Goal: Task Accomplishment & Management: Manage account settings

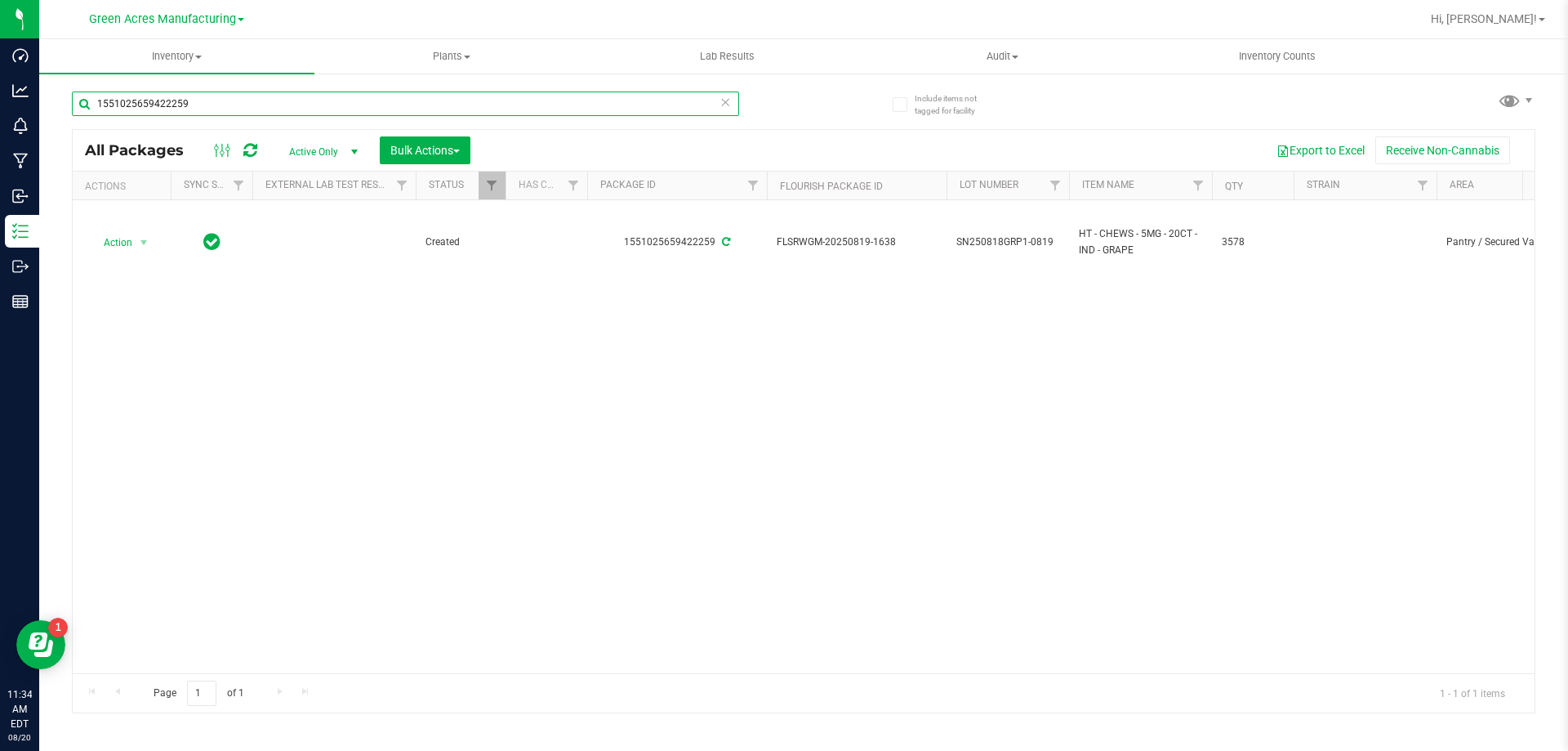
drag, startPoint x: 237, startPoint y: 105, endPoint x: 94, endPoint y: 100, distance: 143.1
click at [94, 100] on input "1551025659422259" at bounding box center [405, 104] width 668 height 24
paste input "AUG25DBR01-0811"
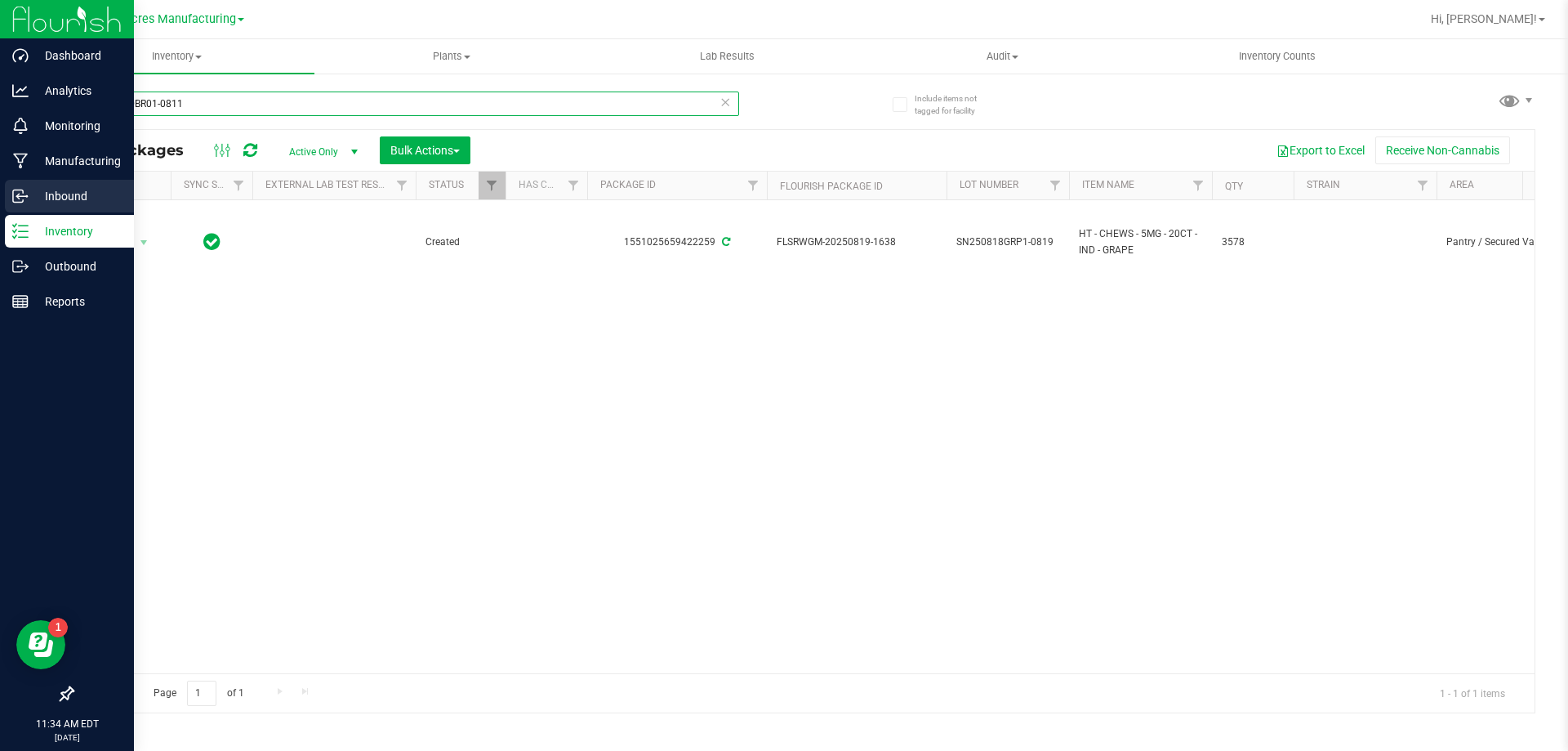
type input "AUG25DBR01-0811"
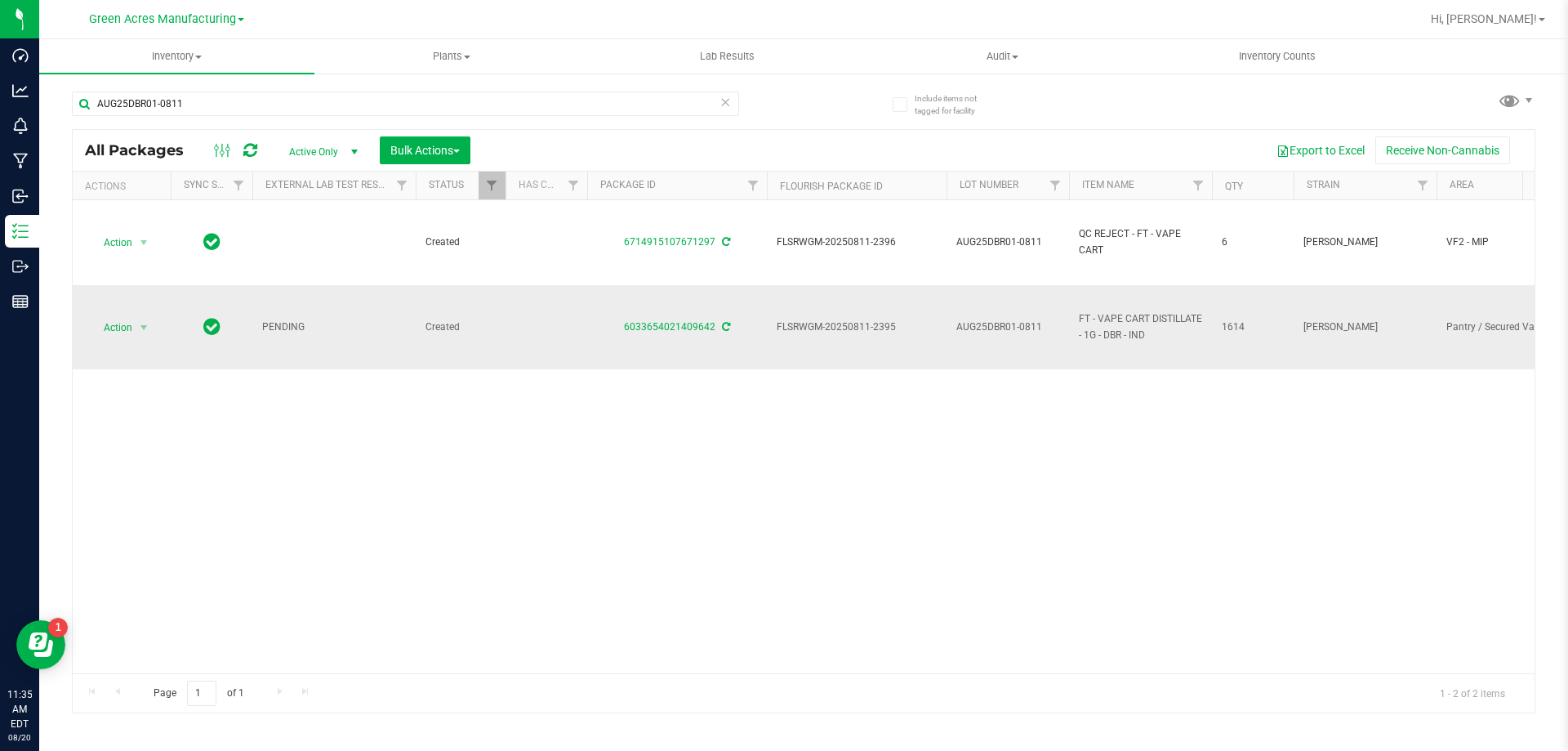
click at [726, 327] on icon at bounding box center [726, 327] width 8 height 10
click at [110, 327] on span "Action" at bounding box center [111, 327] width 44 height 23
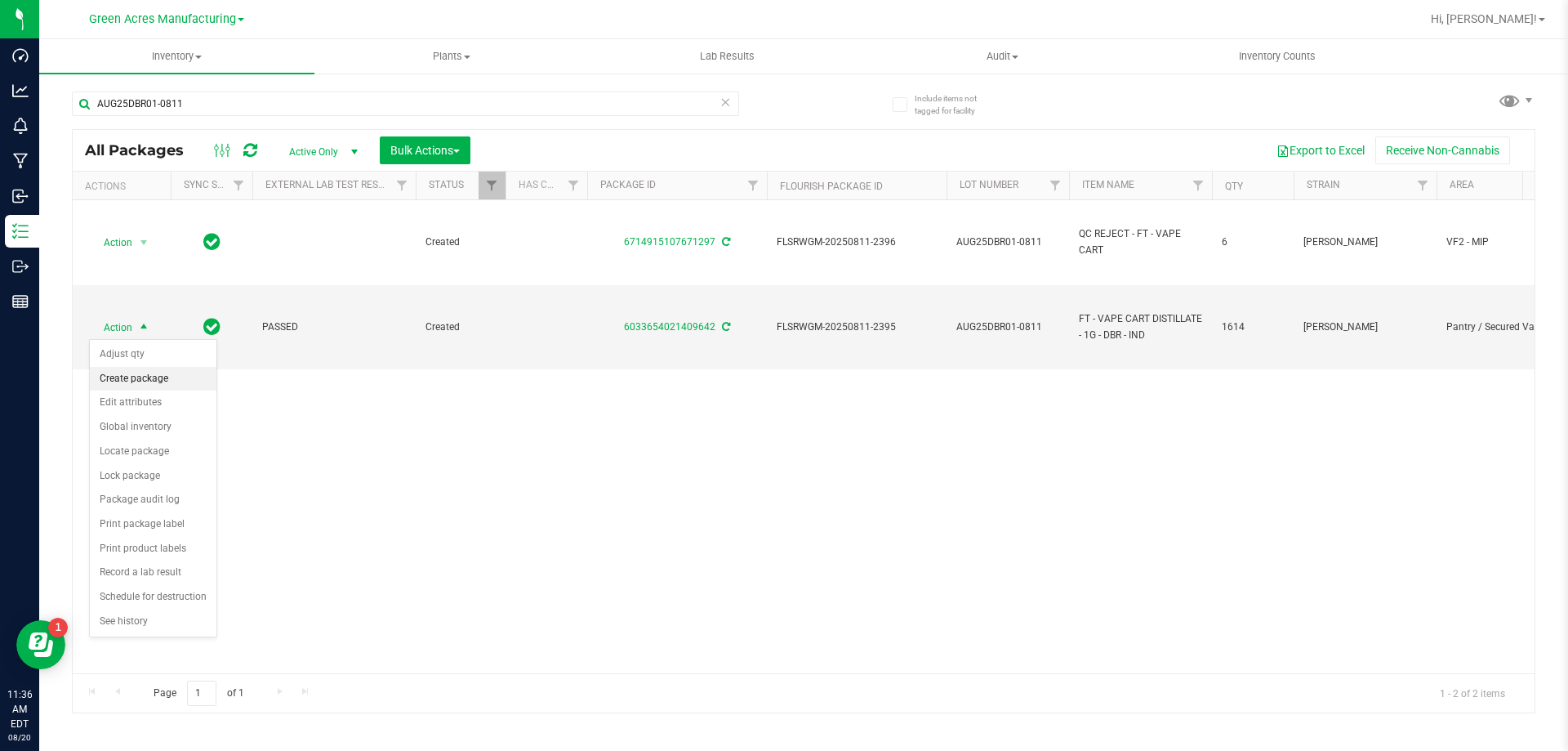
click at [152, 385] on li "Create package" at bounding box center [153, 379] width 126 height 24
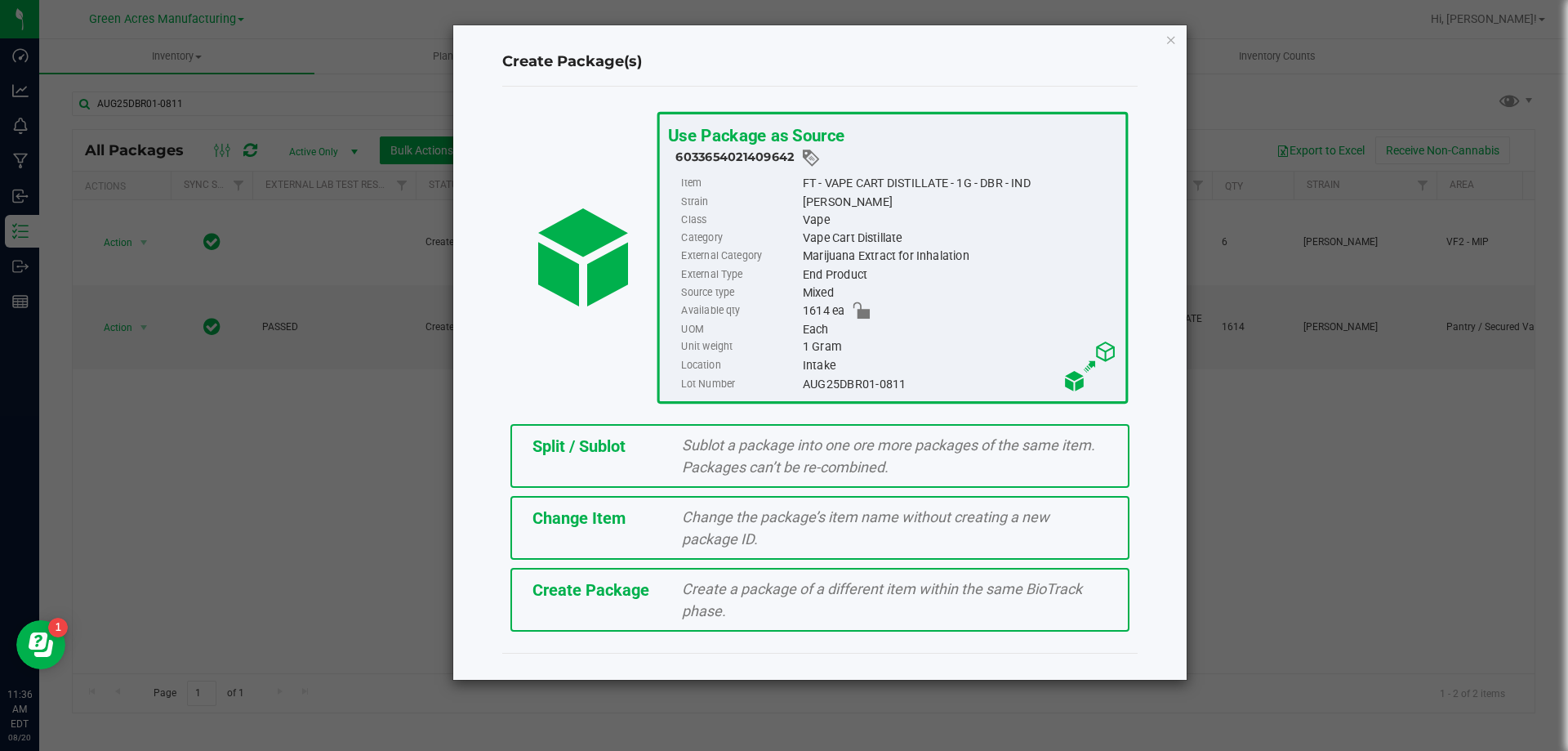
click at [563, 586] on span "Create Package" at bounding box center [590, 590] width 117 height 20
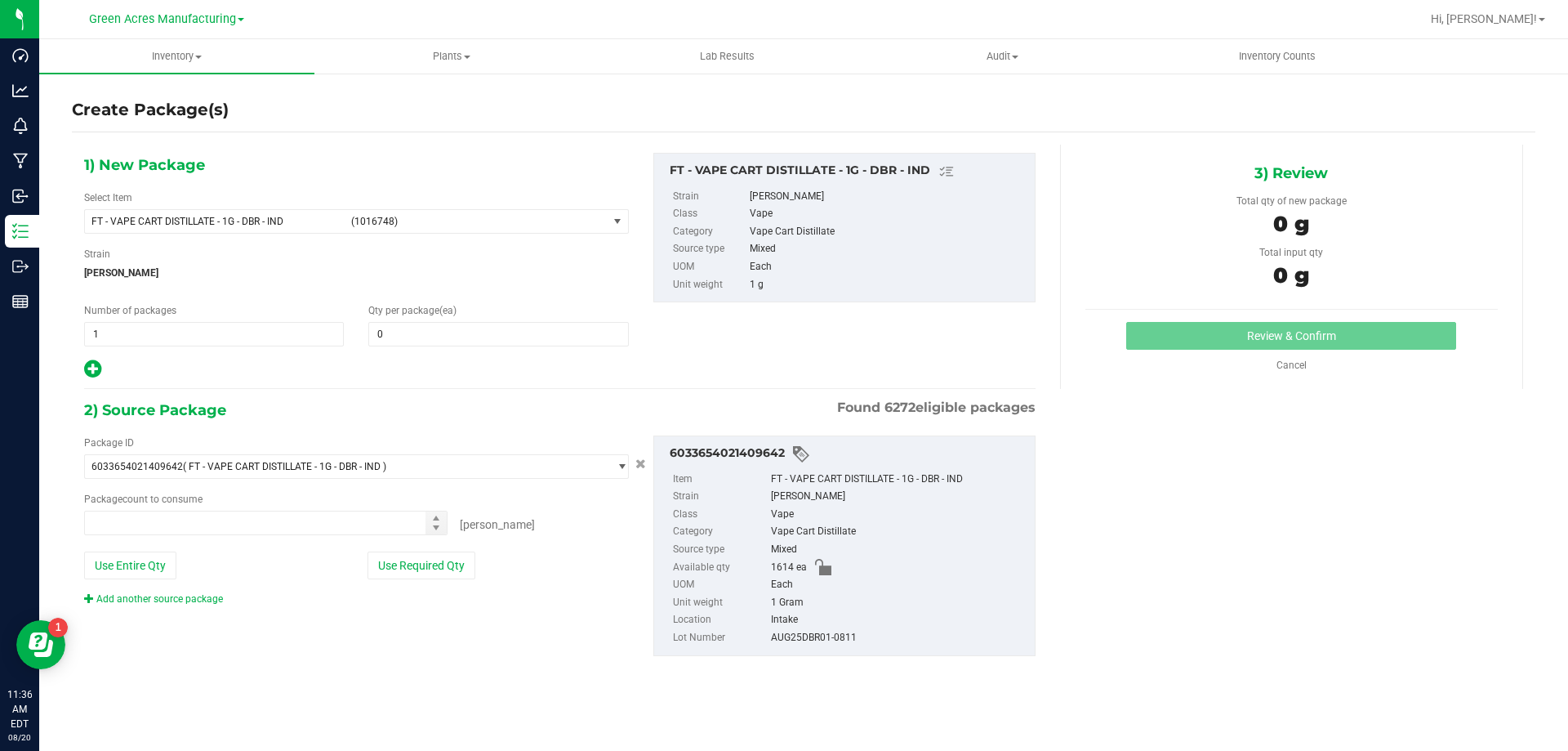
type input "0"
type input "0 ea"
click at [525, 223] on span "(1016748)" at bounding box center [476, 221] width 250 height 11
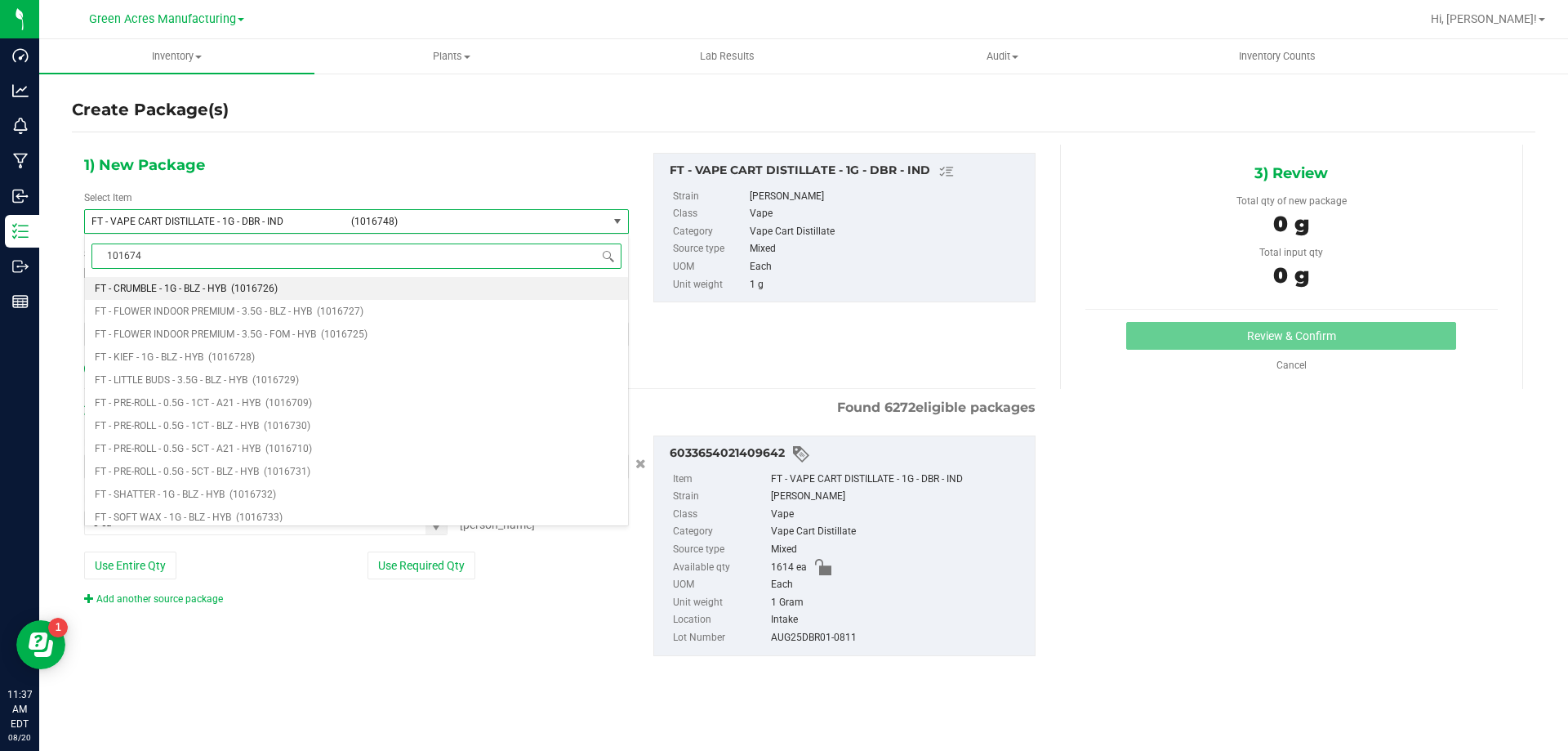
type input "1016748"
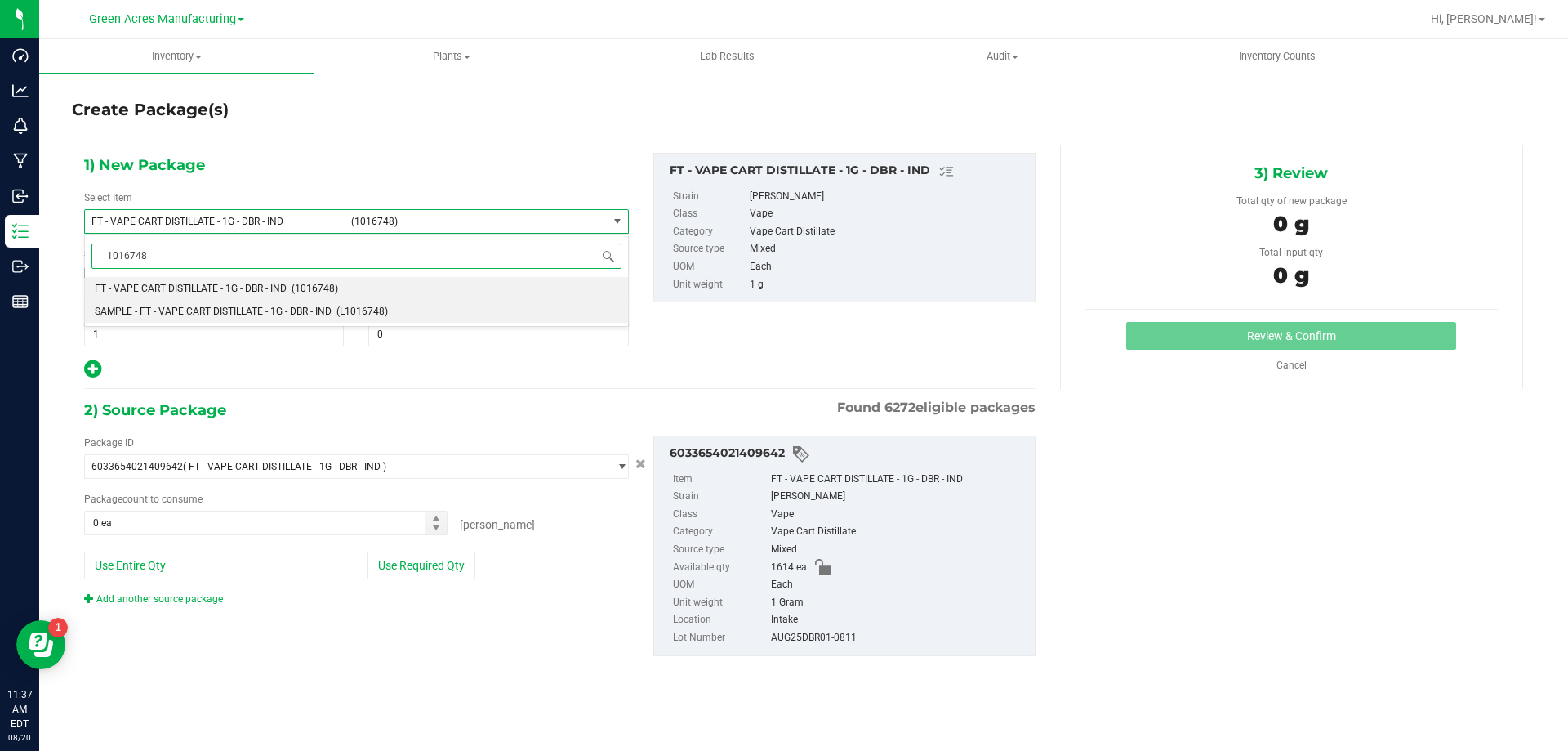
click at [345, 310] on span "(L1016748)" at bounding box center [362, 311] width 51 height 11
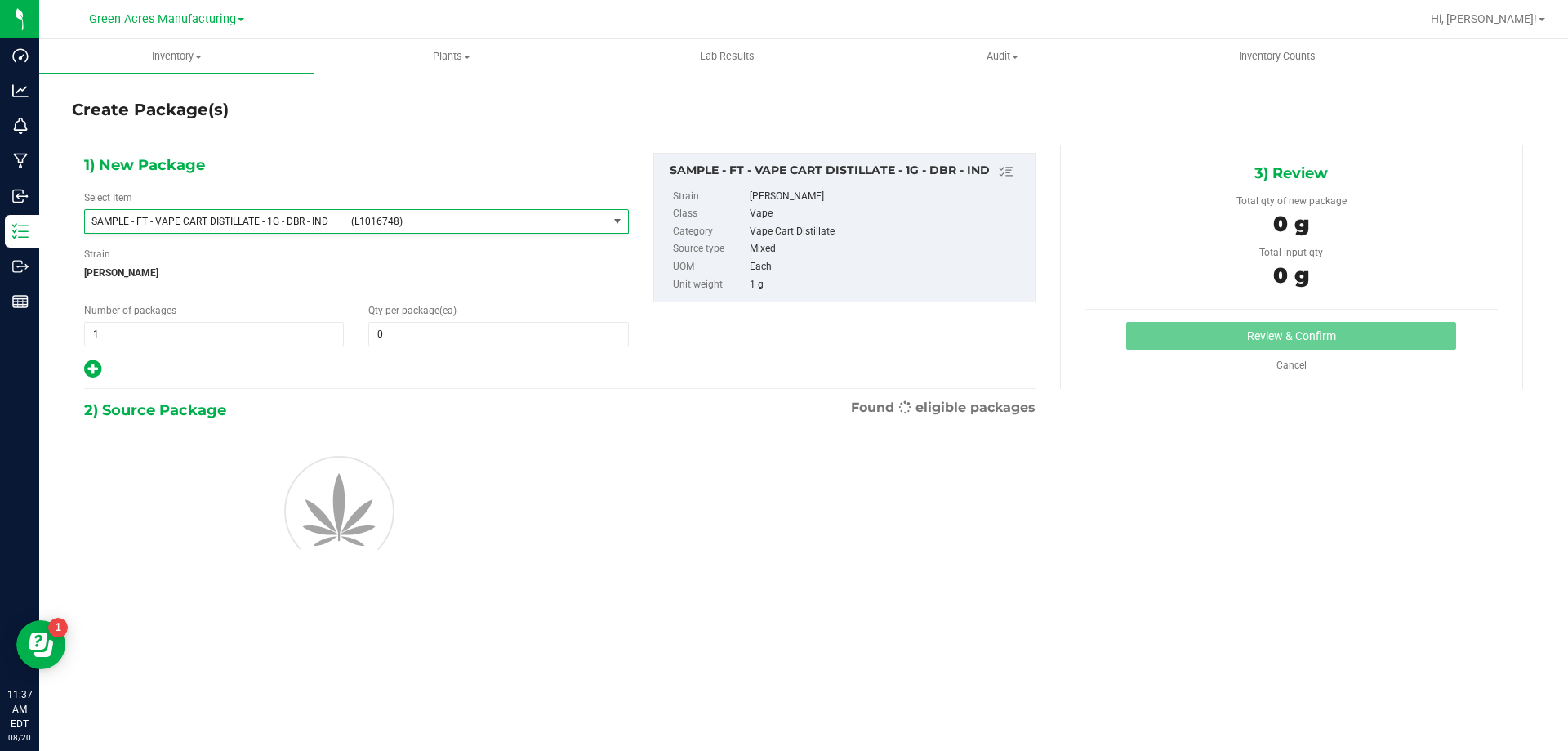
type input "0"
click at [229, 324] on span "1 1" at bounding box center [214, 334] width 260 height 24
type input "2"
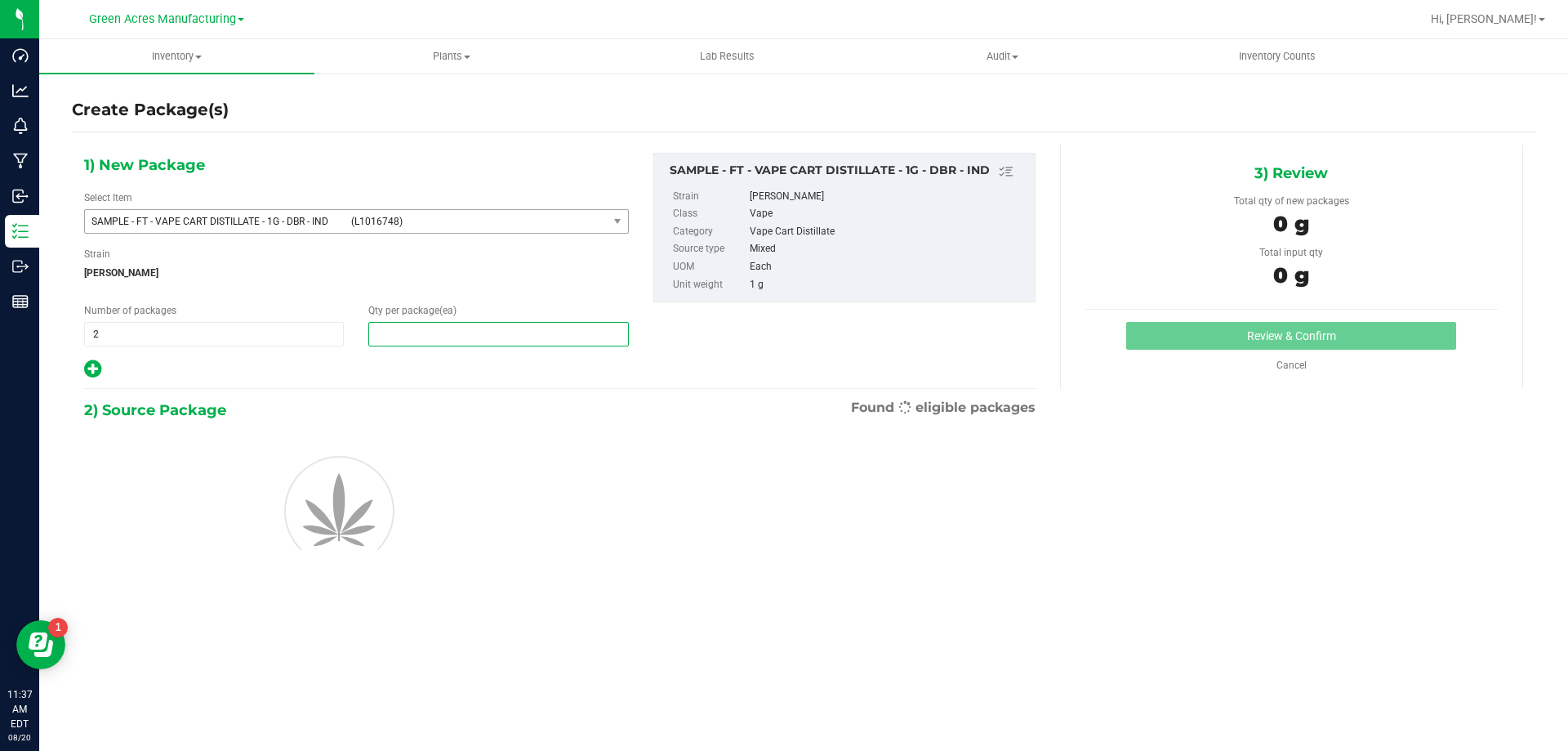
type input "1"
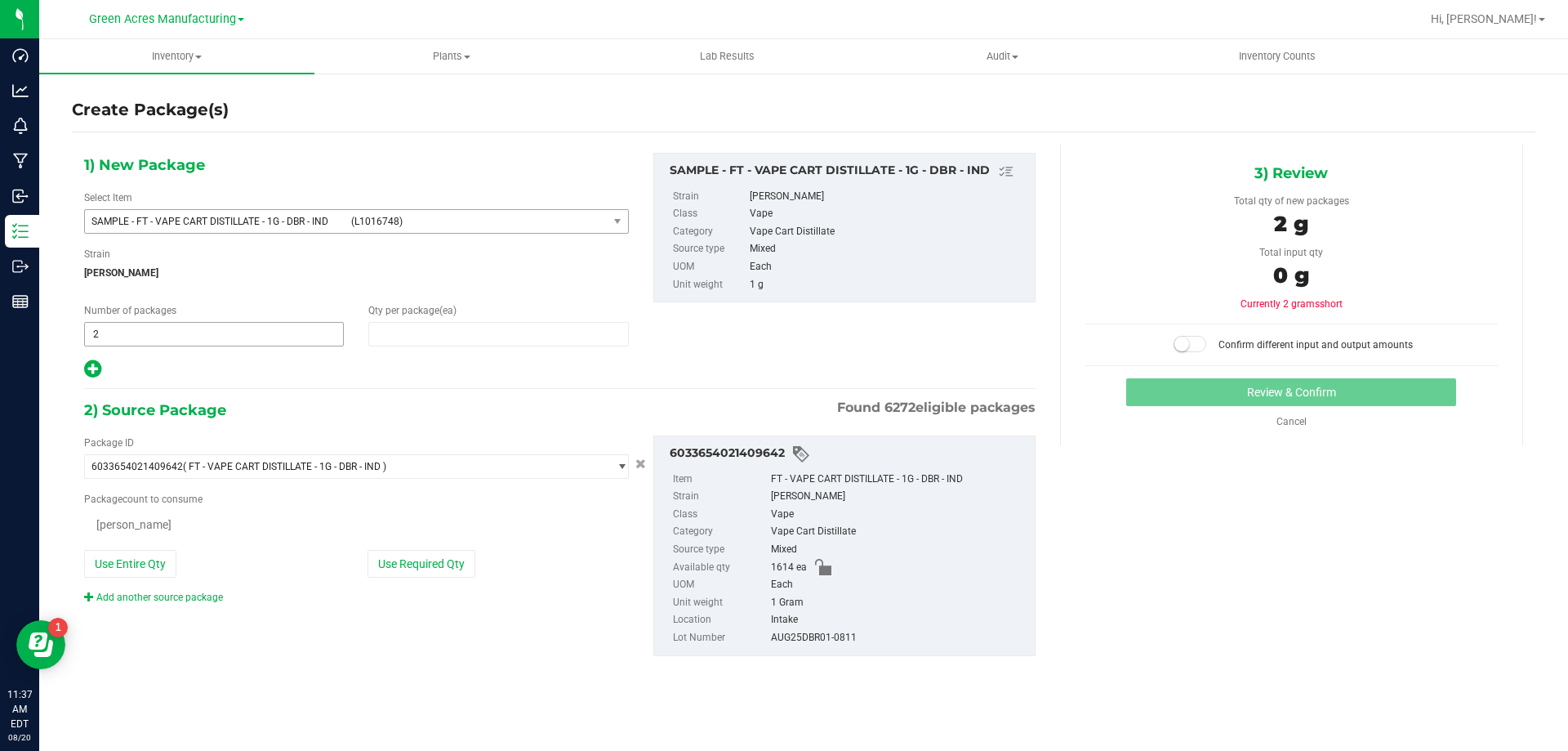
type input "1"
click at [459, 572] on button "Use Required Qty" at bounding box center [421, 566] width 108 height 28
type input "2 ea"
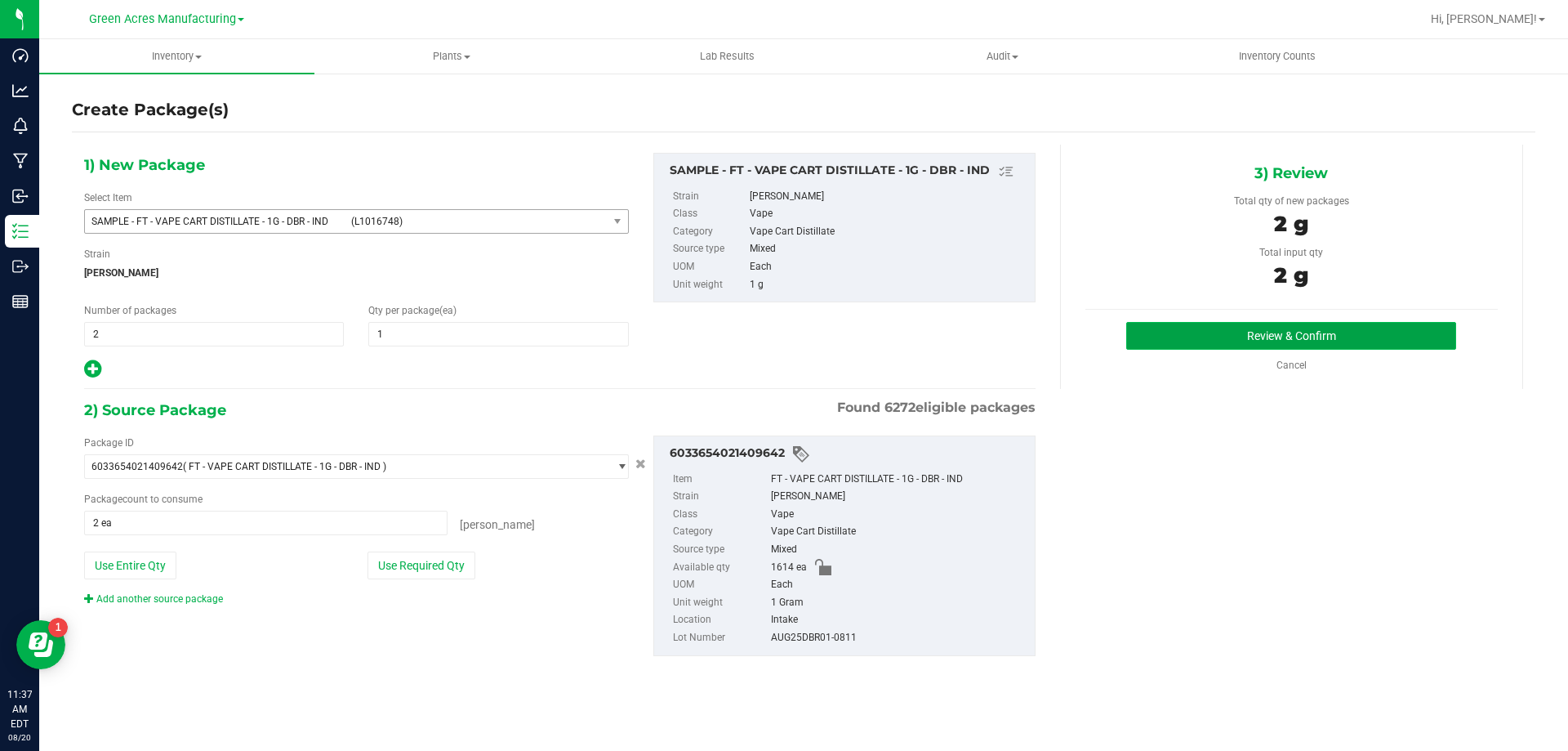
click at [1166, 324] on button "Review & Confirm" at bounding box center [1291, 336] width 330 height 28
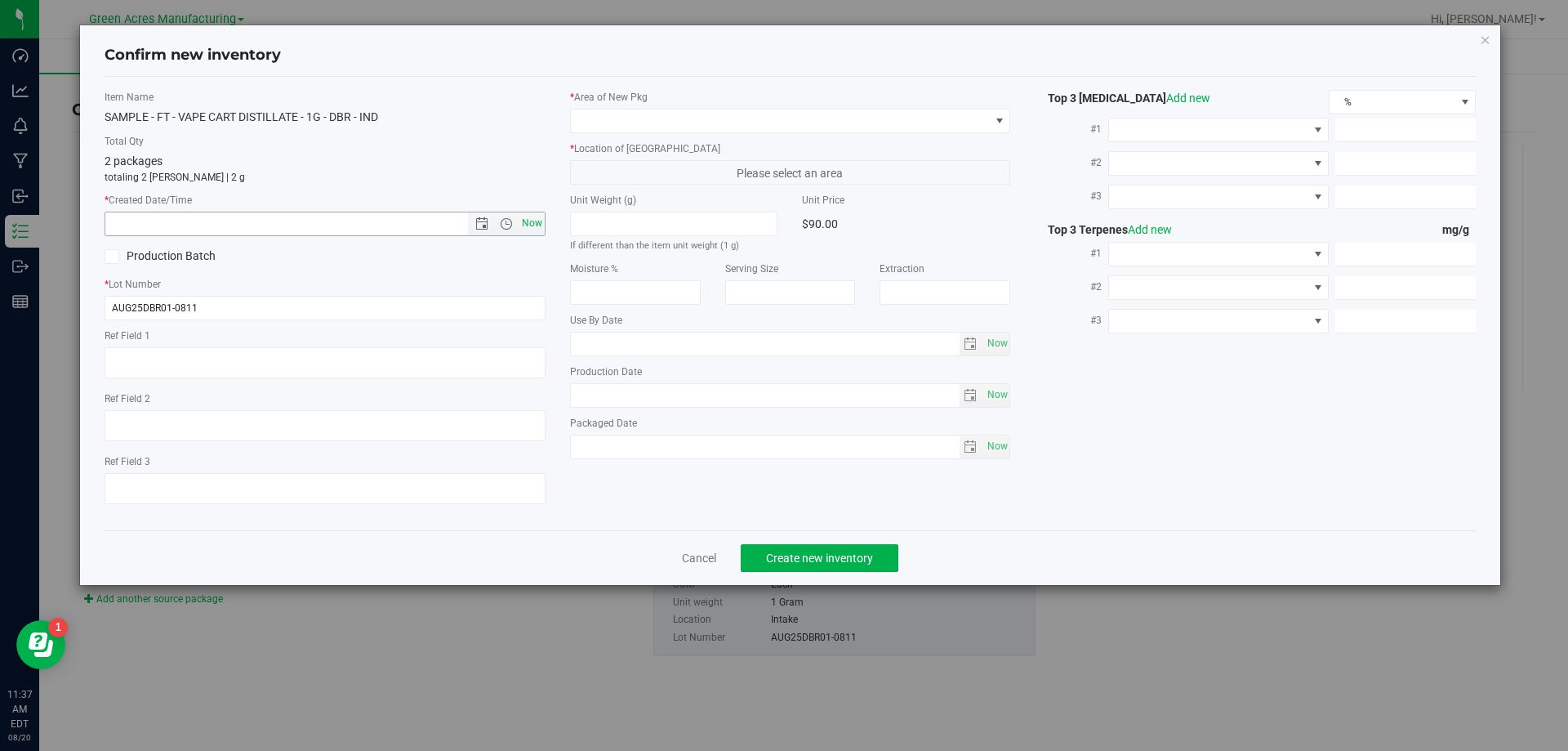
click at [530, 226] on span "Now" at bounding box center [532, 223] width 28 height 23
type input "[DATE] 11:37 AM"
click at [668, 101] on label "* Area of New Pkg" at bounding box center [790, 97] width 441 height 15
click at [673, 113] on span at bounding box center [780, 120] width 419 height 23
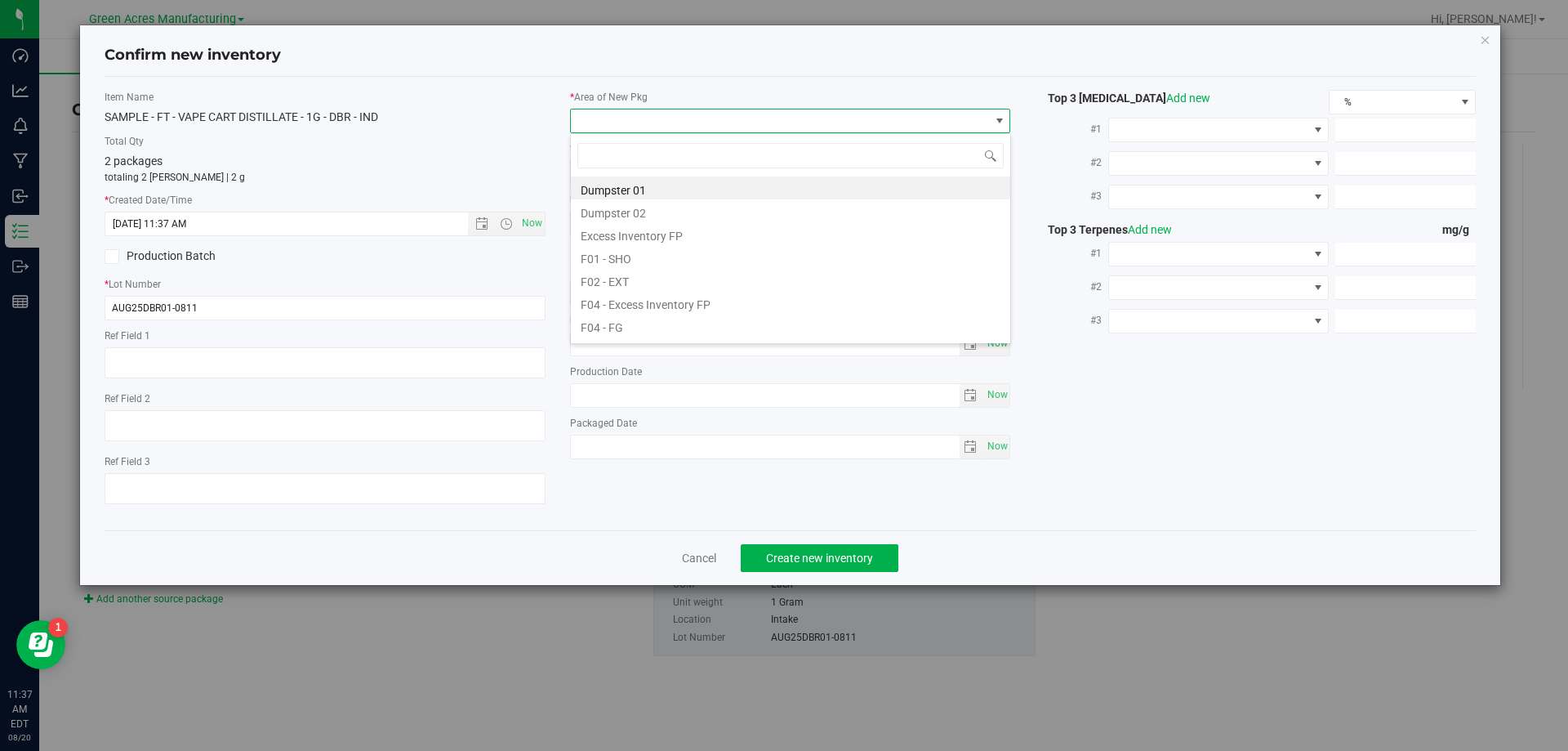
scroll to position [24, 441]
type input "PA"
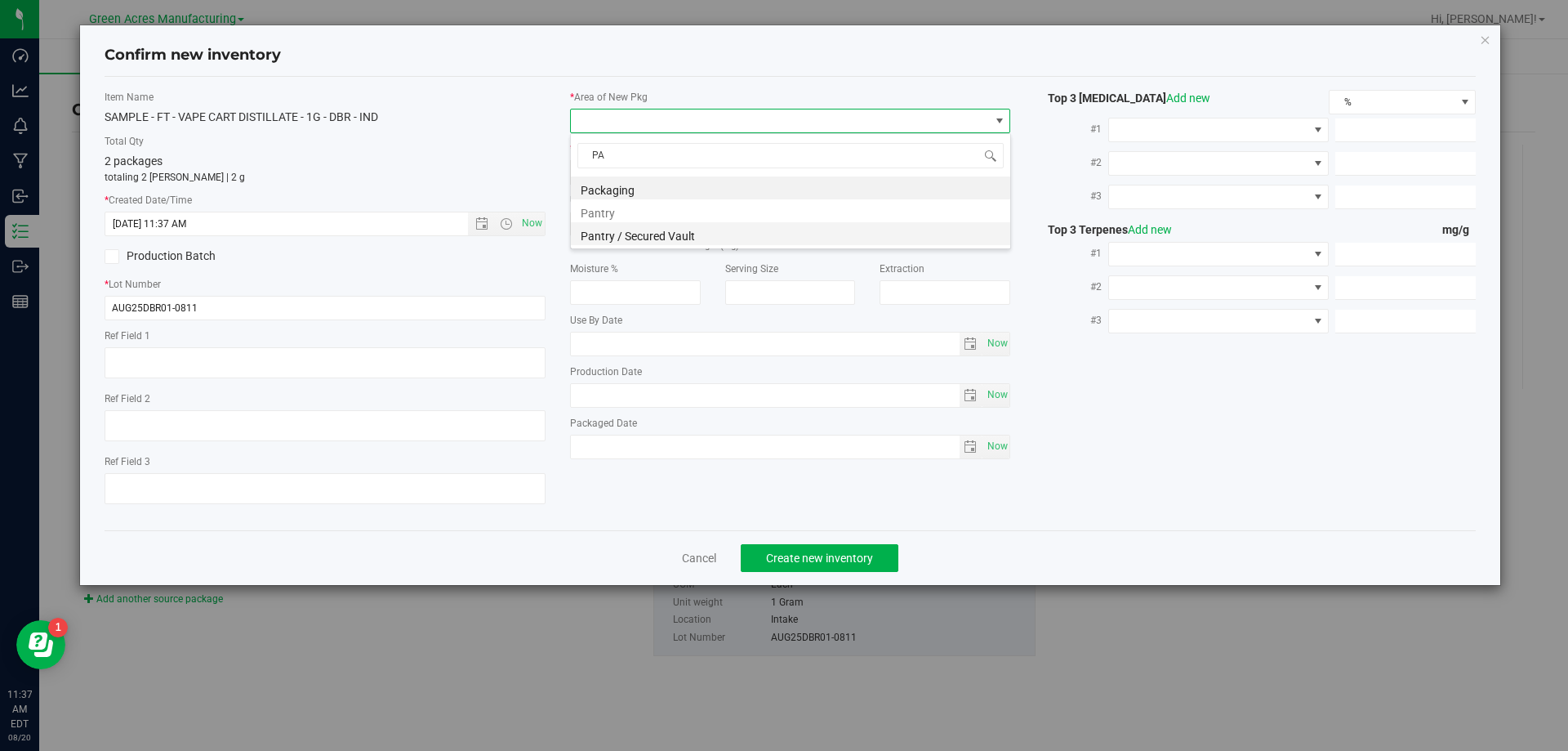
click at [648, 227] on li "Pantry / Secured Vault" at bounding box center [790, 234] width 440 height 23
click at [690, 165] on span "Freezer" at bounding box center [780, 172] width 419 height 23
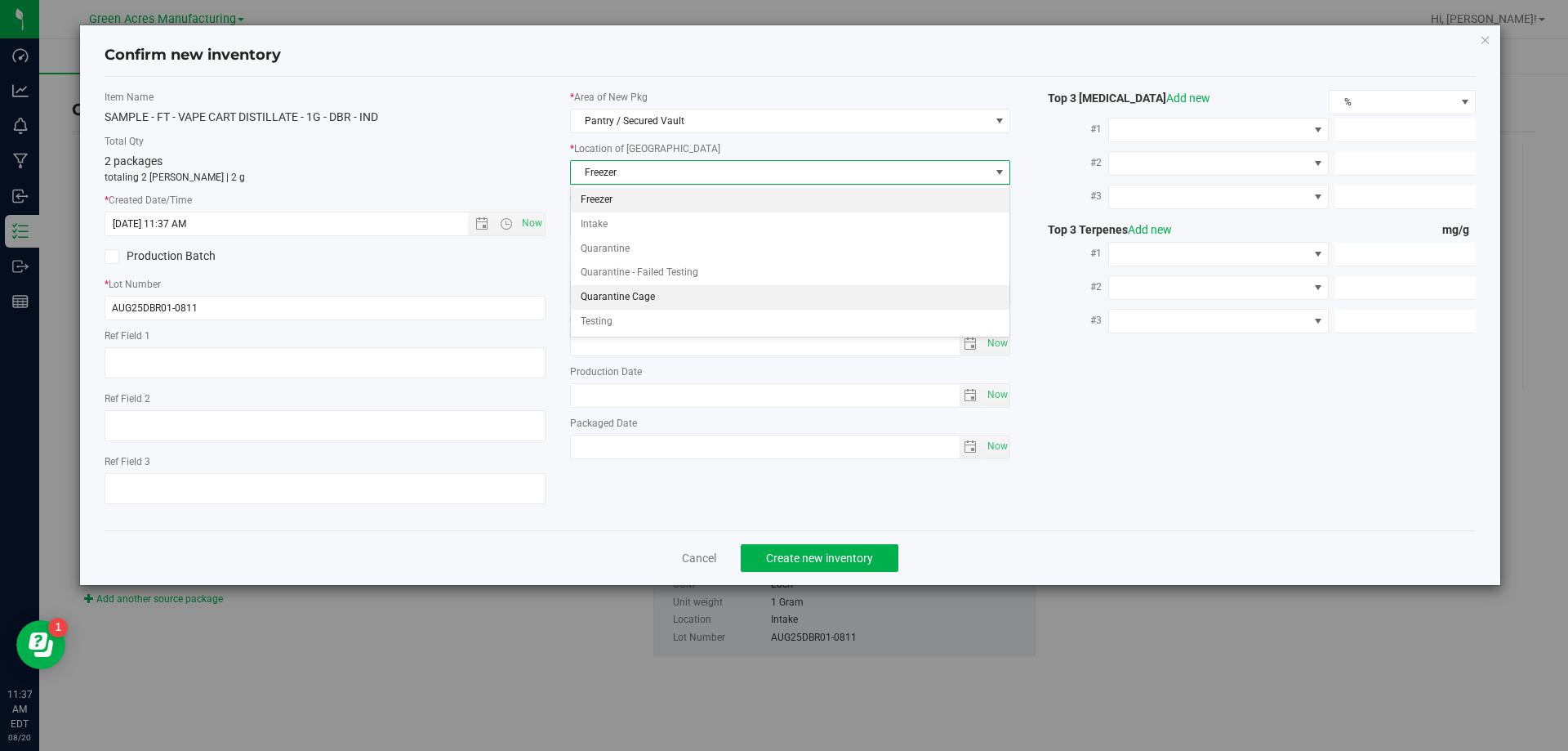
click at [694, 297] on li "Quarantine Cage" at bounding box center [790, 297] width 440 height 24
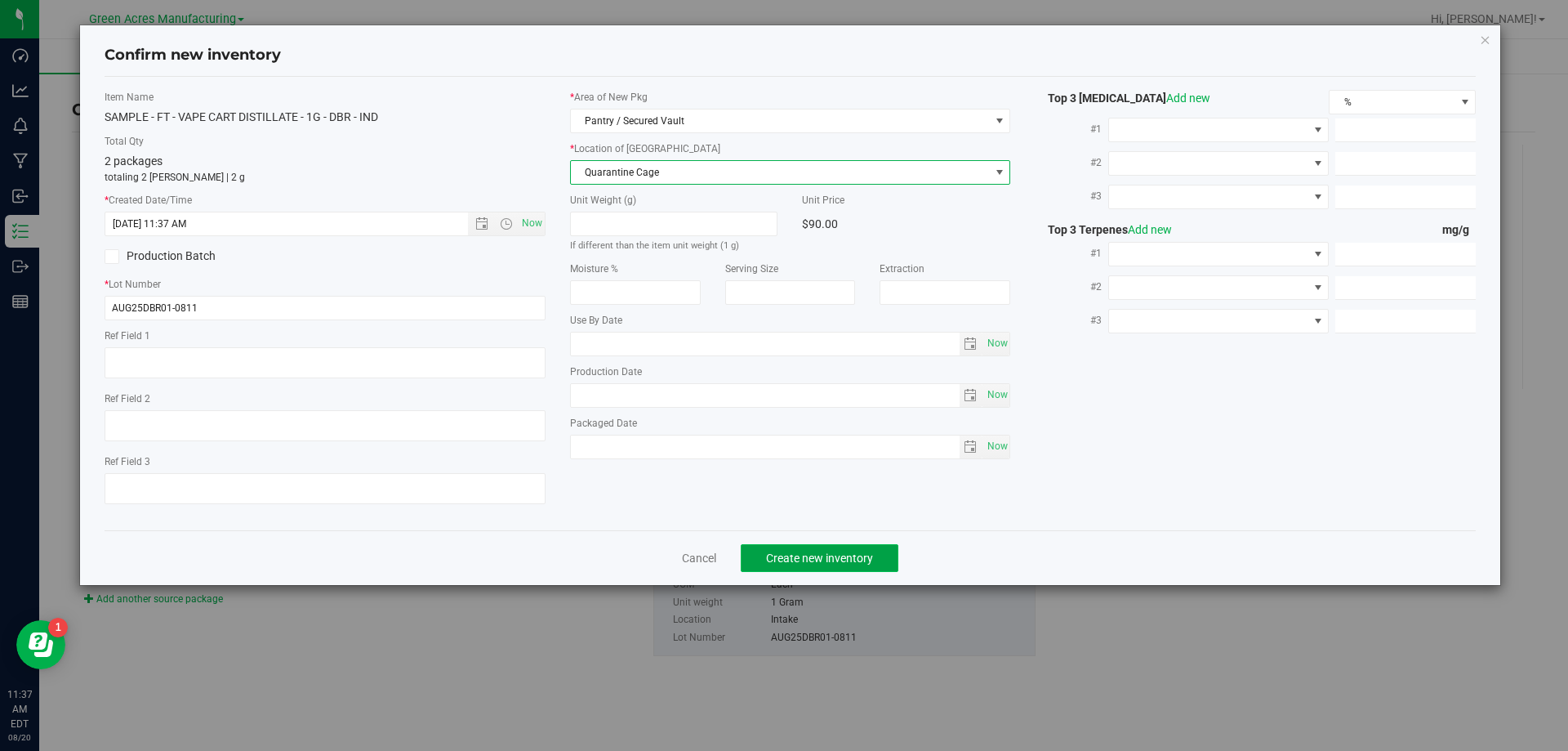
click at [800, 554] on span "Create new inventory" at bounding box center [820, 558] width 107 height 13
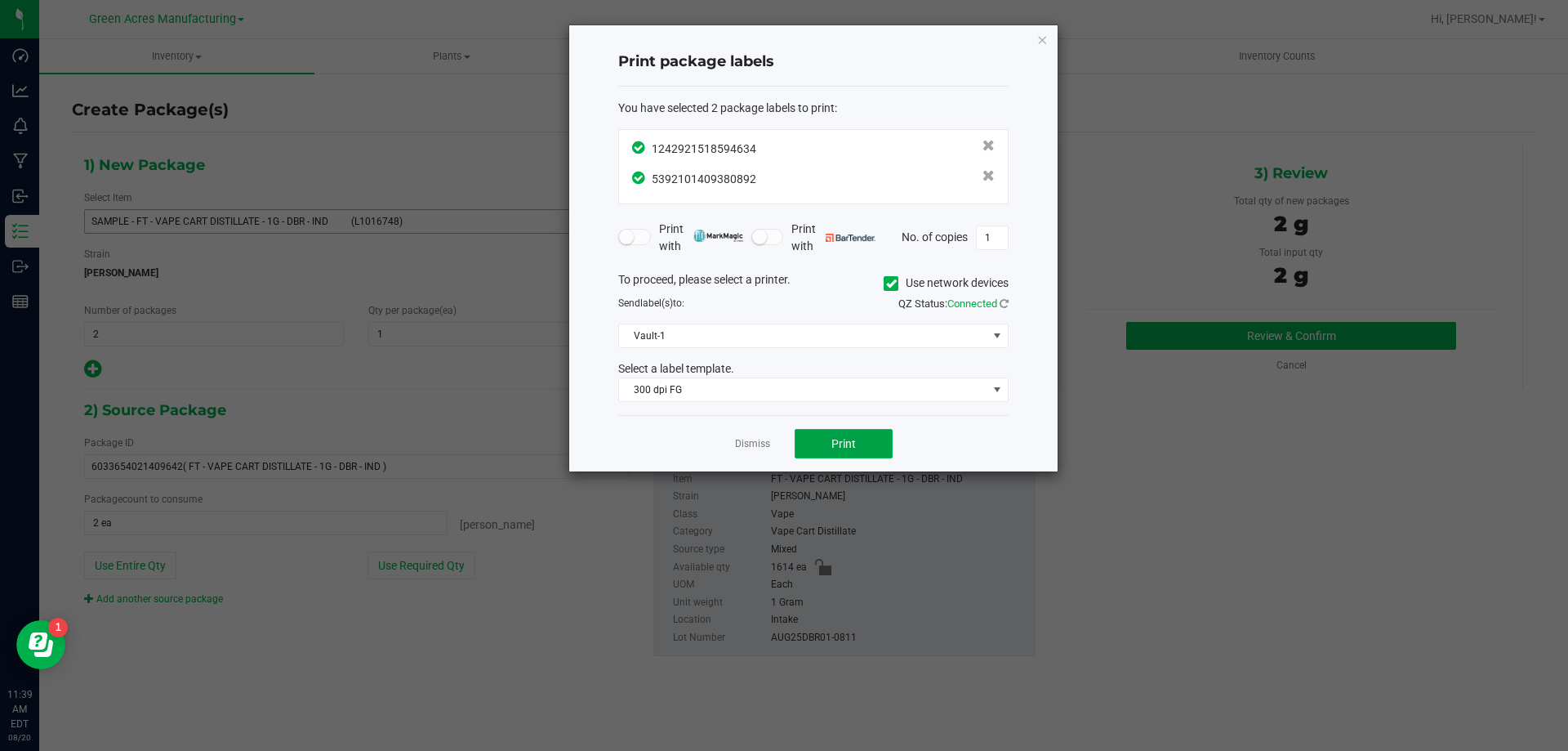
click at [837, 443] on span "Print" at bounding box center [843, 443] width 24 height 13
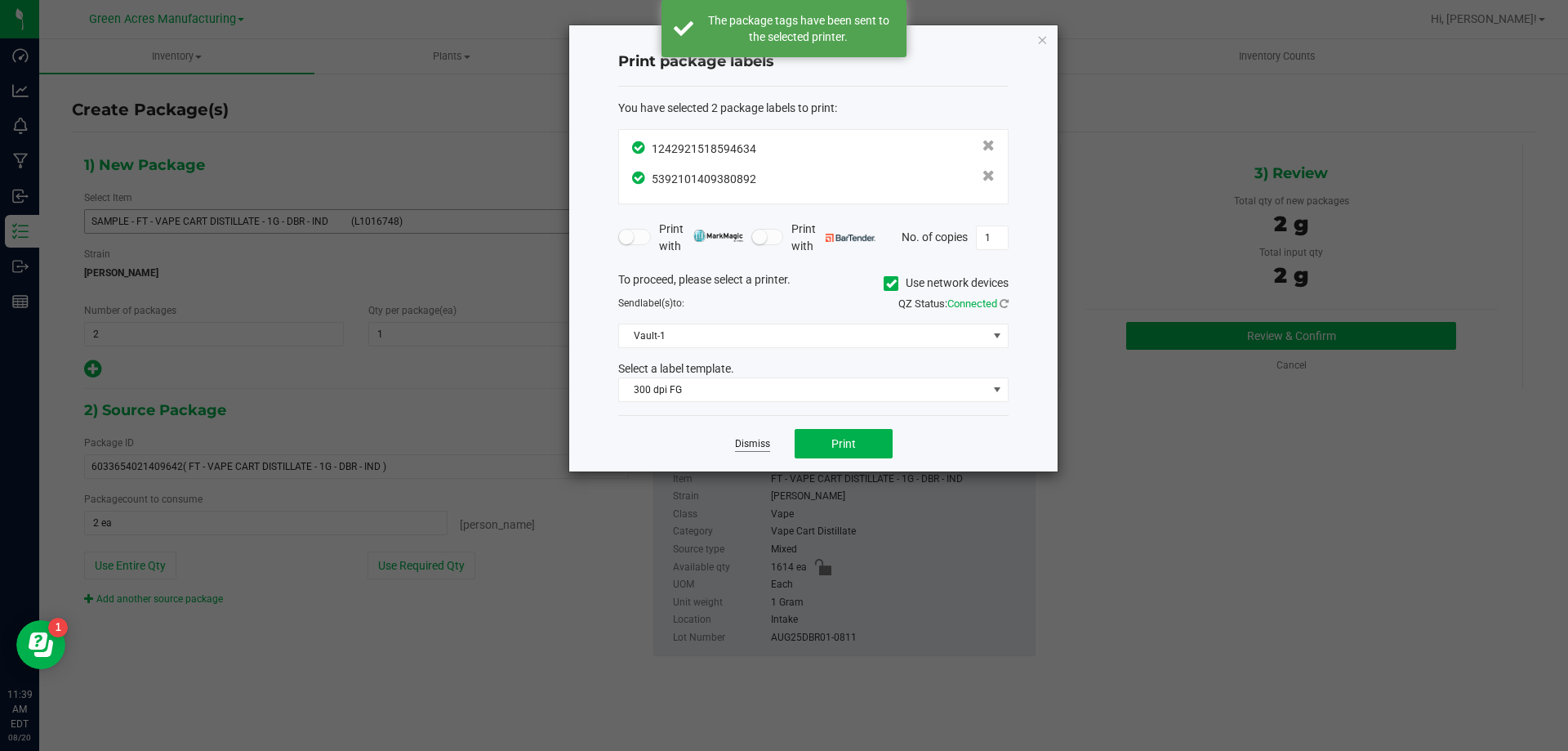
click at [751, 440] on link "Dismiss" at bounding box center [752, 444] width 35 height 14
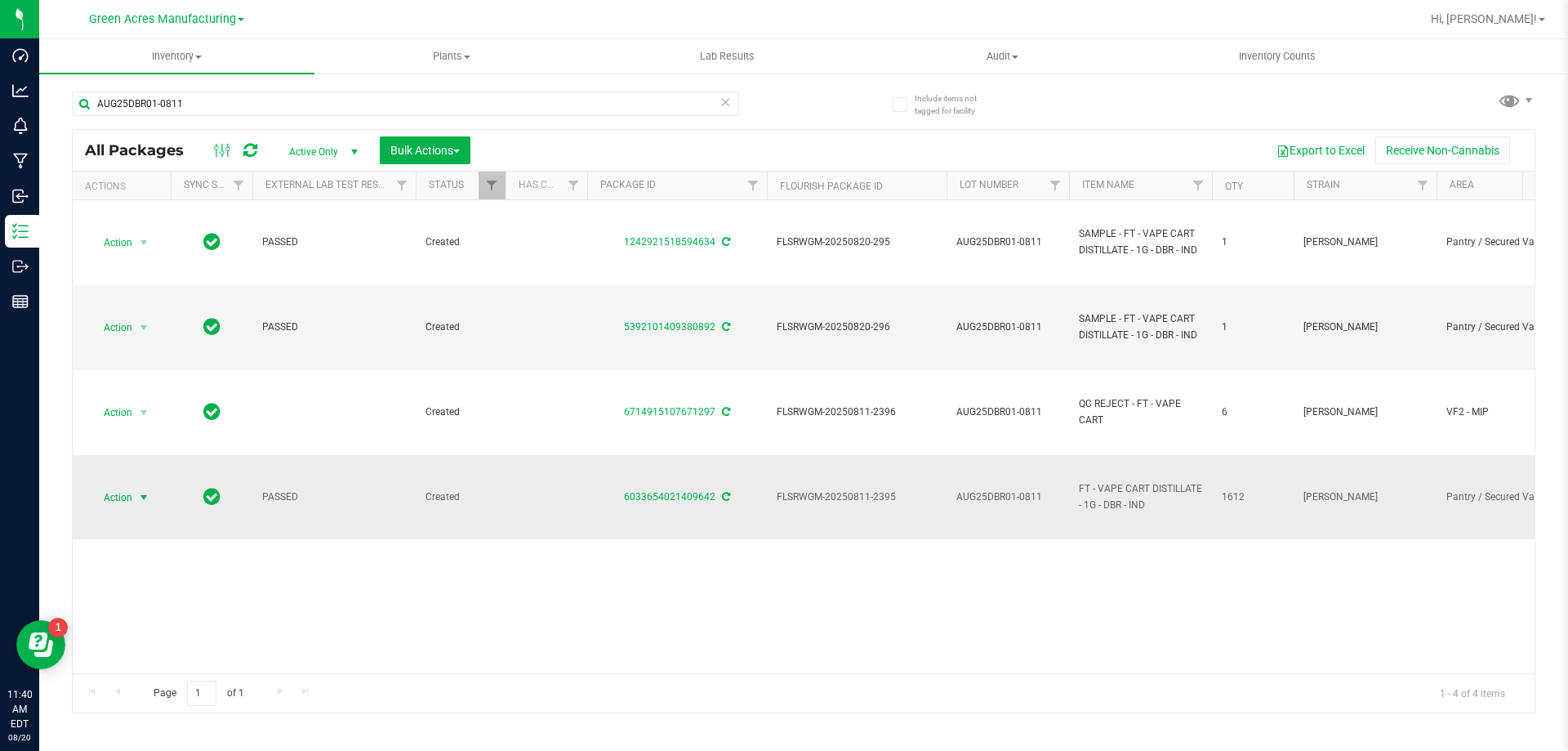
click at [138, 508] on span "select" at bounding box center [145, 497] width 21 height 23
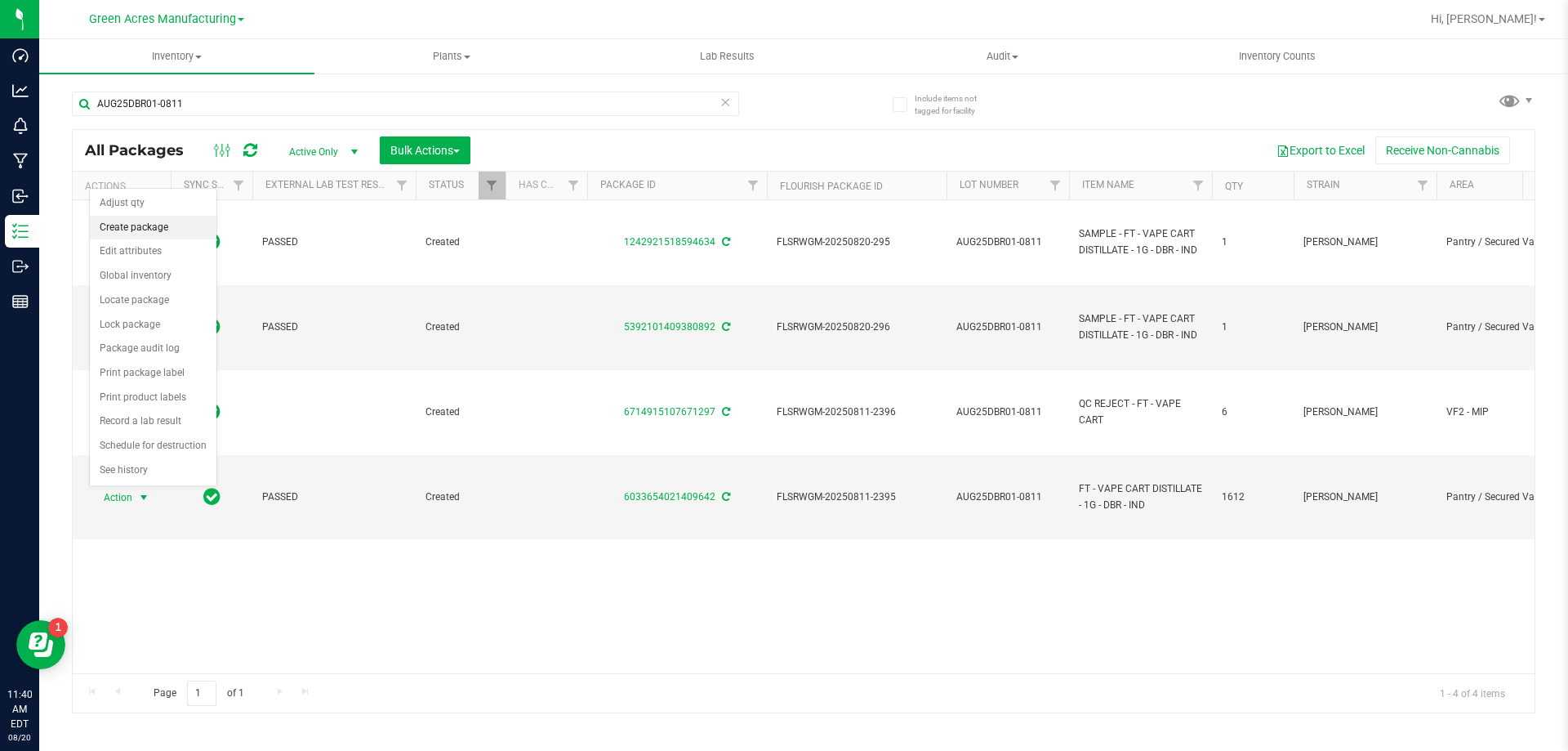
click at [158, 219] on li "Create package" at bounding box center [153, 228] width 126 height 24
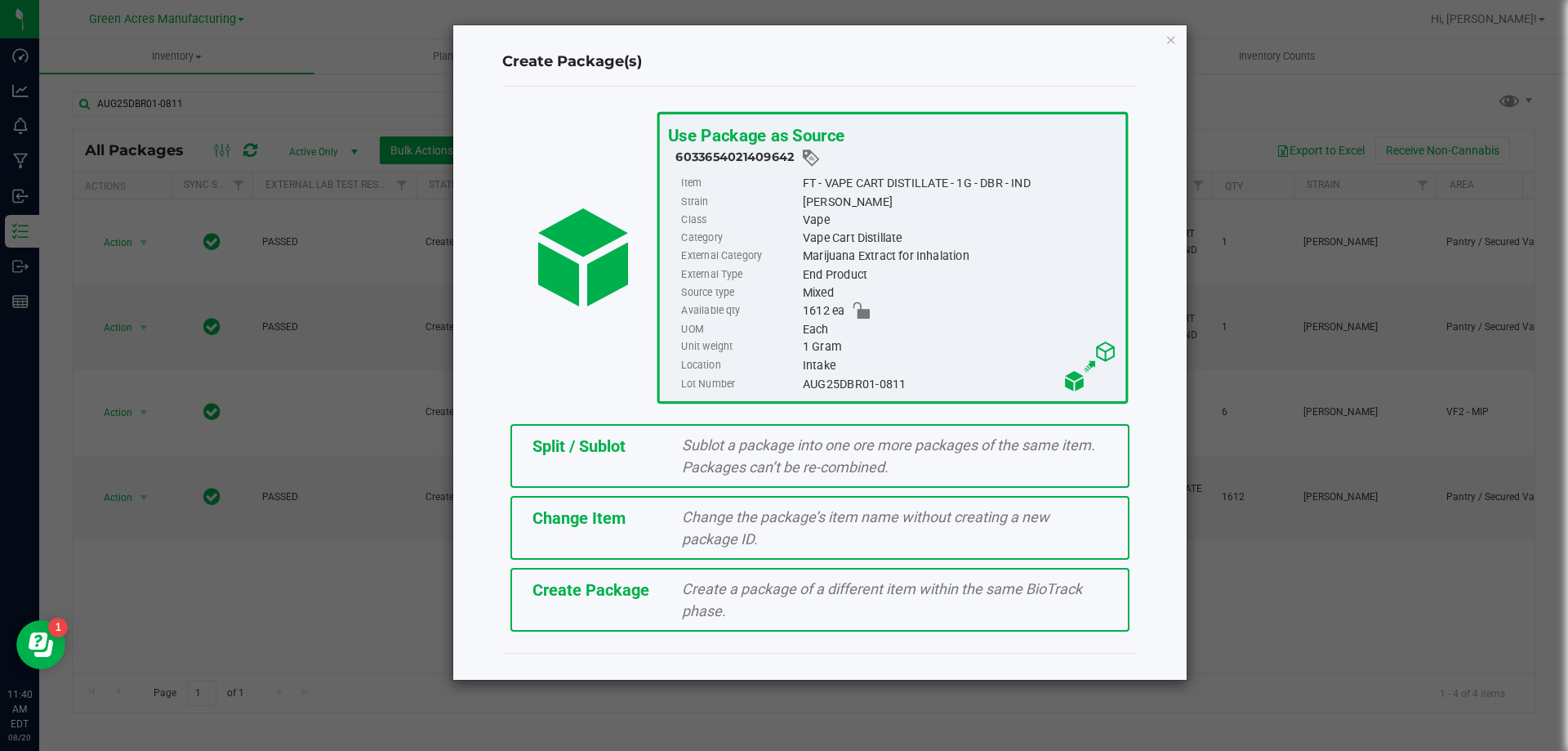
click at [664, 460] on div "Split / Sublot Sublot a package into one ore more packages of the same item. Pa…" at bounding box center [820, 456] width 619 height 64
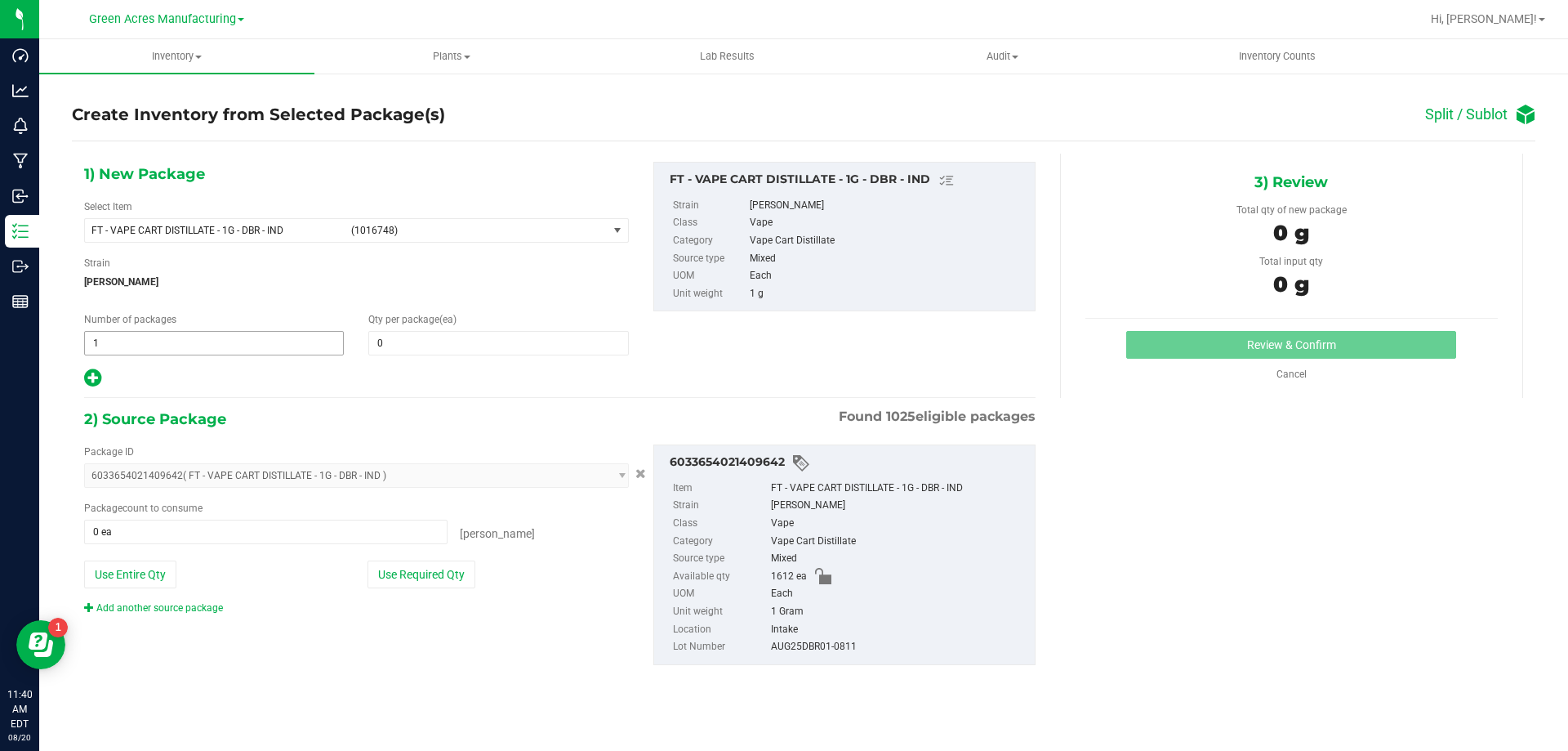
click at [261, 337] on span "1 1" at bounding box center [214, 343] width 260 height 24
type input "134"
type input "12"
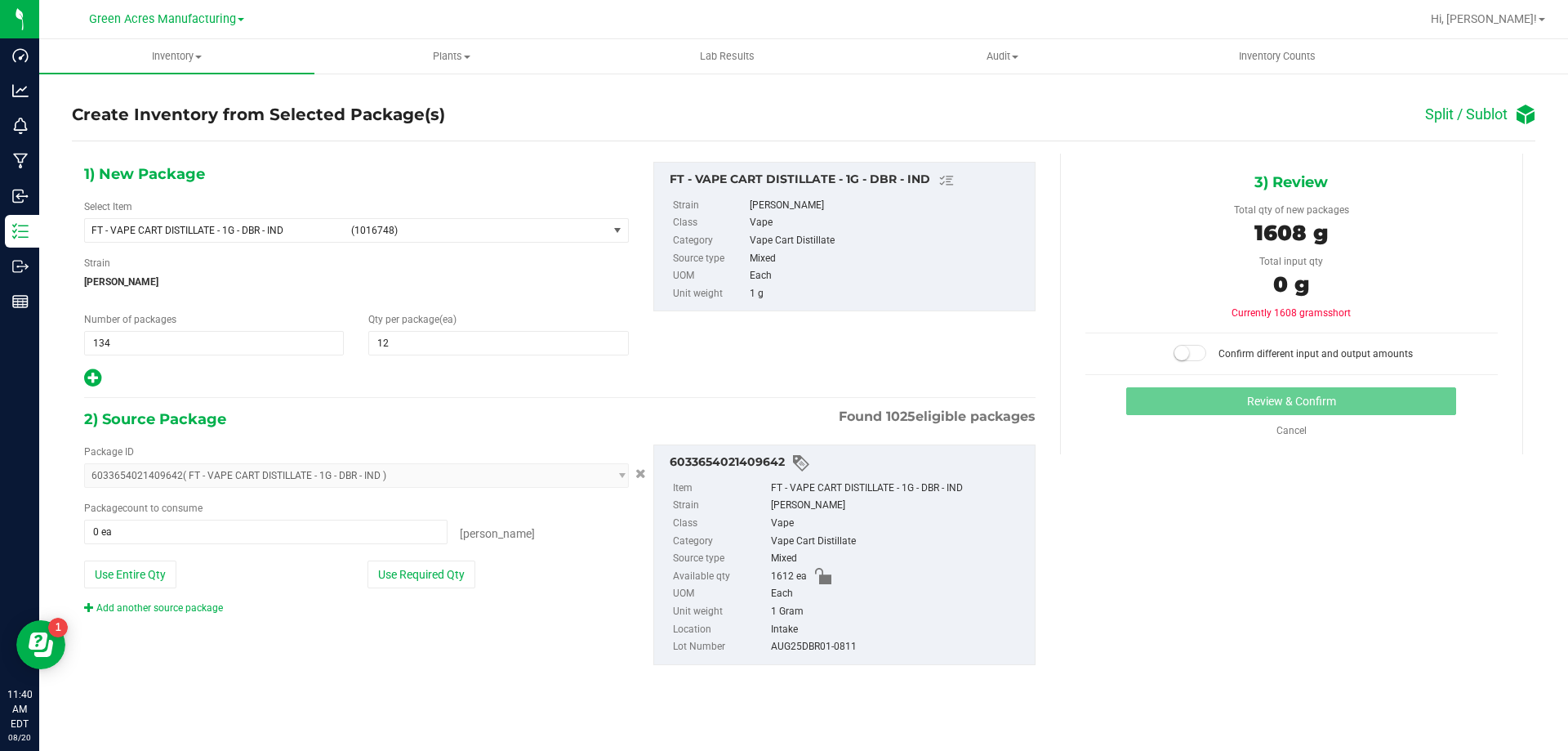
click at [93, 381] on icon at bounding box center [93, 378] width 17 height 21
type input "12"
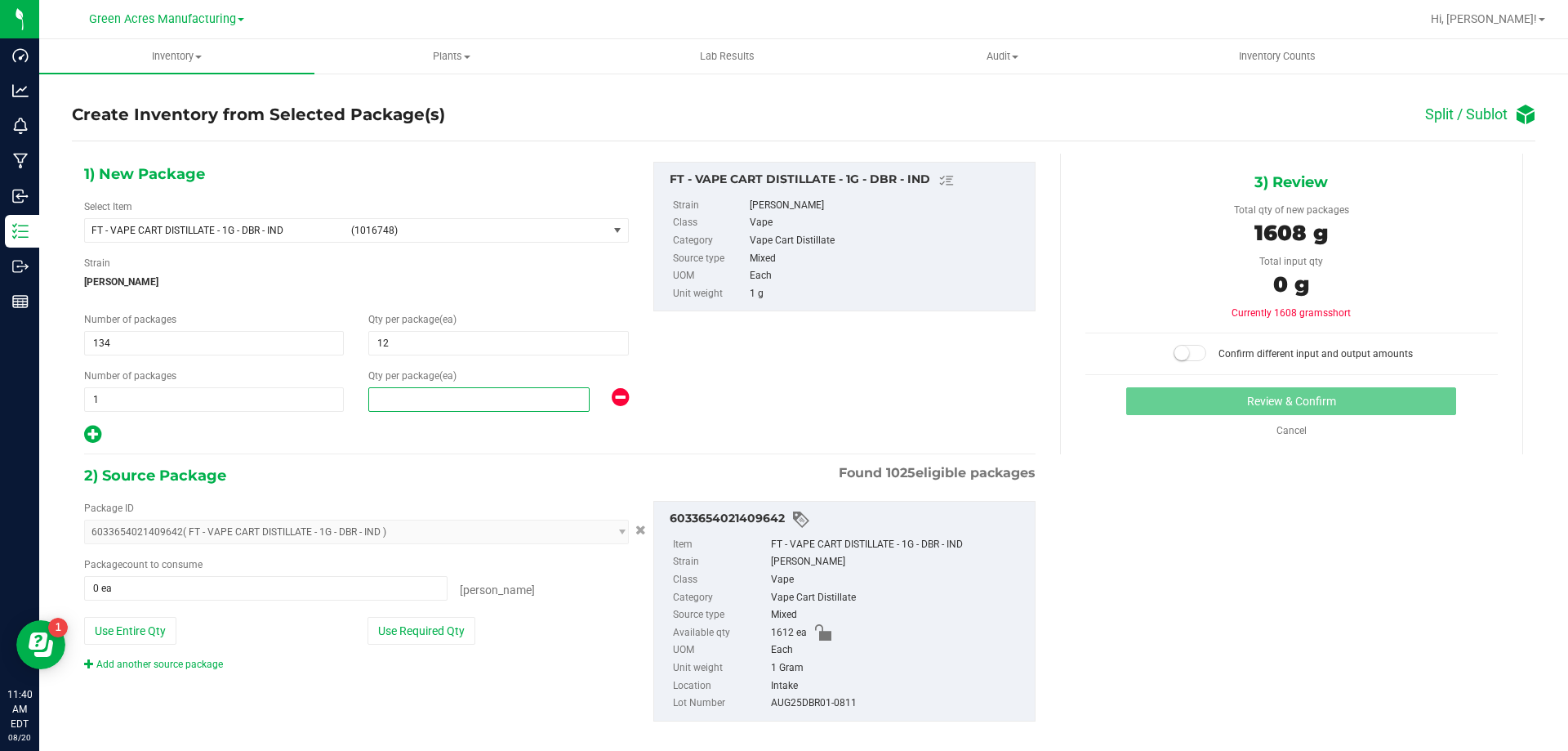
click at [434, 393] on span at bounding box center [479, 399] width 222 height 24
type input "4"
click at [452, 624] on button "Use Required Qty" at bounding box center [421, 631] width 108 height 28
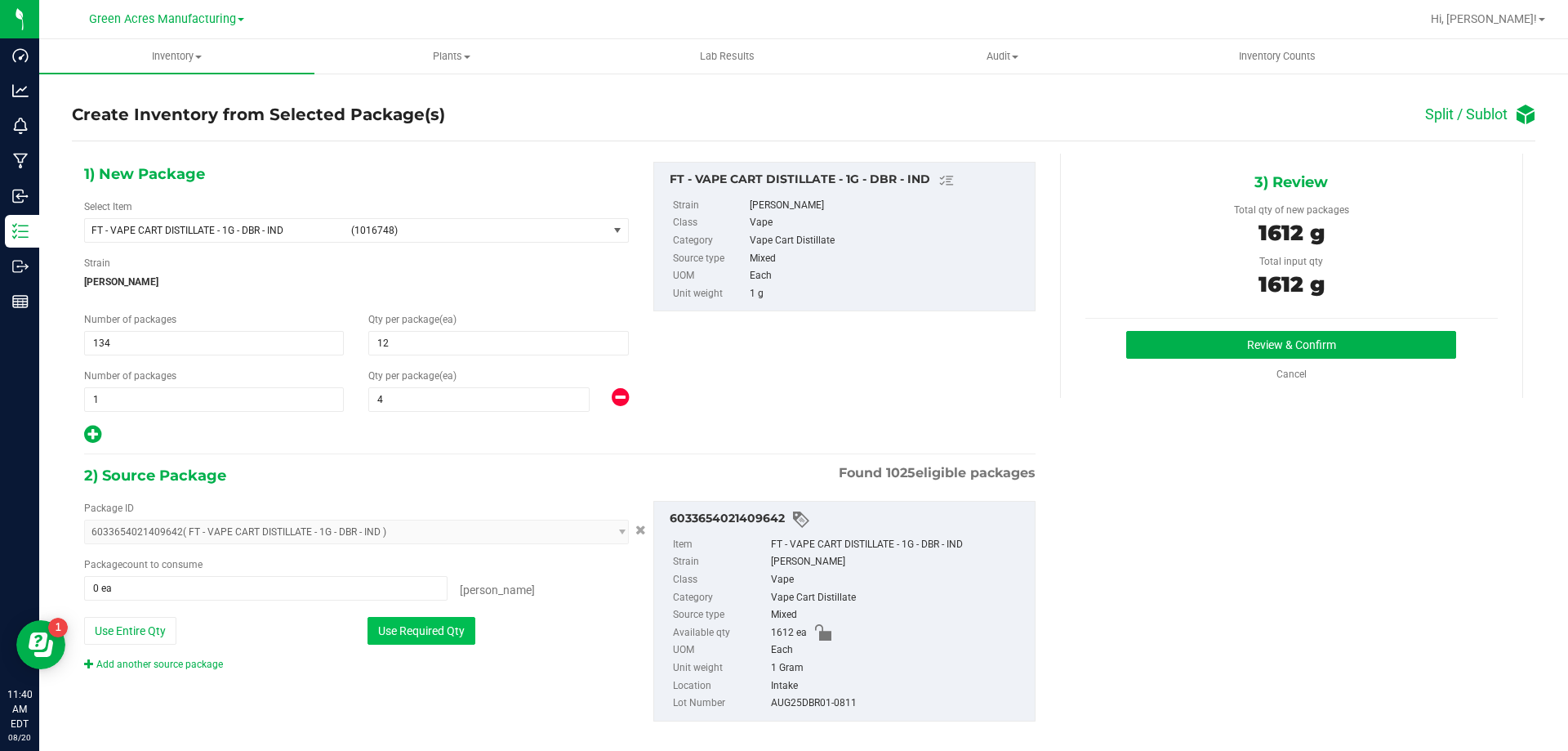
type input "1612 ea"
click at [1247, 339] on button "Review & Confirm" at bounding box center [1291, 345] width 330 height 28
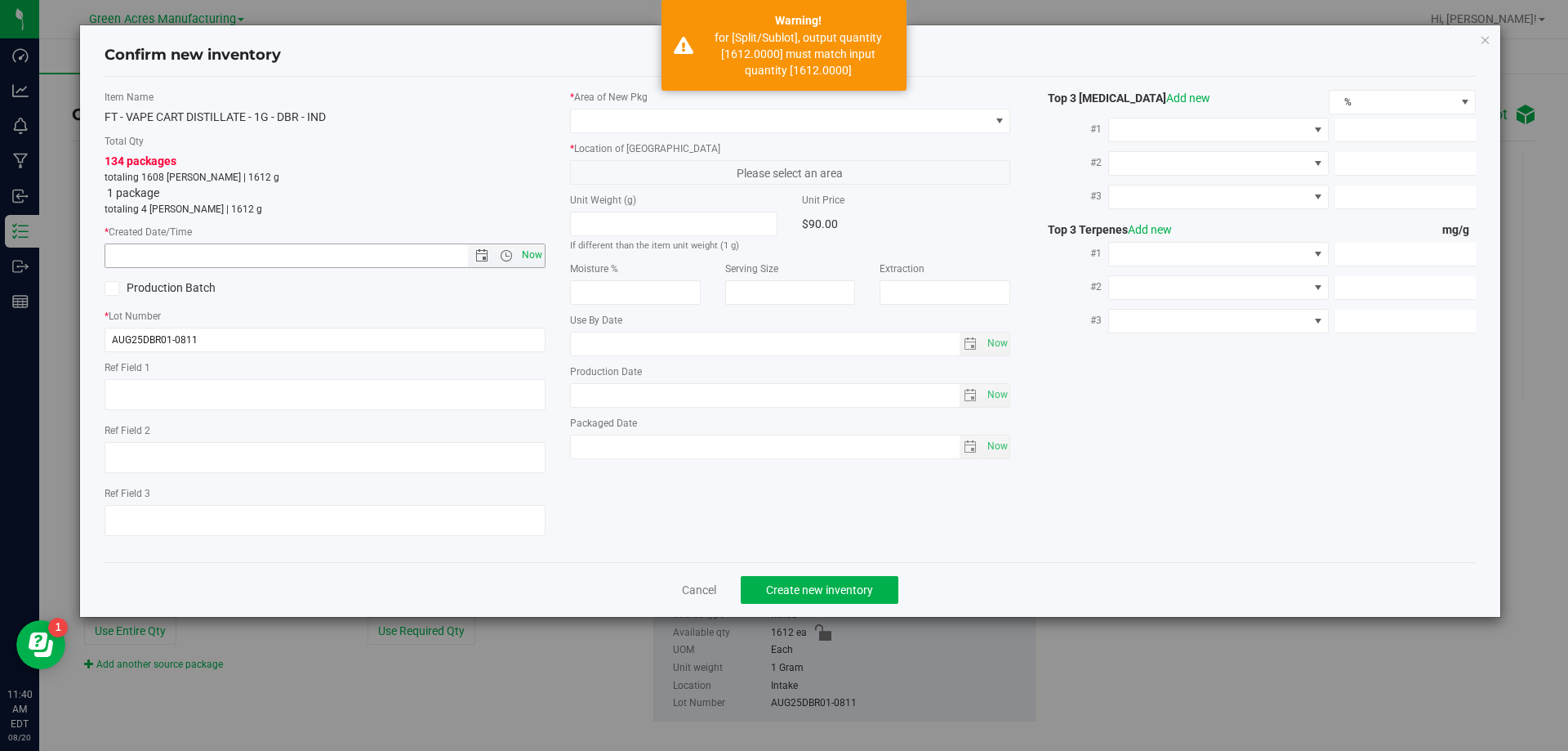
click at [541, 254] on span "Now" at bounding box center [532, 255] width 28 height 23
type input "[DATE] 11:41 AM"
click at [730, 136] on div "* Area of New Pkg * Location of New Pkg Please select an area Unit Weight (g) I…" at bounding box center [790, 279] width 466 height 378
click at [739, 125] on span at bounding box center [780, 120] width 419 height 23
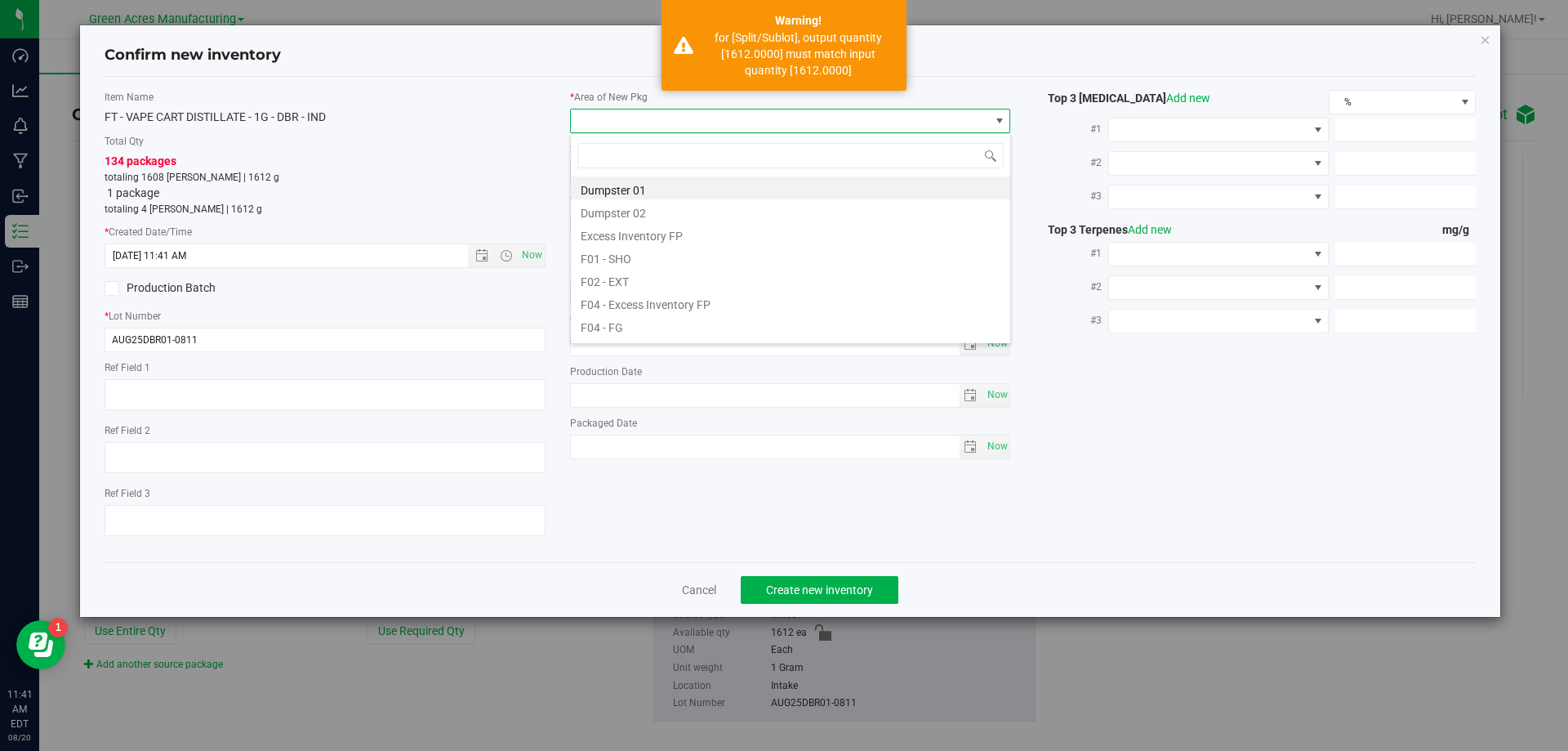
scroll to position [24, 441]
type input "vf2"
click at [655, 301] on li "VF2 - WHS" at bounding box center [790, 302] width 440 height 23
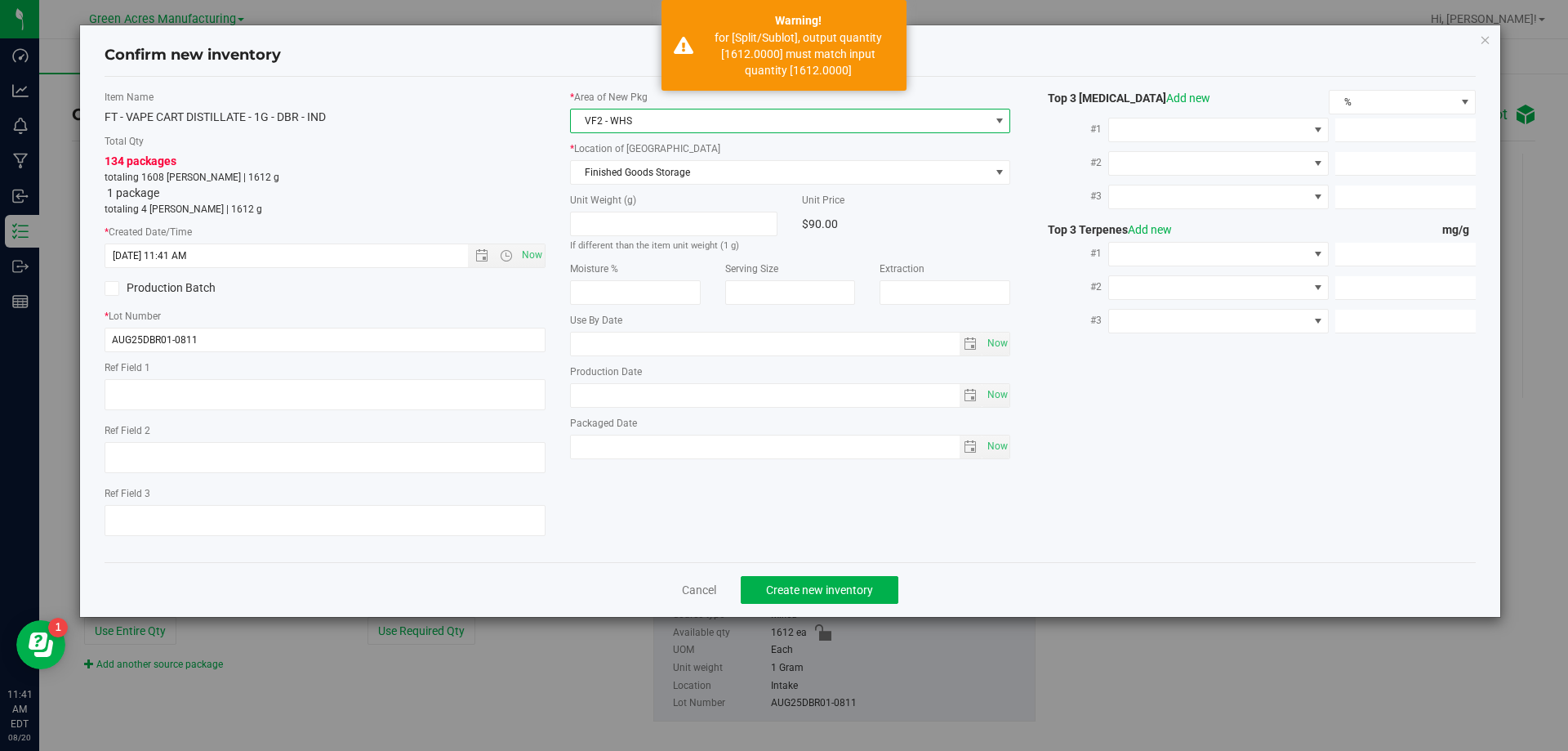
click at [690, 187] on div "* Area of [GEOGRAPHIC_DATA] VF2 - WHS * Location of [GEOGRAPHIC_DATA] Finished …" at bounding box center [790, 279] width 466 height 378
click at [699, 168] on span "Finished Goods Storage" at bounding box center [780, 172] width 419 height 23
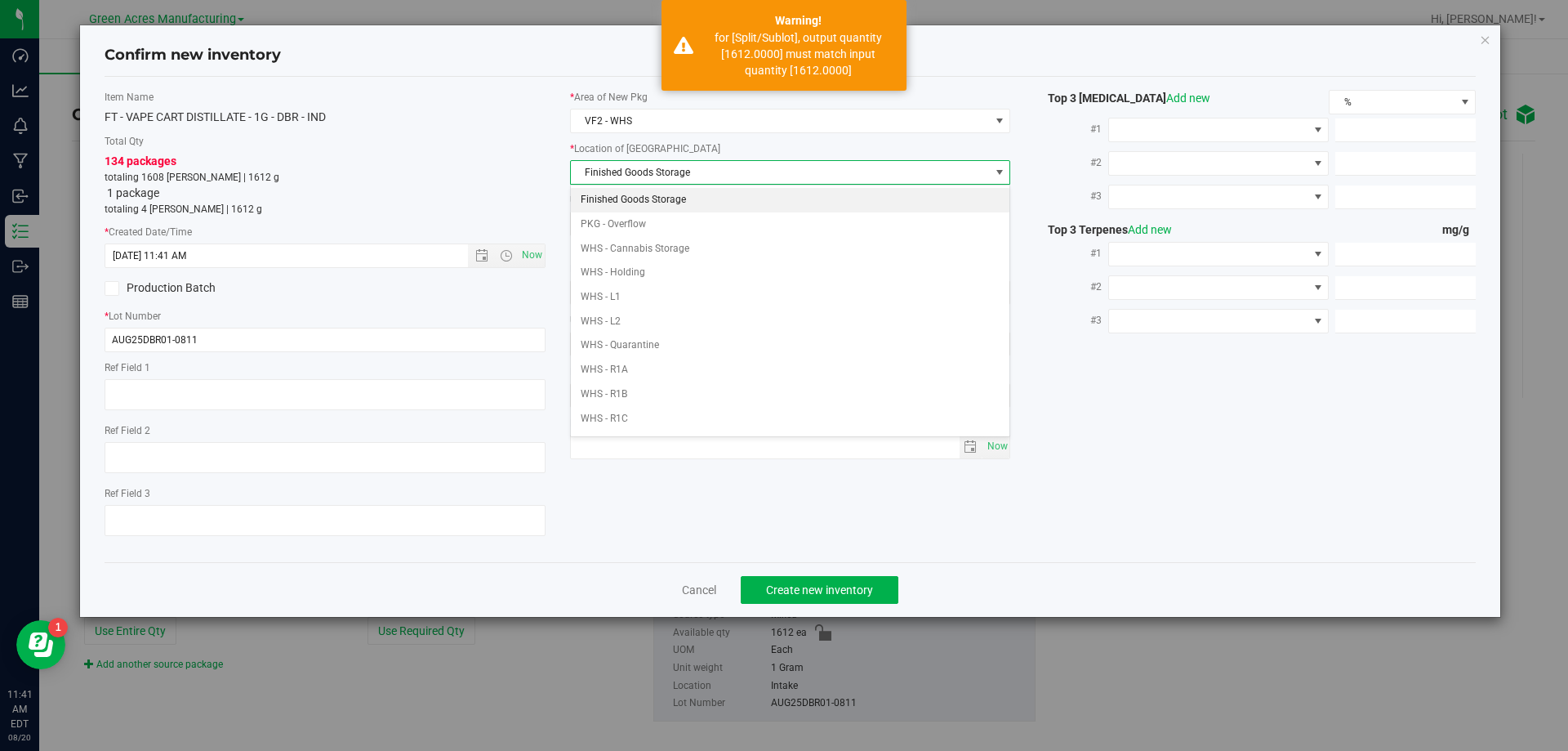
click at [675, 198] on li "Finished Goods Storage" at bounding box center [790, 200] width 440 height 24
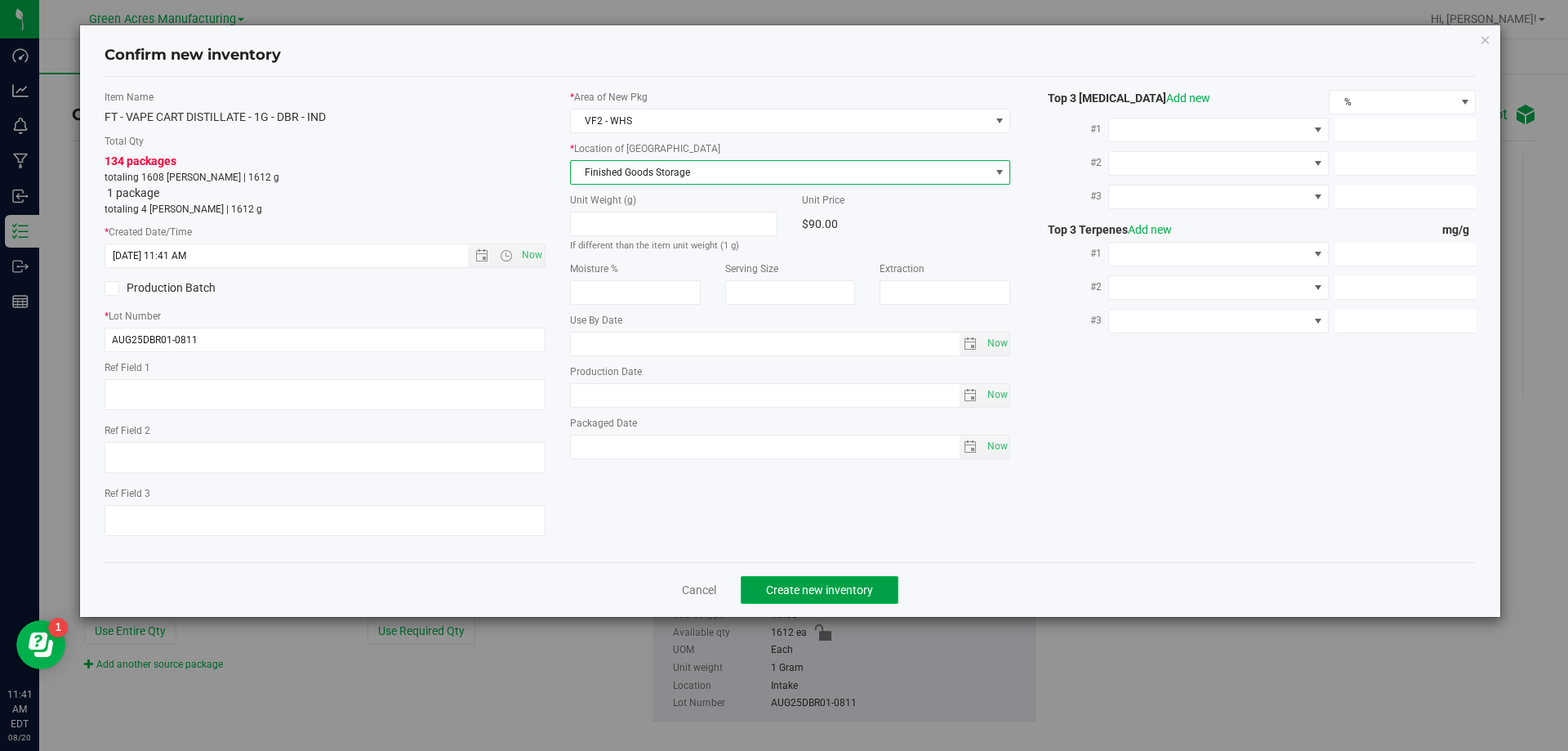
click at [824, 579] on button "Create new inventory" at bounding box center [820, 590] width 158 height 28
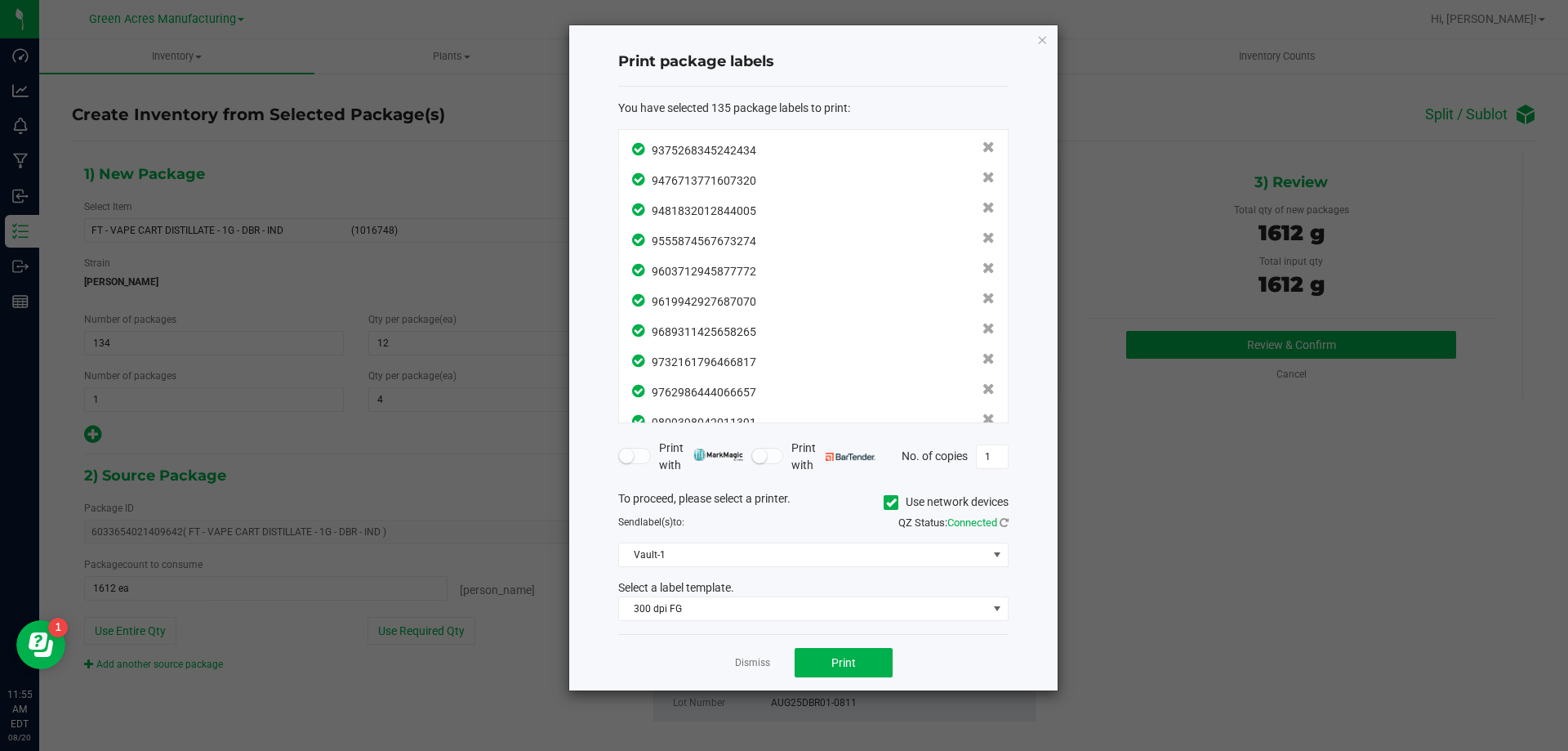
scroll to position [3802, 0]
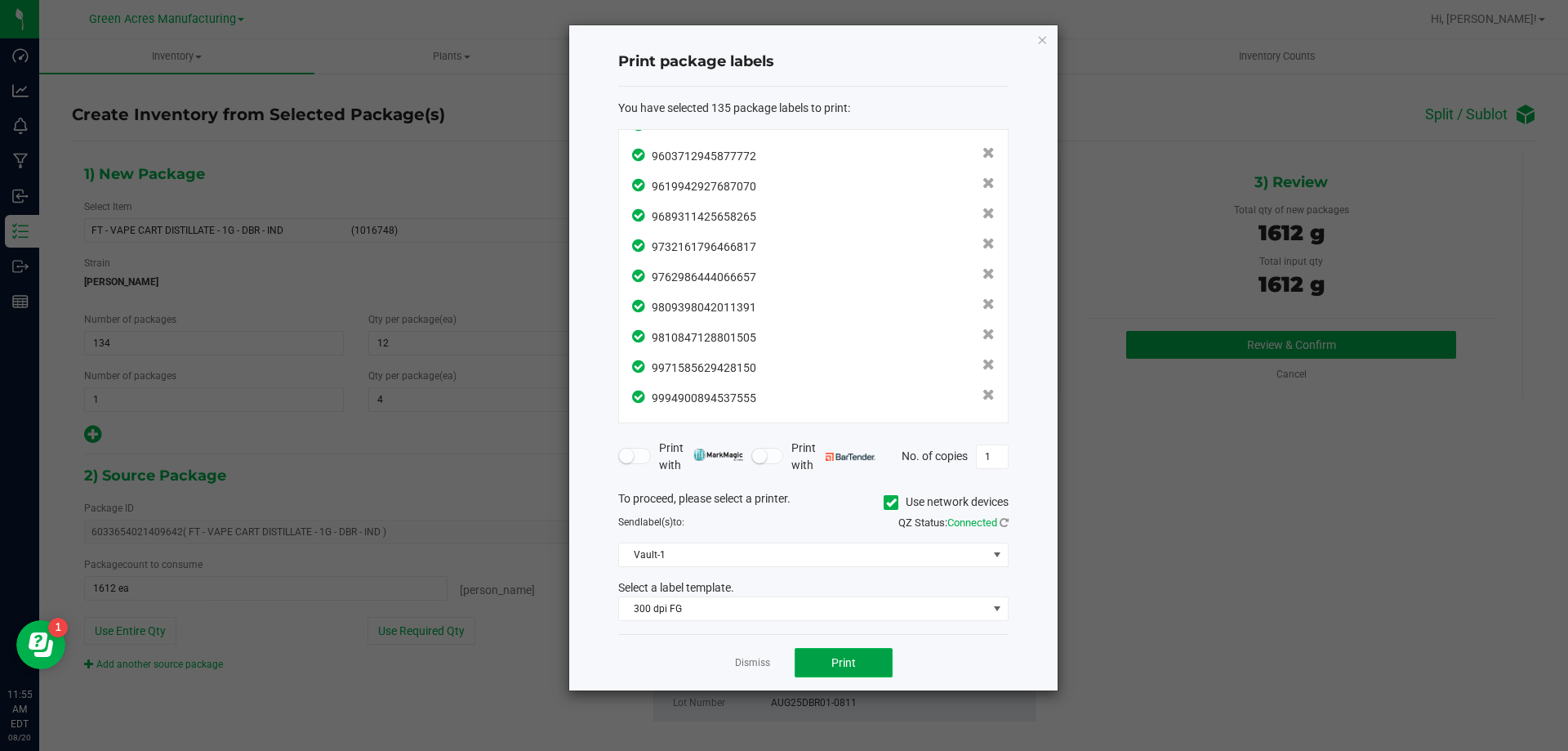
click at [849, 653] on button "Print" at bounding box center [843, 663] width 98 height 29
click at [771, 663] on div "Dismiss Print" at bounding box center [813, 662] width 390 height 56
click at [755, 663] on link "Dismiss" at bounding box center [752, 663] width 35 height 14
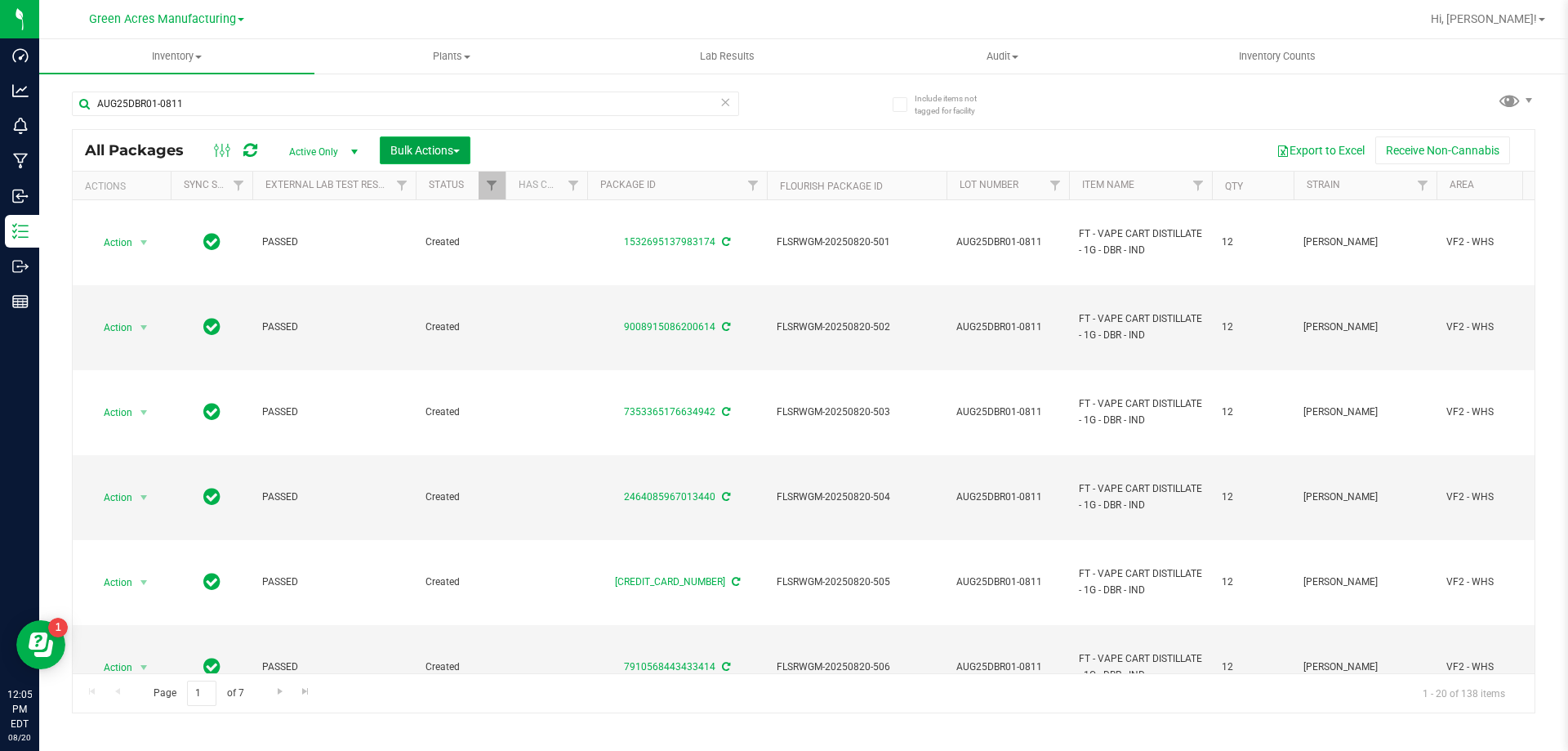
click at [416, 139] on button "Bulk Actions" at bounding box center [425, 151] width 91 height 28
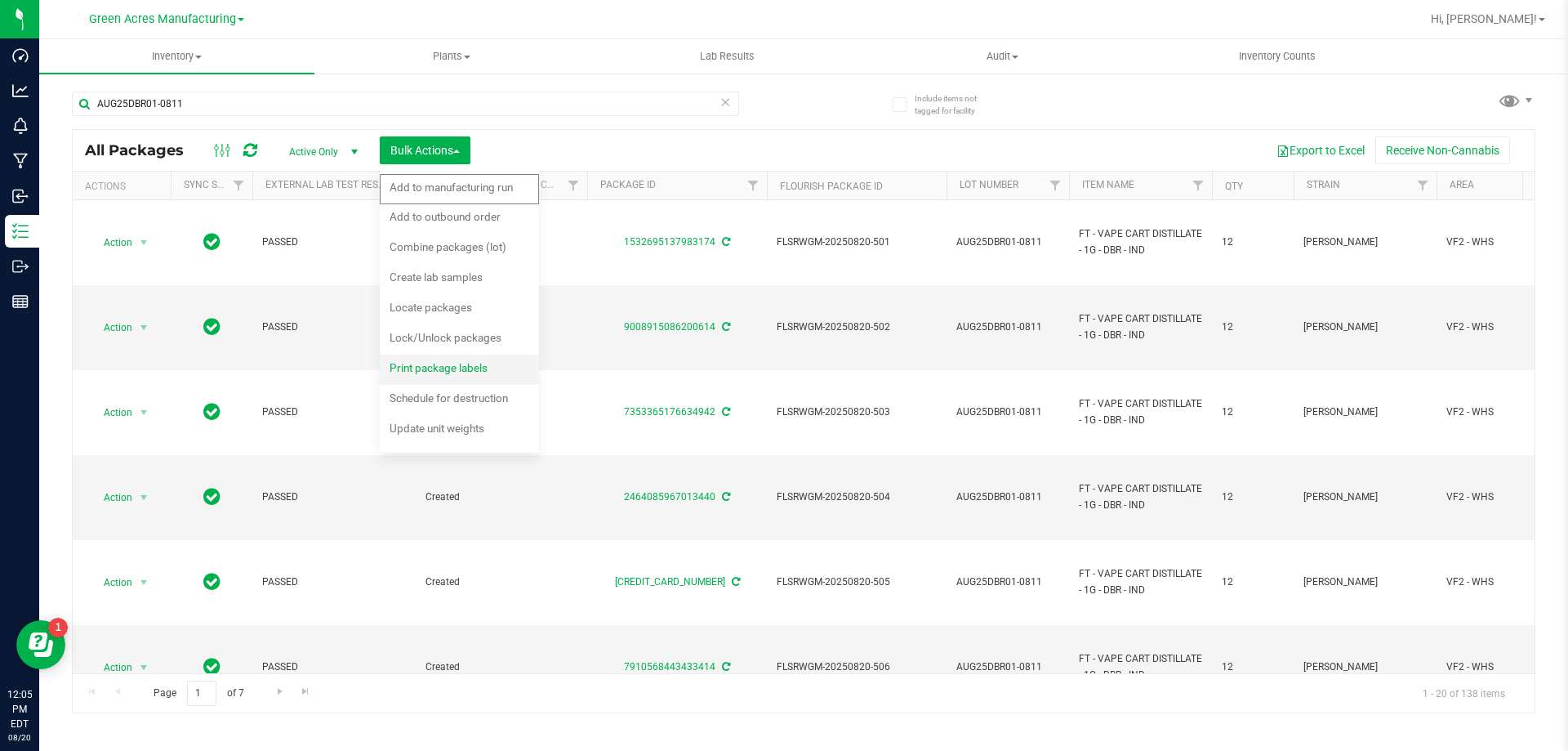
click at [483, 364] on span "Print package labels" at bounding box center [438, 367] width 98 height 13
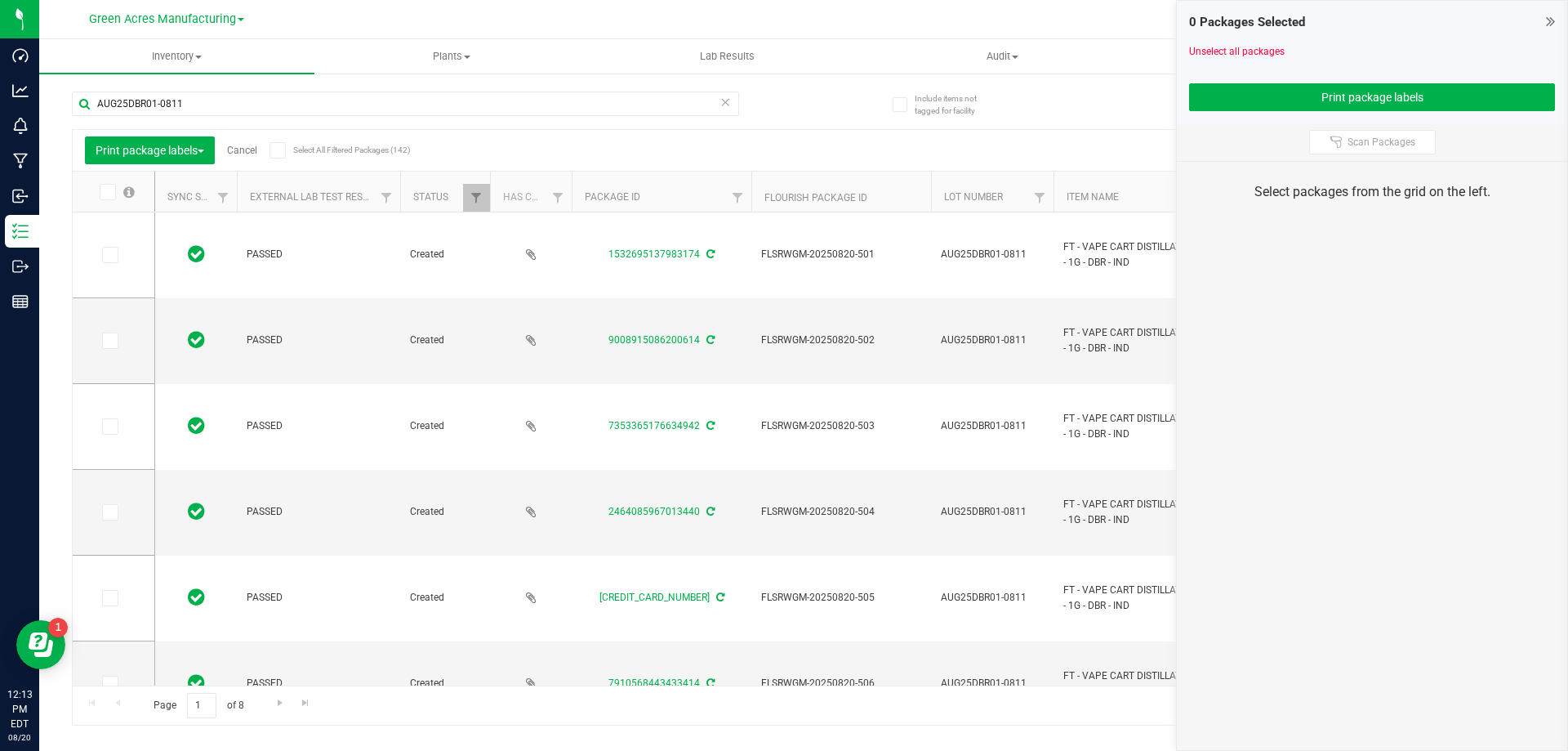
click at [280, 142] on span at bounding box center [277, 150] width 16 height 16
click at [0, 0] on input "Select All Filtered Packages (142)" at bounding box center [0, 0] width 0 height 0
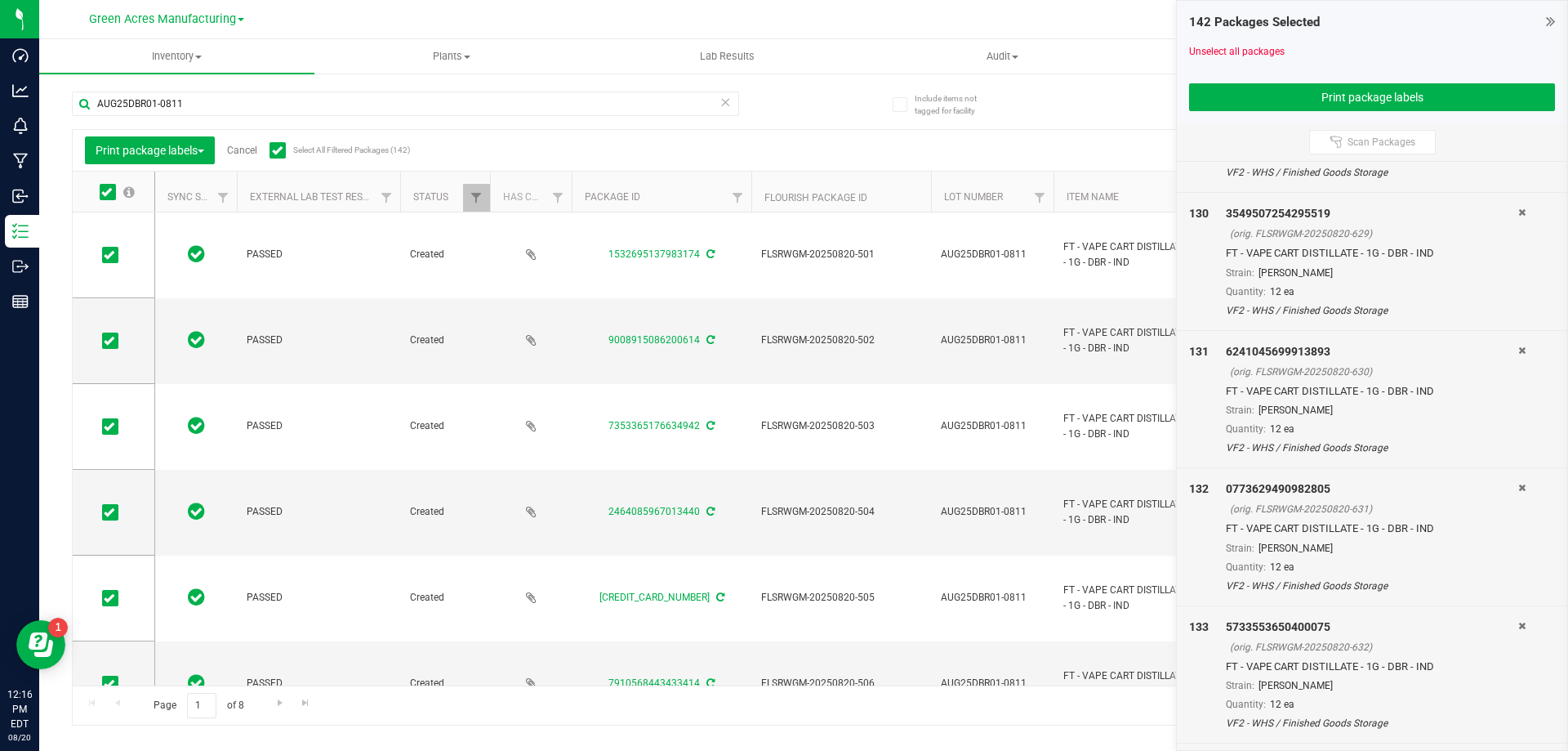
scroll to position [19002, 0]
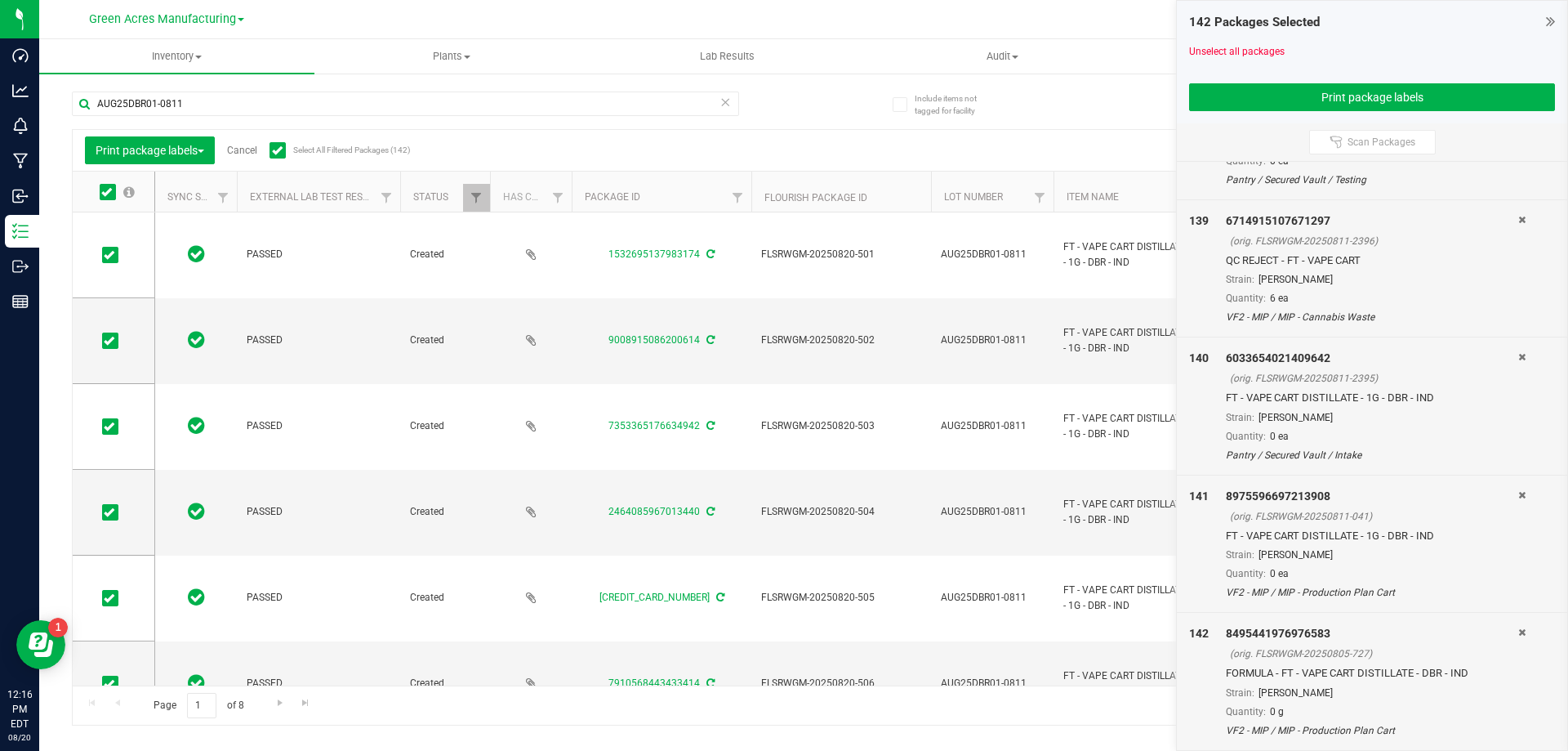
click at [1519, 629] on icon at bounding box center [1522, 631] width 7 height 10
click at [1519, 631] on icon at bounding box center [1522, 631] width 7 height 10
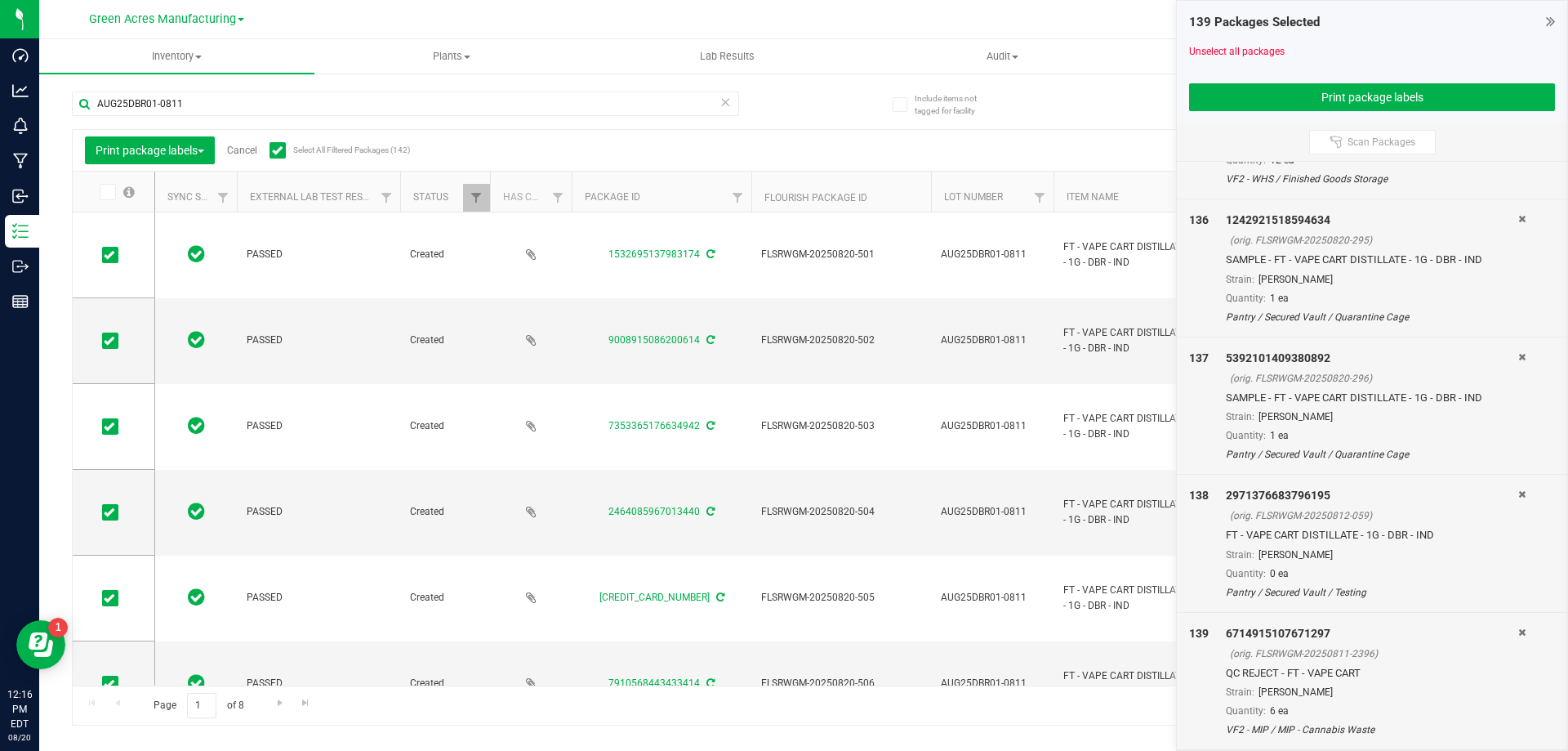
click at [1519, 631] on icon at bounding box center [1522, 631] width 7 height 10
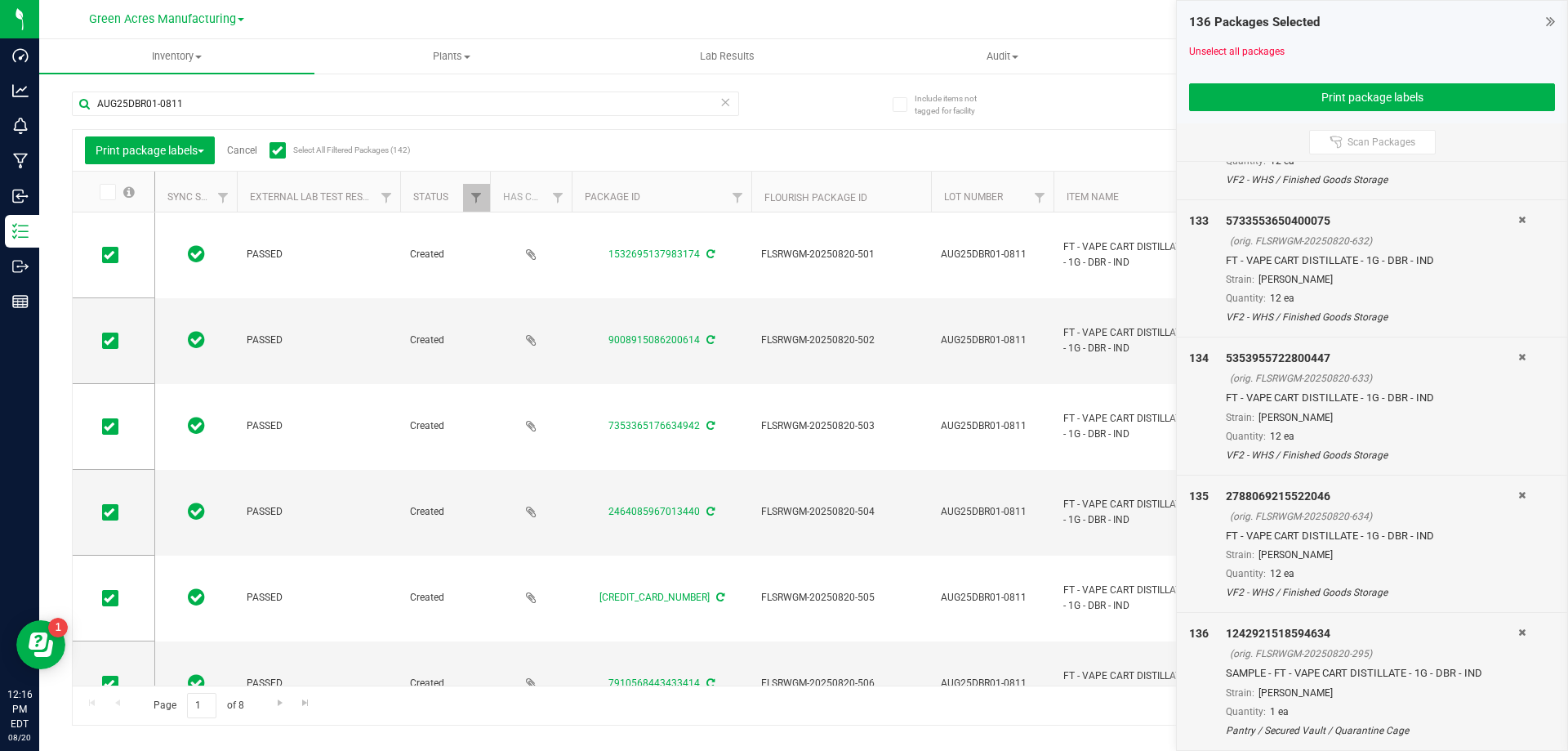
scroll to position [18039, 0]
click at [1449, 103] on button "Print package labels" at bounding box center [1371, 97] width 366 height 28
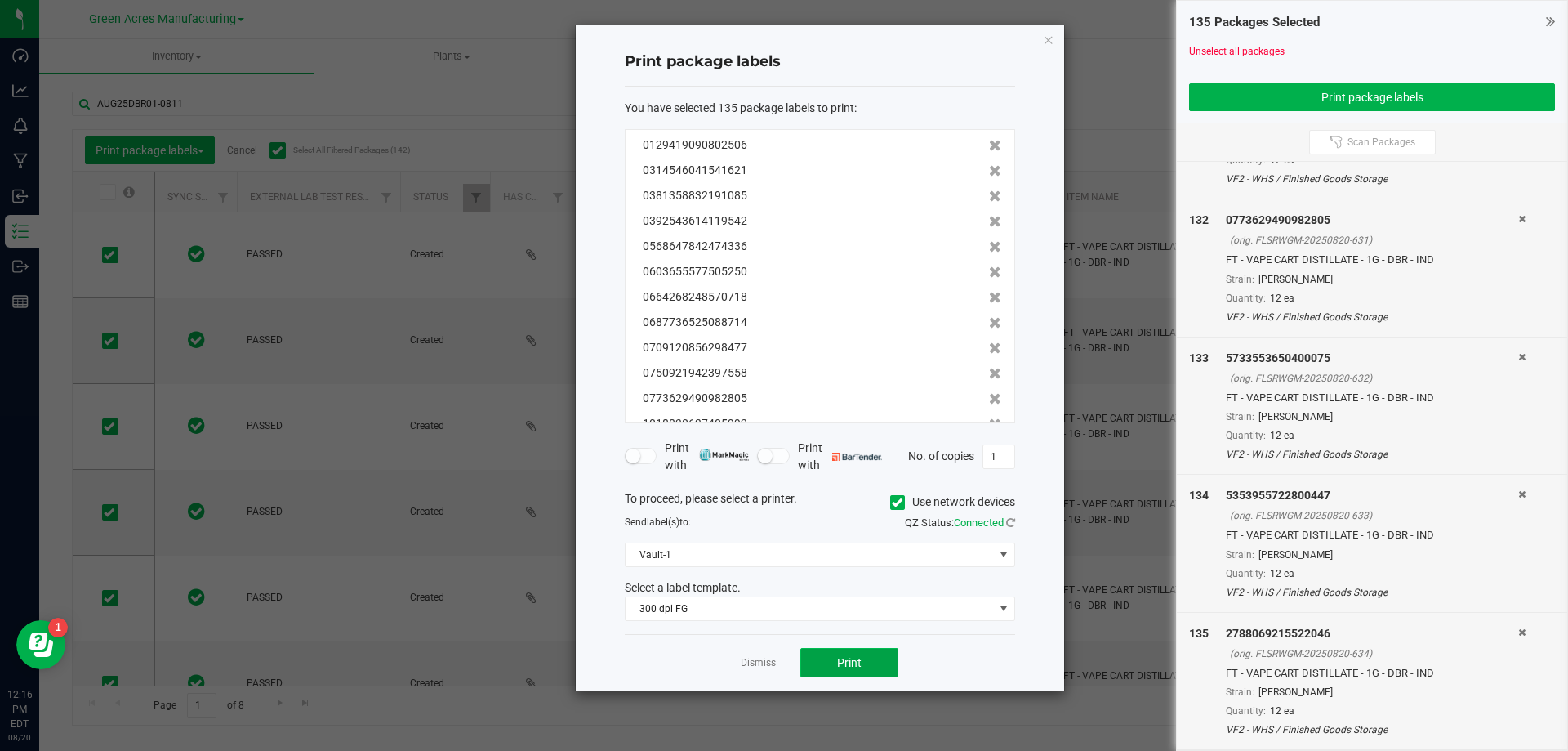
click at [855, 657] on span "Print" at bounding box center [849, 662] width 24 height 13
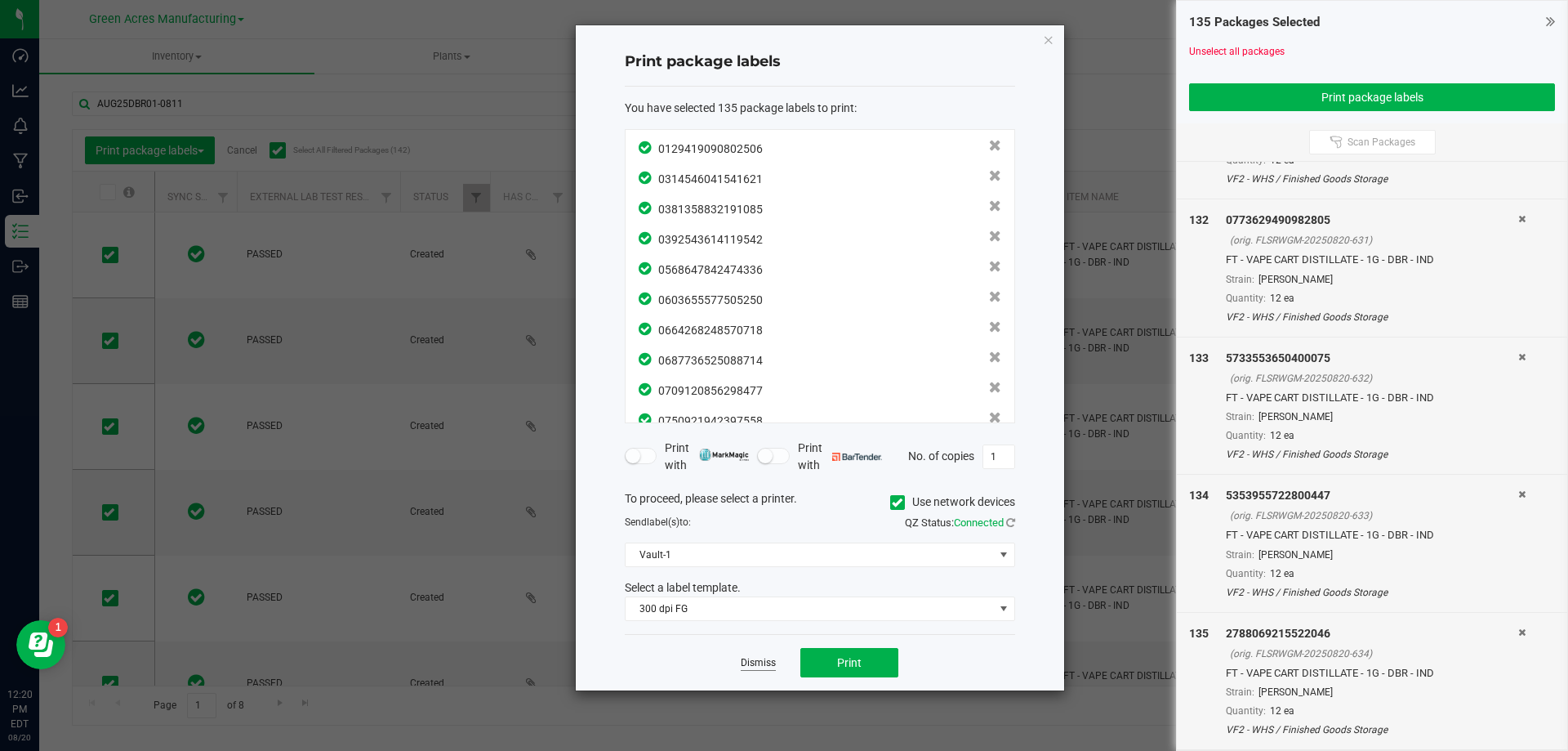
click at [760, 667] on link "Dismiss" at bounding box center [758, 663] width 35 height 14
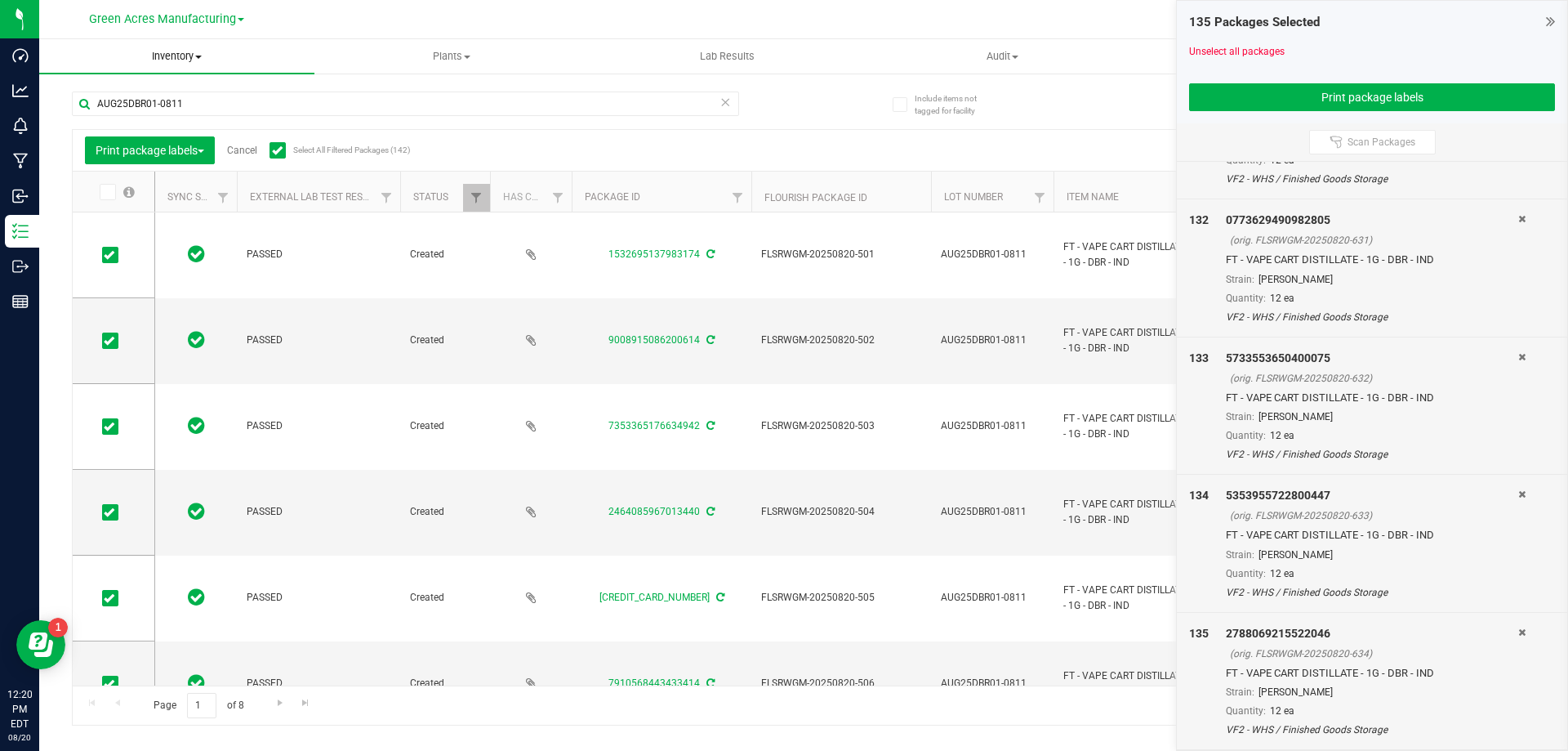
click at [164, 53] on span "Inventory" at bounding box center [177, 56] width 275 height 15
click at [163, 97] on li "All packages" at bounding box center [177, 99] width 275 height 20
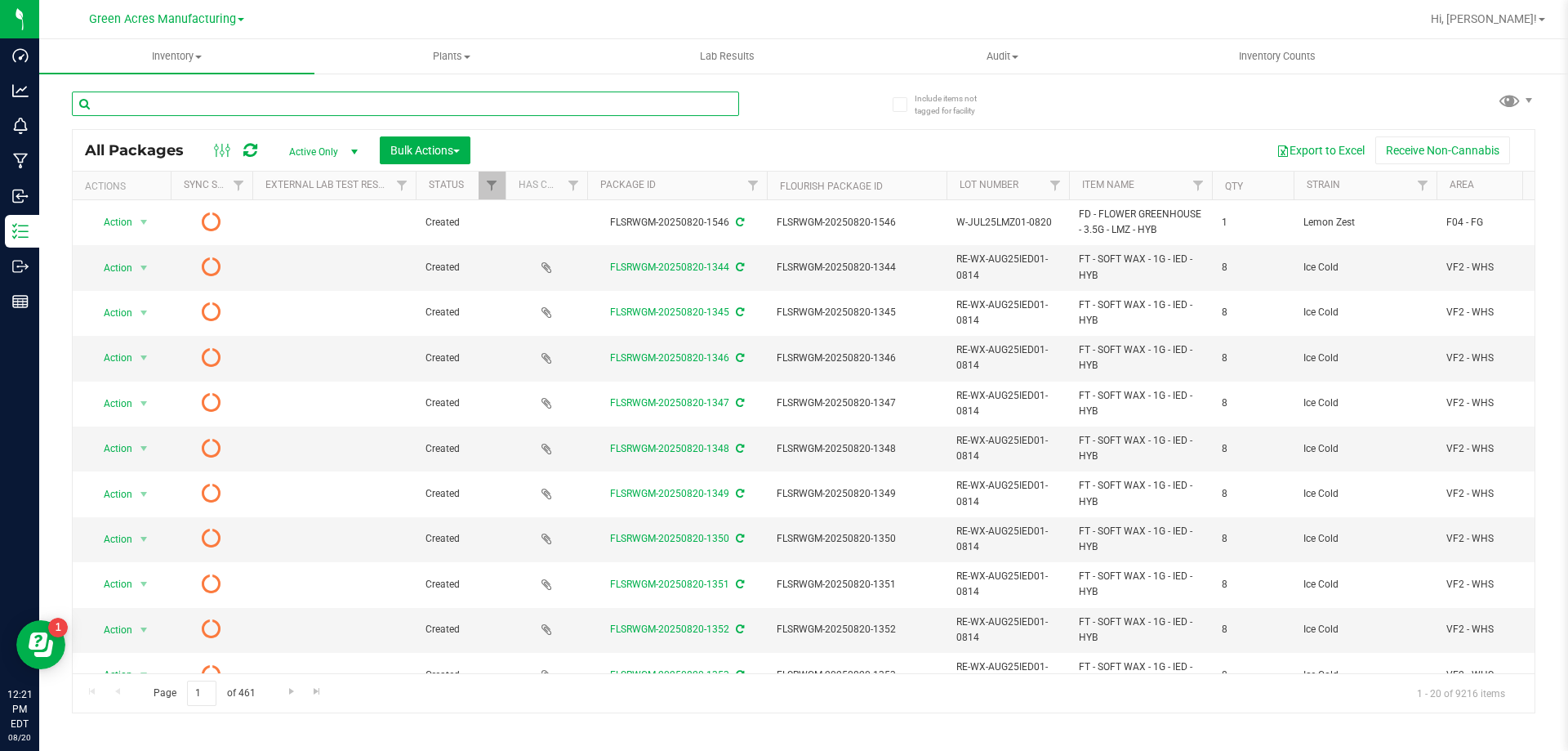
click at [205, 108] on input "text" at bounding box center [405, 104] width 668 height 24
paste input "5-AUG25FIC02-0814"
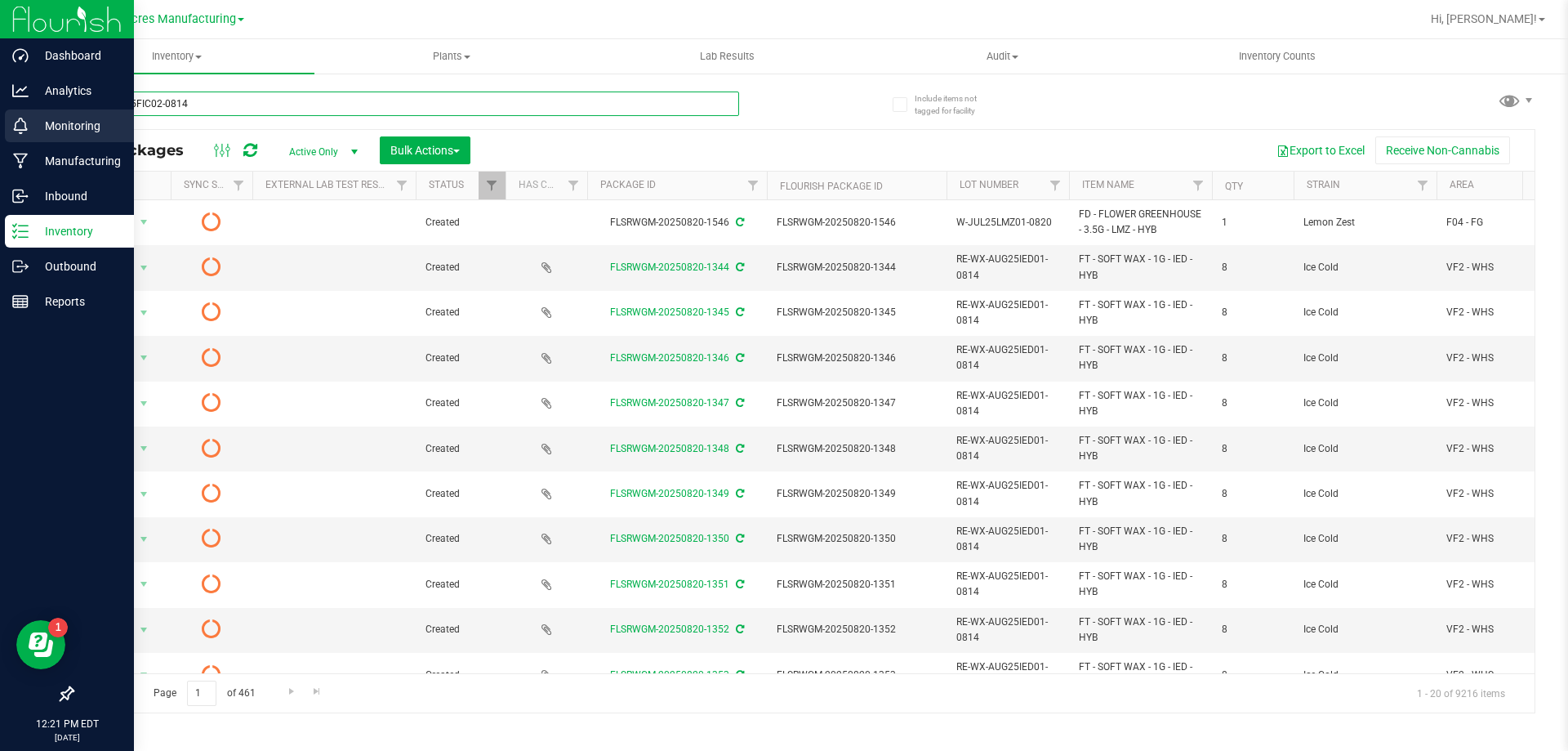
type input "5-AUG25FIC02-0814"
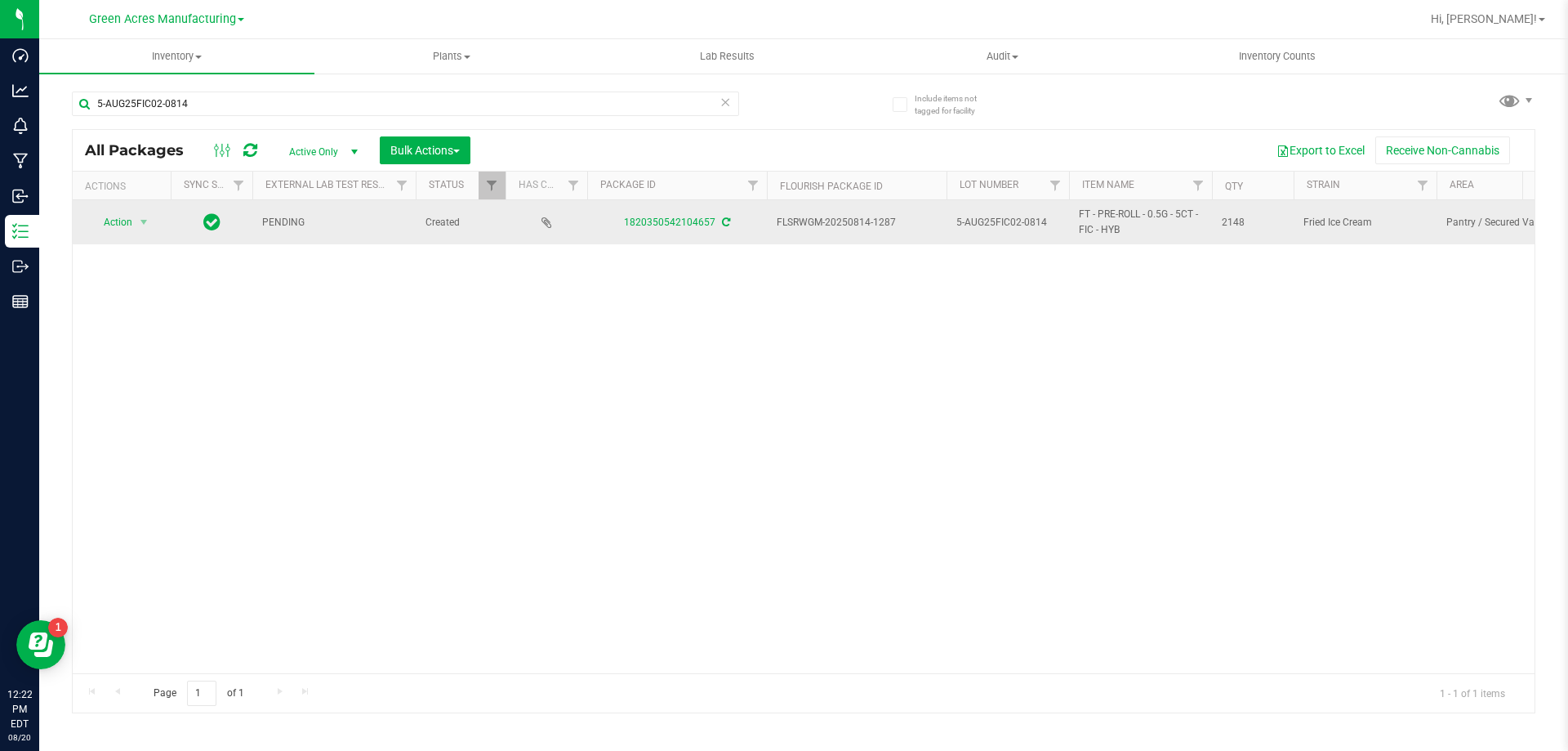
click at [722, 223] on icon at bounding box center [726, 222] width 8 height 10
click at [148, 222] on span "select" at bounding box center [143, 222] width 13 height 13
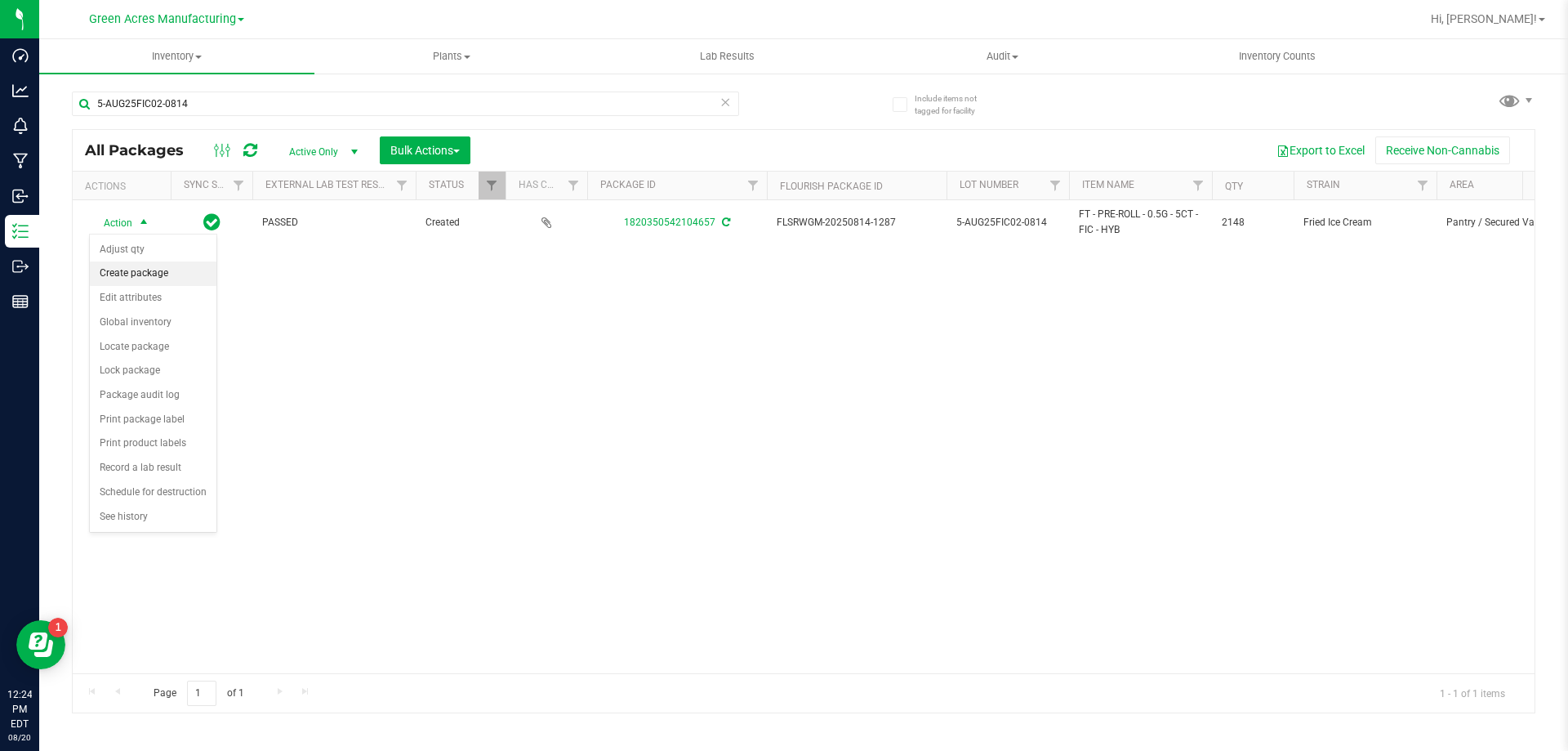
click at [152, 279] on li "Create package" at bounding box center [153, 274] width 126 height 24
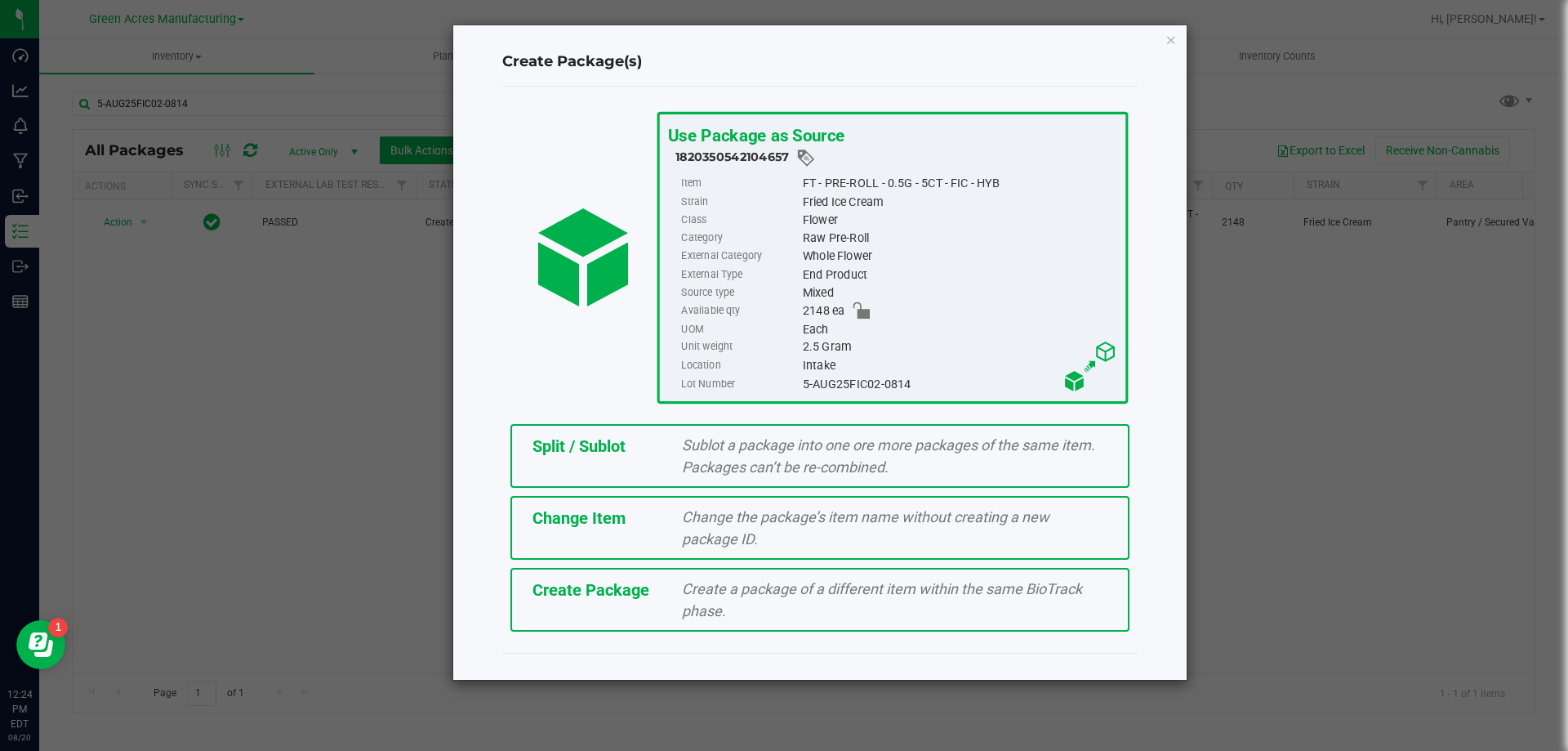
click at [578, 594] on span "Create Package" at bounding box center [590, 590] width 117 height 20
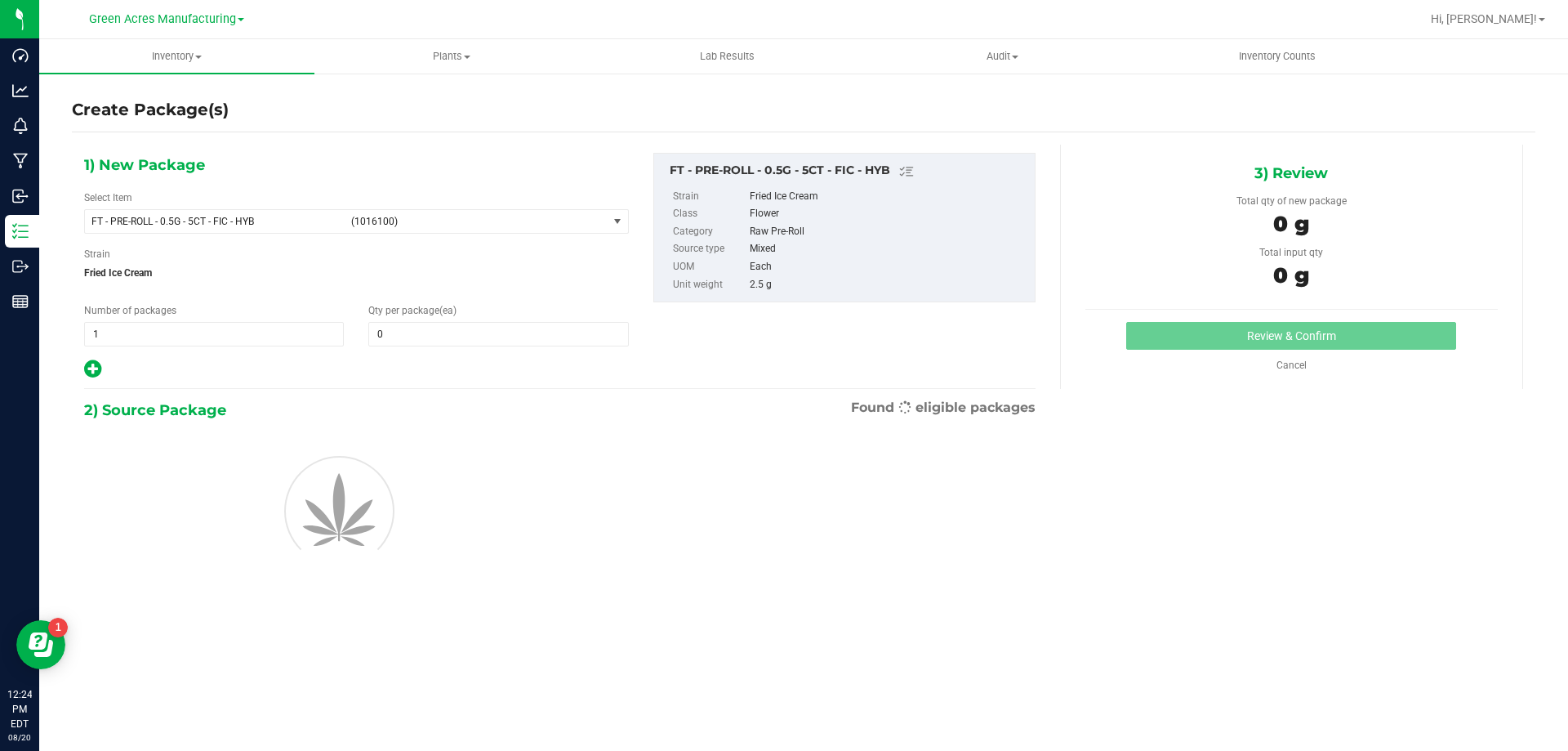
type input "0"
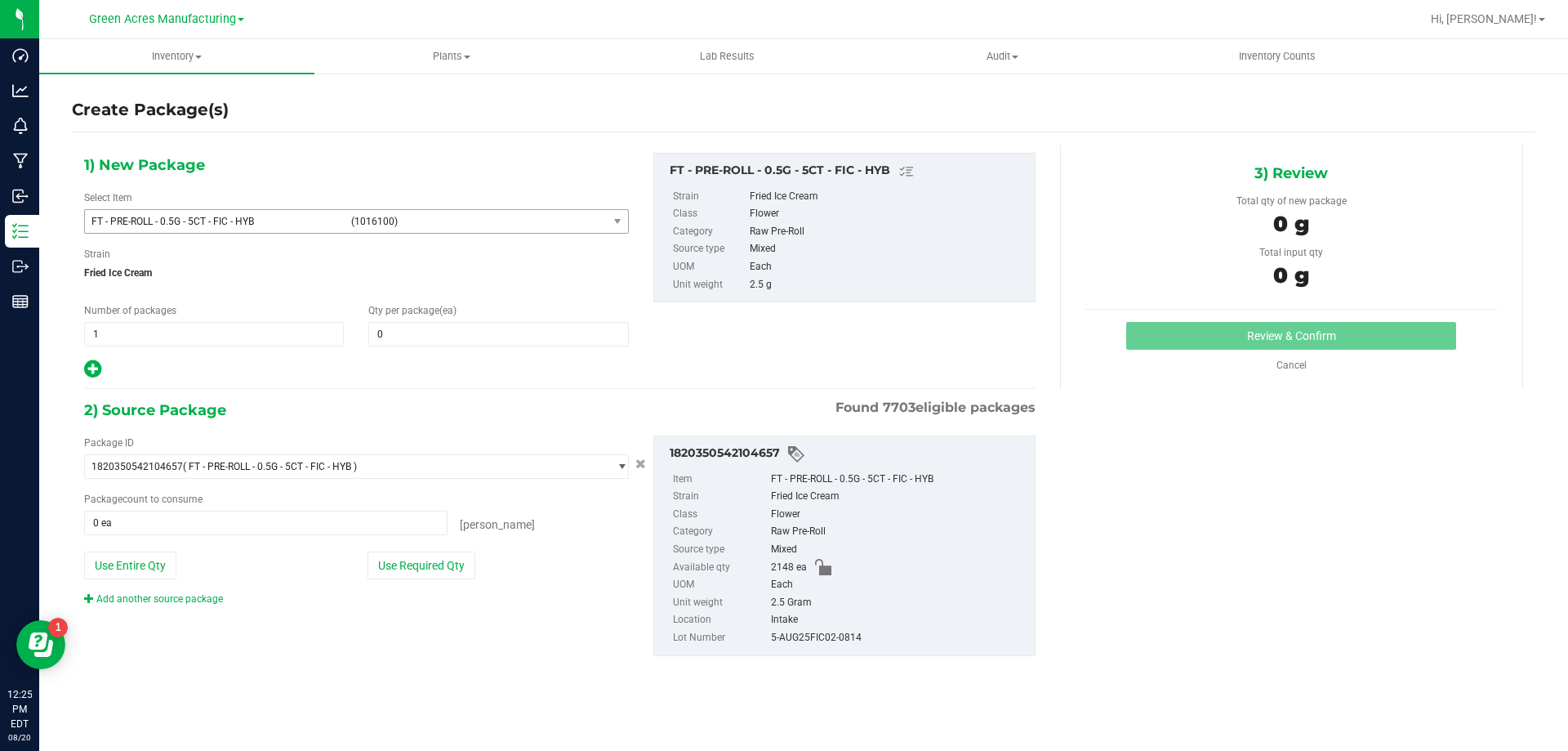
click at [544, 232] on span "FT - PRE-ROLL - 0.5G - 5CT - FIC - HYB (1016100)" at bounding box center [346, 221] width 523 height 23
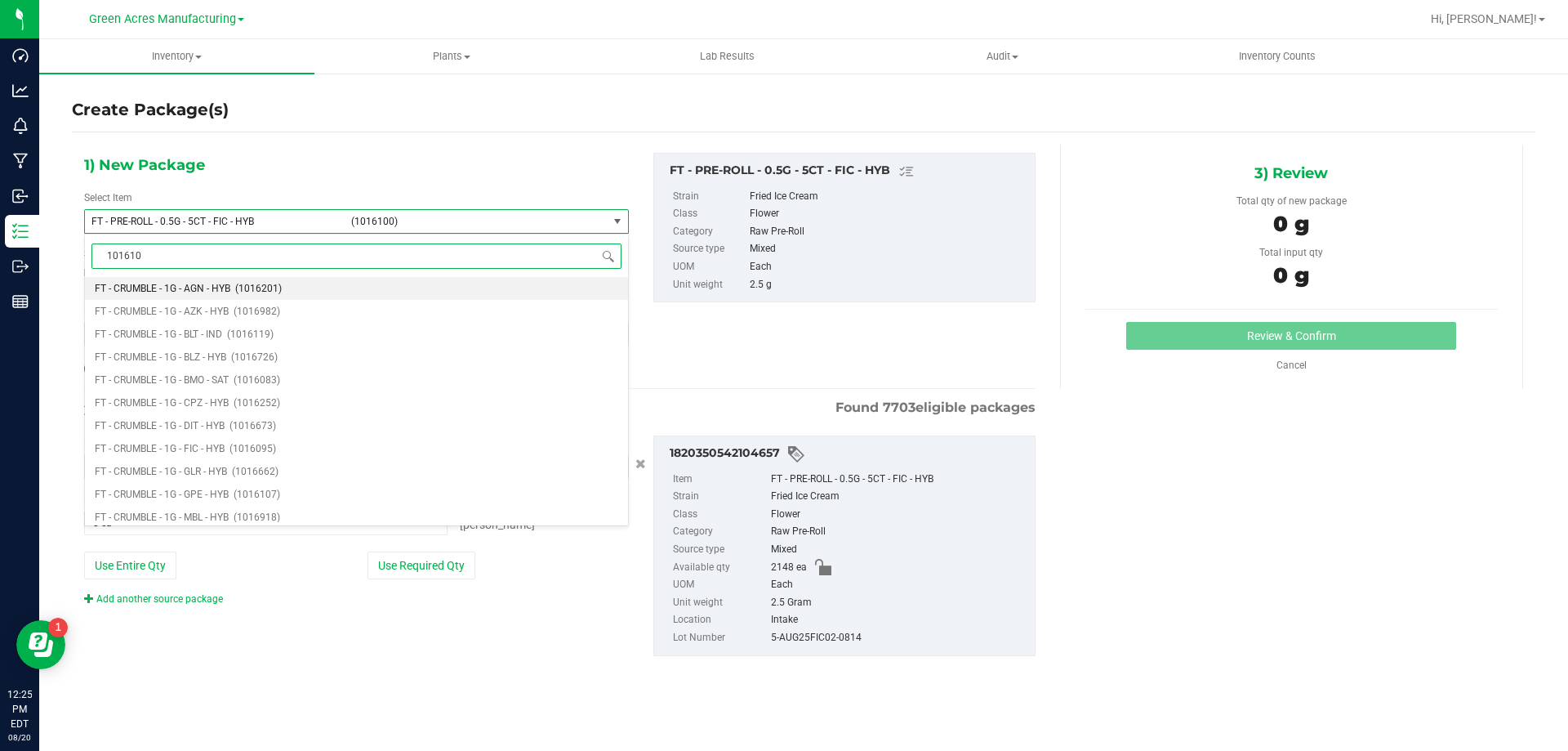
type input "1016100"
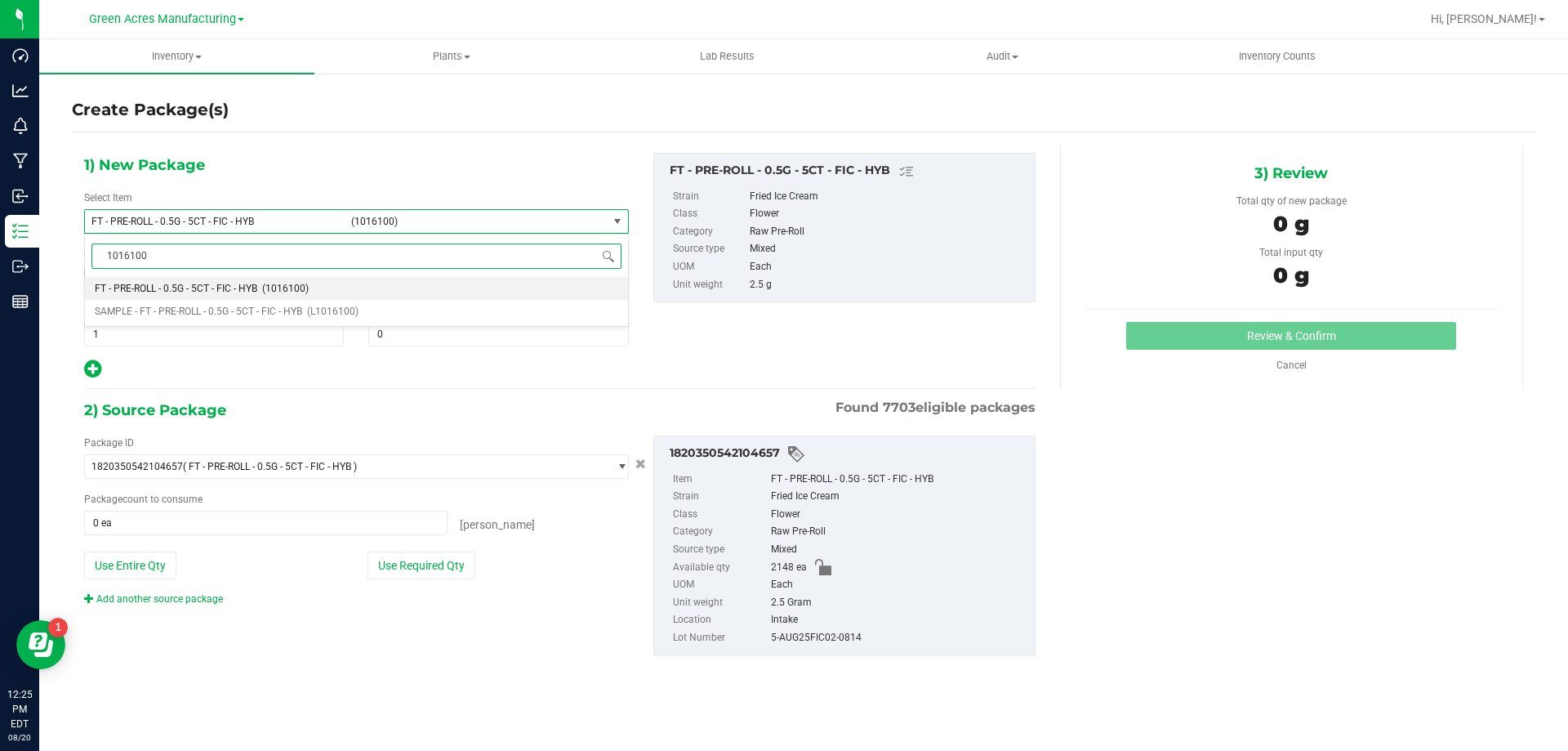
click at [311, 285] on li "FT - PRE-ROLL - 0.5G - 5CT - FIC - HYB (1016100)" at bounding box center [356, 288] width 543 height 23
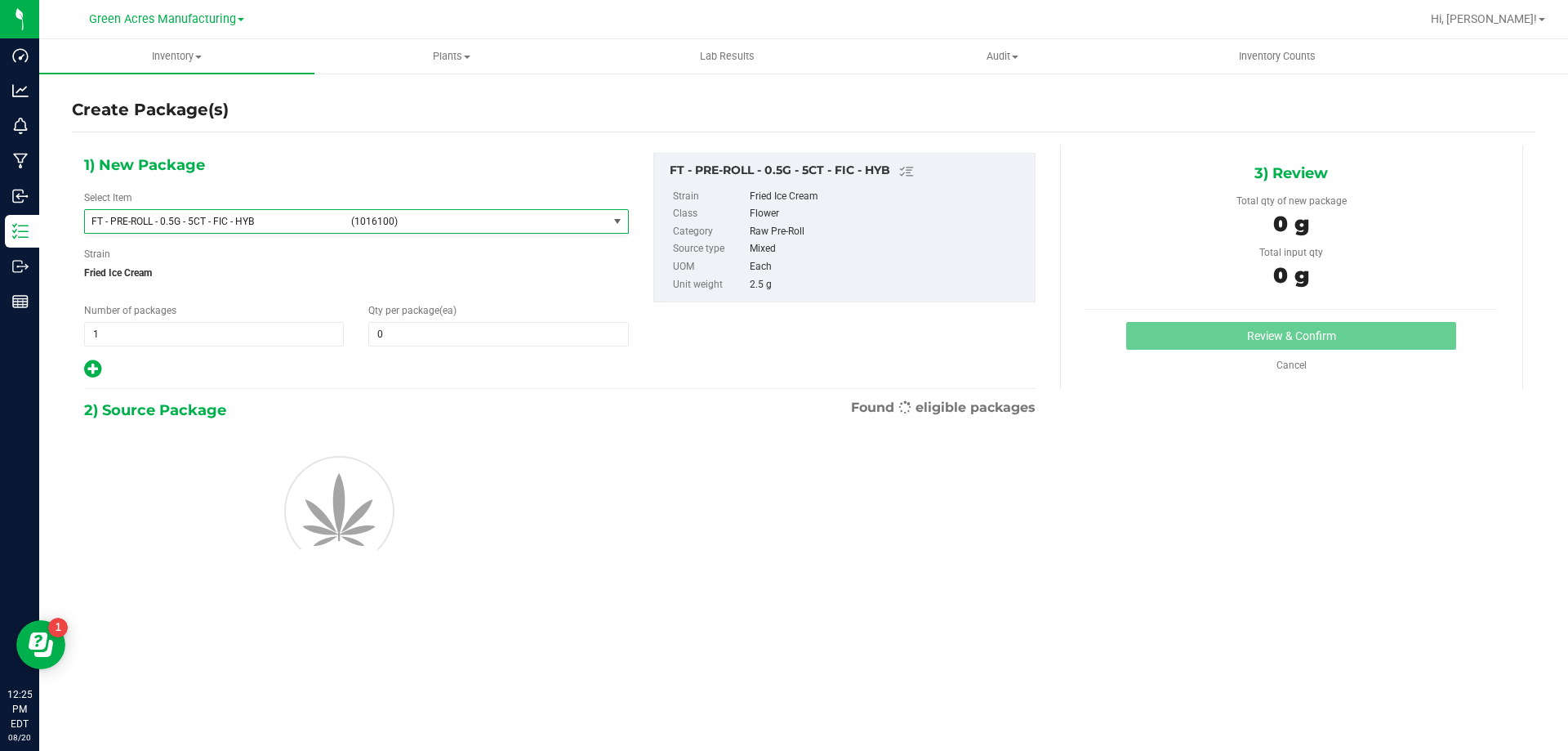
type input "0"
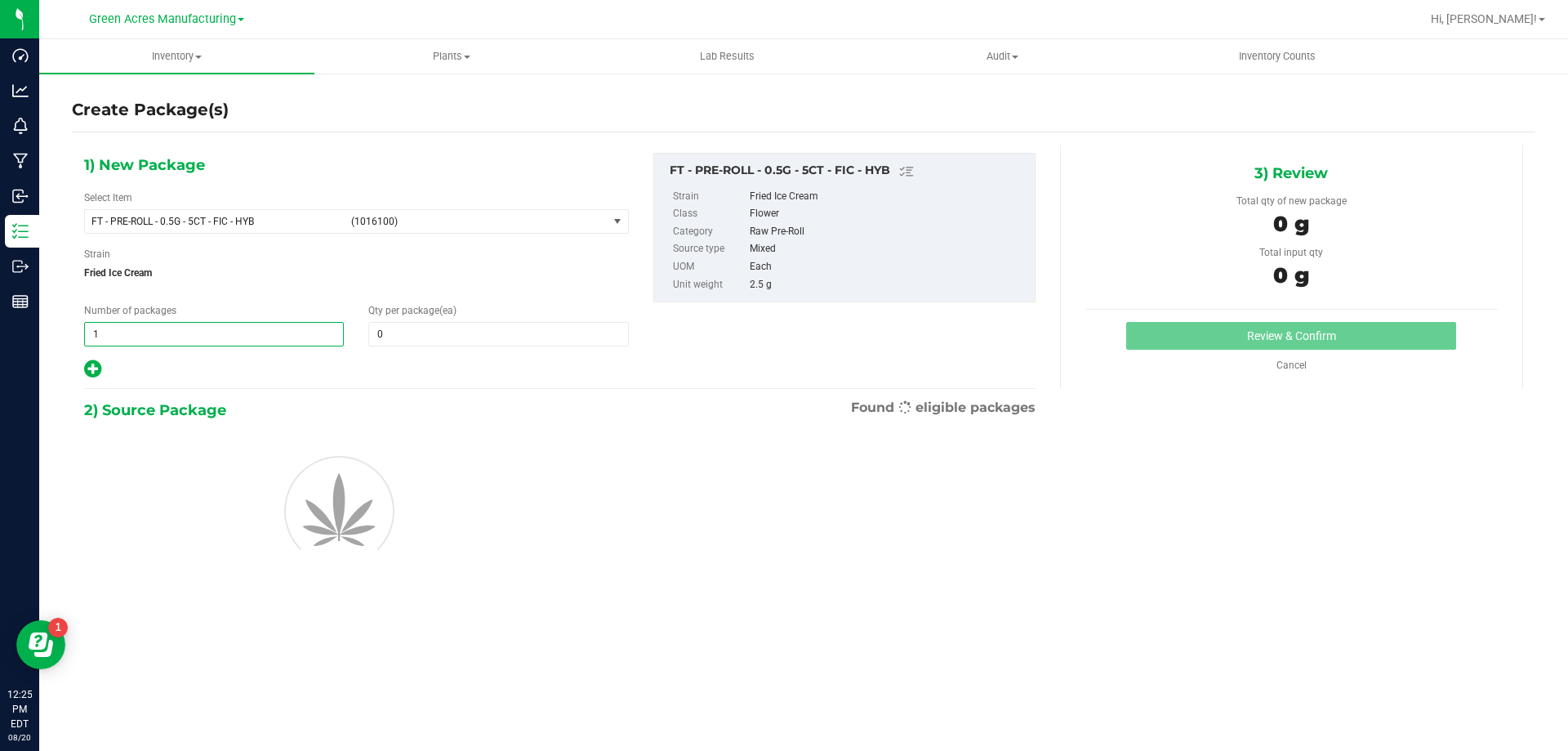
click at [287, 328] on span "1 1" at bounding box center [214, 334] width 260 height 24
type input "2"
type input "1"
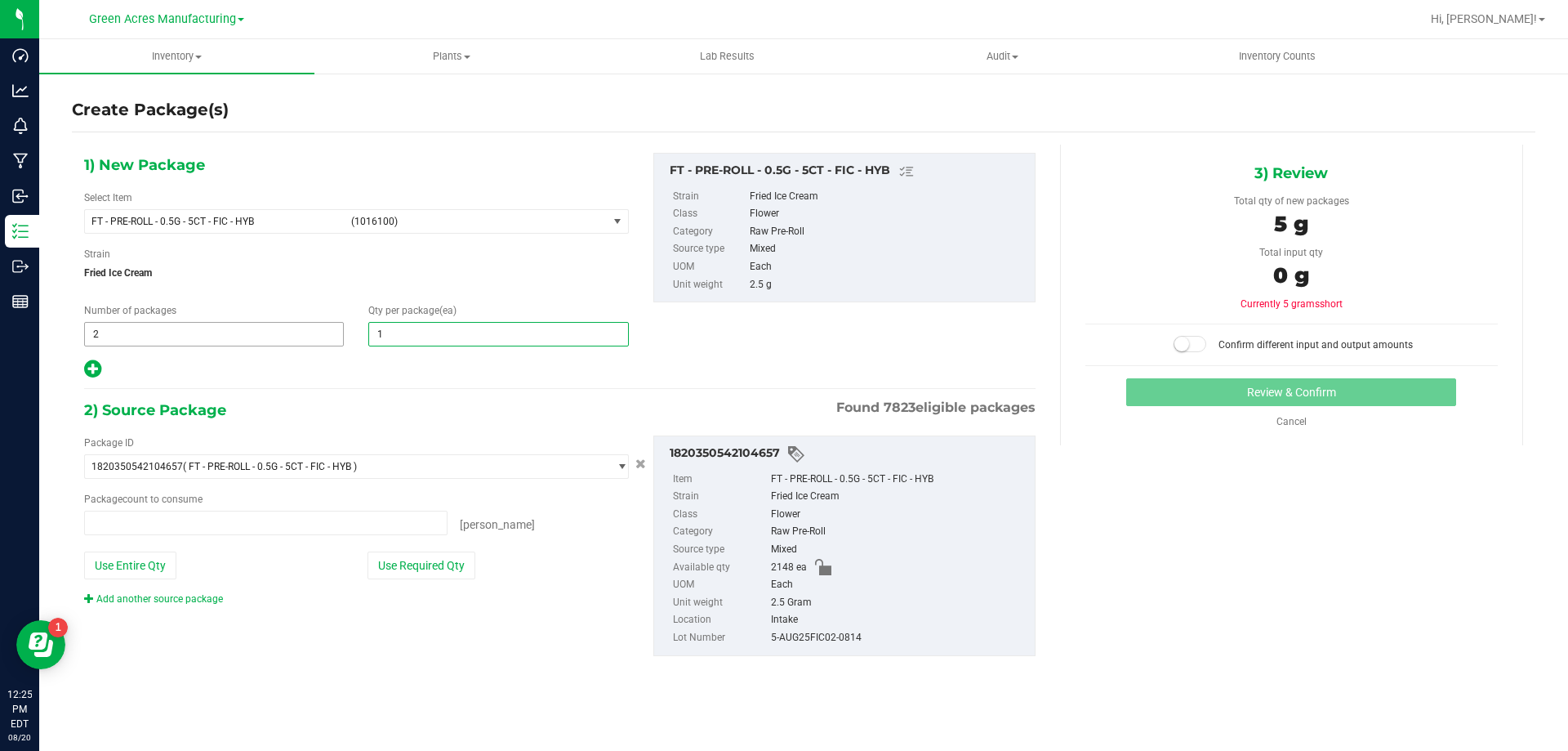
type input "0 ea"
click at [461, 560] on button "Use Required Qty" at bounding box center [421, 566] width 108 height 28
type input "1"
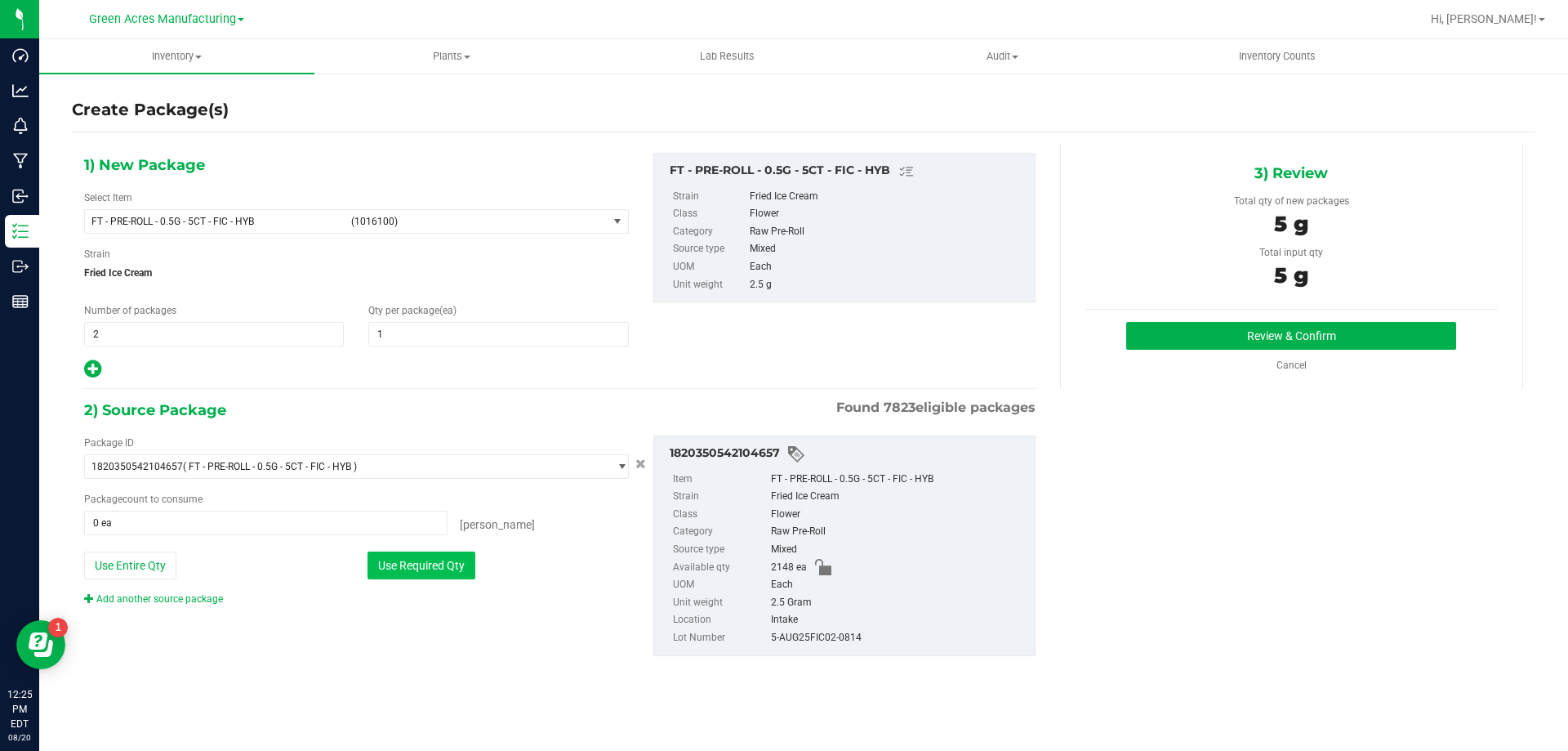
type input "2 ea"
click at [1210, 332] on button "Review & Confirm" at bounding box center [1291, 336] width 330 height 28
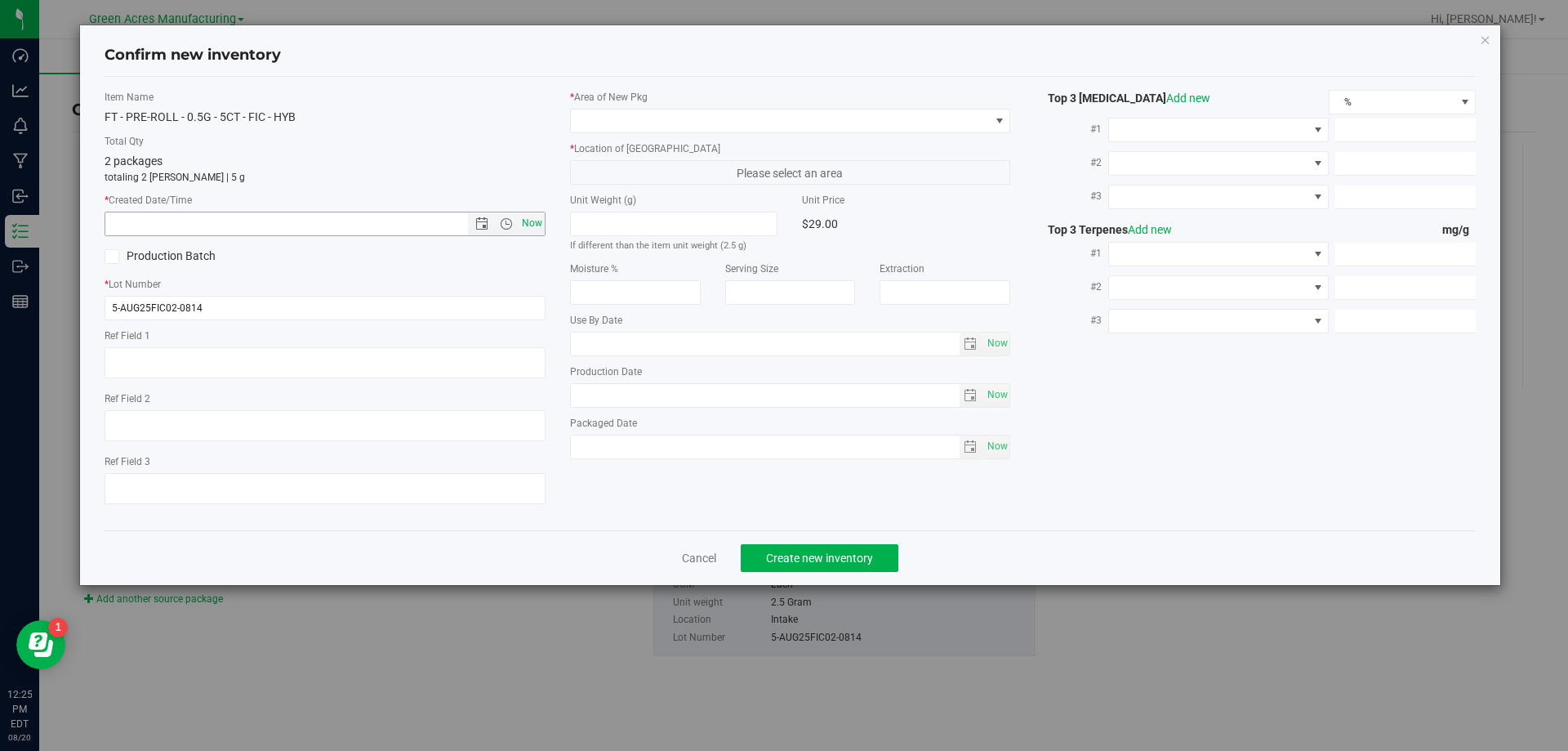
click at [533, 221] on span "Now" at bounding box center [532, 223] width 28 height 23
type input "8/20/2025 12:25 PM"
click at [771, 127] on span at bounding box center [780, 120] width 419 height 23
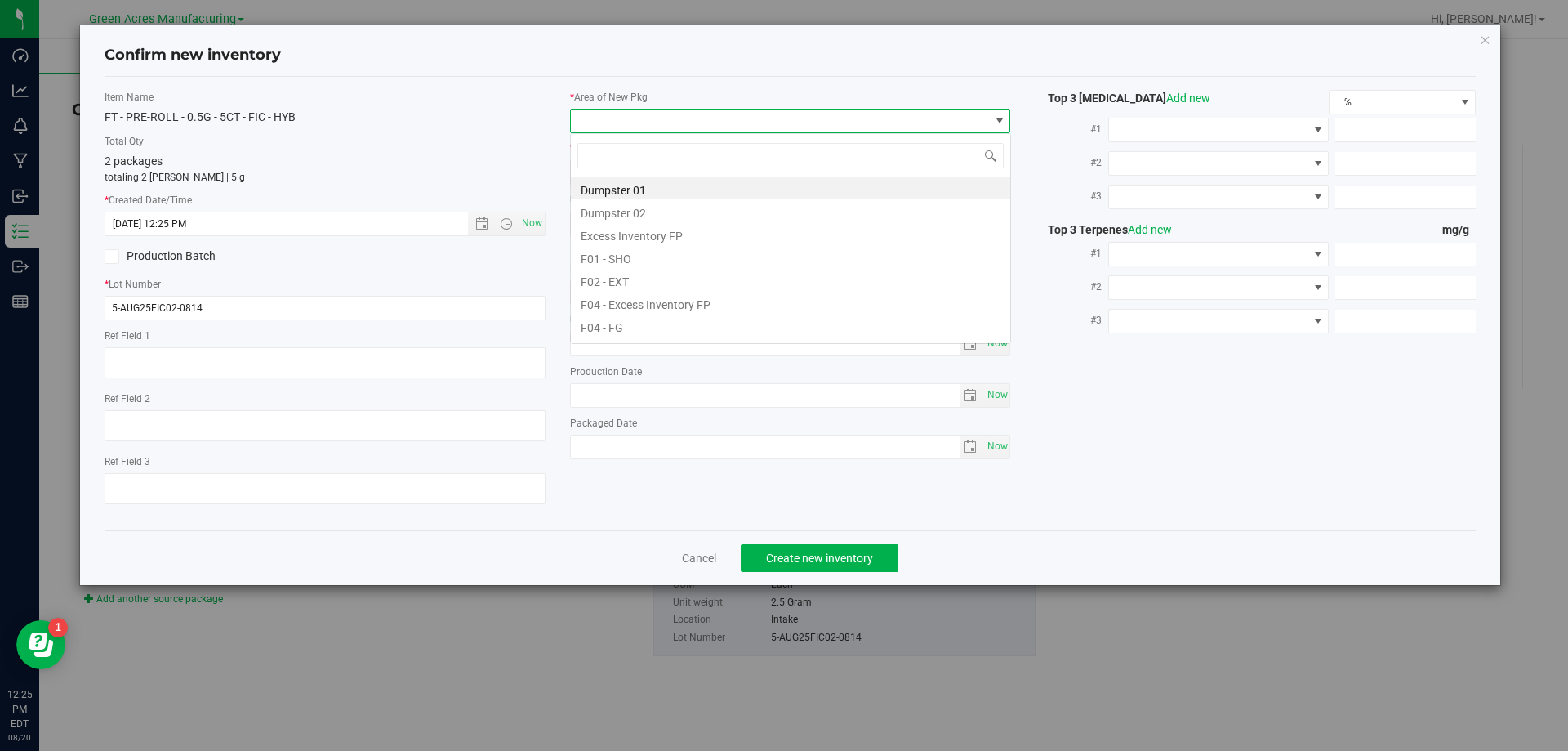
scroll to position [24, 441]
type input "pa"
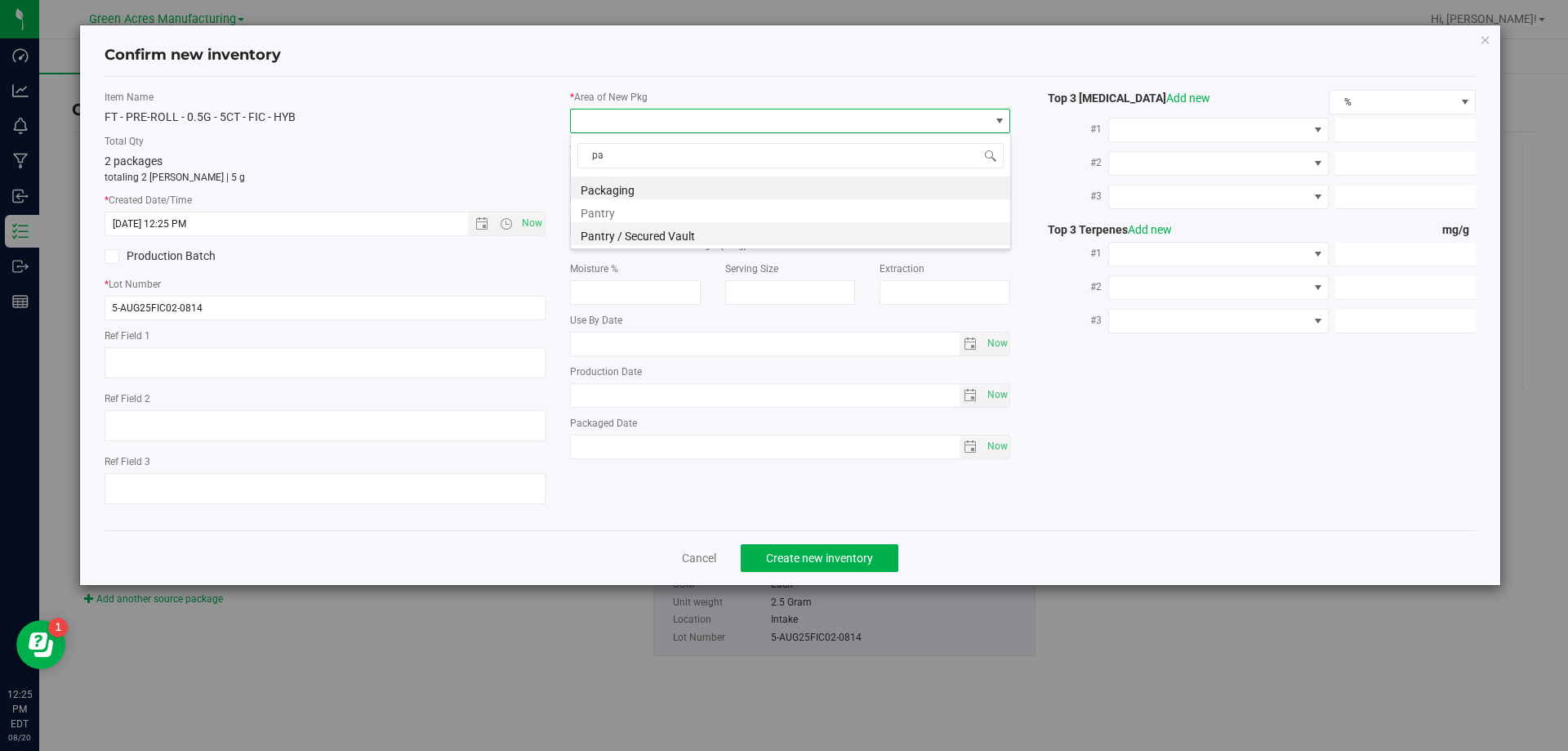
click at [677, 233] on li "Pantry / Secured Vault" at bounding box center [790, 234] width 440 height 23
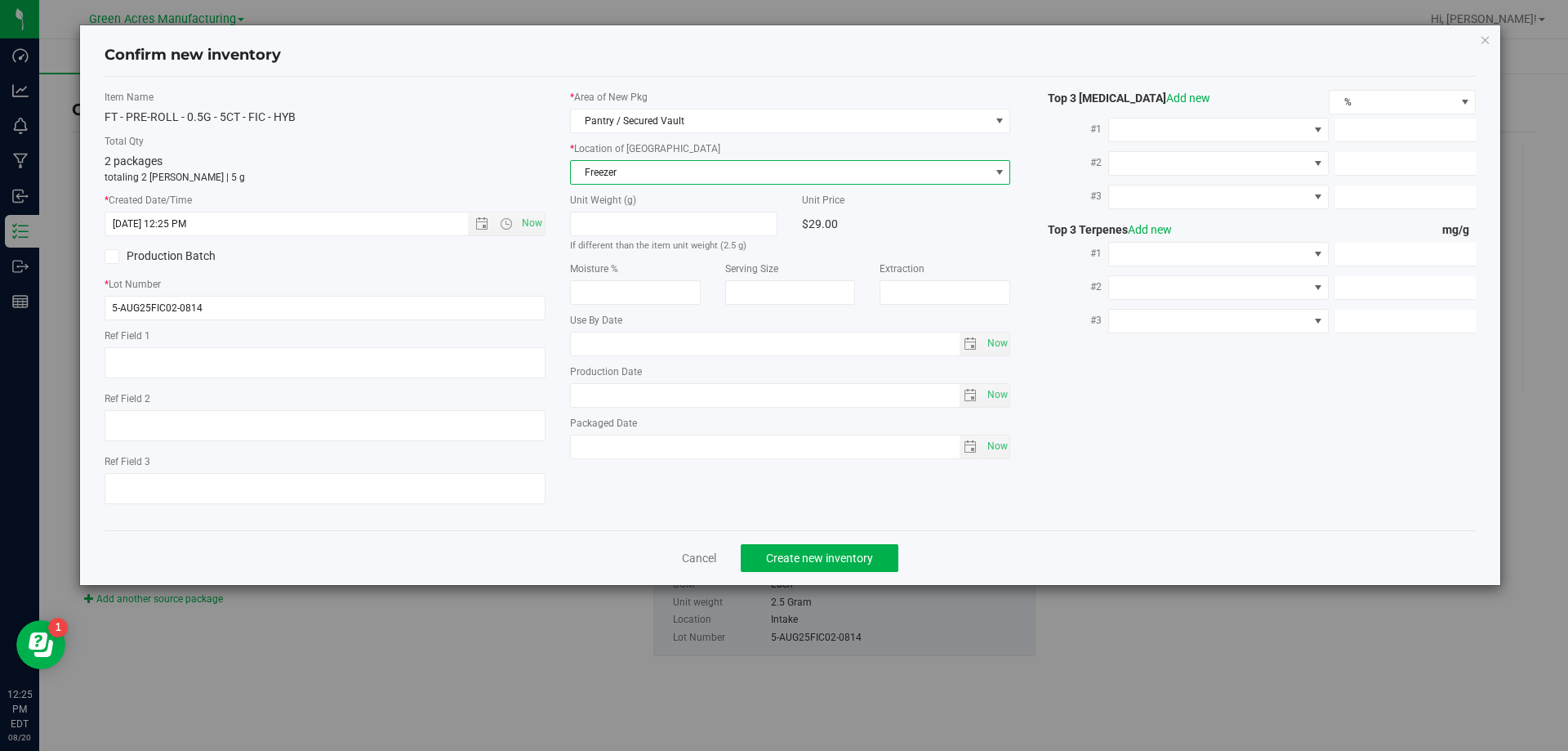
click at [694, 176] on span "Freezer" at bounding box center [780, 172] width 419 height 23
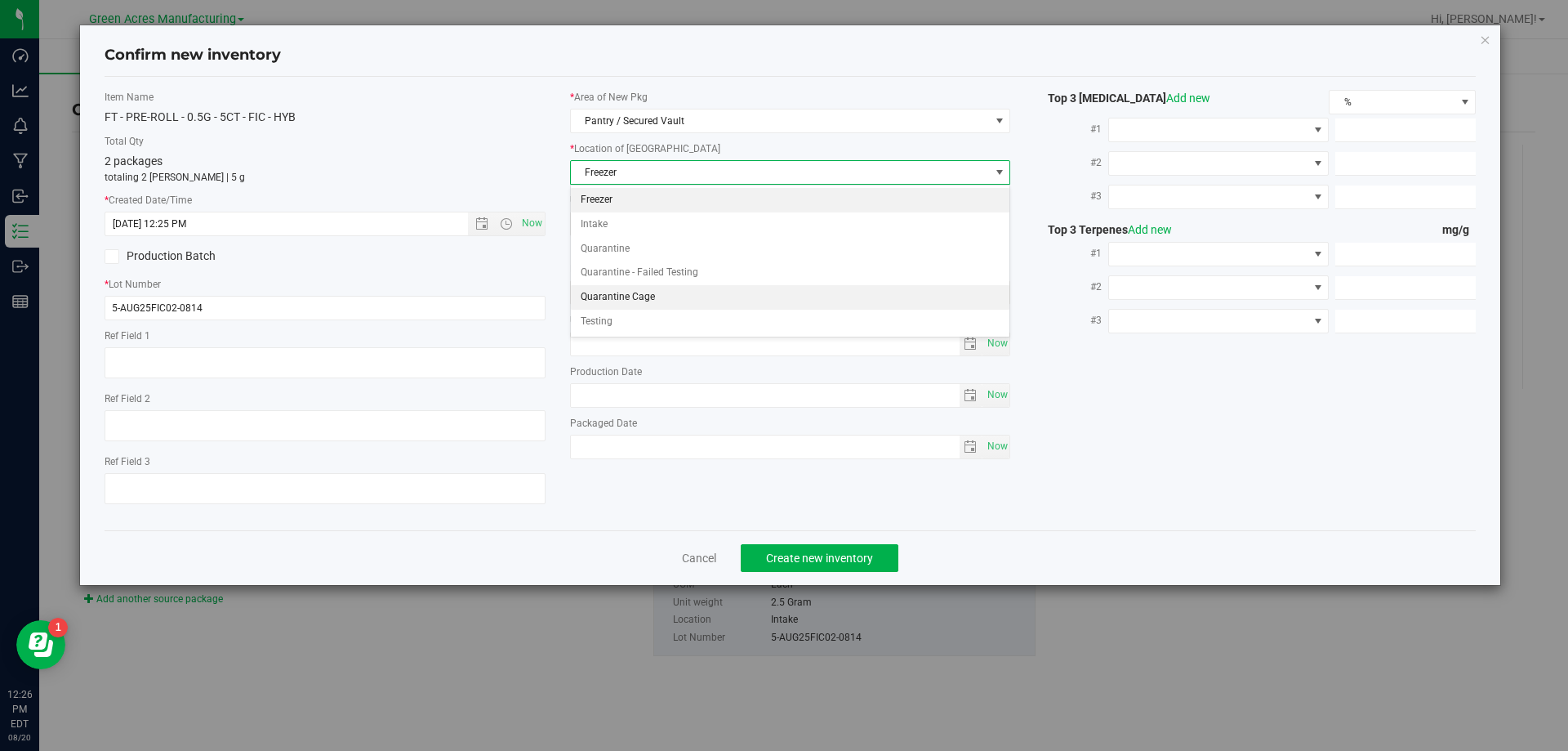
click at [643, 295] on li "Quarantine Cage" at bounding box center [790, 297] width 440 height 24
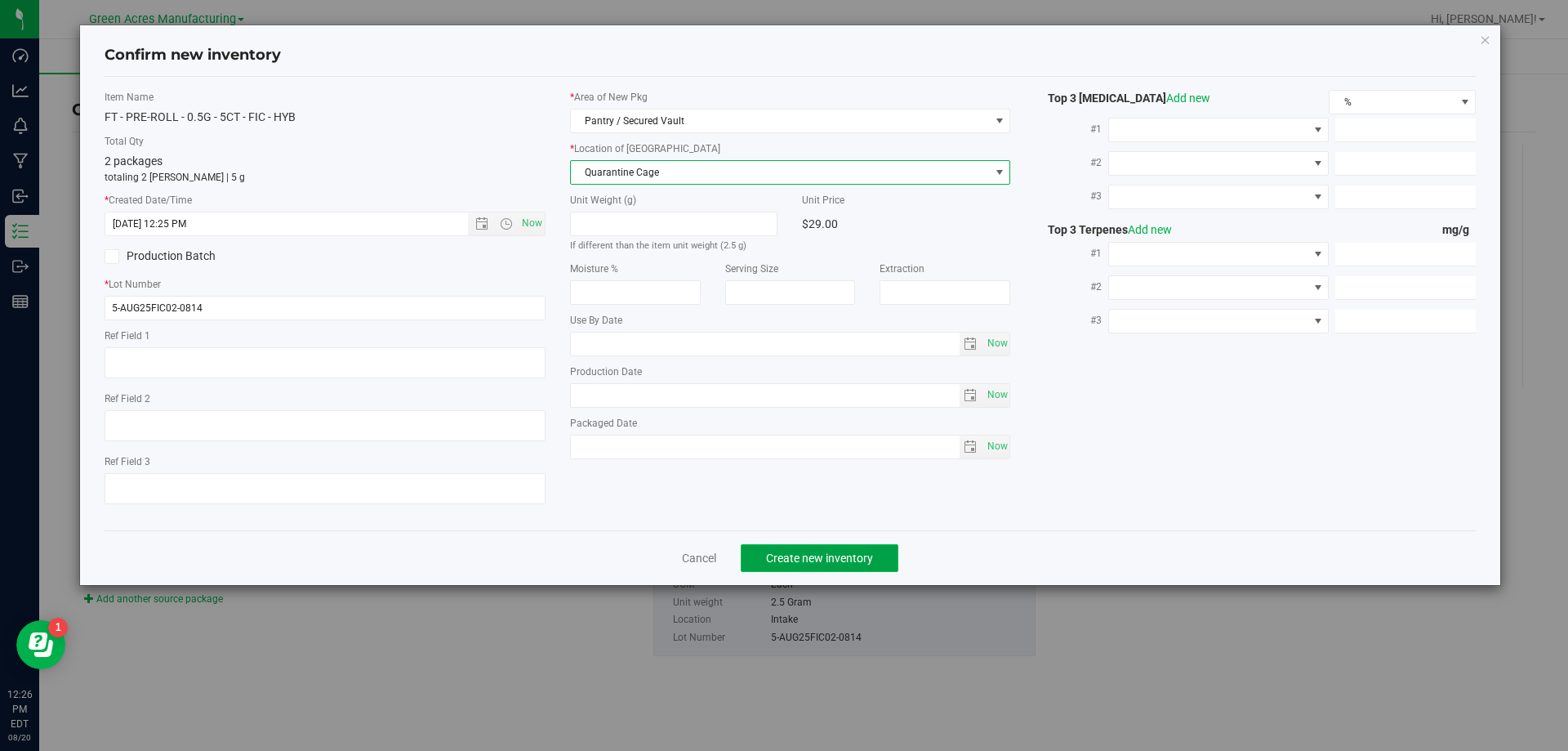
click at [881, 565] on button "Create new inventory" at bounding box center [820, 558] width 158 height 28
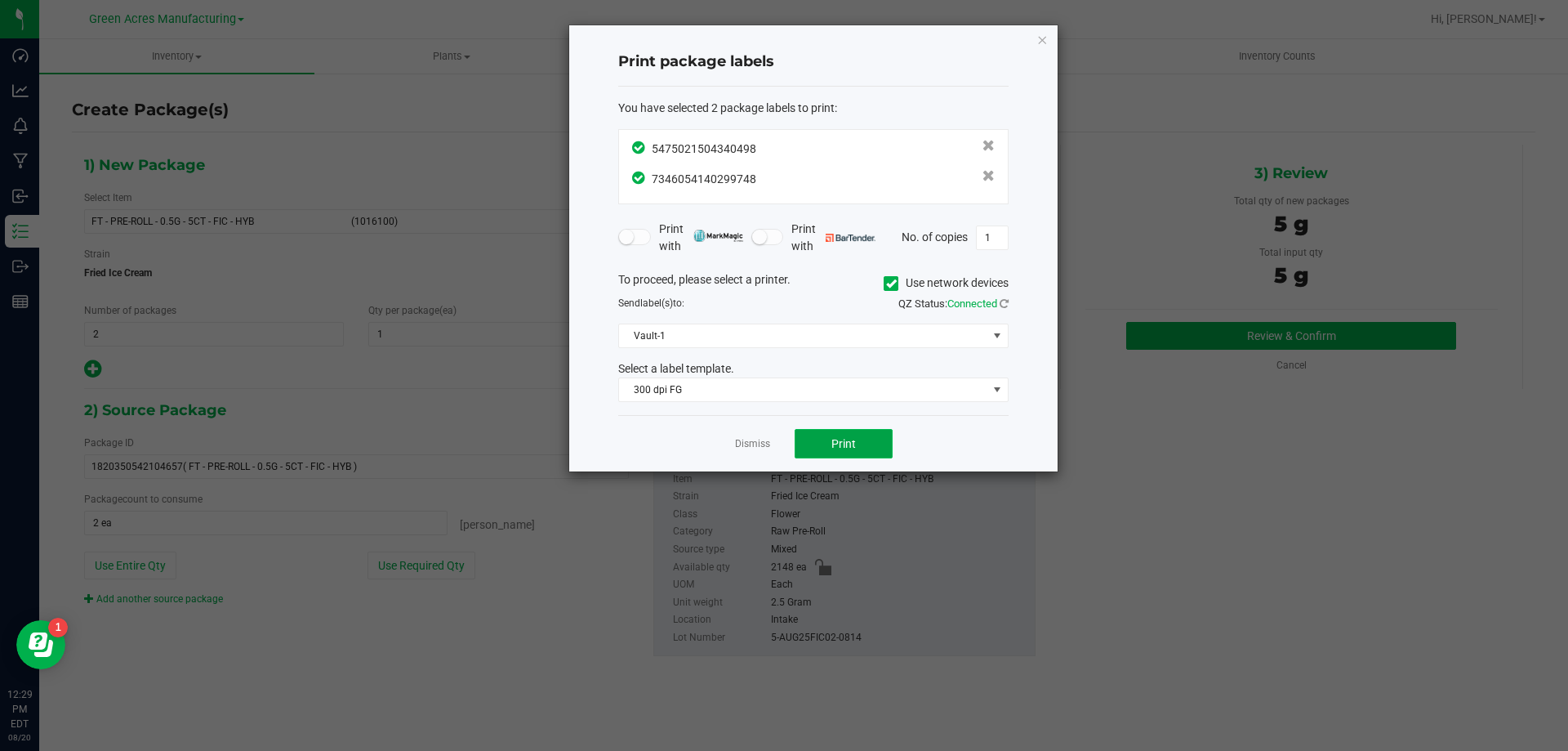
click at [816, 437] on button "Print" at bounding box center [843, 443] width 98 height 29
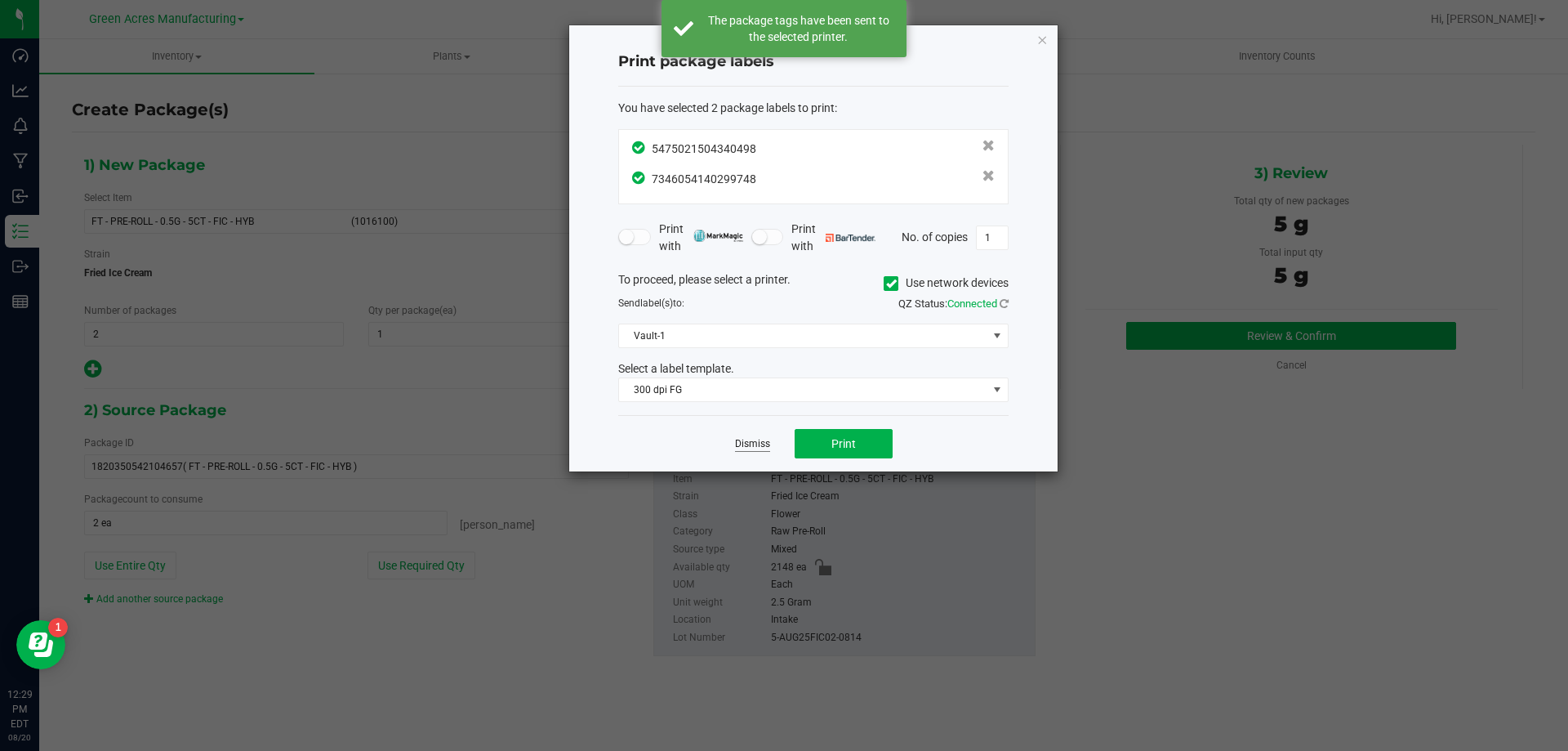
click at [752, 443] on link "Dismiss" at bounding box center [752, 444] width 35 height 14
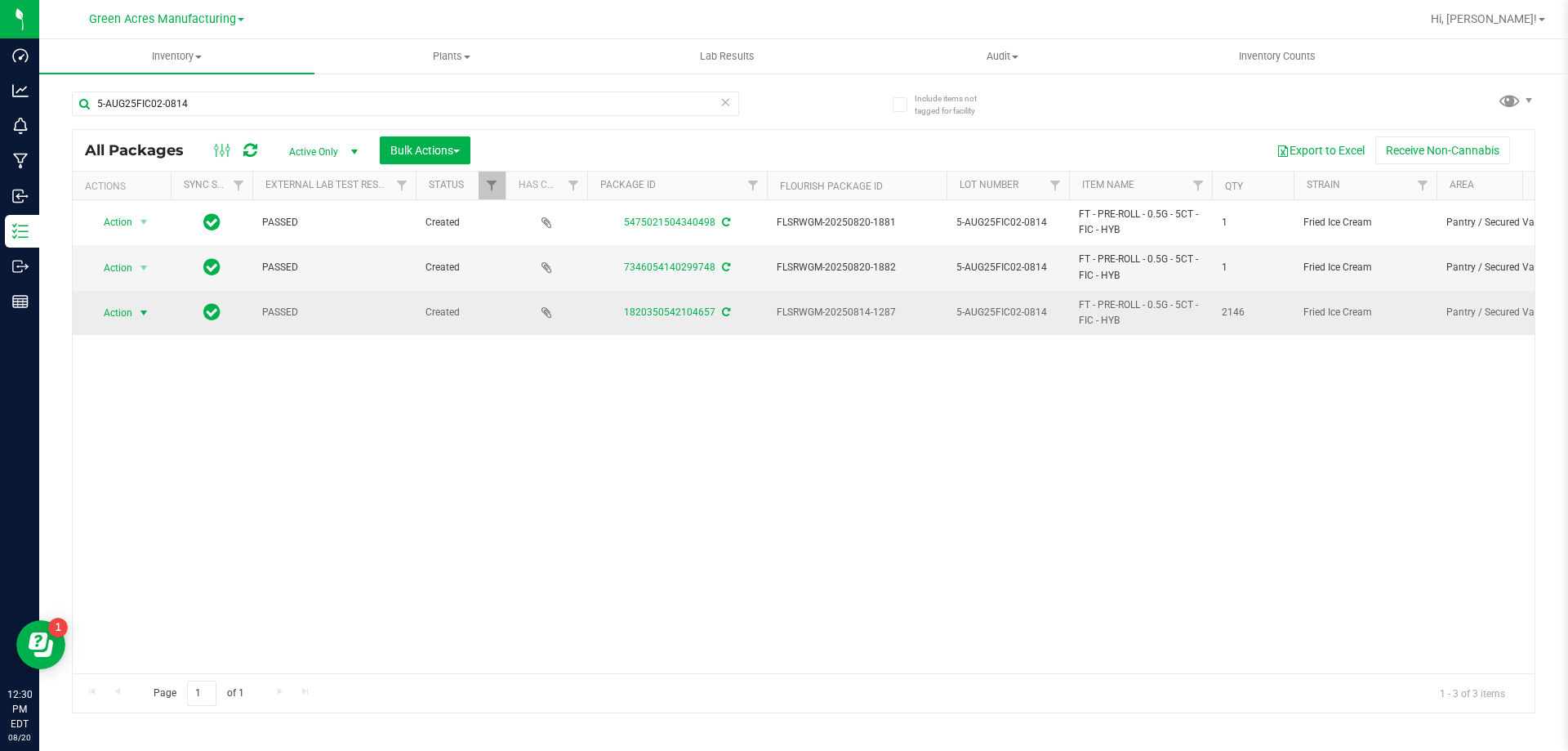
click at [114, 315] on span "Action" at bounding box center [111, 313] width 44 height 23
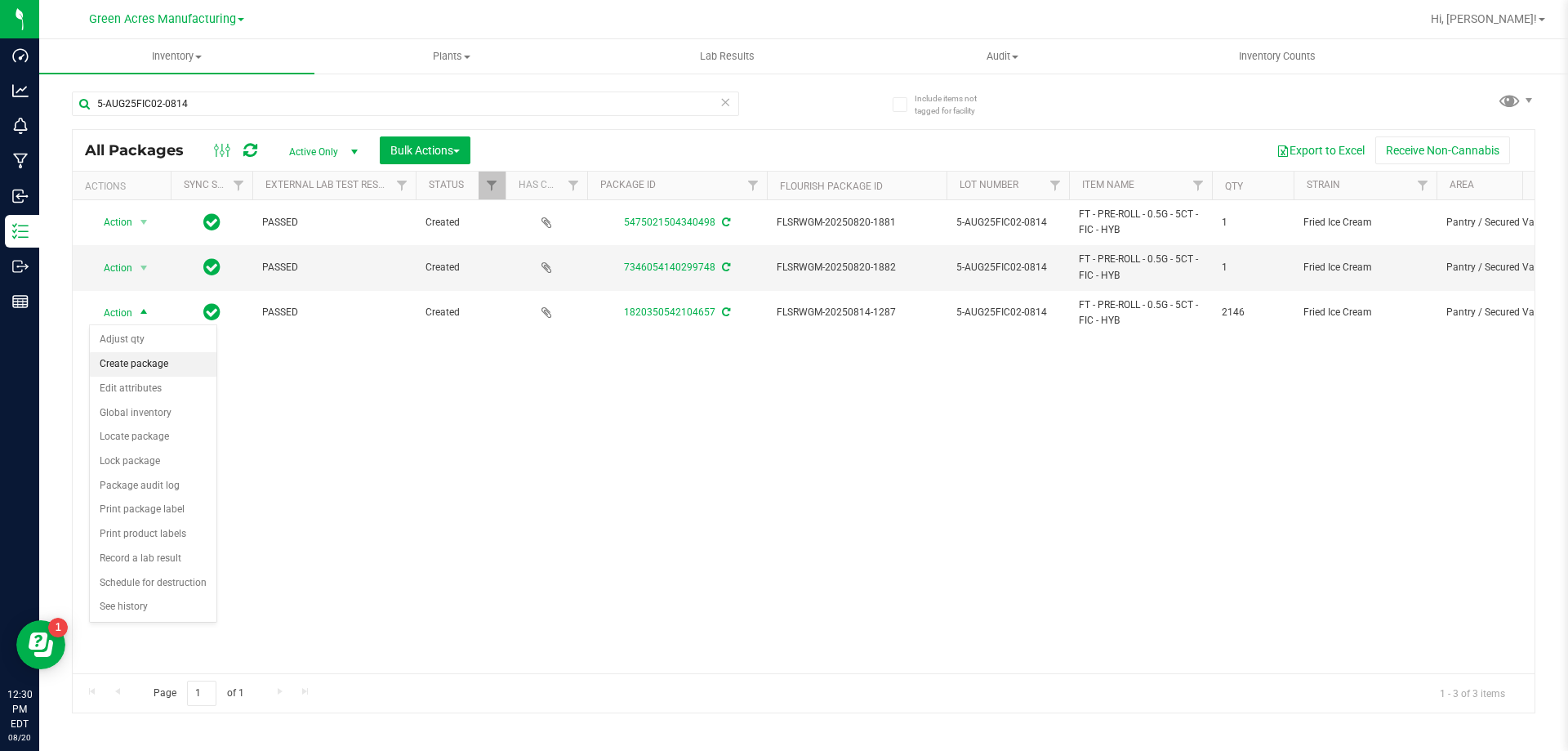
click at [155, 355] on li "Create package" at bounding box center [153, 365] width 126 height 24
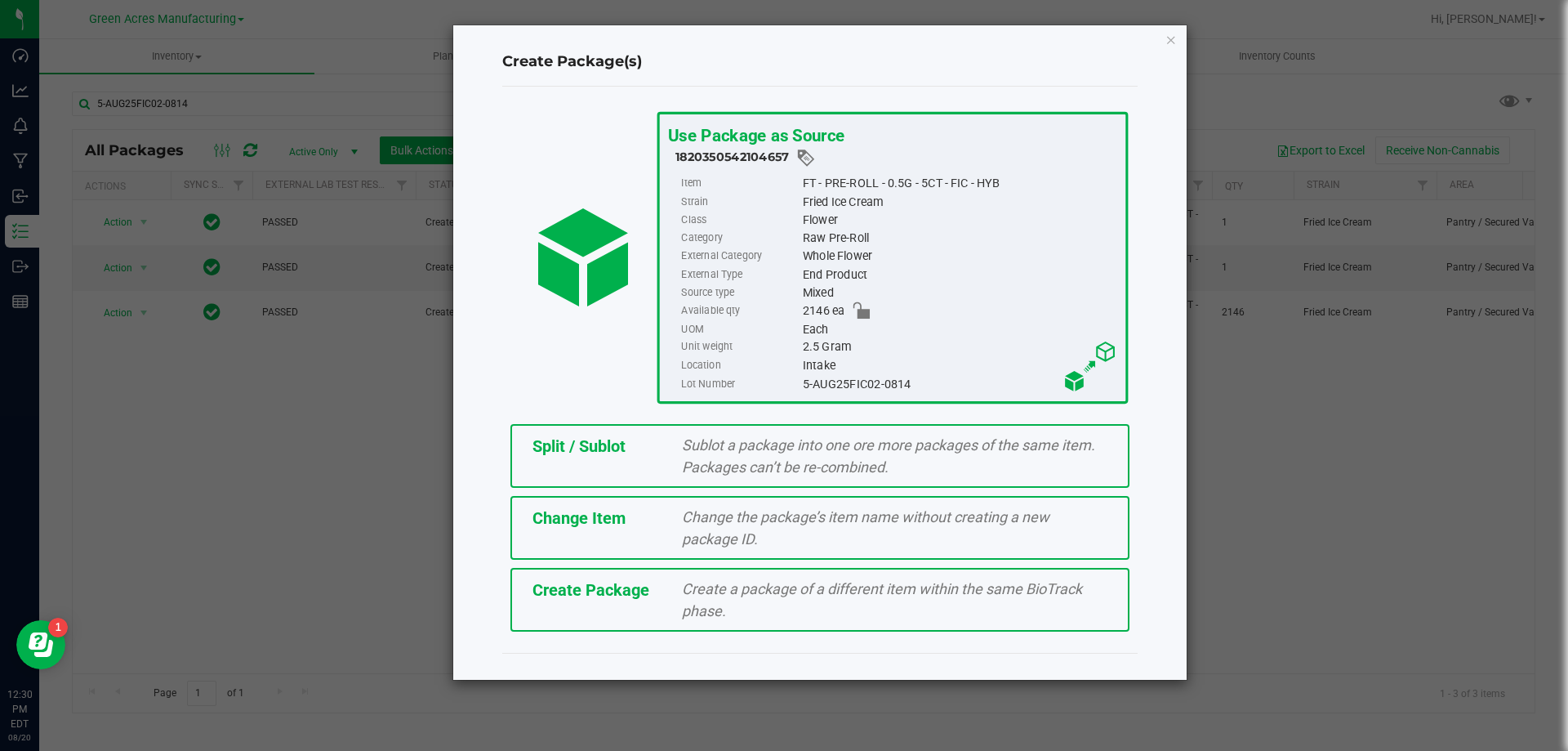
click at [598, 441] on span "Split / Sublot" at bounding box center [579, 446] width 94 height 20
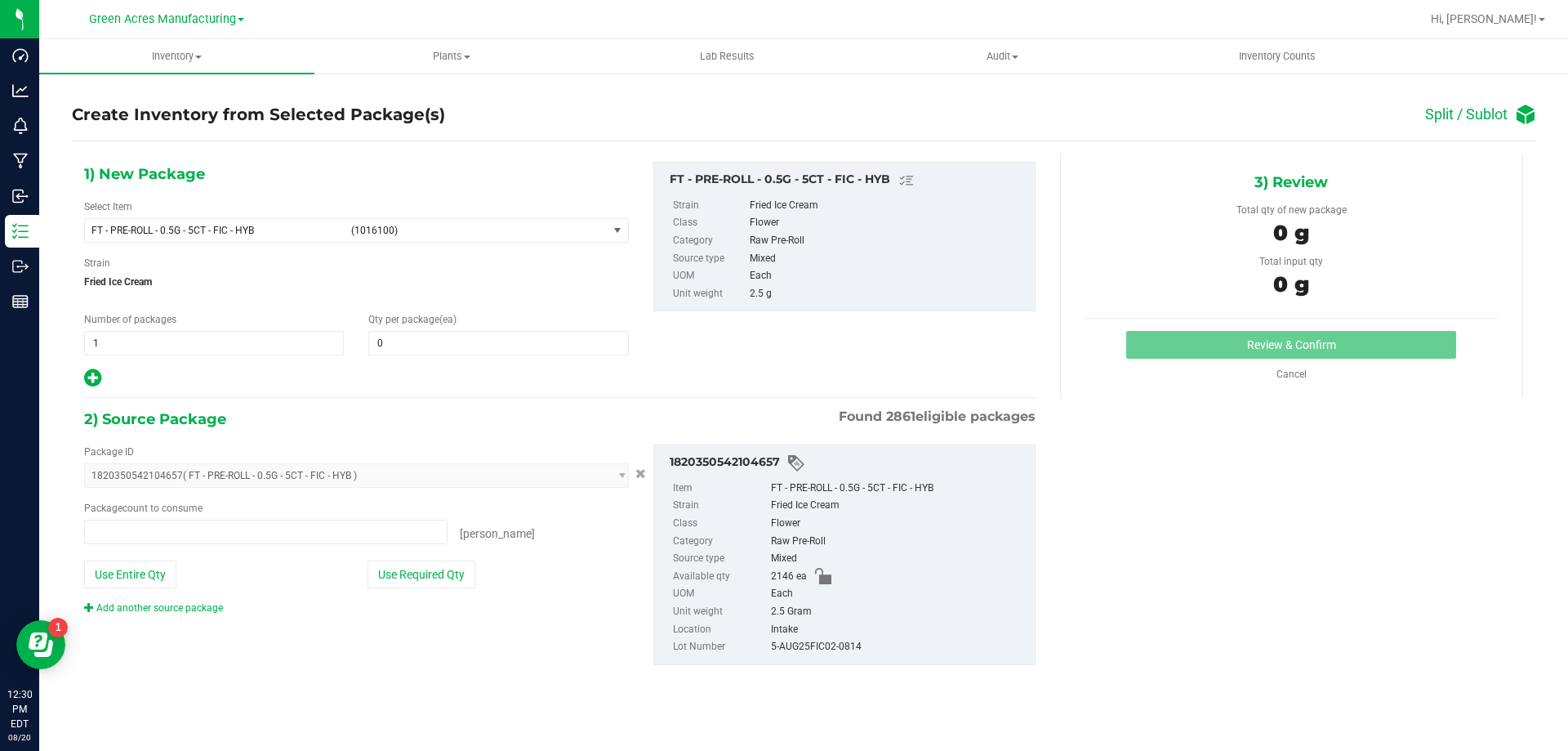
type input "0 ea"
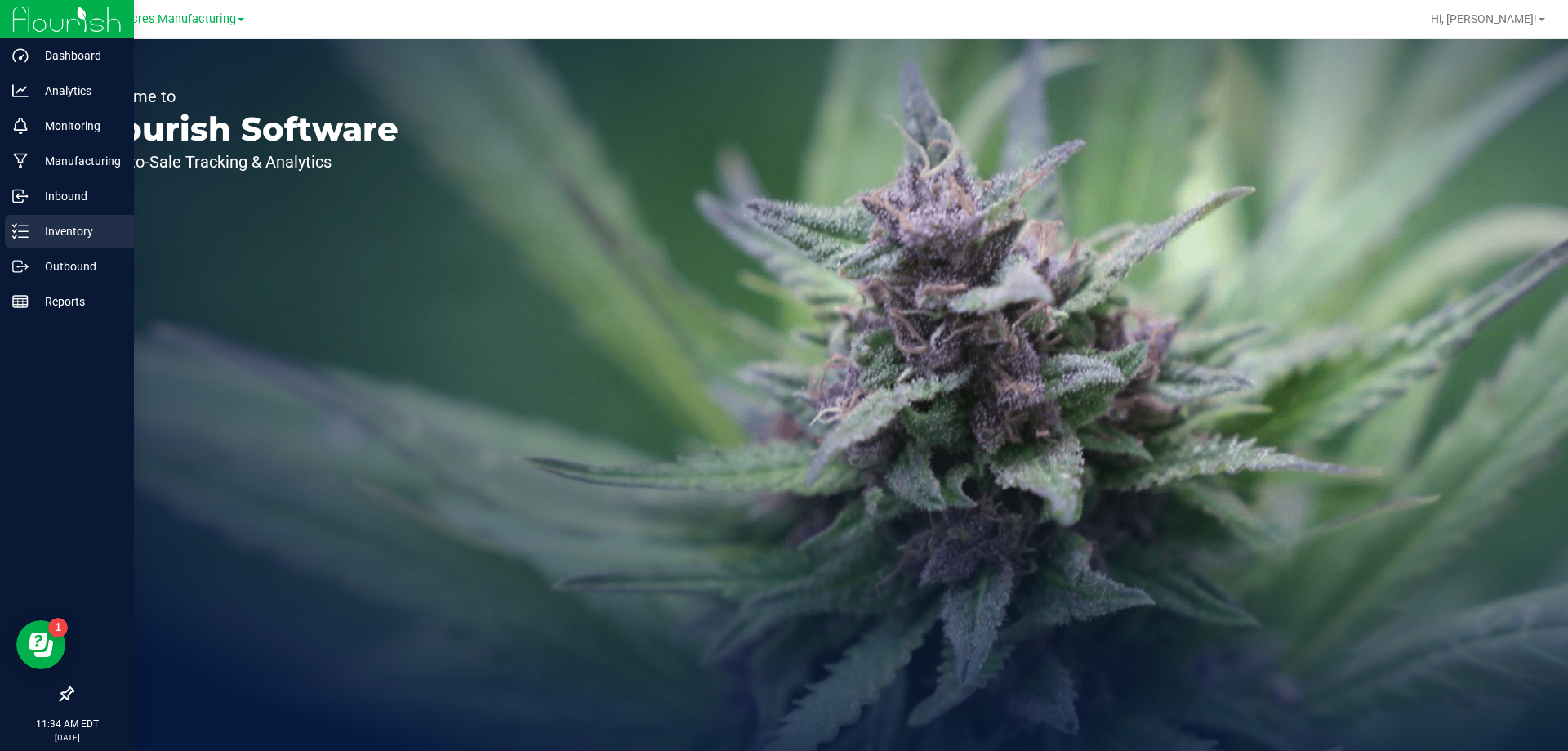
click at [12, 232] on div "Inventory" at bounding box center [69, 231] width 129 height 33
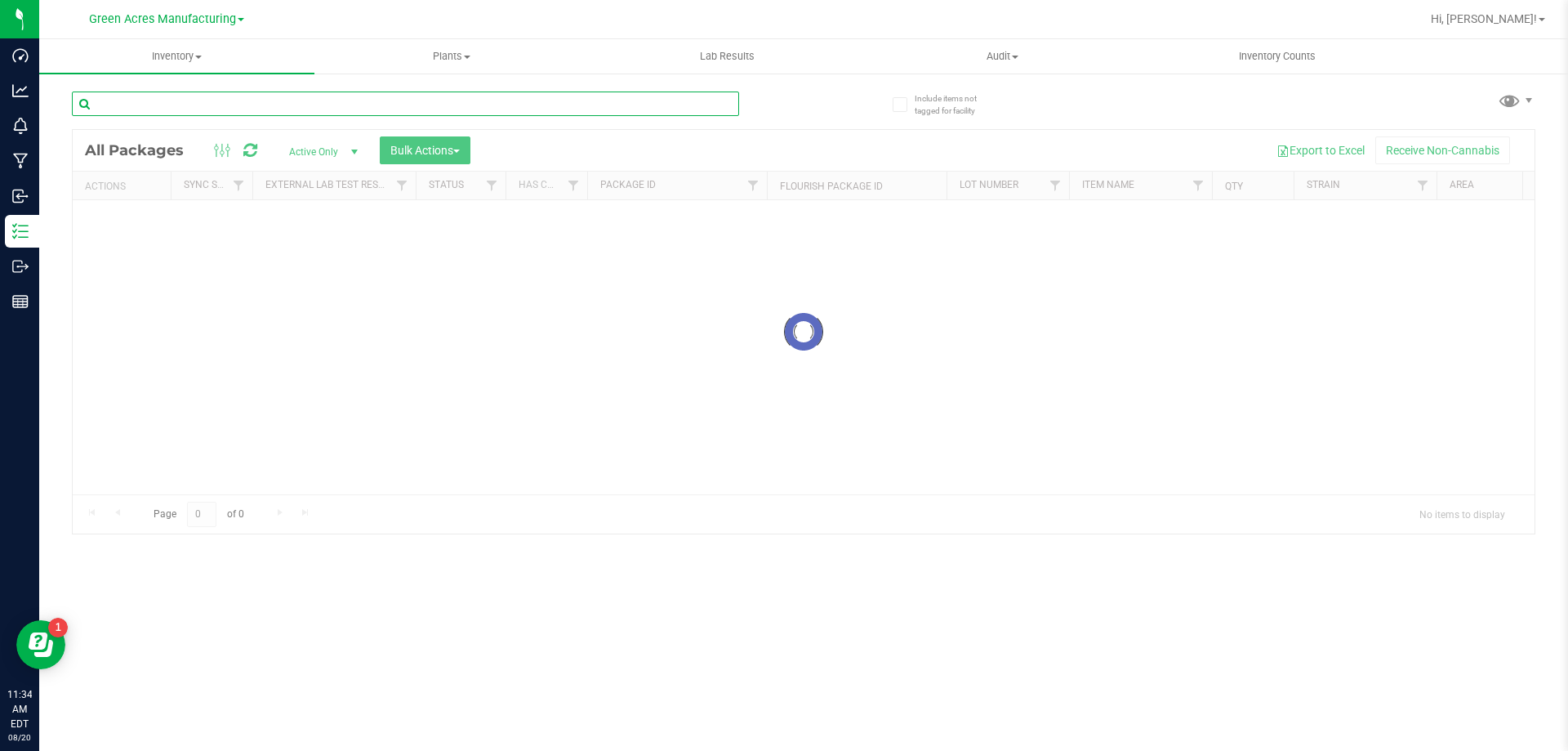
click at [214, 94] on input "text" at bounding box center [405, 104] width 668 height 24
paste input "JAN25BLO01-0813"
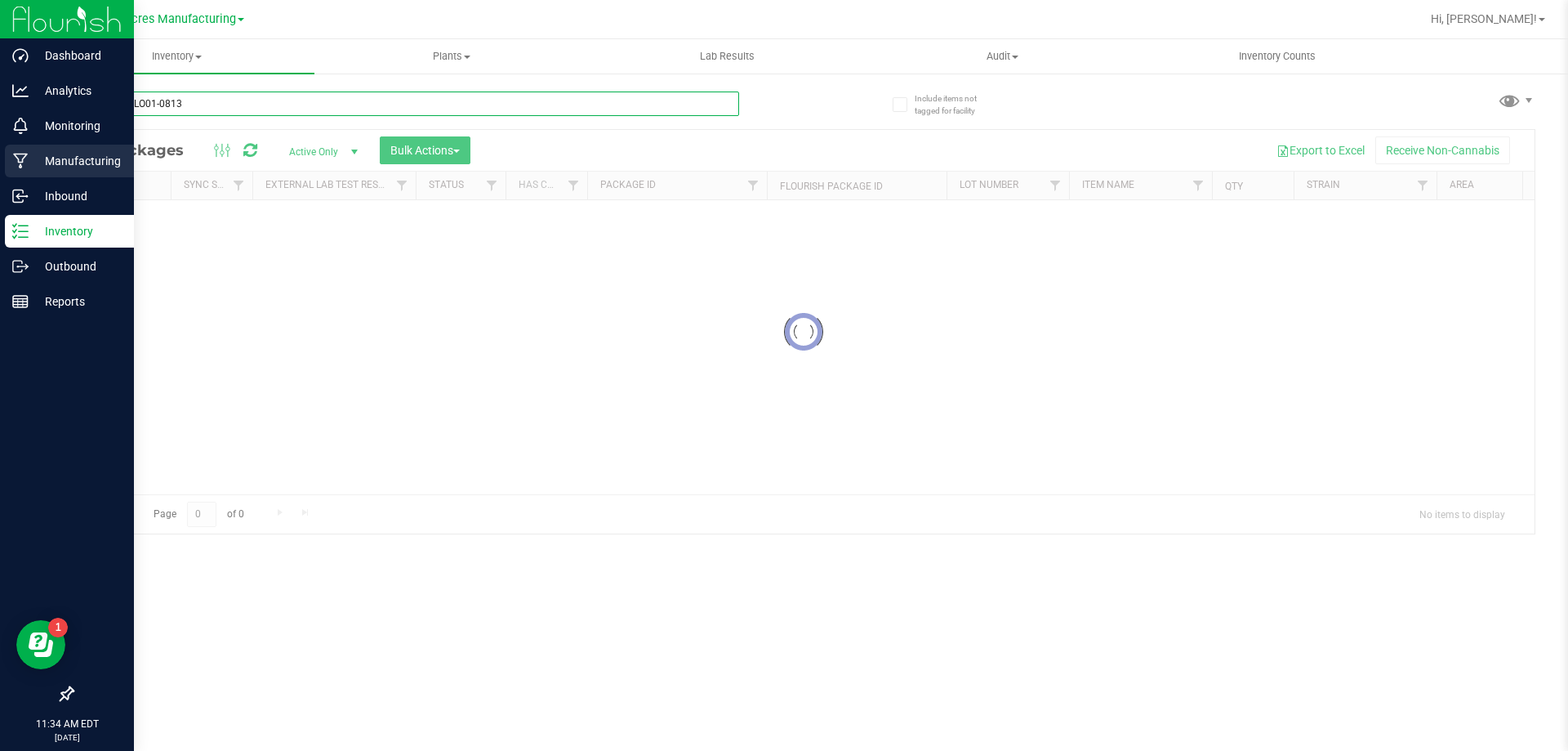
type input "JAN25BLO01-0813"
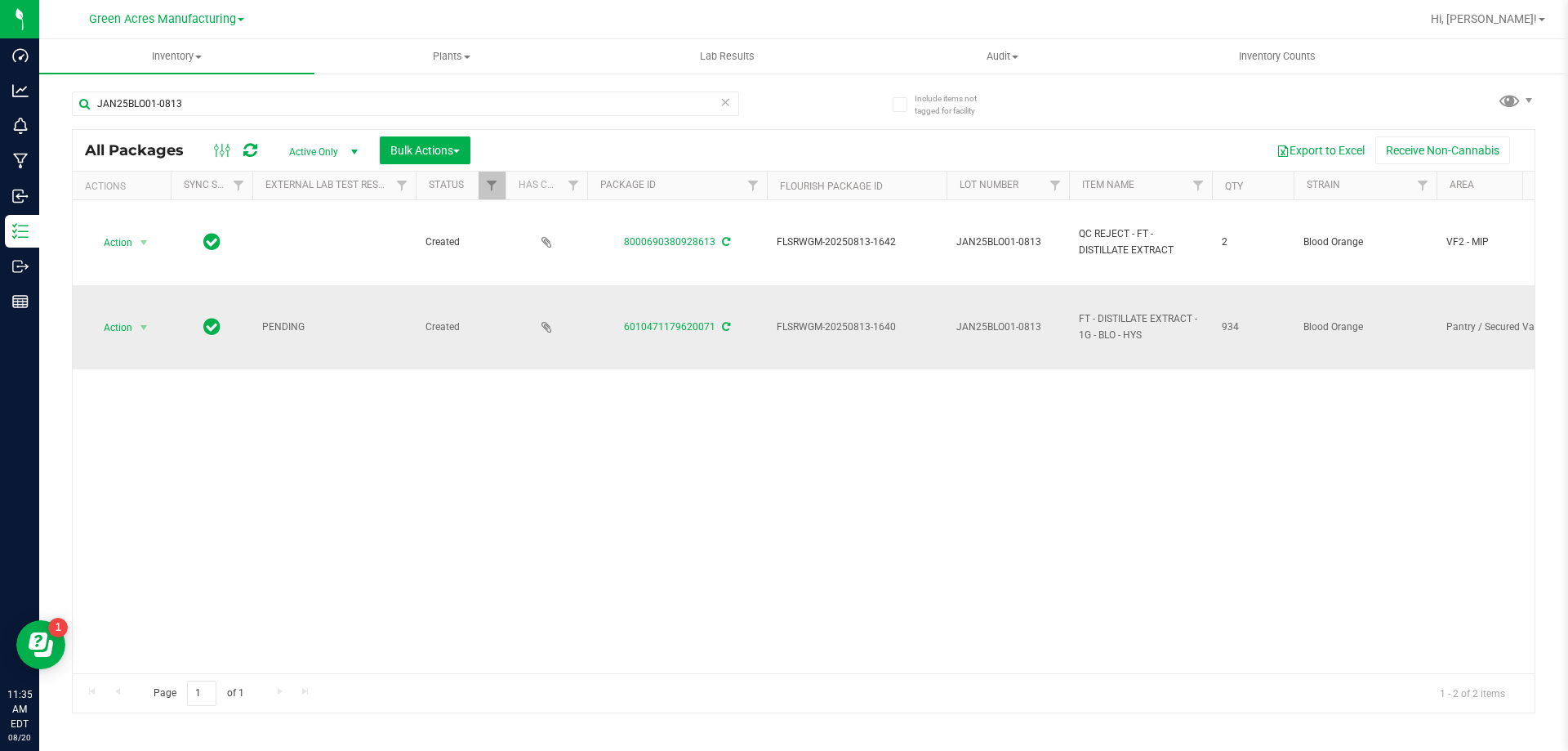
click at [727, 329] on icon at bounding box center [726, 327] width 8 height 10
click at [143, 318] on span "select" at bounding box center [145, 327] width 21 height 23
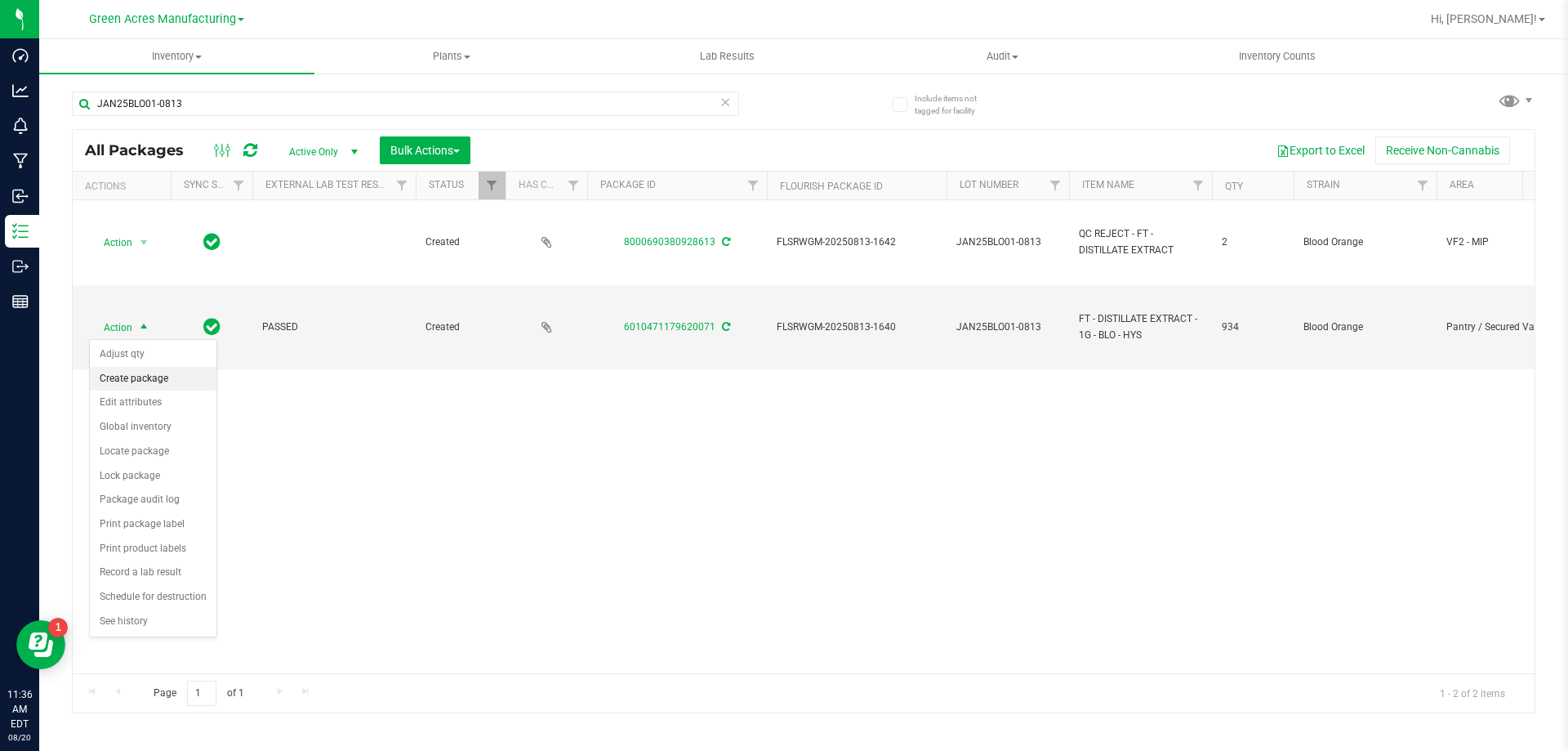
click at [153, 390] on li "Create package" at bounding box center [153, 379] width 126 height 24
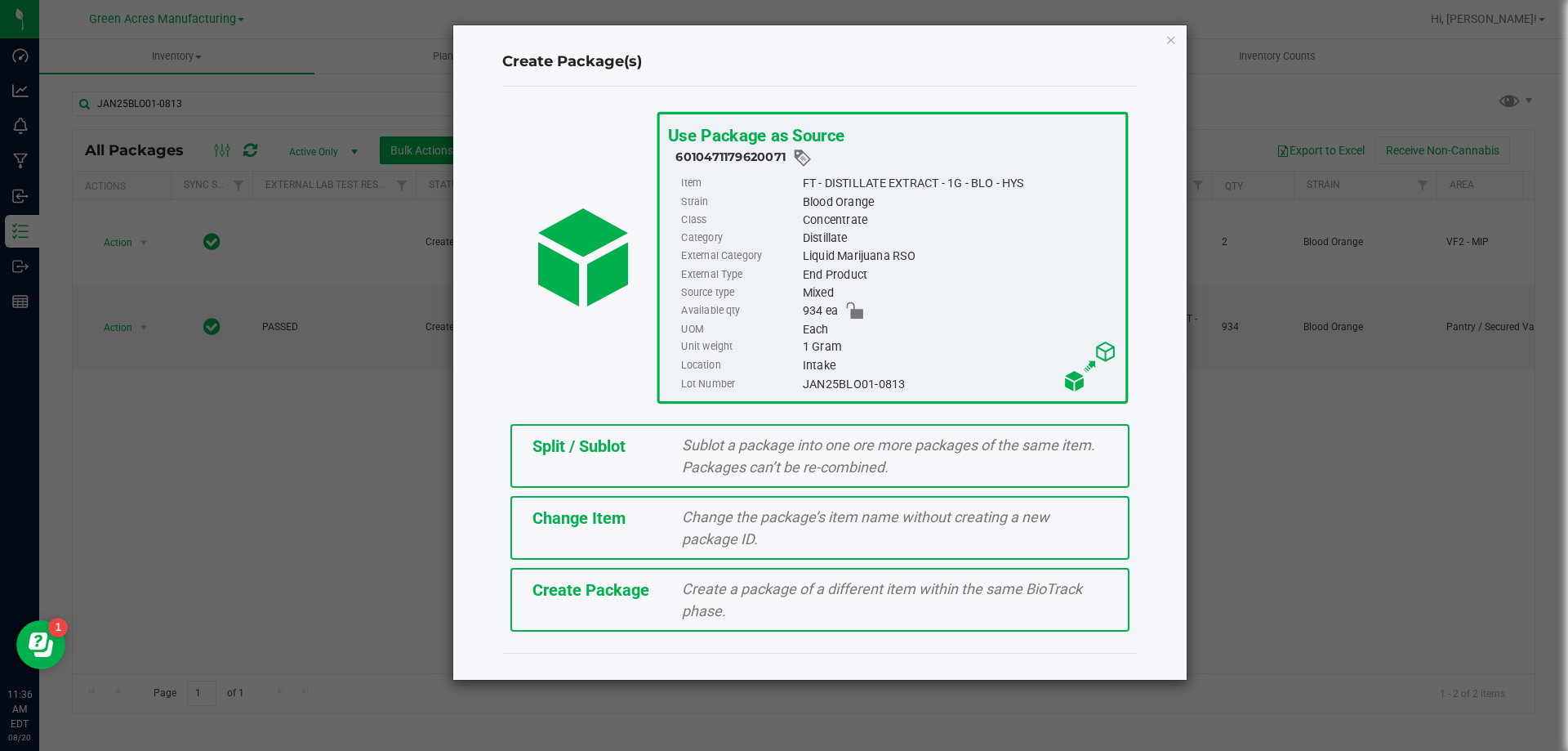
click at [551, 612] on div "Create Package Create a package of a different item within the same BioTrack ph…" at bounding box center [820, 600] width 619 height 64
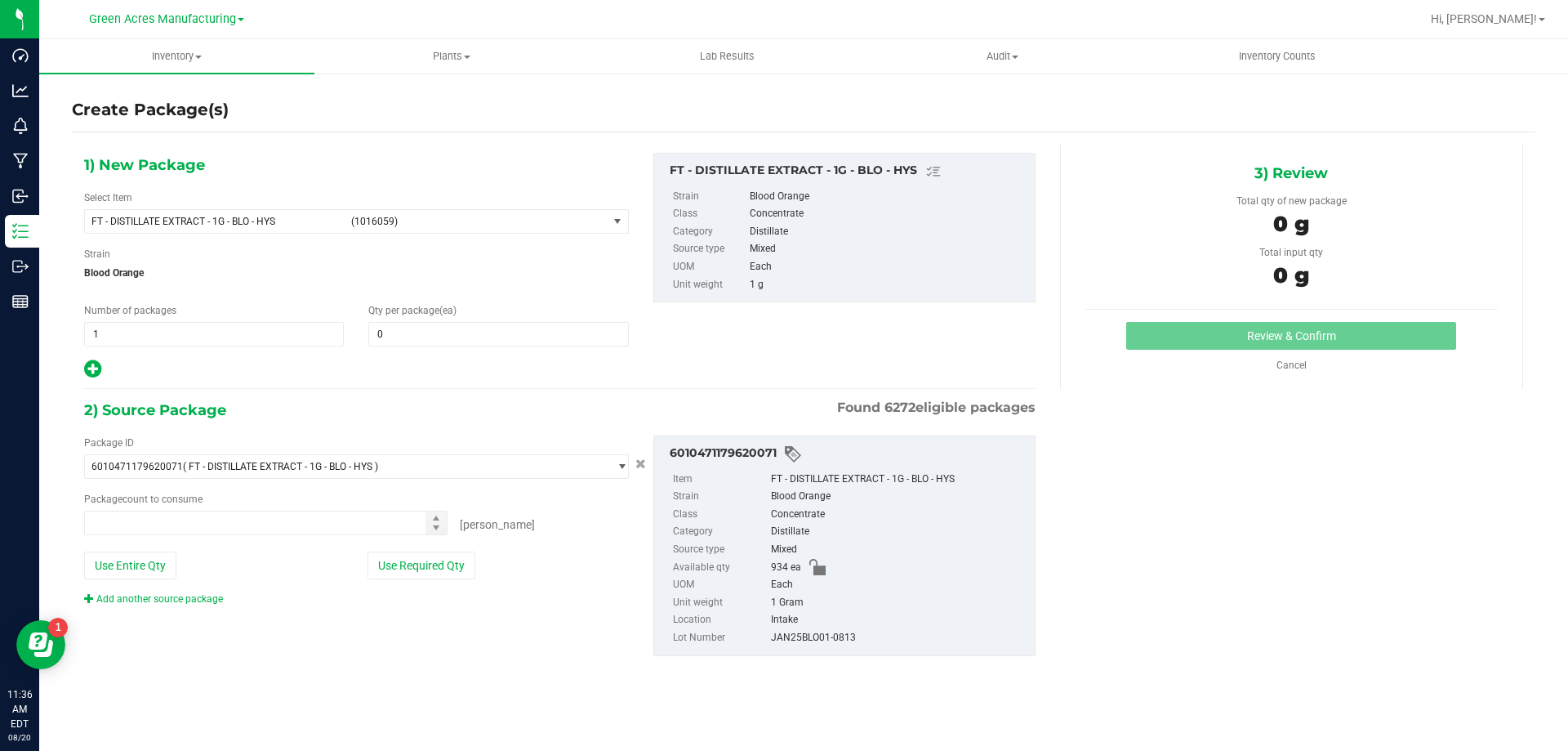
type input "0"
type input "0 ea"
click at [429, 219] on span "(1016059)" at bounding box center [476, 221] width 250 height 11
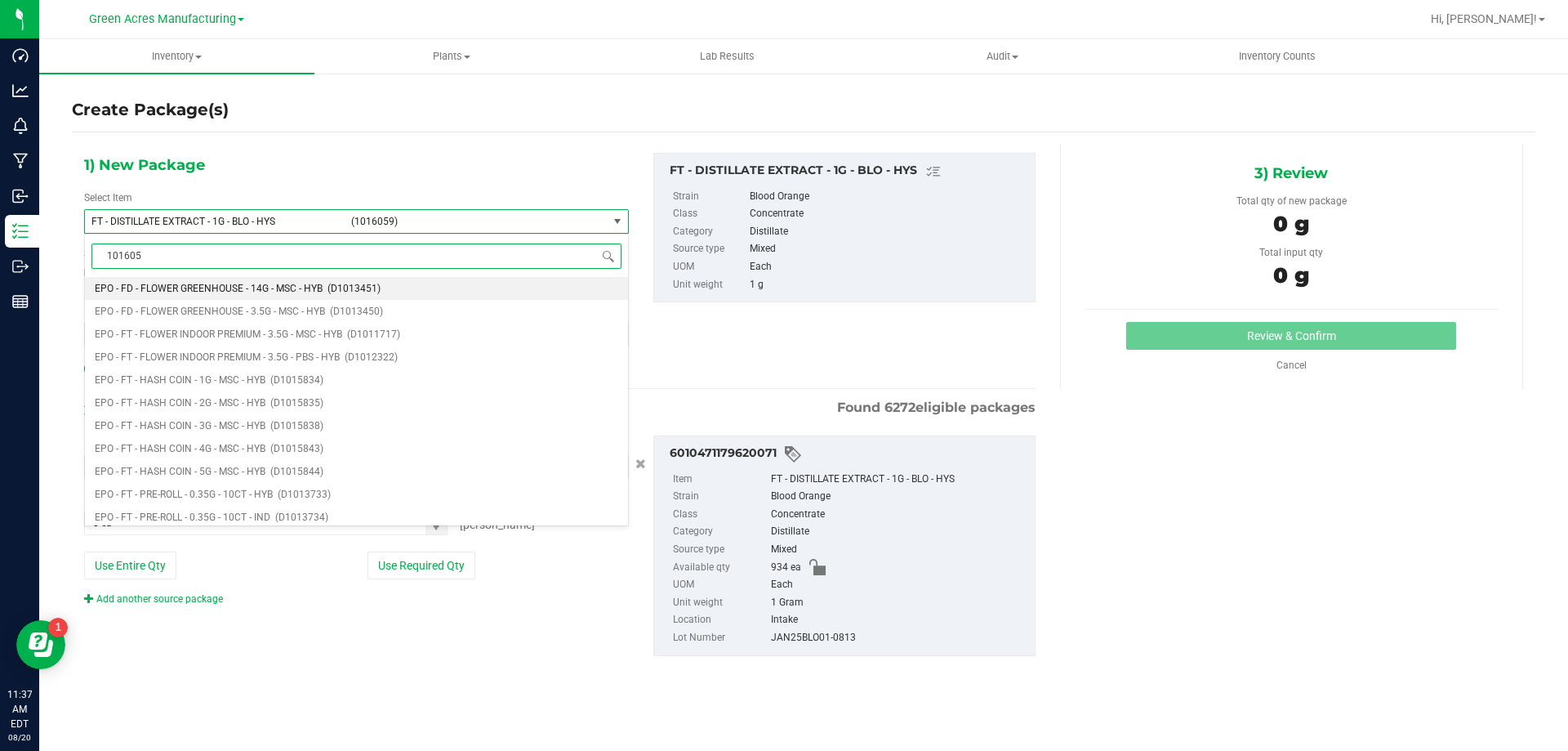
type input "1016059"
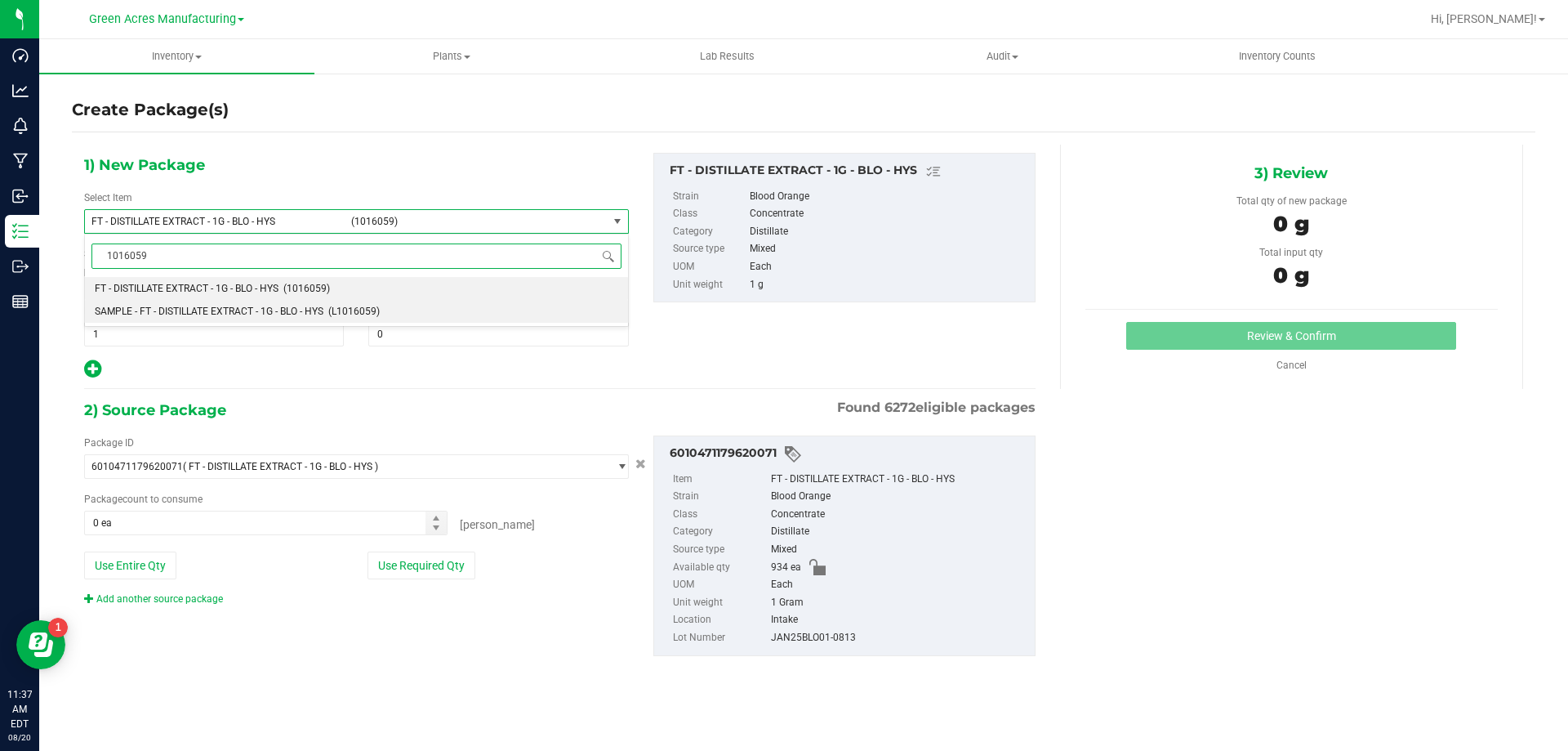
click at [278, 304] on li "SAMPLE - FT - DISTILLATE EXTRACT - 1G - BLO - HYS (L1016059)" at bounding box center [356, 311] width 543 height 23
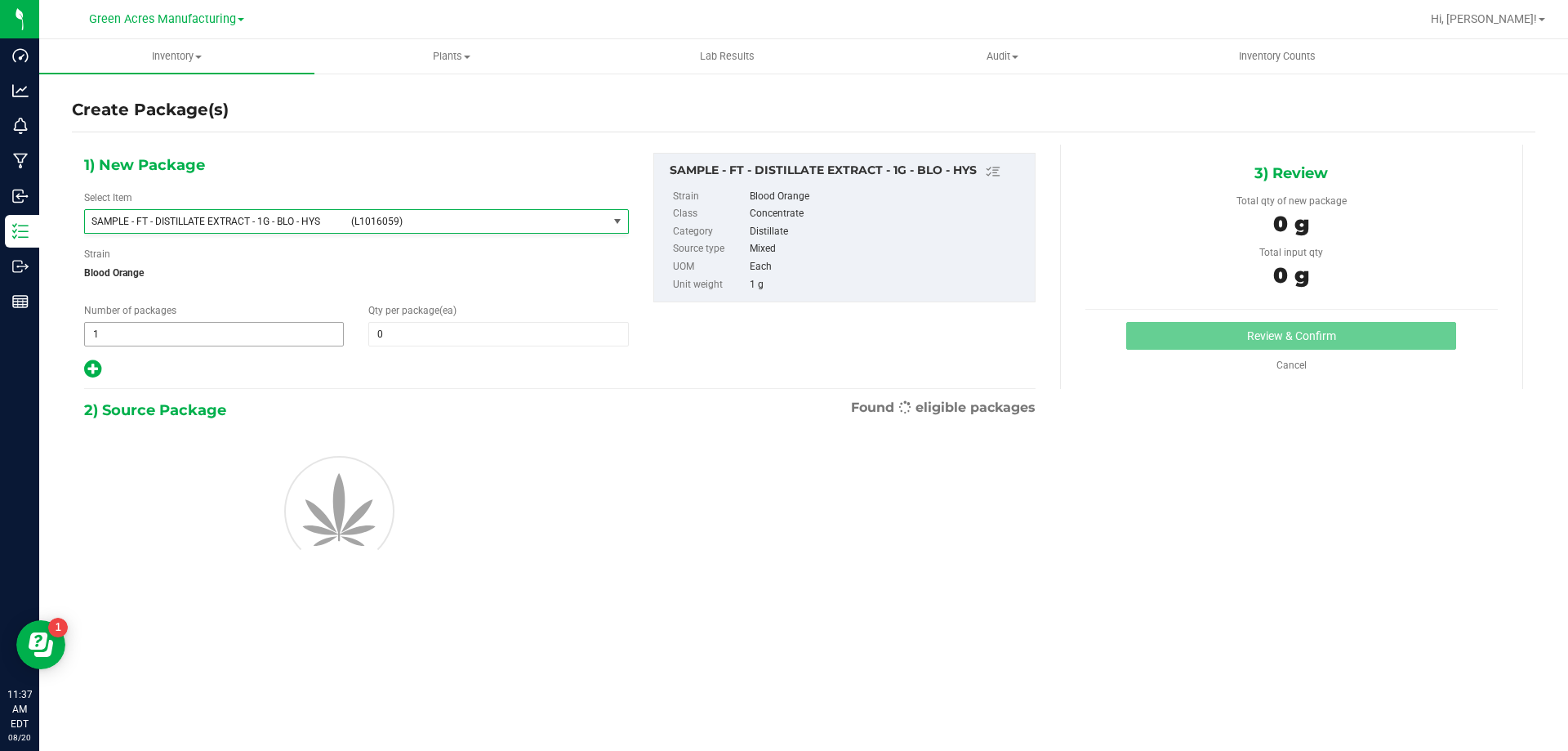
type input "0"
click at [262, 327] on span "1 1" at bounding box center [214, 334] width 260 height 24
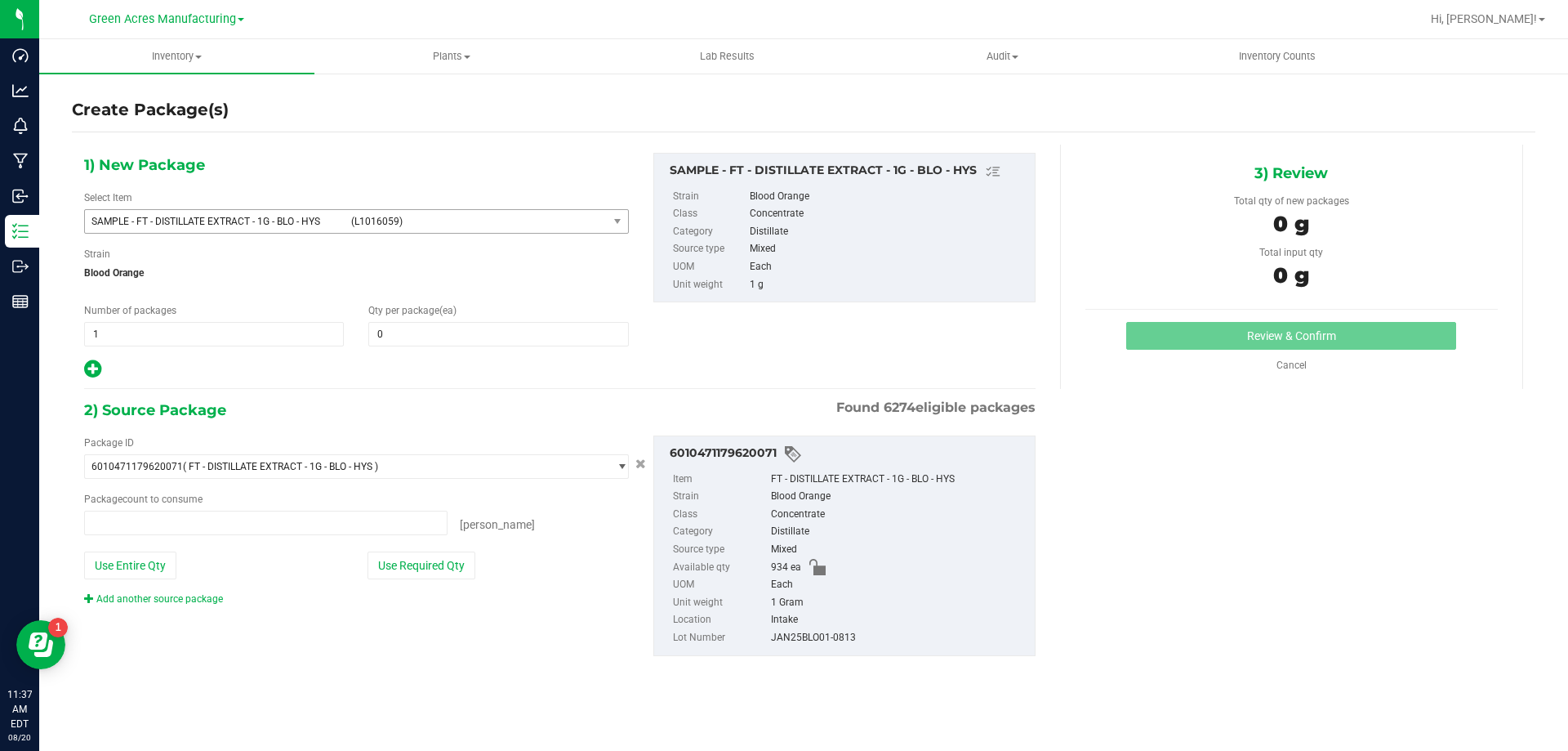
type input "2"
type input "1"
type input "0 ea"
type input "1"
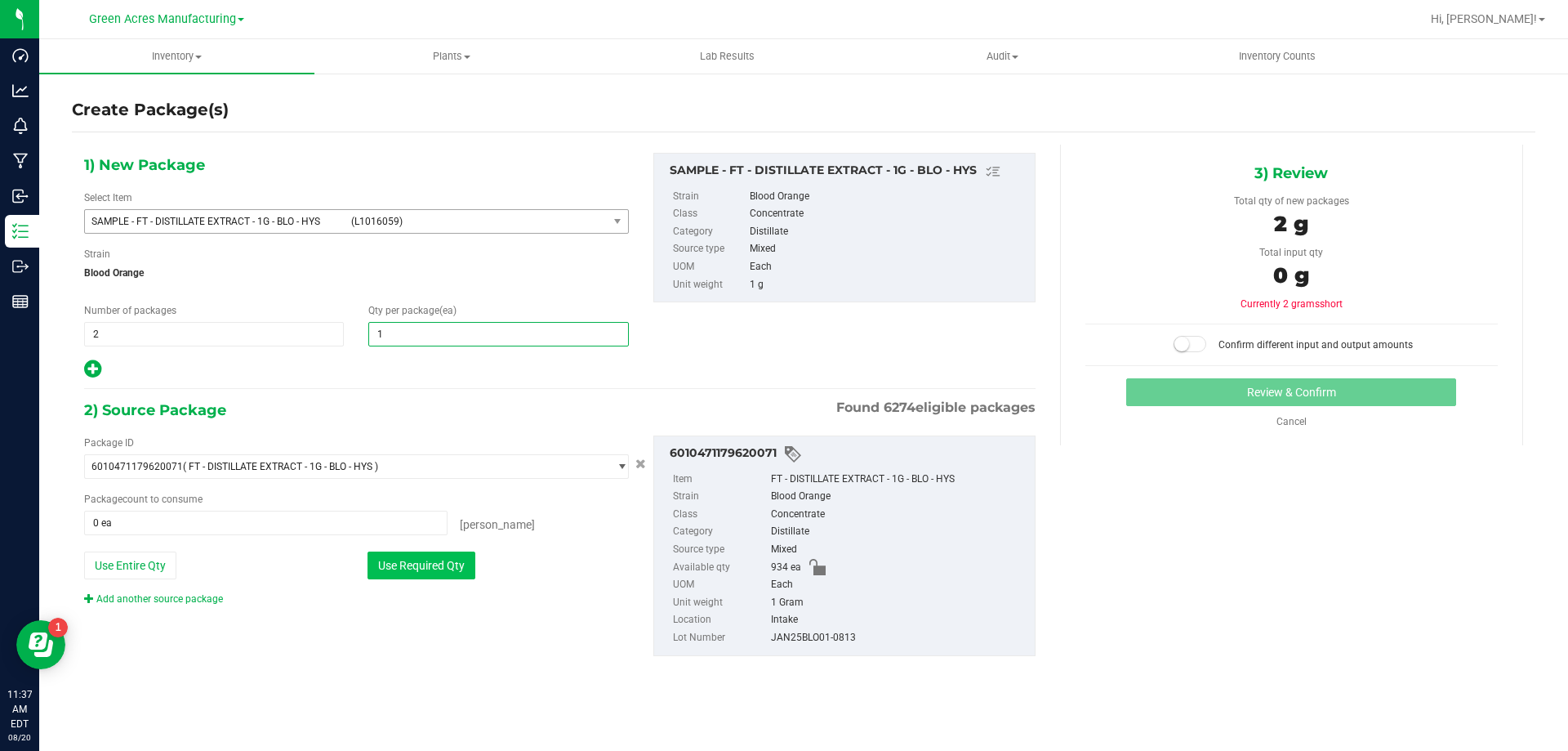
type input "1"
click at [381, 577] on button "Use Required Qty" at bounding box center [421, 566] width 108 height 28
type input "2 ea"
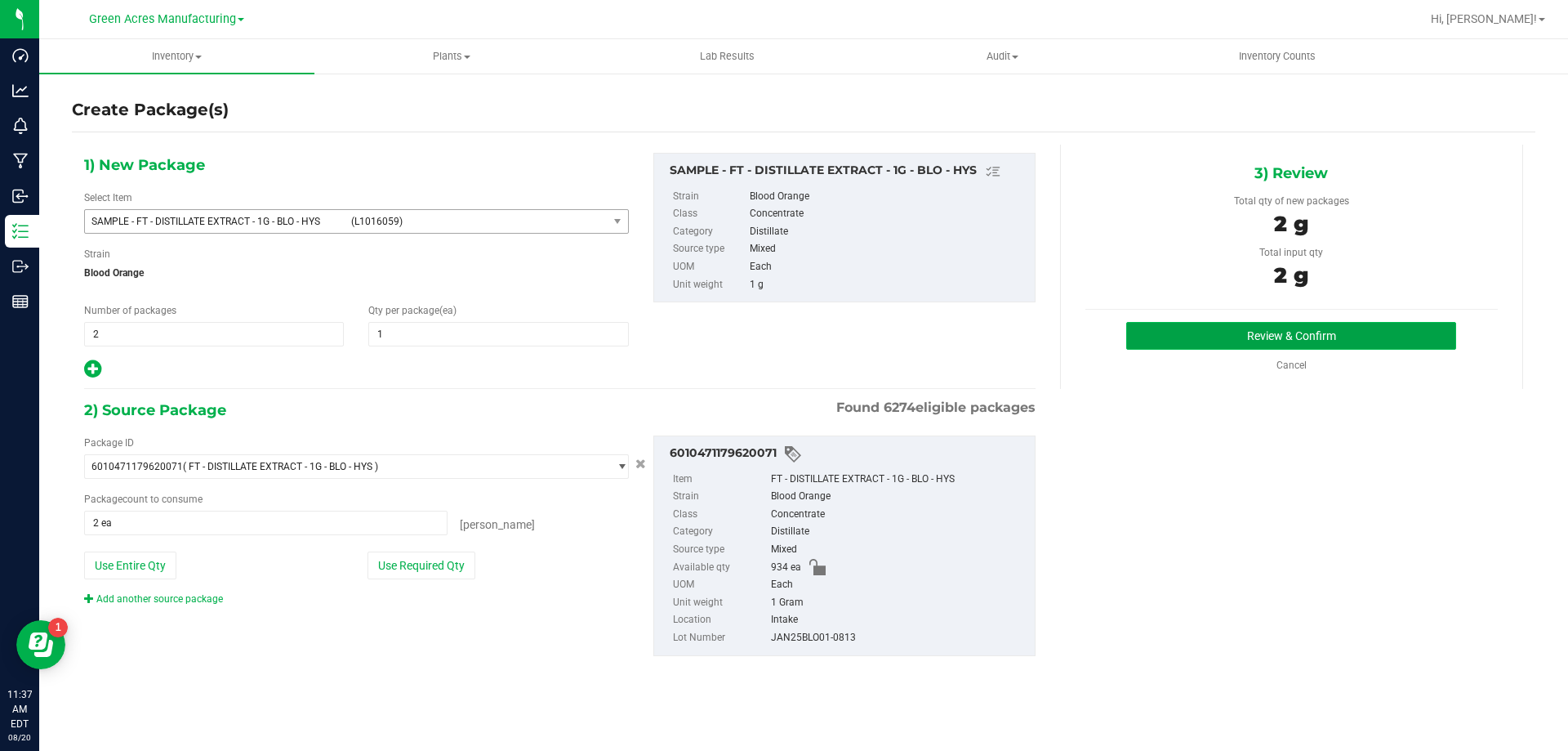
click at [1254, 324] on button "Review & Confirm" at bounding box center [1291, 336] width 330 height 28
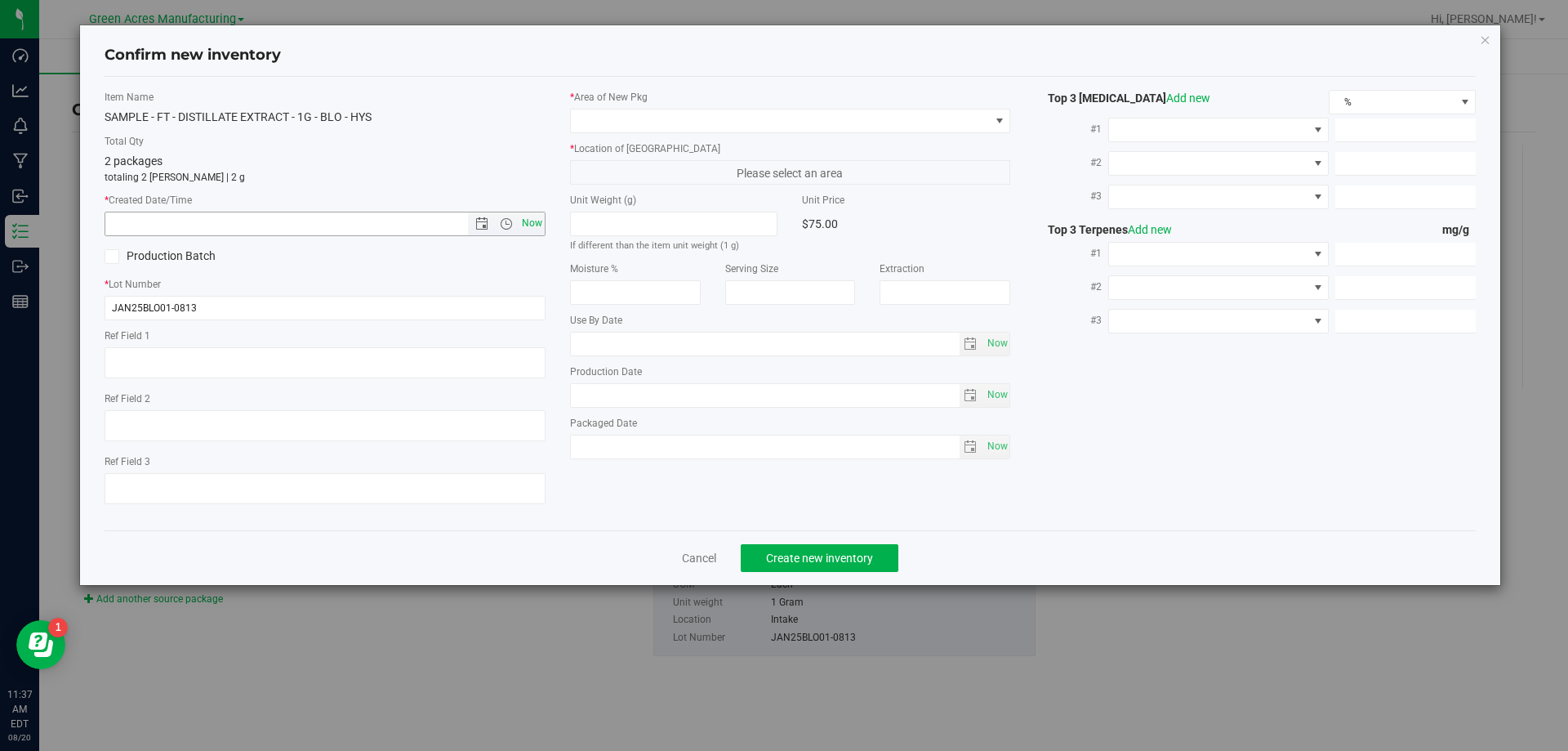
click at [534, 229] on span "Now" at bounding box center [532, 223] width 28 height 23
type input "8/20/2025 11:37 AM"
click at [618, 117] on span at bounding box center [780, 120] width 419 height 23
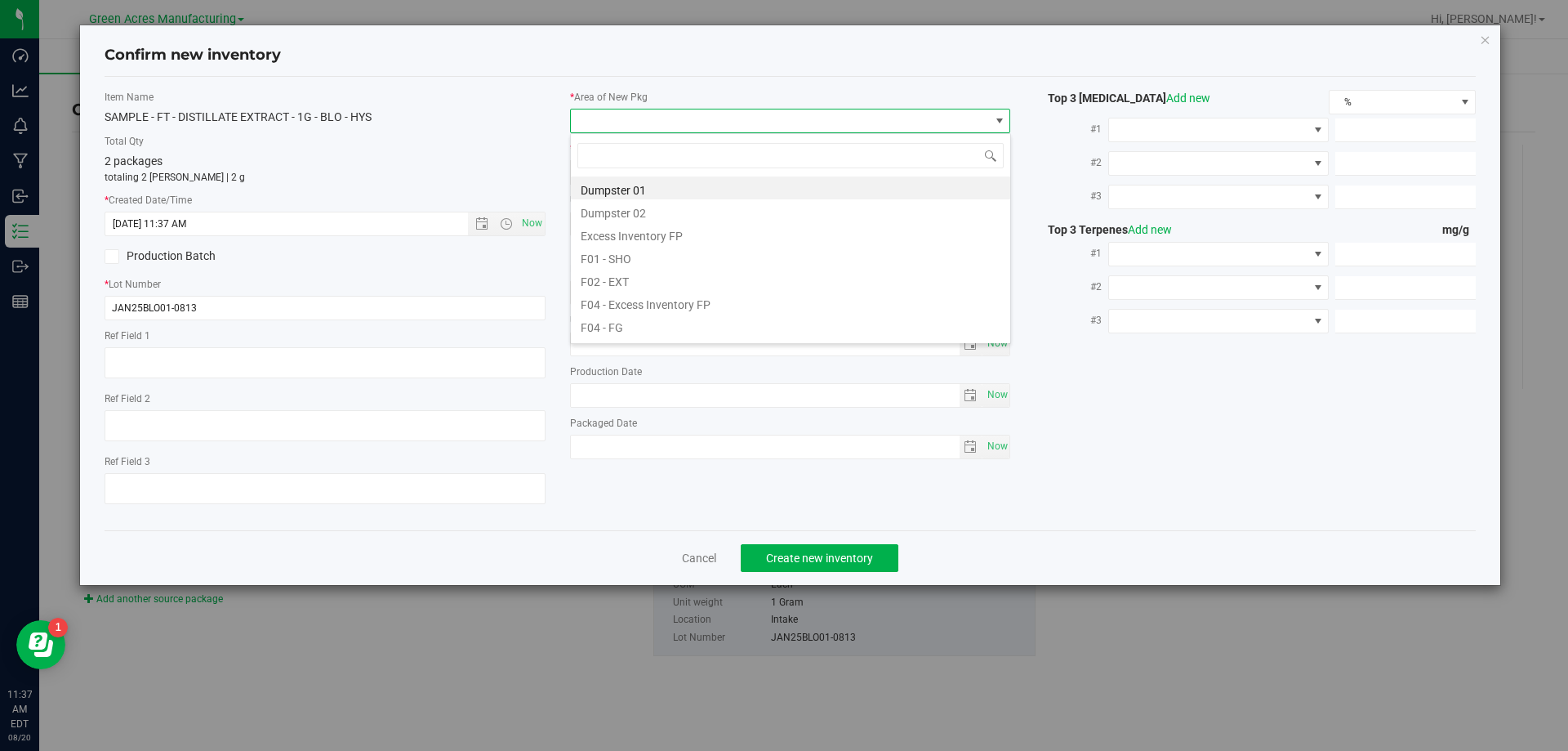
scroll to position [24, 441]
type input "pa"
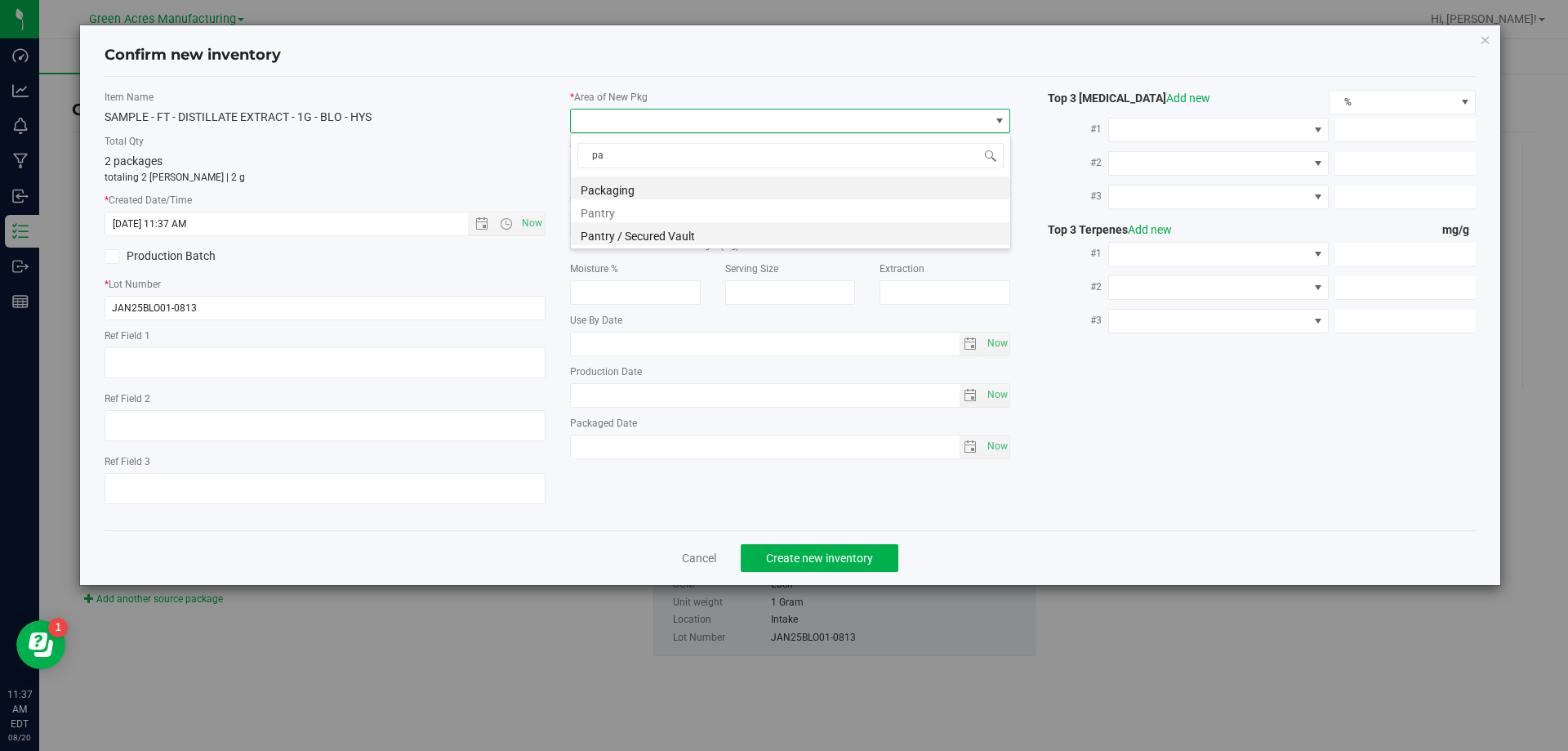
click at [618, 245] on li "Pantry / Secured Vault" at bounding box center [790, 234] width 440 height 23
click at [650, 178] on span "Freezer" at bounding box center [780, 172] width 419 height 23
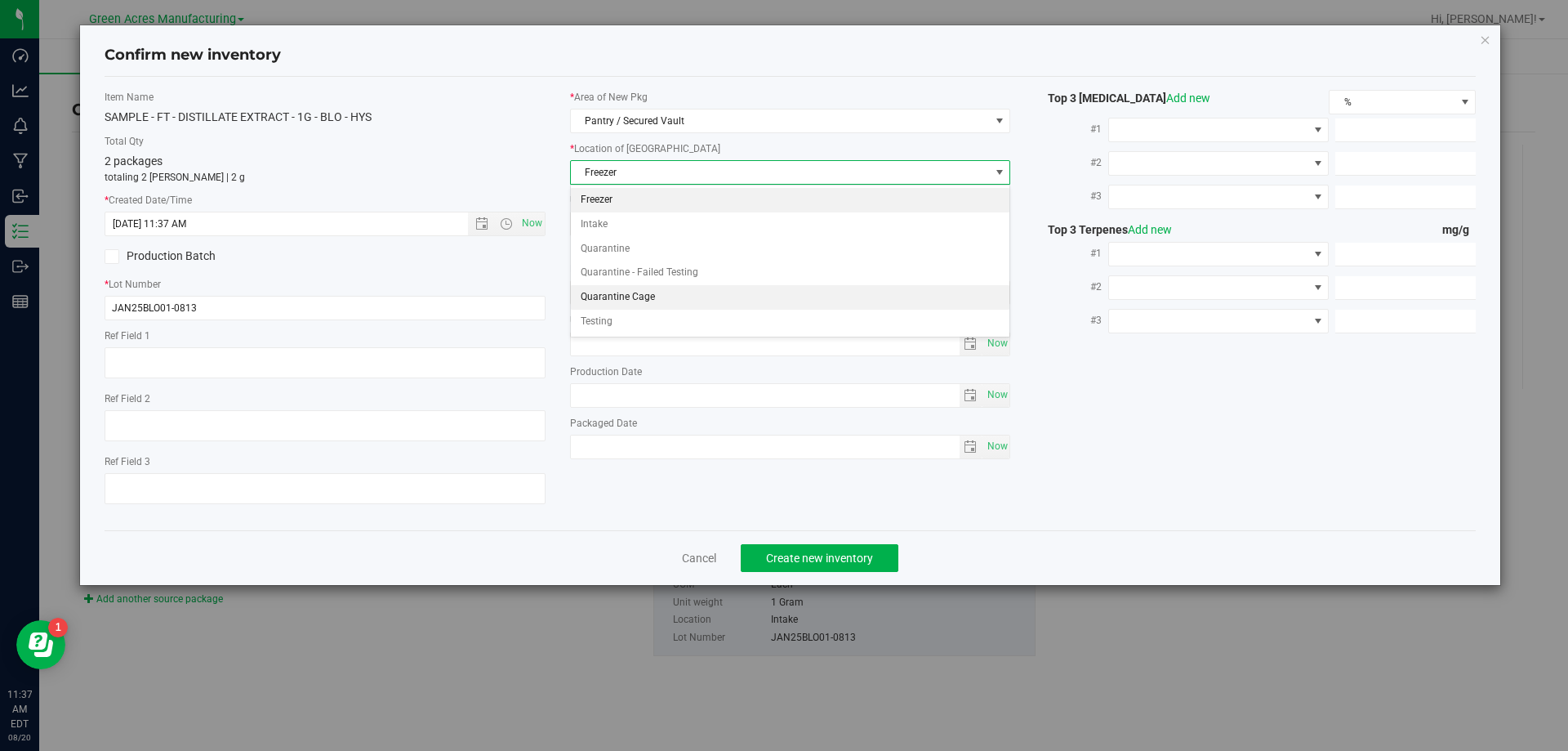
click at [627, 306] on li "Quarantine Cage" at bounding box center [790, 297] width 440 height 24
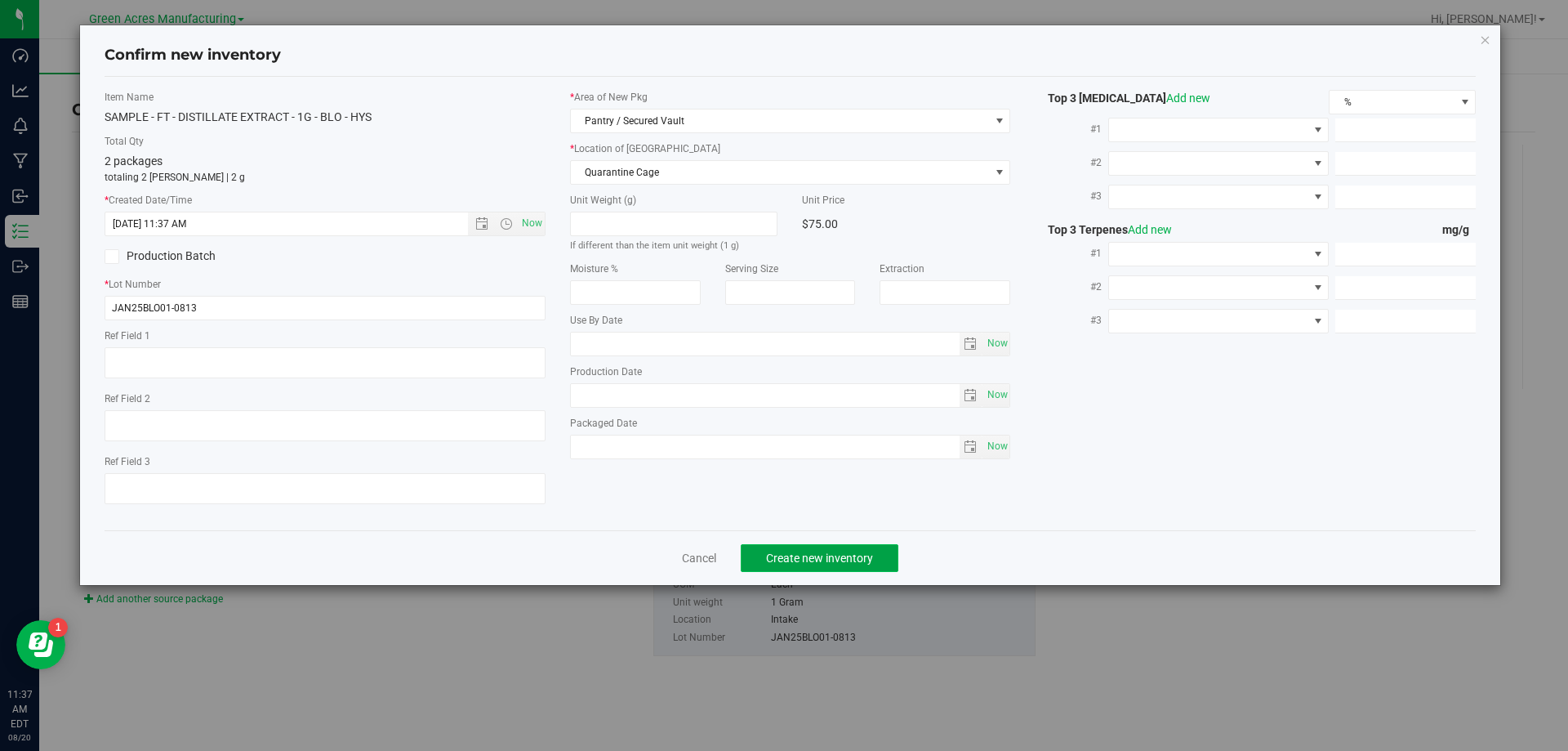
click at [782, 548] on button "Create new inventory" at bounding box center [820, 558] width 158 height 28
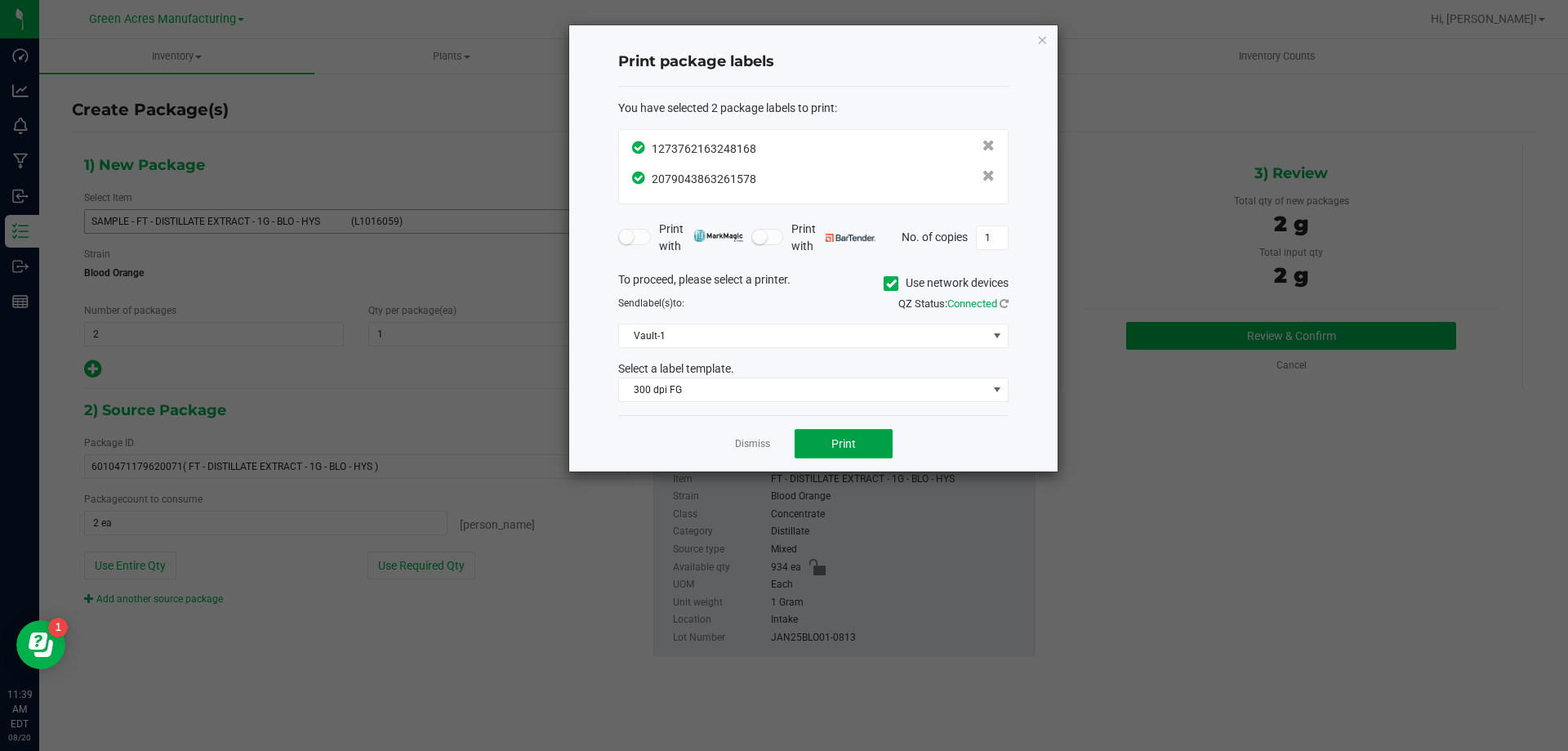
click at [861, 445] on button "Print" at bounding box center [843, 443] width 98 height 29
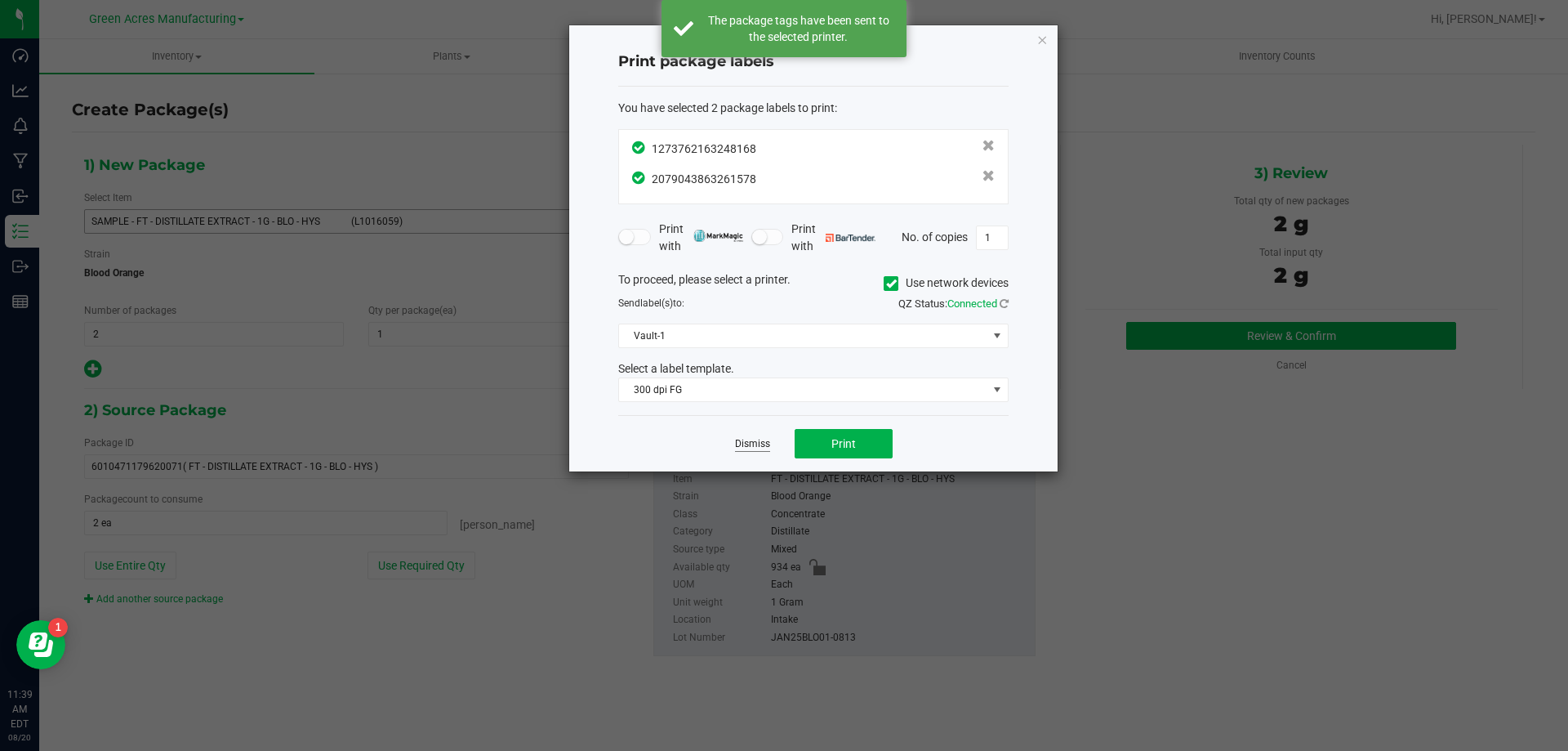
click at [767, 441] on link "Dismiss" at bounding box center [752, 444] width 35 height 14
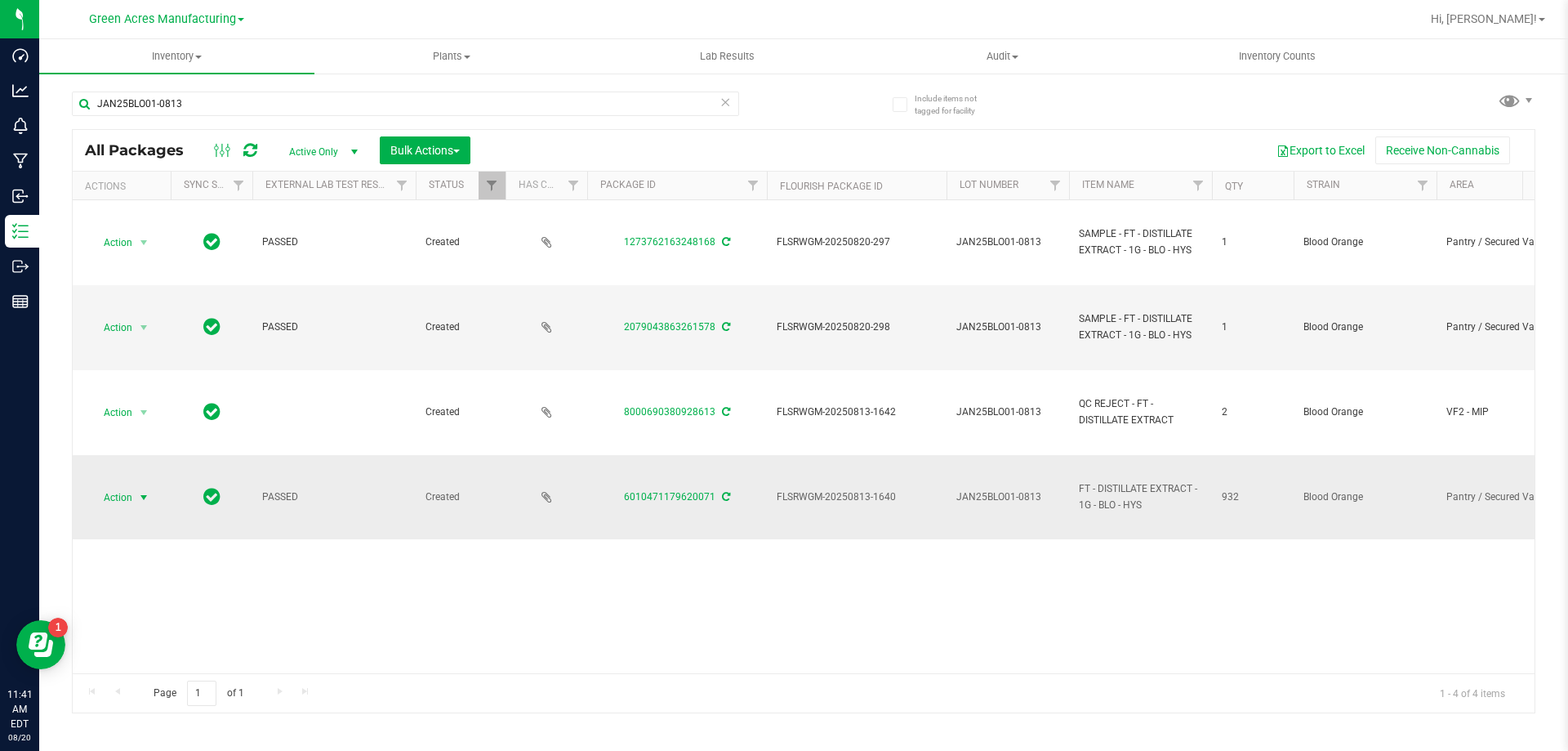
click at [127, 498] on span "Action" at bounding box center [111, 497] width 44 height 23
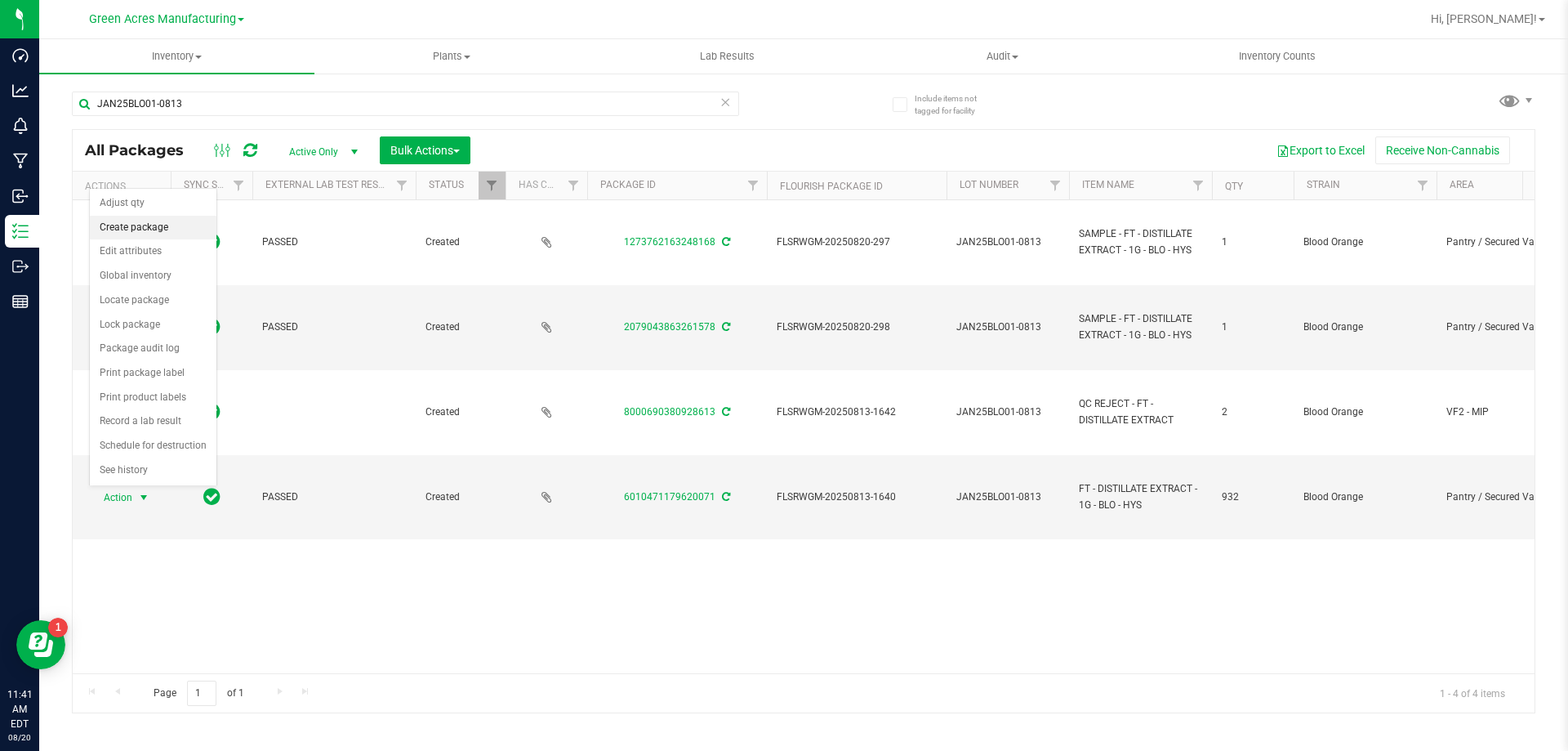
click at [177, 221] on li "Create package" at bounding box center [153, 228] width 126 height 24
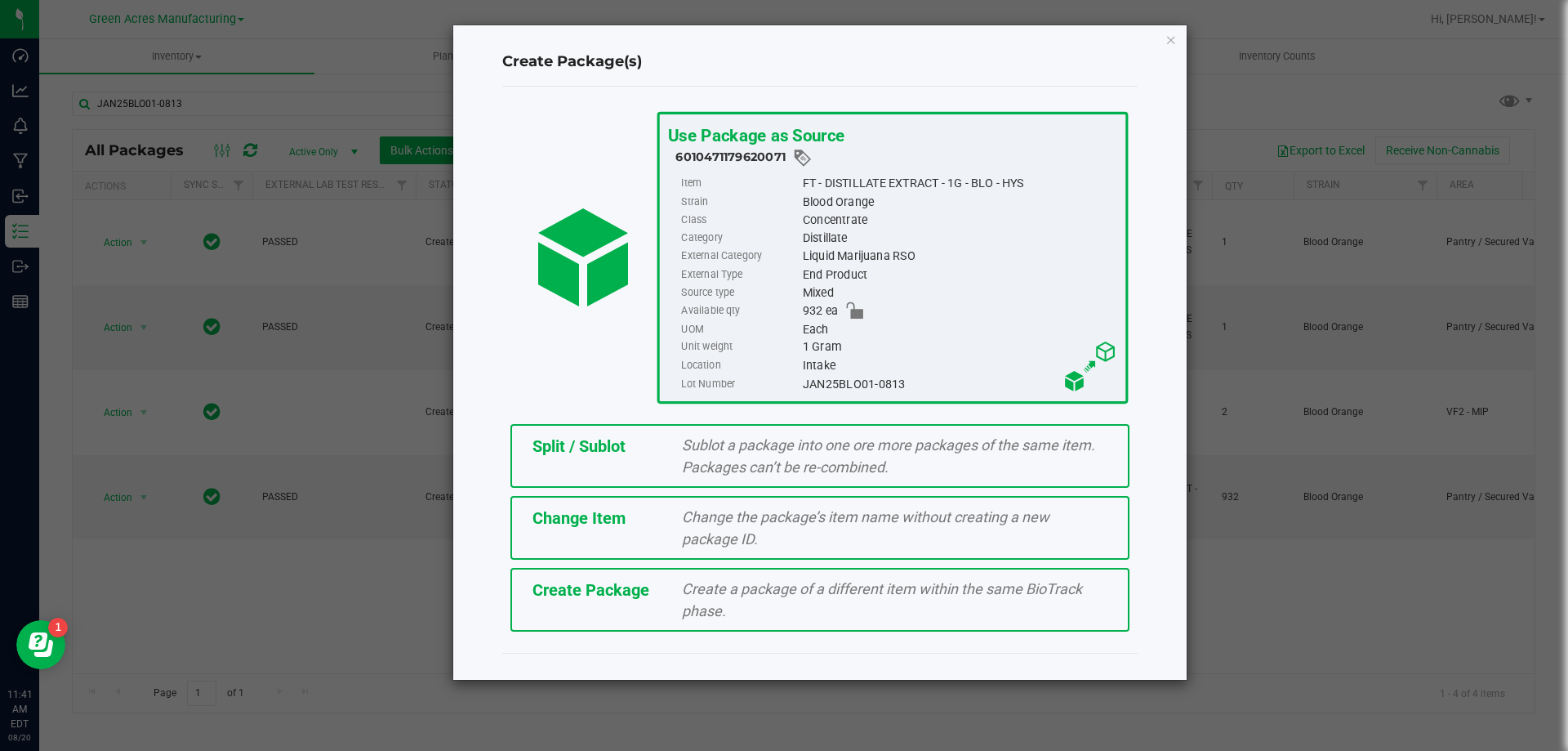
click at [549, 440] on span "Split / Sublot" at bounding box center [579, 446] width 94 height 20
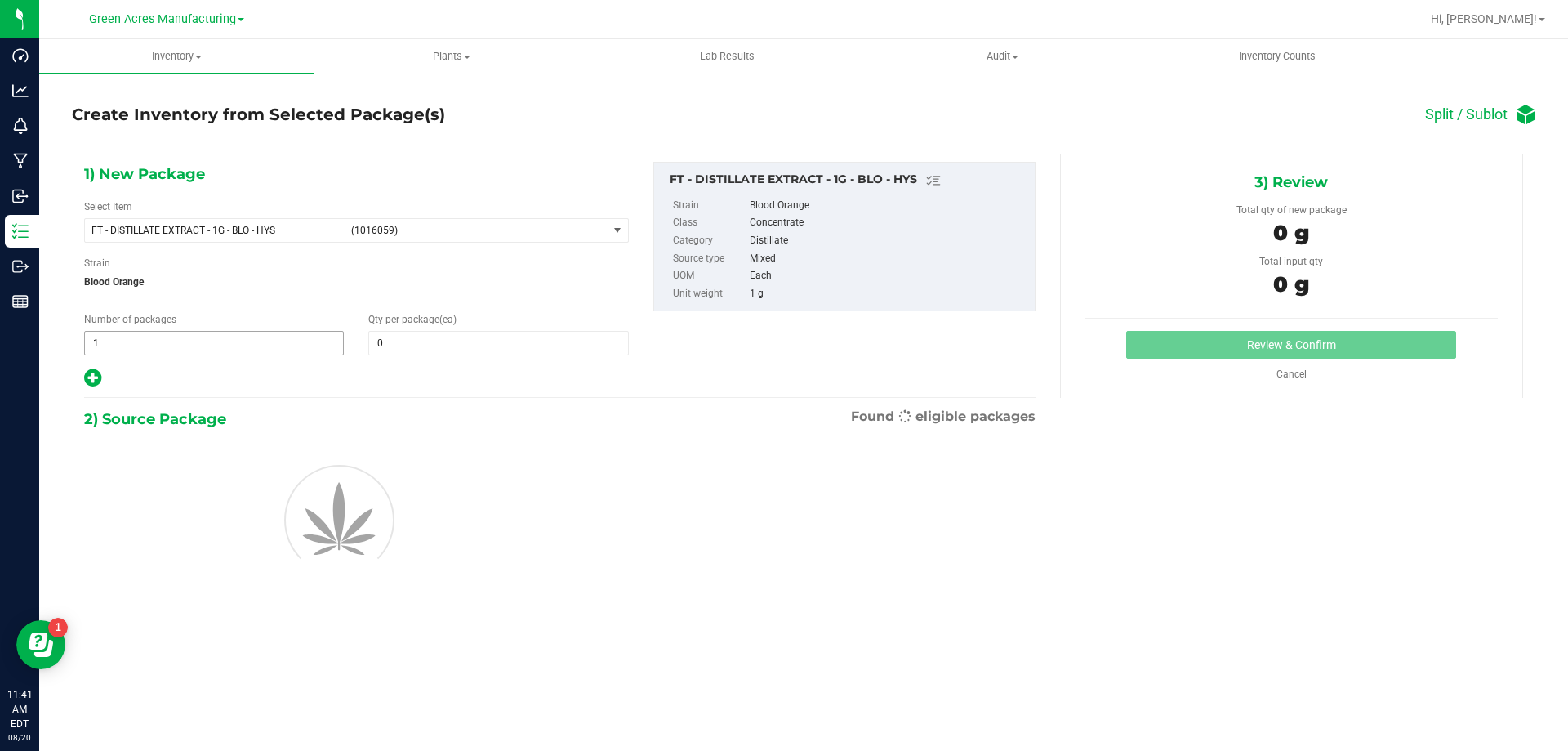
click at [151, 352] on span "1 1" at bounding box center [214, 343] width 260 height 24
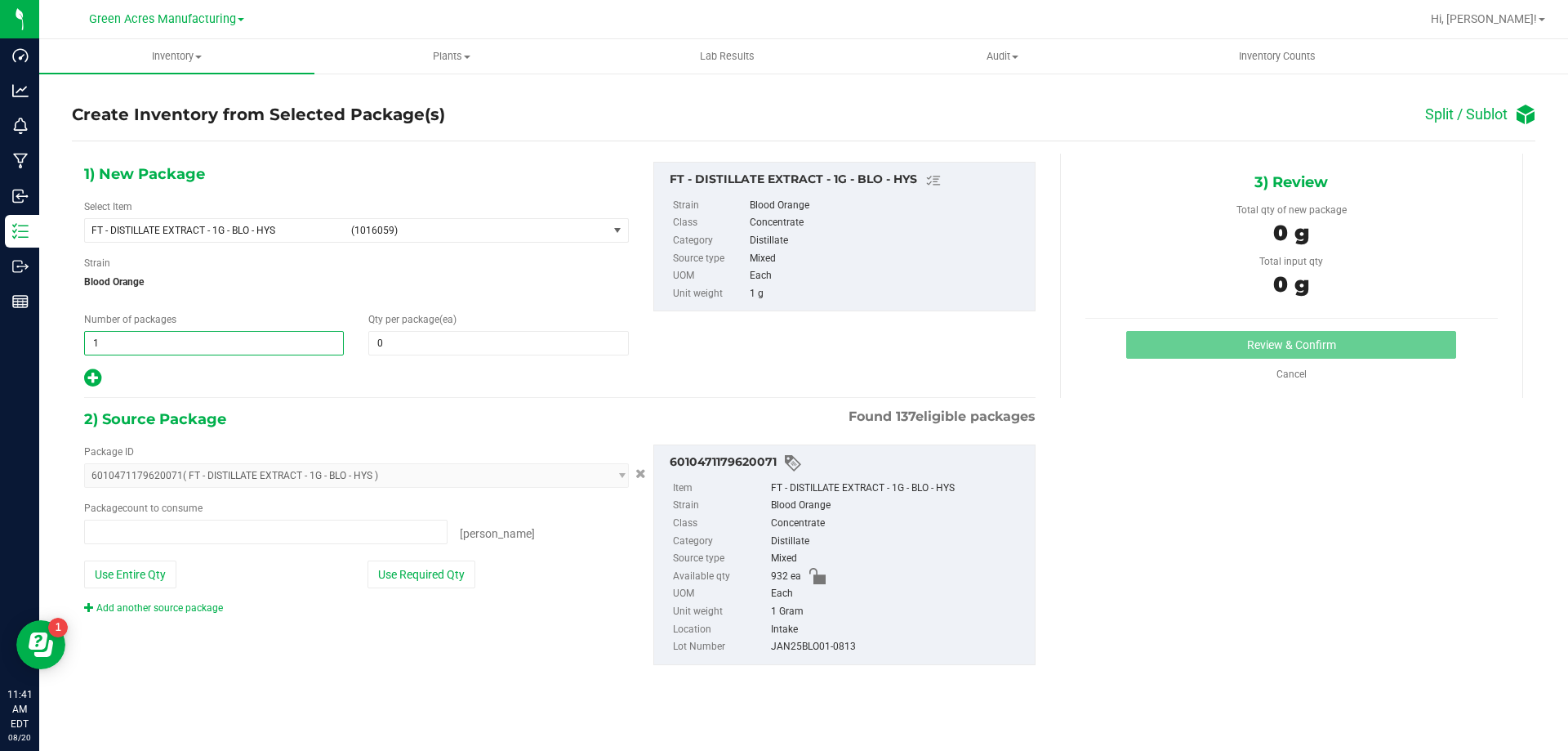
type input "0 ea"
type input "77"
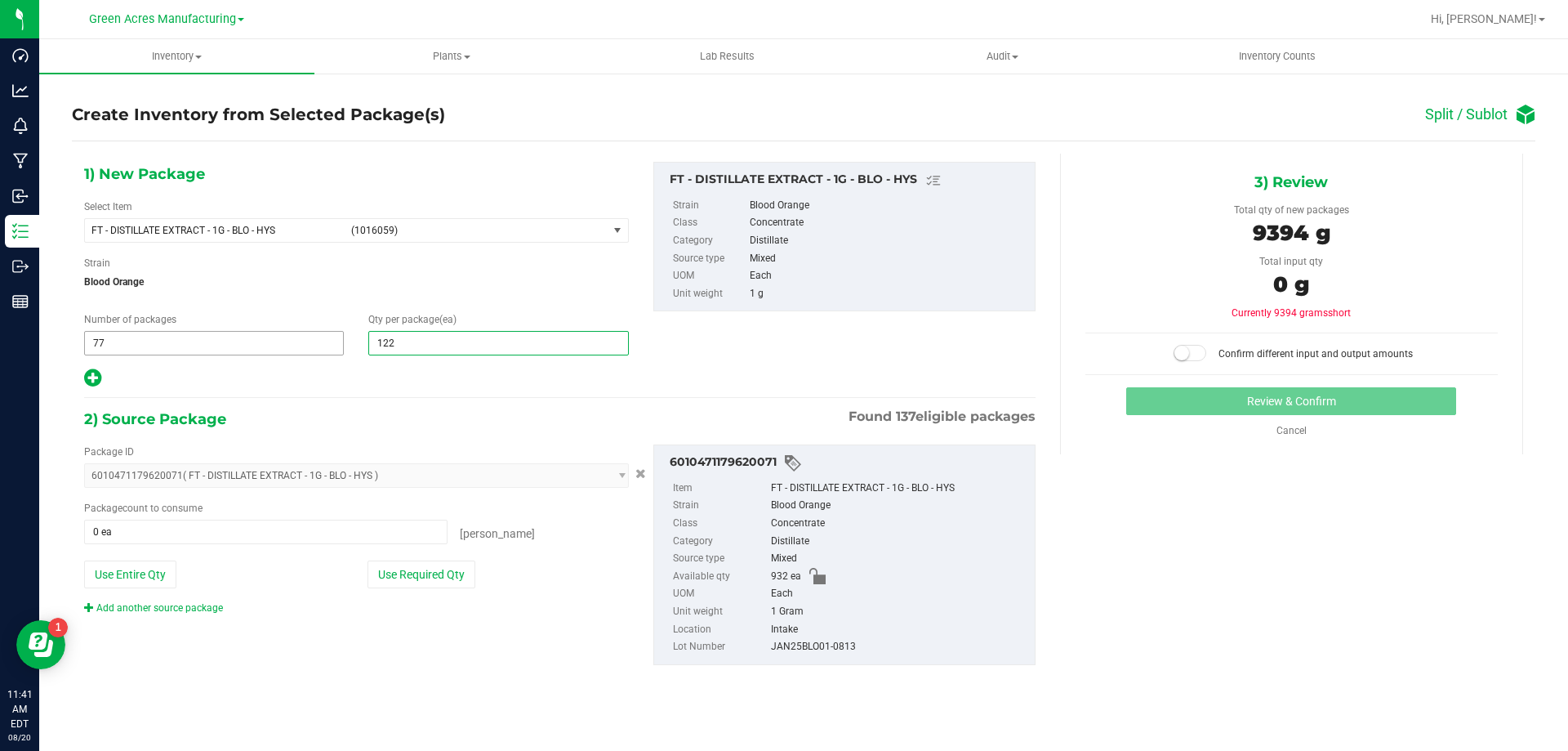
type input "12"
click at [100, 375] on icon at bounding box center [93, 378] width 17 height 21
type input "12"
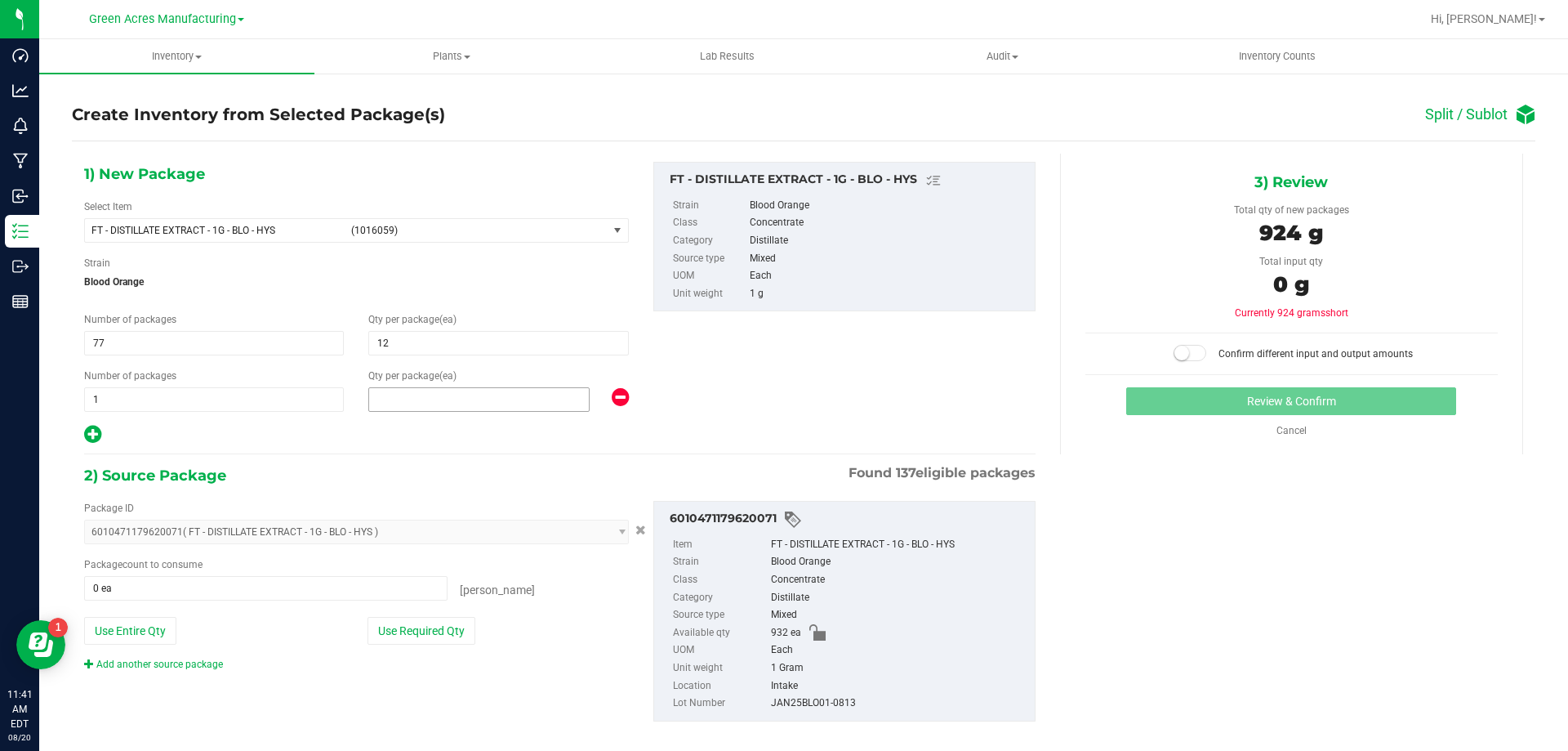
click at [571, 409] on span at bounding box center [479, 399] width 222 height 24
type input "8"
click at [410, 622] on button "Use Required Qty" at bounding box center [421, 631] width 108 height 28
type input "932 ea"
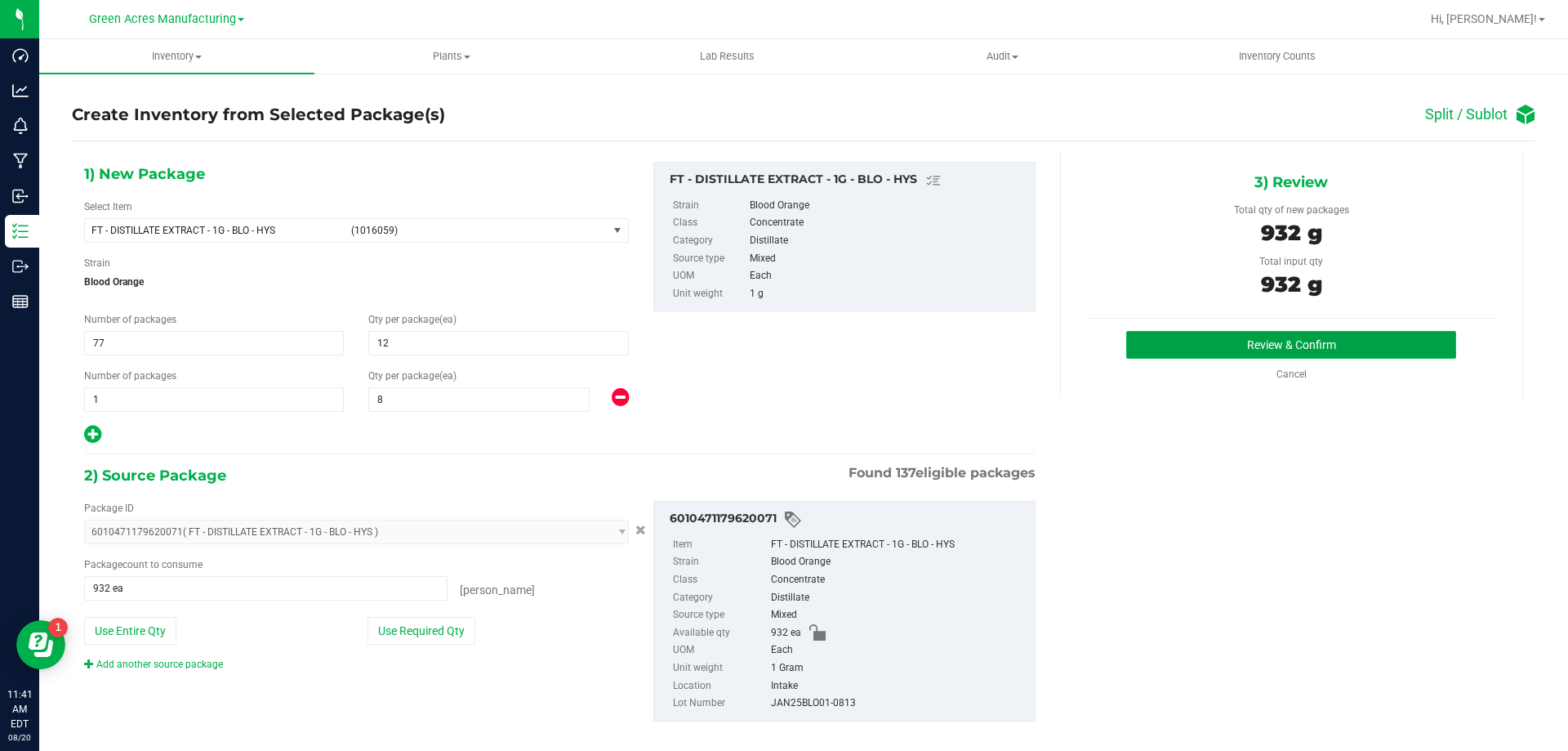
click at [1232, 351] on button "Review & Confirm" at bounding box center [1291, 345] width 330 height 28
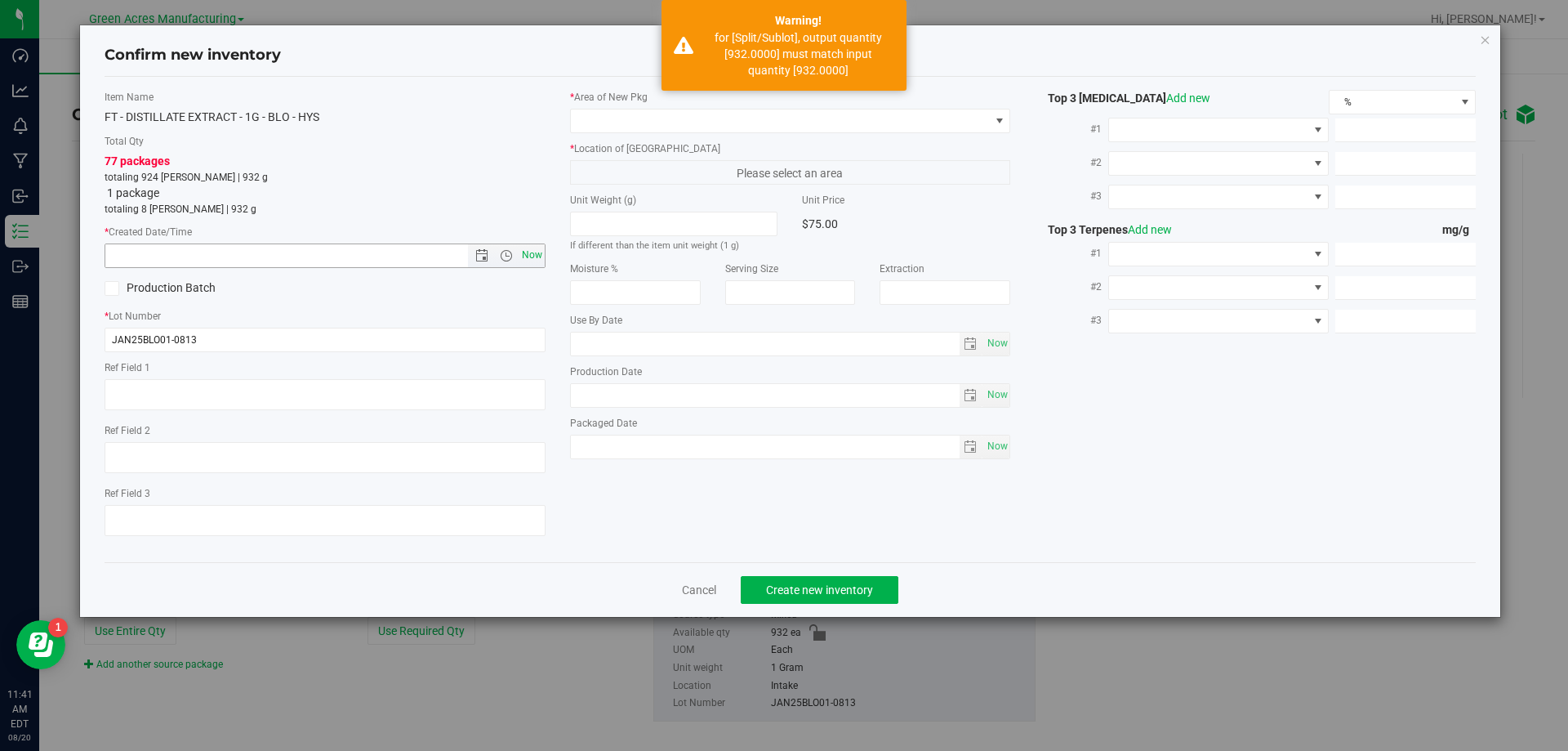
click at [527, 263] on span "Now" at bounding box center [532, 255] width 28 height 23
type input "8/20/2025 11:41 AM"
click at [639, 123] on span at bounding box center [780, 120] width 419 height 23
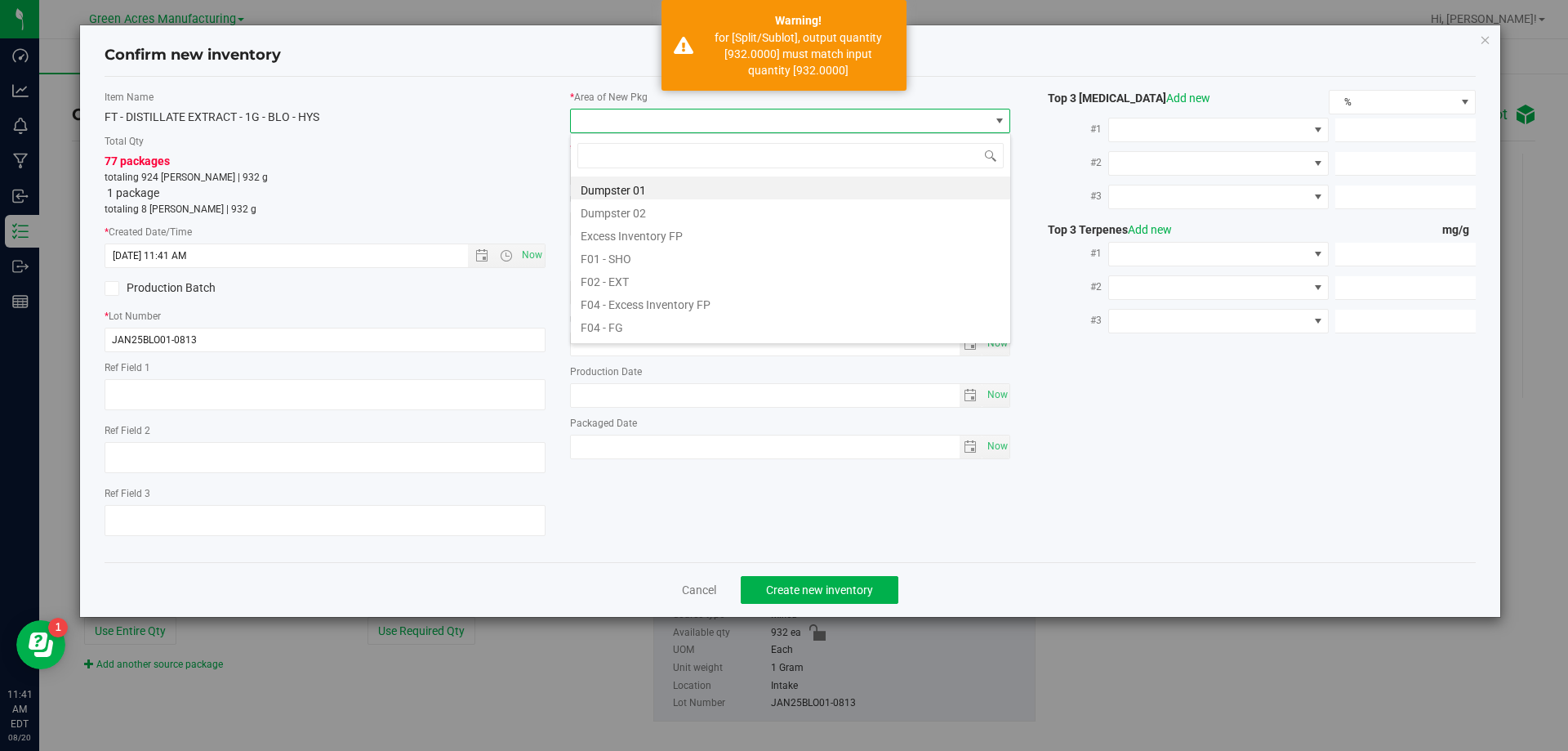
scroll to position [24, 441]
type input "vf2"
click at [641, 301] on li "VF2 - WHS" at bounding box center [790, 302] width 440 height 23
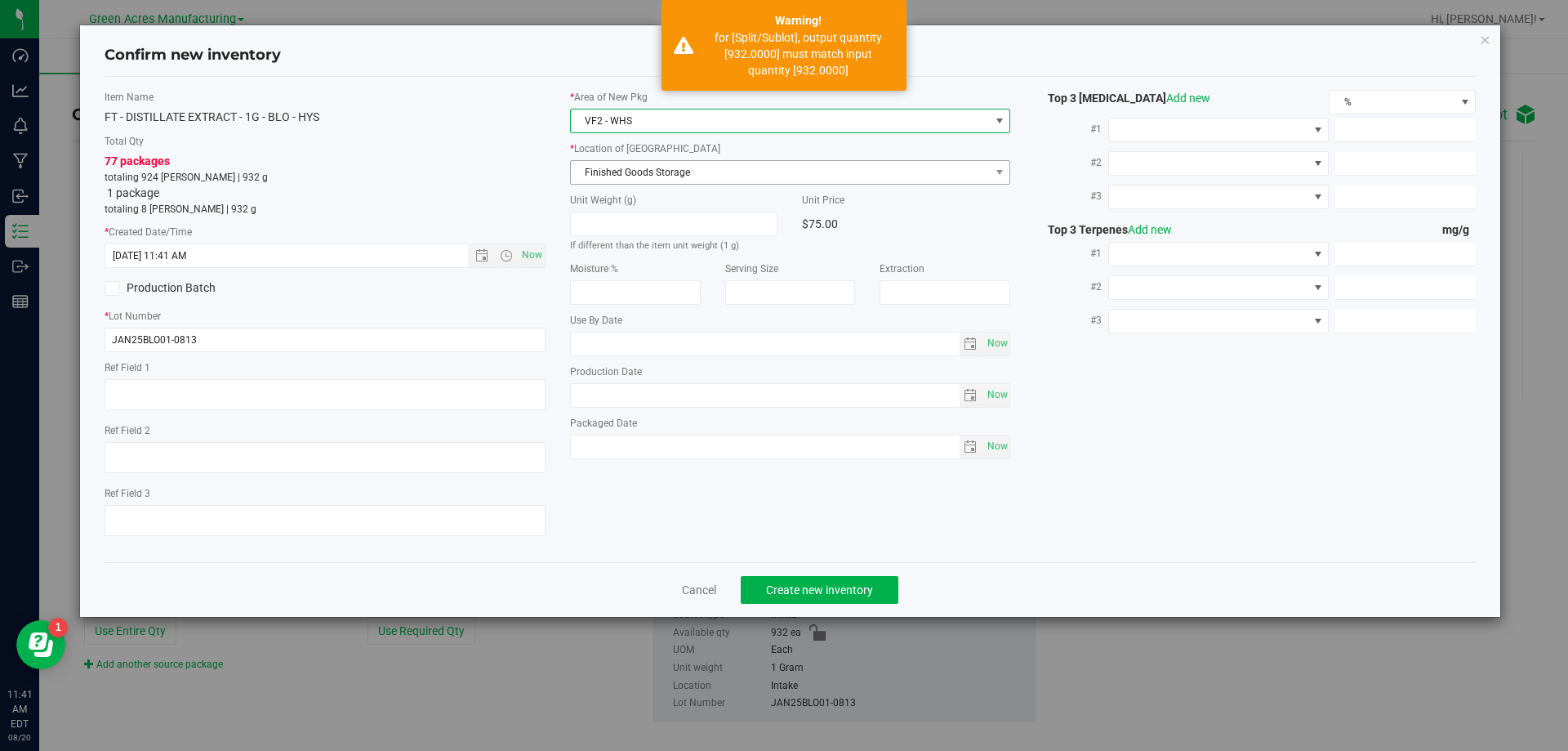
click at [684, 177] on span "Finished Goods Storage" at bounding box center [780, 172] width 419 height 23
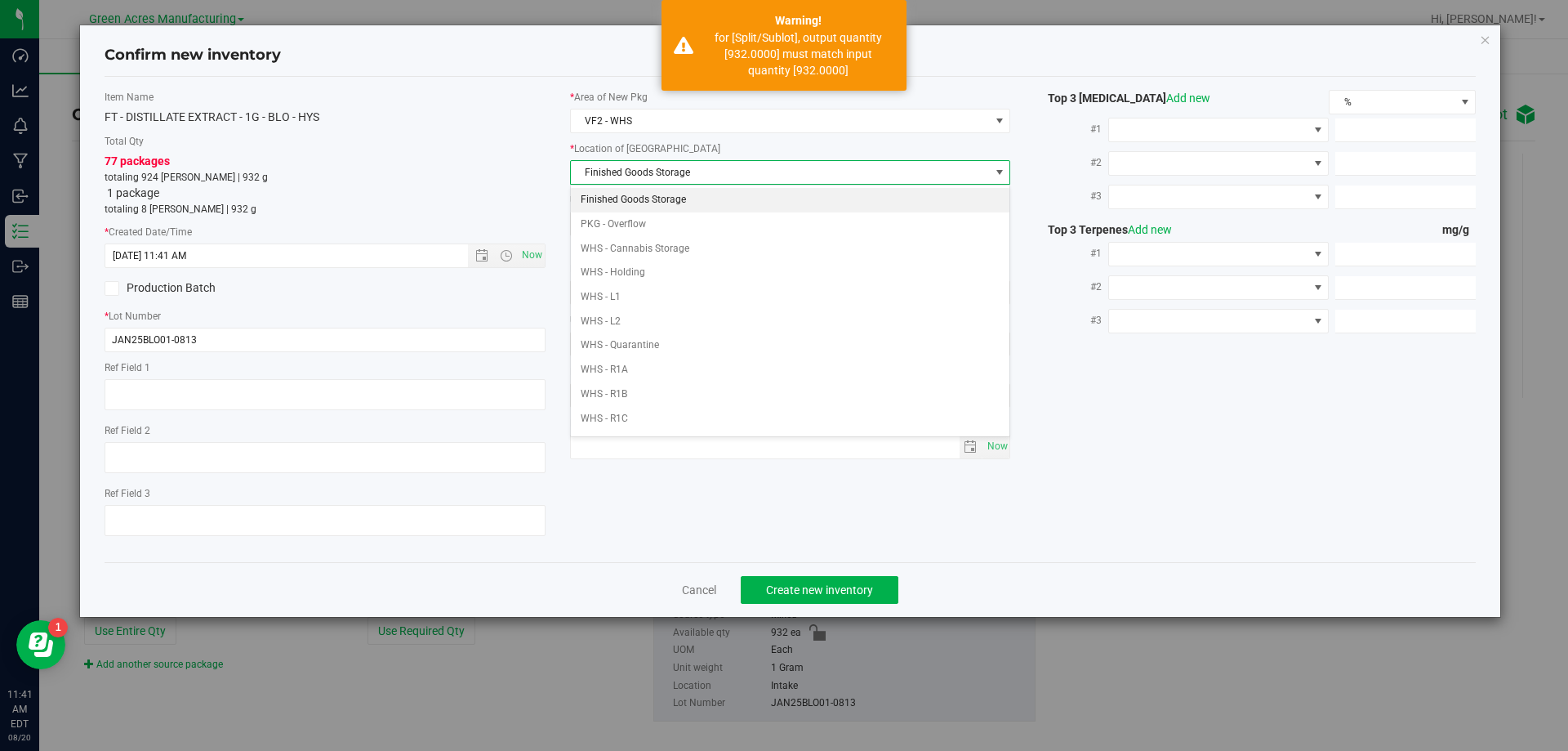
click at [681, 196] on li "Finished Goods Storage" at bounding box center [790, 200] width 440 height 24
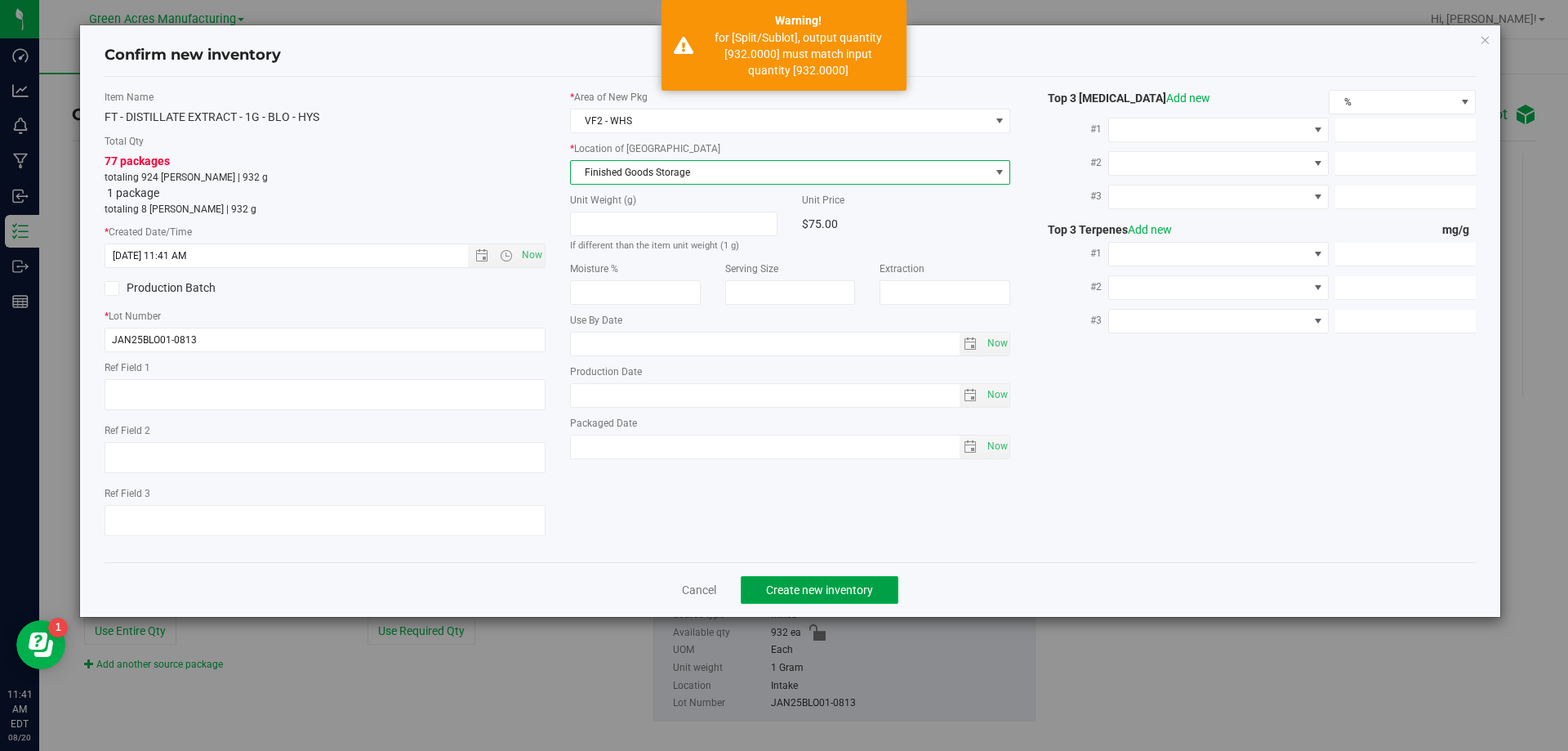
click at [776, 576] on button "Create new inventory" at bounding box center [820, 590] width 158 height 28
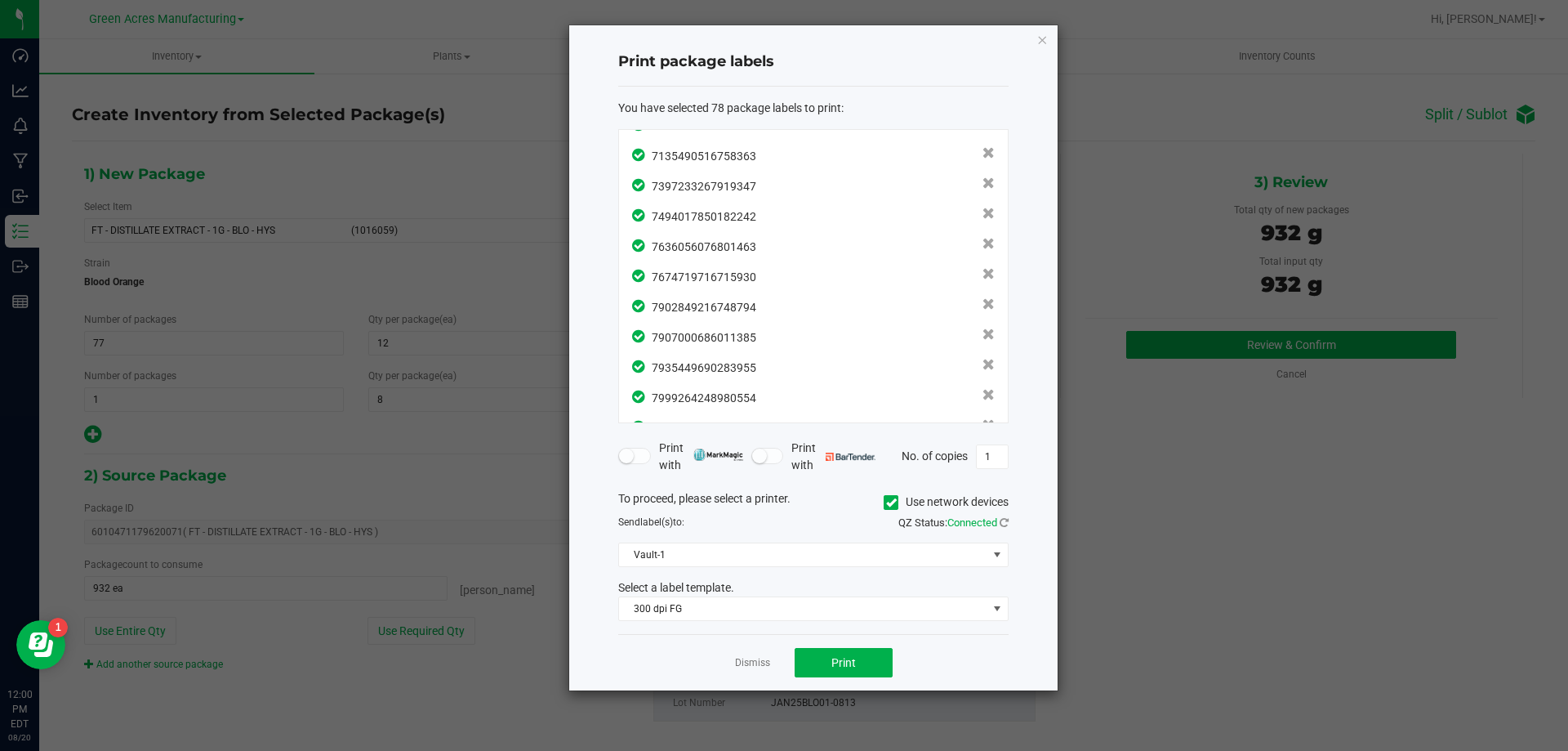
scroll to position [2079, 0]
click at [829, 654] on button "Print" at bounding box center [843, 663] width 98 height 29
click at [757, 657] on link "Dismiss" at bounding box center [752, 663] width 35 height 14
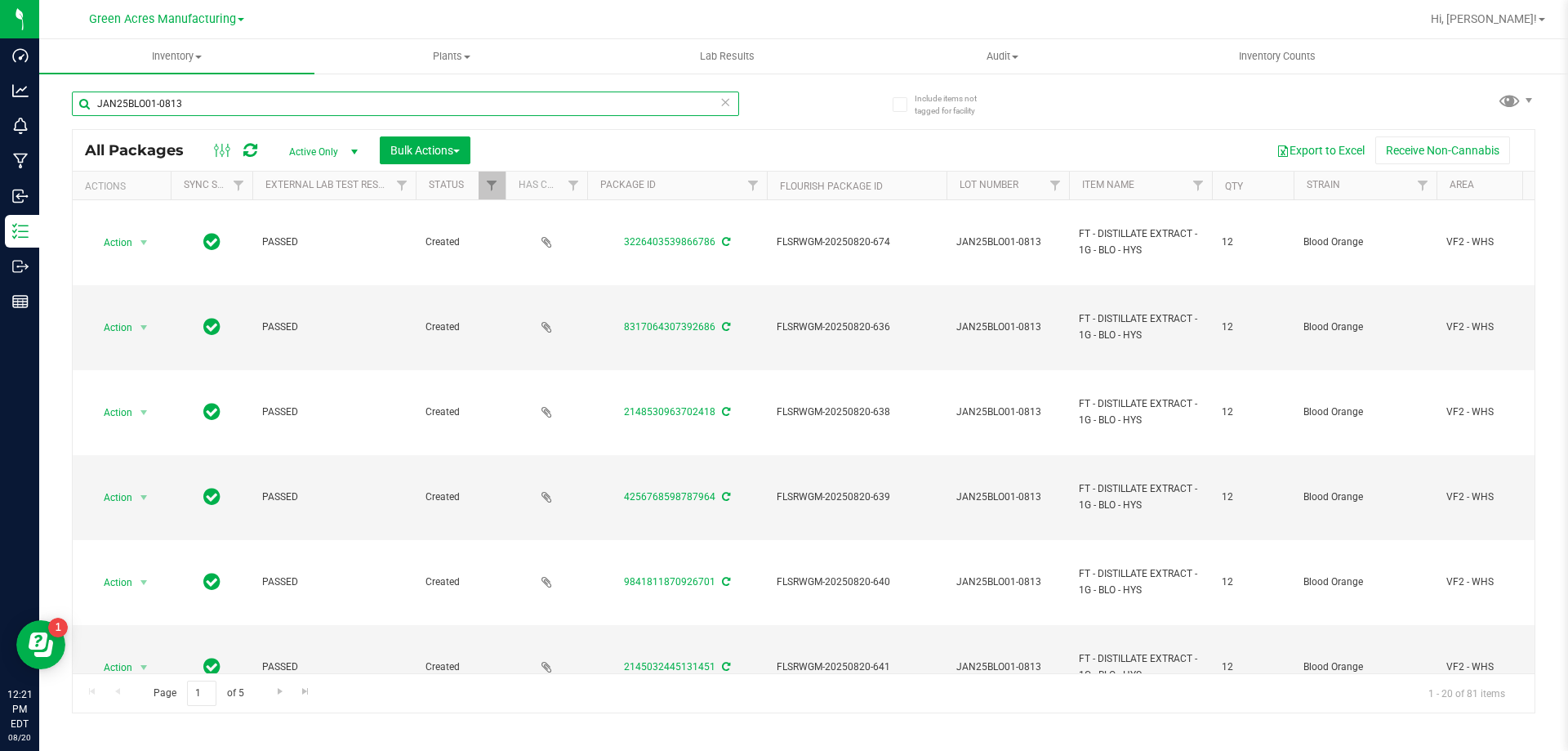
click at [186, 108] on input "JAN25BLO01-0813" at bounding box center [405, 104] width 668 height 24
drag, startPoint x: 197, startPoint y: 100, endPoint x: 97, endPoint y: 100, distance: 100.0
click at [97, 100] on input "JAN25BLO01-0813" at bounding box center [405, 104] width 668 height 24
paste input "1-AUG25FIC02-0814"
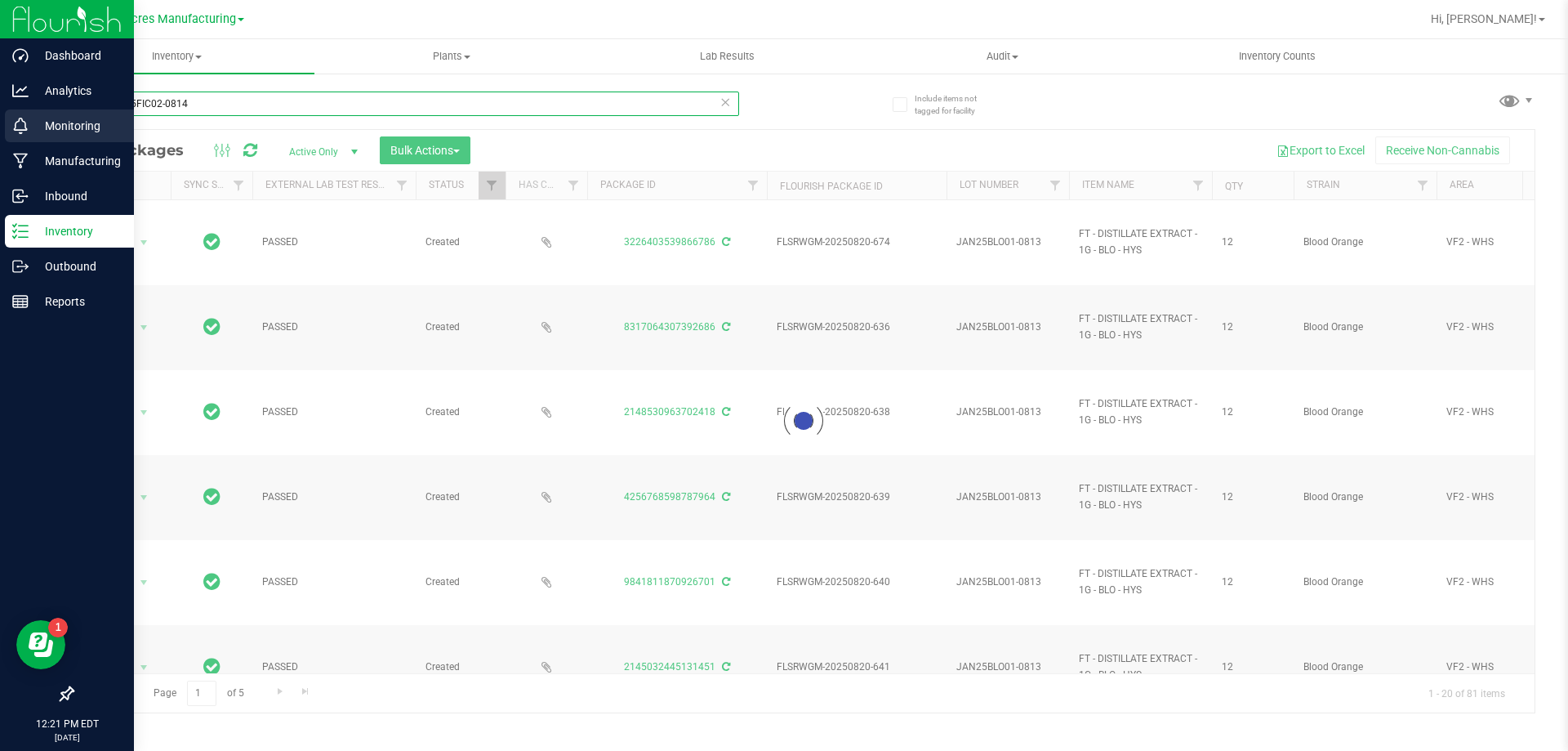
type input "1-AUG25FIC02-0814"
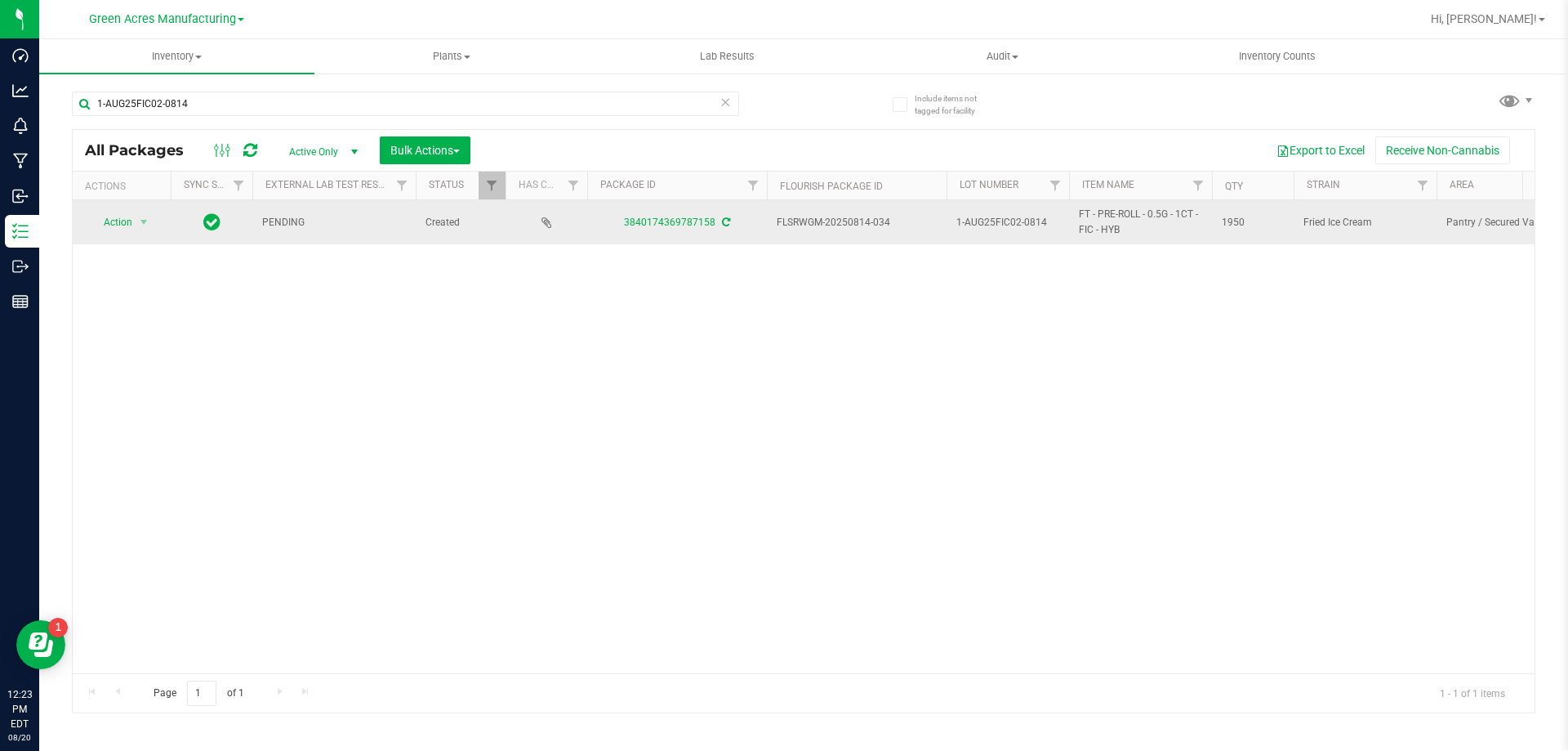
click at [726, 216] on div "3840174369787158" at bounding box center [676, 223] width 184 height 16
click at [723, 221] on icon at bounding box center [726, 222] width 8 height 10
click at [146, 225] on span "select" at bounding box center [143, 222] width 13 height 13
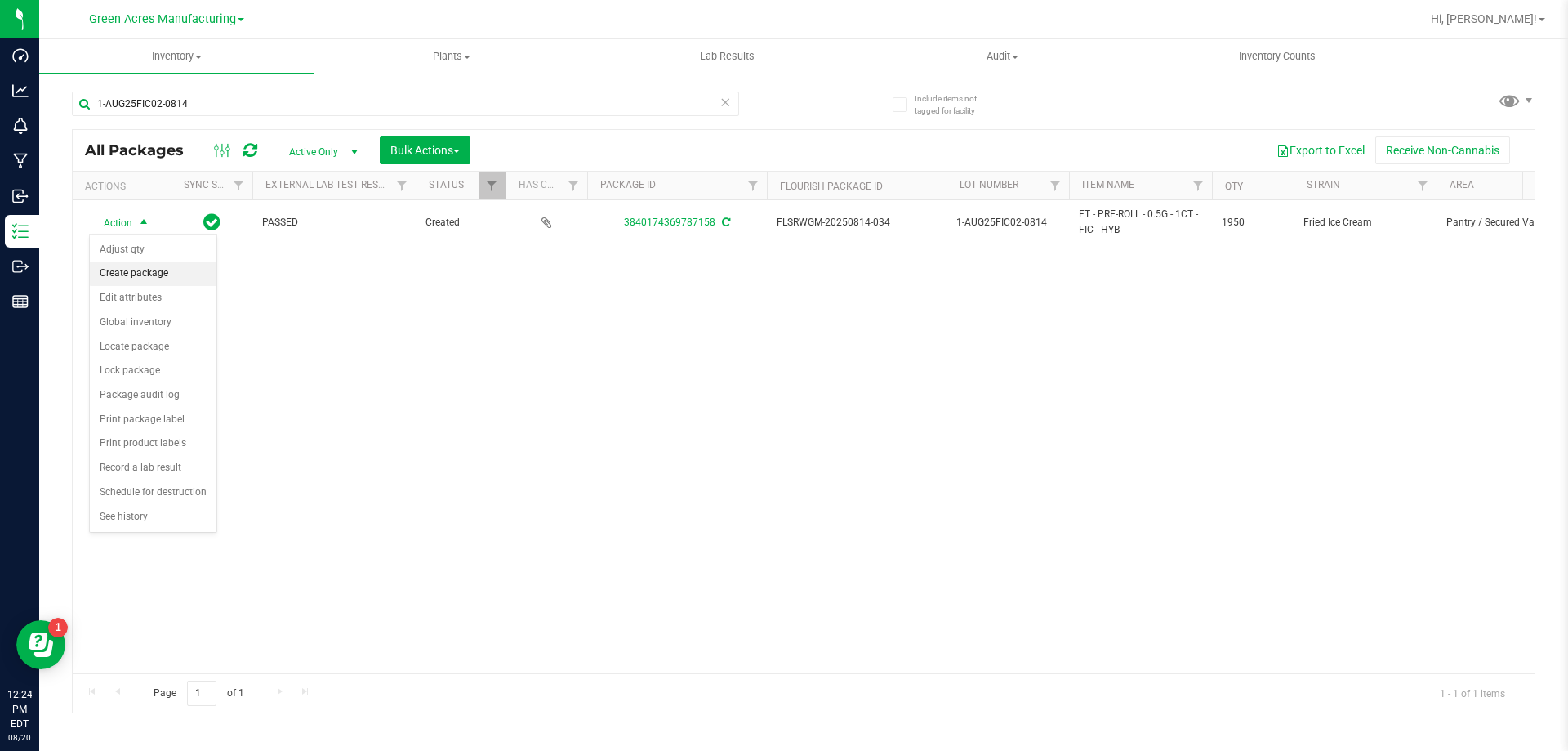
click at [148, 277] on li "Create package" at bounding box center [153, 274] width 126 height 24
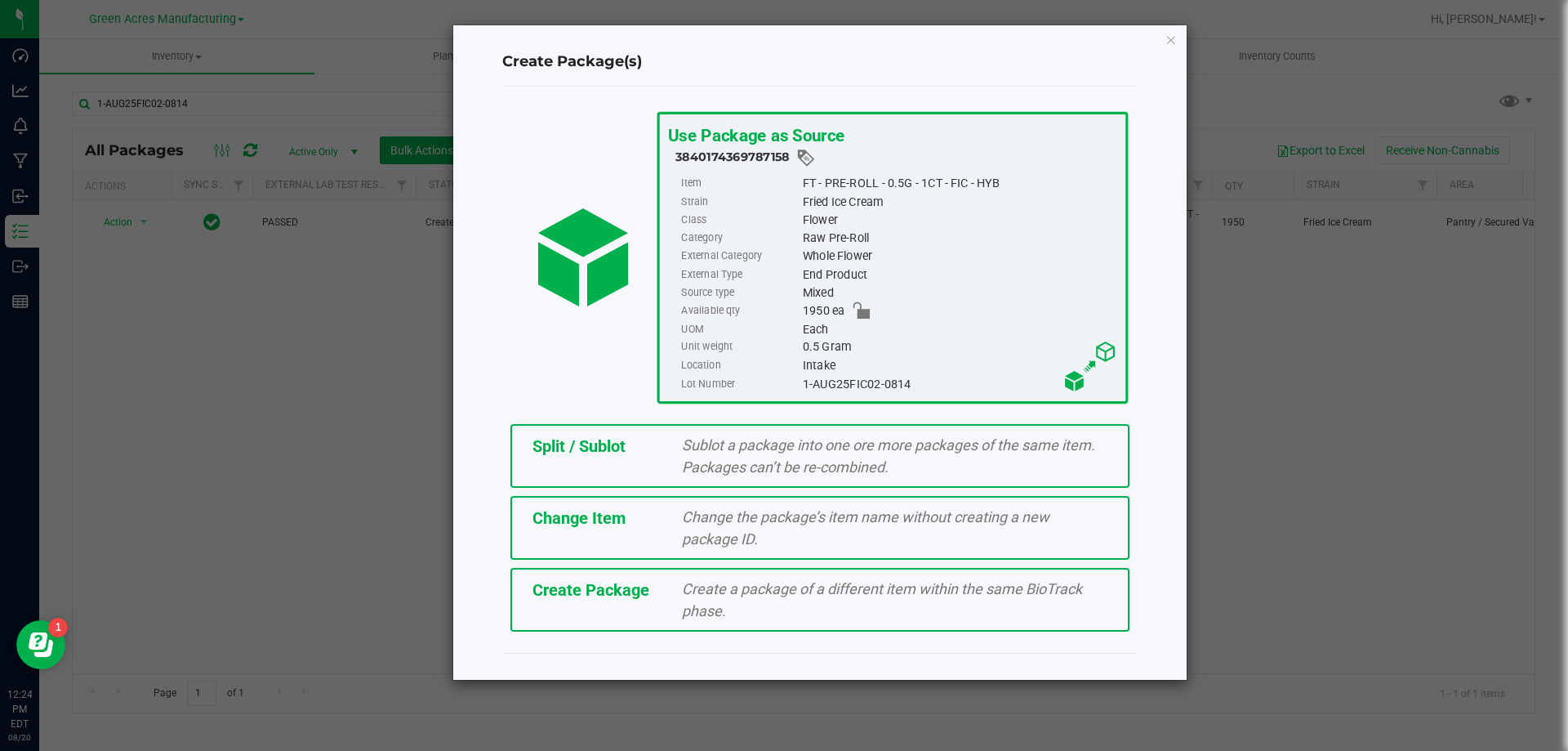
click at [655, 595] on div "Create Package" at bounding box center [596, 590] width 151 height 24
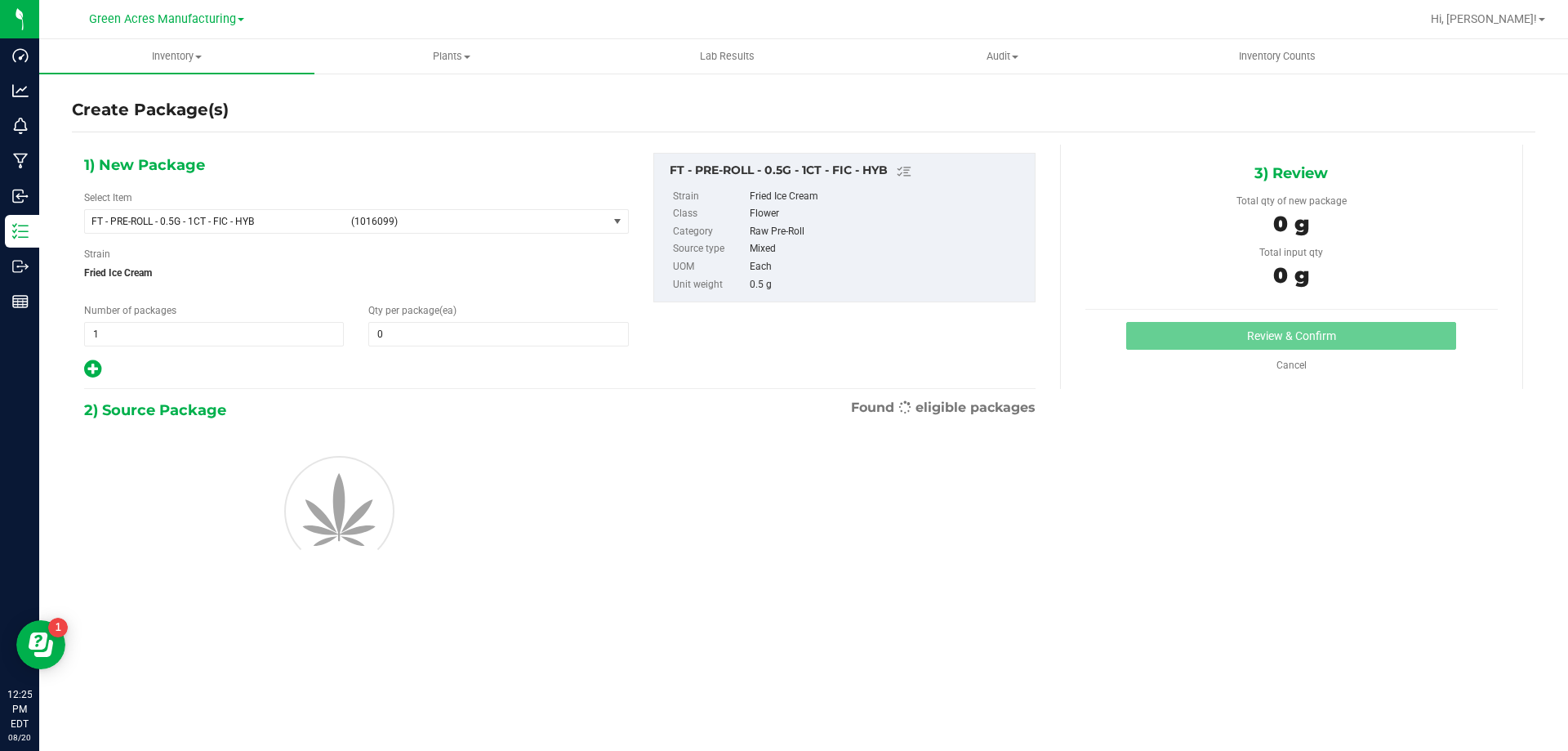
type input "0"
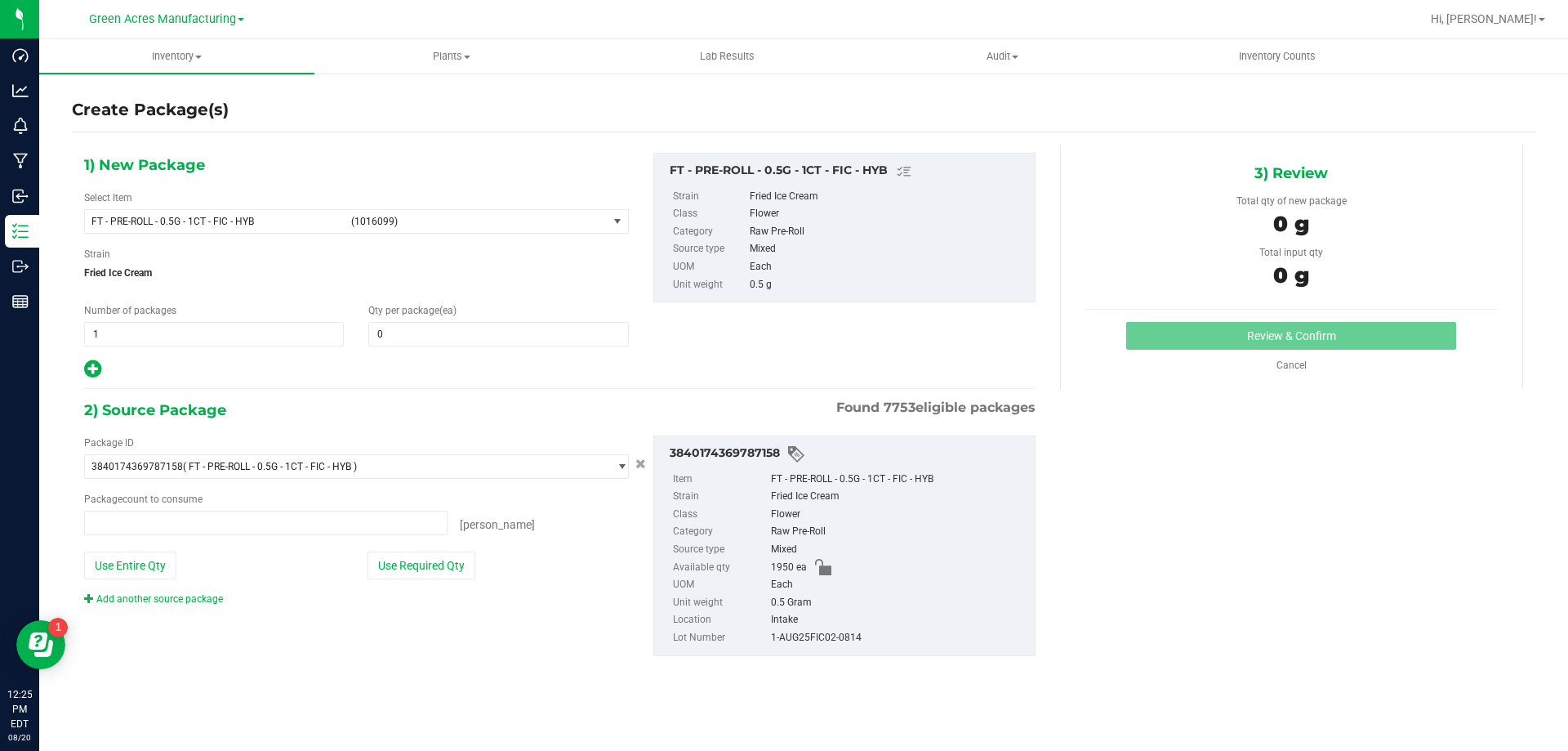
type input "0 ea"
click at [478, 211] on span "FT - PRE-ROLL - 0.5G - 1CT - FIC - HYB (1016099)" at bounding box center [346, 221] width 523 height 23
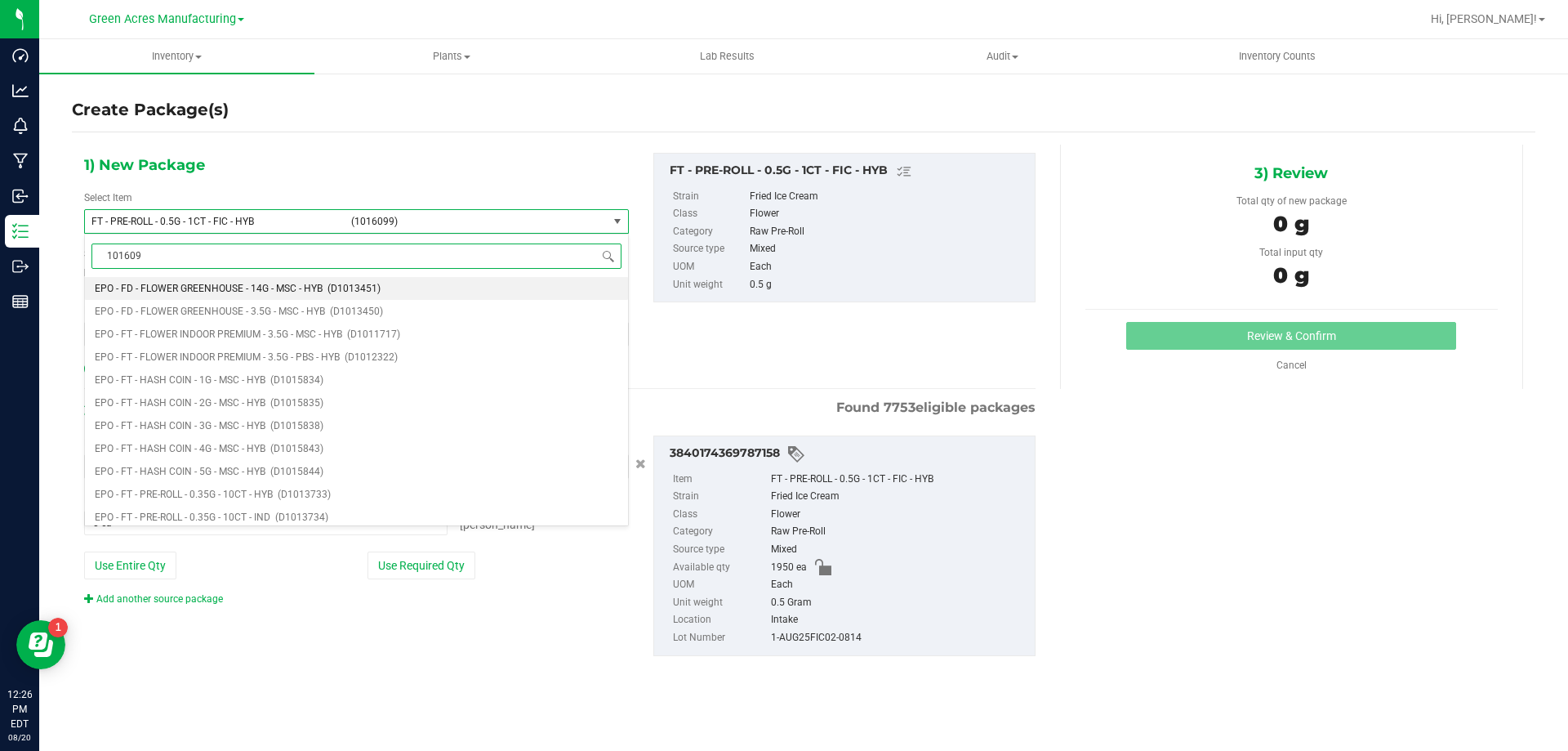
type input "1016099"
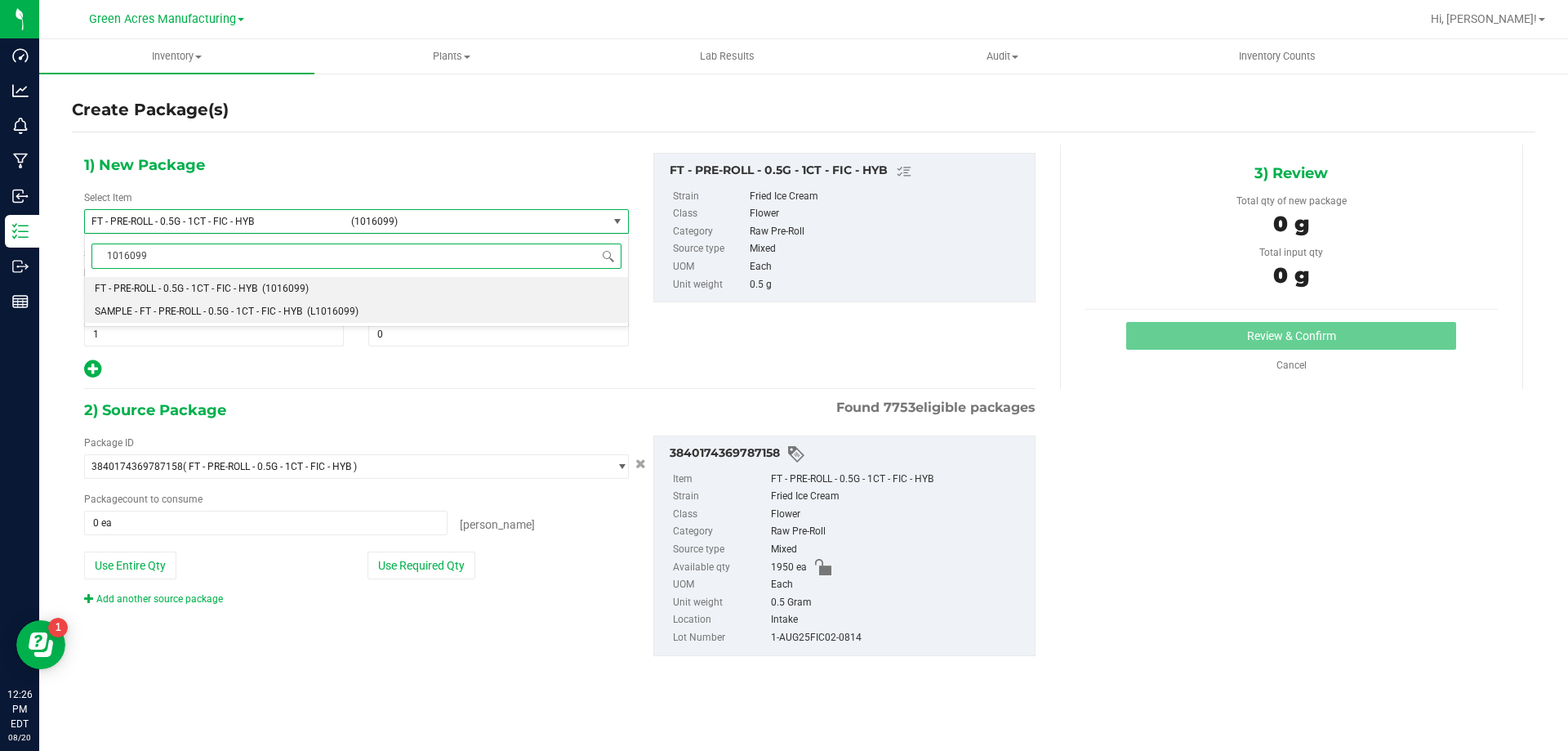
click at [230, 307] on span "SAMPLE - FT - PRE-ROLL - 0.5G - 1CT - FIC - HYB" at bounding box center [198, 311] width 208 height 11
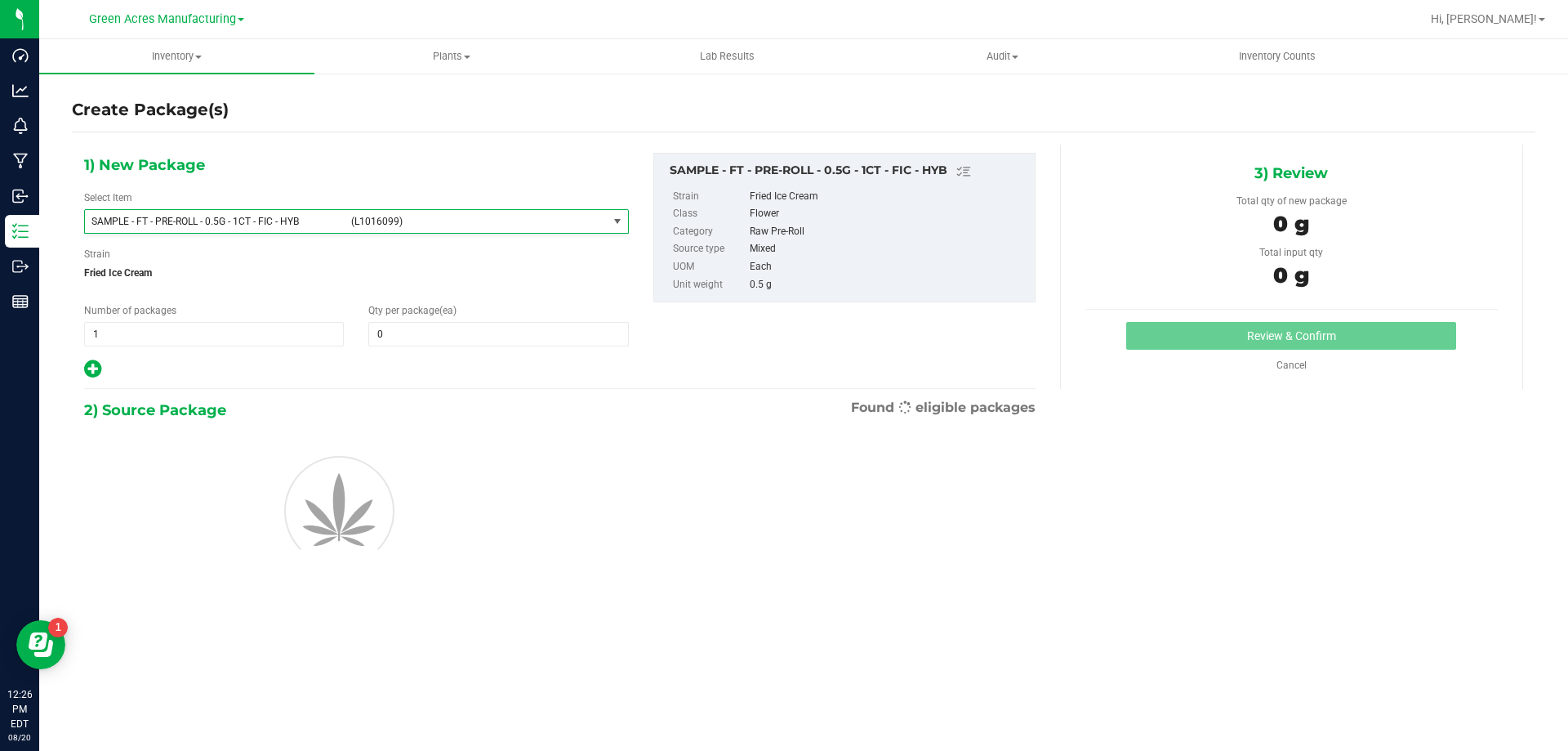
type input "0"
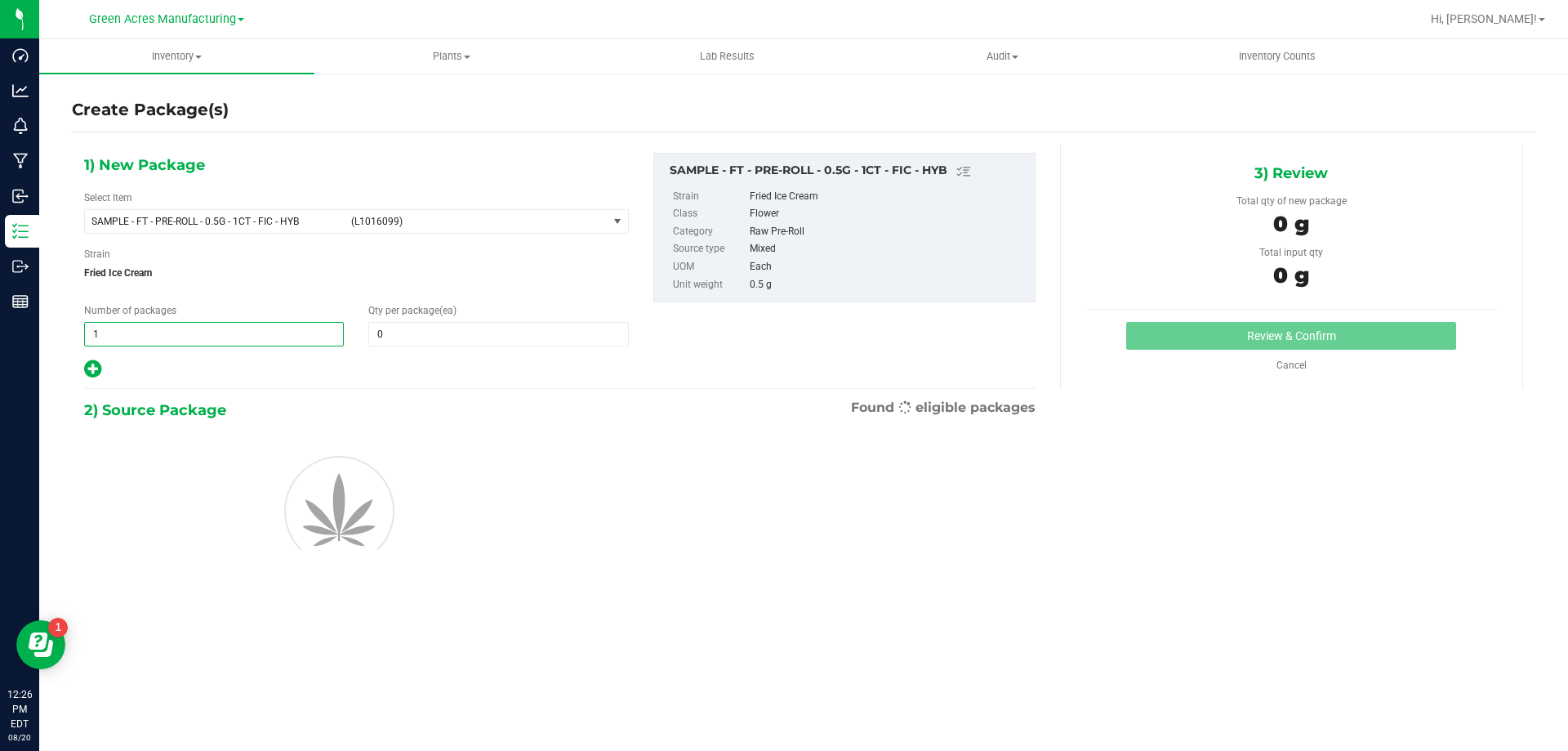
click at [240, 332] on span "1 1" at bounding box center [214, 334] width 260 height 24
type input "2"
type input "1"
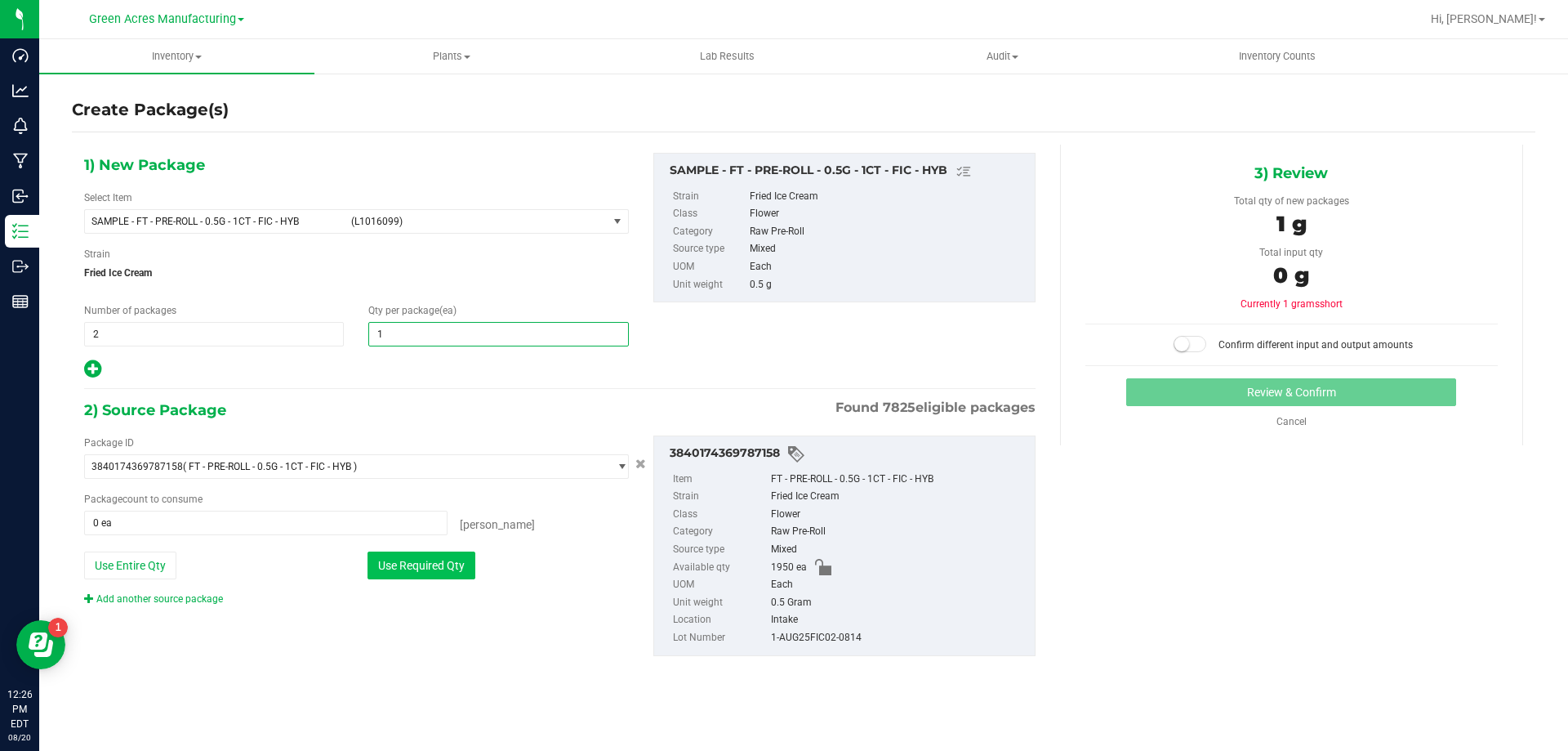
type input "1"
click at [382, 565] on button "Use Required Qty" at bounding box center [421, 566] width 108 height 28
type input "2 ea"
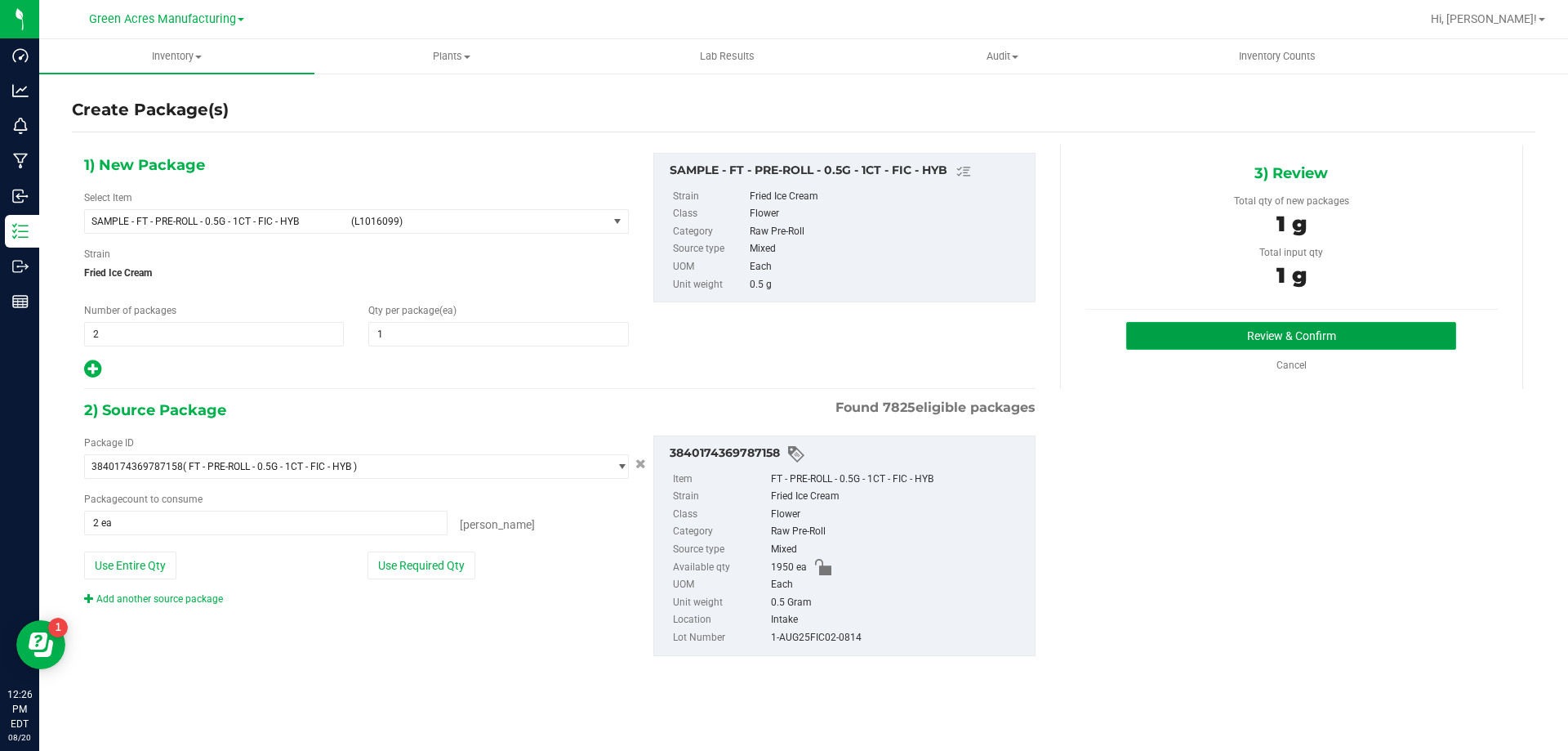
click at [1169, 343] on button "Review & Confirm" at bounding box center [1291, 336] width 330 height 28
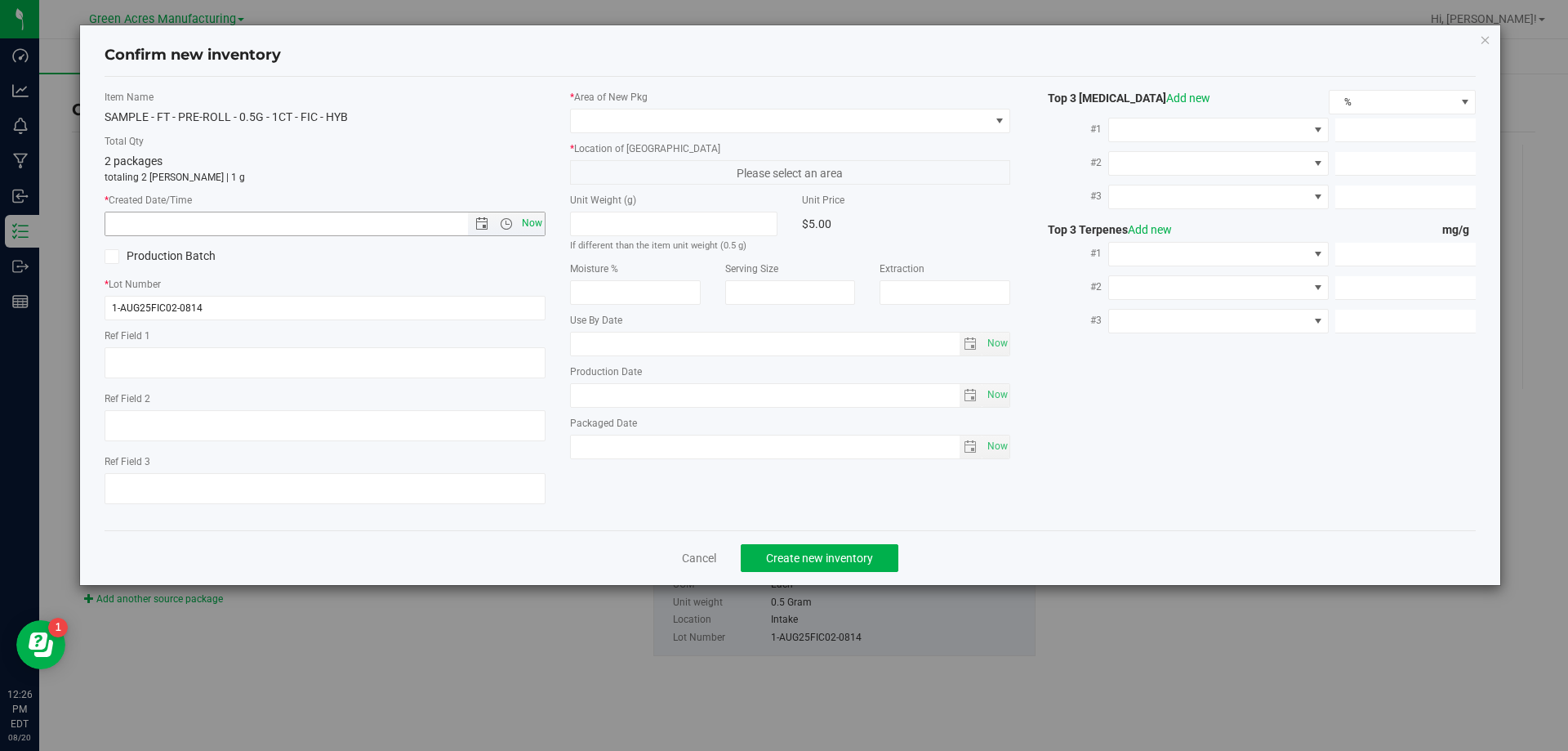
click at [540, 221] on span "Now" at bounding box center [532, 223] width 28 height 23
type input "8/20/2025 12:26 PM"
click at [698, 125] on span at bounding box center [780, 120] width 419 height 23
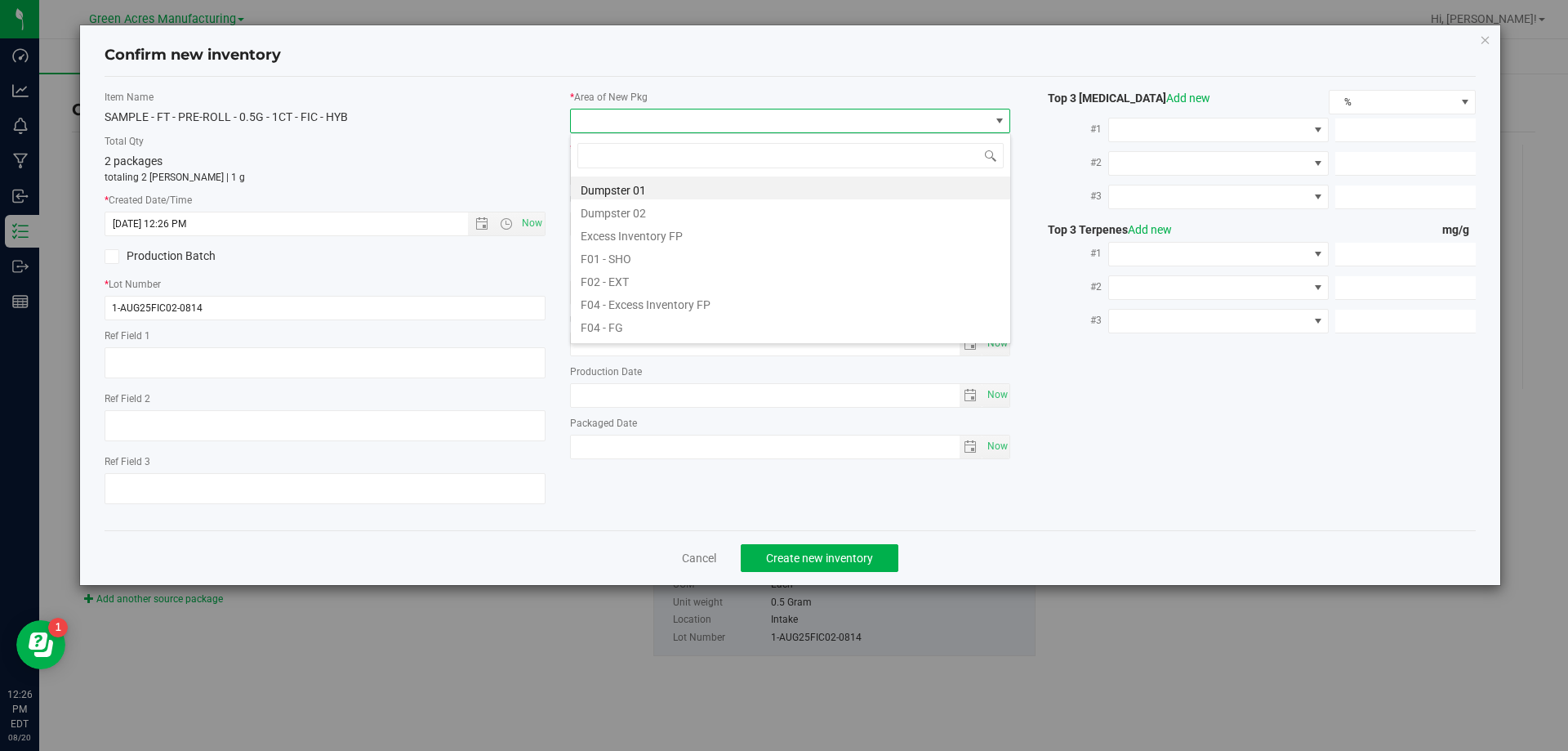
scroll to position [24, 441]
type input "pa"
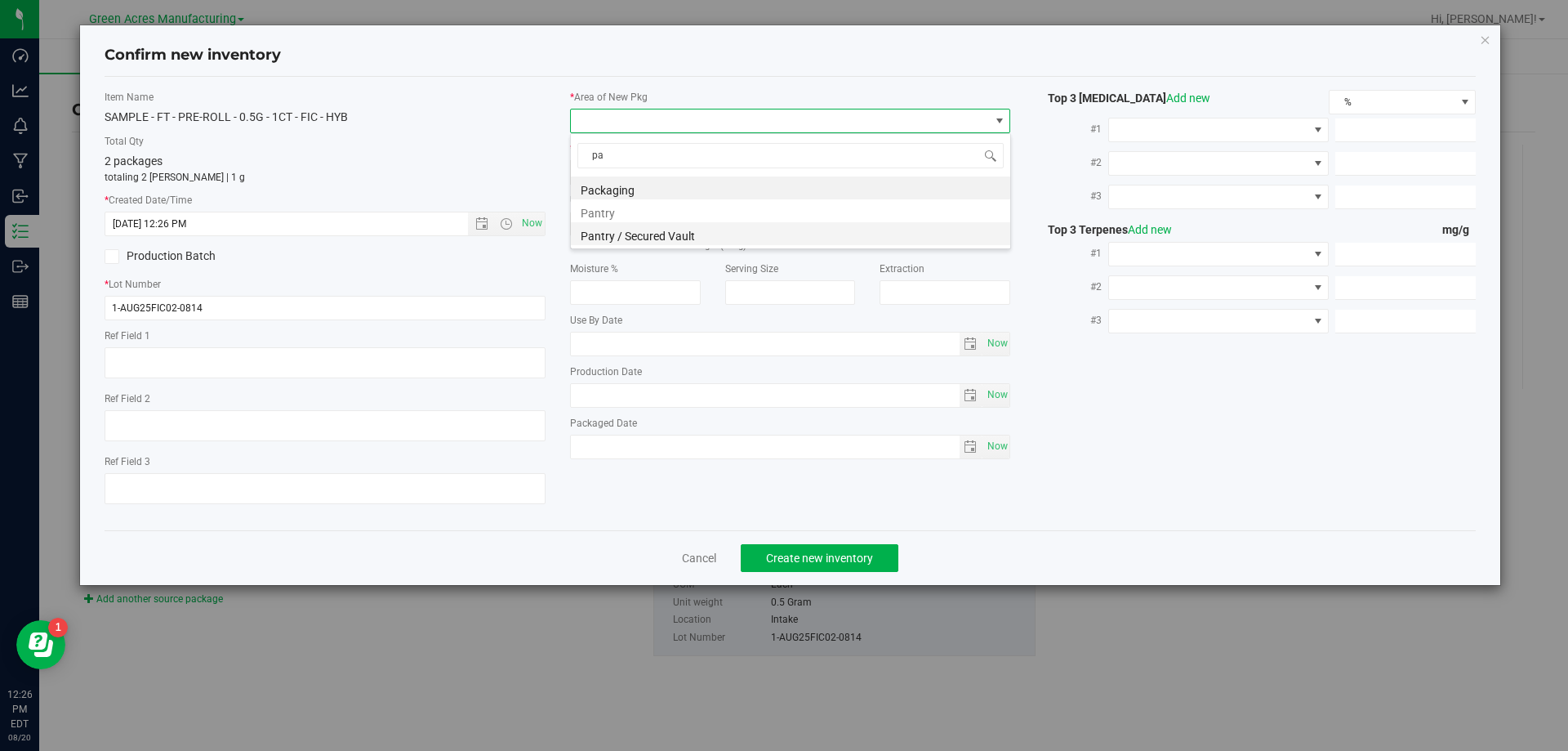
click at [670, 229] on li "Pantry / Secured Vault" at bounding box center [790, 234] width 440 height 23
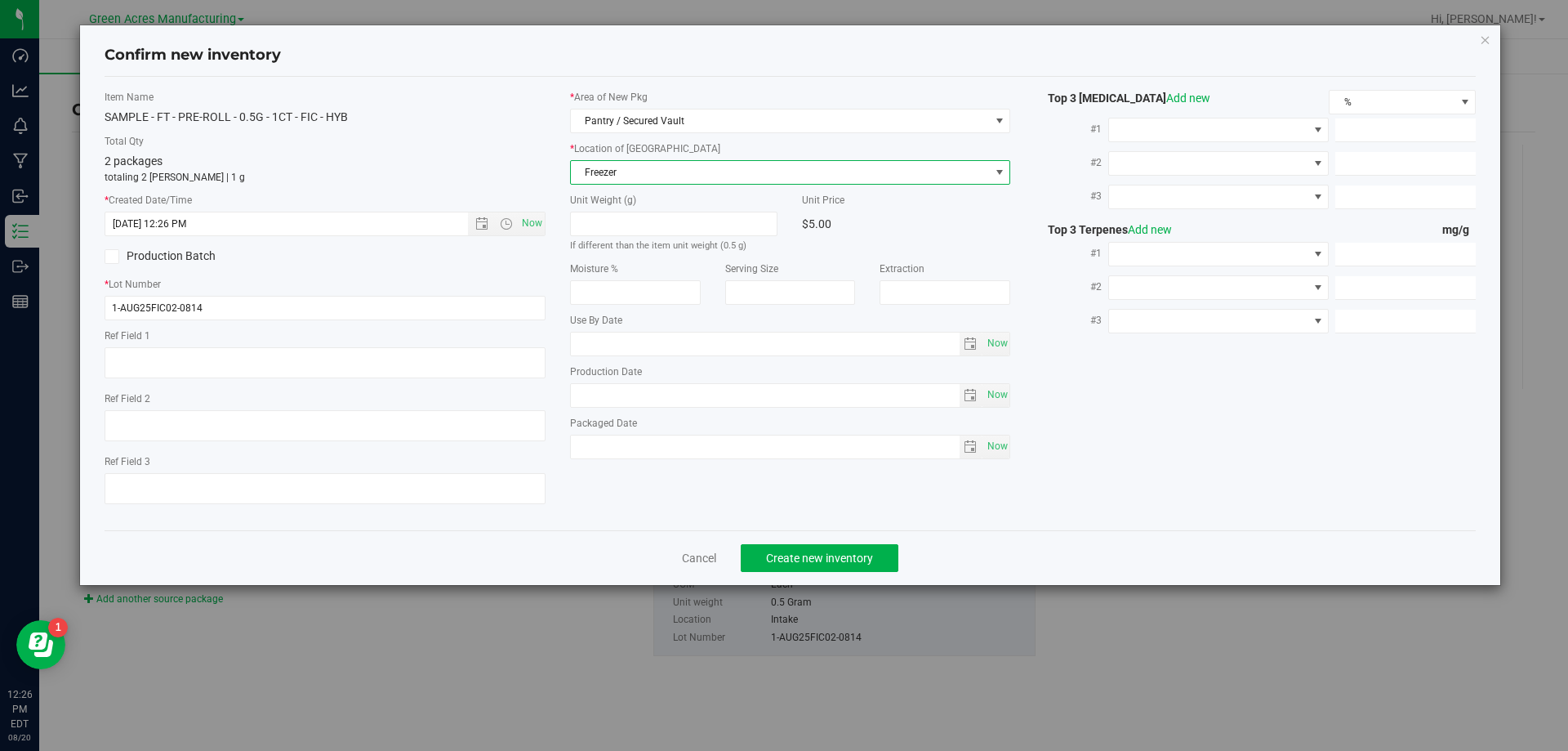
click at [710, 176] on span "Freezer" at bounding box center [780, 172] width 419 height 23
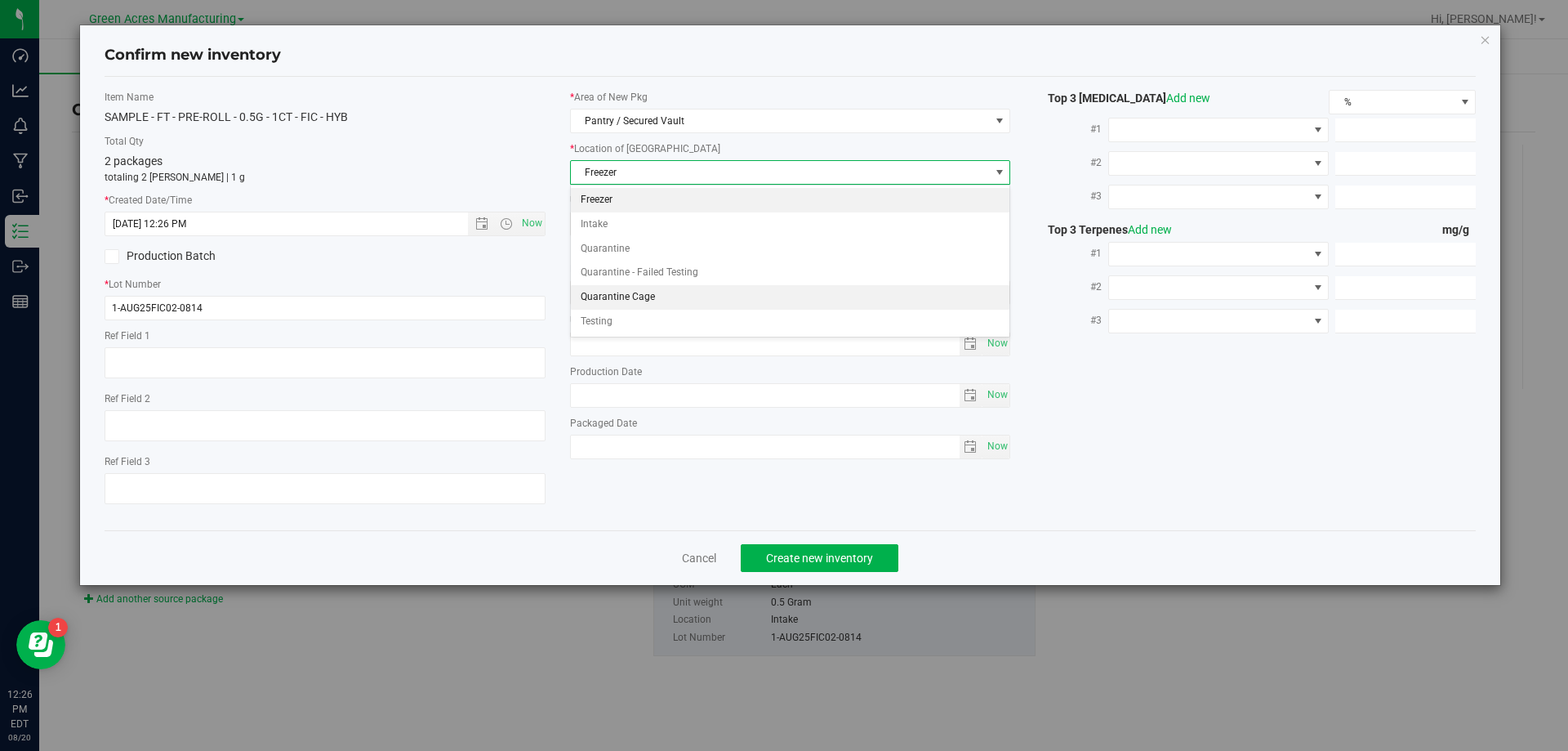
click at [677, 302] on li "Quarantine Cage" at bounding box center [790, 297] width 440 height 24
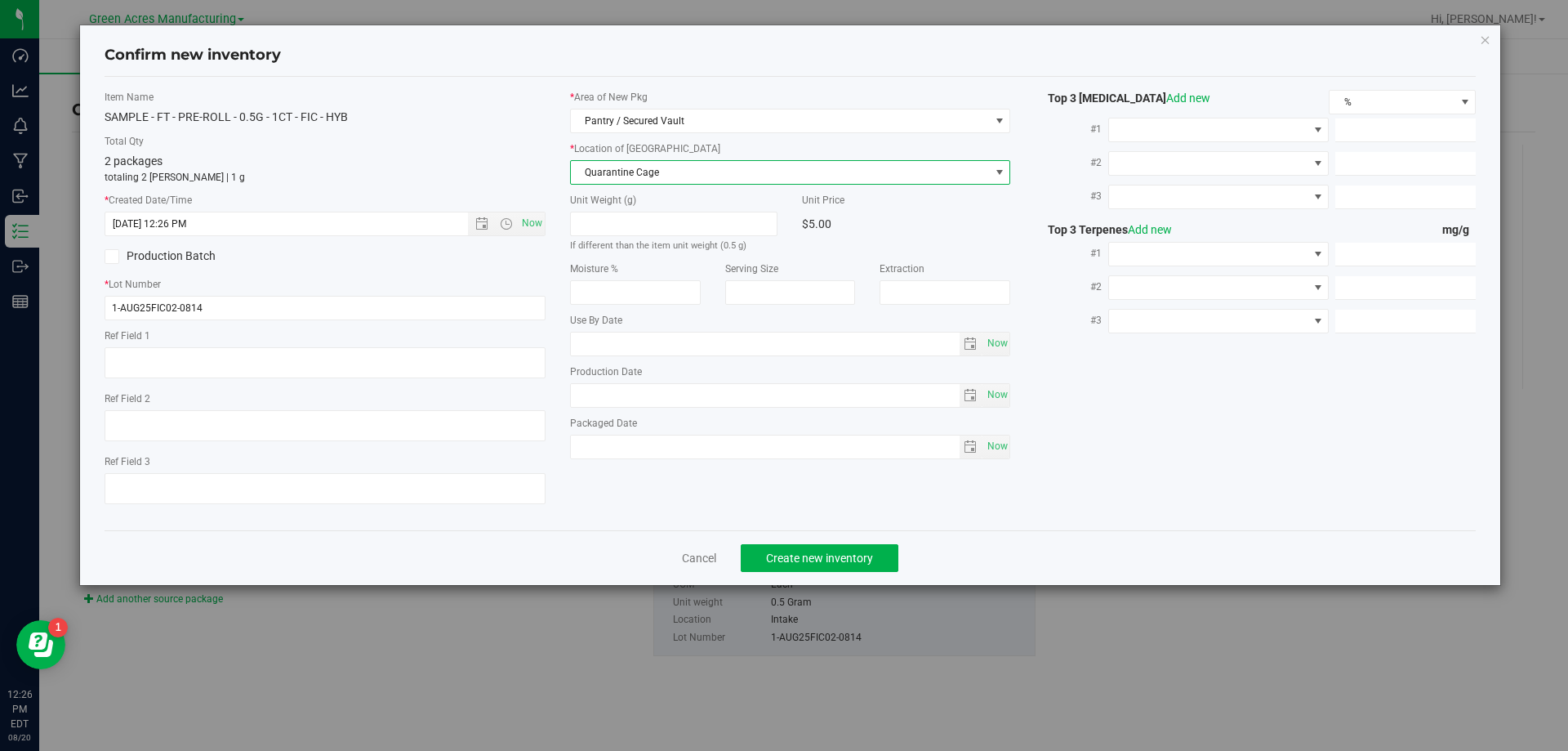
click at [855, 573] on div "Cancel Create new inventory" at bounding box center [790, 557] width 1372 height 55
click at [855, 566] on button "Create new inventory" at bounding box center [820, 558] width 158 height 28
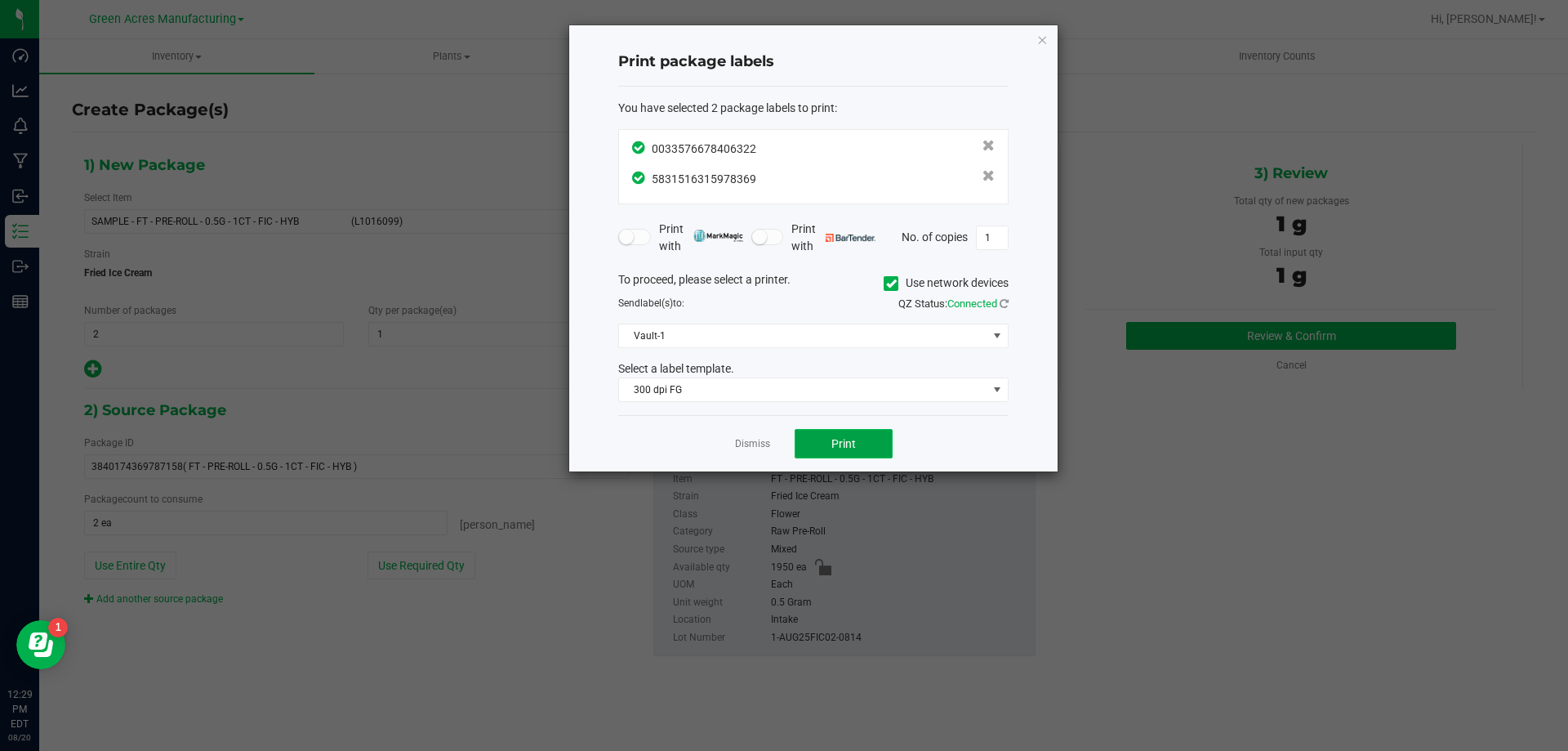
click at [812, 437] on button "Print" at bounding box center [843, 443] width 98 height 29
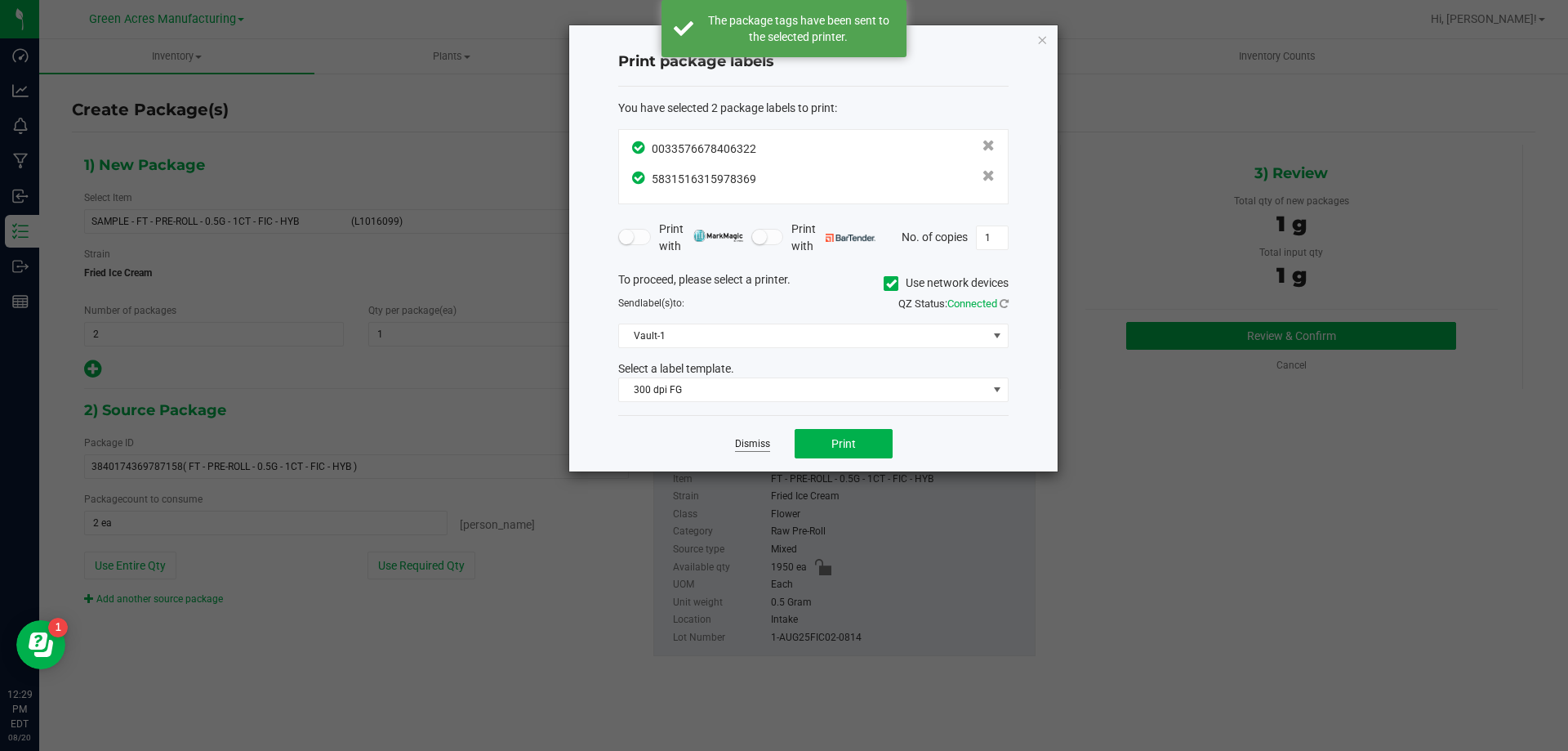
click at [755, 441] on link "Dismiss" at bounding box center [752, 444] width 35 height 14
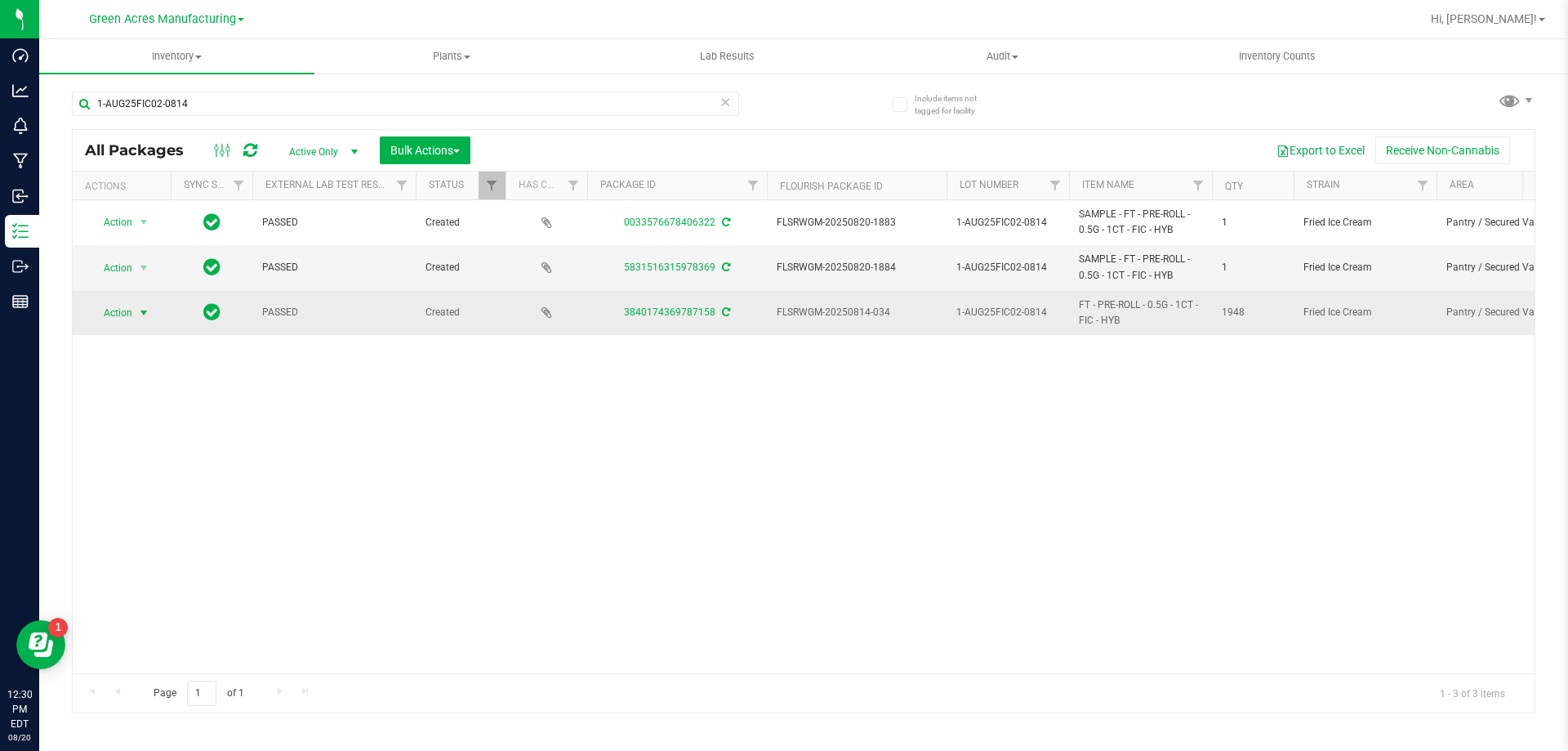
click at [139, 310] on span "select" at bounding box center [143, 313] width 13 height 13
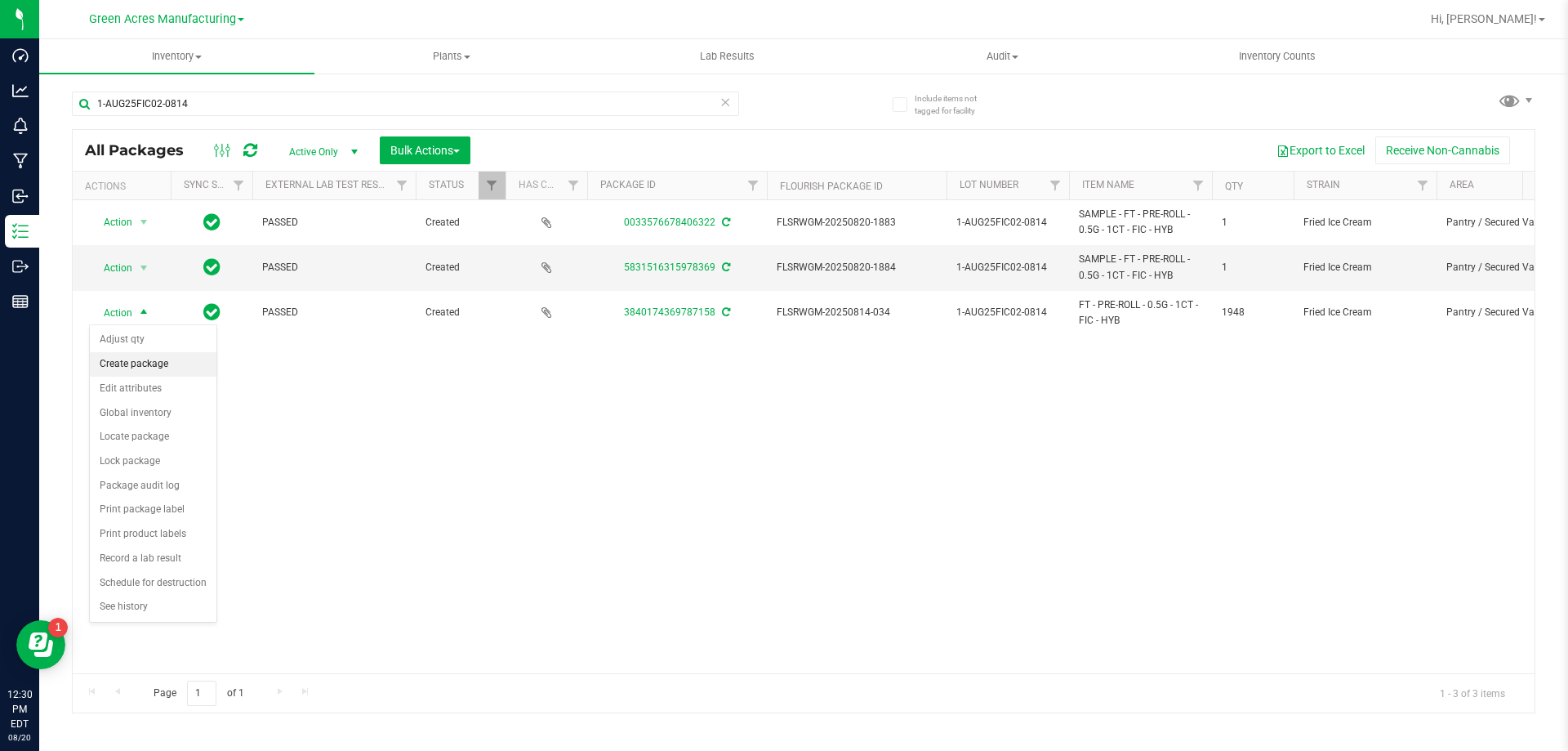
click at [156, 359] on li "Create package" at bounding box center [153, 365] width 126 height 24
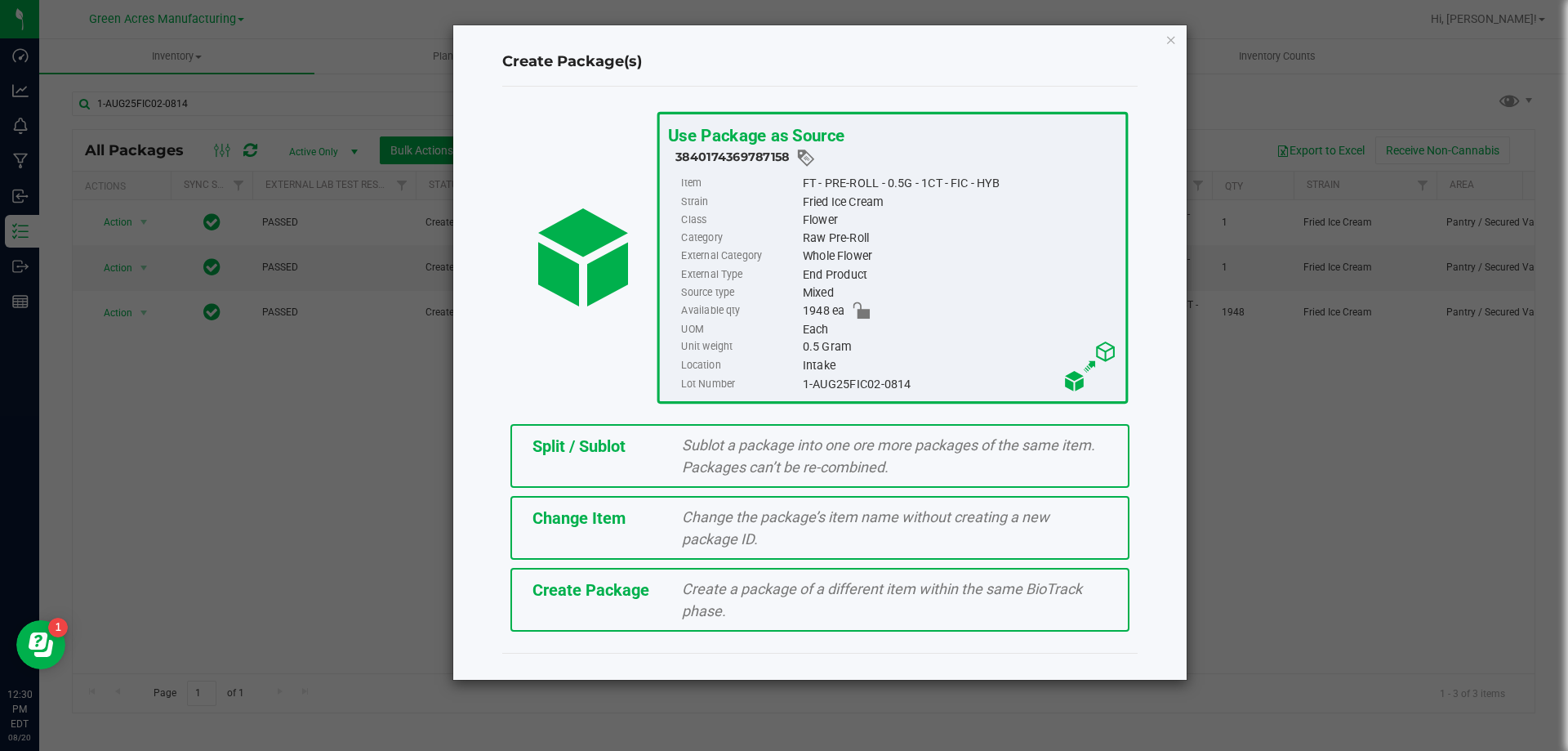
click at [527, 450] on div "Split / Sublot" at bounding box center [596, 446] width 151 height 24
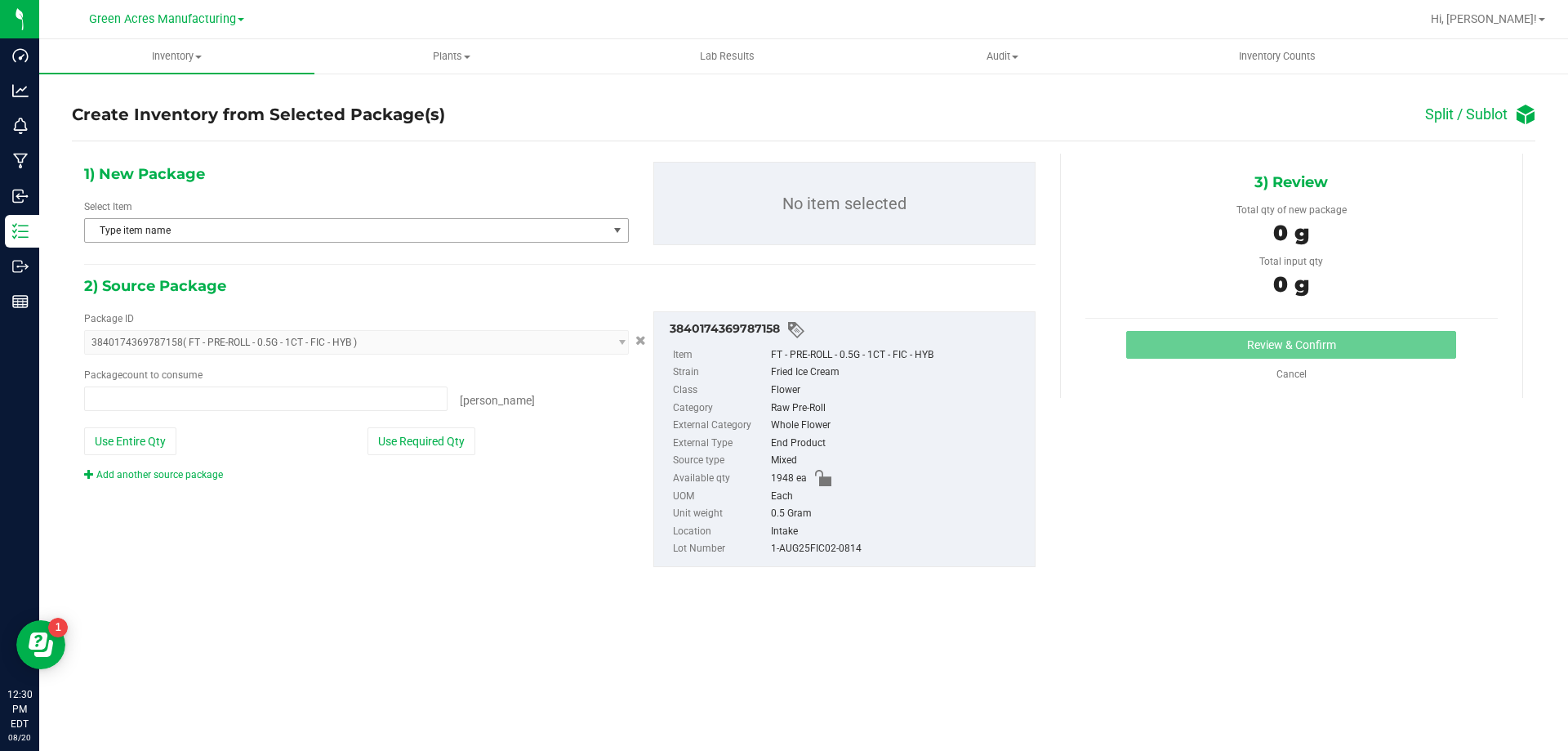
type input "0 ea"
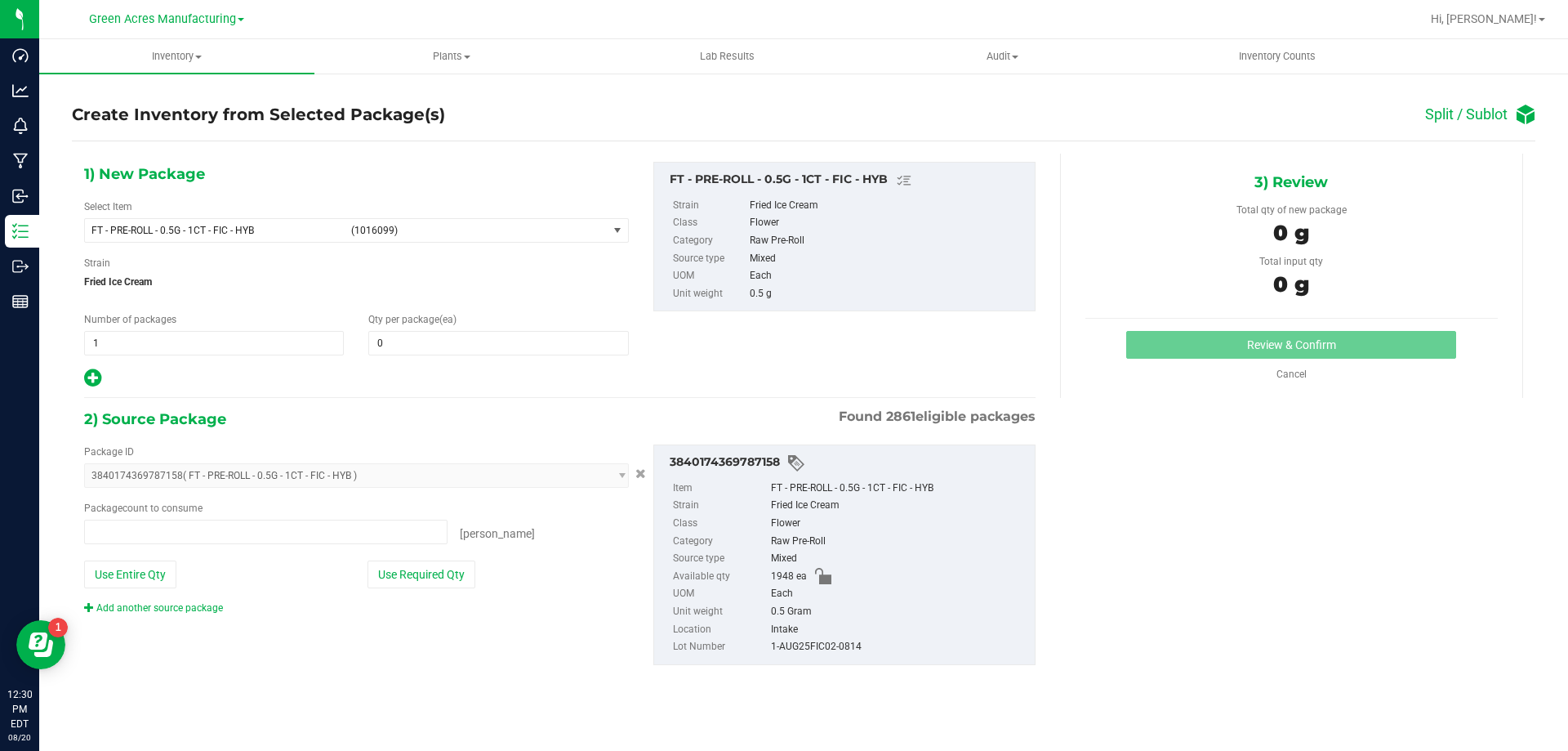
type input "0 ea"
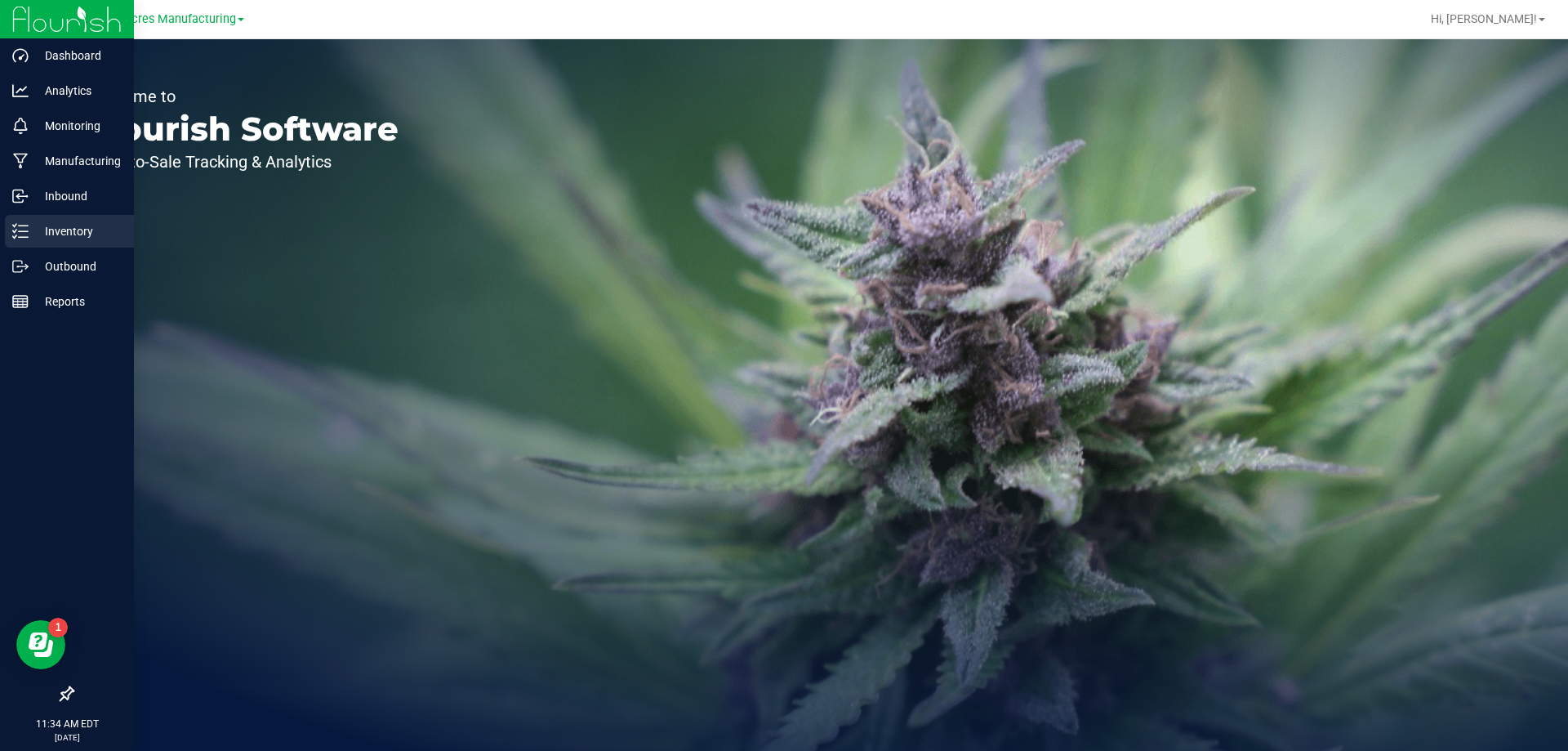
click at [22, 228] on icon at bounding box center [20, 231] width 16 height 16
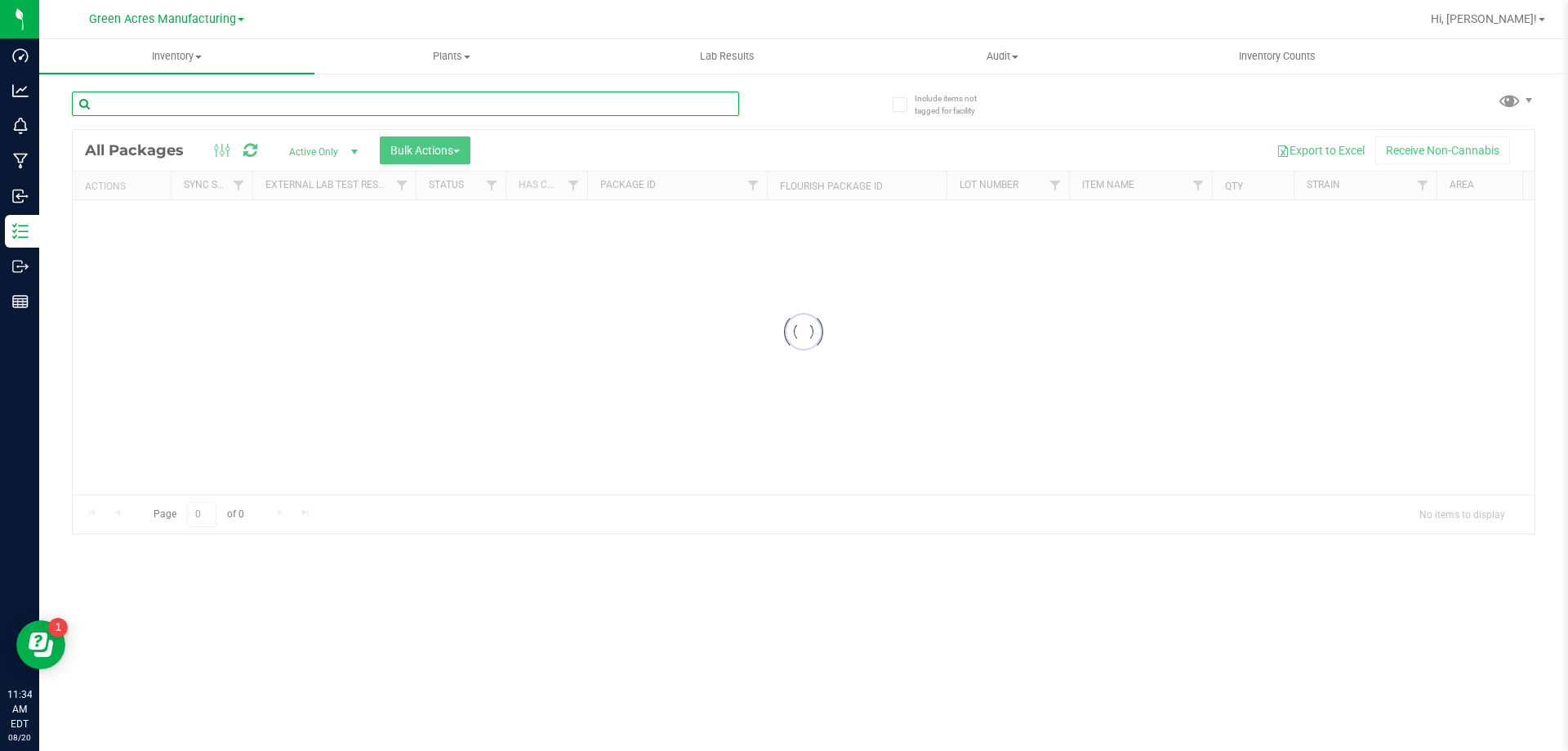
click at [326, 105] on input "text" at bounding box center [405, 104] width 668 height 24
paste input "O-AUG25IND01-0813"
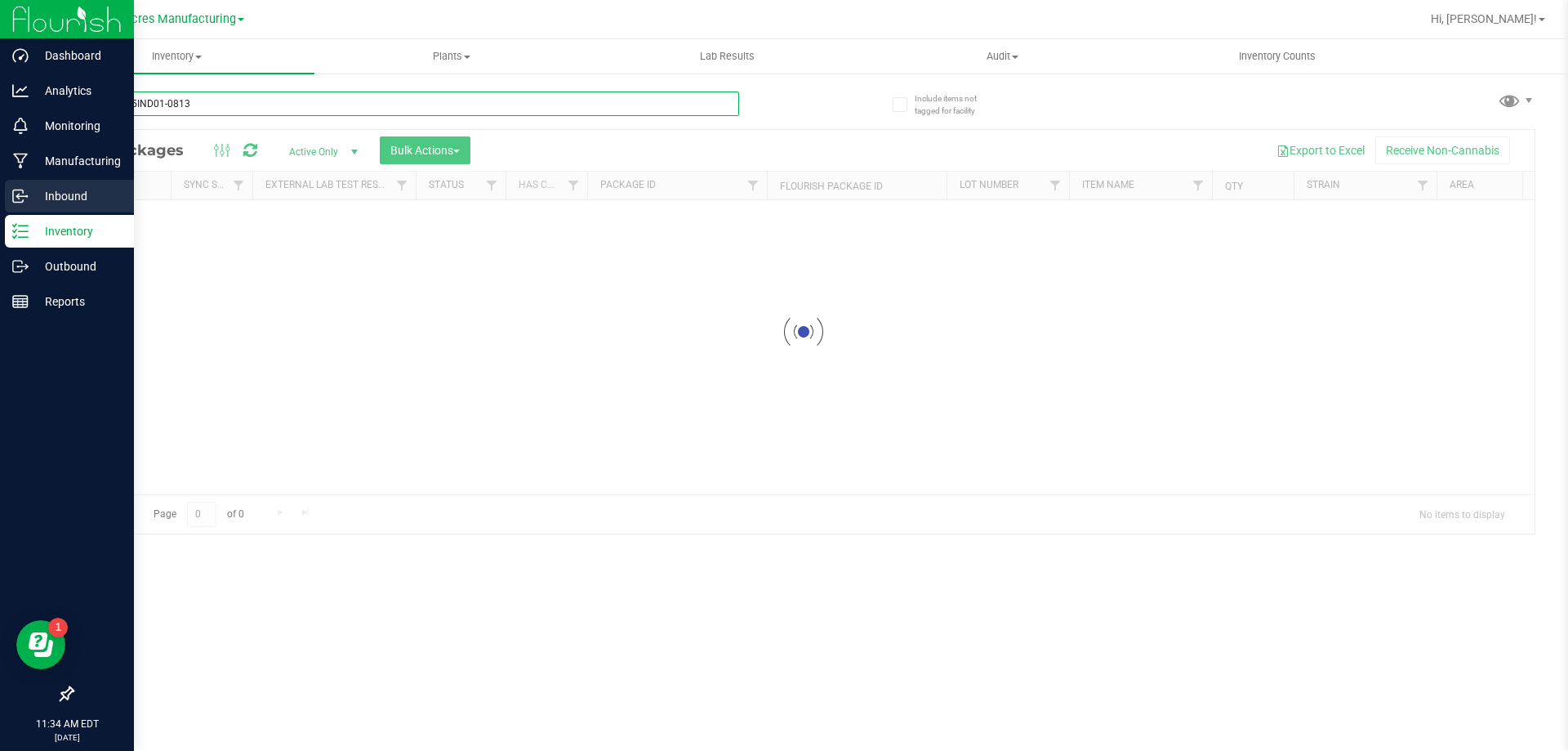
type input "O-AUG25IND01-0813"
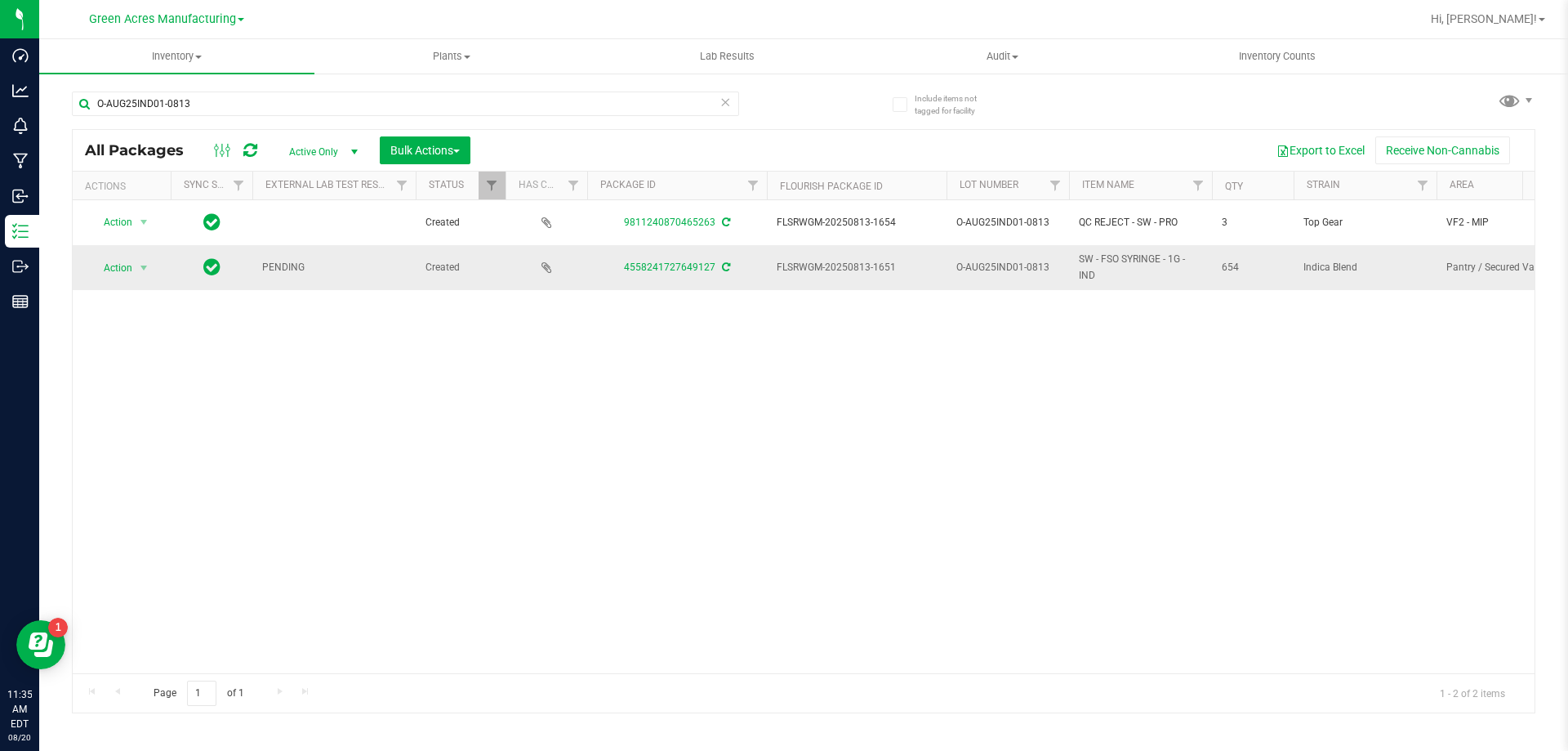
click at [726, 263] on icon at bounding box center [726, 267] width 8 height 10
click at [136, 266] on span "select" at bounding box center [145, 268] width 21 height 23
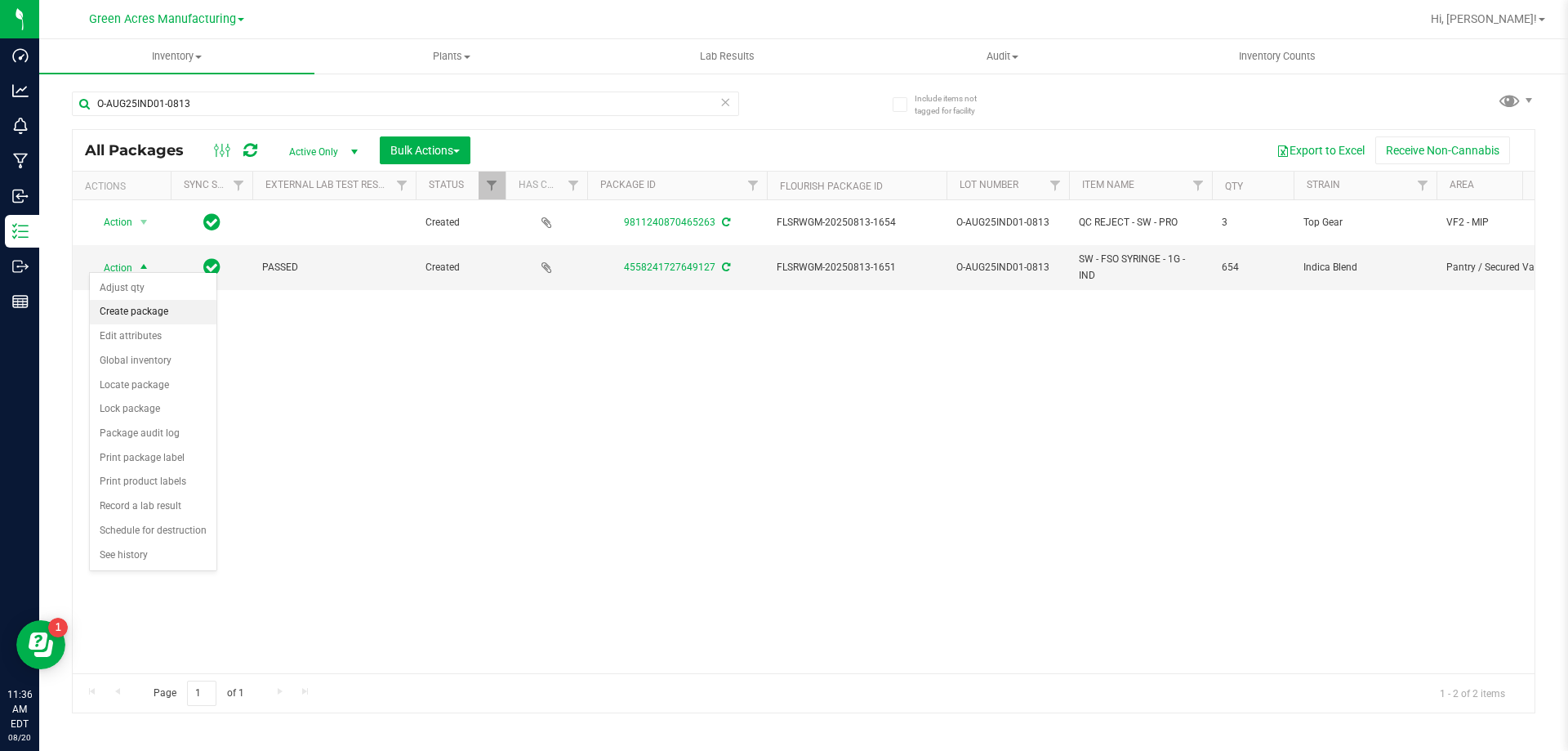
click at [140, 307] on li "Create package" at bounding box center [153, 312] width 126 height 24
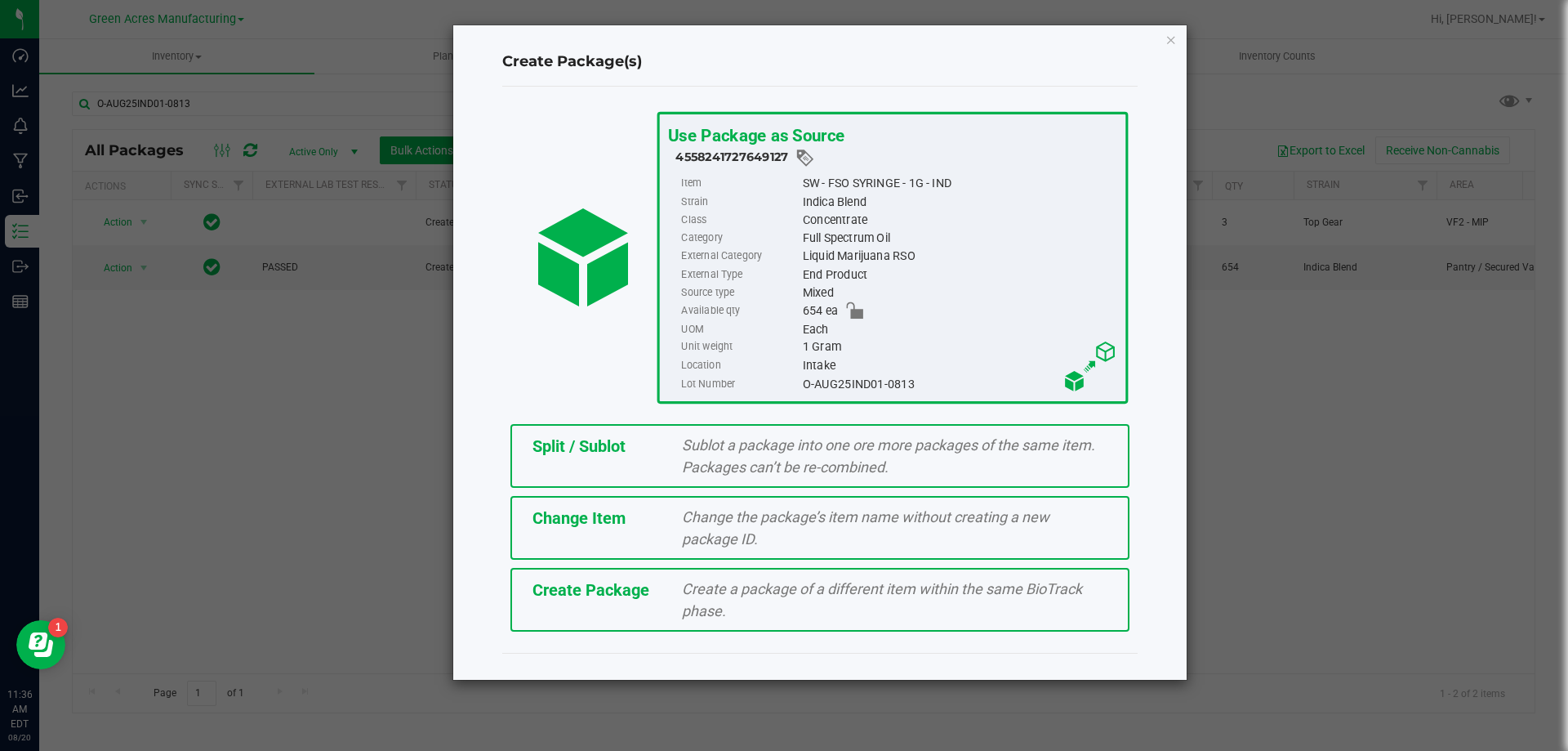
click at [718, 608] on span "Create a package of a different item within the same BioTrack phase." at bounding box center [882, 599] width 400 height 39
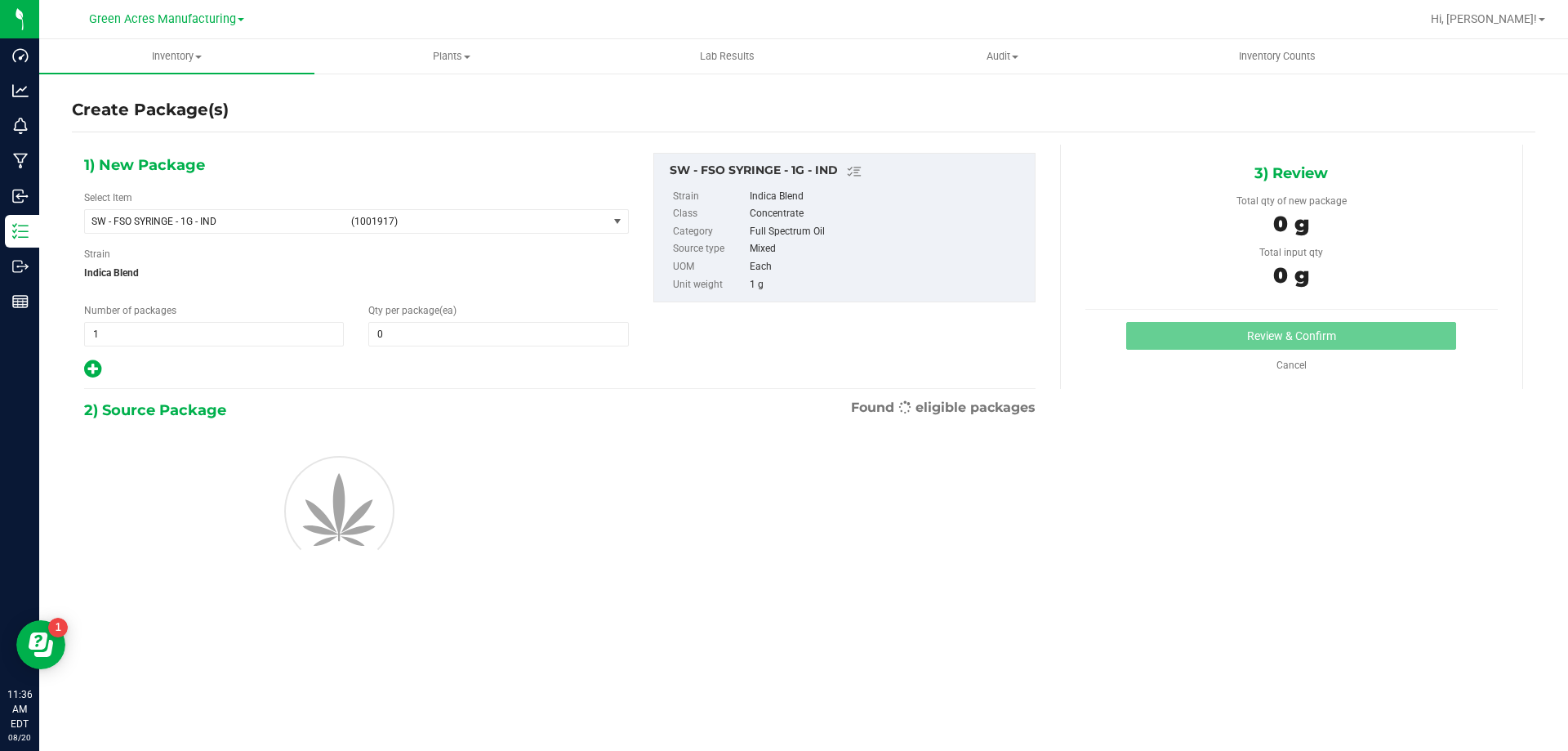
type input "0"
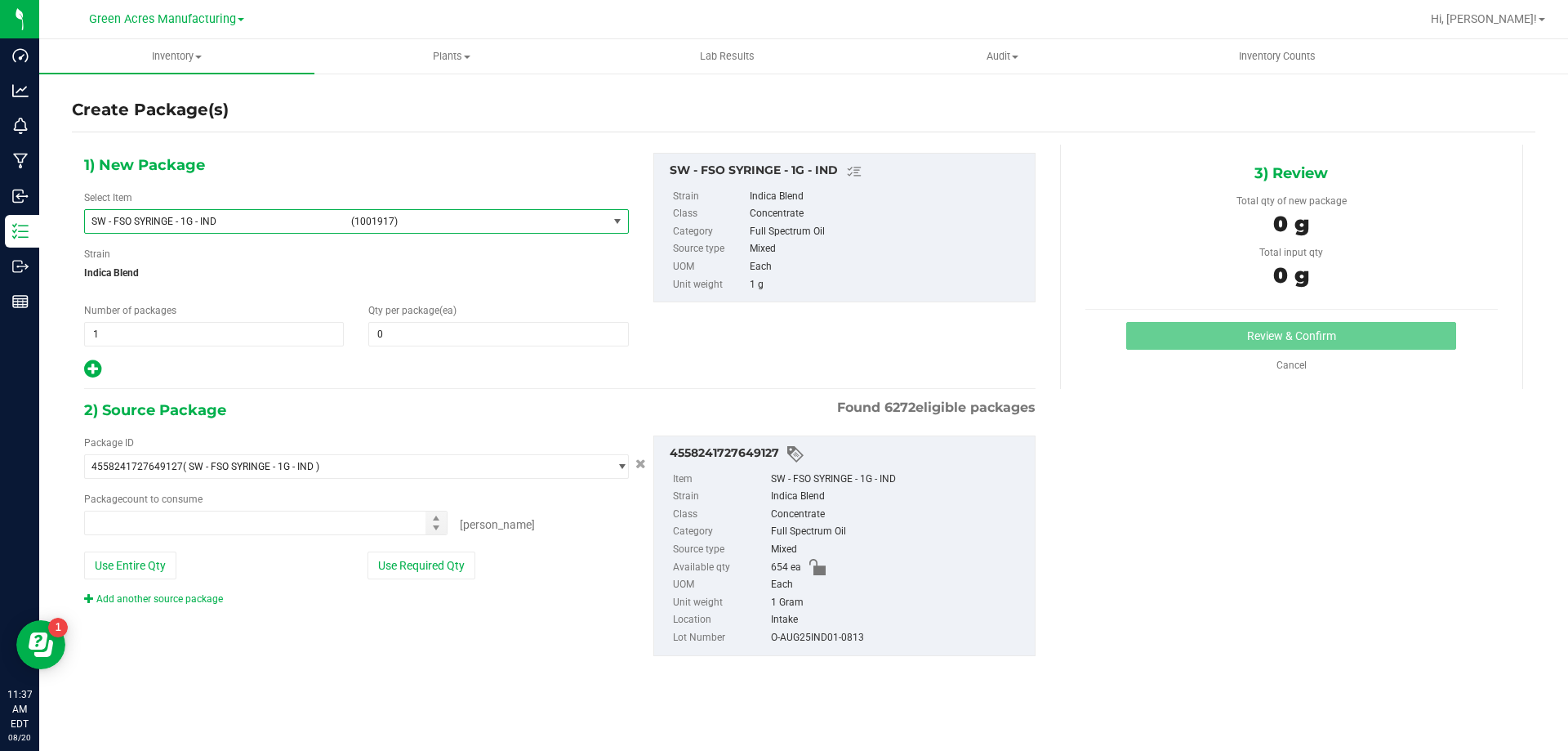
click at [417, 213] on span "SW - FSO SYRINGE - 1G - IND (1001917)" at bounding box center [346, 221] width 523 height 23
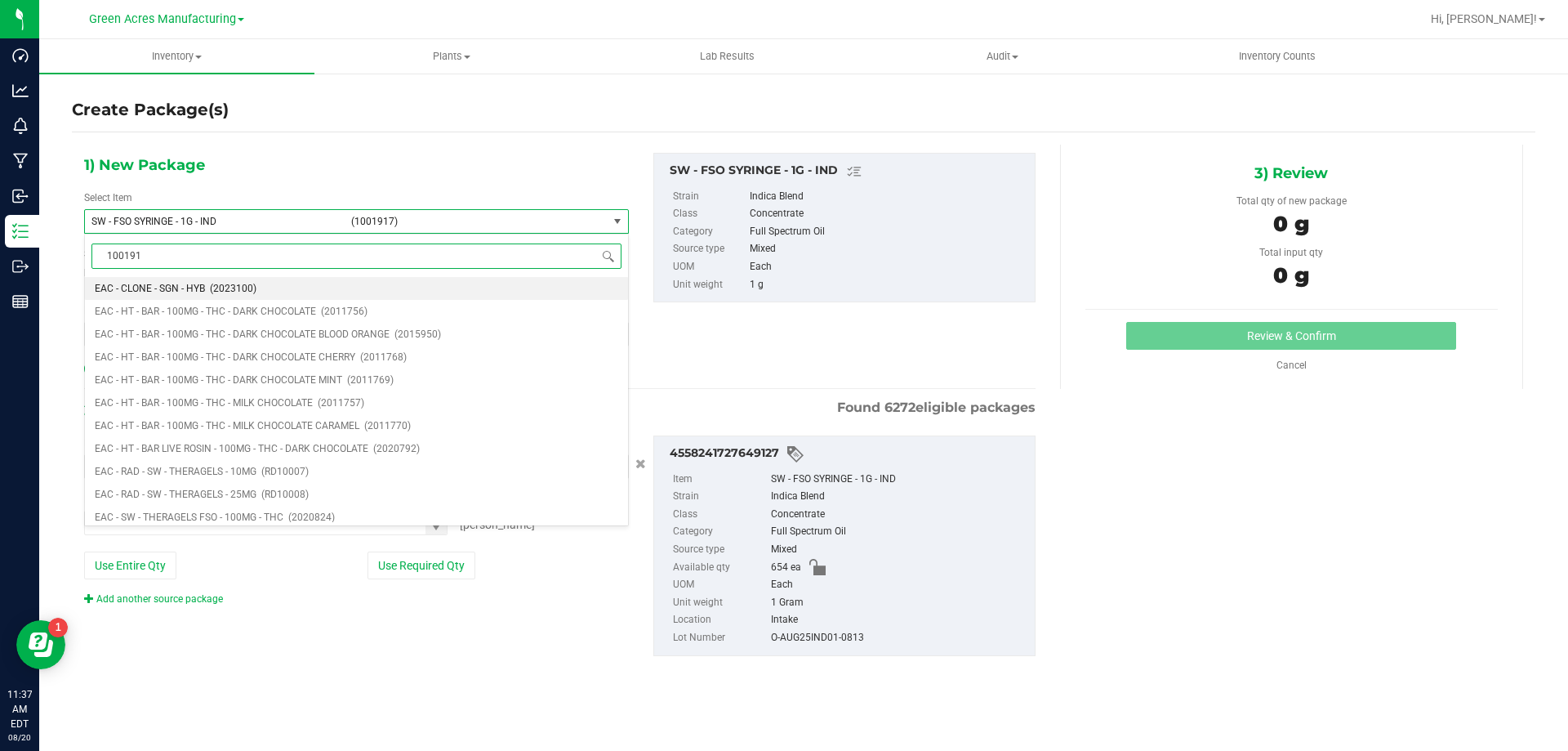
type input "1001917"
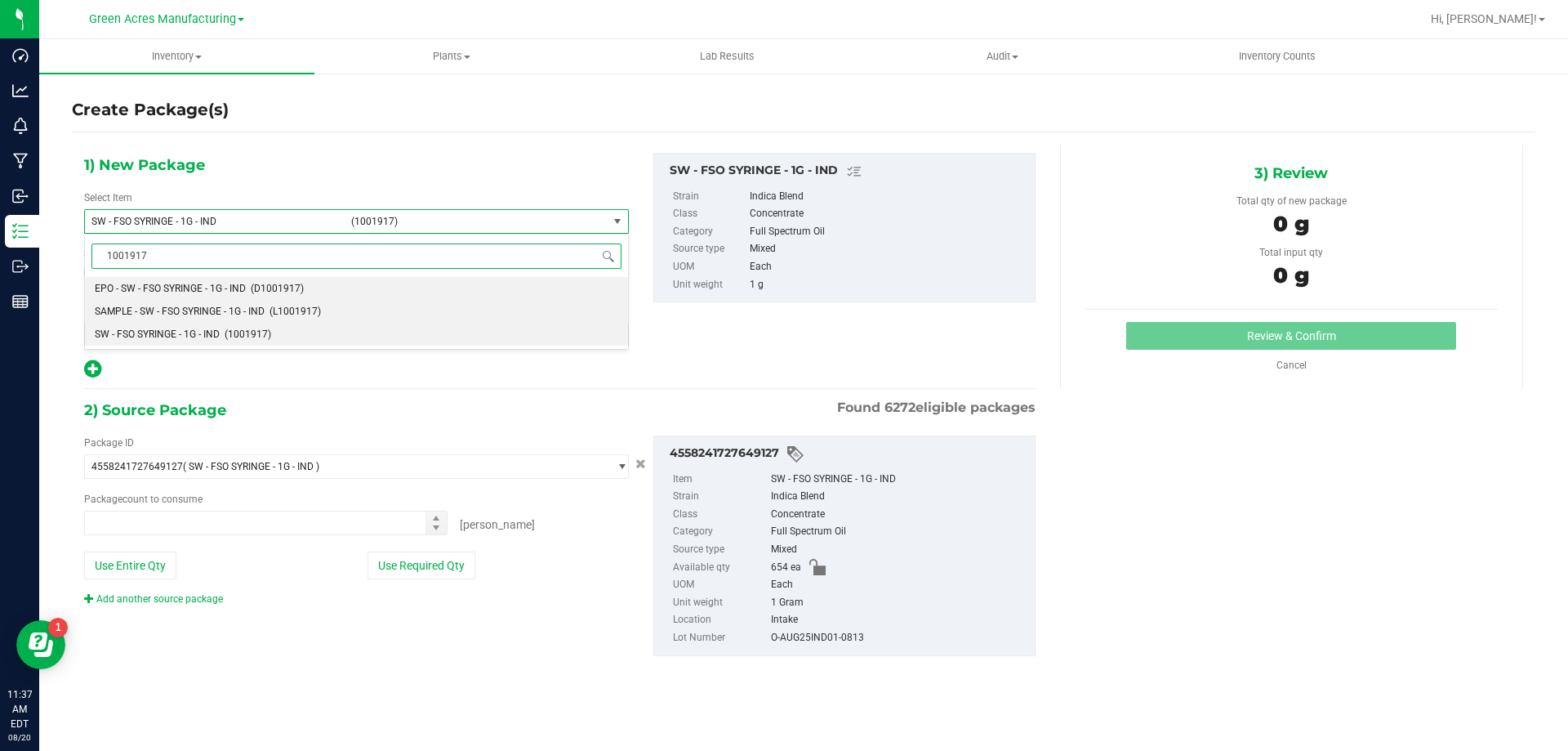
click at [287, 317] on span "(L1001917)" at bounding box center [294, 311] width 51 height 11
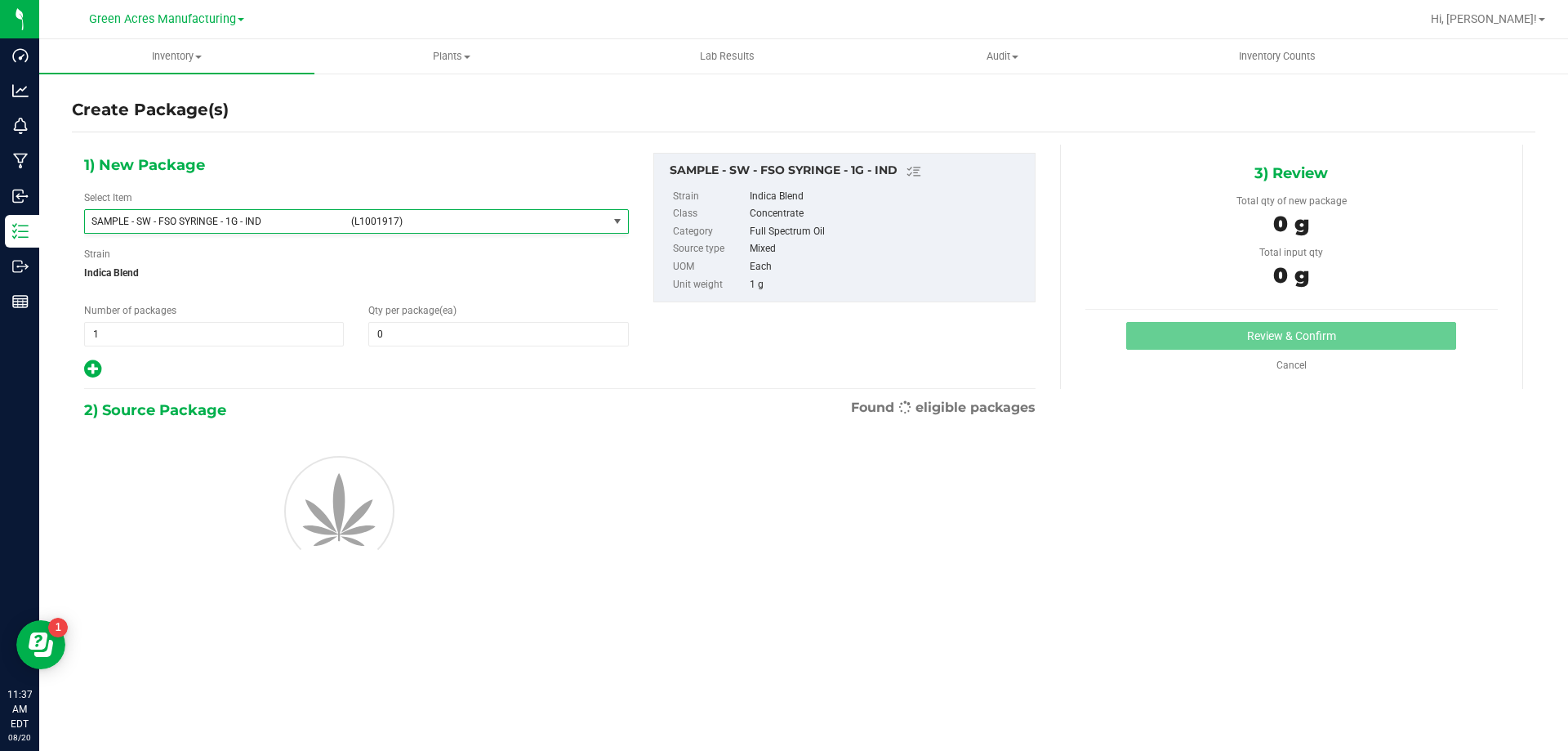
type input "0"
click at [236, 330] on span "1 1" at bounding box center [214, 334] width 260 height 24
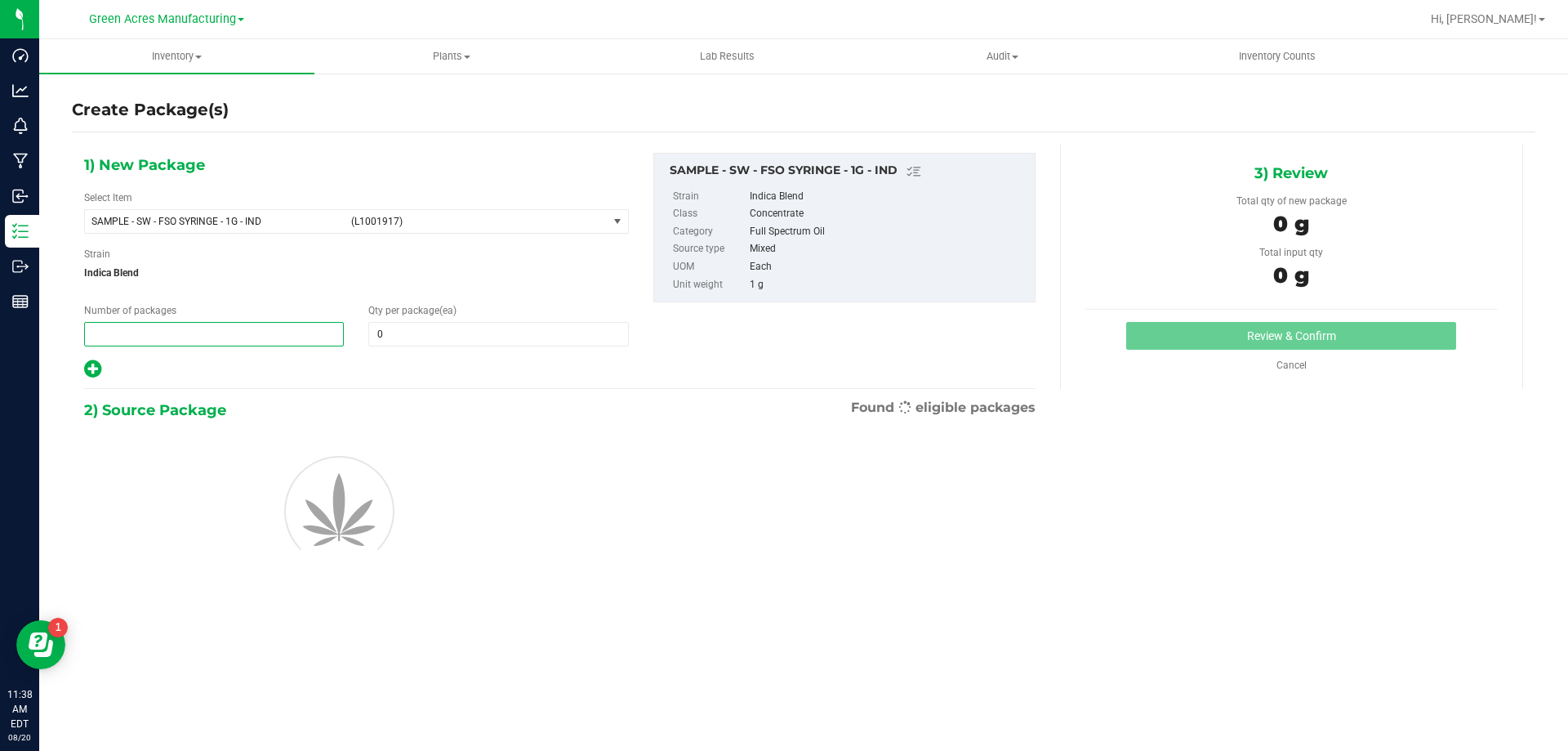
type input "2"
type input "1"
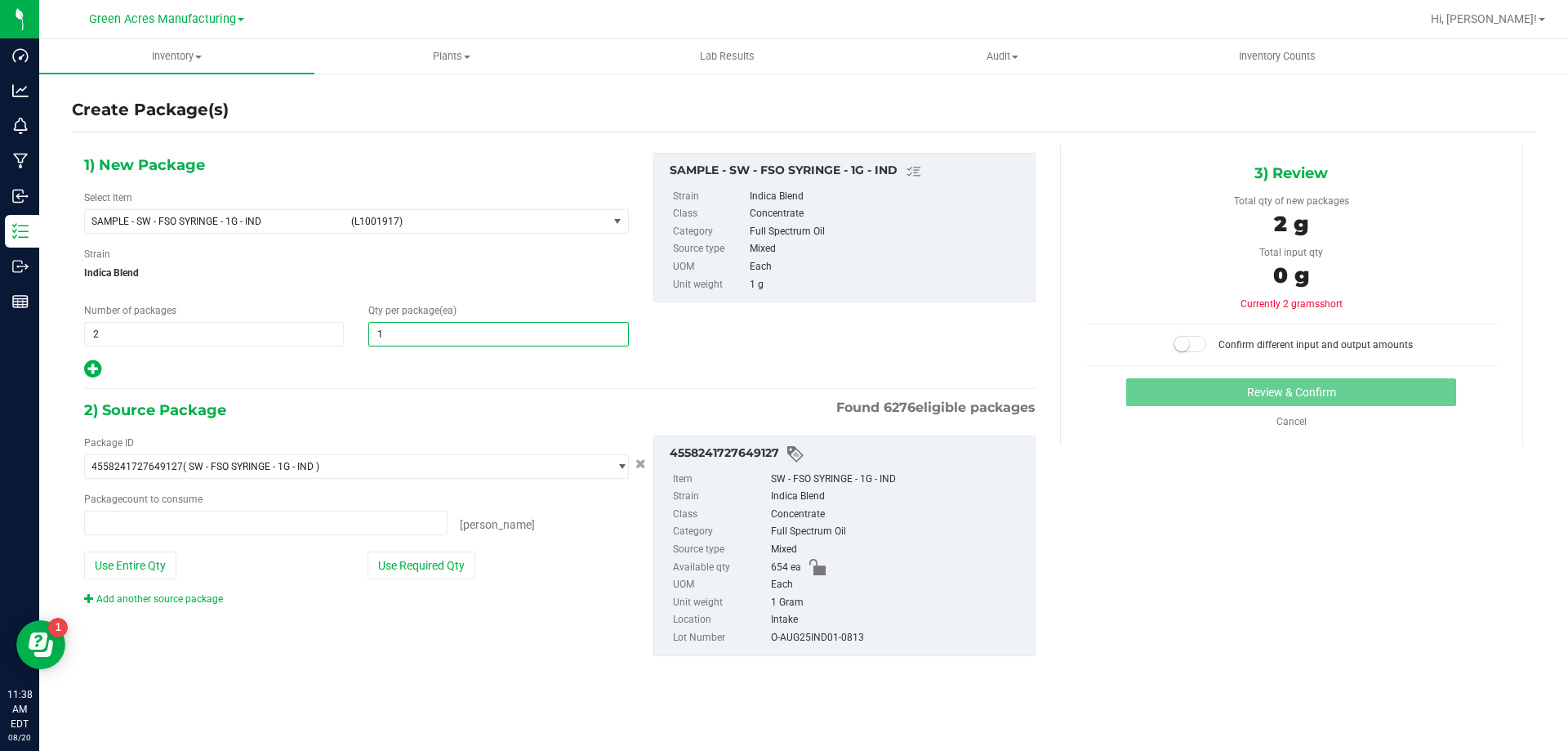
type input "0 ea"
type input "1"
click at [456, 567] on button "Use Required Qty" at bounding box center [421, 566] width 108 height 28
type input "2 ea"
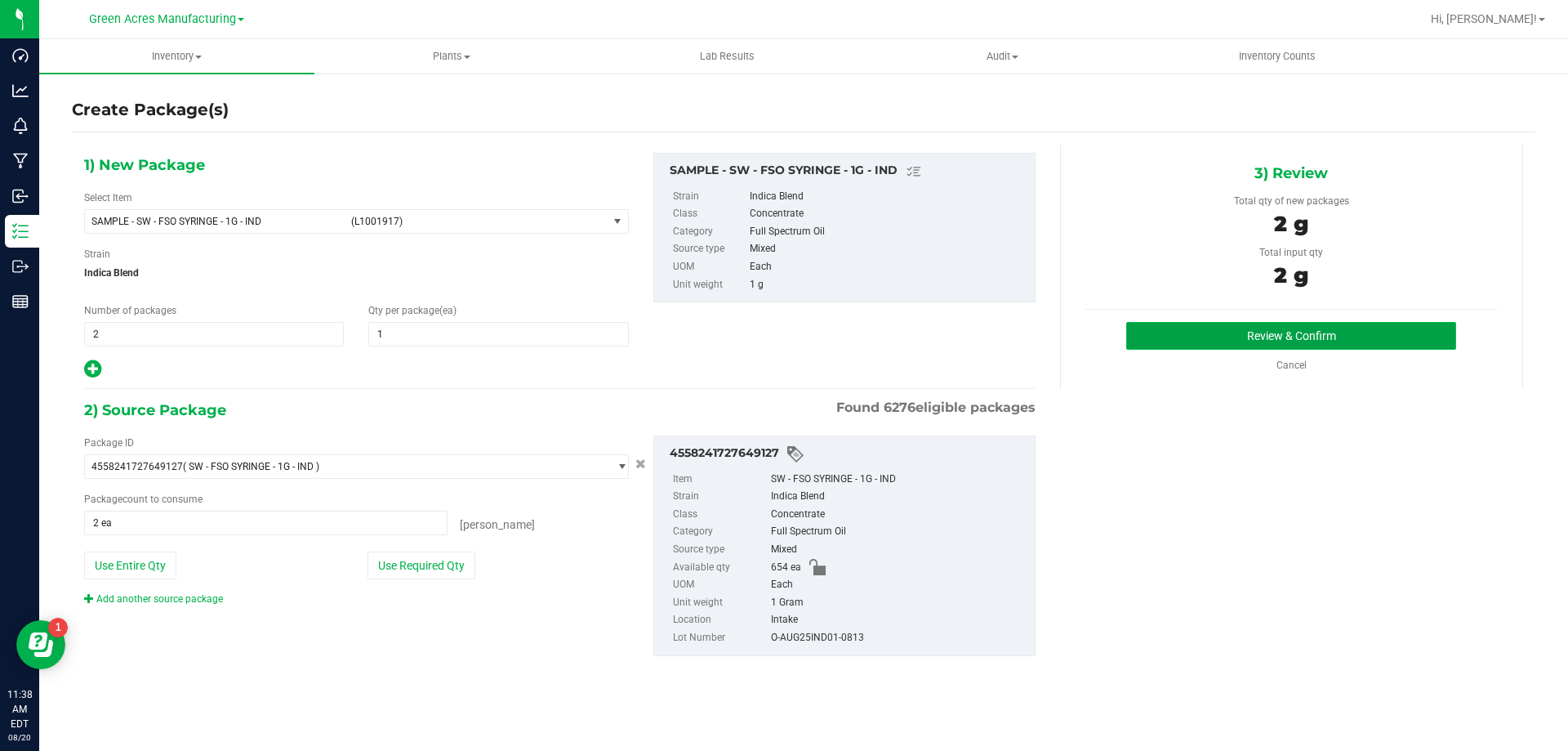
click at [1138, 333] on button "Review & Confirm" at bounding box center [1291, 336] width 330 height 28
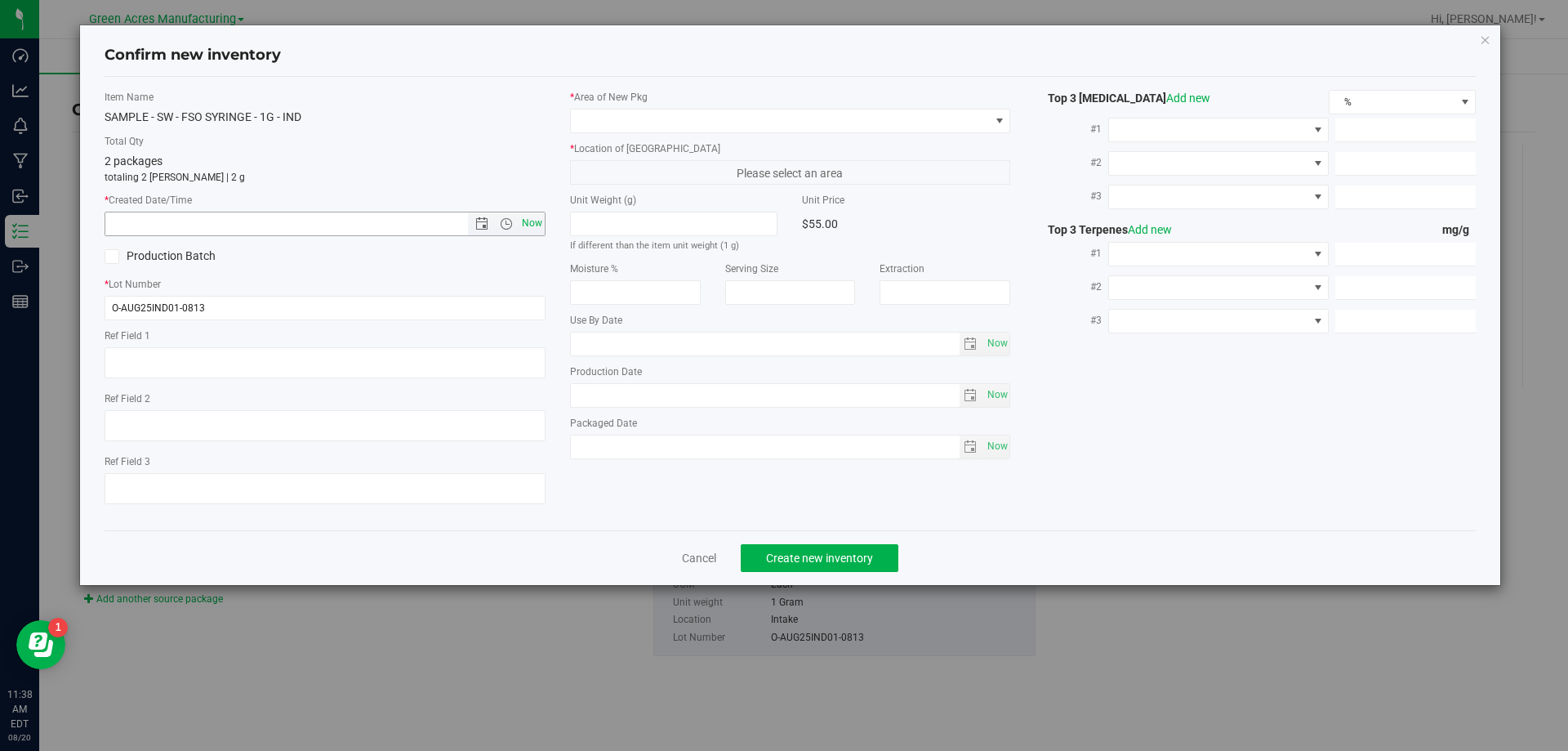
click at [523, 231] on span "Now" at bounding box center [532, 223] width 28 height 23
type input "8/20/2025 11:38 AM"
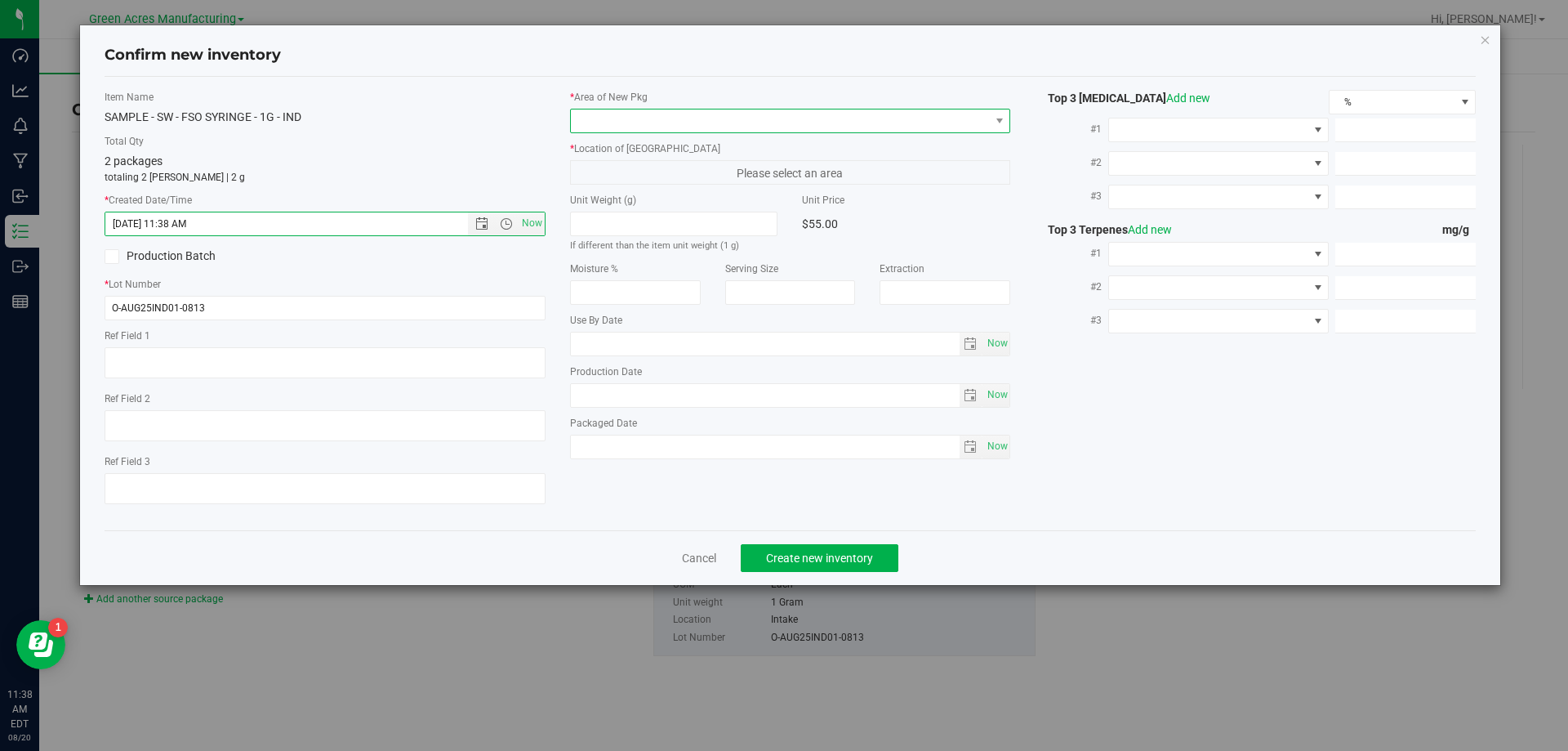
click at [611, 122] on span at bounding box center [780, 120] width 419 height 23
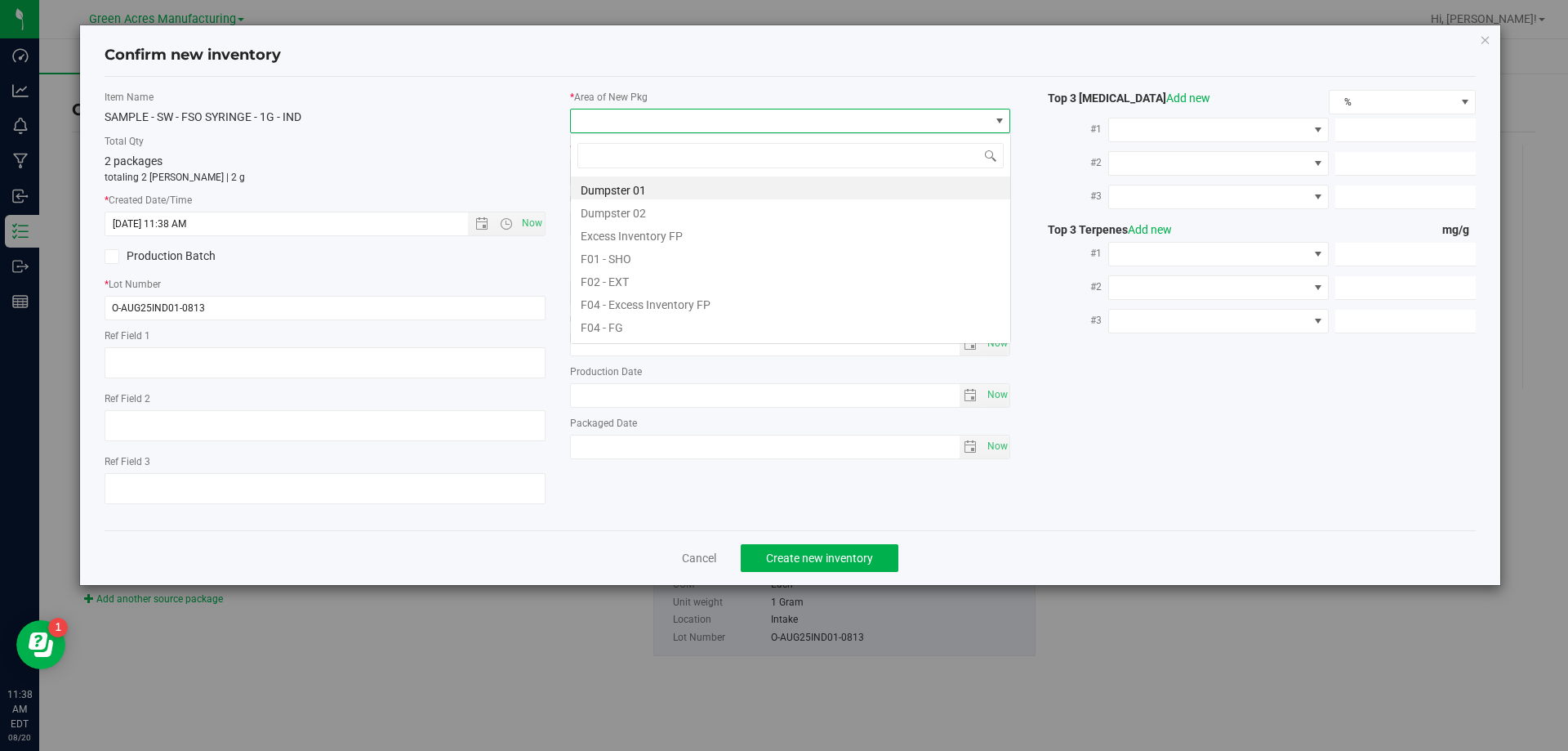
scroll to position [24, 441]
type input "pa"
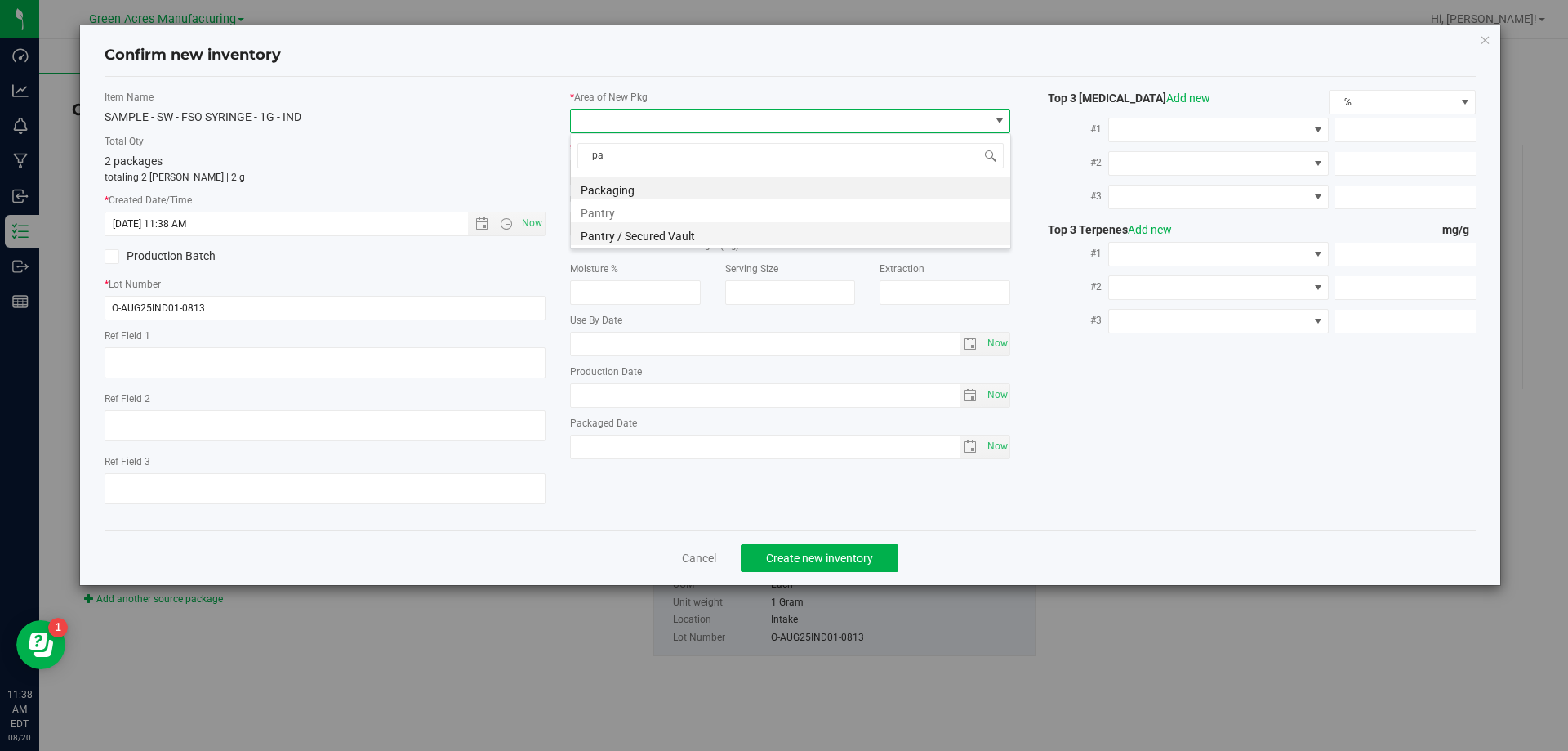
click at [736, 229] on li "Pantry / Secured Vault" at bounding box center [790, 234] width 440 height 23
click at [746, 170] on span "Freezer" at bounding box center [780, 172] width 419 height 23
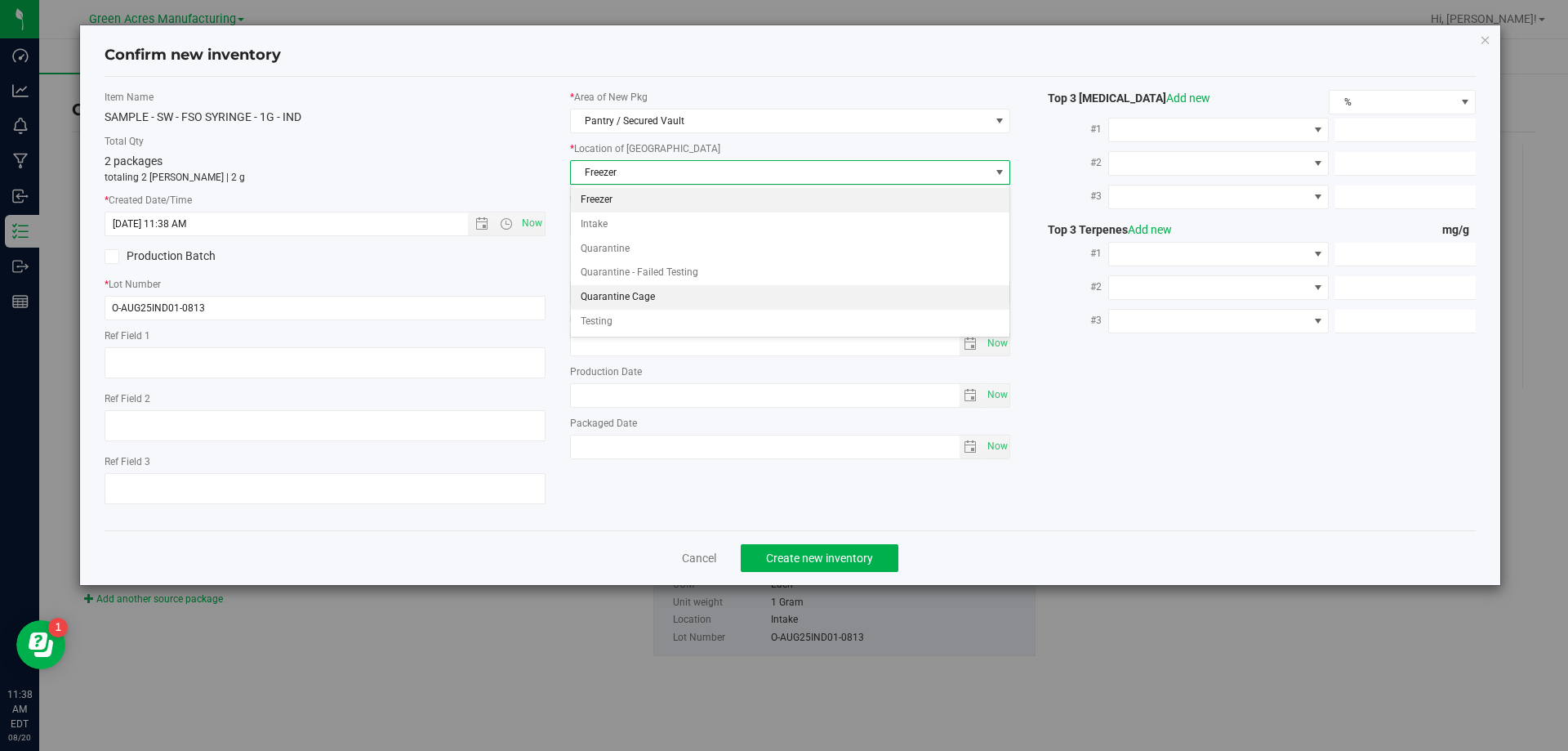
click at [655, 295] on li "Quarantine Cage" at bounding box center [790, 297] width 440 height 24
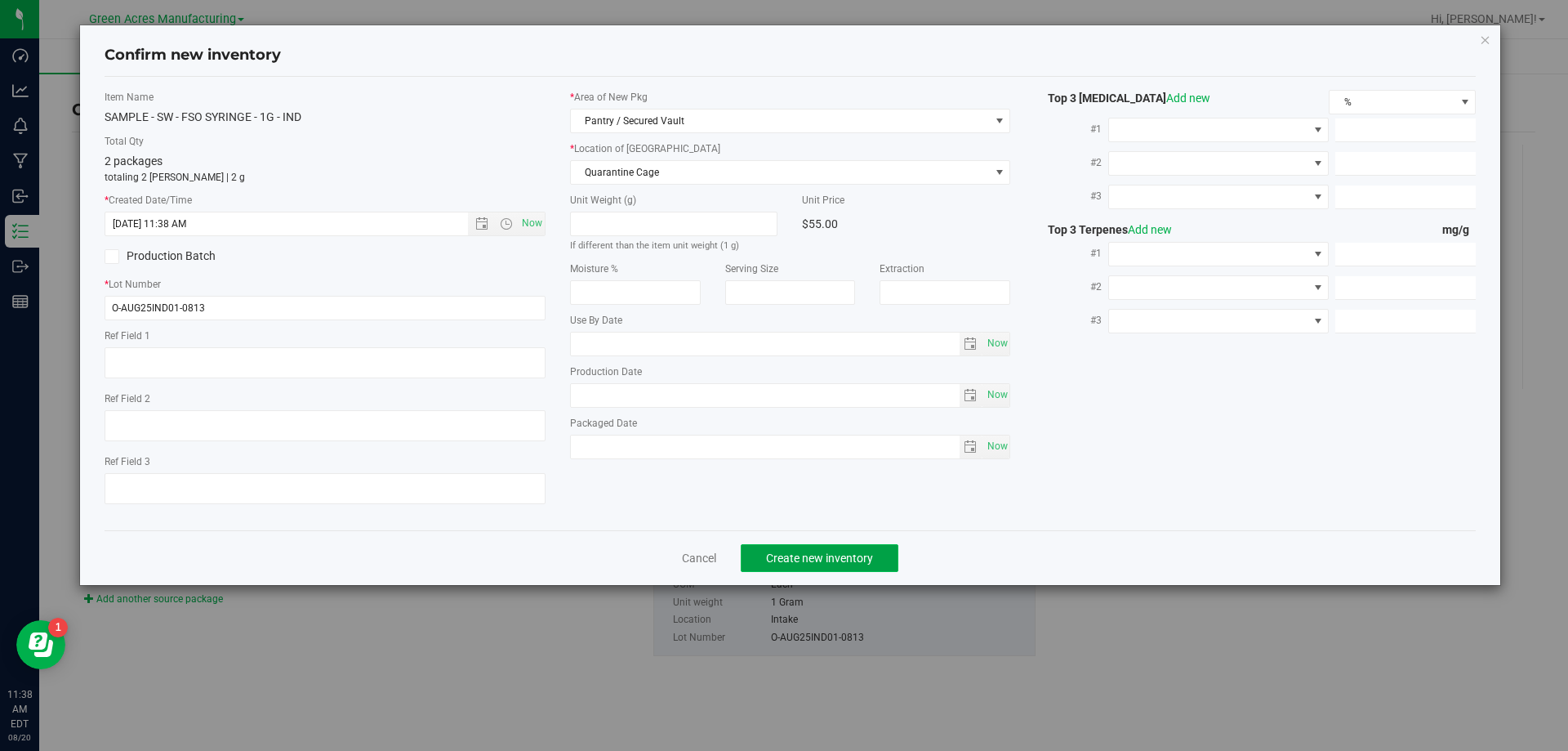
click at [874, 566] on button "Create new inventory" at bounding box center [820, 558] width 158 height 28
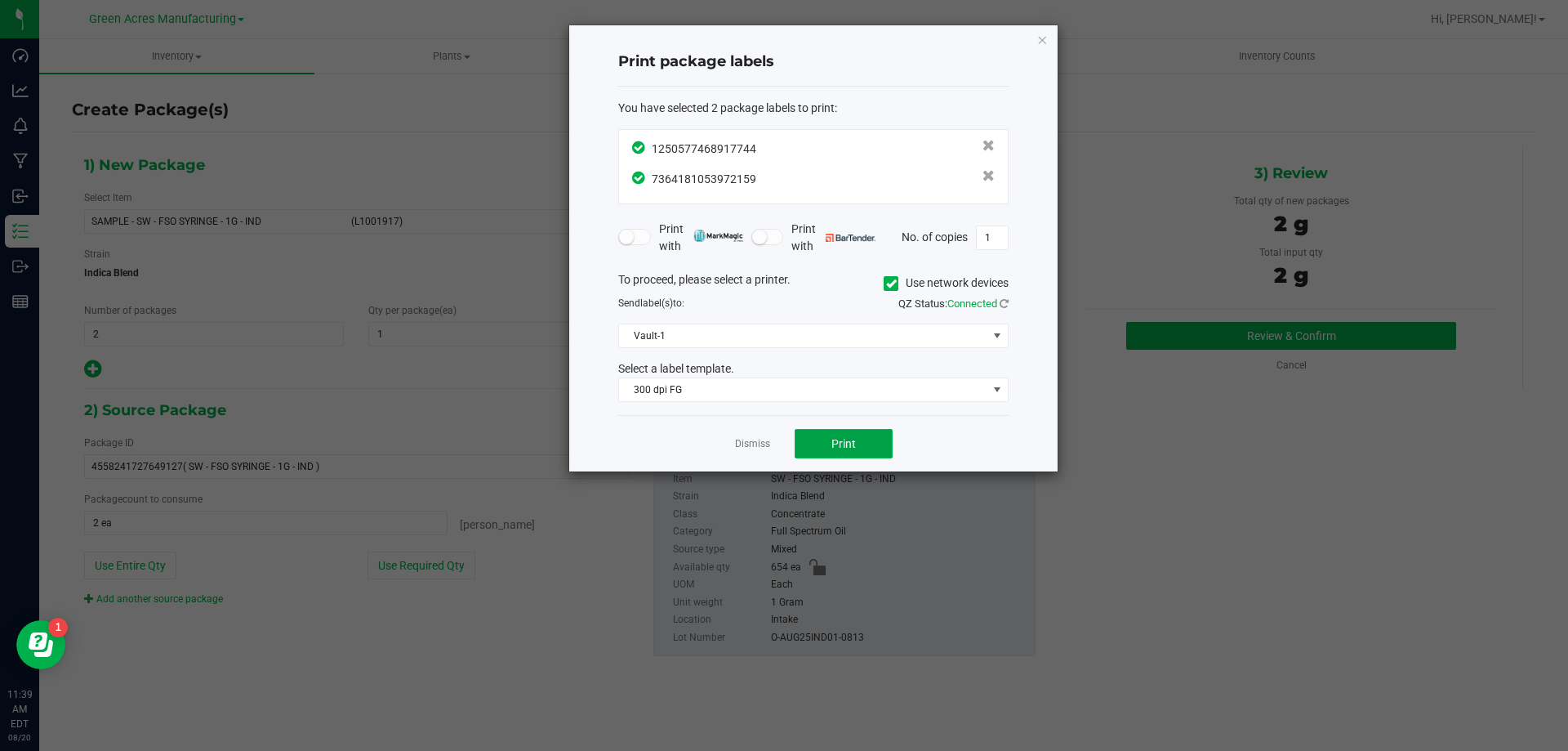
click at [857, 434] on button "Print" at bounding box center [843, 443] width 98 height 29
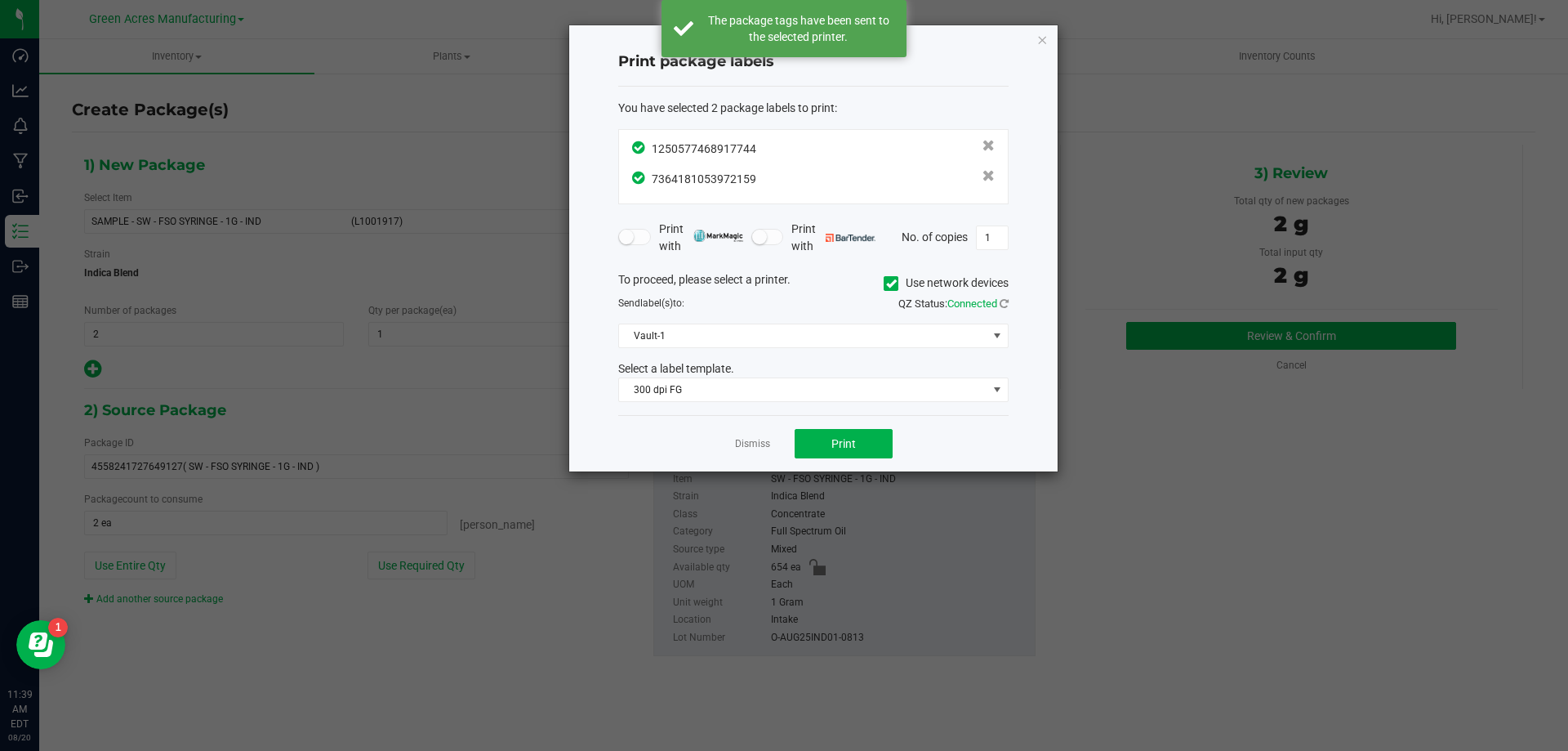
click at [755, 437] on app-cancel-button "Dismiss" at bounding box center [752, 444] width 35 height 17
click at [752, 446] on link "Dismiss" at bounding box center [752, 444] width 35 height 14
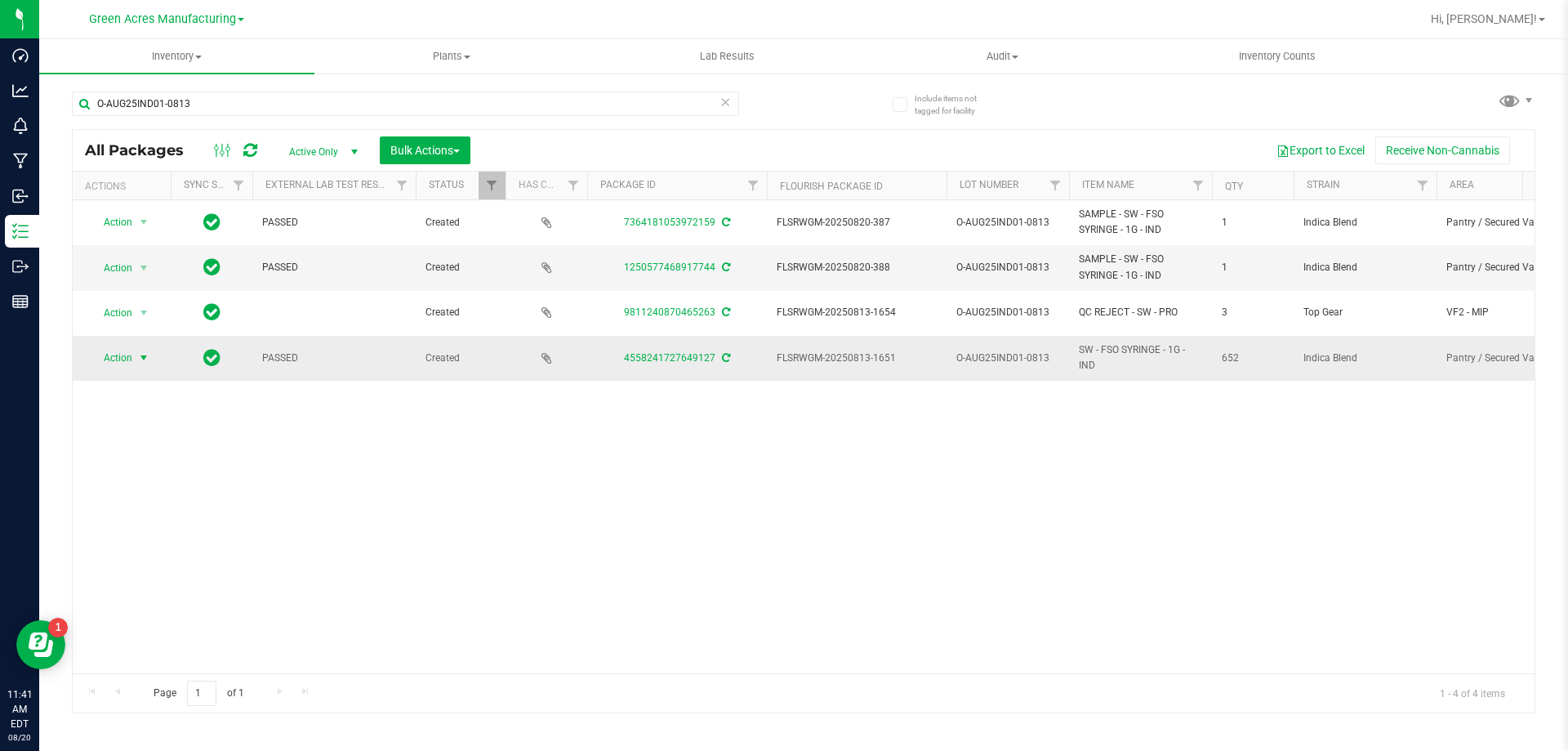
click at [118, 353] on span "Action" at bounding box center [111, 358] width 44 height 23
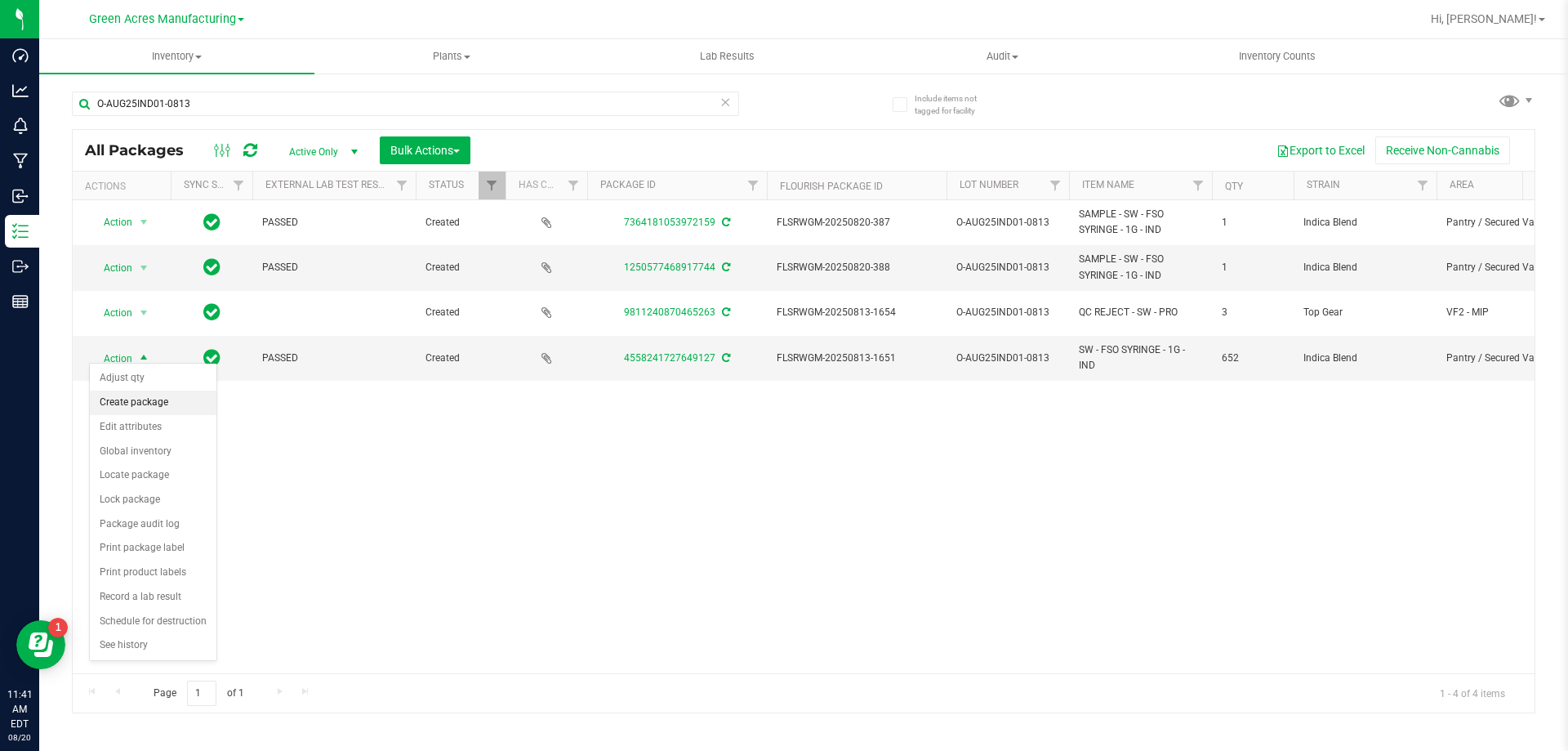
click at [143, 405] on li "Create package" at bounding box center [153, 403] width 126 height 24
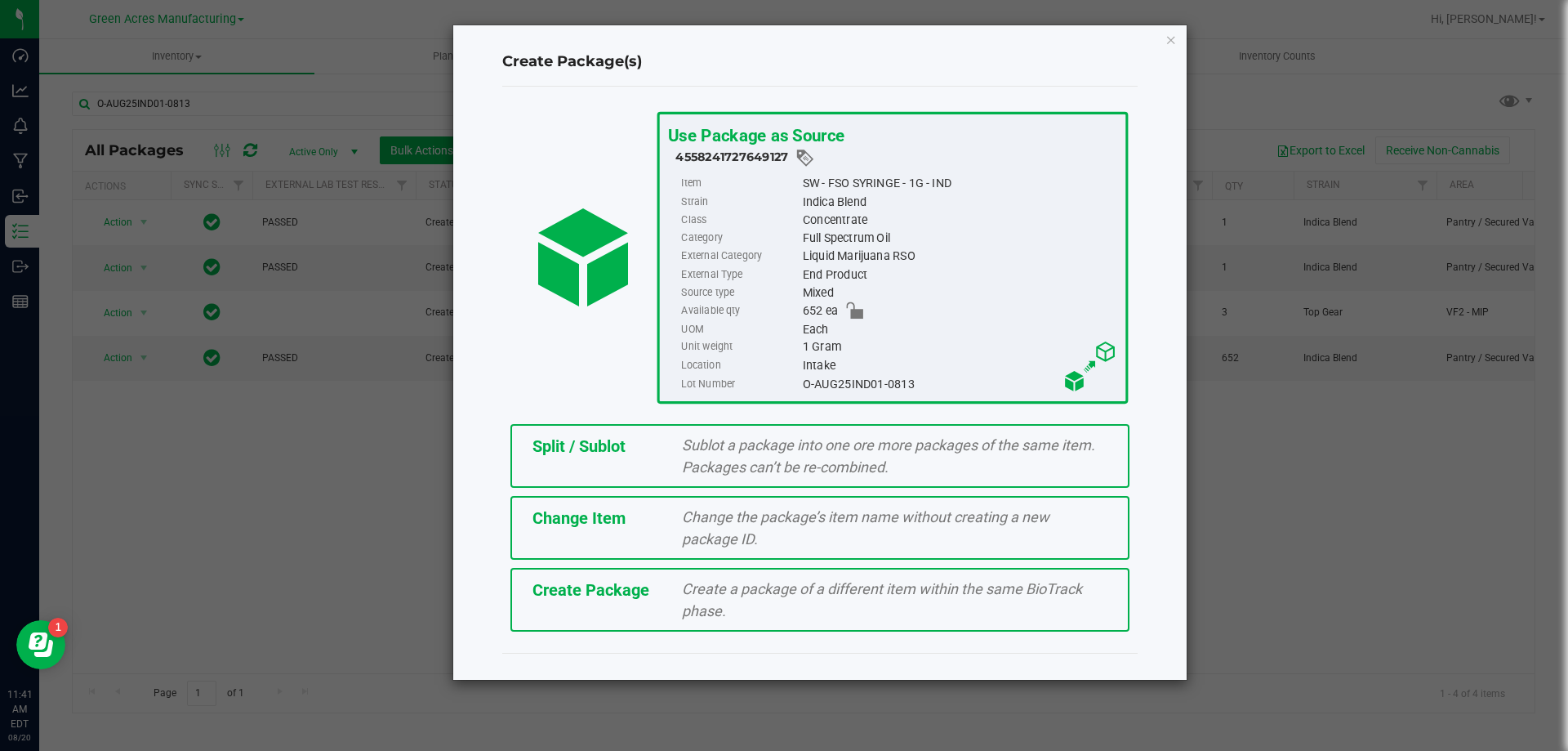
click at [656, 462] on div "Split / Sublot Sublot a package into one ore more packages of the same item. Pa…" at bounding box center [820, 456] width 619 height 64
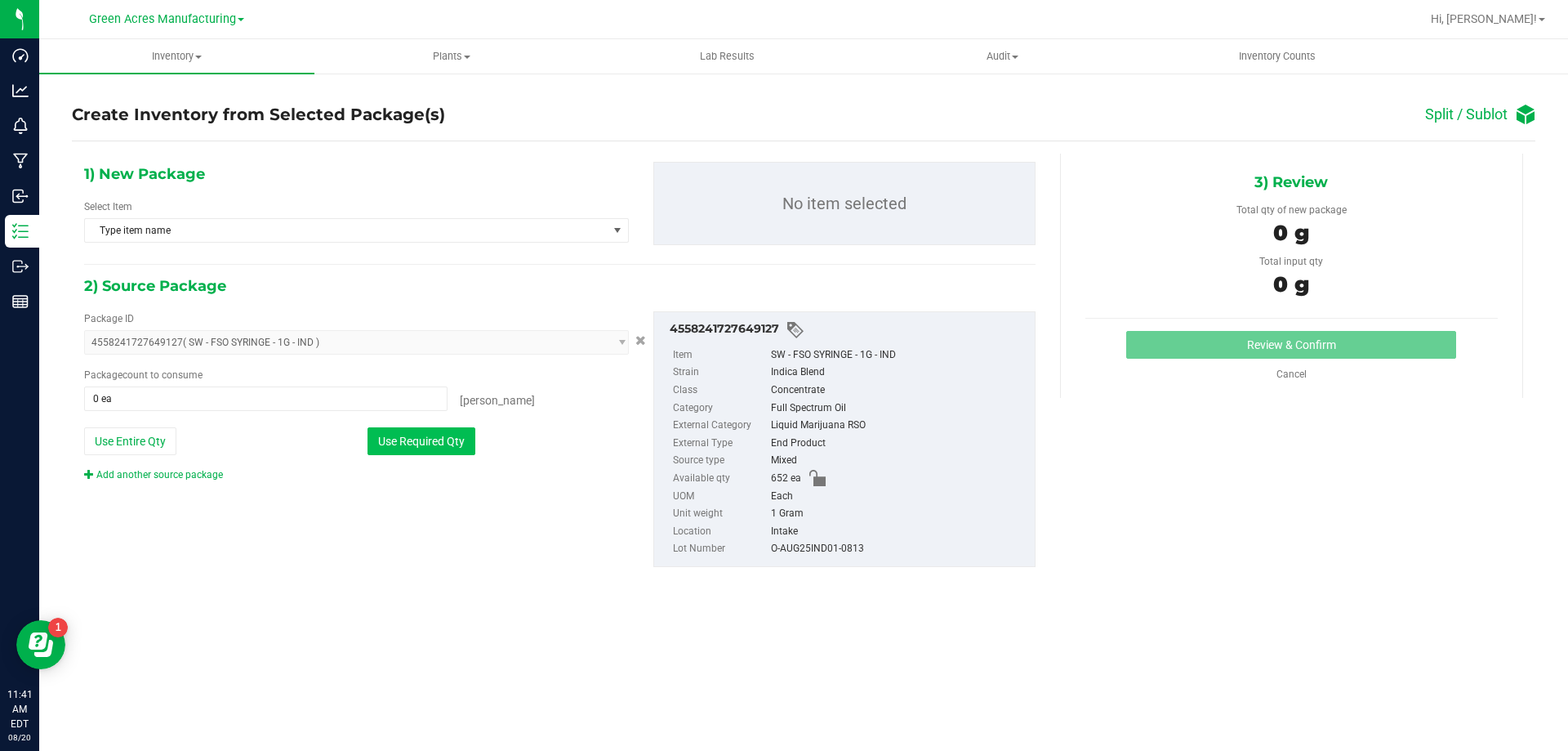
click at [462, 429] on button "Use Required Qty" at bounding box center [421, 441] width 108 height 28
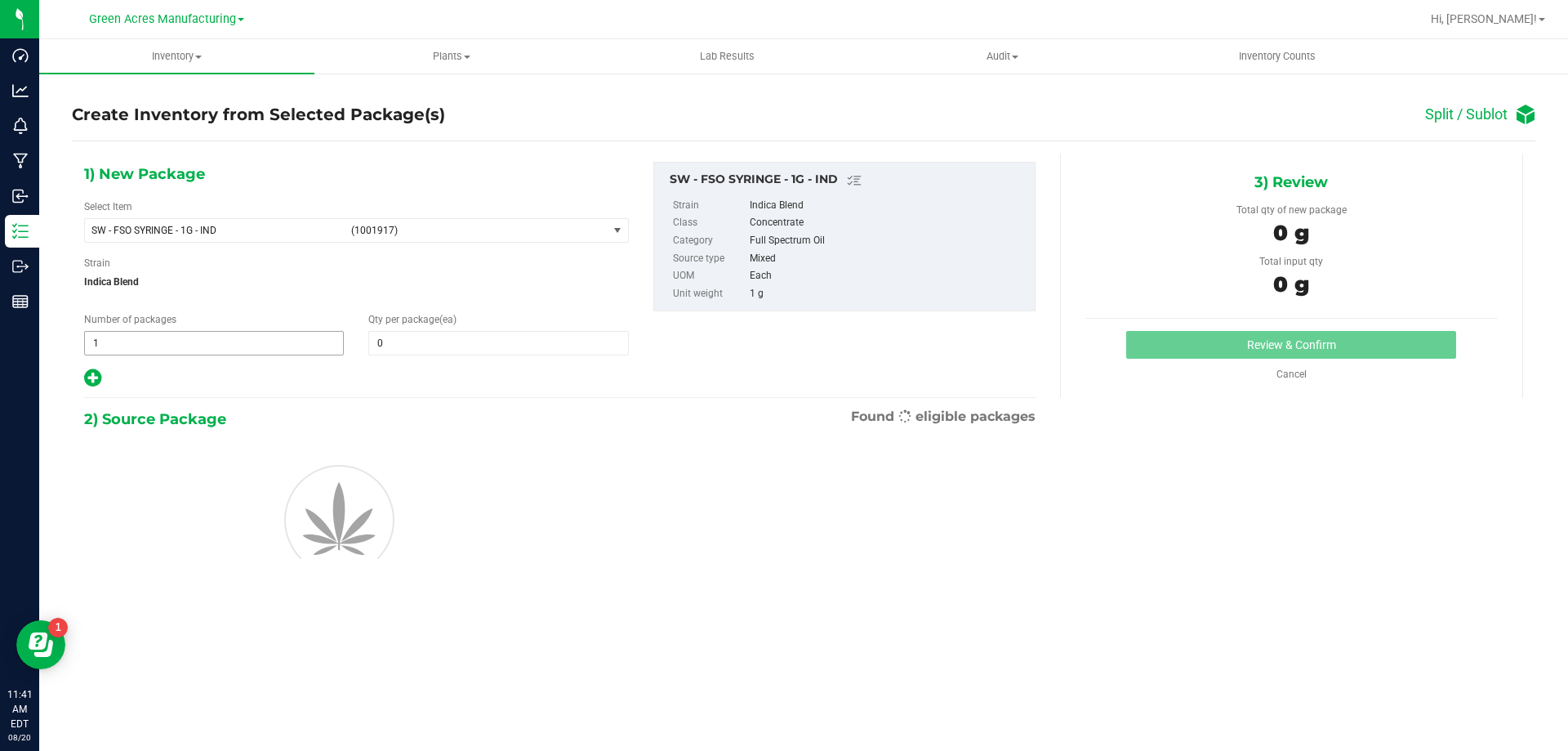
click at [310, 336] on span "1 1" at bounding box center [214, 343] width 260 height 24
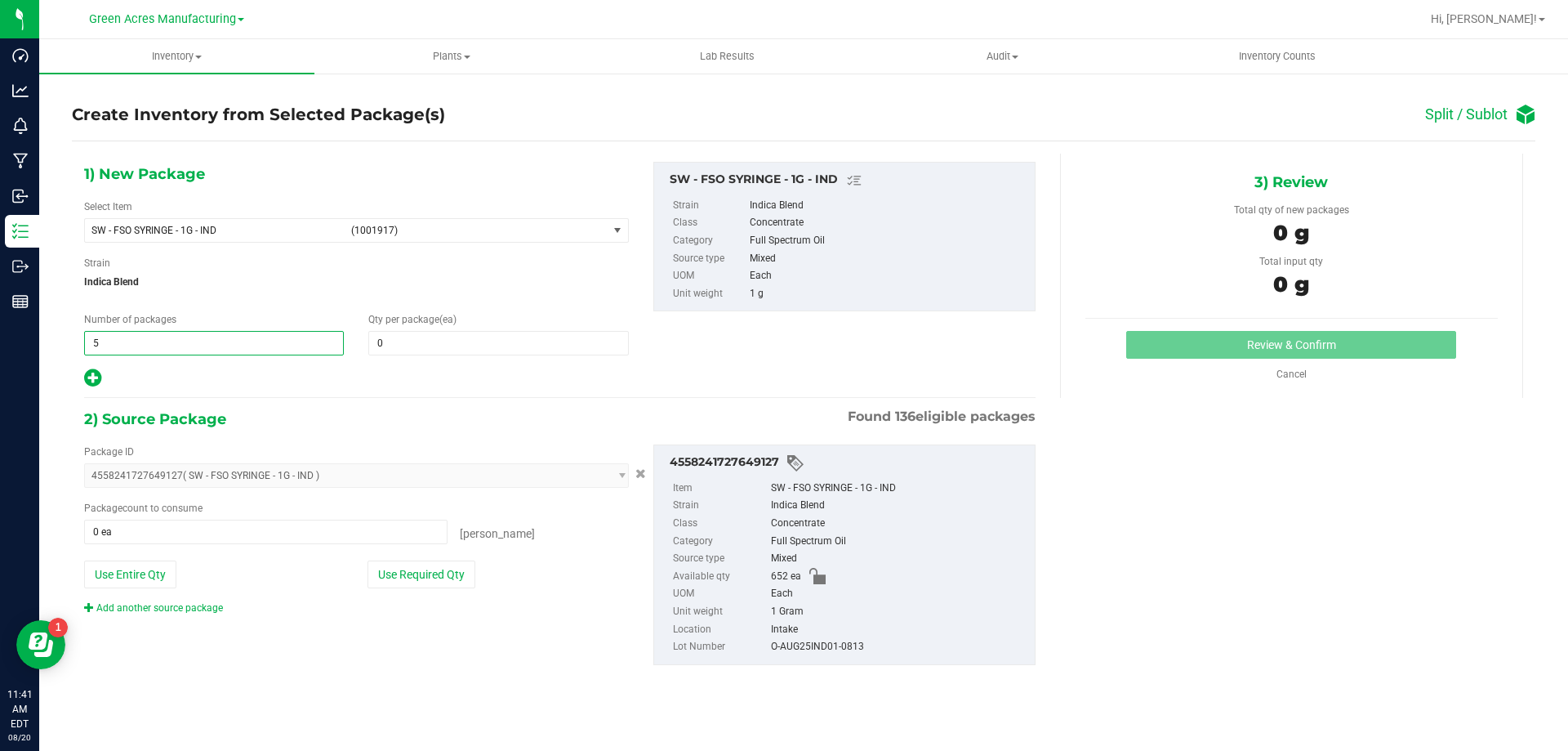
type input "54"
type input "12"
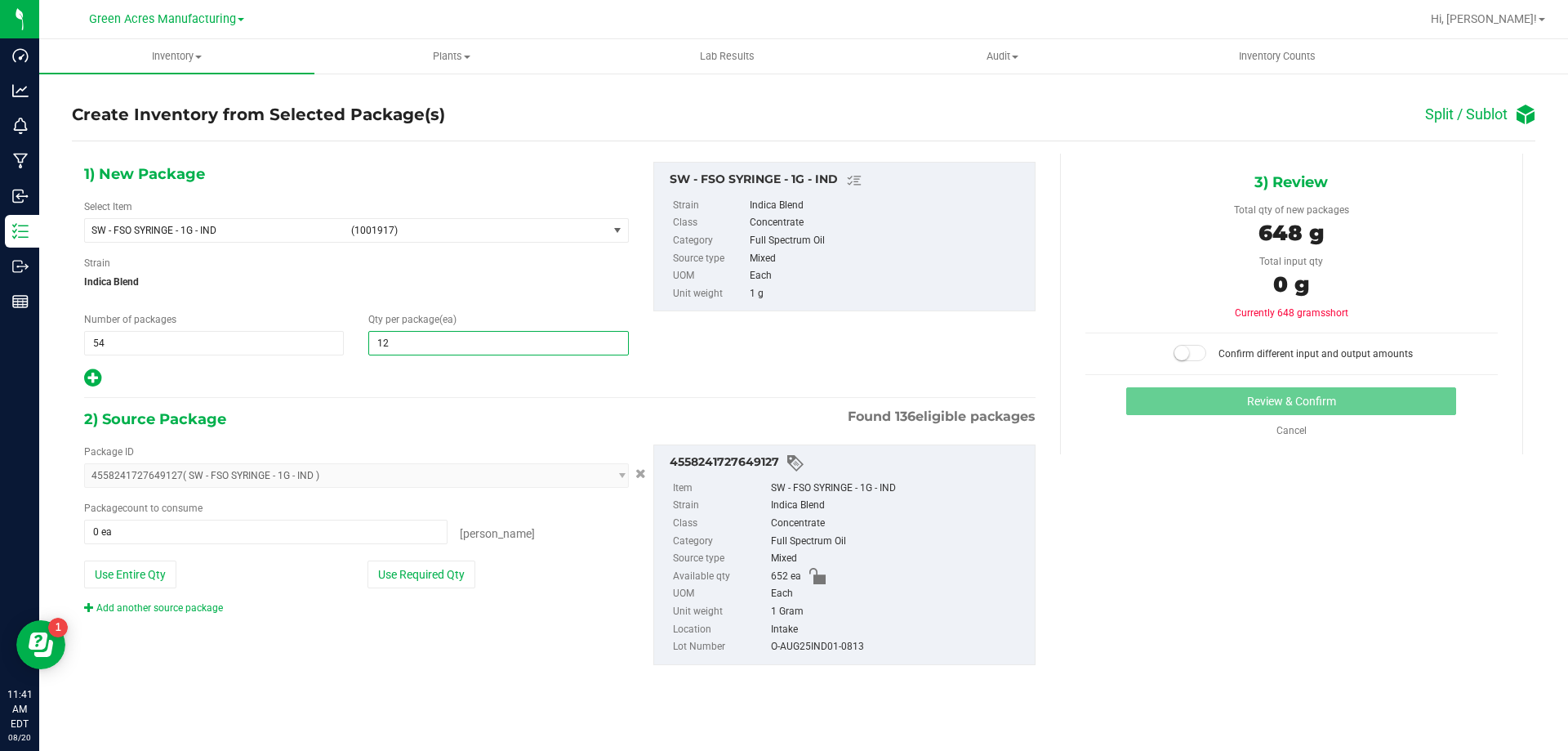
click at [95, 376] on icon at bounding box center [93, 378] width 17 height 21
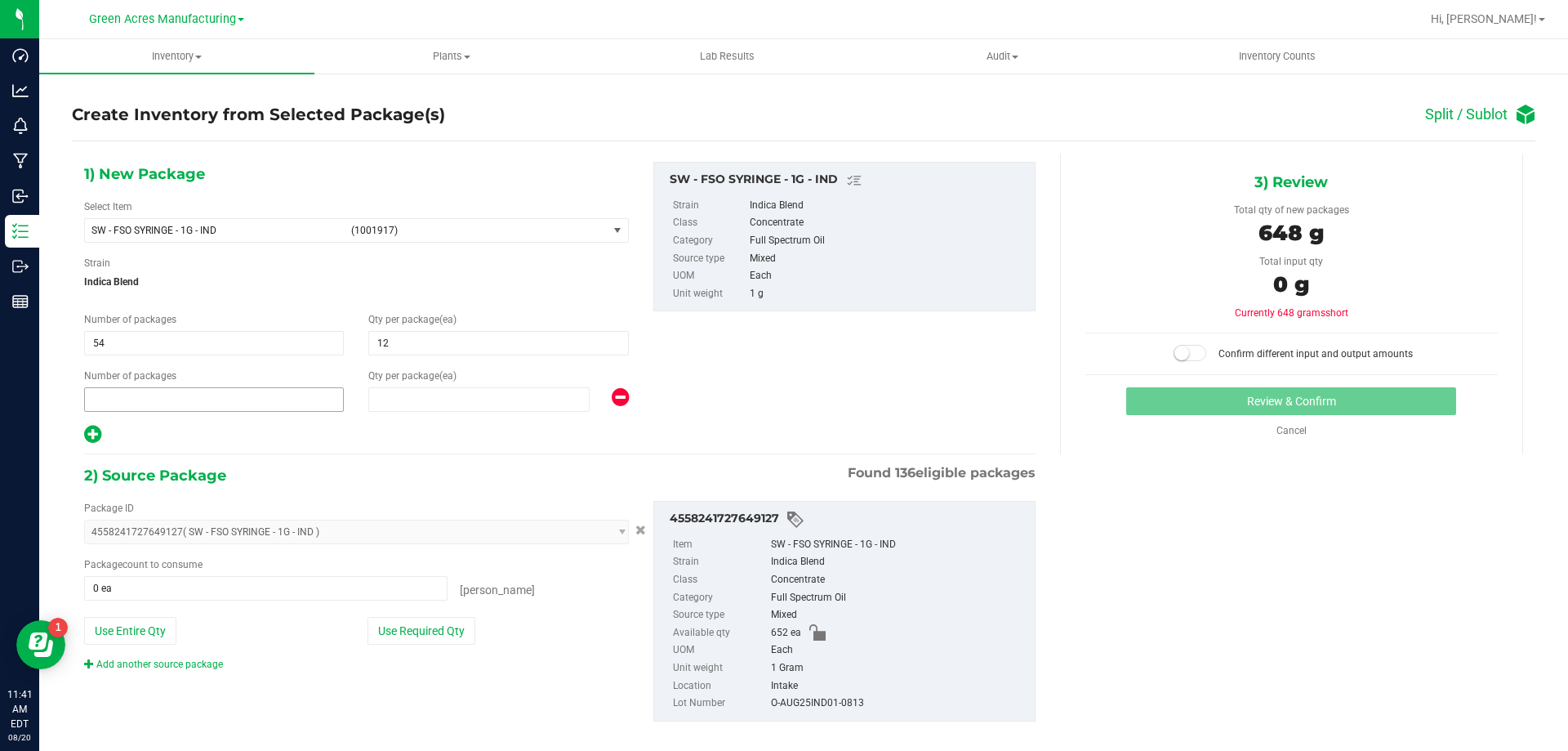
type input "12"
type input "1"
type input "0"
click at [424, 403] on span at bounding box center [479, 399] width 222 height 24
type input "4"
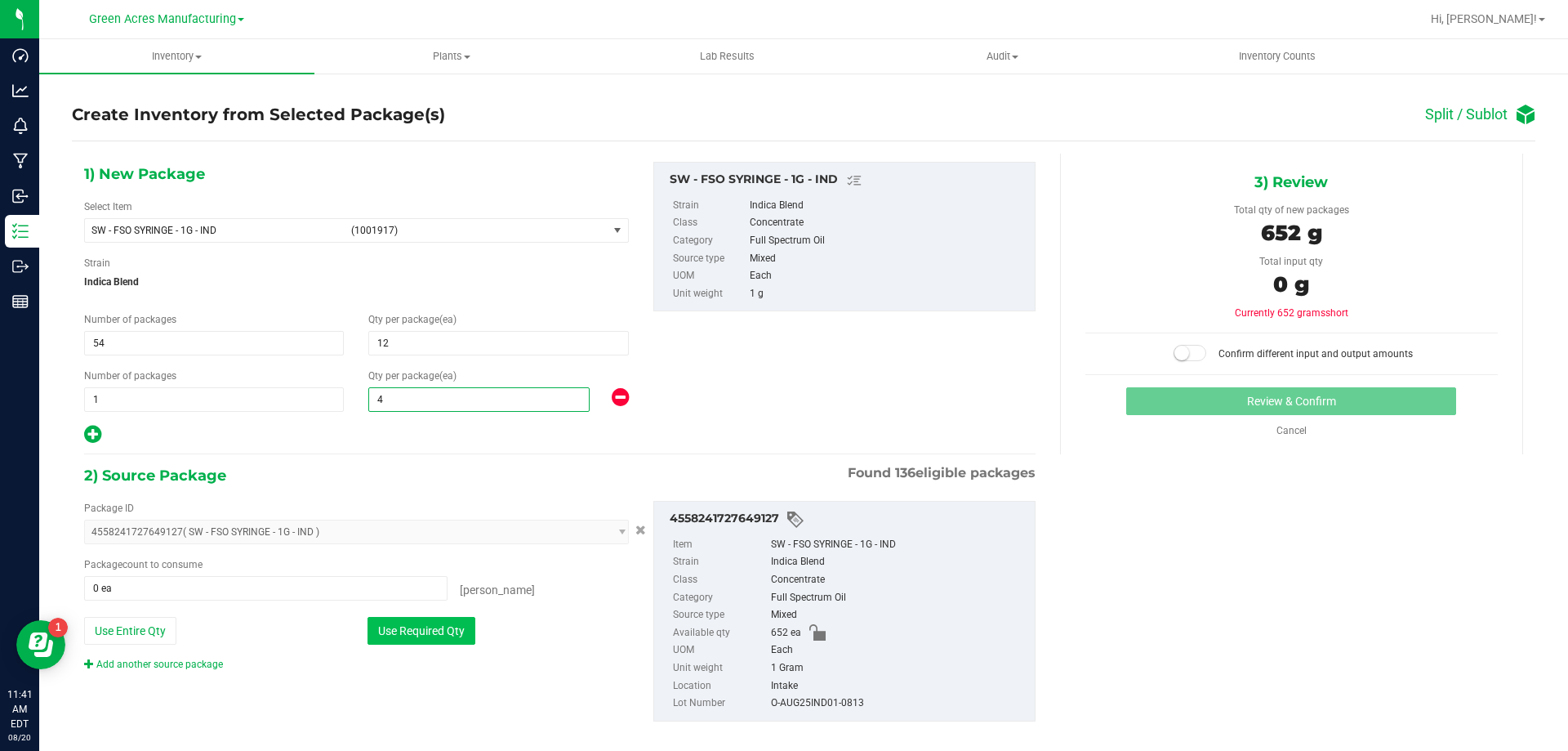
type input "4"
click at [429, 625] on button "Use Required Qty" at bounding box center [421, 631] width 108 height 28
type input "652 ea"
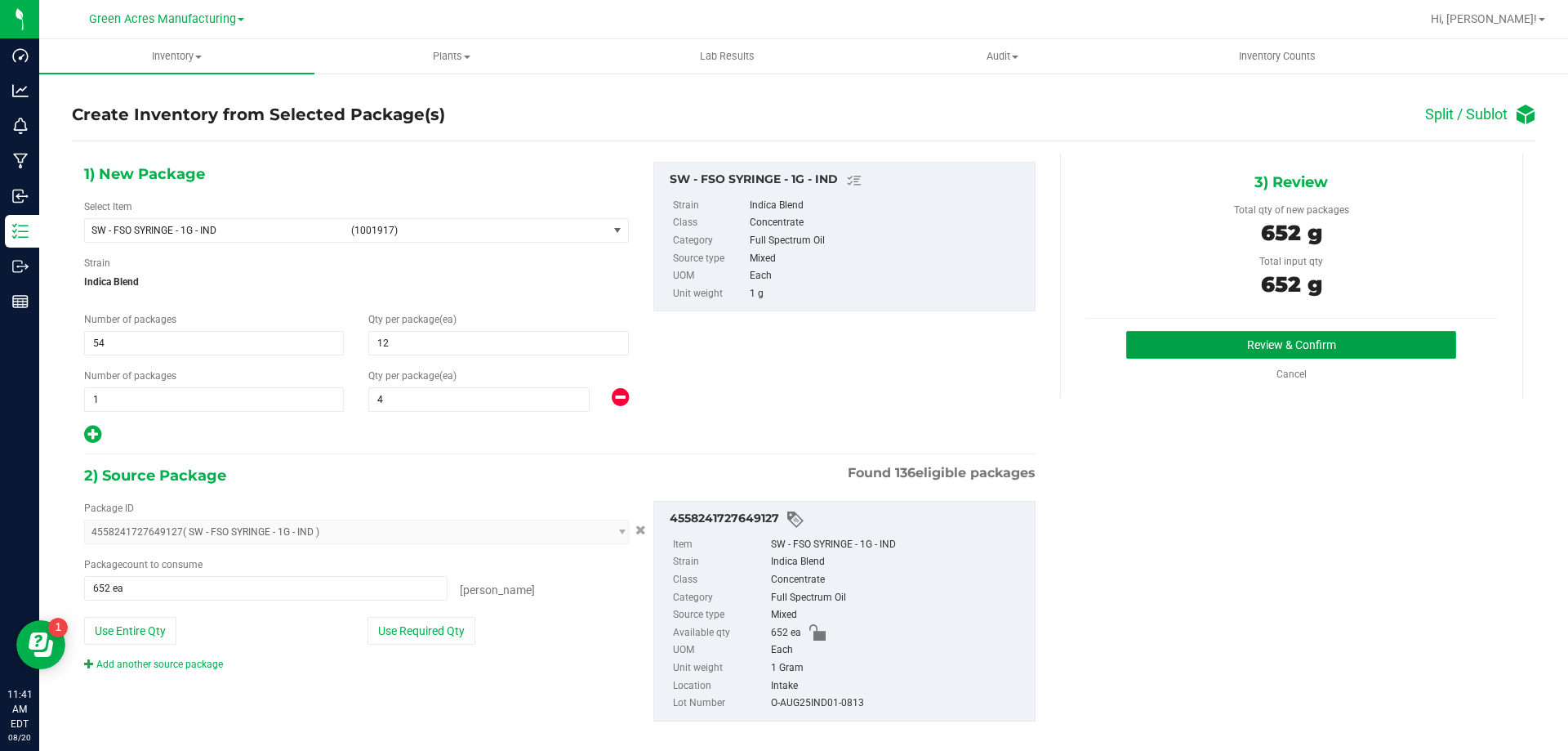
click at [1206, 349] on button "Review & Confirm" at bounding box center [1291, 345] width 330 height 28
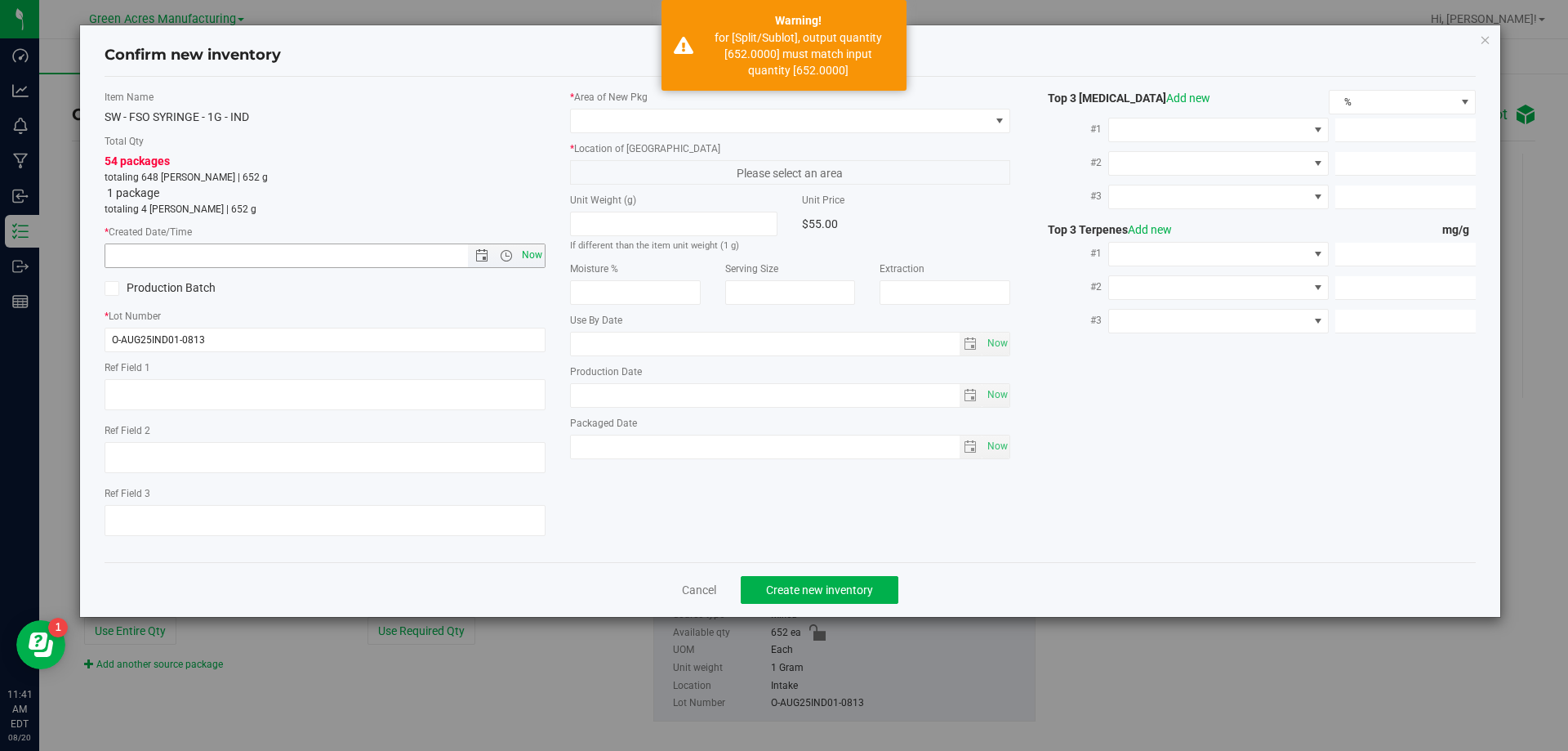
click at [541, 260] on span "Now" at bounding box center [532, 255] width 28 height 23
type input "8/20/2025 11:41 AM"
click at [826, 122] on span at bounding box center [780, 120] width 419 height 23
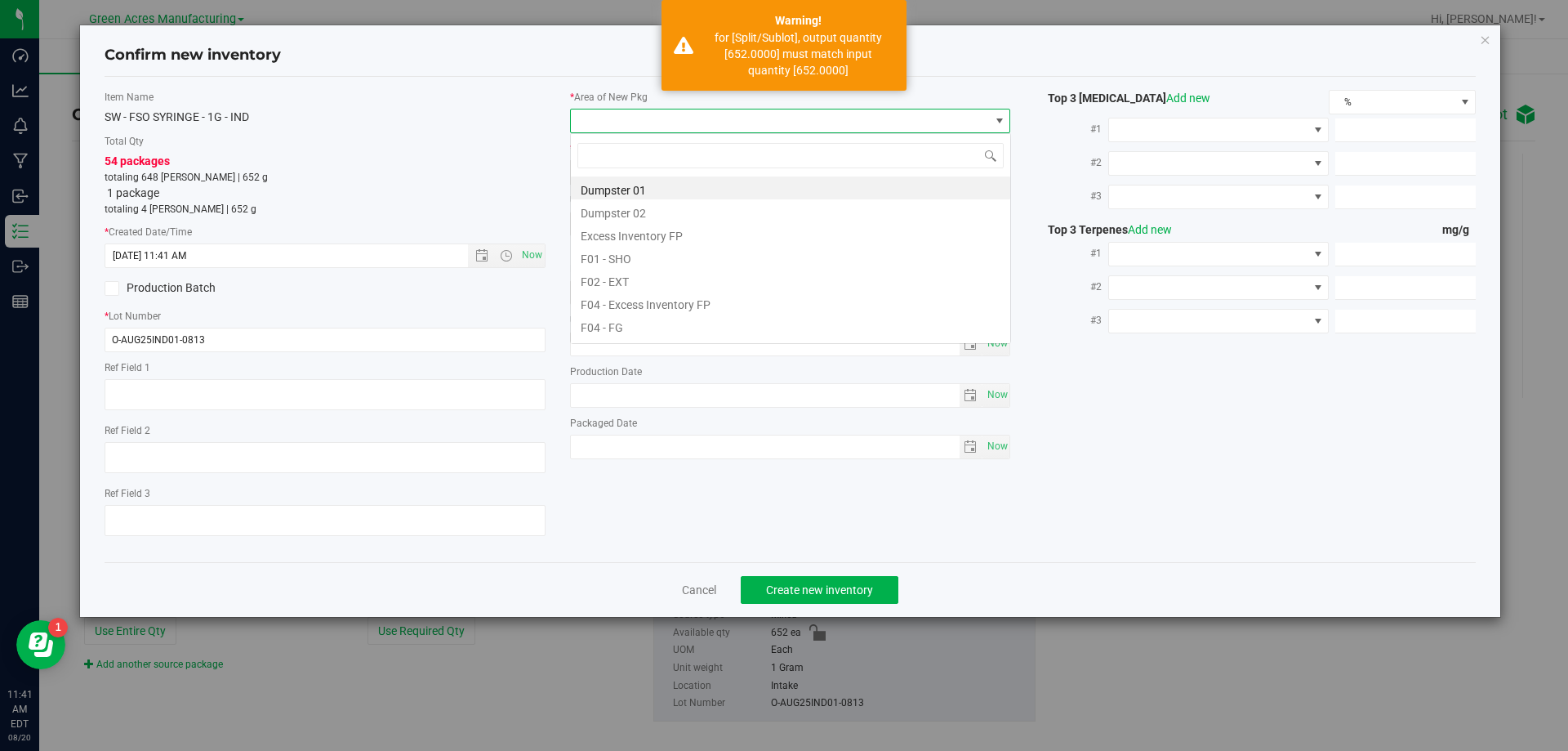
scroll to position [24, 441]
type input "vf2"
click at [684, 301] on li "VF2 - WHS" at bounding box center [790, 302] width 440 height 23
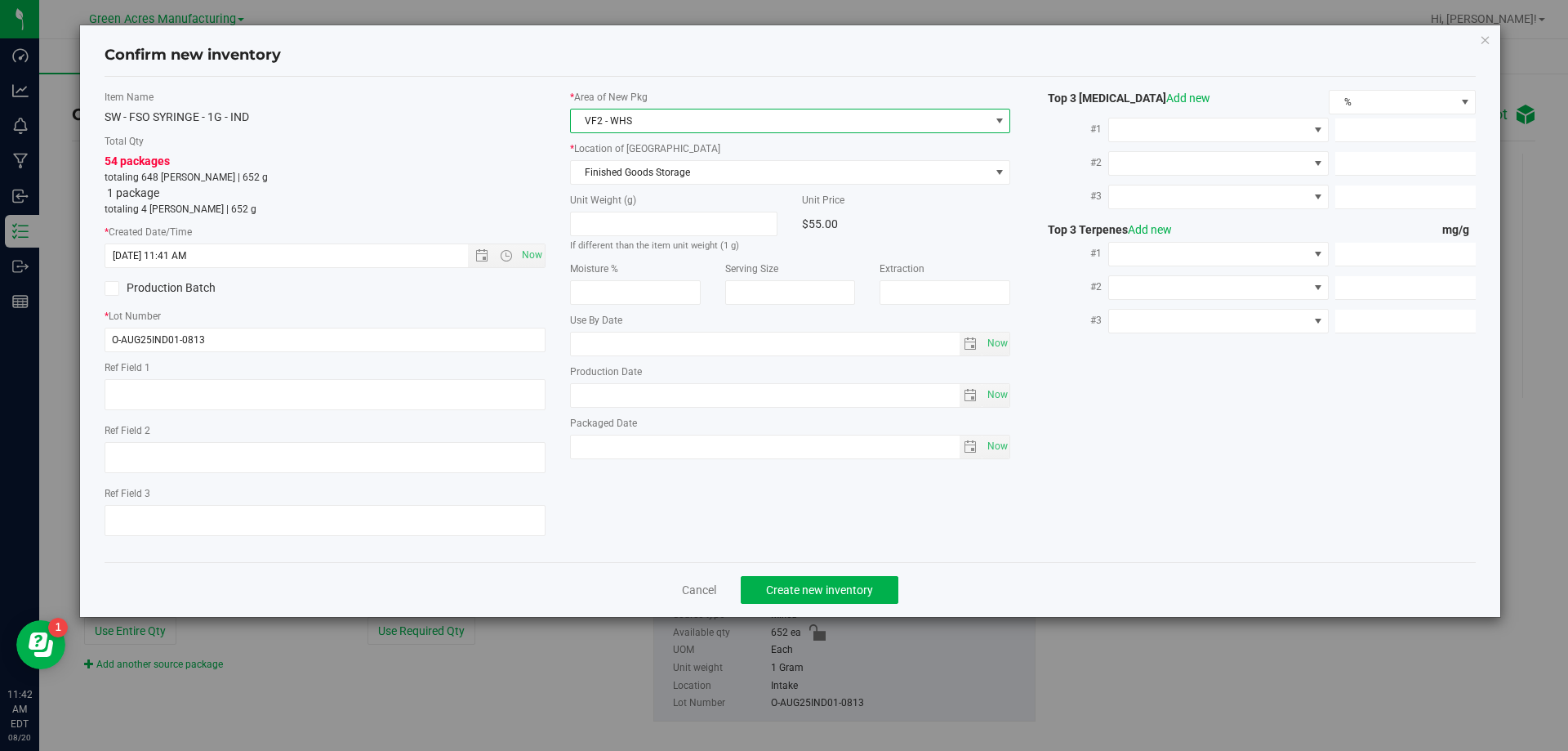
click at [700, 185] on div "* Area of New Pkg VF2 - WHS * Location of New Pkg Finished Goods Storage Finish…" at bounding box center [790, 279] width 466 height 378
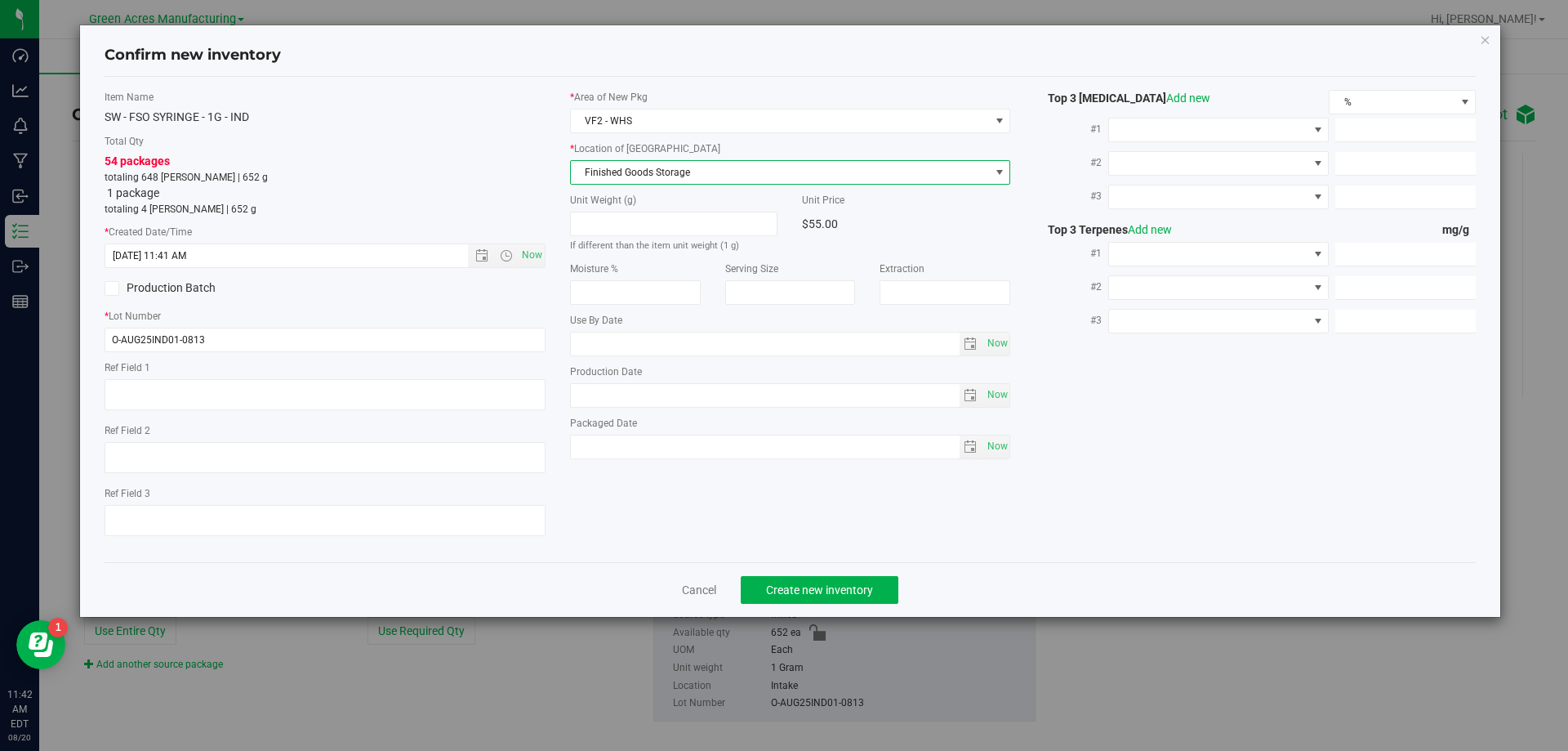
click at [717, 175] on span "Finished Goods Storage" at bounding box center [780, 172] width 419 height 23
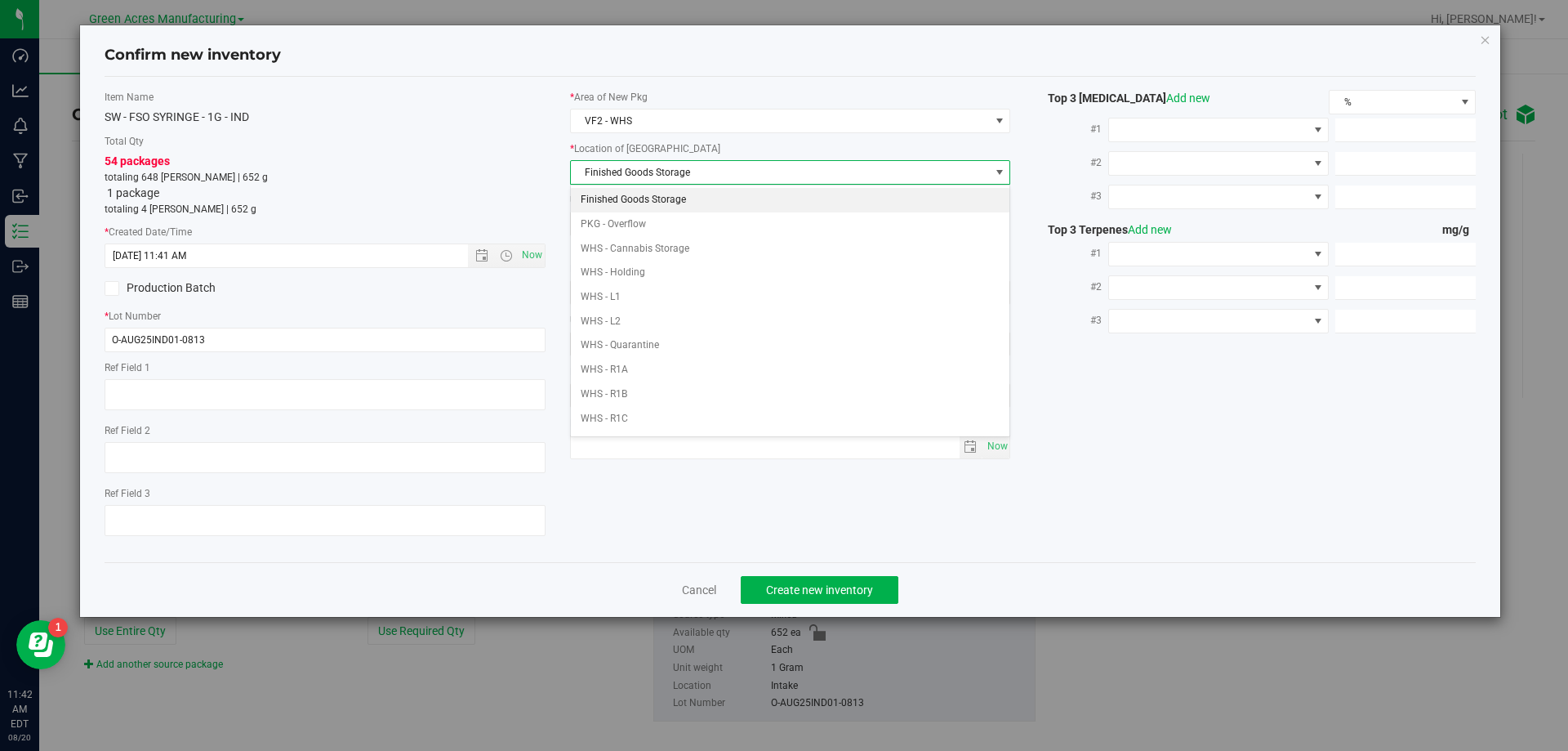
click at [708, 194] on li "Finished Goods Storage" at bounding box center [790, 200] width 440 height 24
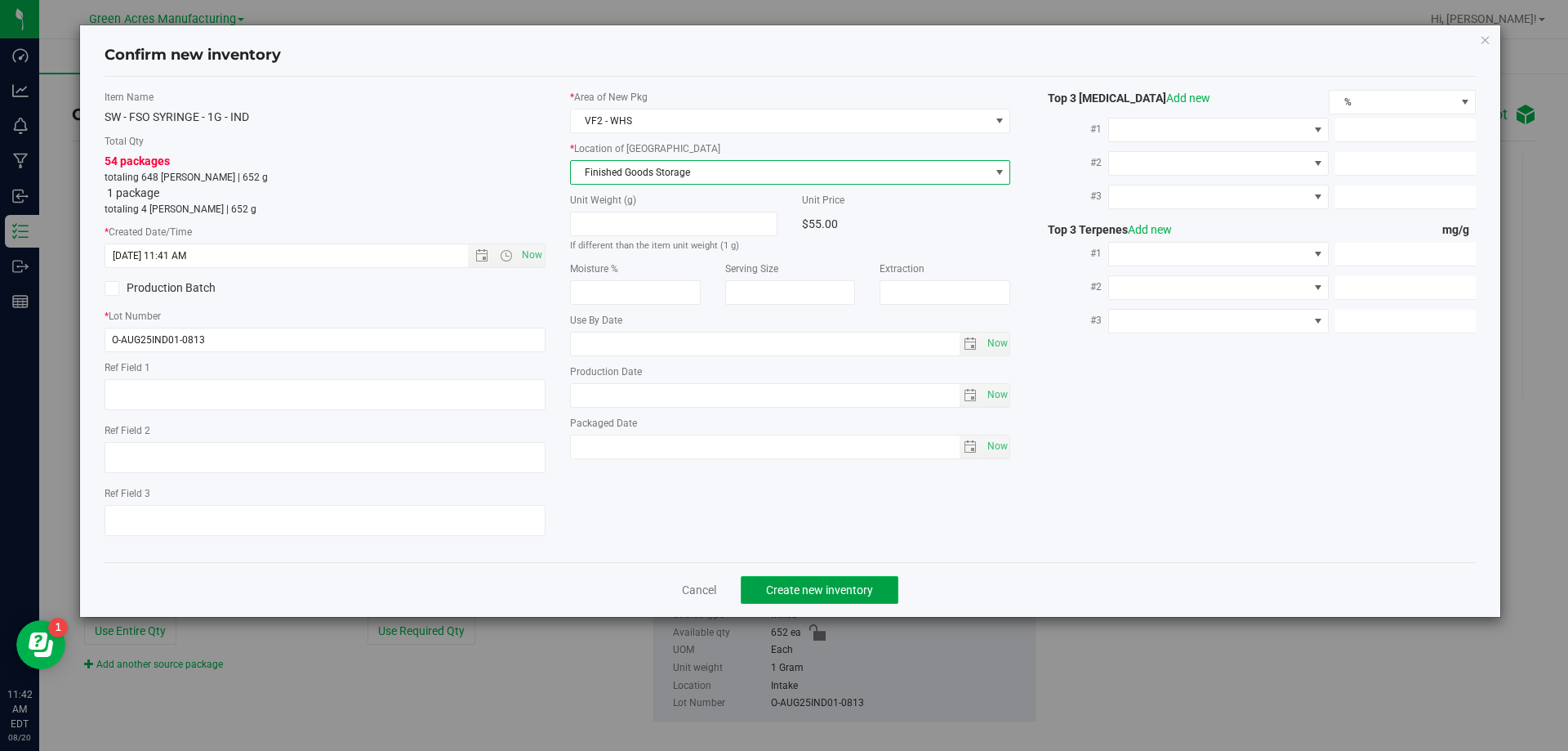
click at [797, 580] on button "Create new inventory" at bounding box center [820, 590] width 158 height 28
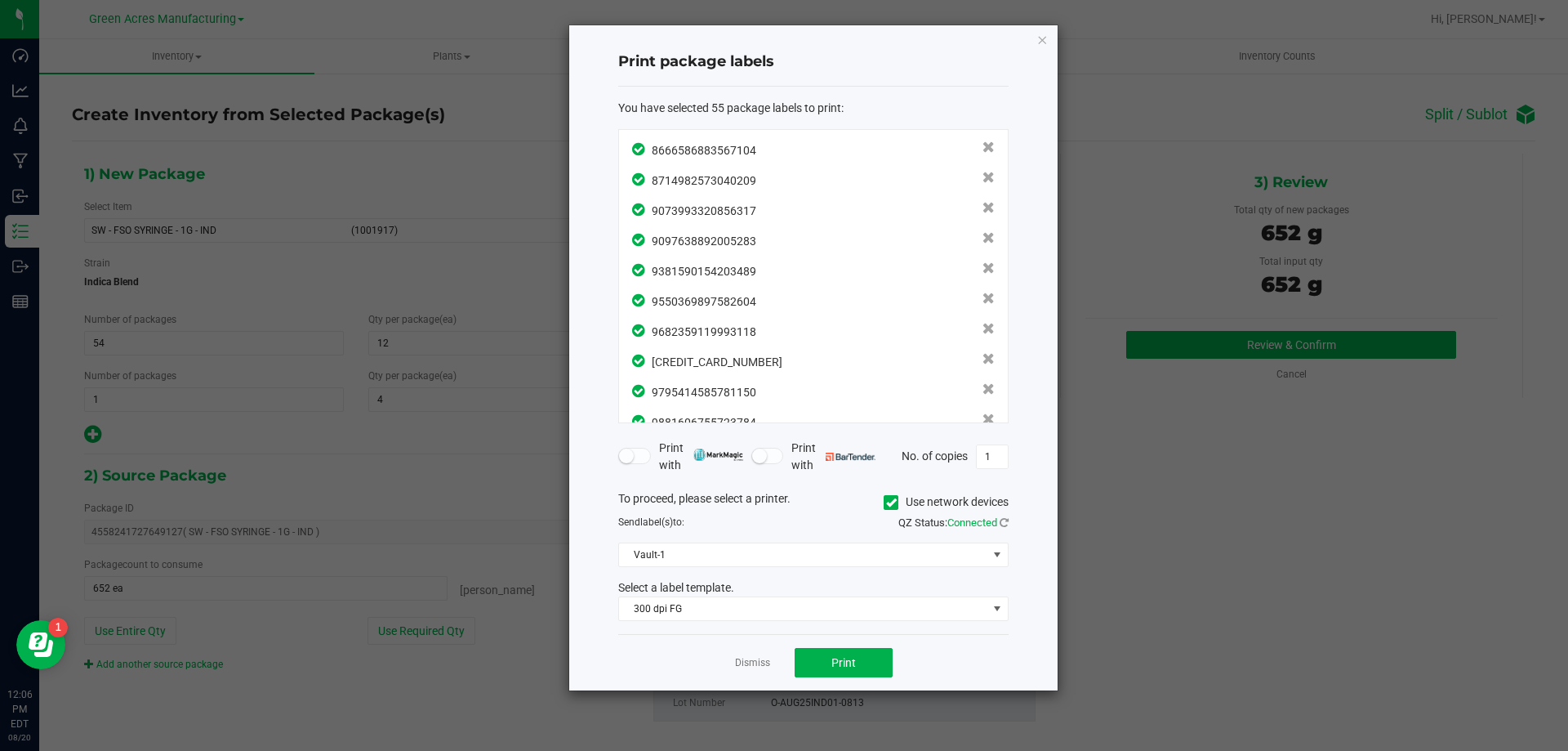
scroll to position [1383, 0]
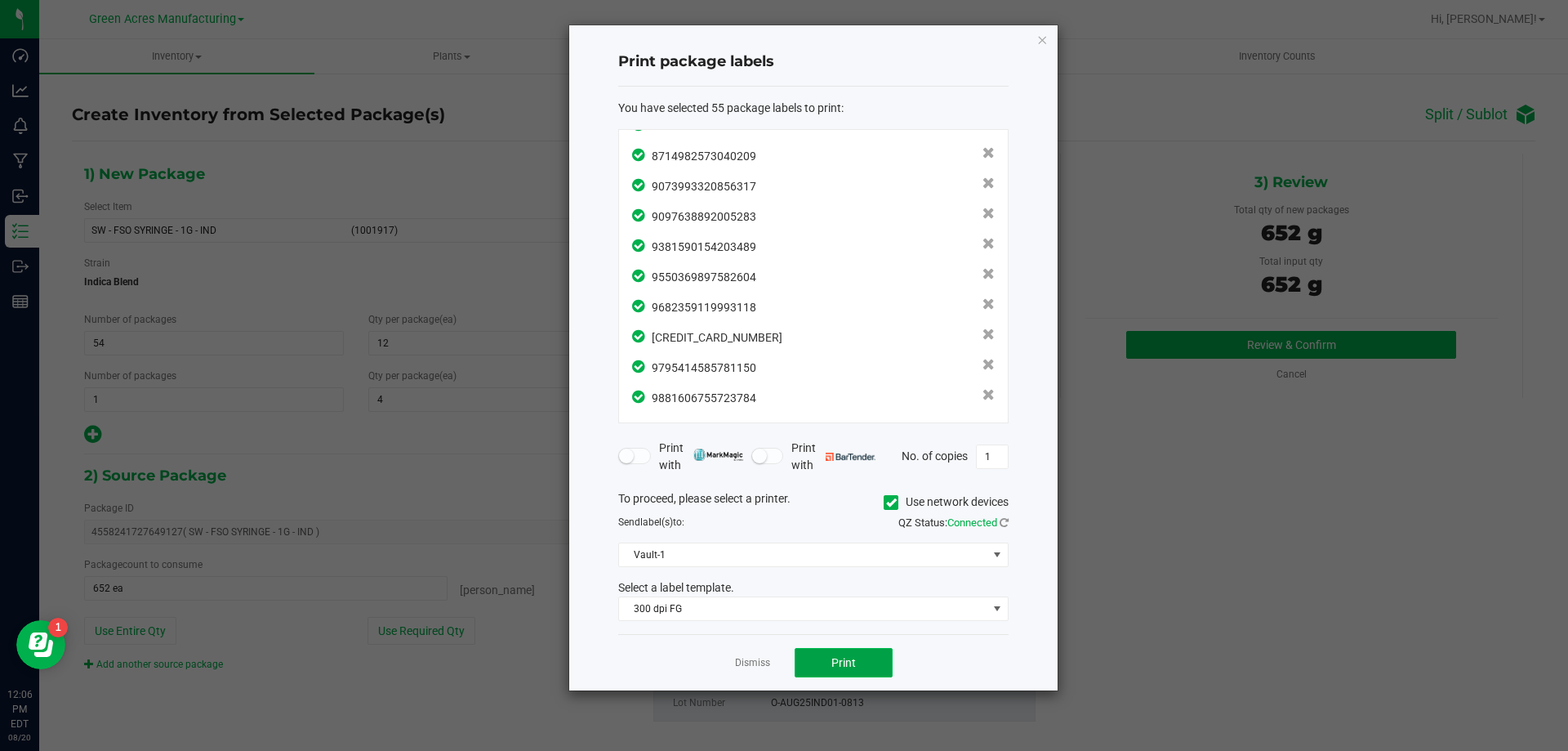
click at [858, 653] on button "Print" at bounding box center [843, 663] width 98 height 29
click at [759, 653] on div "Dismiss Print" at bounding box center [813, 662] width 390 height 56
click at [765, 665] on link "Dismiss" at bounding box center [752, 663] width 35 height 14
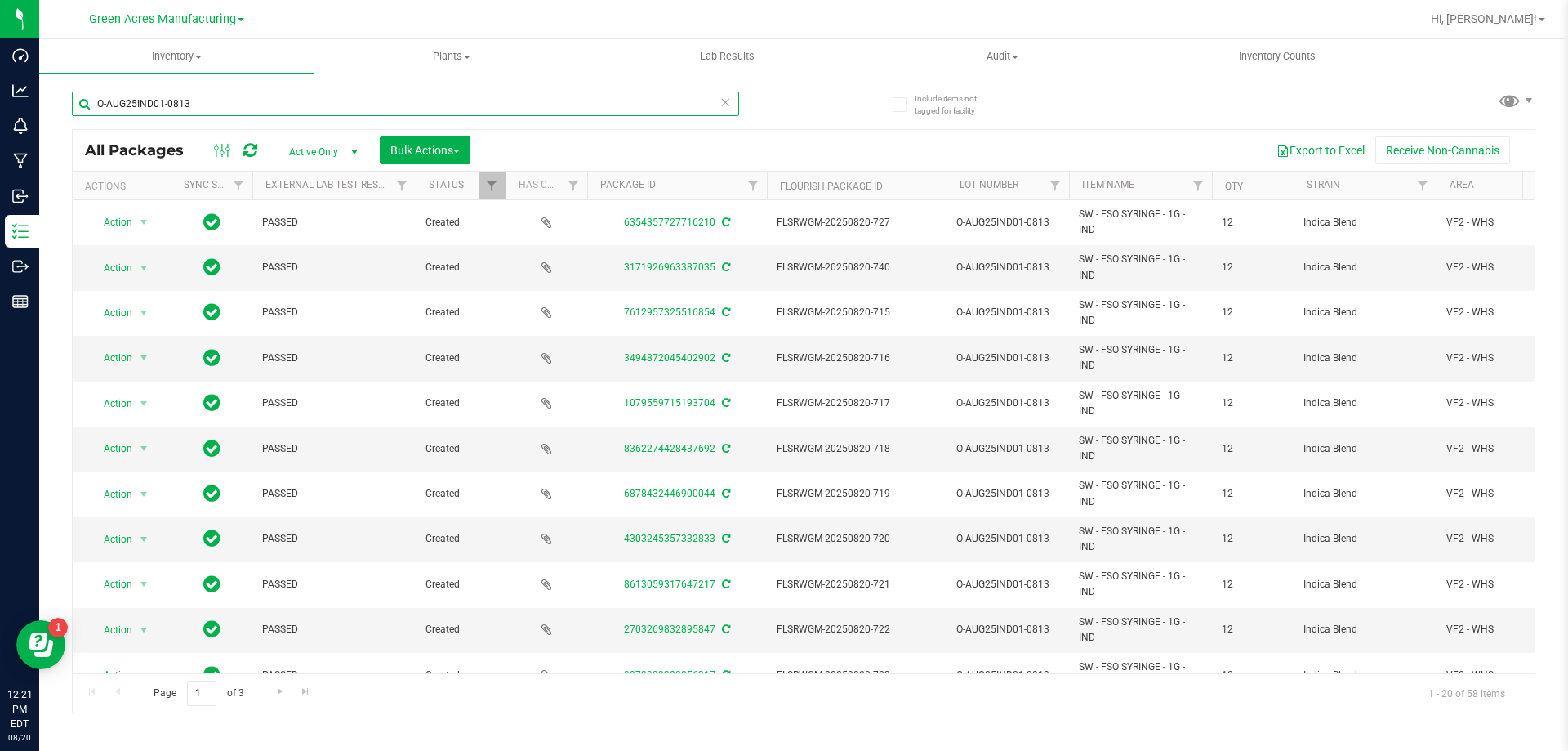
drag, startPoint x: 322, startPoint y: 107, endPoint x: 93, endPoint y: 107, distance: 229.0
click at [93, 107] on input "O-AUG25IND01-0813" at bounding box center [405, 104] width 668 height 24
paste input "AUG25PTH01B-0814"
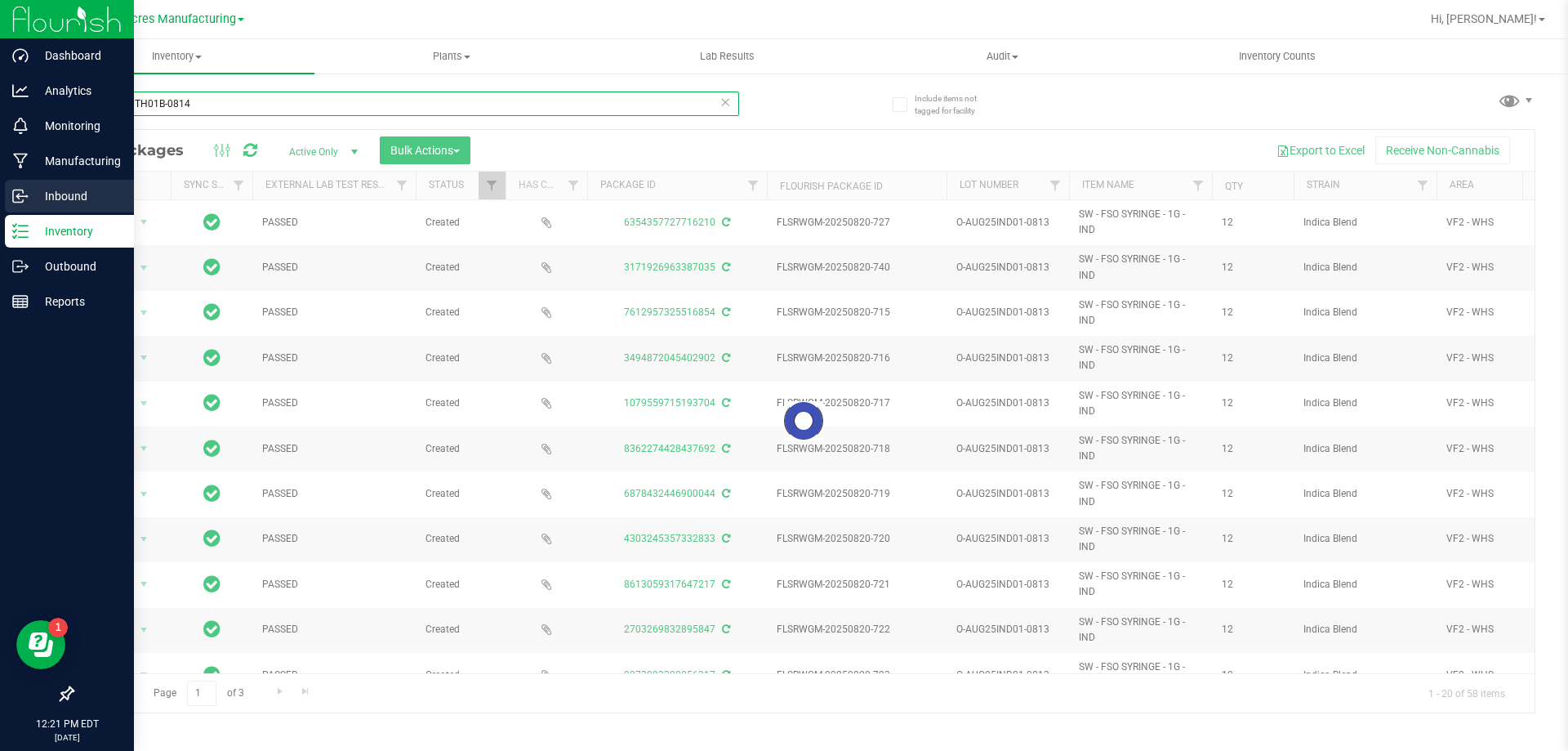
type input "AUG25PTH01B-0814"
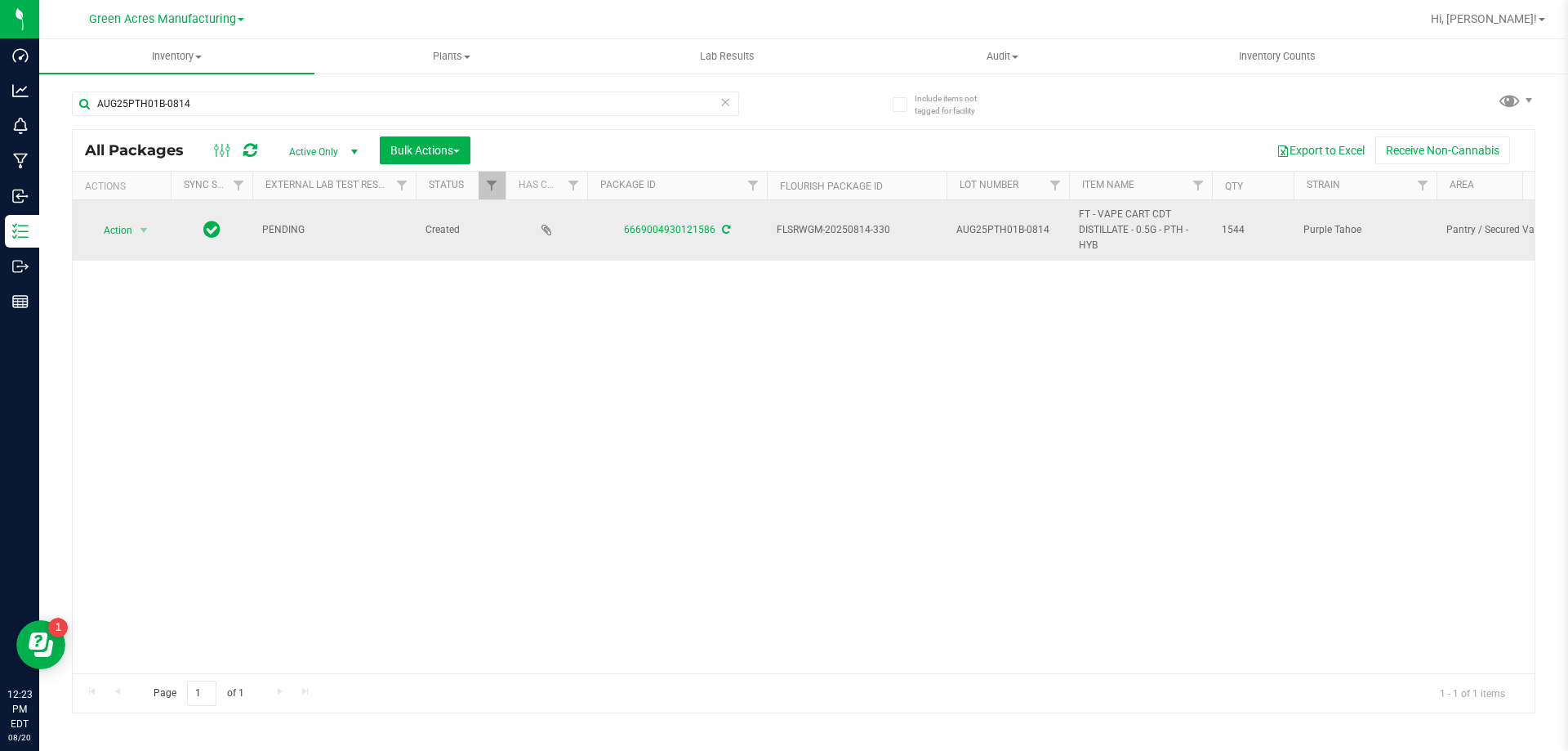
click at [725, 223] on div "6669004930121586" at bounding box center [676, 230] width 184 height 16
click at [718, 226] on div "6669004930121586" at bounding box center [676, 230] width 184 height 16
click at [724, 231] on icon at bounding box center [726, 229] width 8 height 10
click at [136, 232] on span "select" at bounding box center [145, 230] width 21 height 23
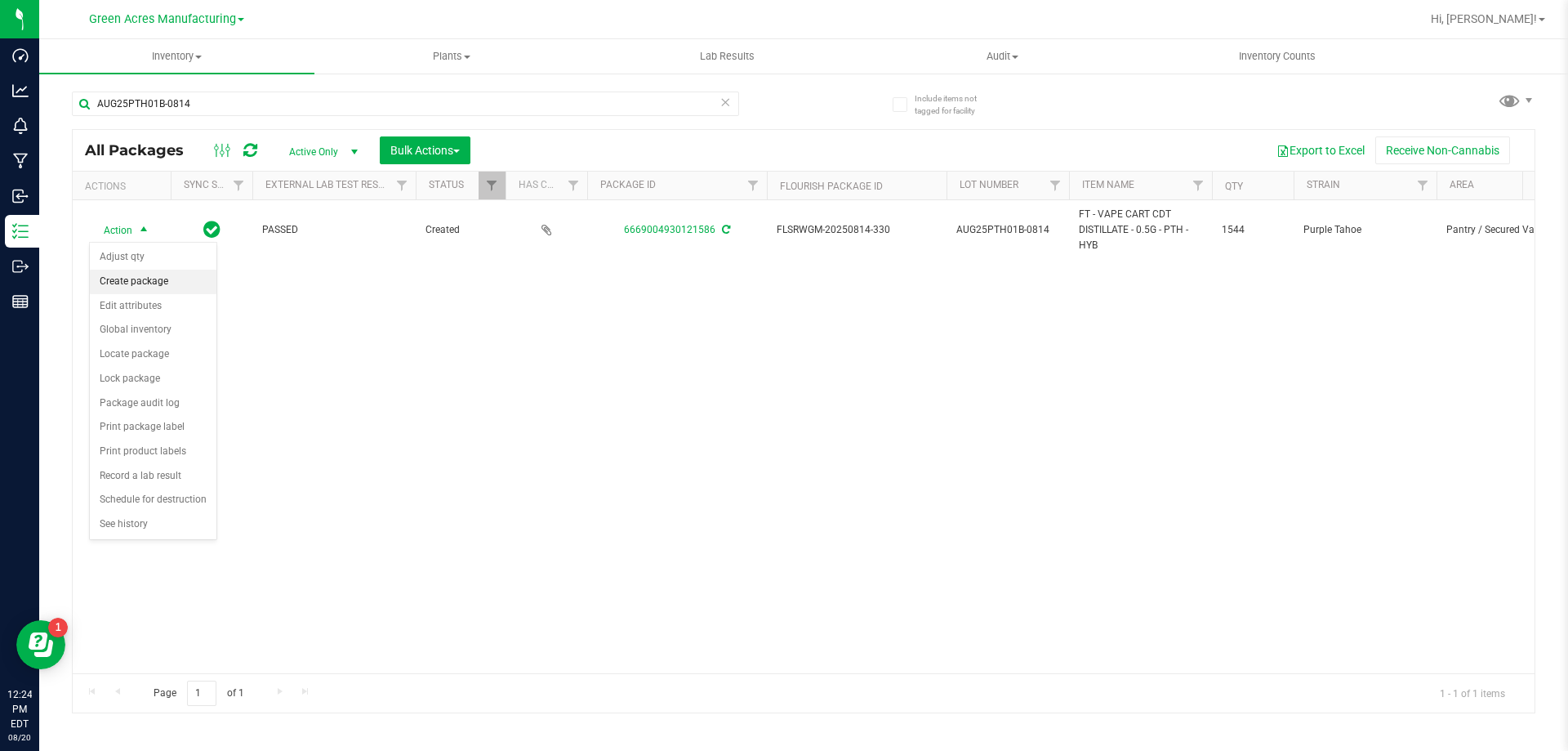
click at [126, 282] on li "Create package" at bounding box center [153, 282] width 126 height 24
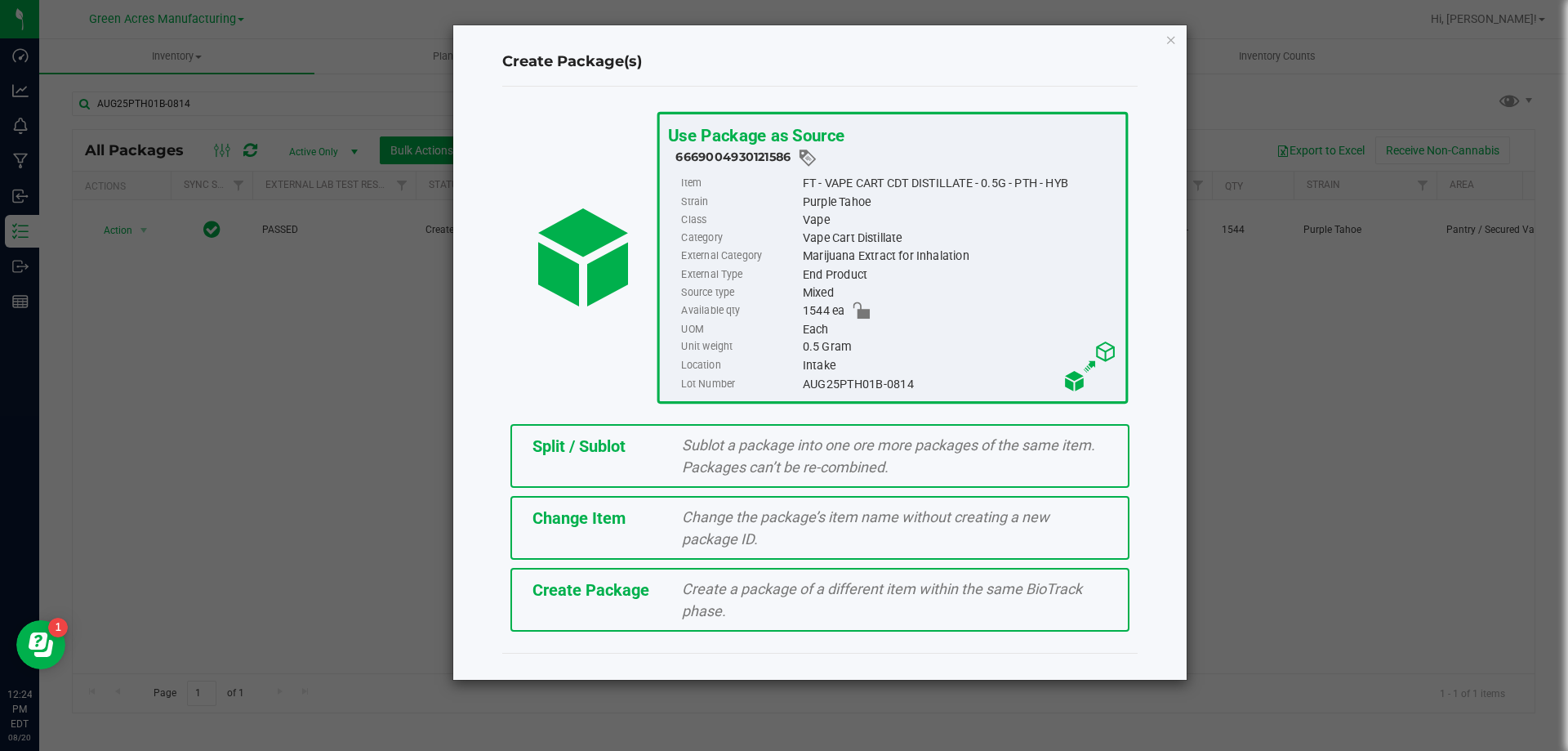
click at [611, 602] on div "Create Package Create a package of a different item within the same BioTrack ph…" at bounding box center [820, 600] width 619 height 64
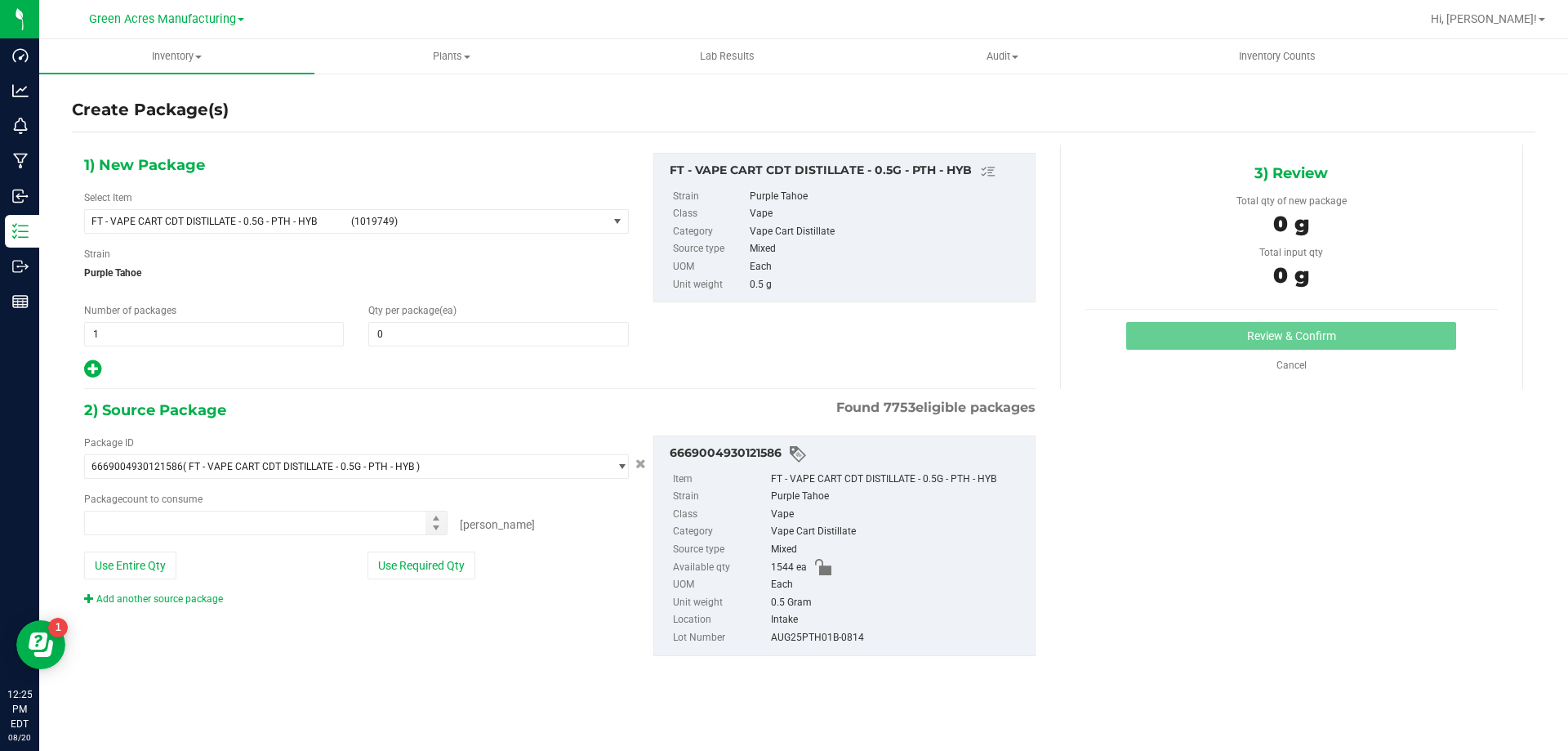
type input "0"
type input "0 ea"
click at [457, 217] on span "(1019749)" at bounding box center [476, 221] width 250 height 11
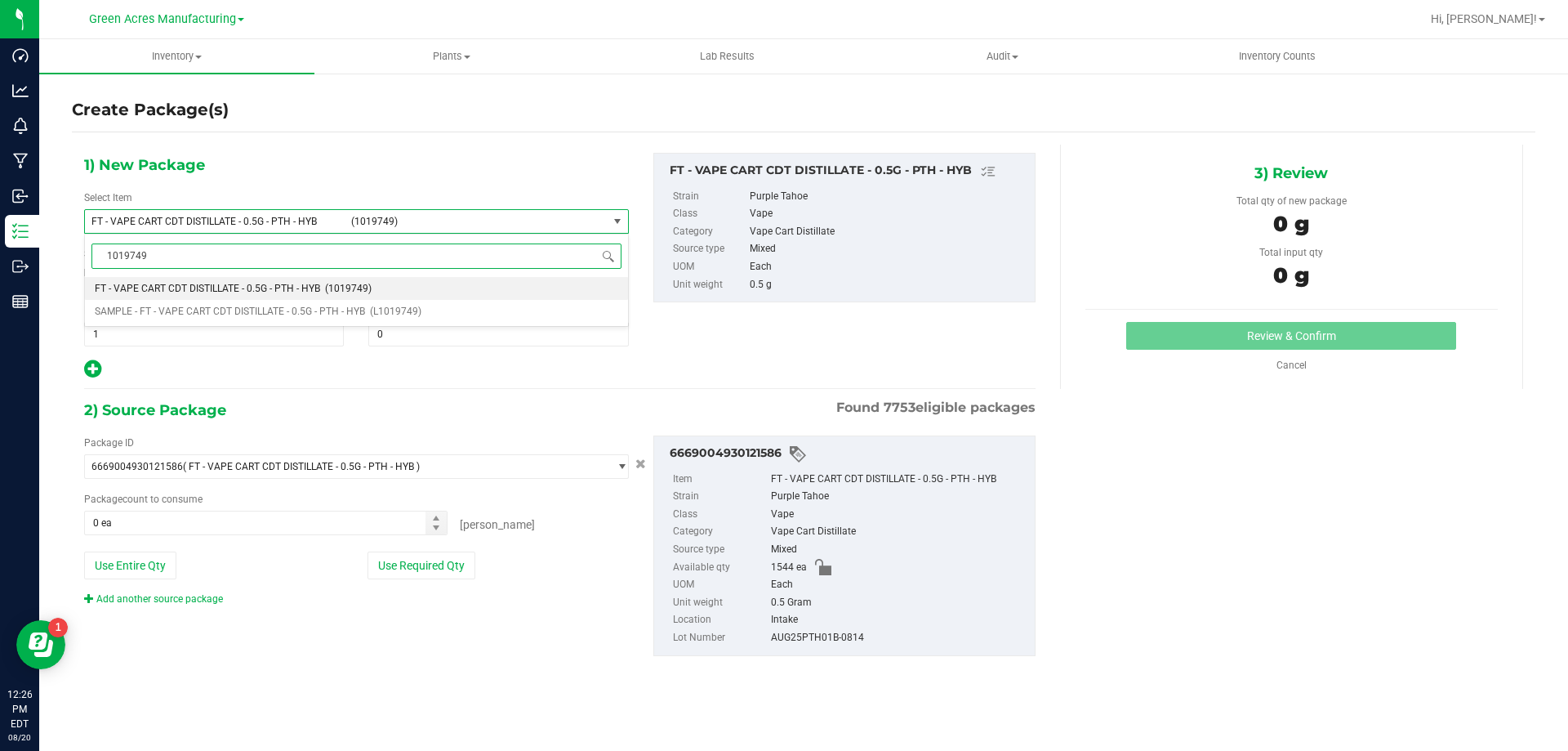
type input "1019749"
click at [533, 327] on div "1019749 Type item name FT - VAPE CART CDT DISTILLATE - 0.5G - PTH - HYB (101974…" at bounding box center [356, 380] width 545 height 293
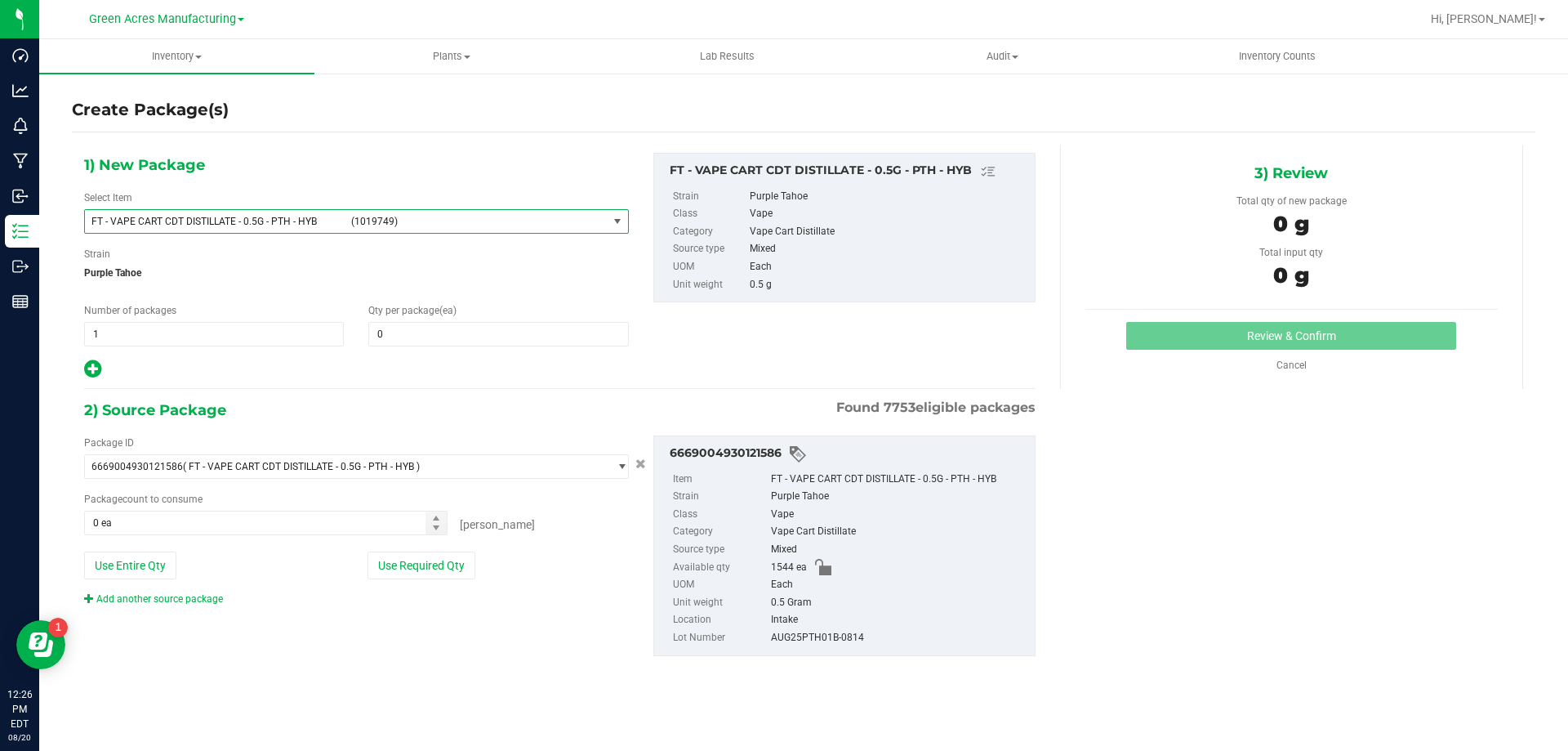
click at [429, 225] on span "(1019749)" at bounding box center [476, 221] width 250 height 11
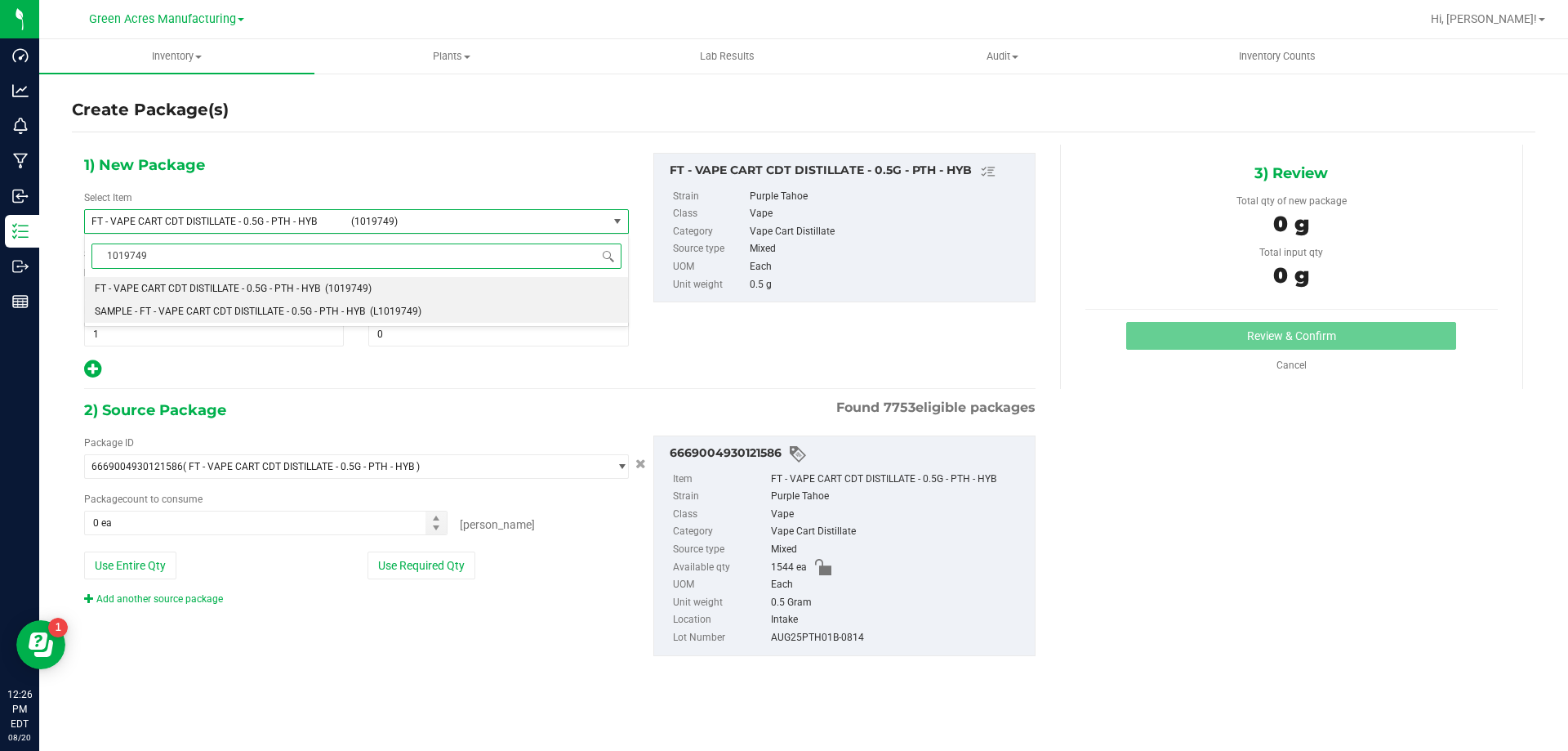
click at [348, 307] on span "SAMPLE - FT - VAPE CART CDT DISTILLATE - 0.5G - PTH - HYB" at bounding box center [229, 311] width 270 height 11
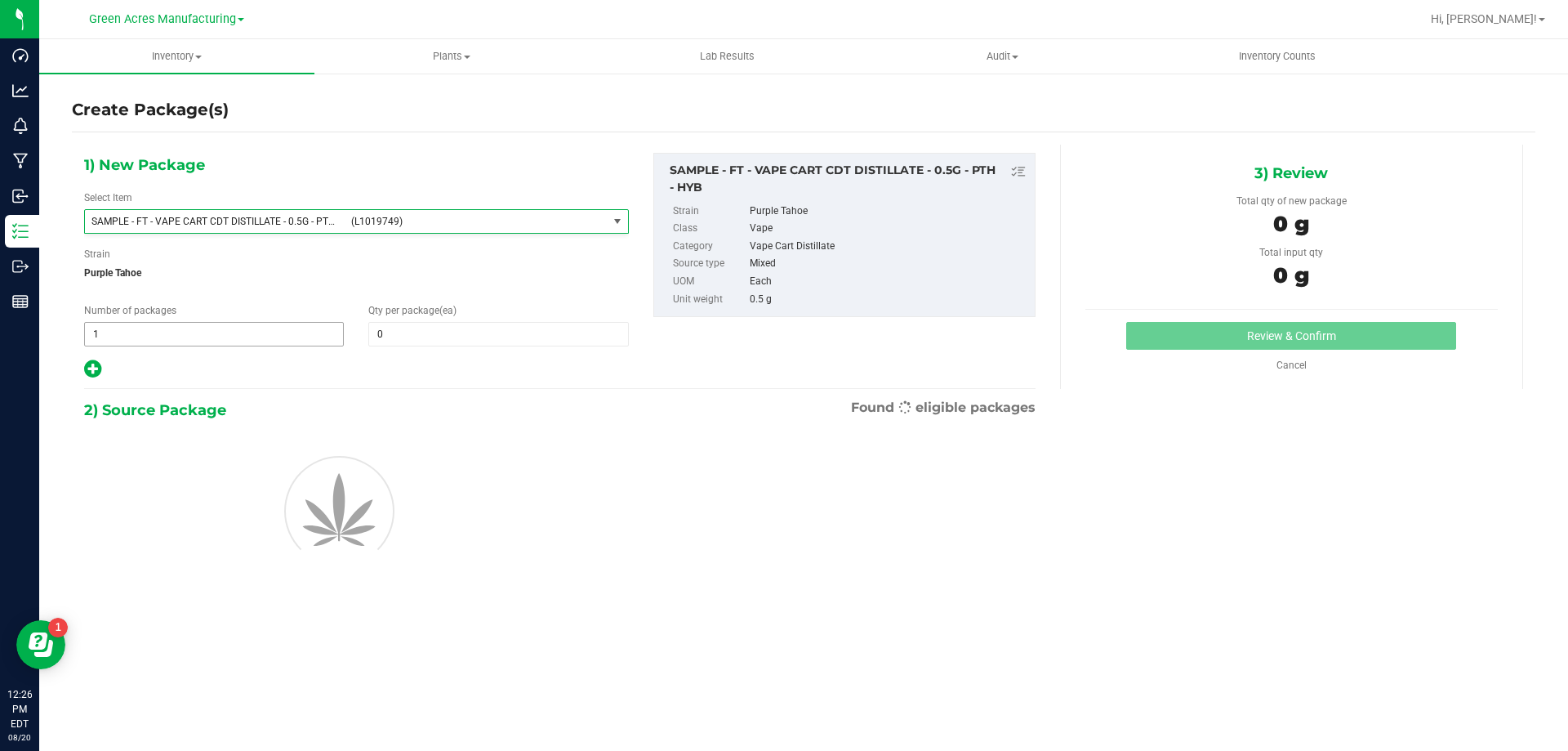
type input "0"
click at [303, 327] on span "1 1" at bounding box center [214, 334] width 260 height 24
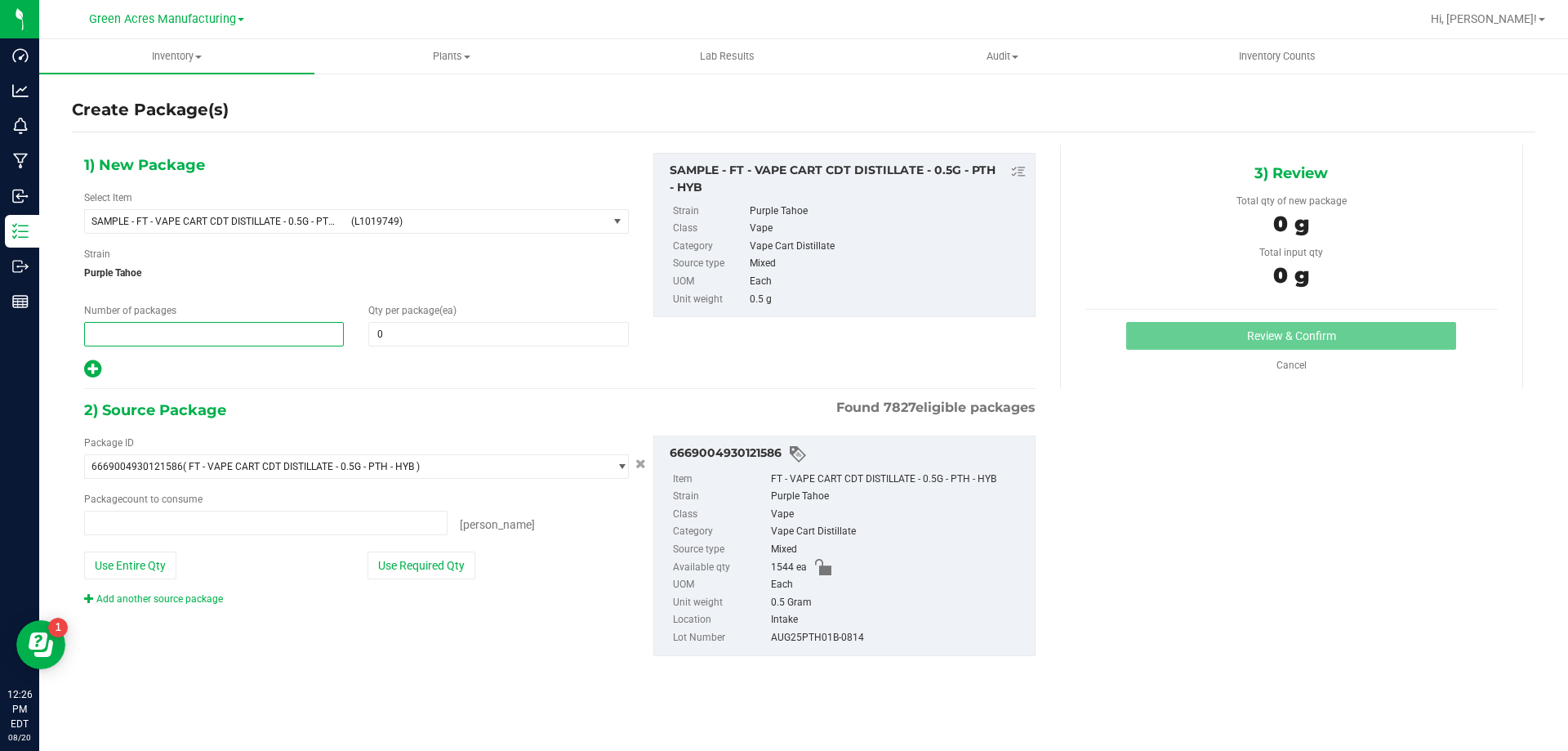
type input "0 ea"
type input "2"
type input "1"
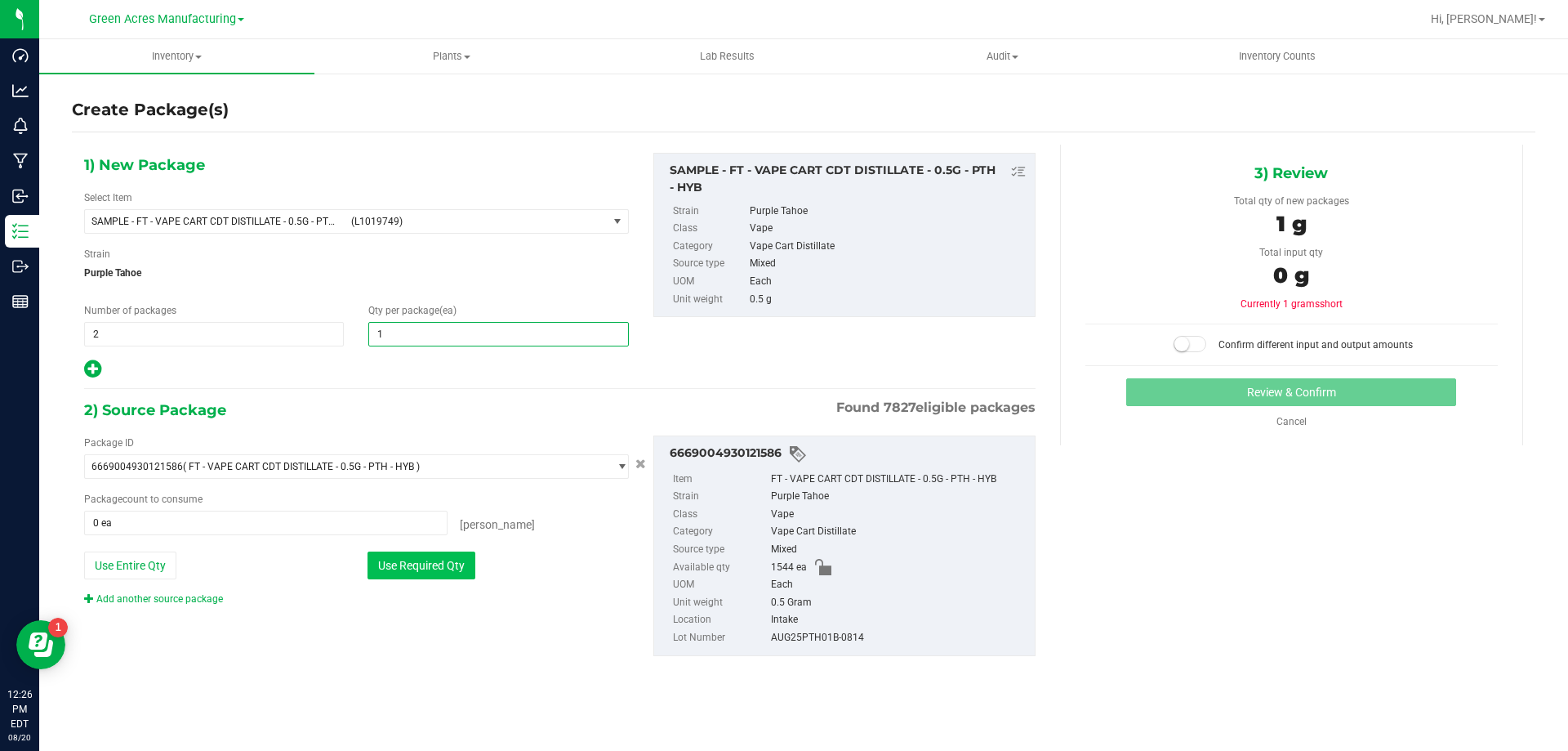
type input "1"
click at [411, 565] on button "Use Required Qty" at bounding box center [421, 566] width 108 height 28
type input "2 ea"
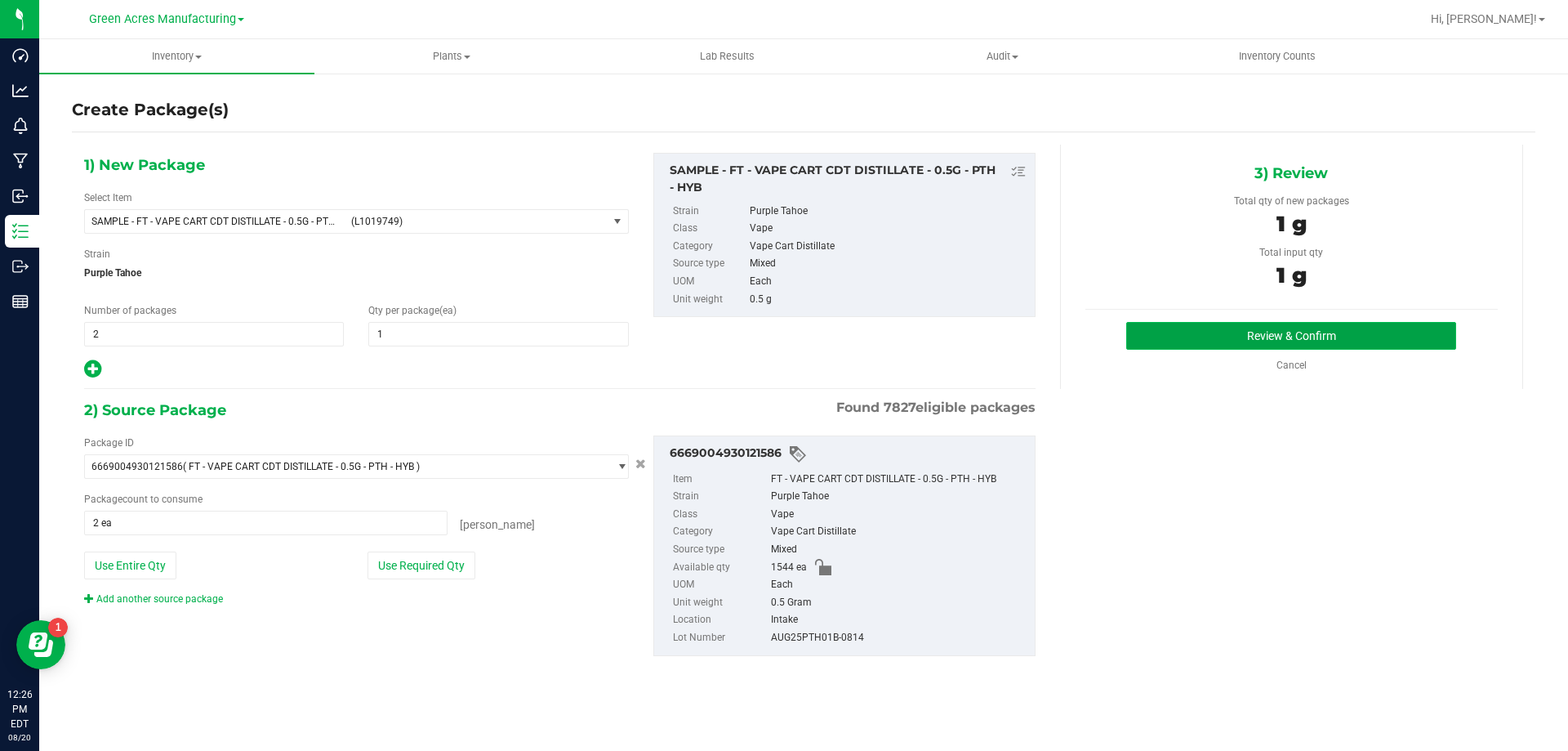
click at [1299, 326] on button "Review & Confirm" at bounding box center [1291, 336] width 330 height 28
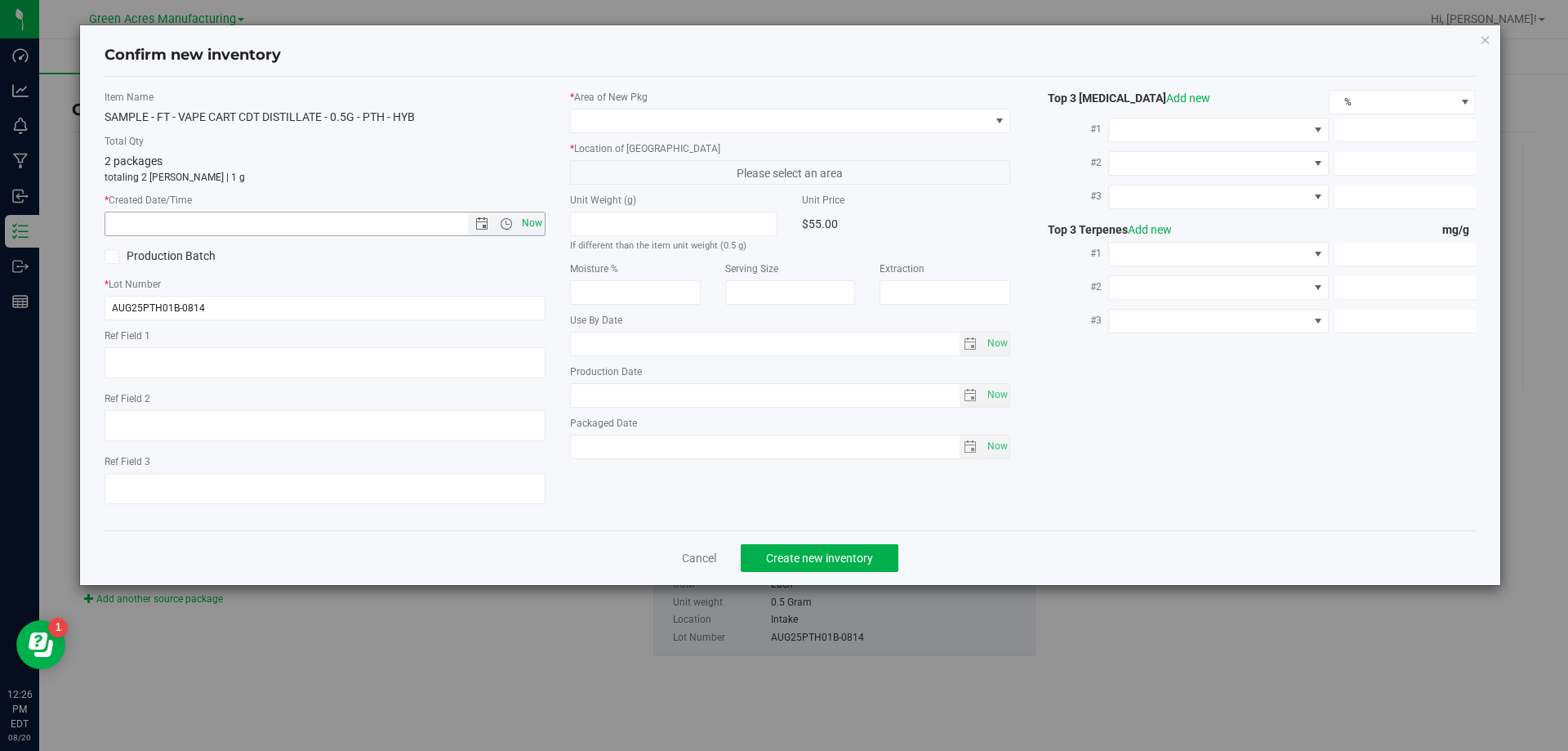
click at [536, 230] on span "Now" at bounding box center [532, 223] width 28 height 23
type input "8/20/2025 12:26 PM"
click at [793, 561] on span "Create new inventory" at bounding box center [820, 558] width 107 height 13
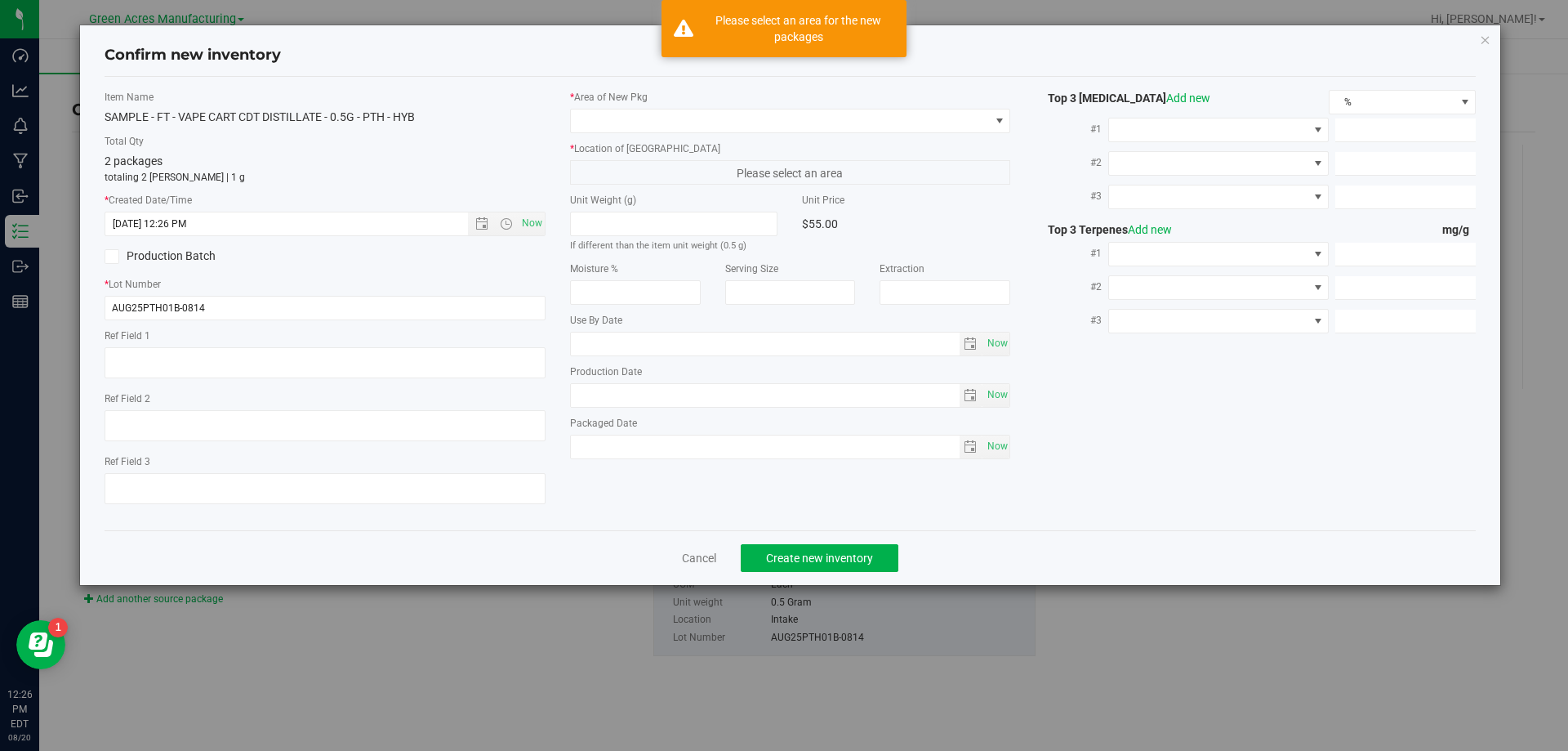
click at [765, 94] on label "* Area of New Pkg" at bounding box center [790, 97] width 441 height 15
click at [768, 120] on span at bounding box center [780, 120] width 419 height 23
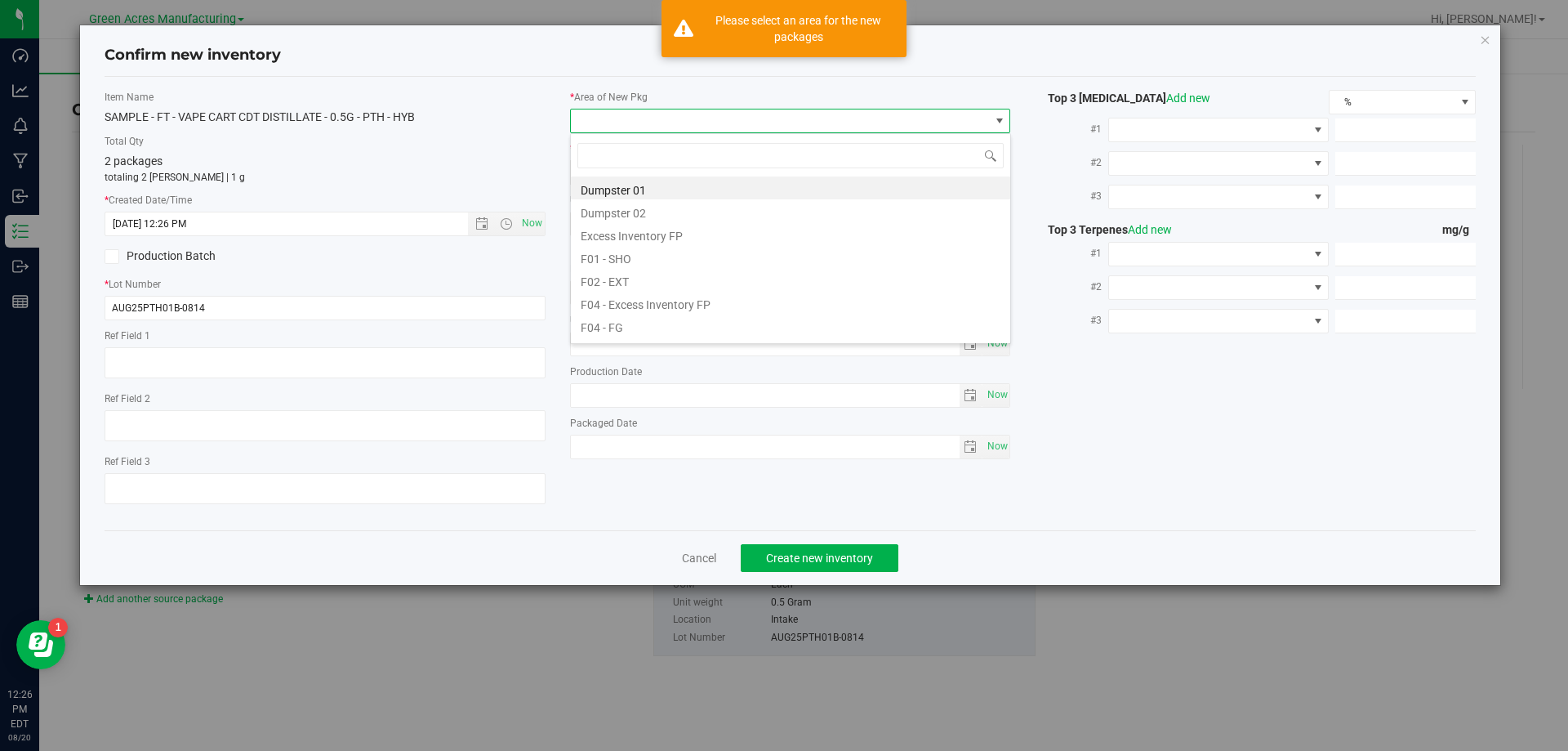
scroll to position [24, 441]
type input "pa"
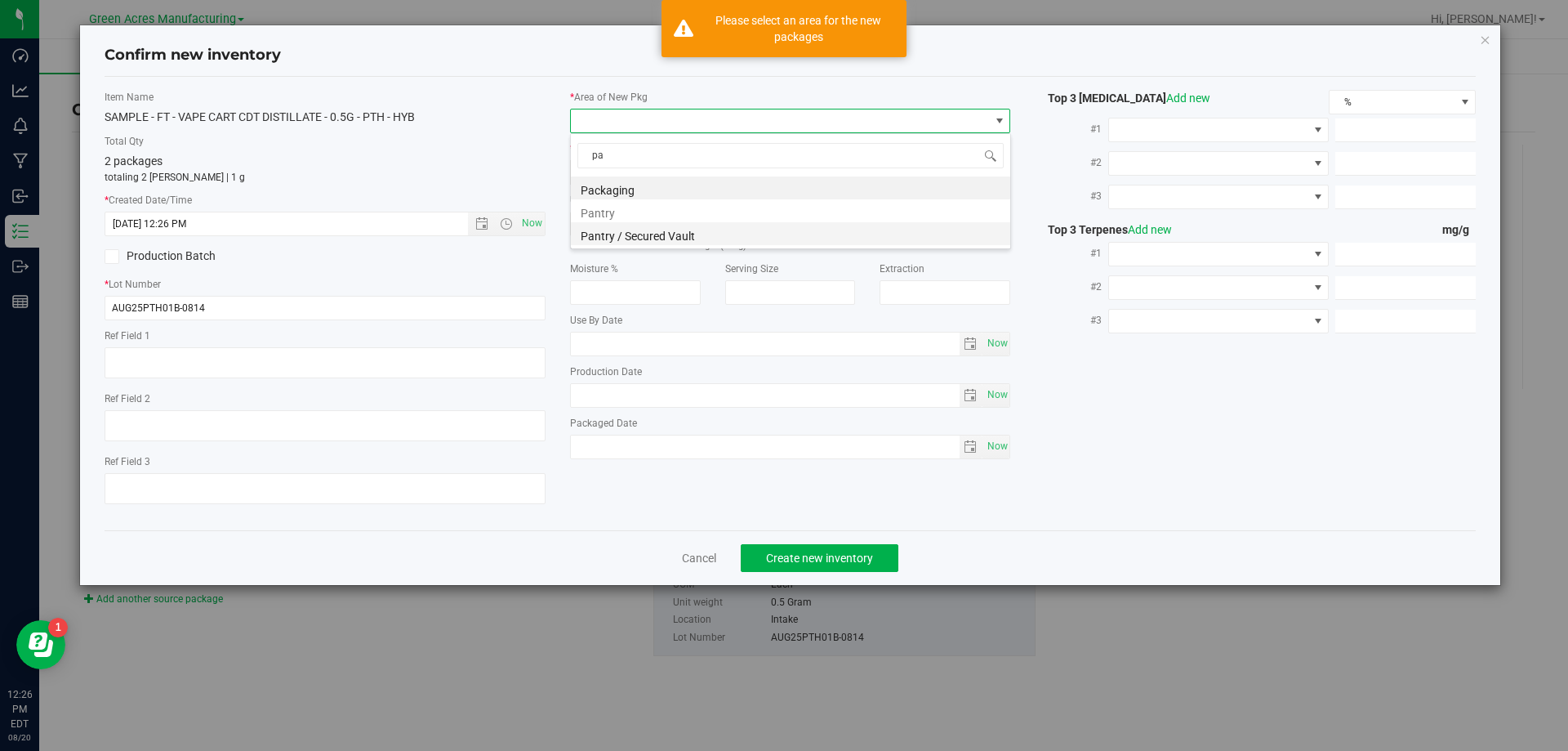
click at [714, 225] on li "Pantry / Secured Vault" at bounding box center [790, 234] width 440 height 23
click at [745, 186] on div "* Area of New Pkg Pantry / Secured Vault * Location of New Pkg Freezer Freezer …" at bounding box center [790, 279] width 466 height 378
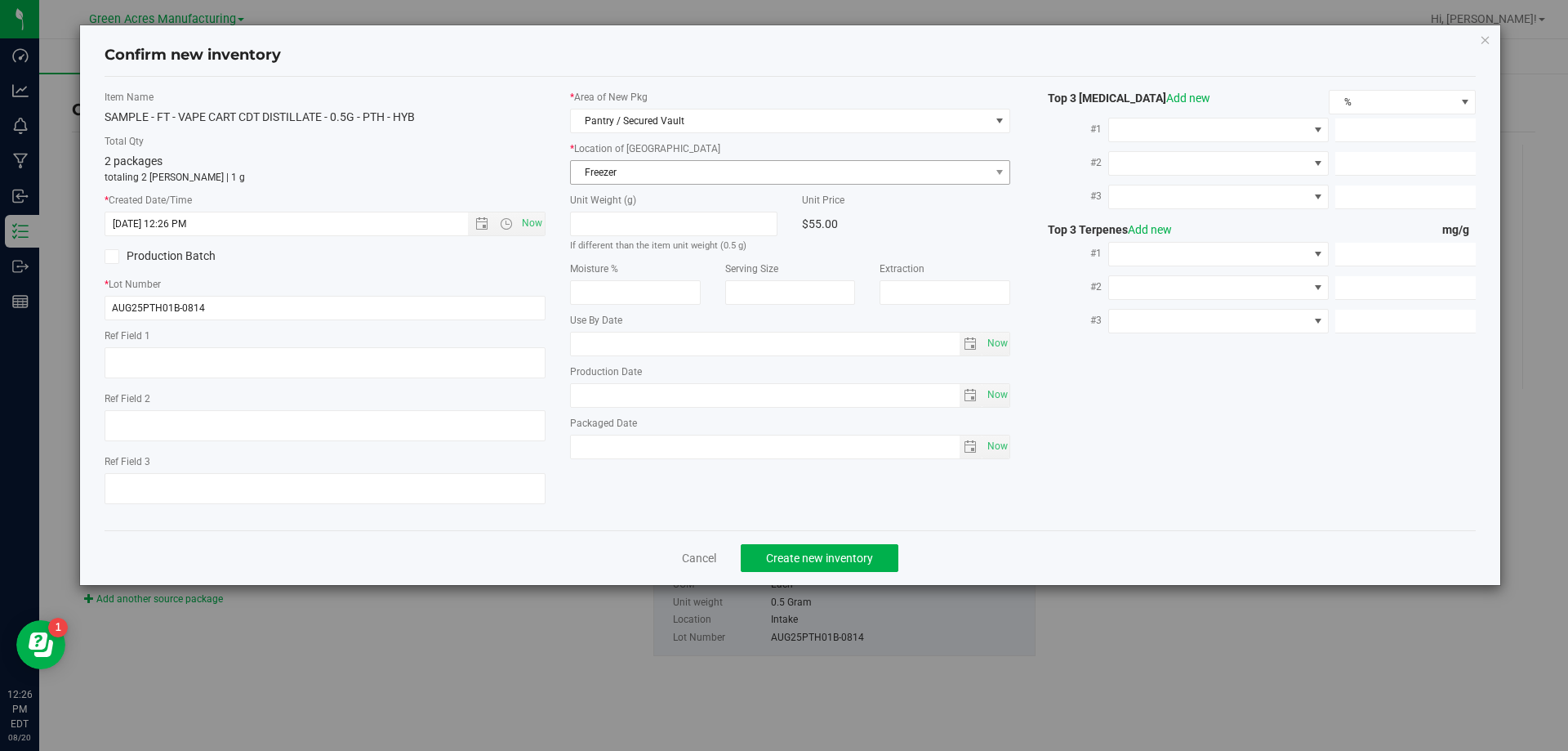
click at [751, 183] on span "Freezer" at bounding box center [780, 172] width 419 height 23
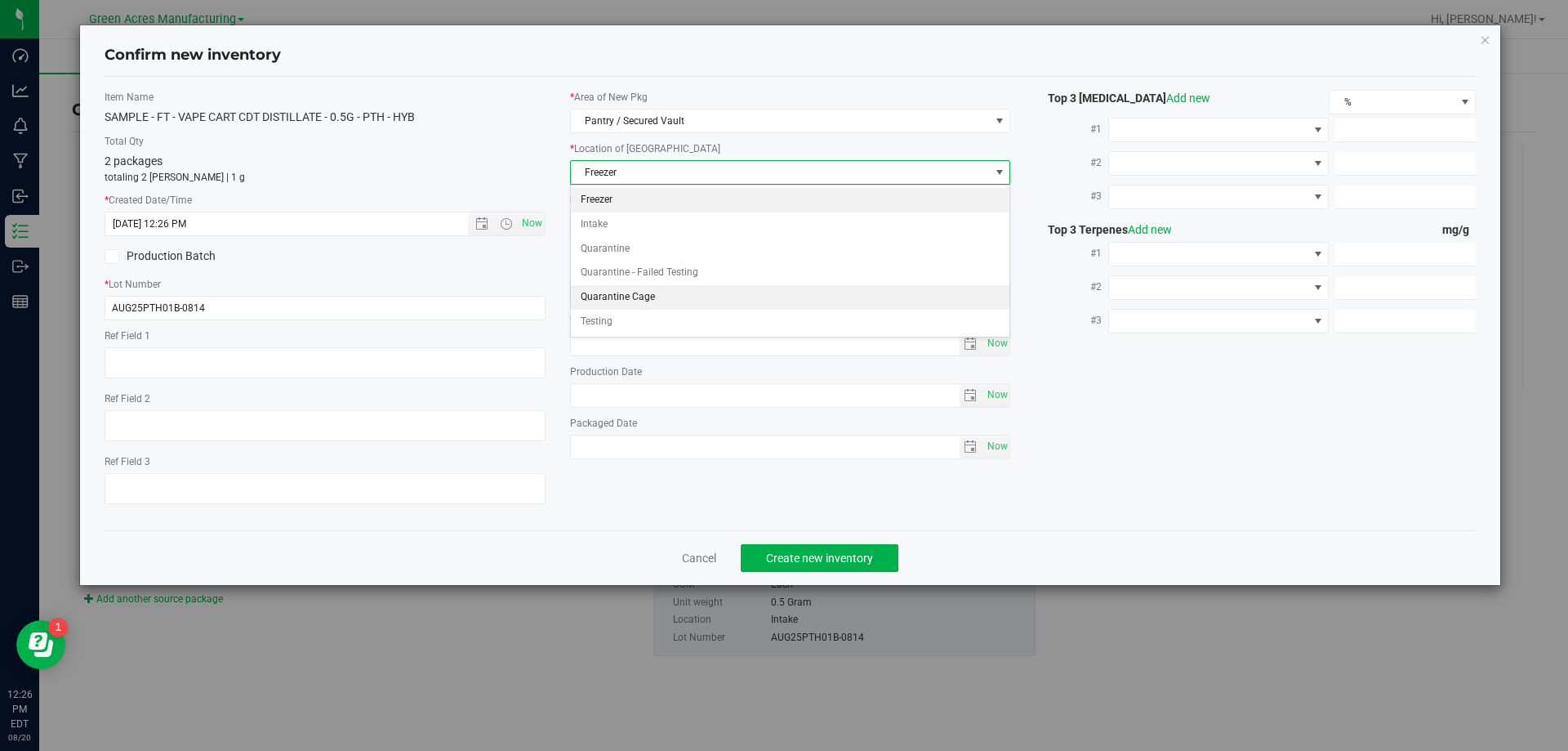
click at [685, 306] on li "Quarantine Cage" at bounding box center [790, 297] width 440 height 24
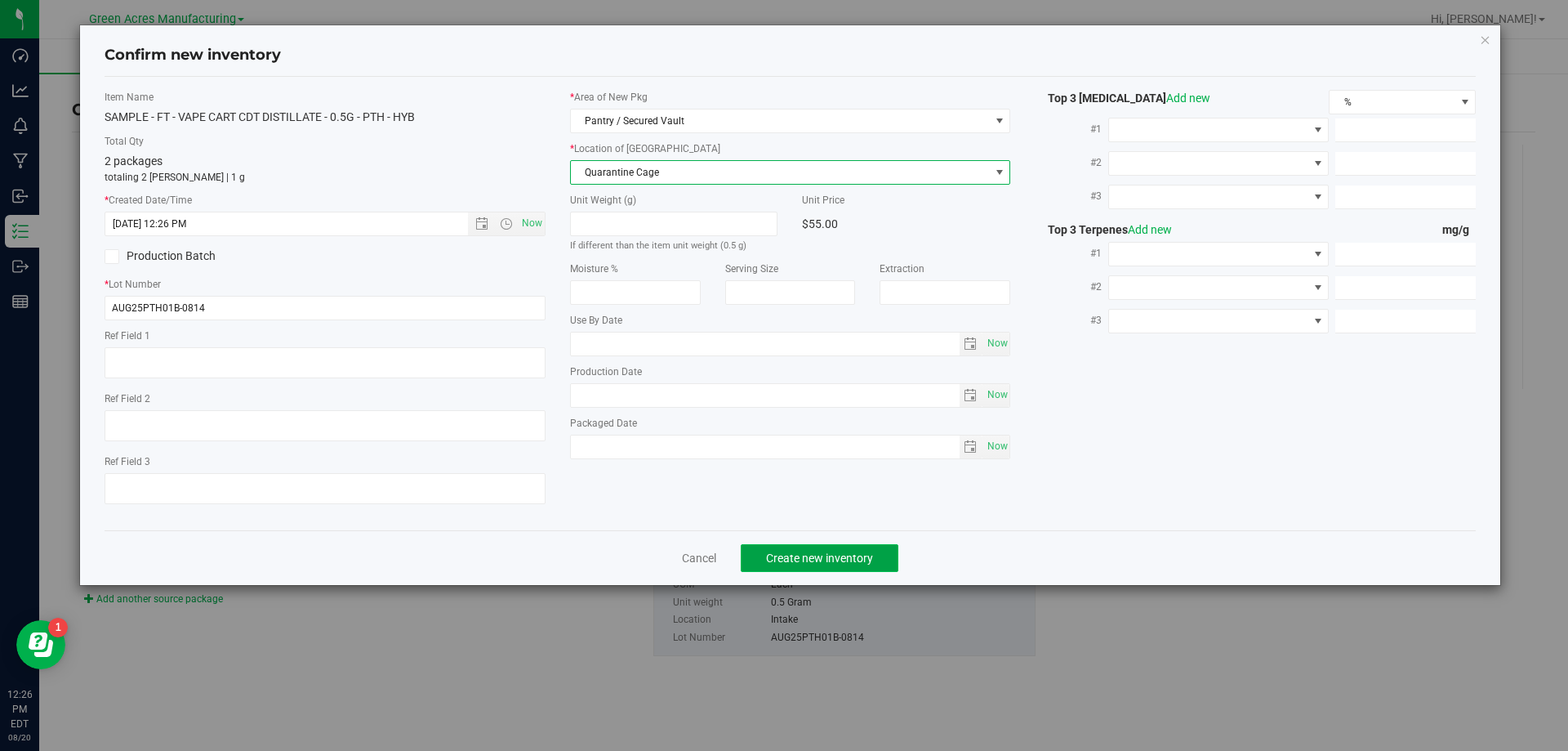
click at [800, 557] on span "Create new inventory" at bounding box center [820, 558] width 107 height 13
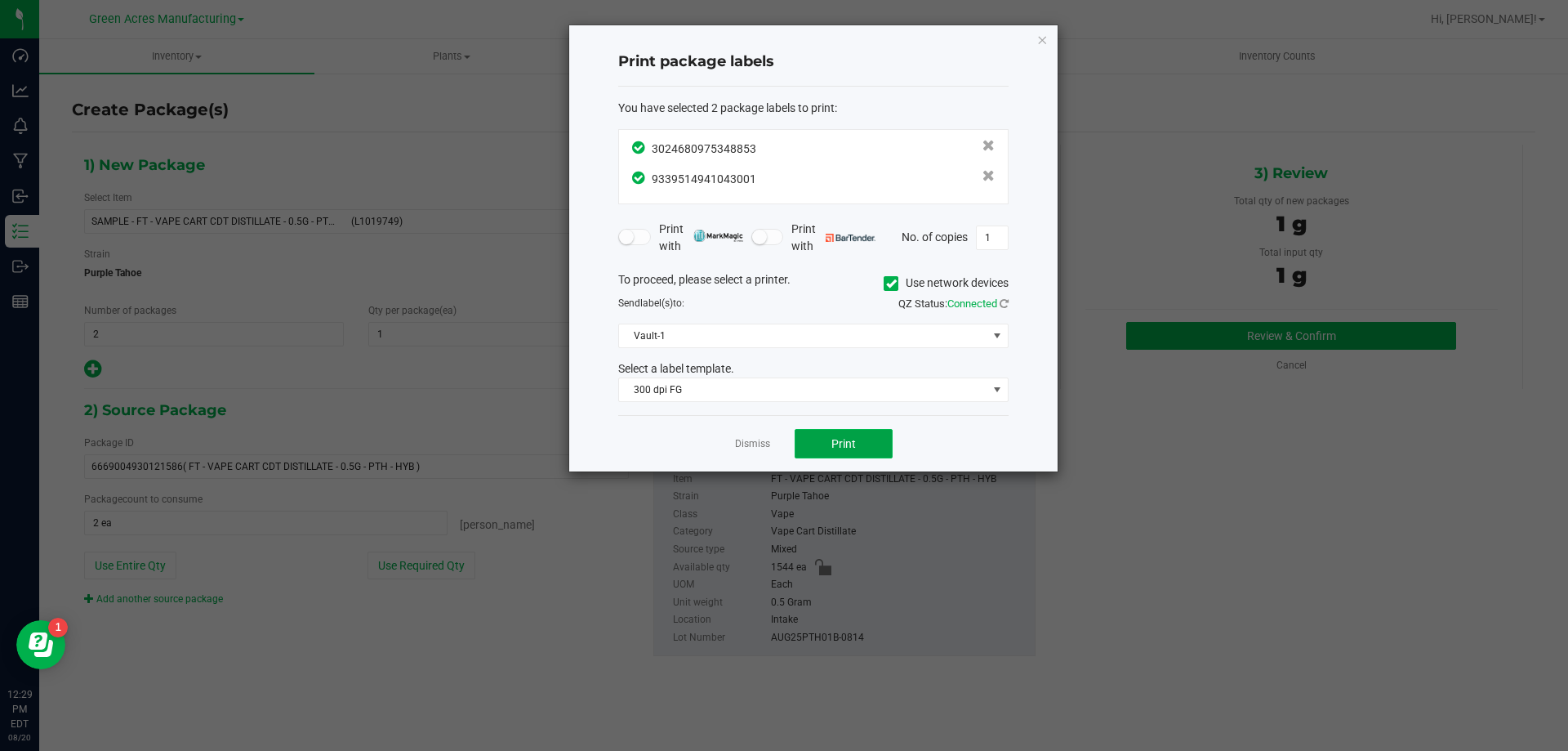
click at [843, 437] on span "Print" at bounding box center [843, 443] width 24 height 13
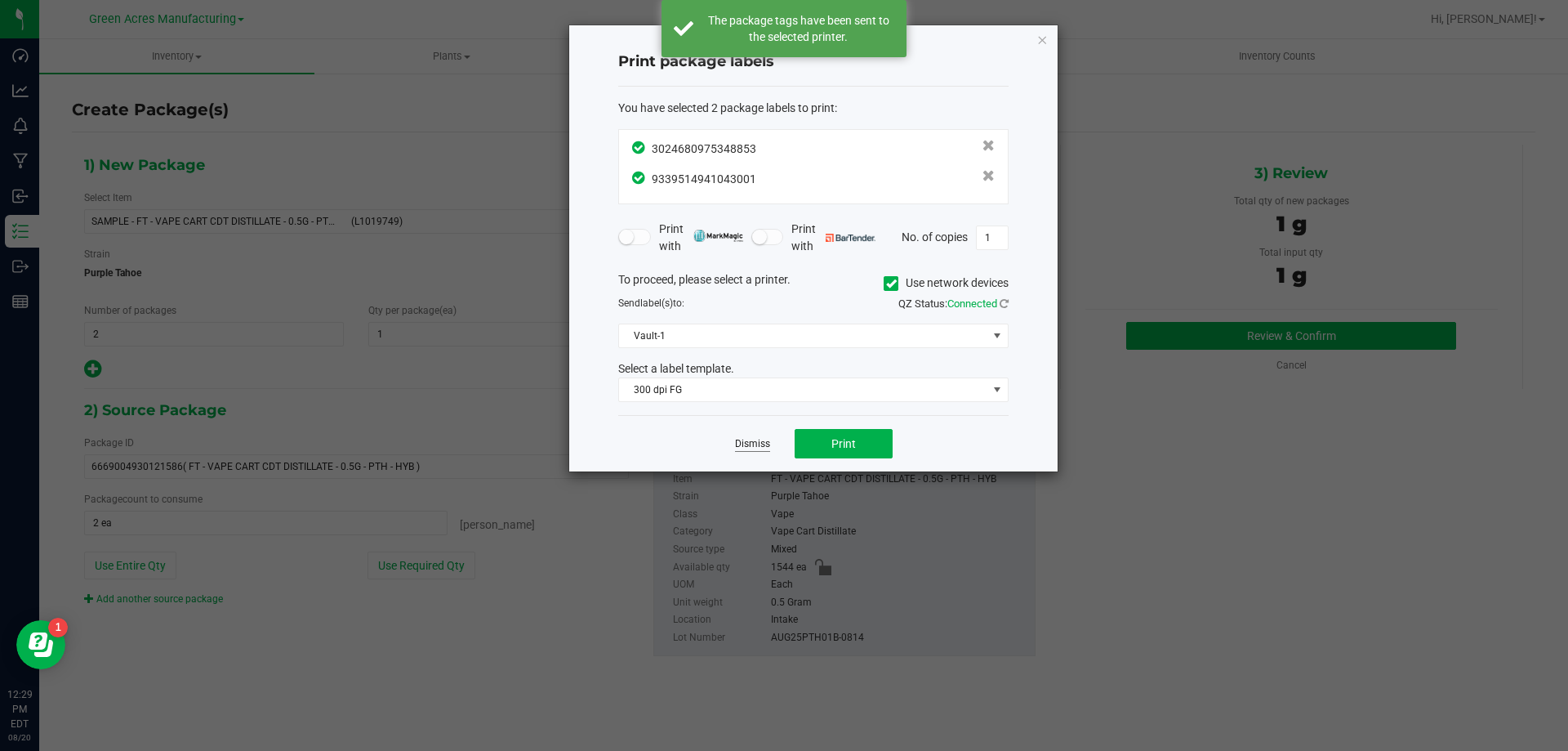
click at [767, 444] on link "Dismiss" at bounding box center [752, 444] width 35 height 14
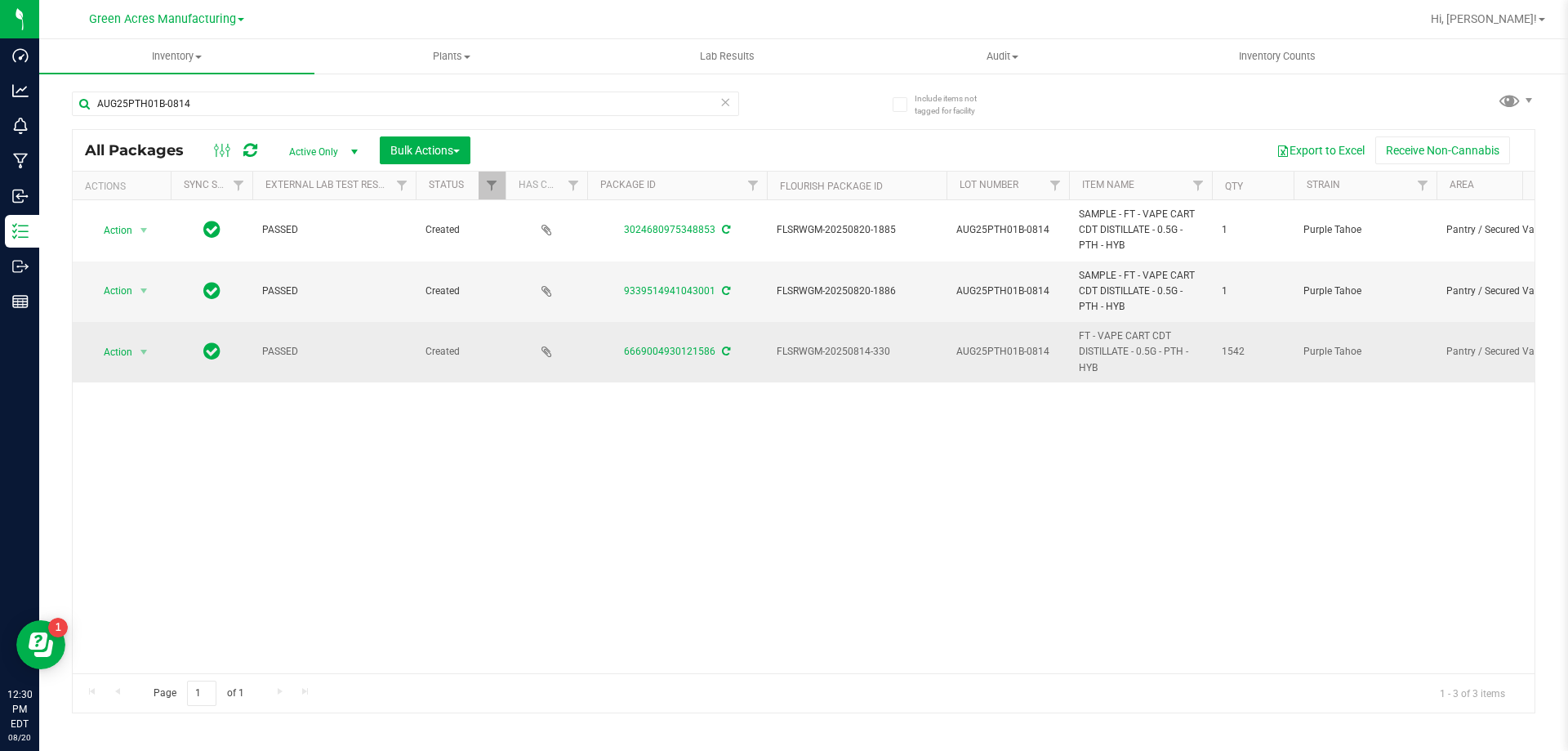
click at [115, 357] on span "Action" at bounding box center [111, 352] width 44 height 23
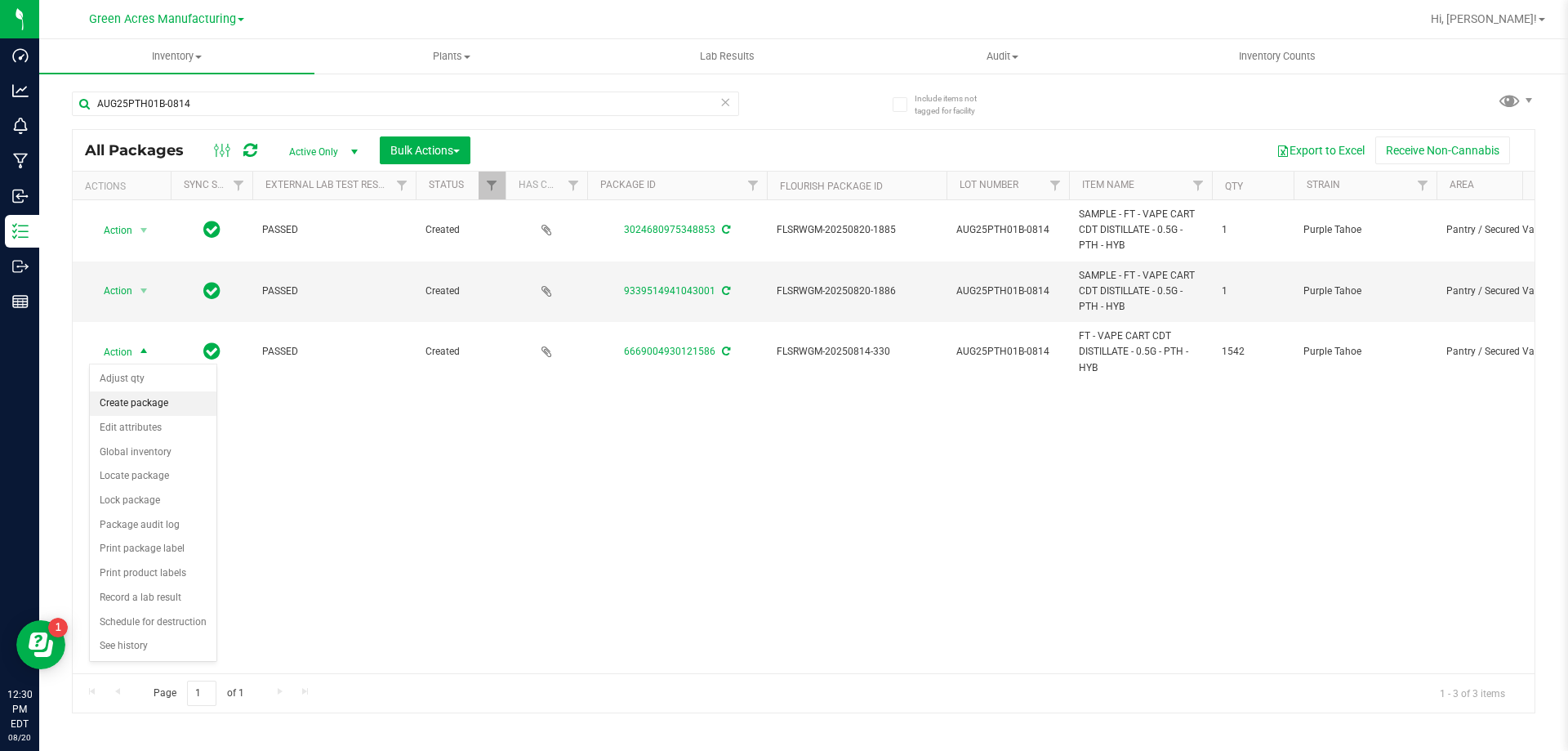
click at [157, 399] on li "Create package" at bounding box center [153, 404] width 126 height 24
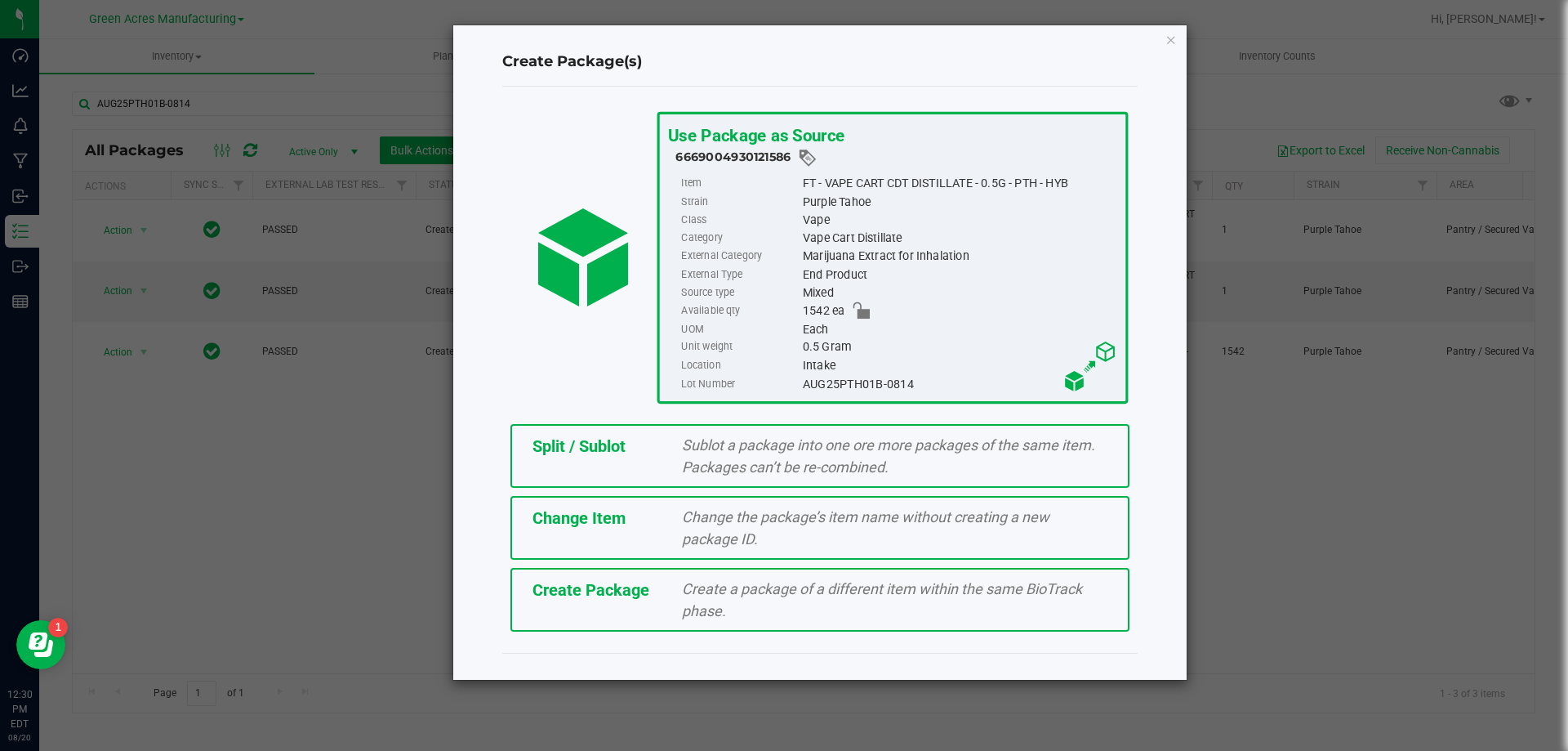
click at [634, 469] on div "Split / Sublot Sublot a package into one ore more packages of the same item. Pa…" at bounding box center [820, 456] width 619 height 64
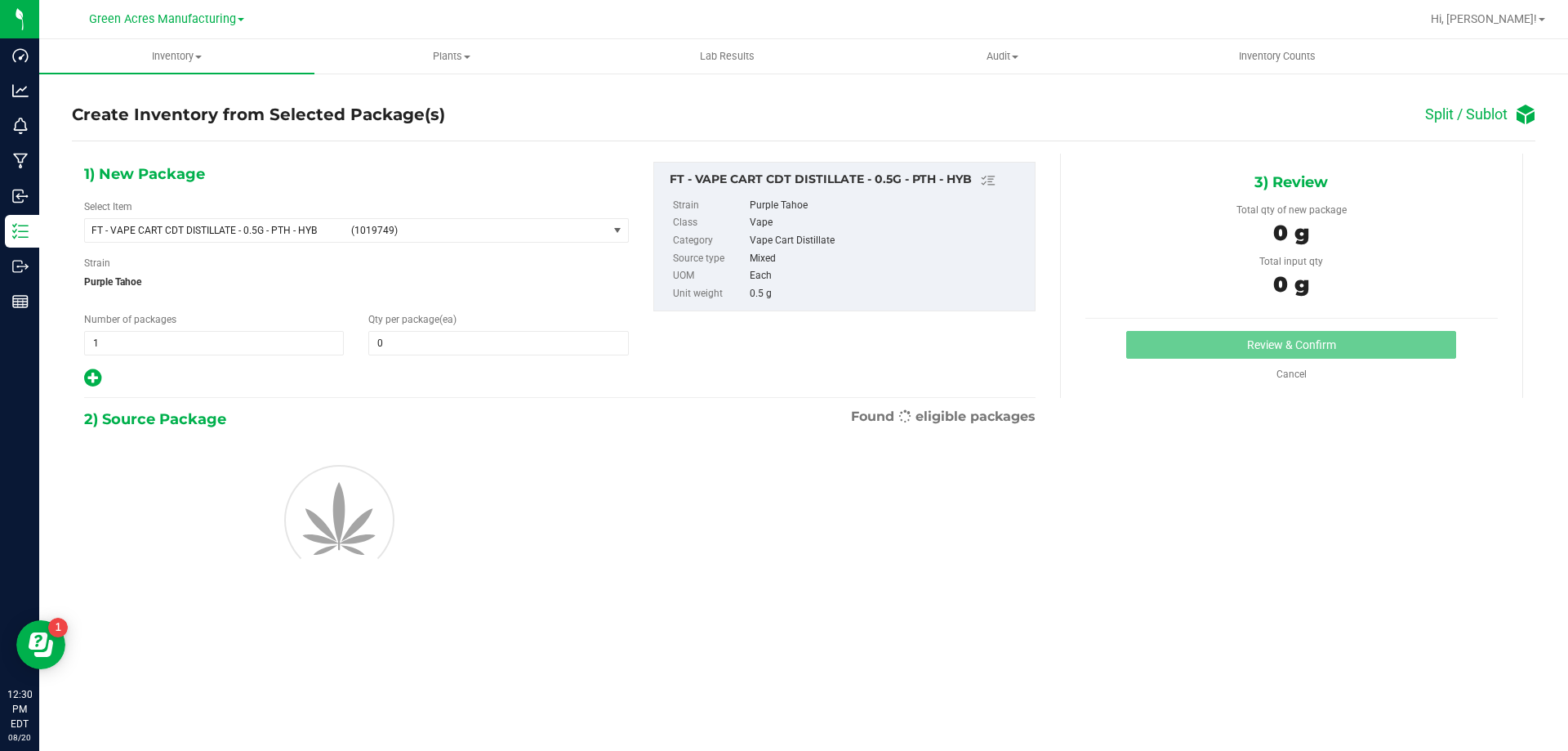
type input "0"
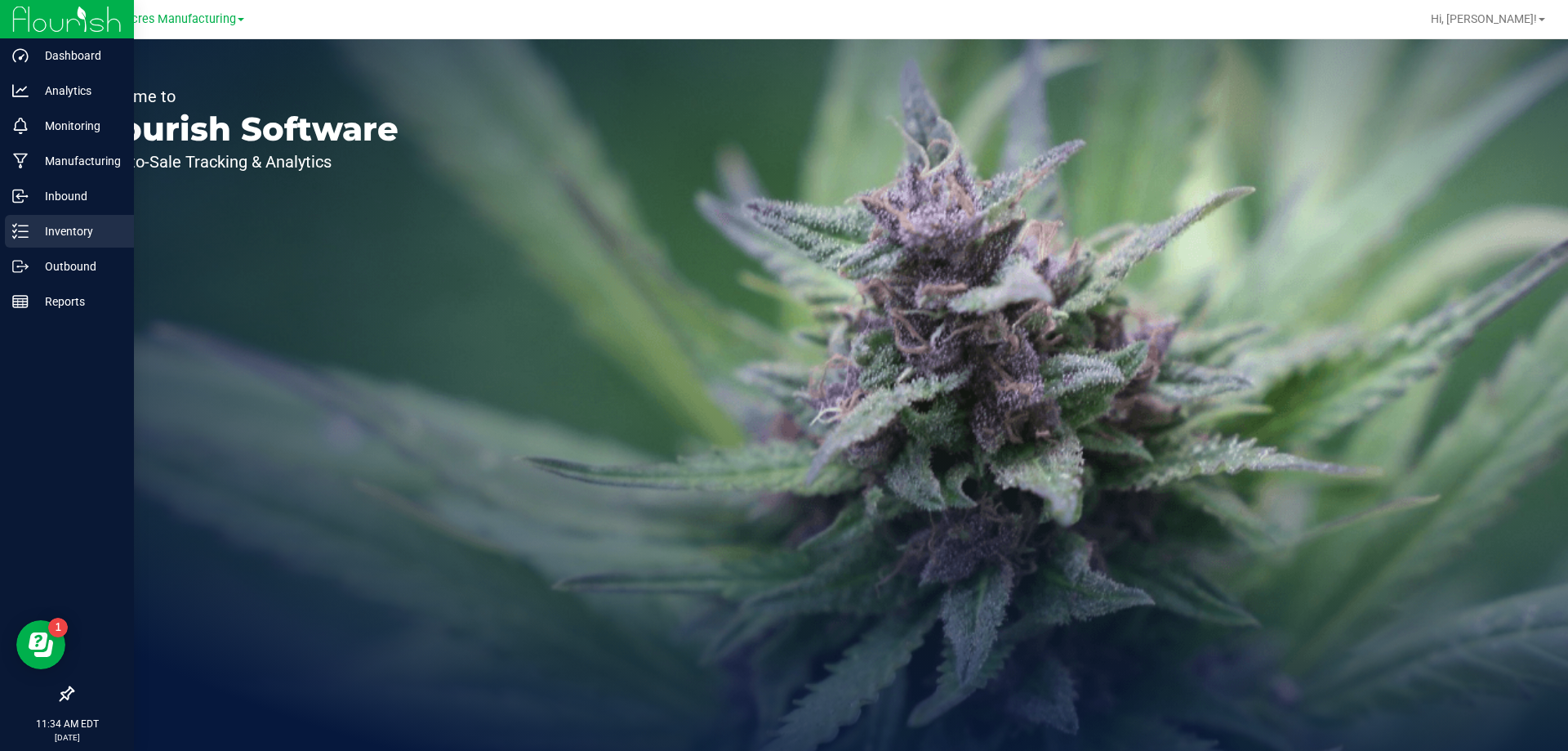
click at [31, 222] on p "Inventory" at bounding box center [77, 231] width 98 height 20
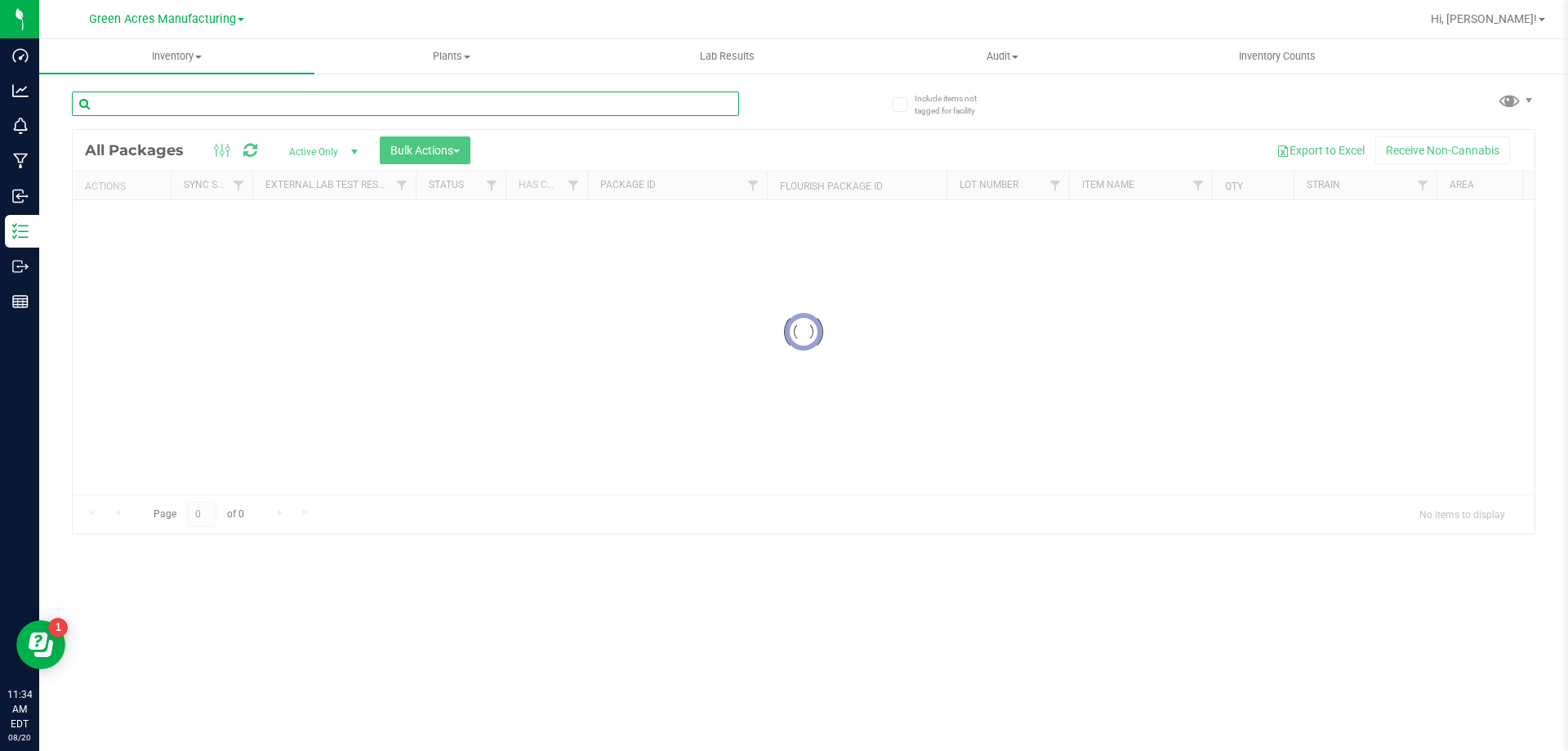
click at [375, 105] on input "text" at bounding box center [405, 104] width 668 height 24
paste input "C-AUG25PZT01-0814"
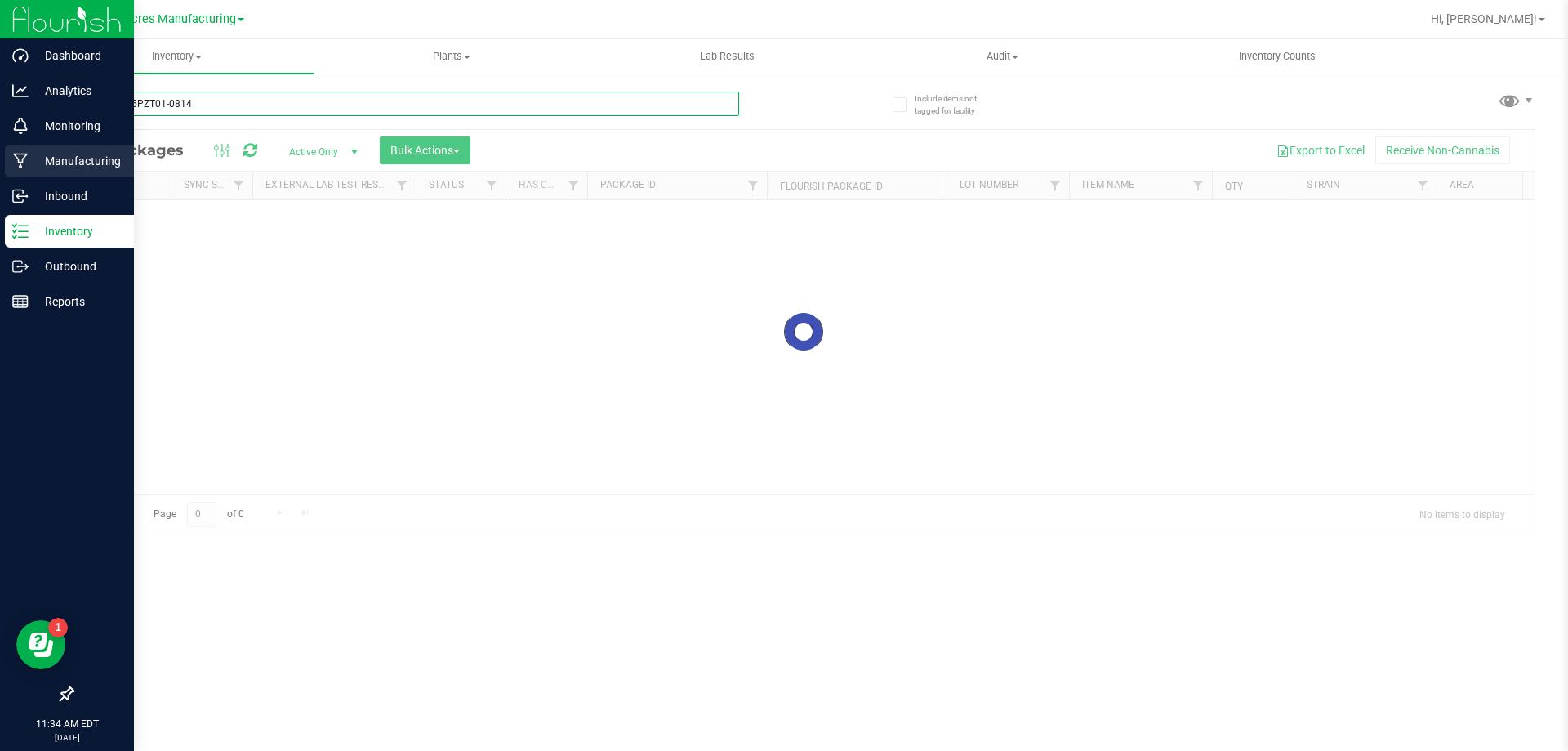
type input "C-AUG25PZT01-0814"
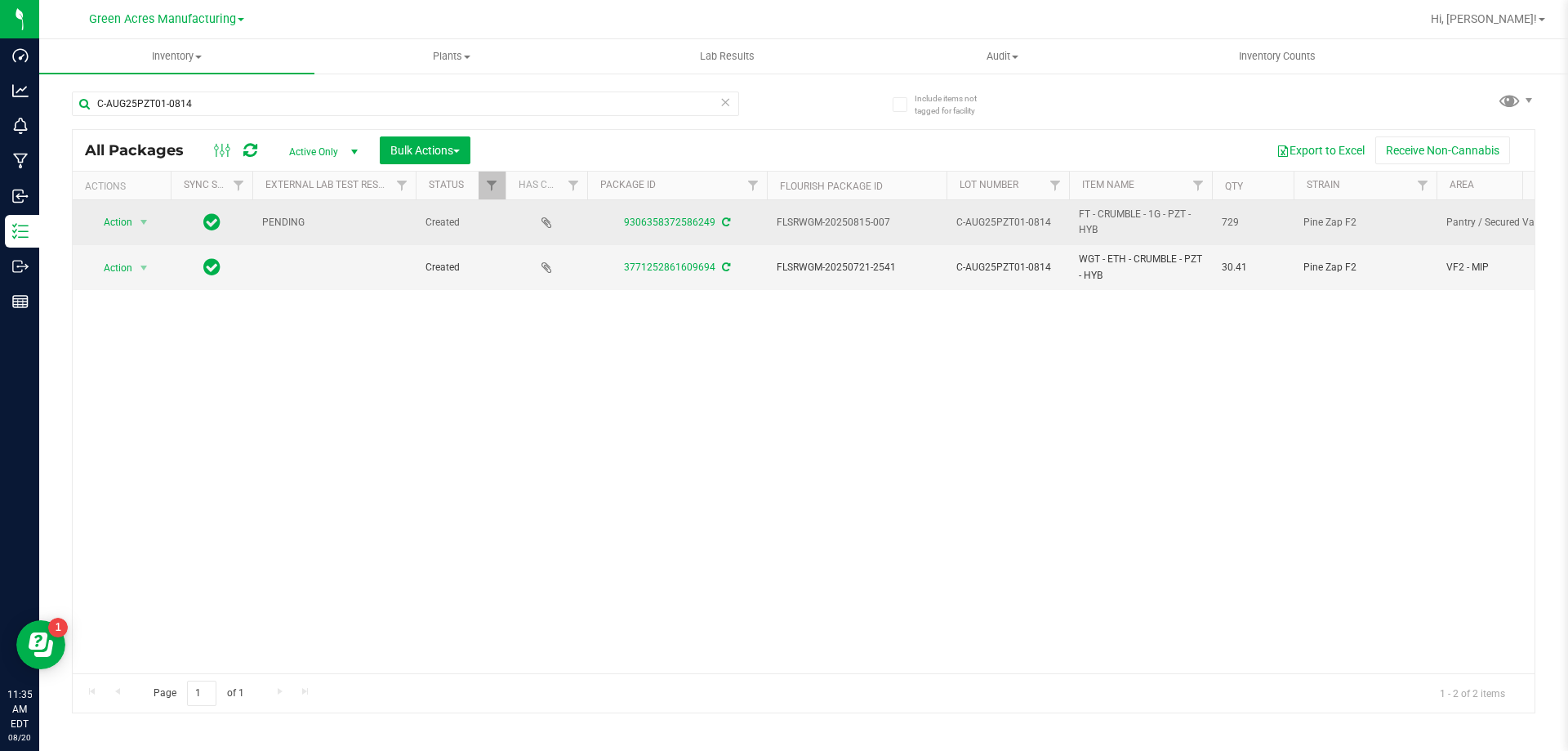
click at [722, 223] on icon at bounding box center [726, 222] width 8 height 10
click at [135, 218] on span "select" at bounding box center [145, 222] width 21 height 23
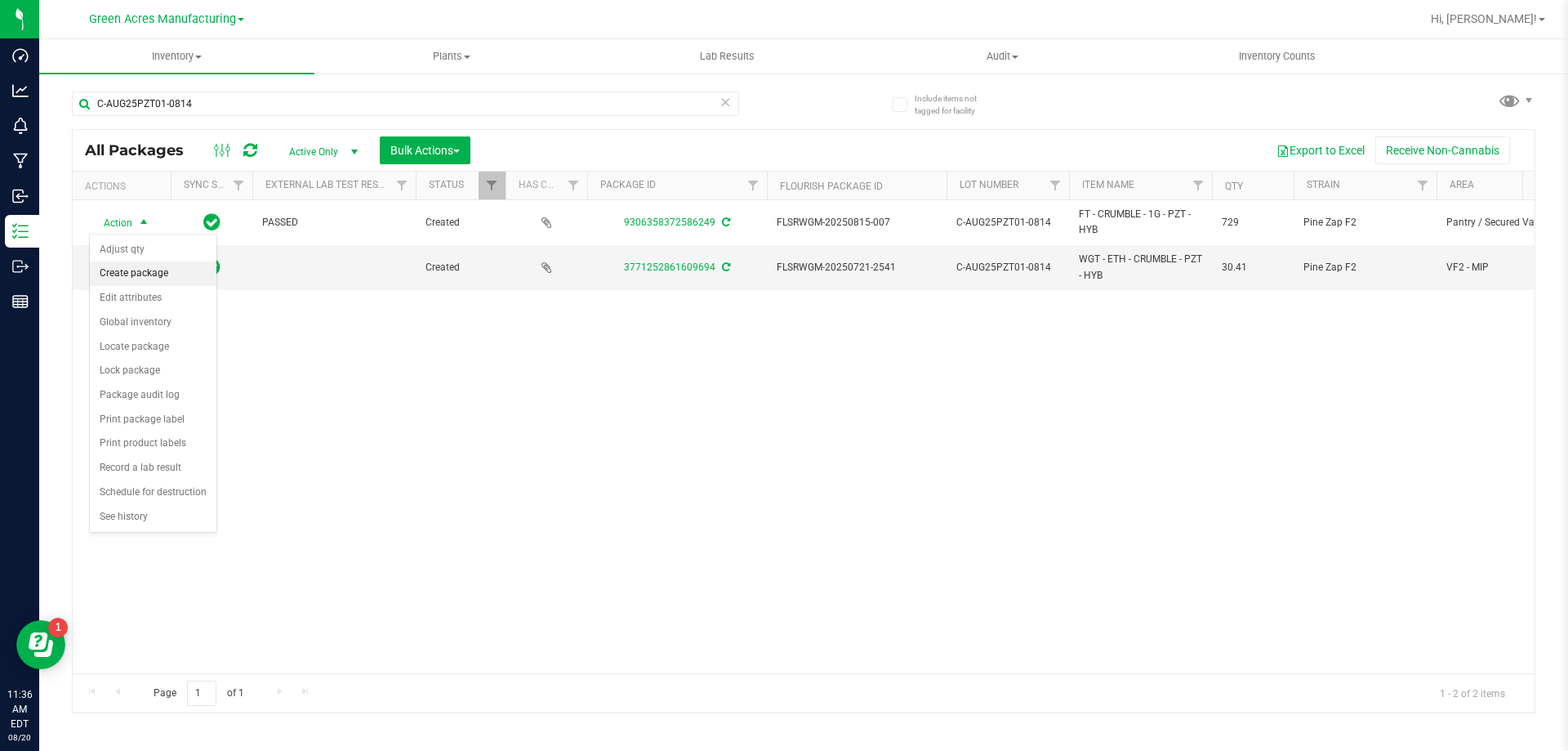
click at [138, 266] on li "Create package" at bounding box center [153, 274] width 126 height 24
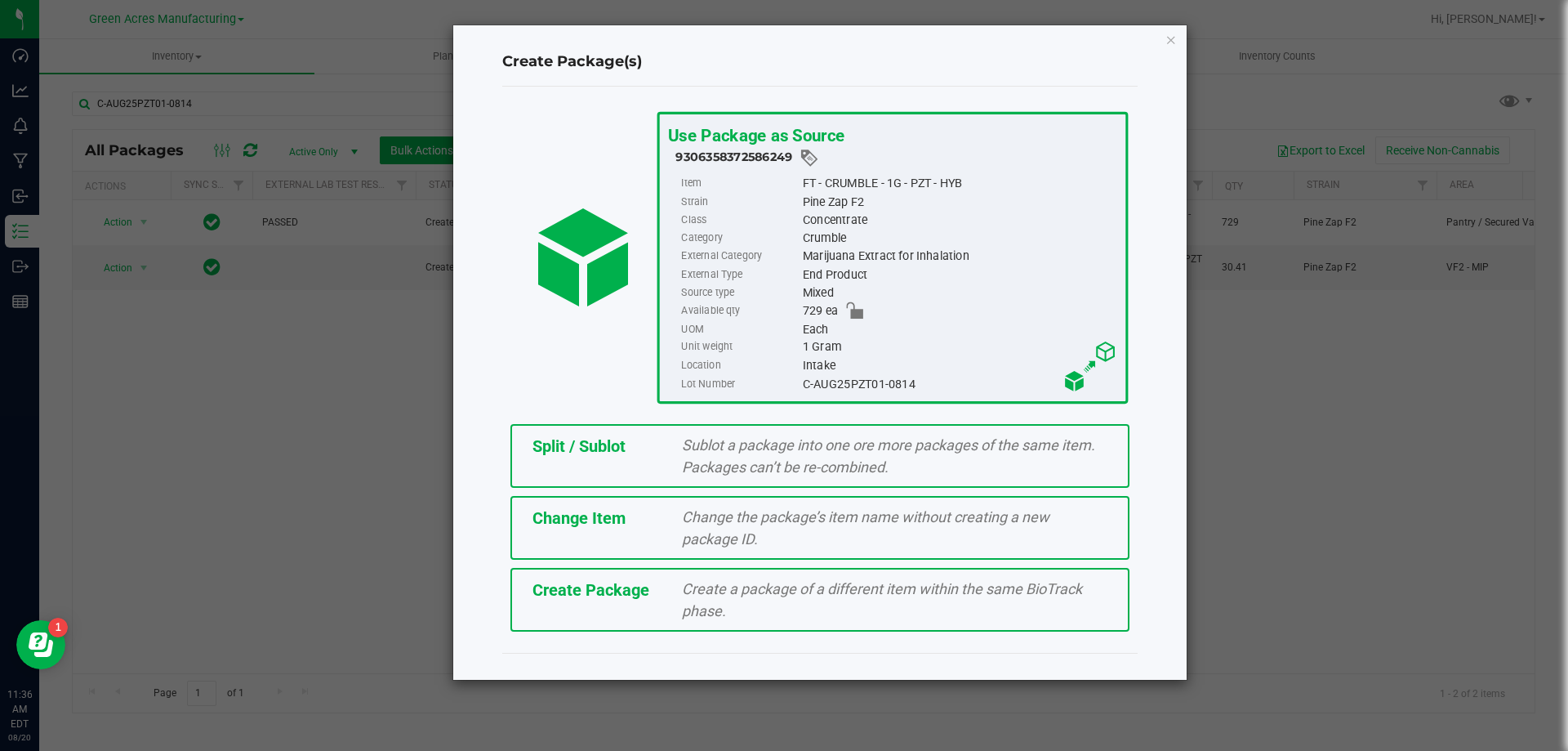
click at [806, 623] on div "Create Package Create a package of a different item within the same BioTrack ph…" at bounding box center [820, 600] width 619 height 64
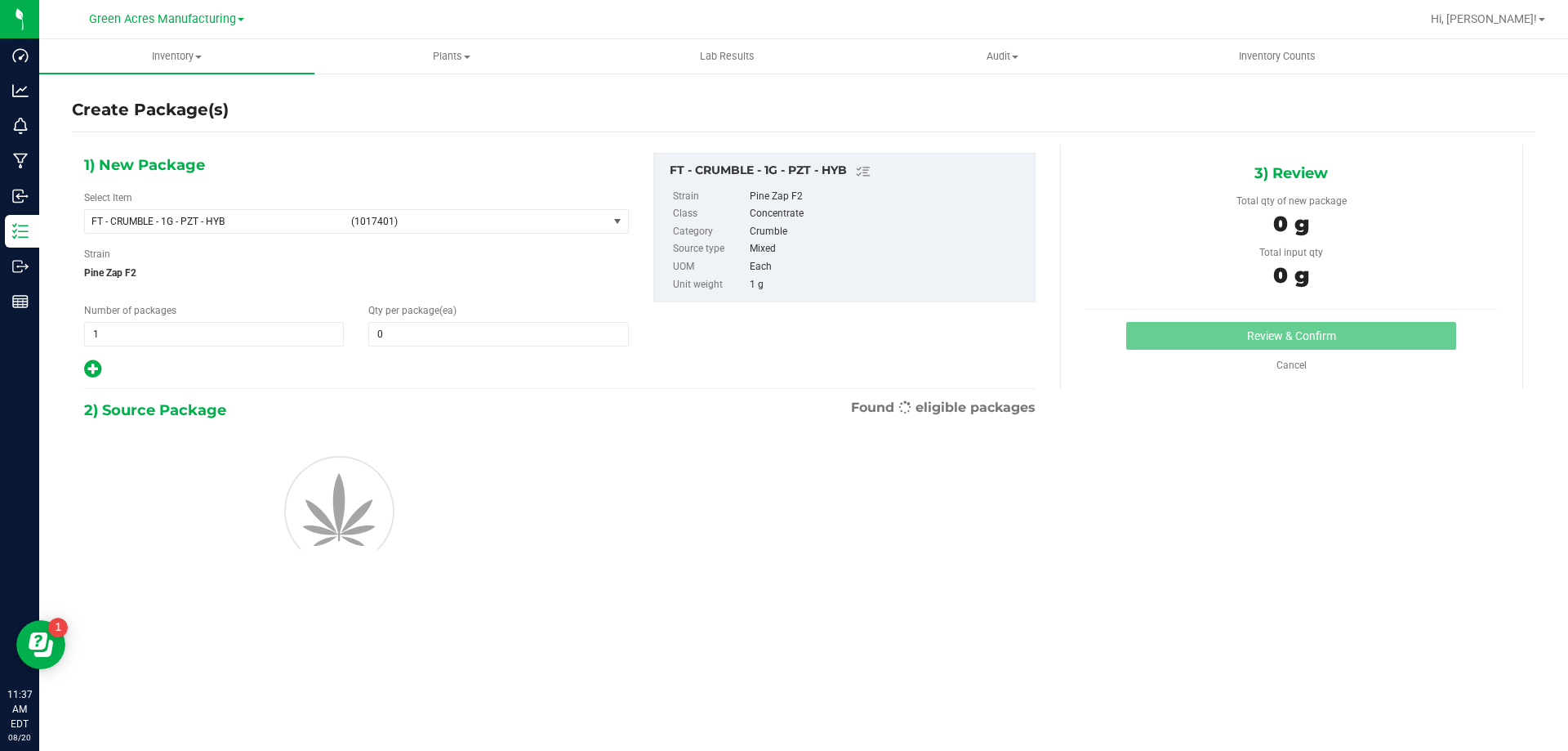
type input "0"
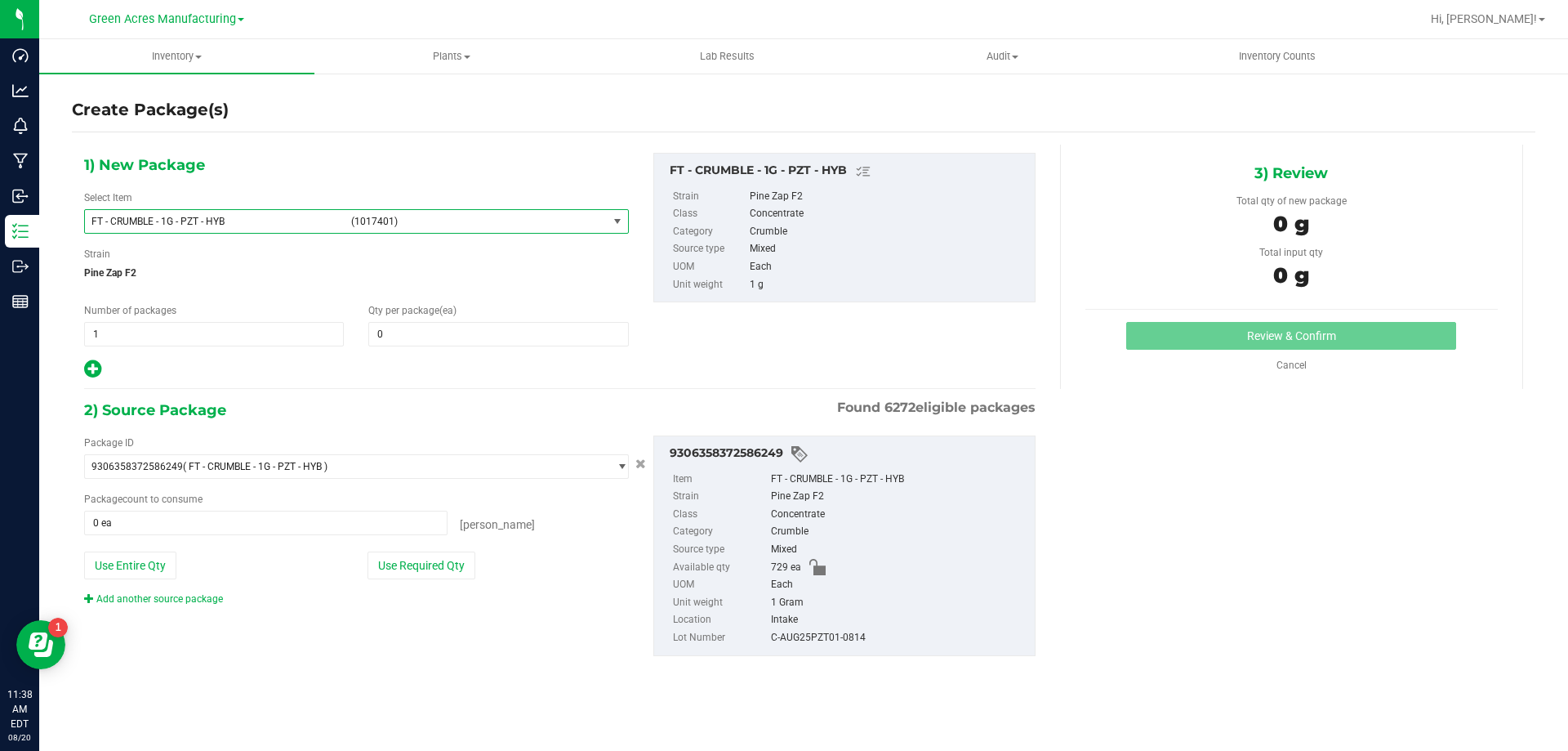
click at [459, 216] on span "(1017401)" at bounding box center [476, 221] width 250 height 11
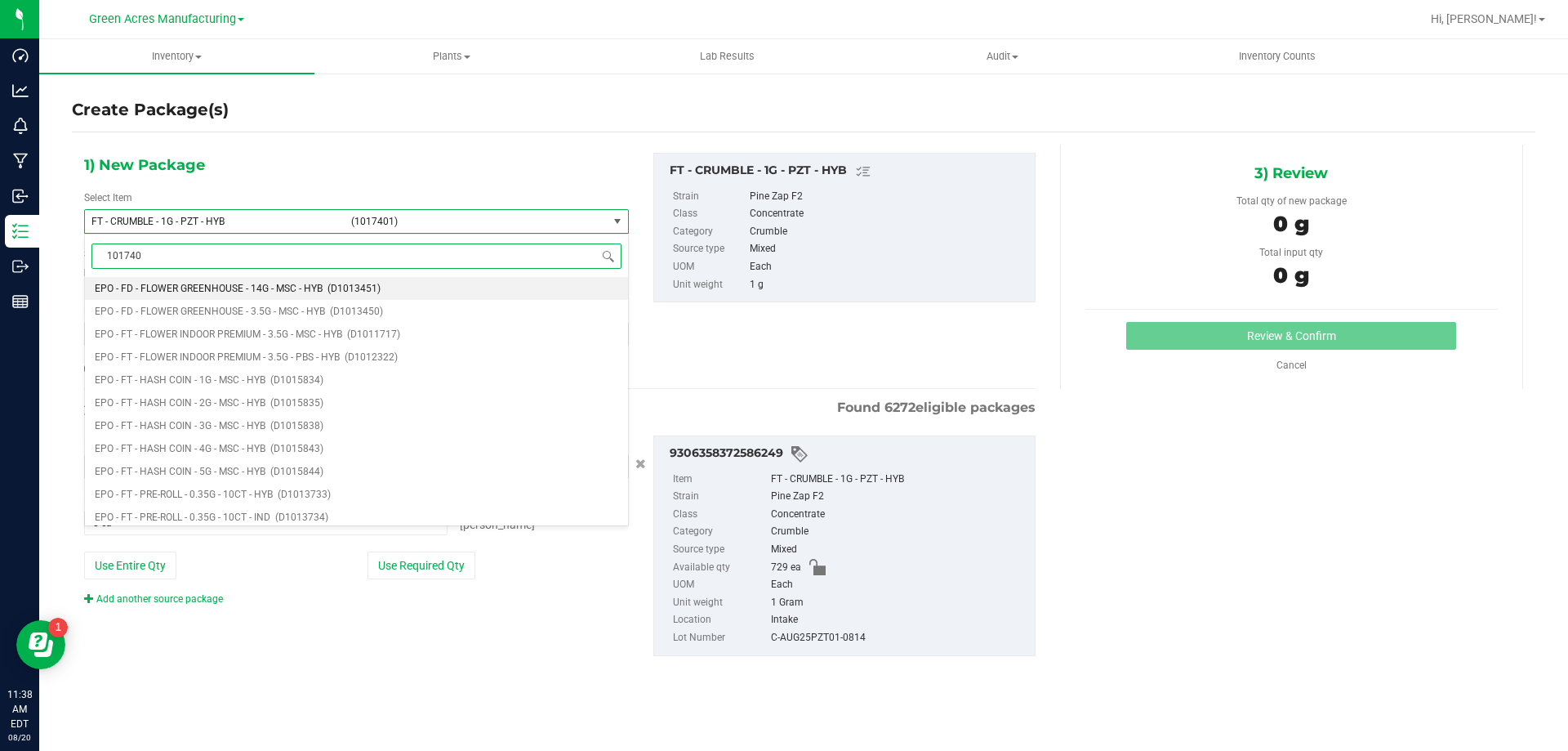
type input "1017401"
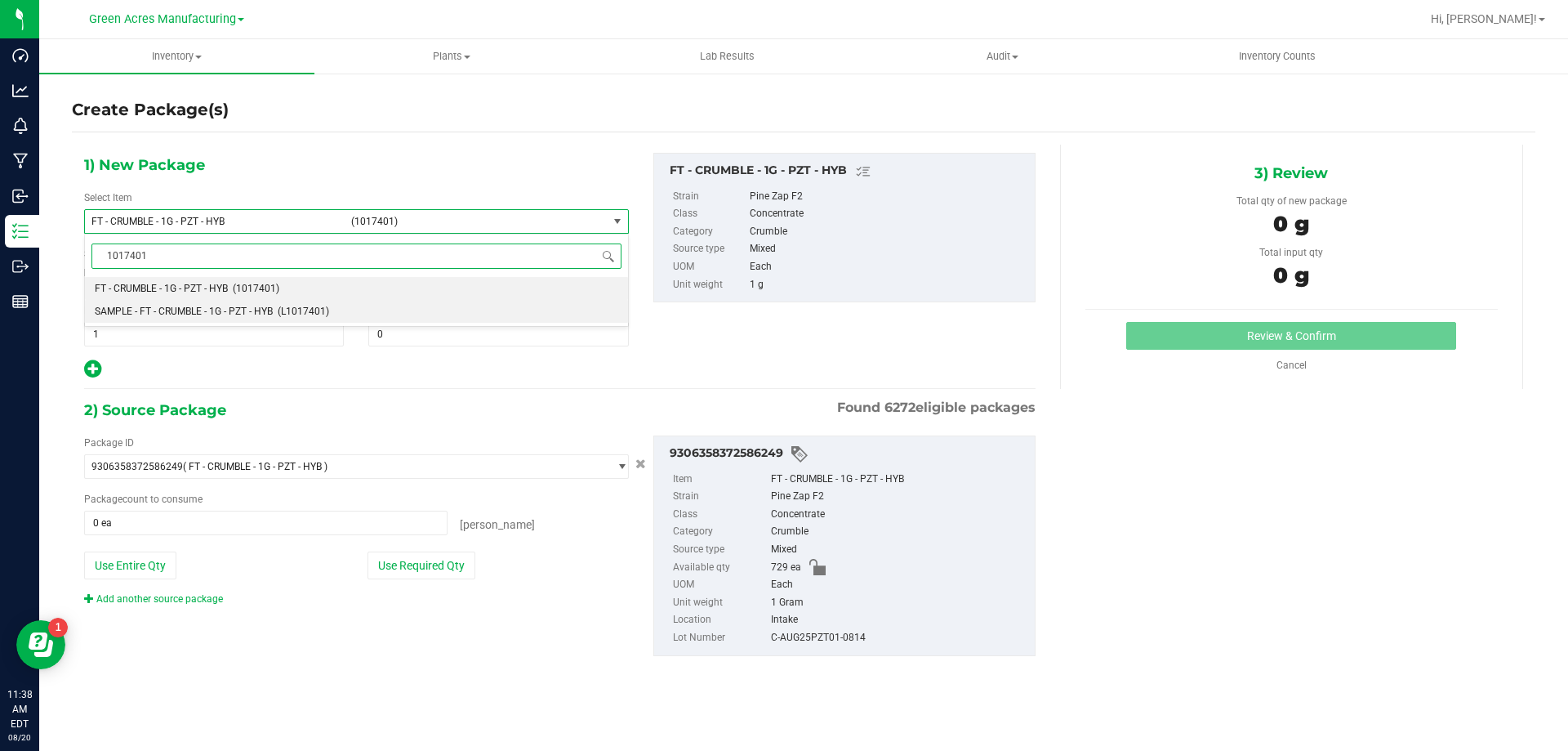
click at [262, 315] on span "SAMPLE - FT - CRUMBLE - 1G - PZT - HYB" at bounding box center [184, 311] width 178 height 11
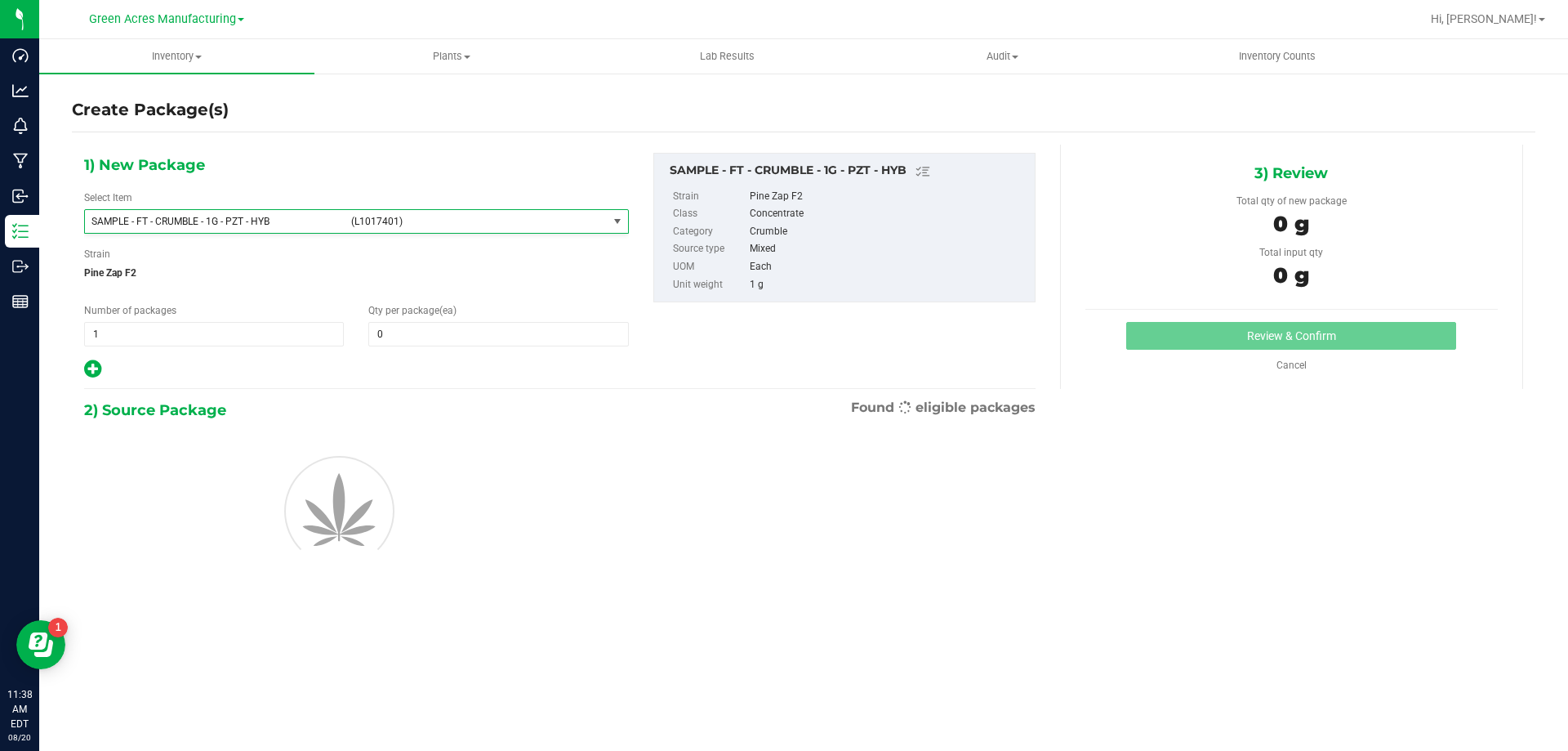
type input "0"
click at [261, 323] on span "1 1" at bounding box center [214, 334] width 260 height 24
type input "1"
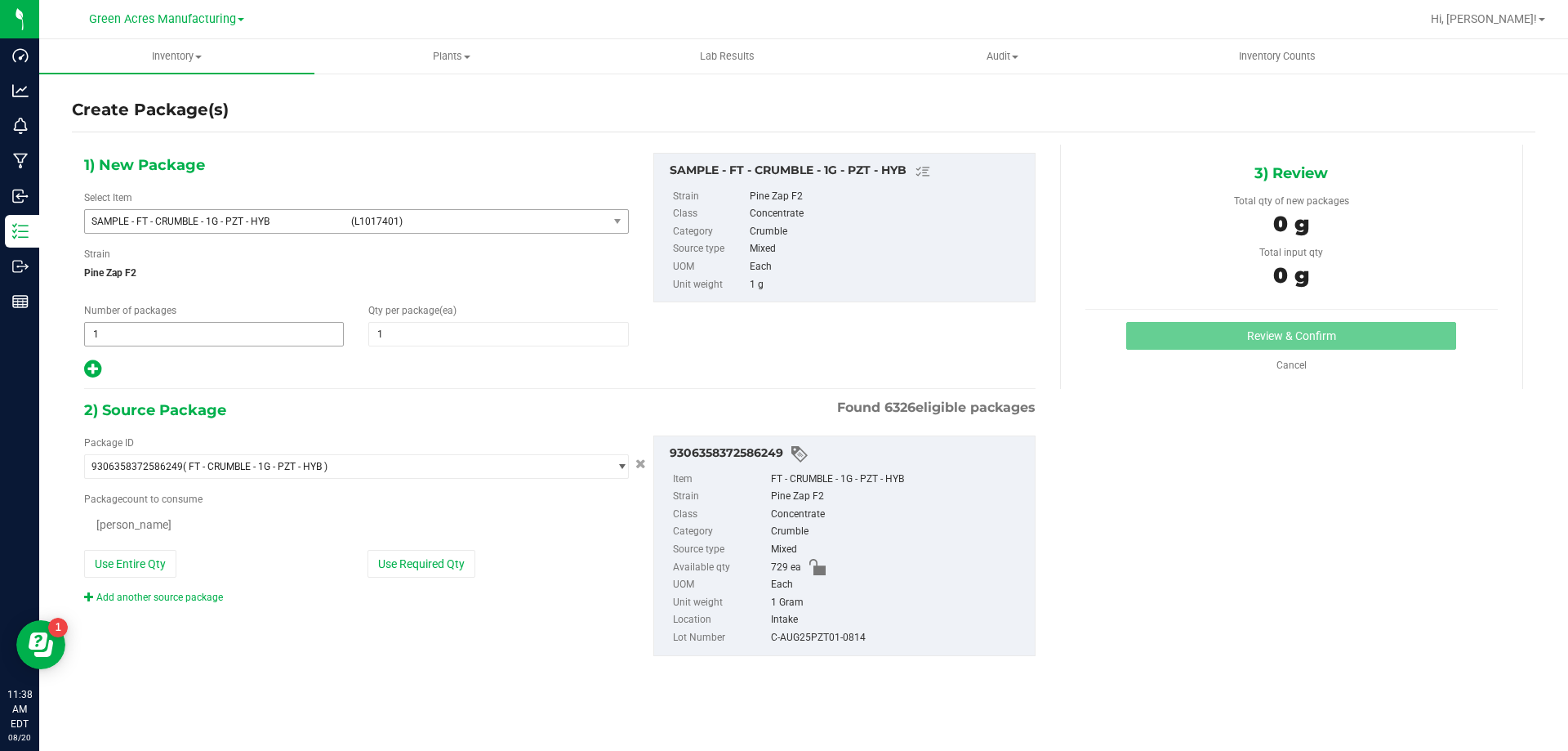
type input "2"
type input "1"
type input "0 ea"
type input "1"
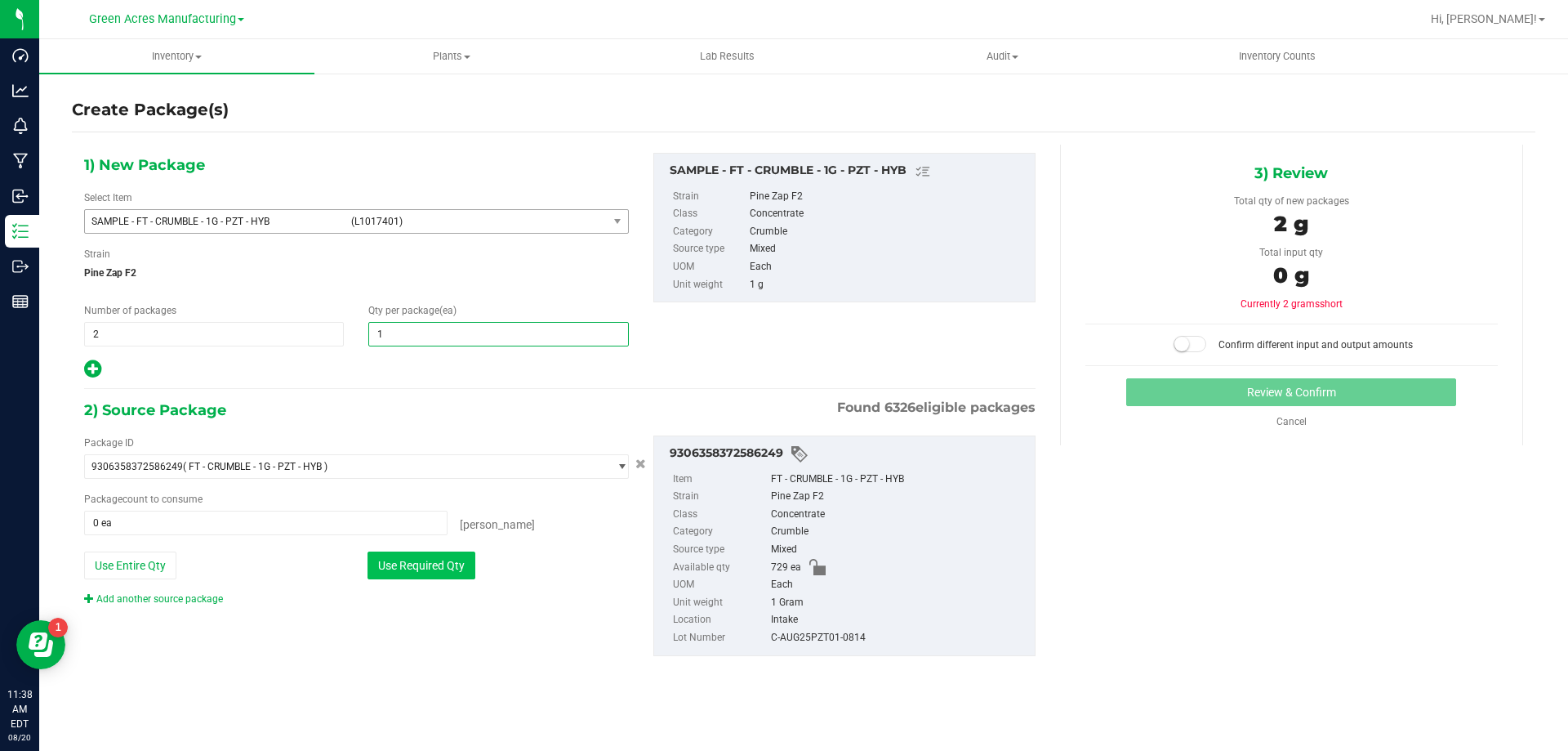
type input "1"
click at [442, 569] on button "Use Required Qty" at bounding box center [421, 566] width 108 height 28
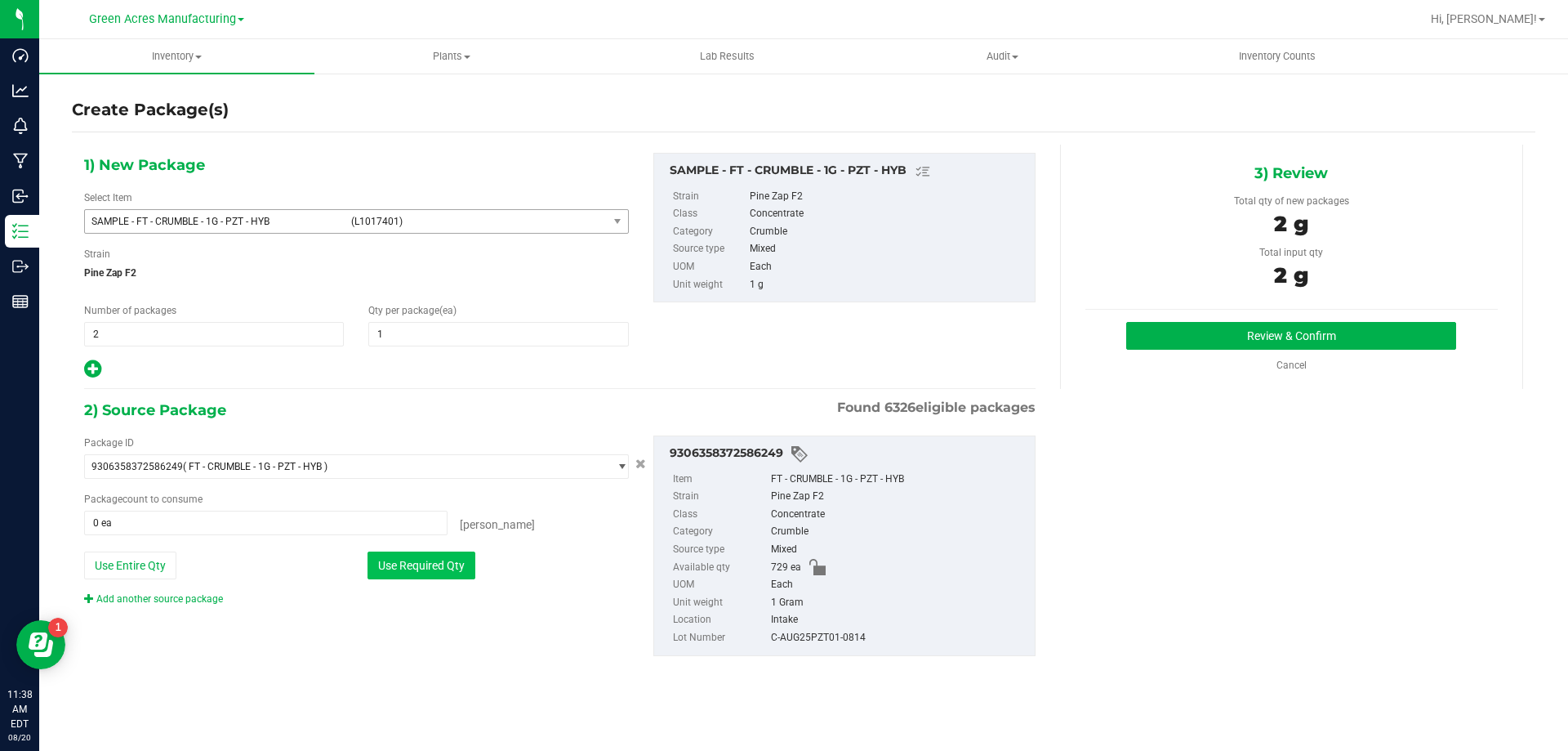
type input "2 ea"
click at [1237, 325] on button "Review & Confirm" at bounding box center [1291, 336] width 330 height 28
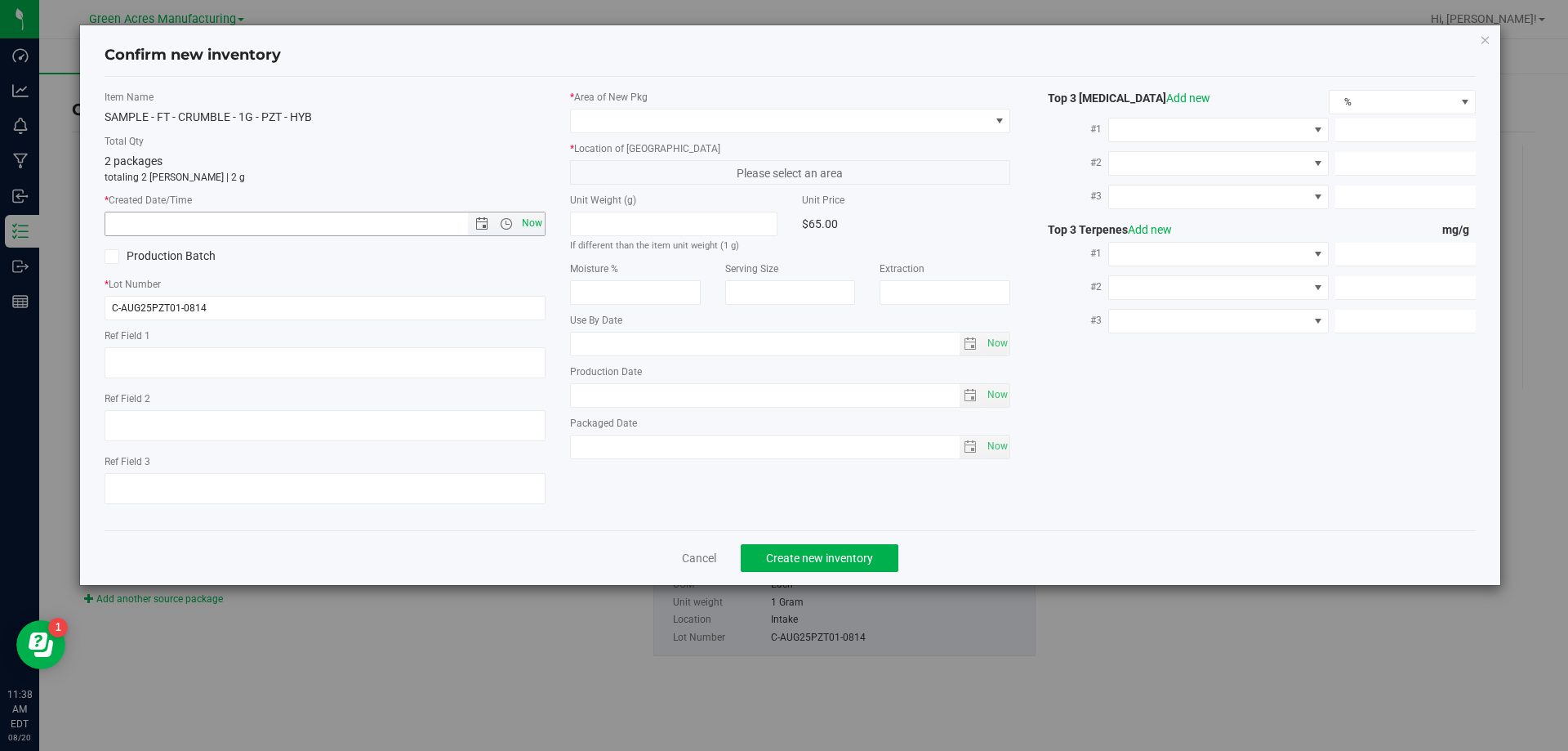
click at [527, 223] on span "Now" at bounding box center [532, 223] width 28 height 23
type input "[DATE] 11:38 AM"
click at [730, 115] on span at bounding box center [780, 120] width 419 height 23
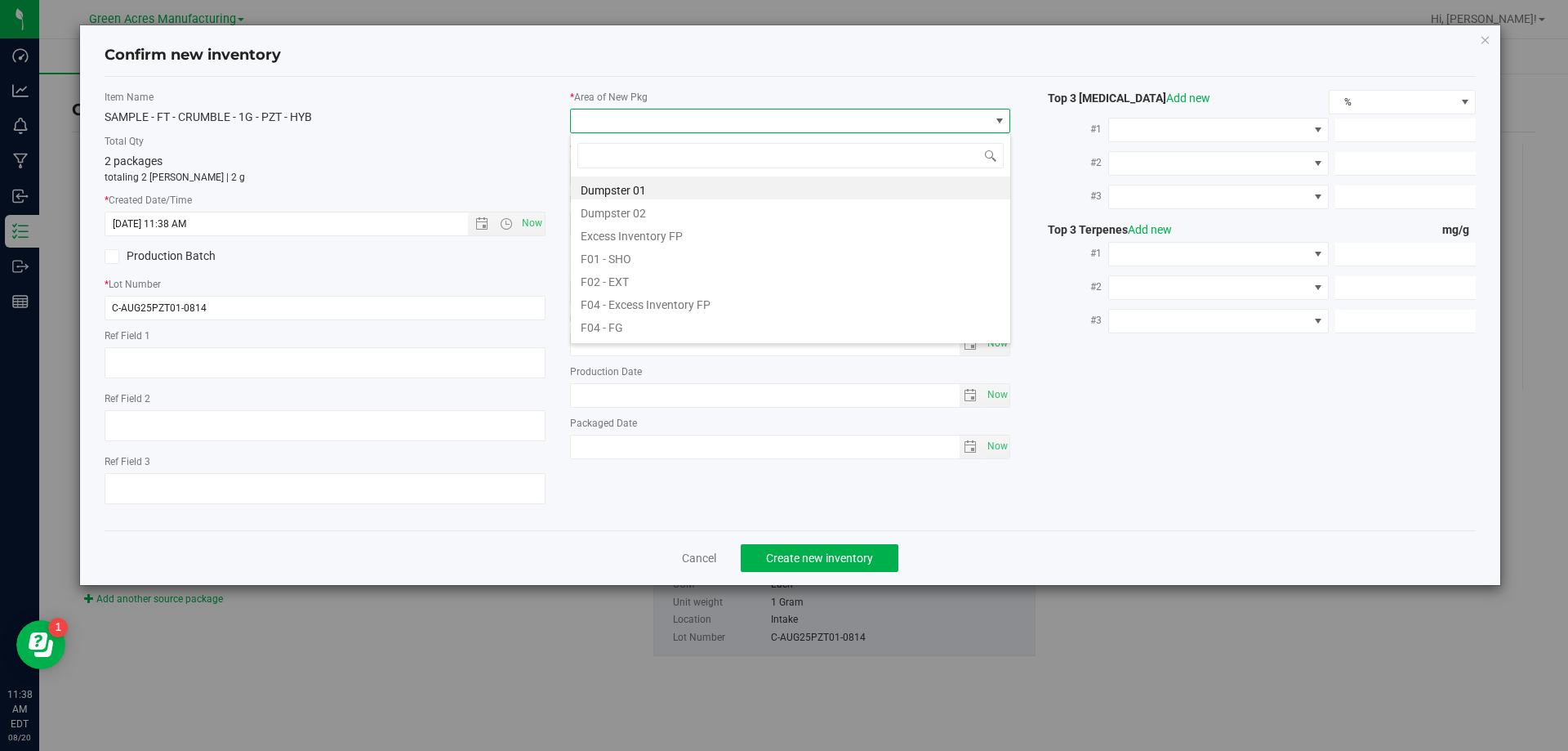
scroll to position [24, 441]
type input "pa"
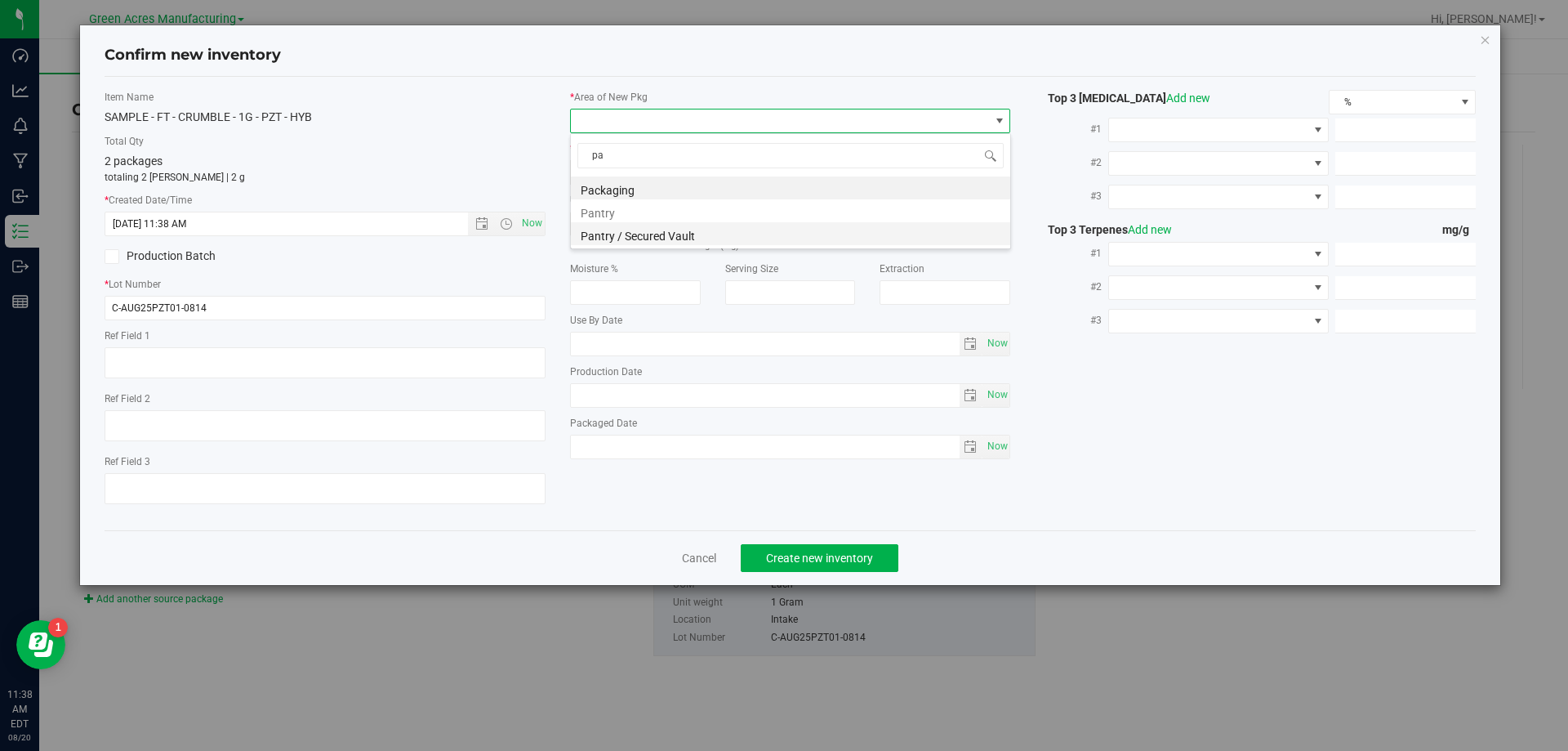
click at [719, 241] on li "Pantry / Secured Vault" at bounding box center [790, 234] width 440 height 23
click at [730, 147] on label "* Location of New Pkg" at bounding box center [790, 148] width 441 height 15
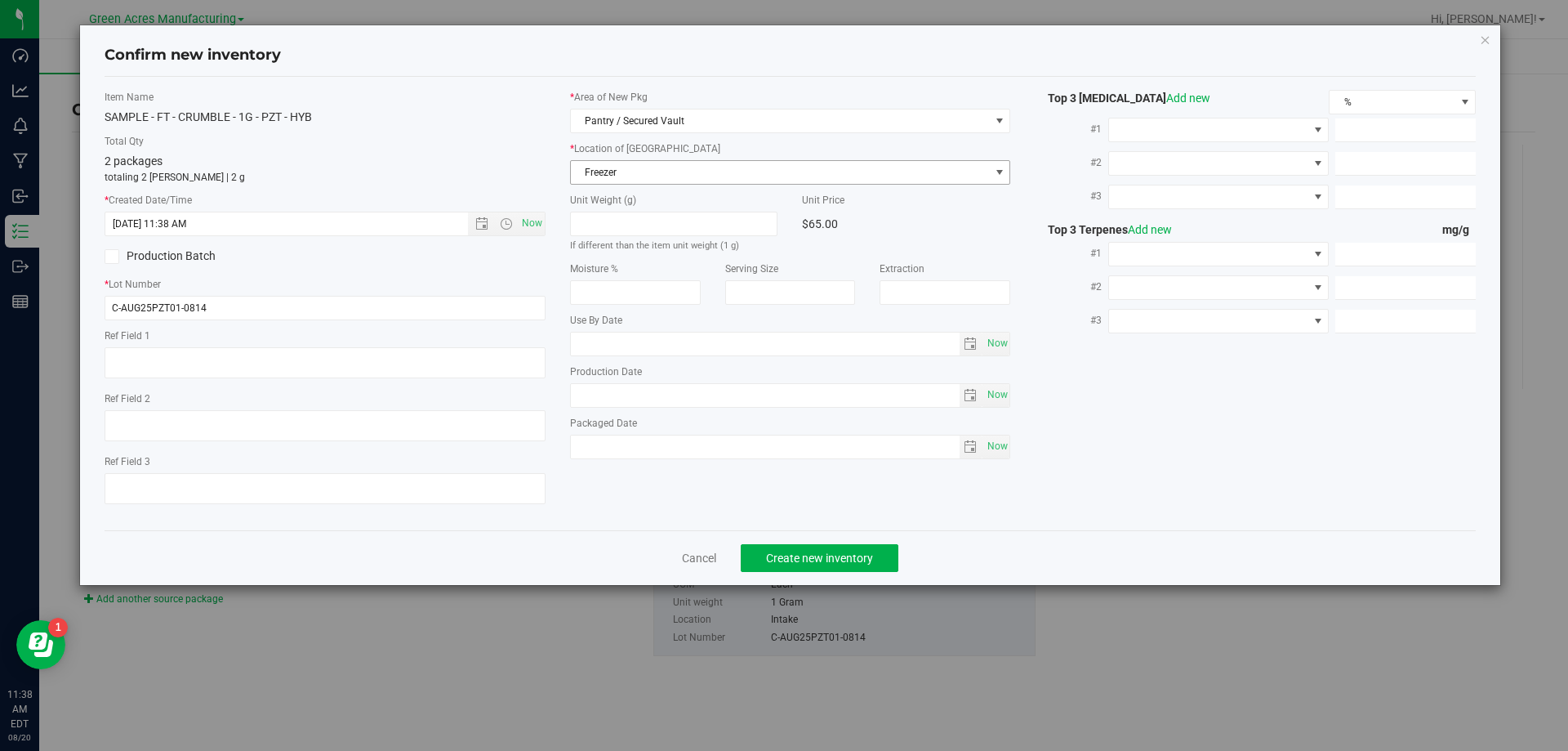
click at [727, 173] on span "Freezer" at bounding box center [780, 172] width 419 height 23
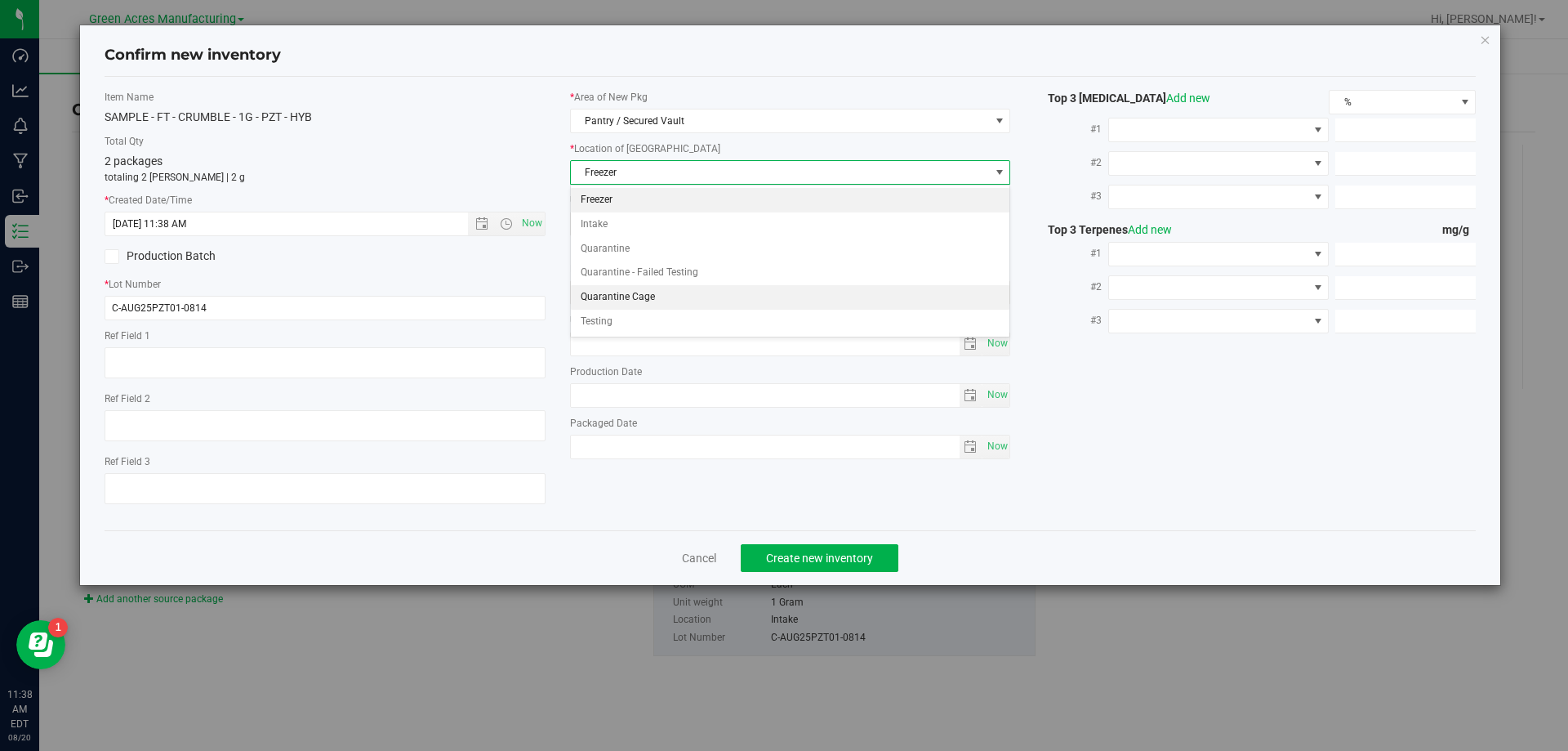
click at [694, 295] on li "Quarantine Cage" at bounding box center [790, 297] width 440 height 24
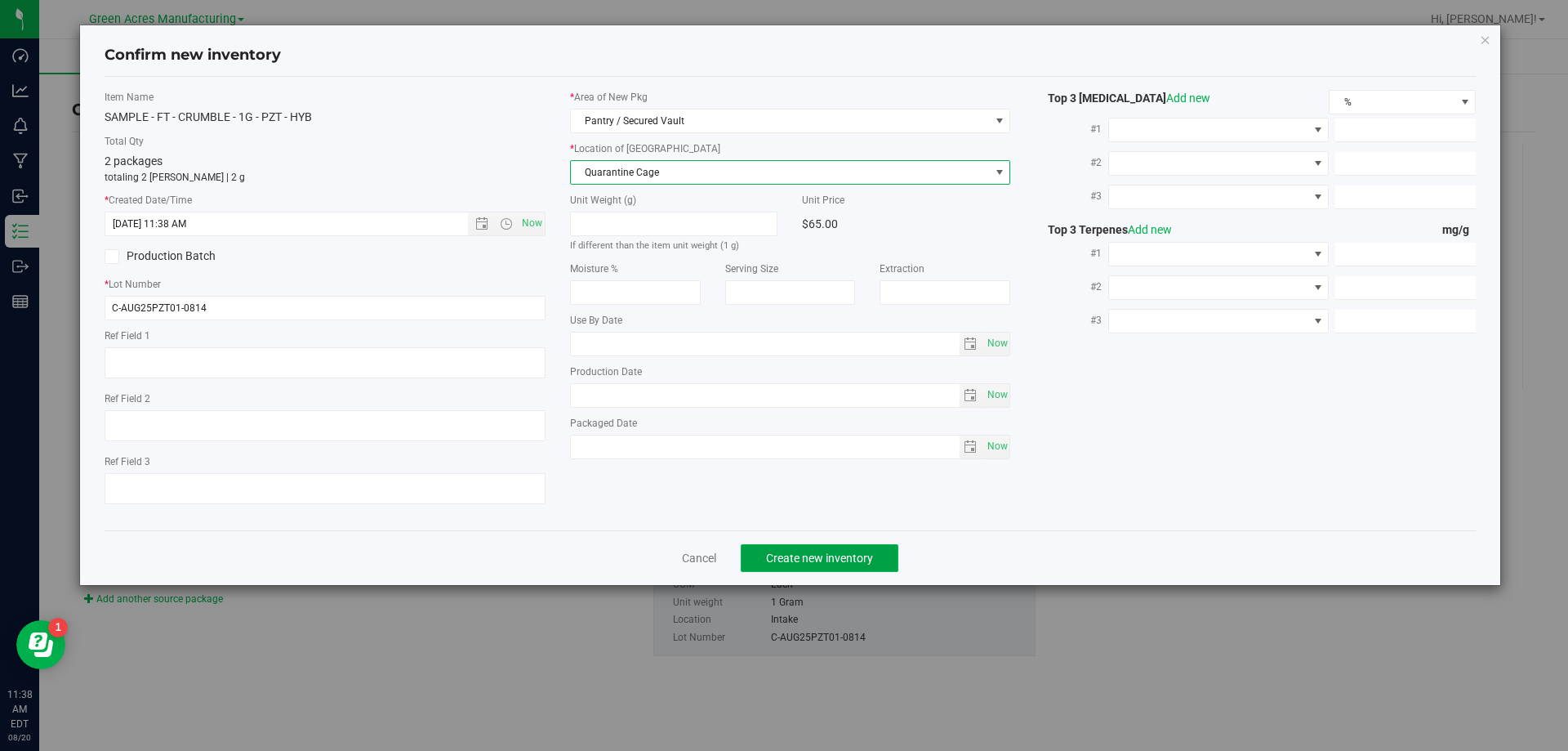
click at [841, 558] on span "Create new inventory" at bounding box center [820, 558] width 107 height 13
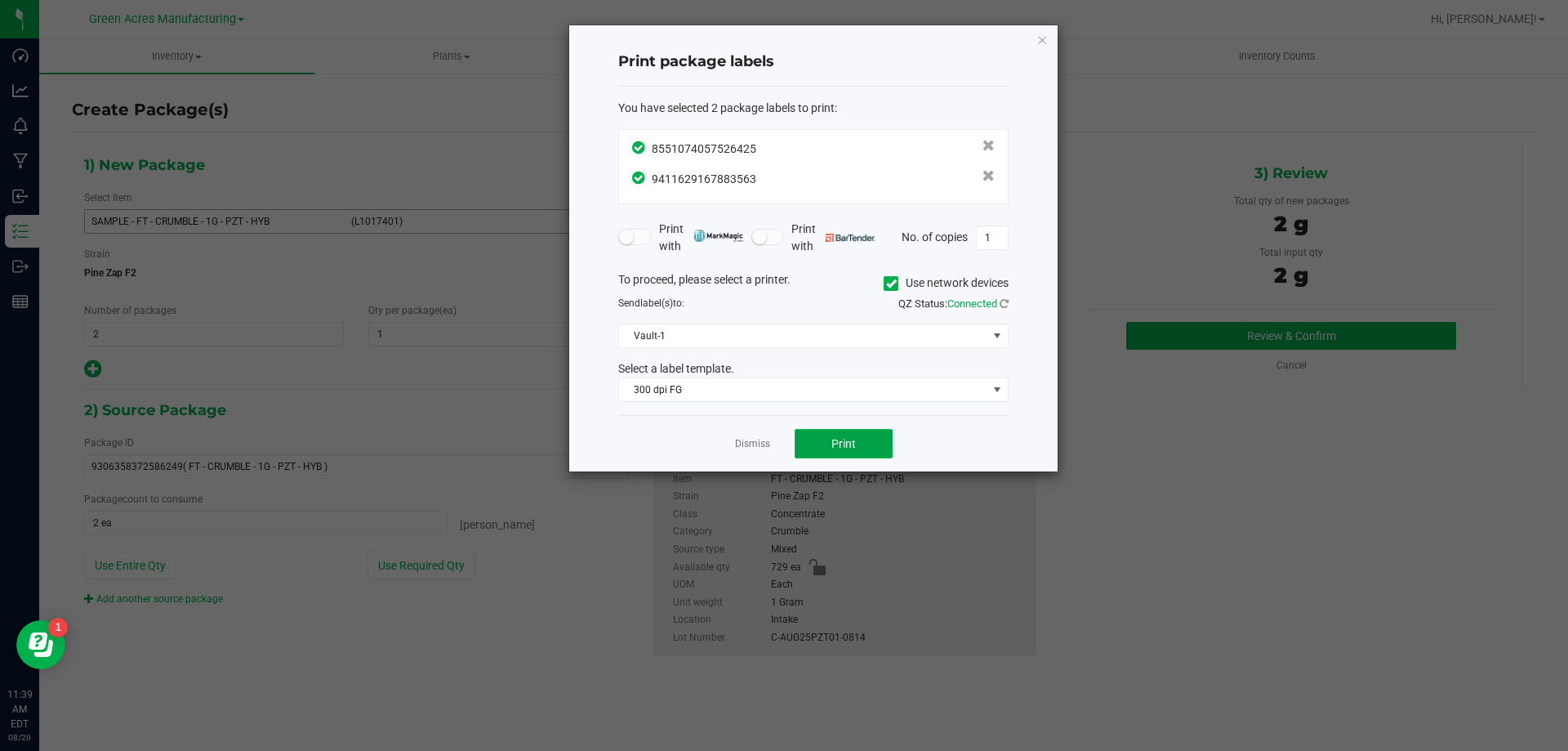
click at [840, 441] on span "Print" at bounding box center [843, 443] width 24 height 13
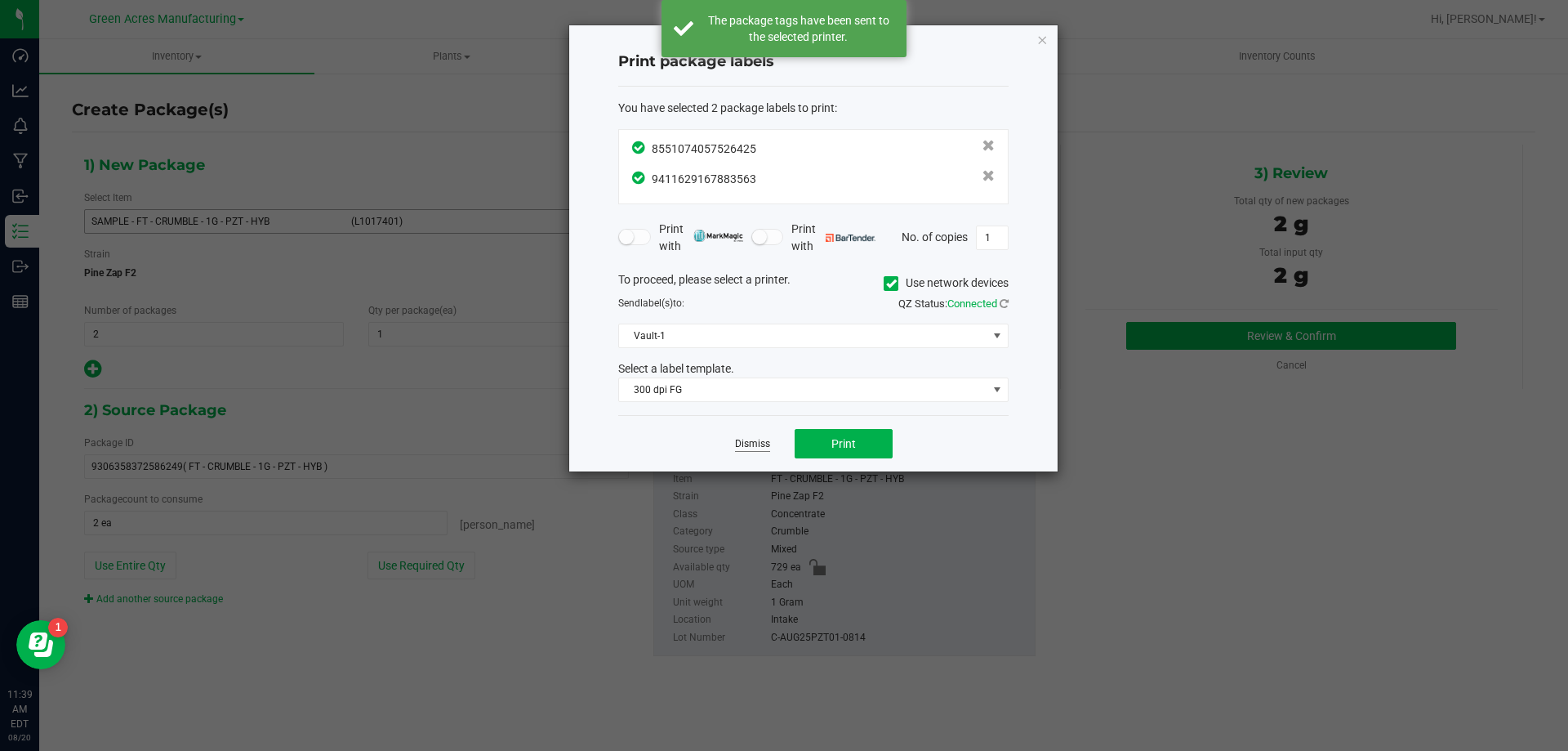
click at [758, 446] on link "Dismiss" at bounding box center [752, 444] width 35 height 14
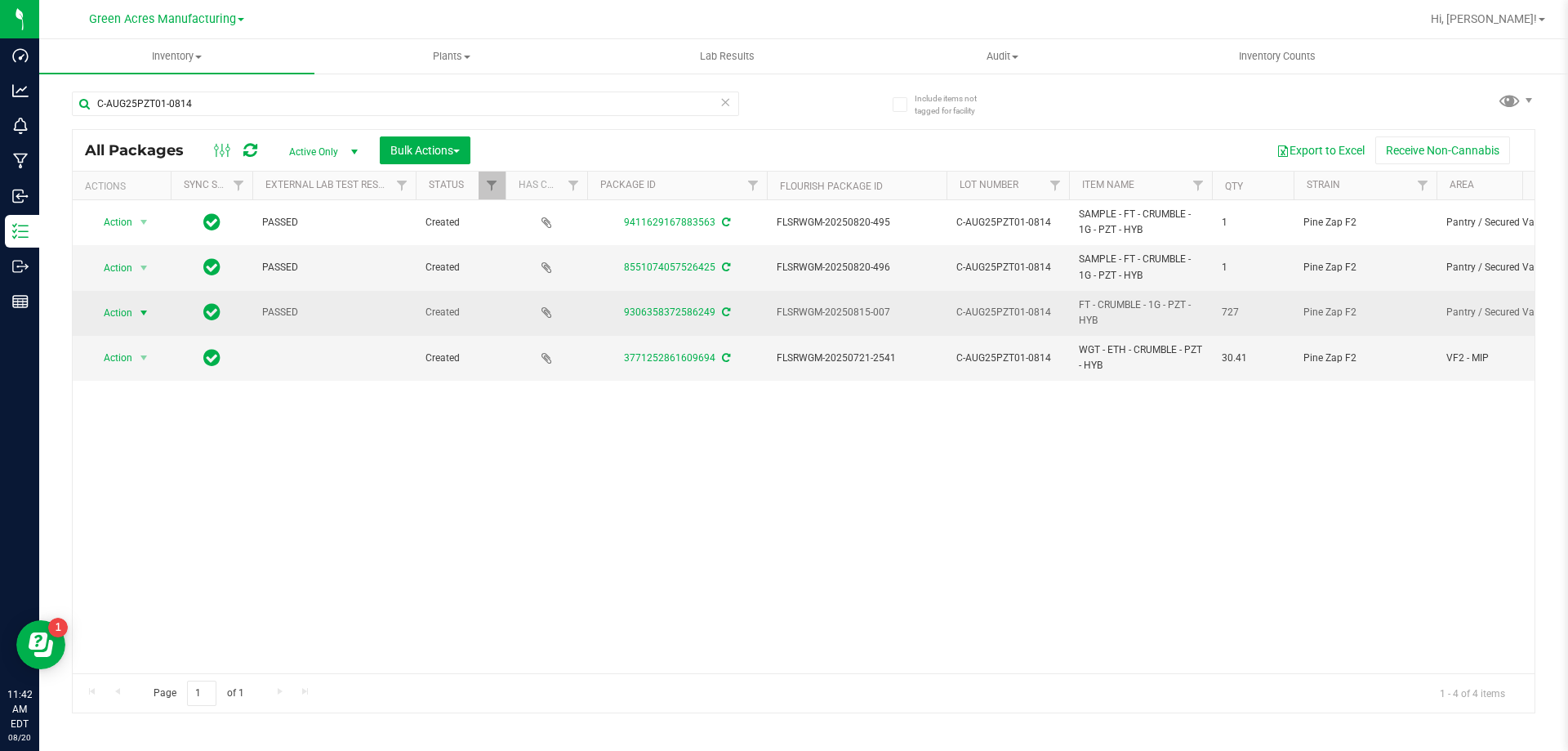
click at [100, 304] on span "Action" at bounding box center [111, 313] width 44 height 23
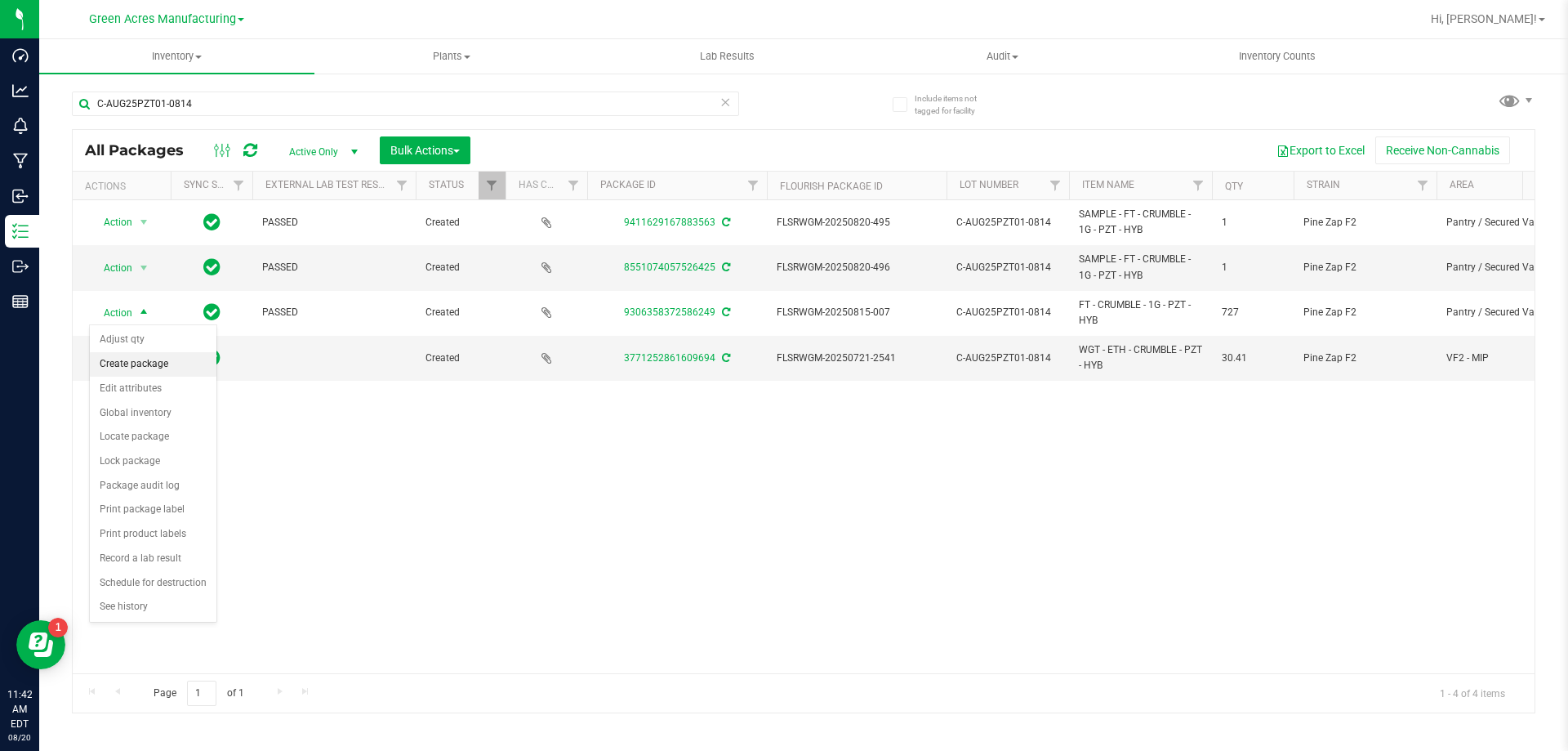
click at [146, 359] on li "Create package" at bounding box center [153, 365] width 126 height 24
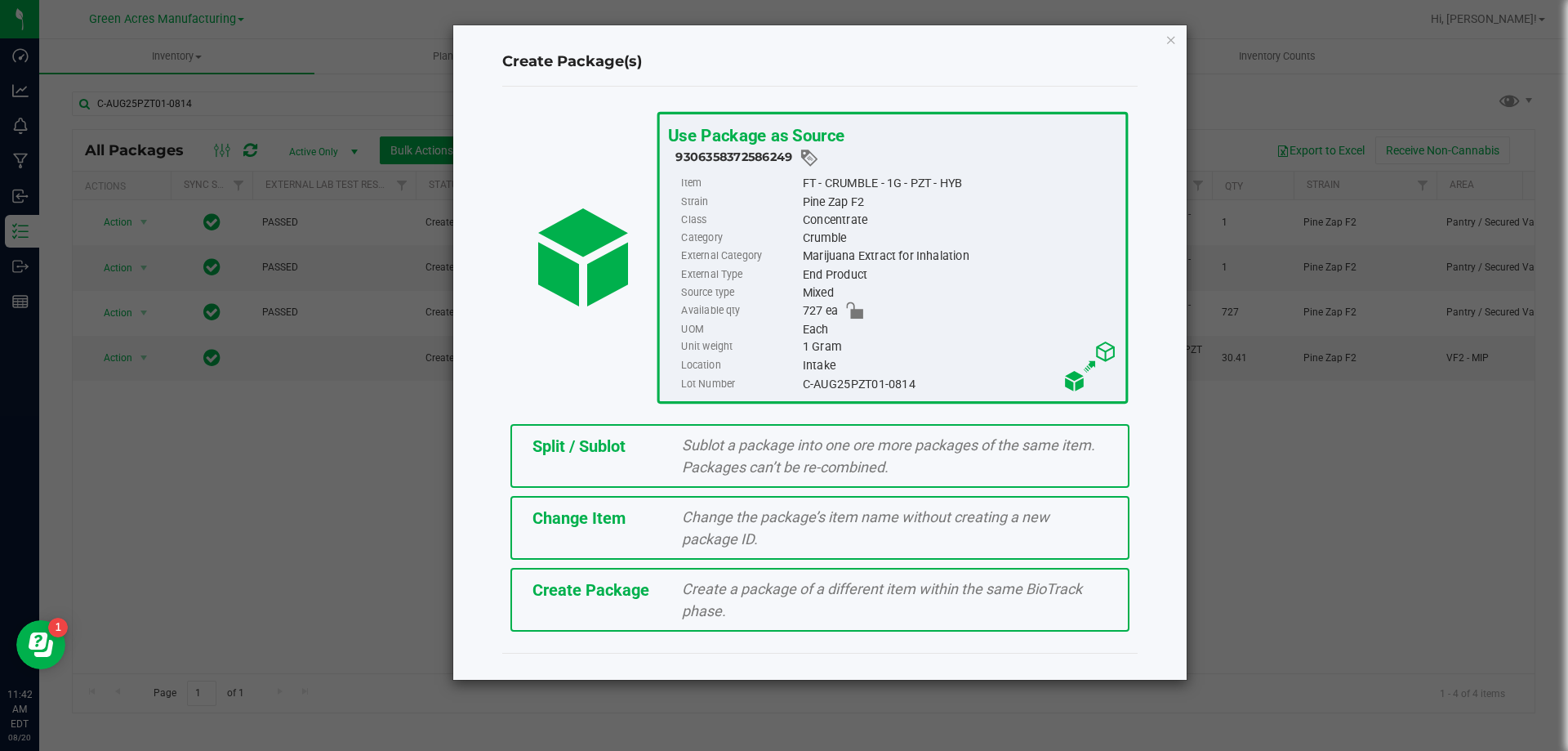
click at [609, 450] on span "Split / Sublot" at bounding box center [579, 446] width 94 height 20
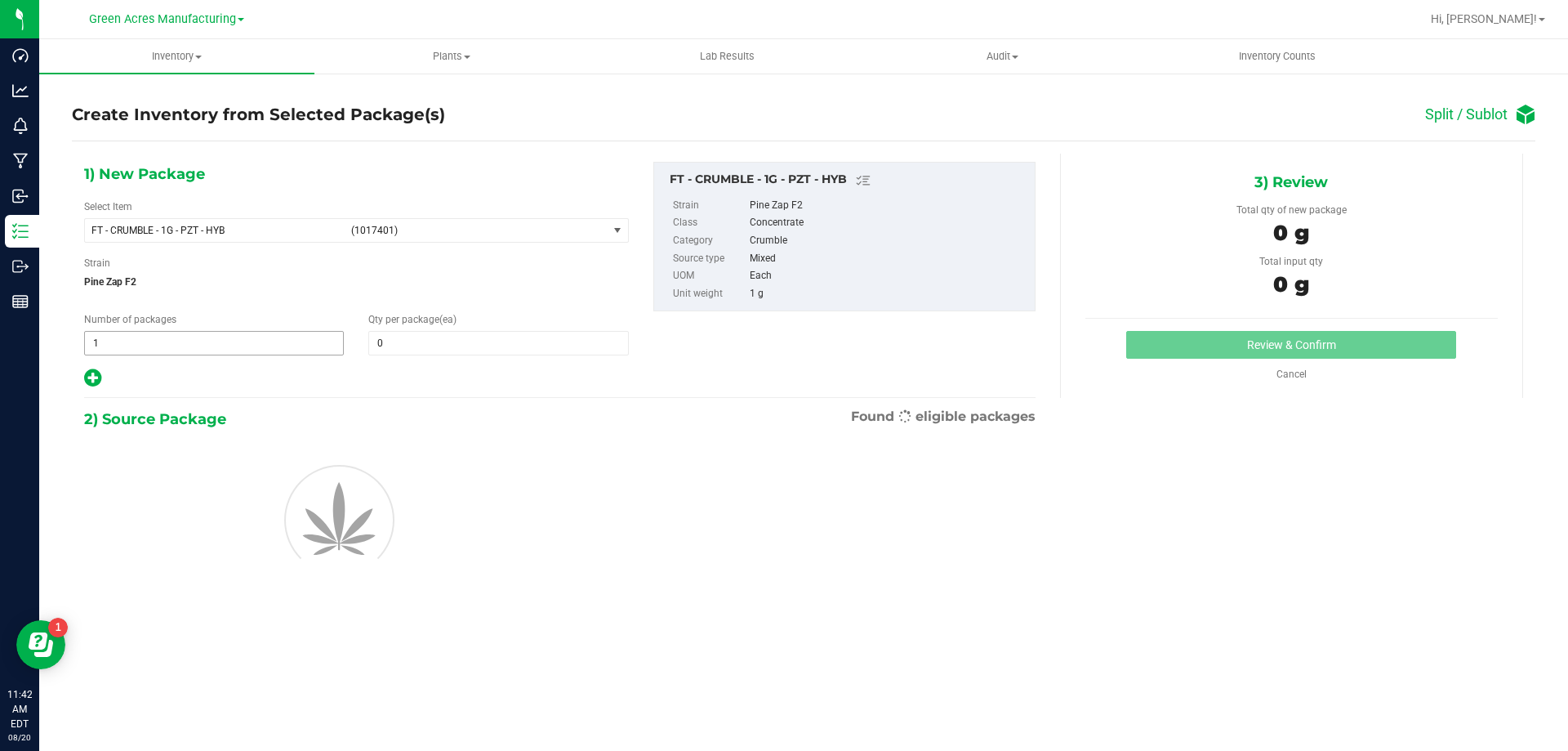
click at [275, 351] on span "1 1" at bounding box center [214, 343] width 260 height 24
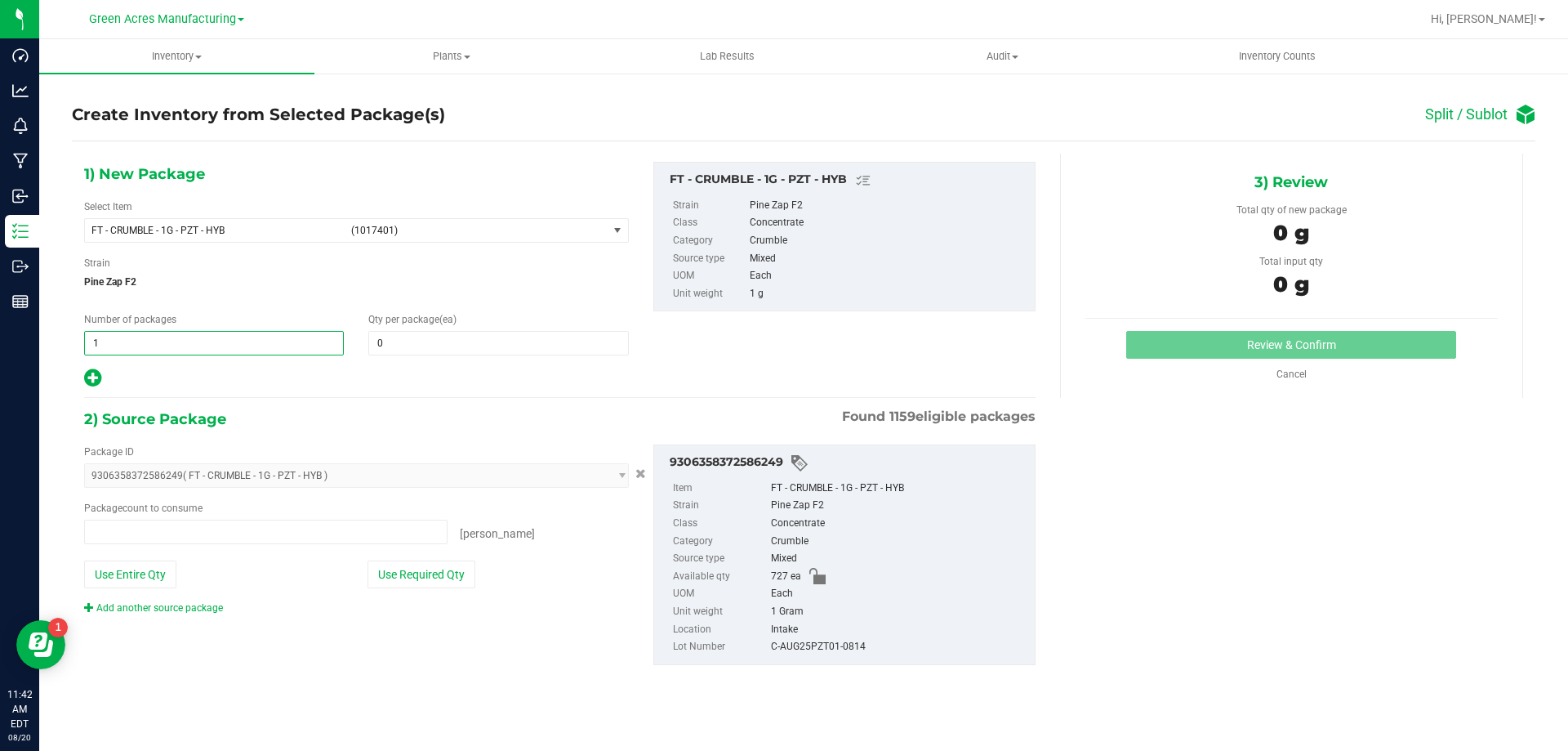
type input "0 ea"
type input "90"
type input "8"
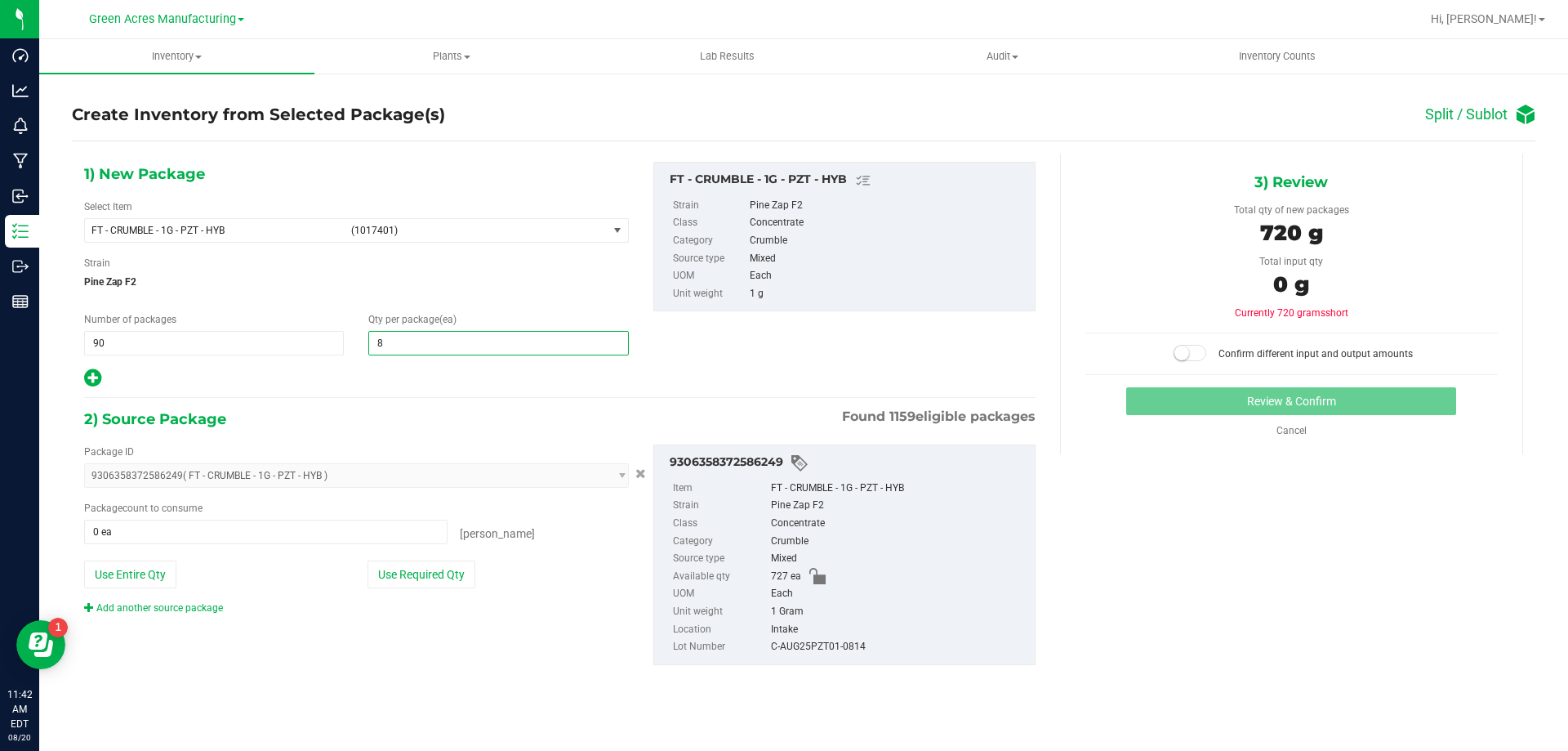
click at [94, 368] on icon at bounding box center [93, 378] width 17 height 21
type input "8"
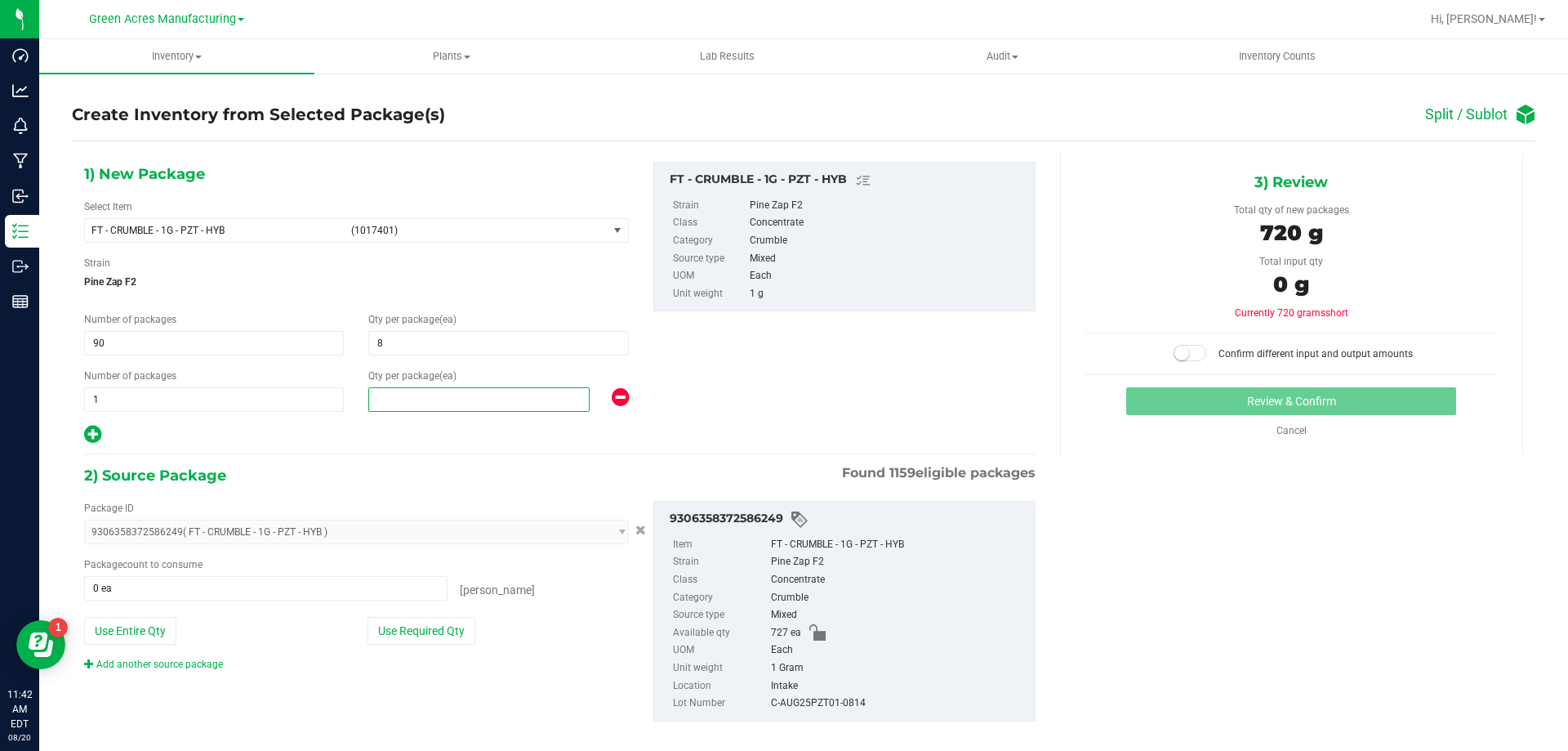
click at [415, 397] on span at bounding box center [479, 399] width 222 height 24
type input "7"
click at [377, 629] on button "Use Required Qty" at bounding box center [421, 631] width 108 height 28
type input "727 ea"
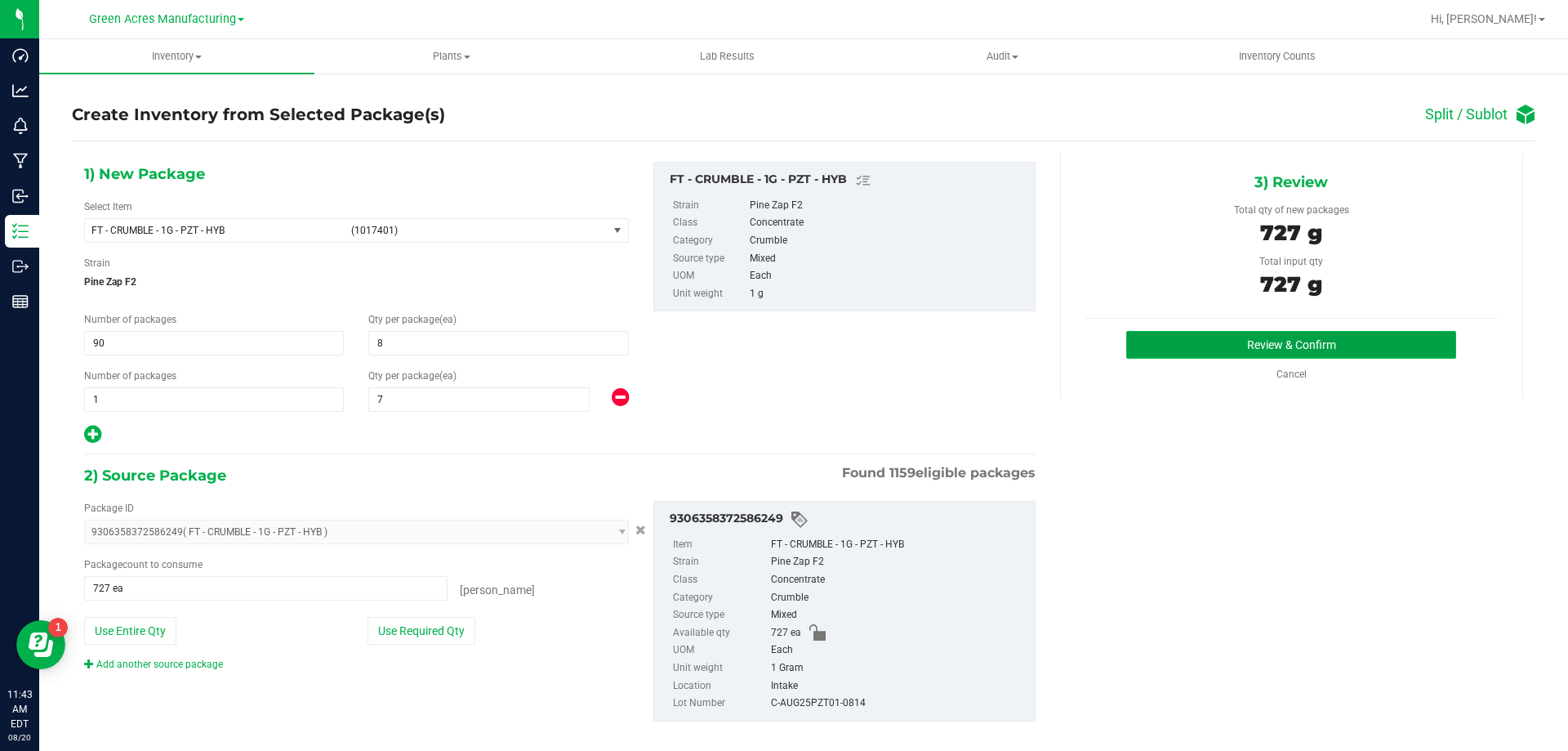
click at [1216, 332] on button "Review & Confirm" at bounding box center [1291, 345] width 330 height 28
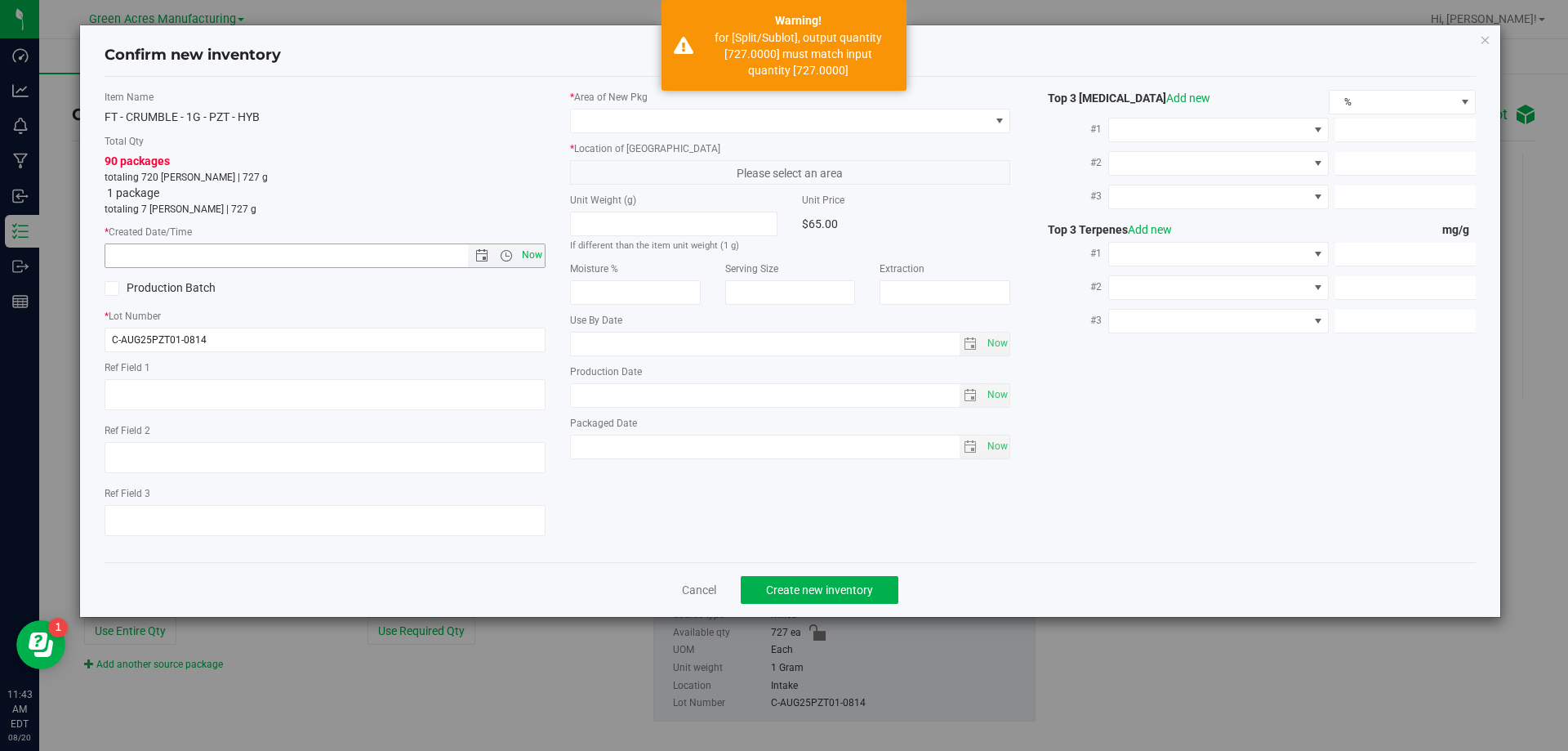
click at [527, 256] on span "Now" at bounding box center [532, 255] width 28 height 23
type input "[DATE] 11:43 AM"
click at [719, 128] on span at bounding box center [780, 120] width 419 height 23
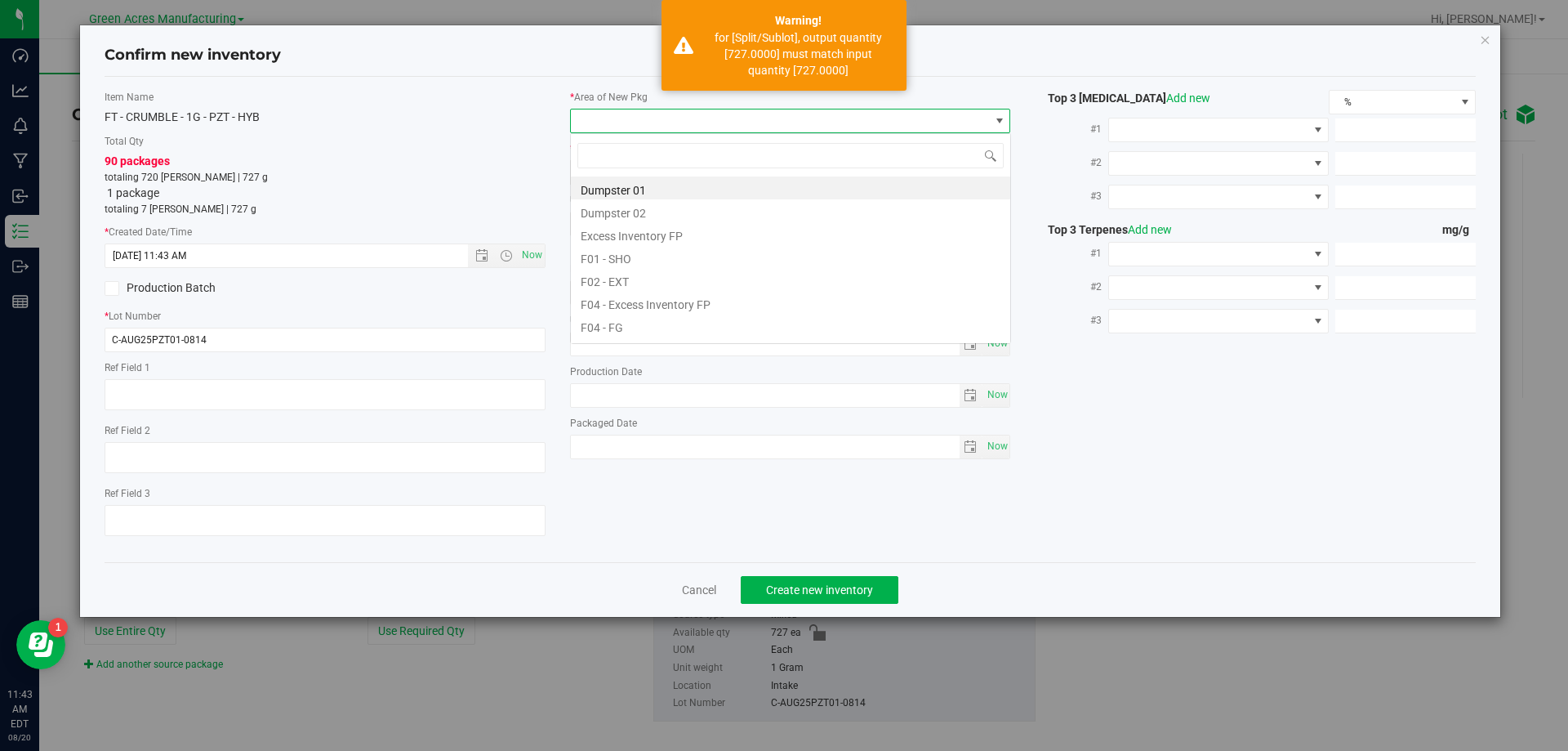
scroll to position [24, 441]
type input "vf2"
click at [635, 307] on li "VF2 - WHS" at bounding box center [790, 302] width 440 height 23
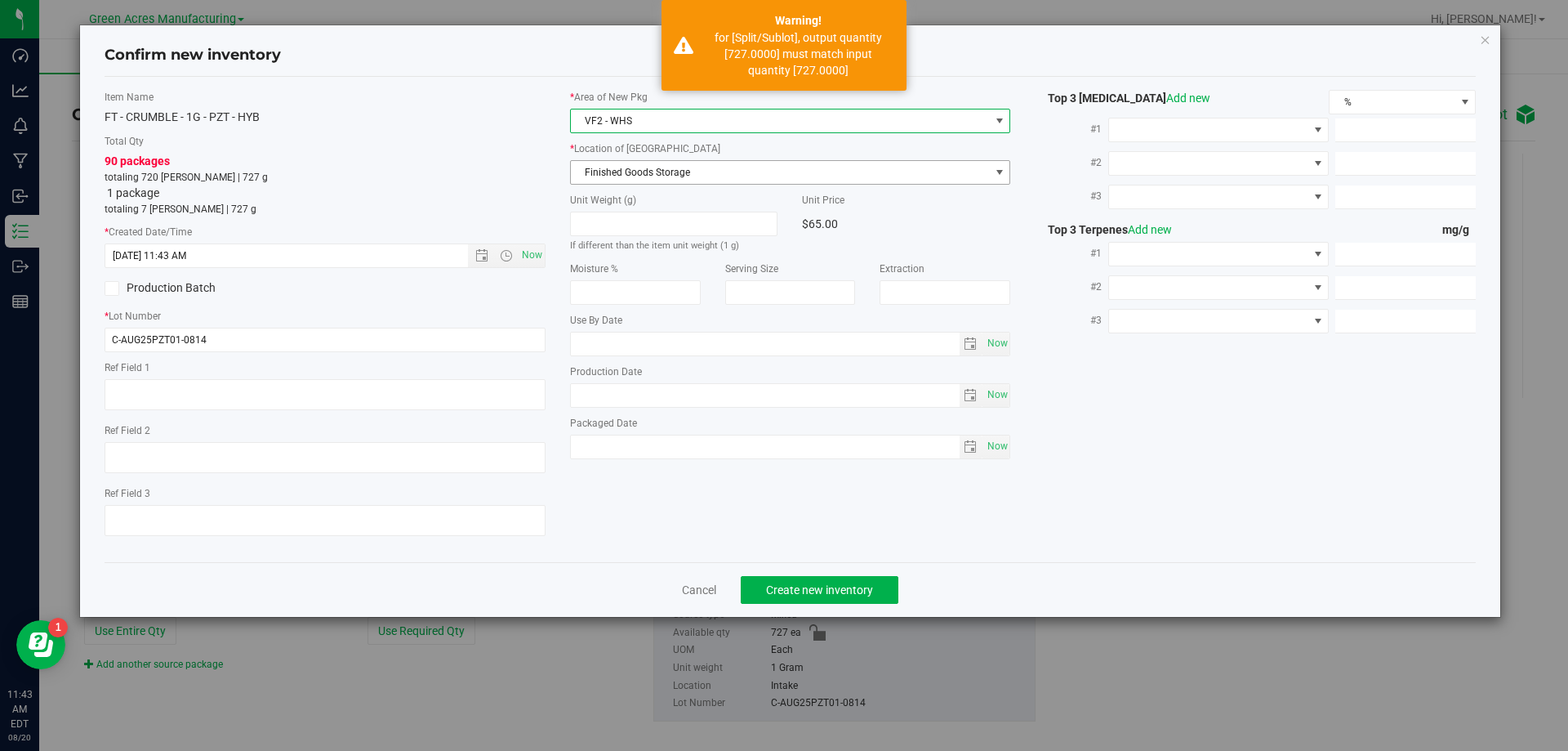
click at [722, 161] on span "Finished Goods Storage" at bounding box center [780, 172] width 419 height 23
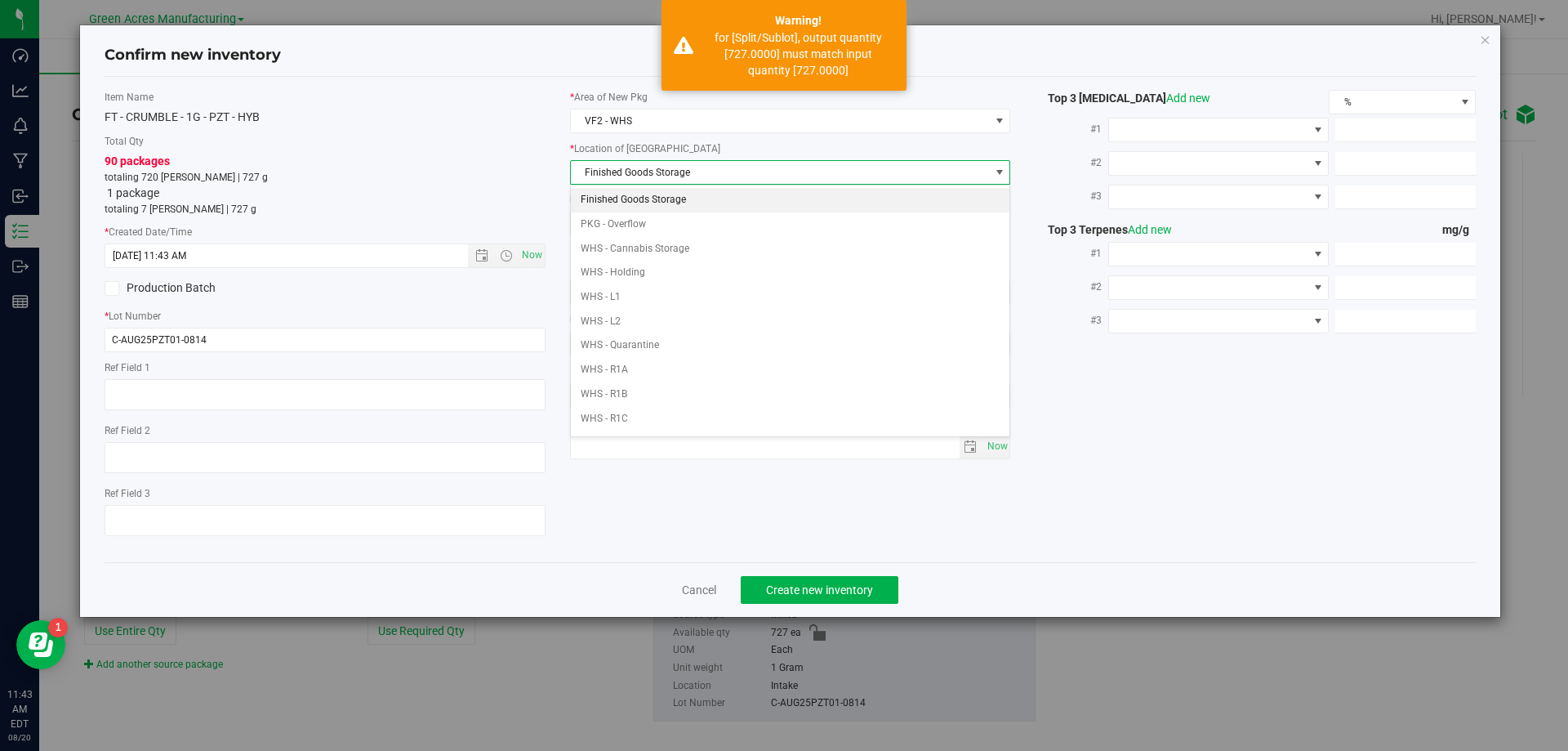
click at [706, 189] on li "Finished Goods Storage" at bounding box center [790, 200] width 440 height 24
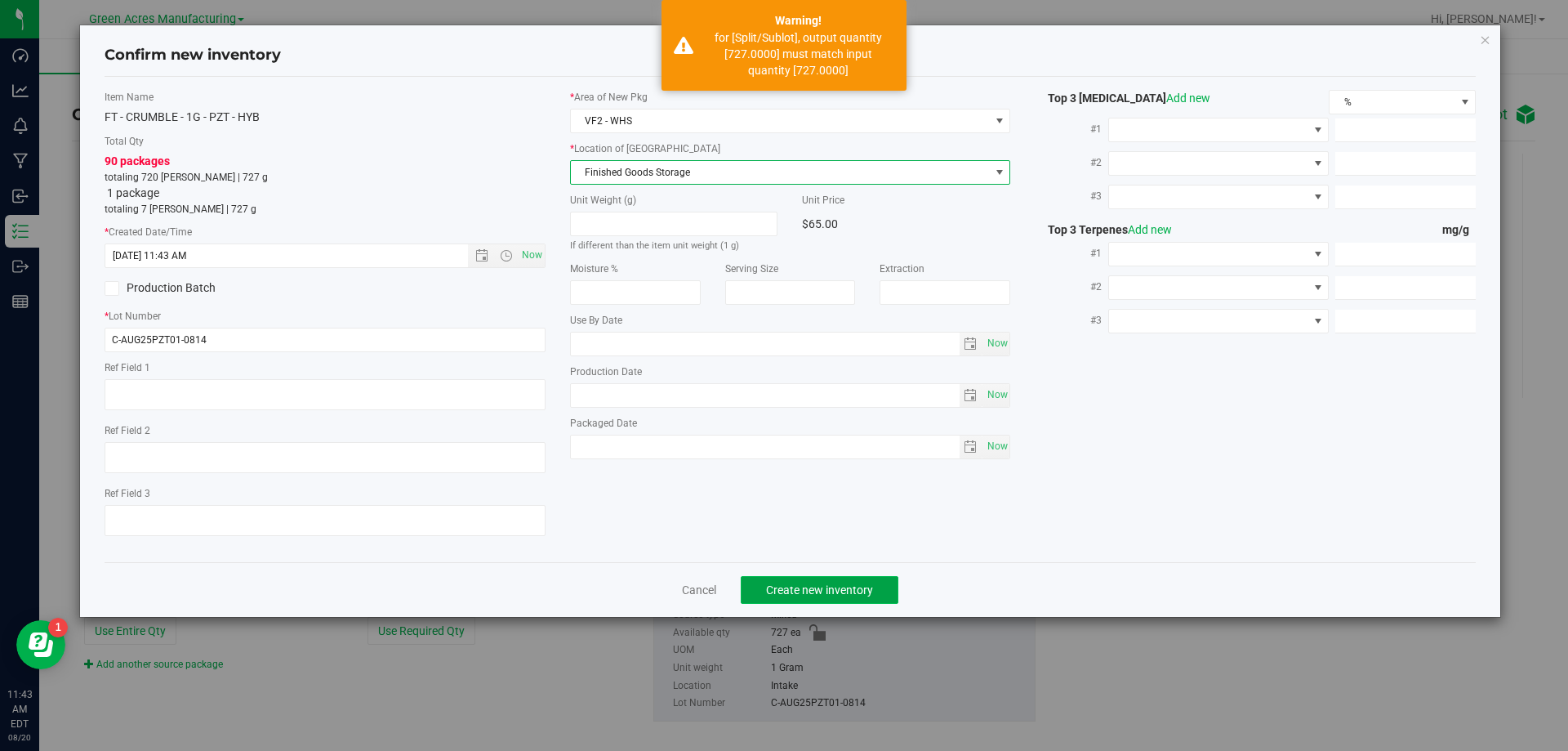
click at [803, 590] on span "Create new inventory" at bounding box center [820, 590] width 107 height 13
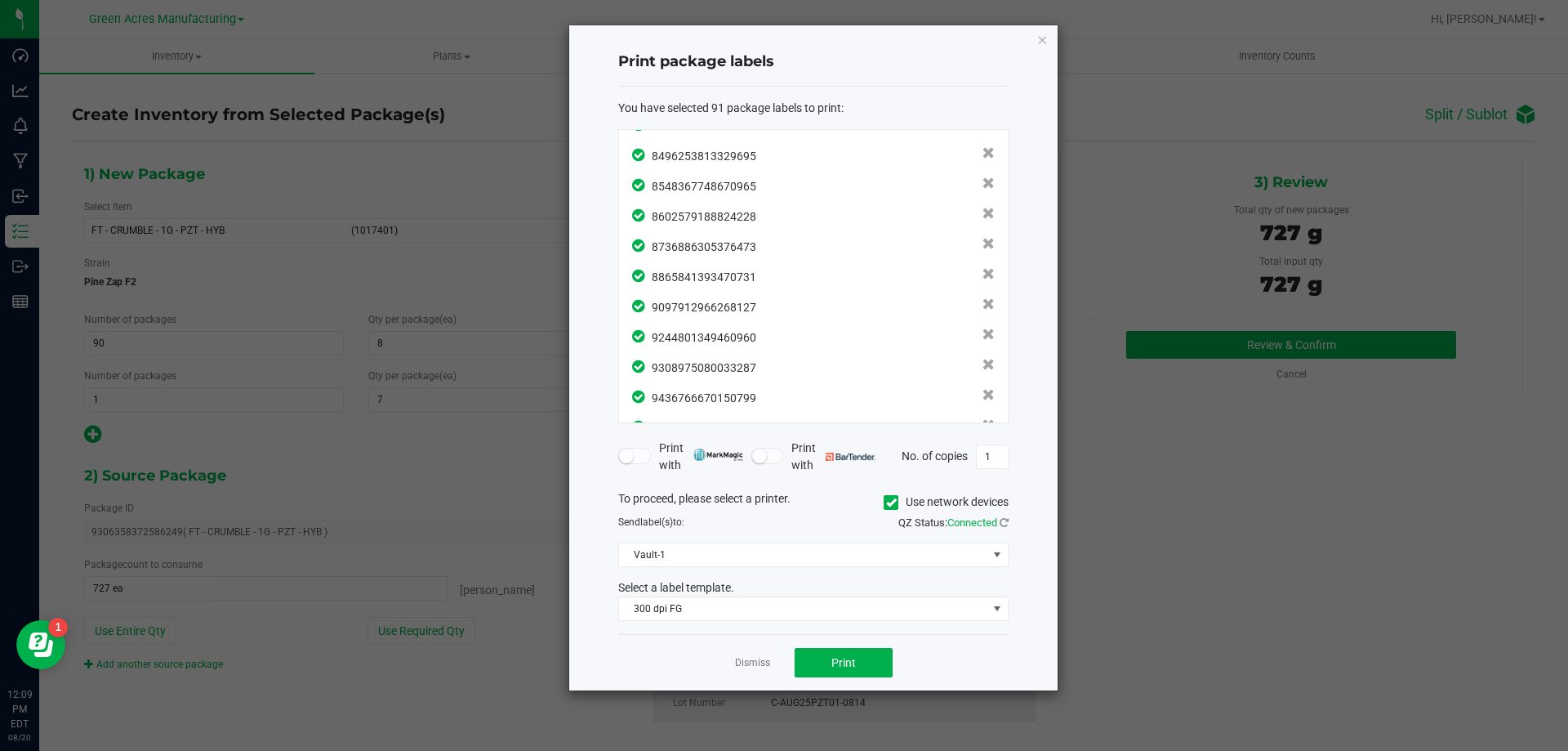
scroll to position [2472, 0]
click at [802, 654] on button "Print" at bounding box center [843, 663] width 98 height 29
click at [758, 668] on link "Dismiss" at bounding box center [752, 663] width 35 height 14
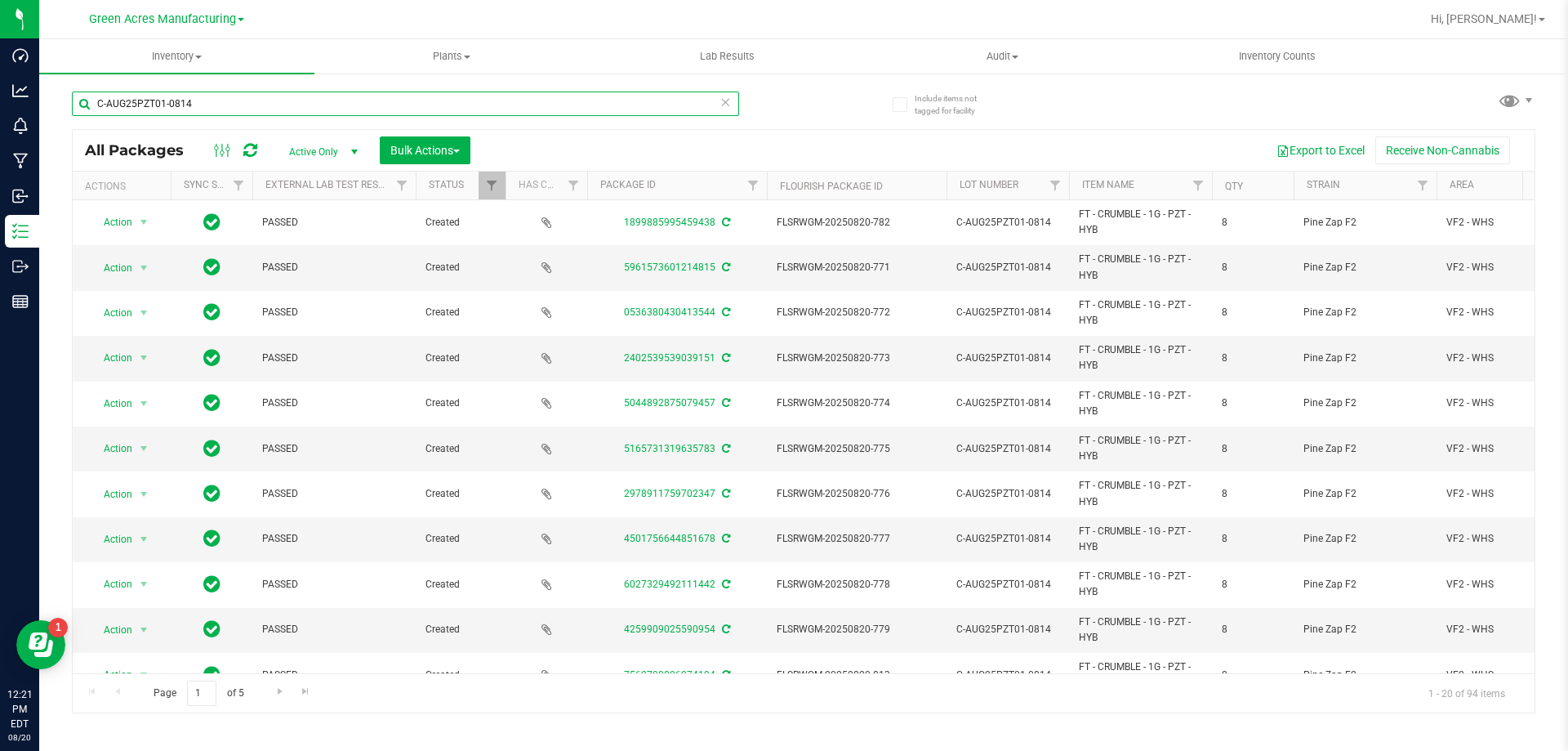
drag, startPoint x: 326, startPoint y: 97, endPoint x: -130, endPoint y: 97, distance: 456.0
click at [0, 97] on html "Dashboard Analytics Monitoring Manufacturing Inbound Inventory Outbound Reports…" at bounding box center [784, 375] width 1568 height 751
paste input "AUG25ARR01-0813"
type input "AUG25ARR01-0813"
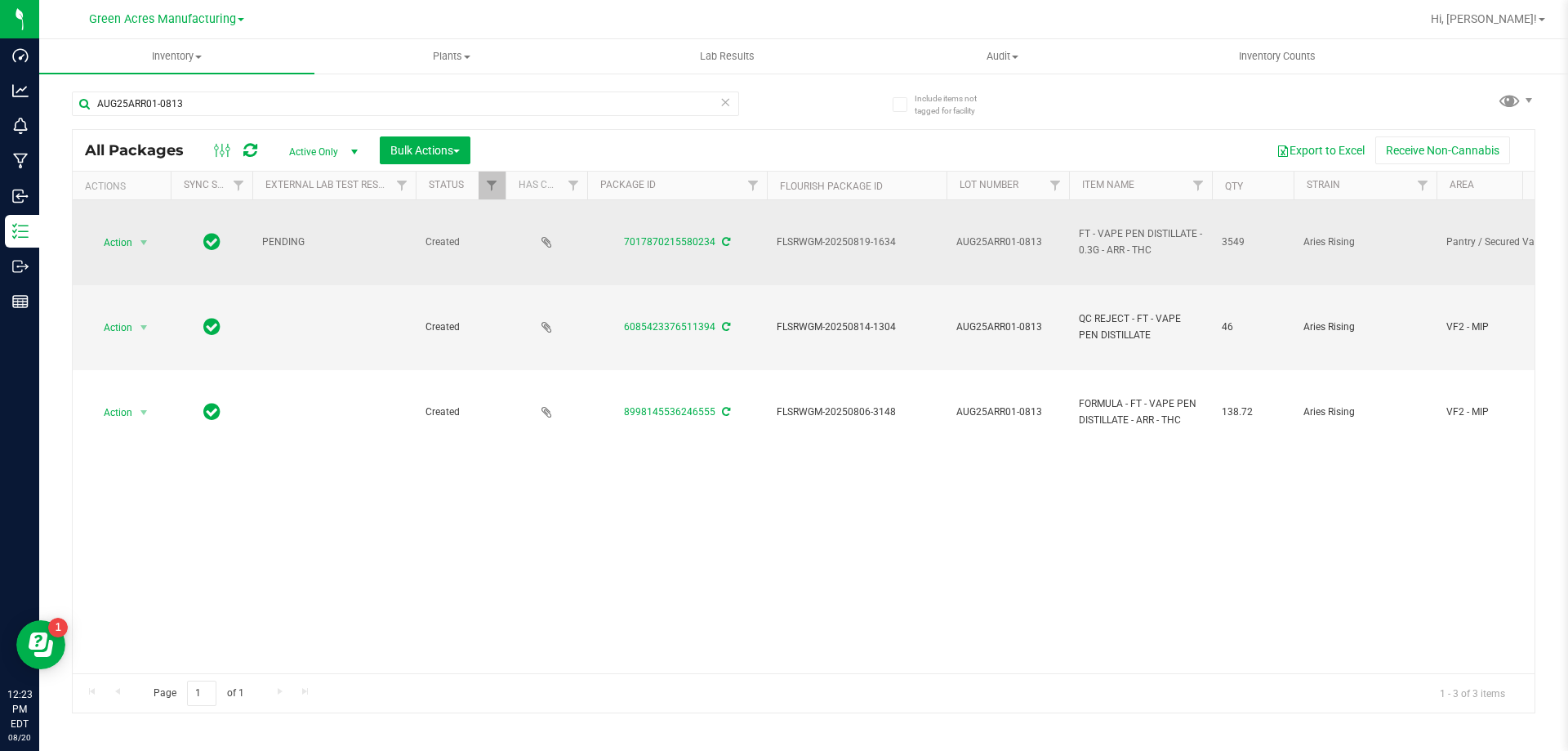
click at [727, 238] on icon at bounding box center [726, 242] width 8 height 10
click at [722, 244] on icon at bounding box center [726, 242] width 8 height 10
click at [722, 240] on icon at bounding box center [726, 242] width 8 height 10
click at [726, 240] on icon at bounding box center [726, 242] width 8 height 10
click at [724, 243] on icon at bounding box center [726, 242] width 8 height 10
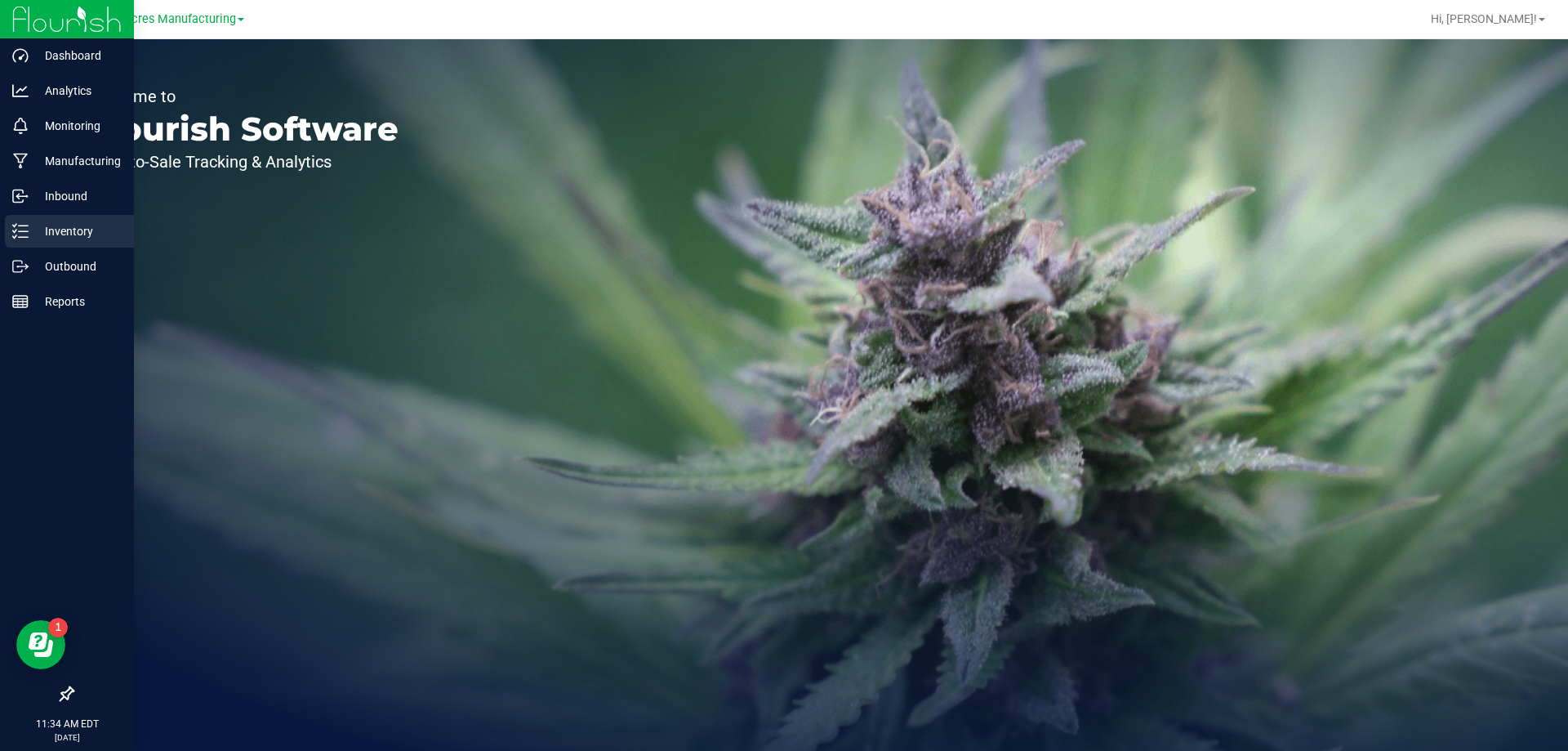
click at [36, 221] on div "Inventory" at bounding box center [69, 231] width 129 height 33
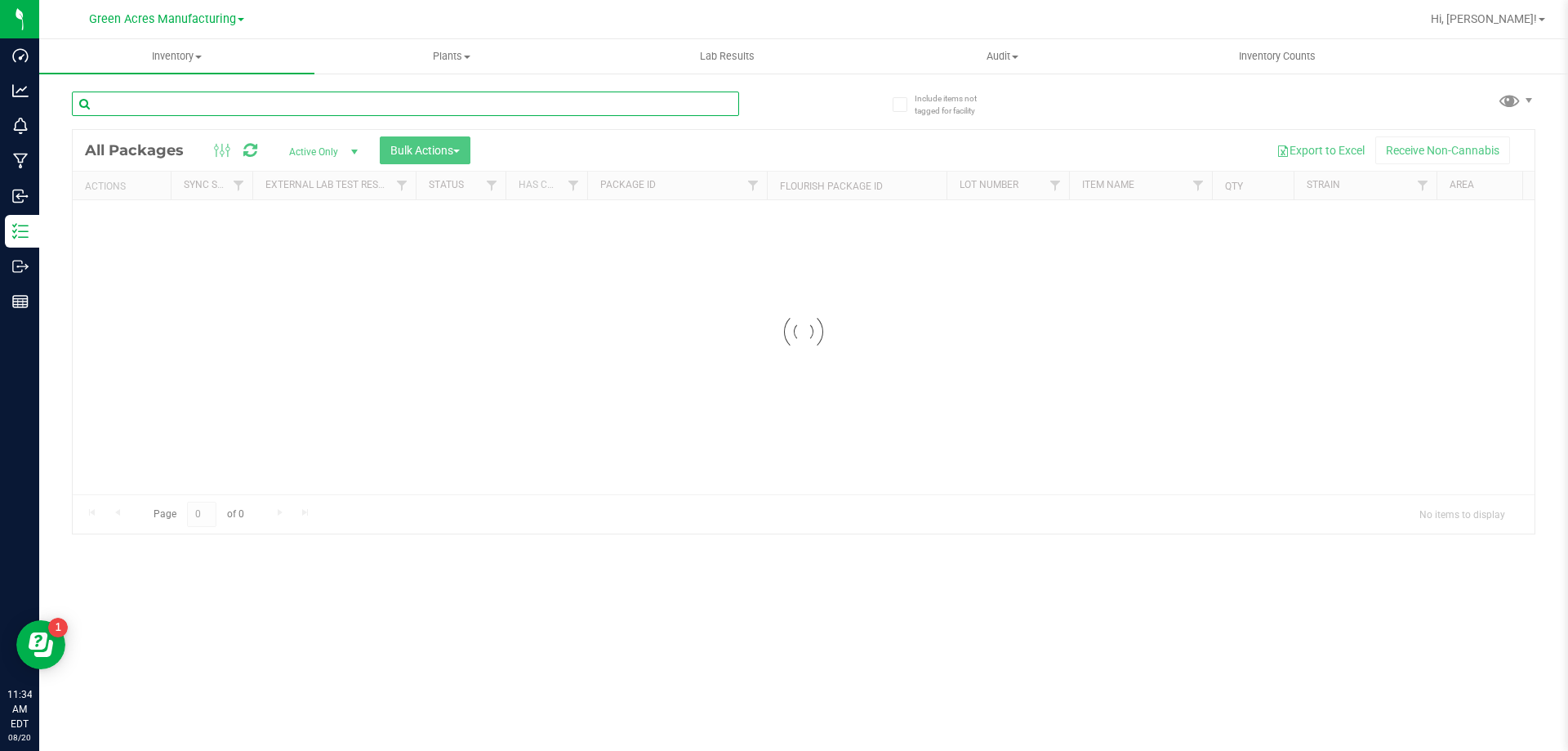
click at [318, 100] on input "text" at bounding box center [405, 104] width 668 height 24
paste input "C-AUG25BCT01-0814"
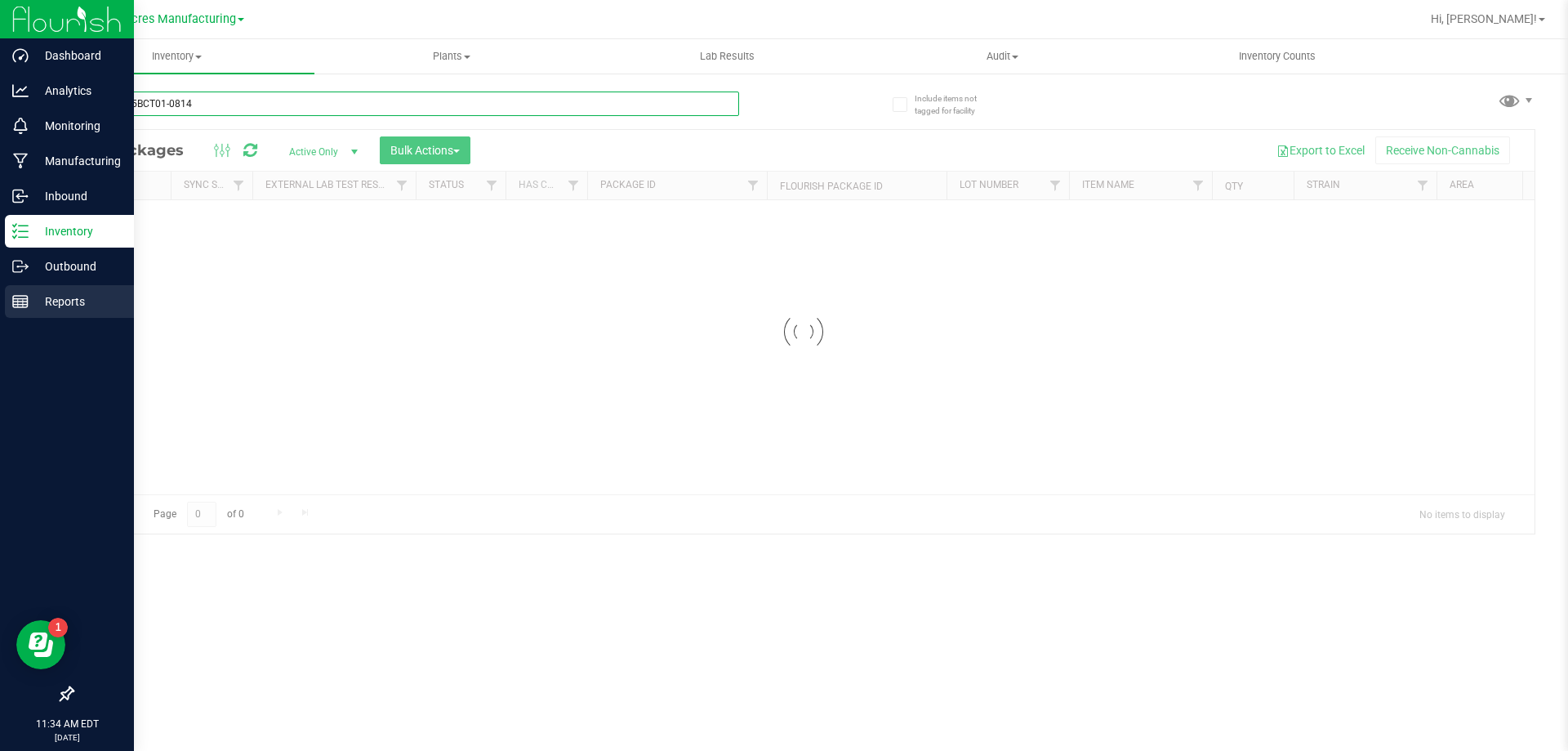
type input "C-AUG25BCT01-0814"
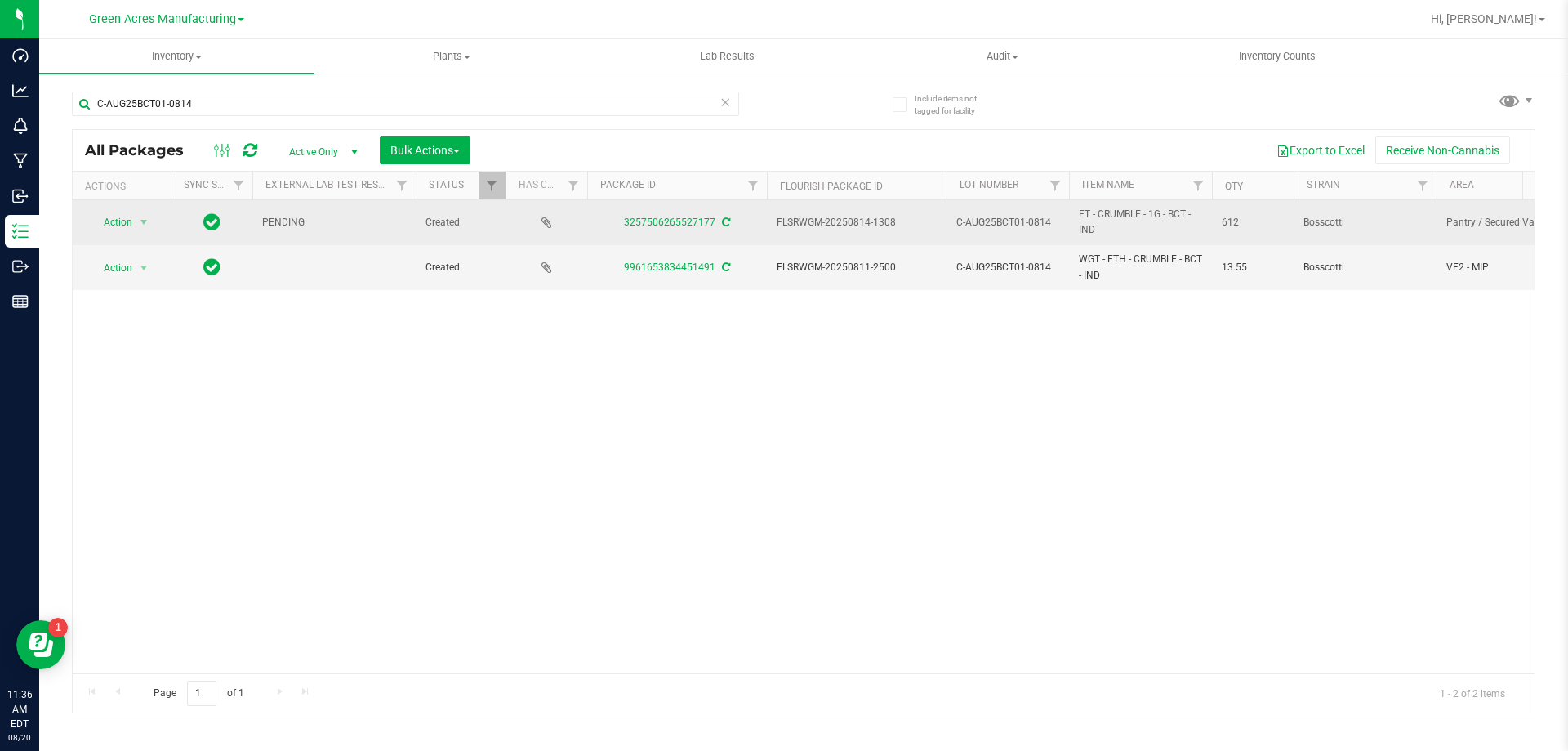
click at [726, 220] on icon at bounding box center [726, 222] width 8 height 10
click at [146, 228] on span "select" at bounding box center [143, 222] width 13 height 13
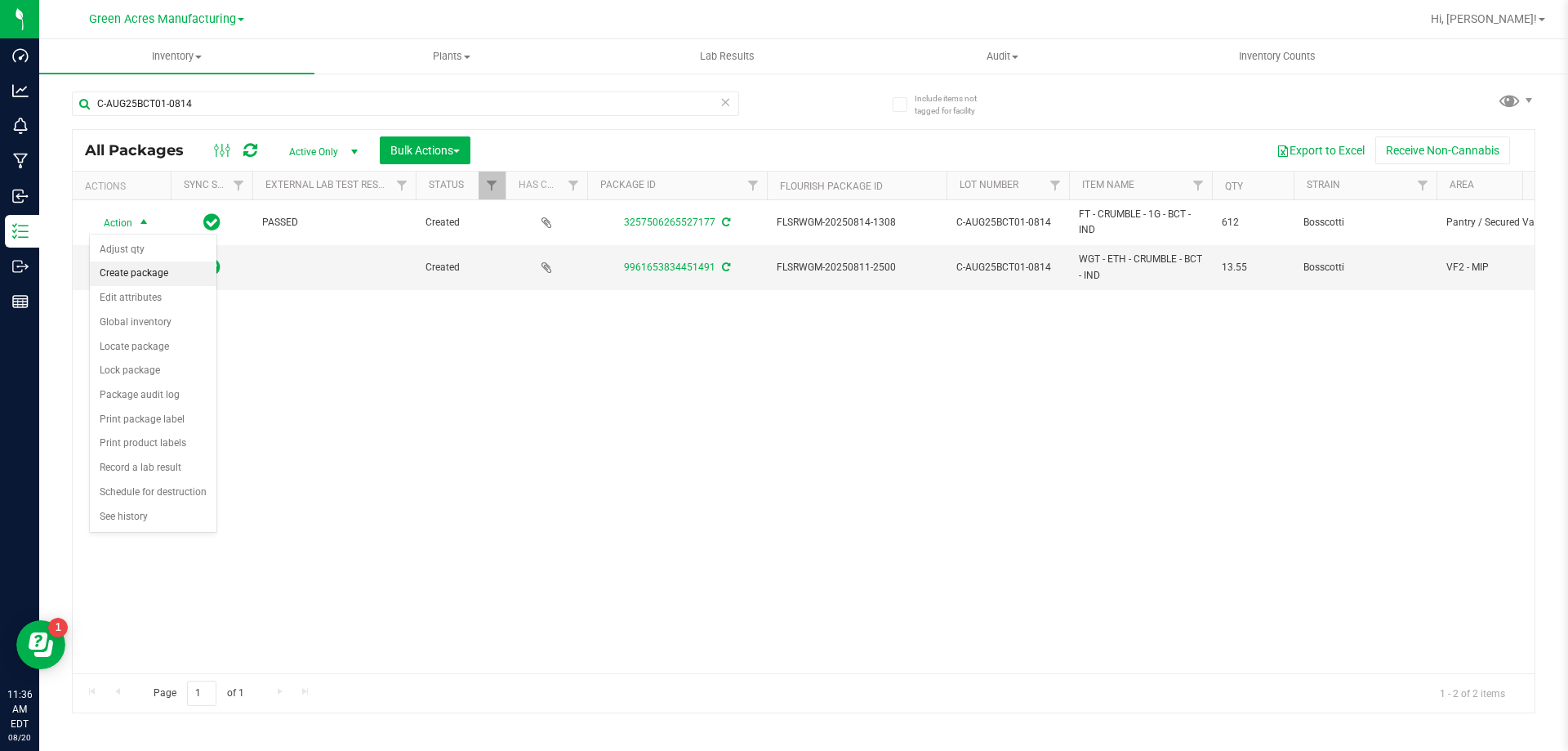
click at [153, 282] on li "Create package" at bounding box center [153, 274] width 126 height 24
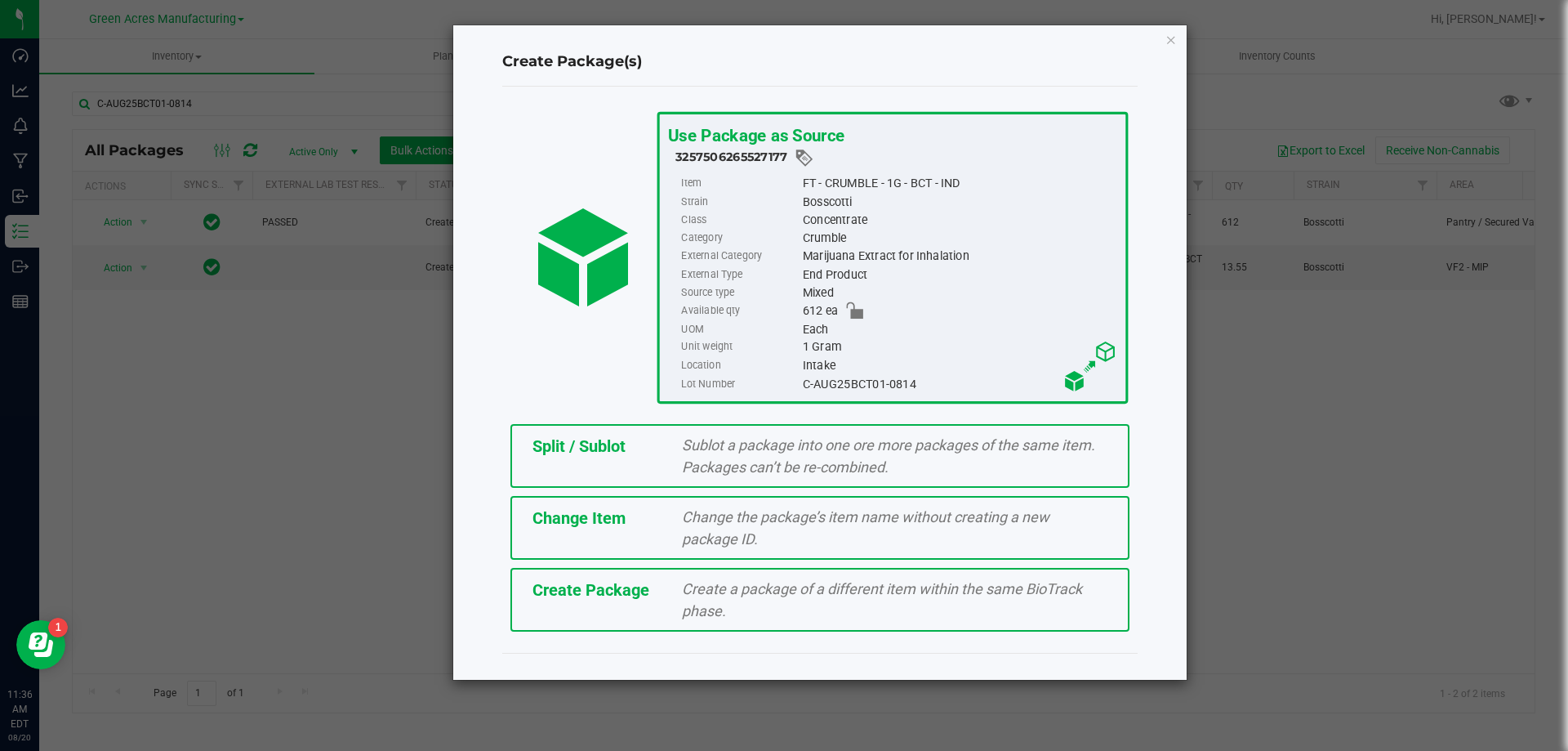
click at [614, 601] on div "Create Package" at bounding box center [596, 590] width 151 height 24
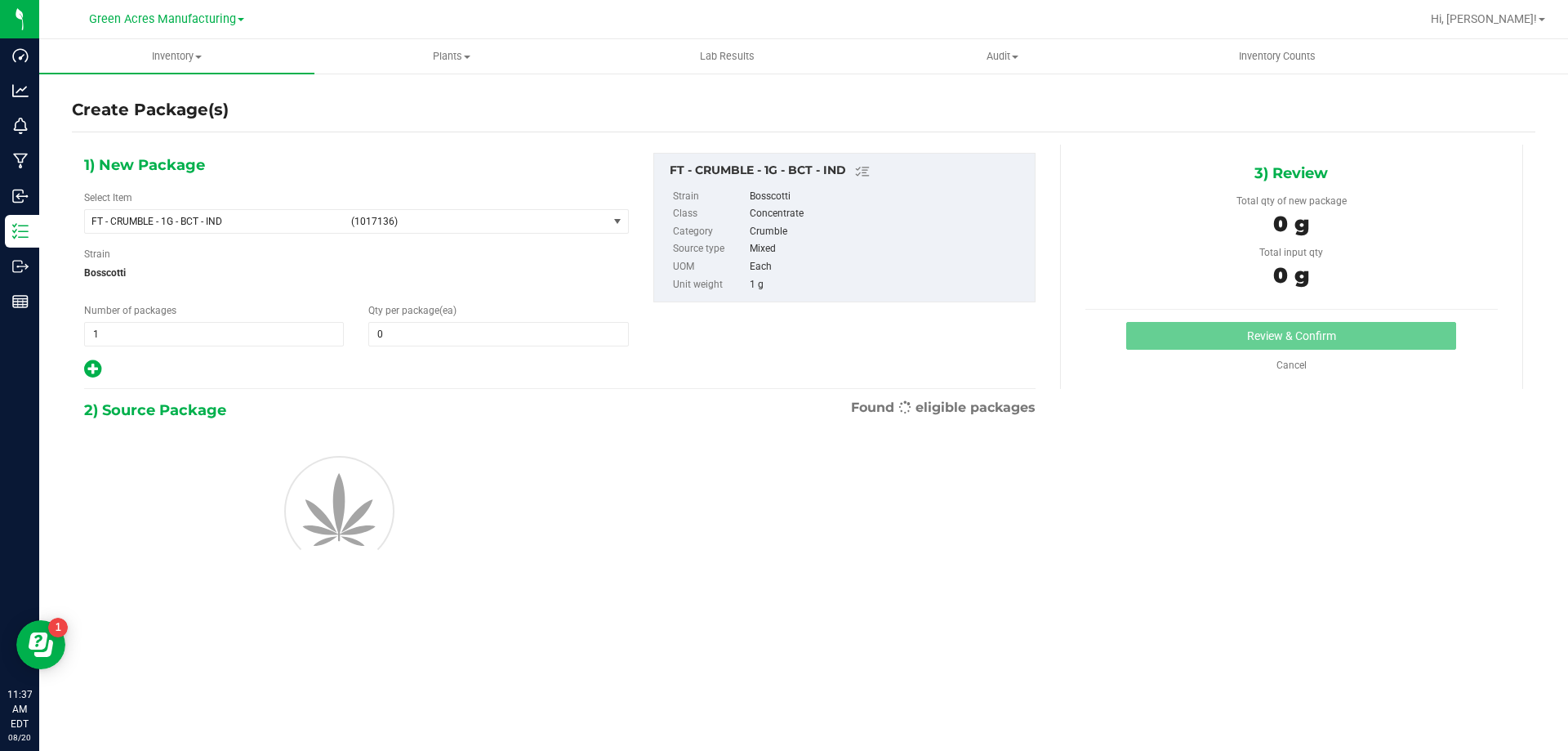
type input "0"
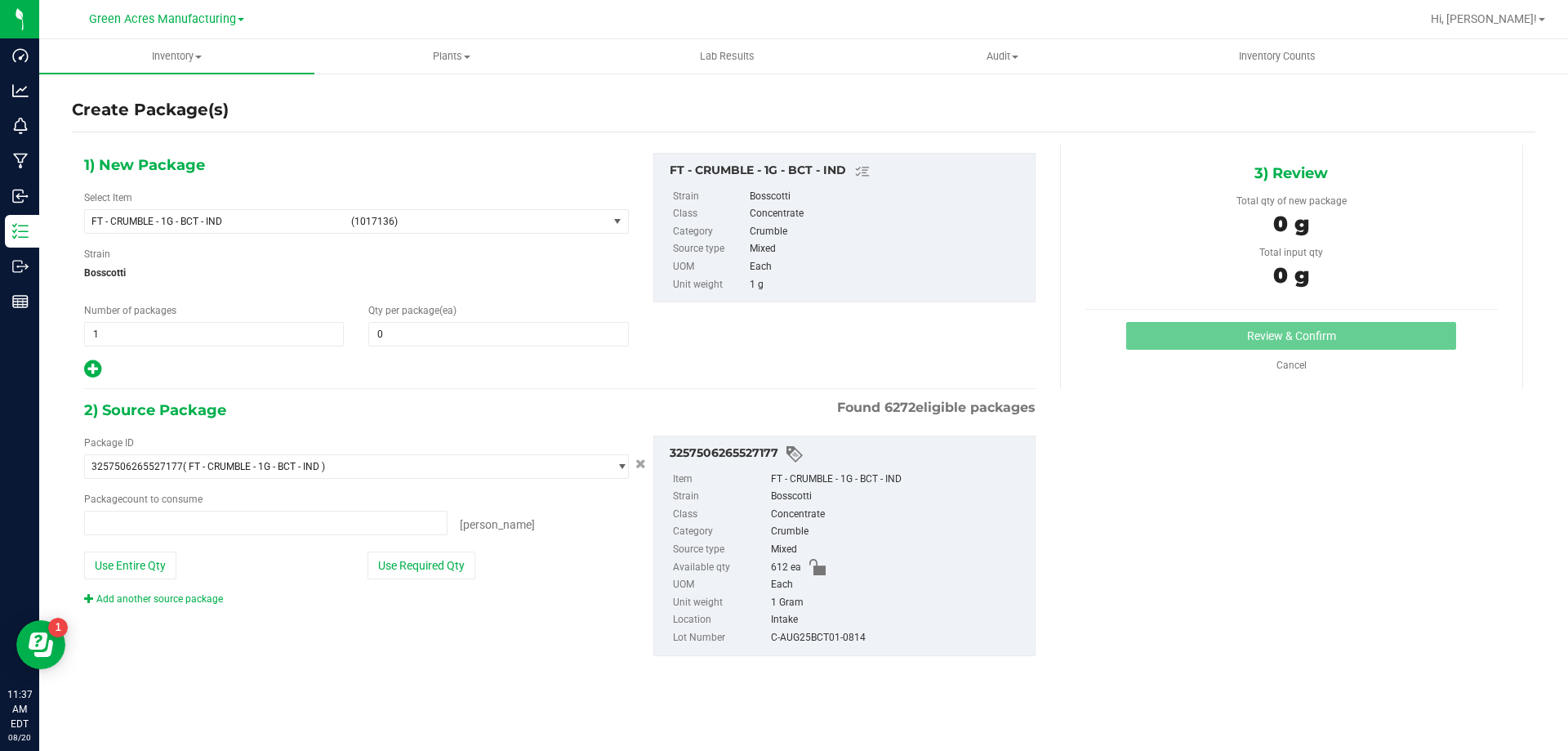
type input "0 ea"
click at [546, 228] on span "FT - CRUMBLE - 1G - BCT - IND (1017136)" at bounding box center [346, 221] width 523 height 23
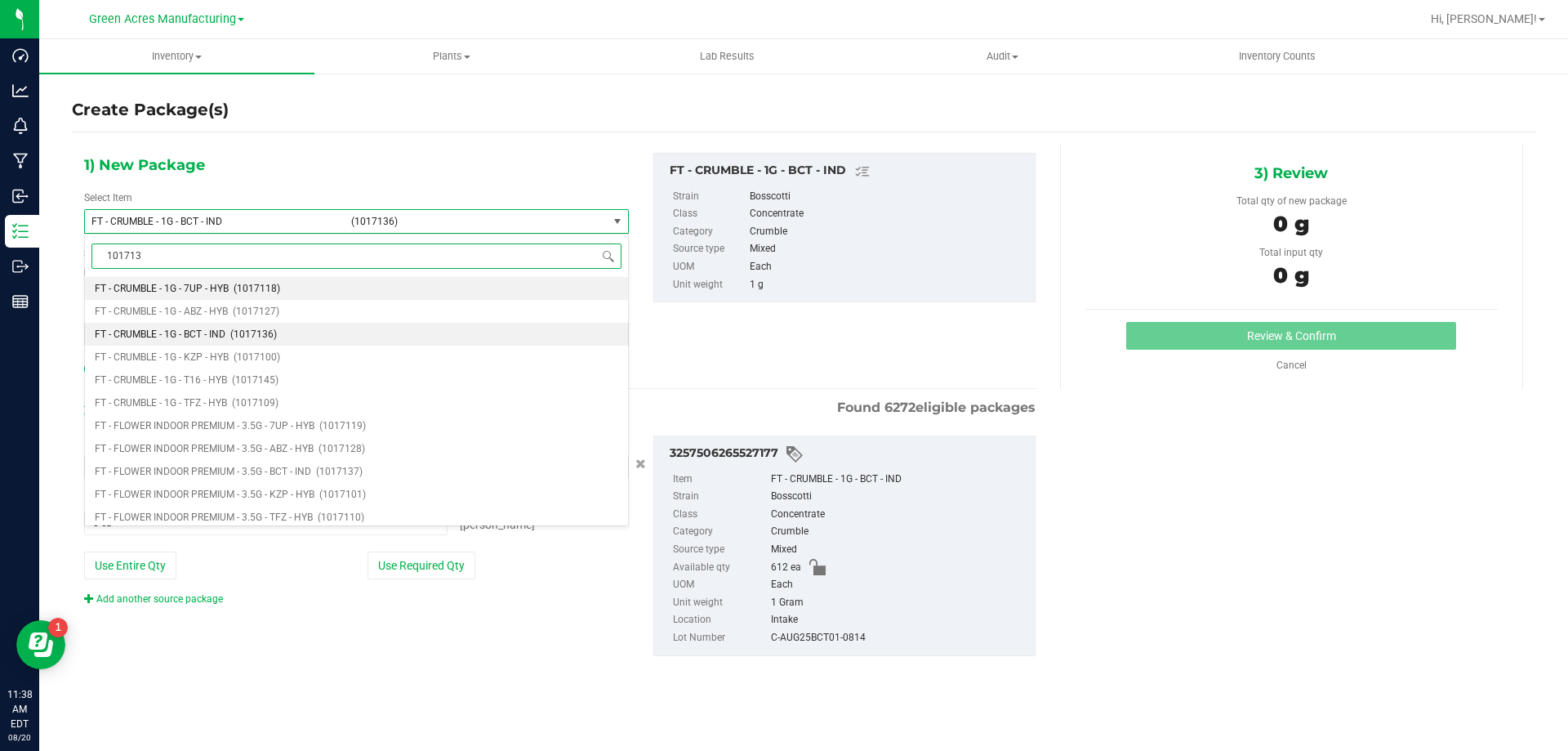
type input "1017136"
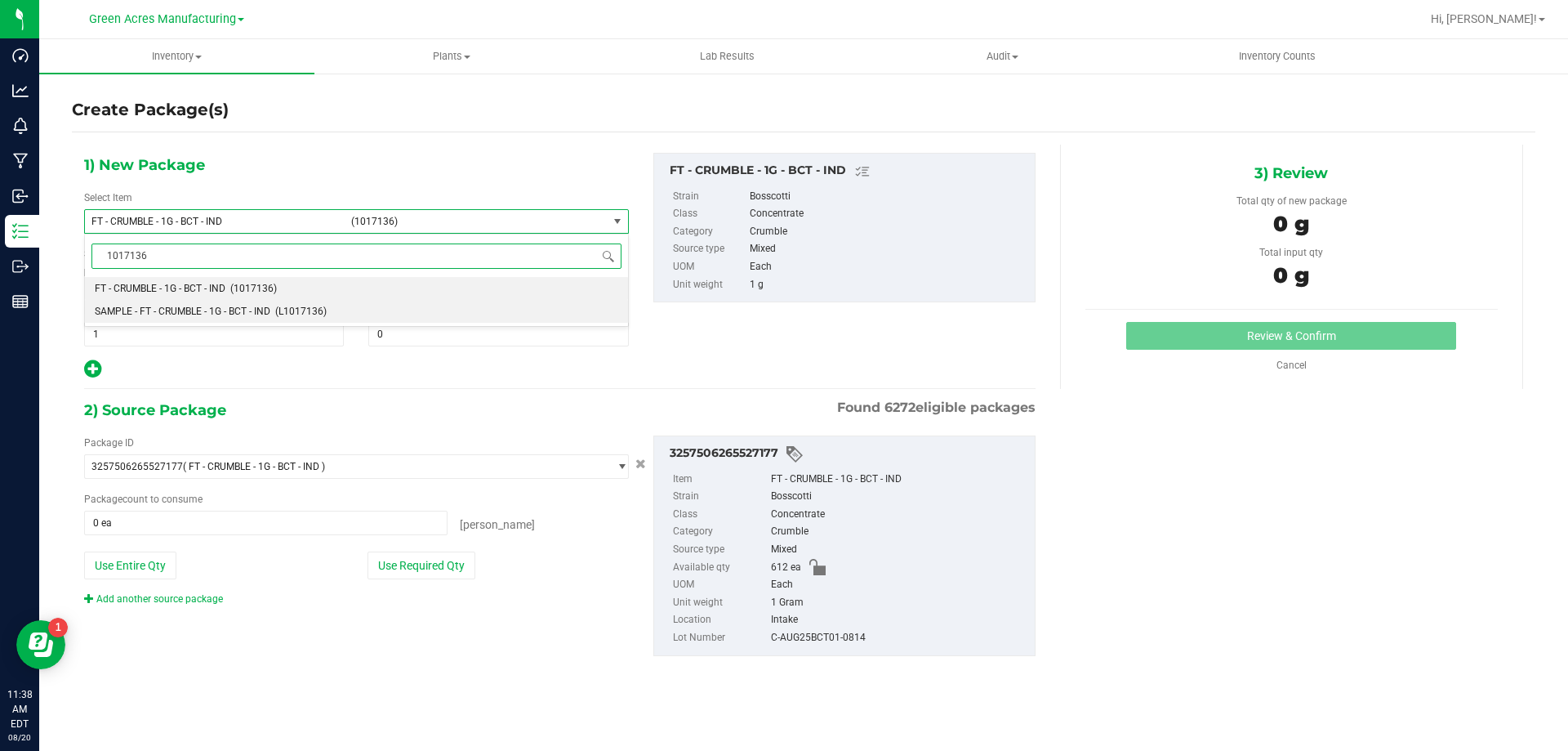
click at [307, 313] on span "(L1017136)" at bounding box center [300, 311] width 51 height 11
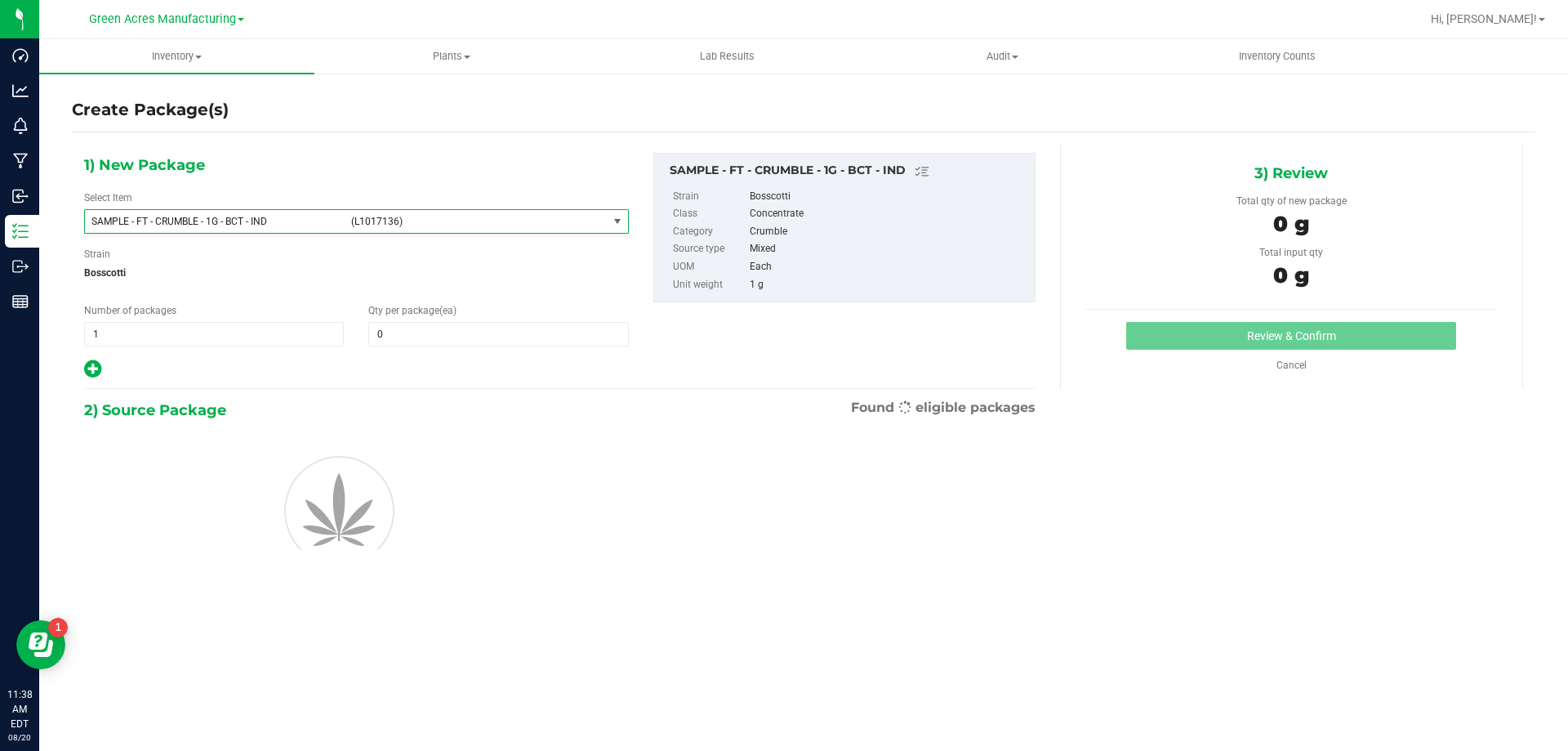
type input "0"
click at [312, 322] on span "1 1" at bounding box center [214, 334] width 260 height 24
click at [306, 327] on span "1 1" at bounding box center [214, 334] width 260 height 24
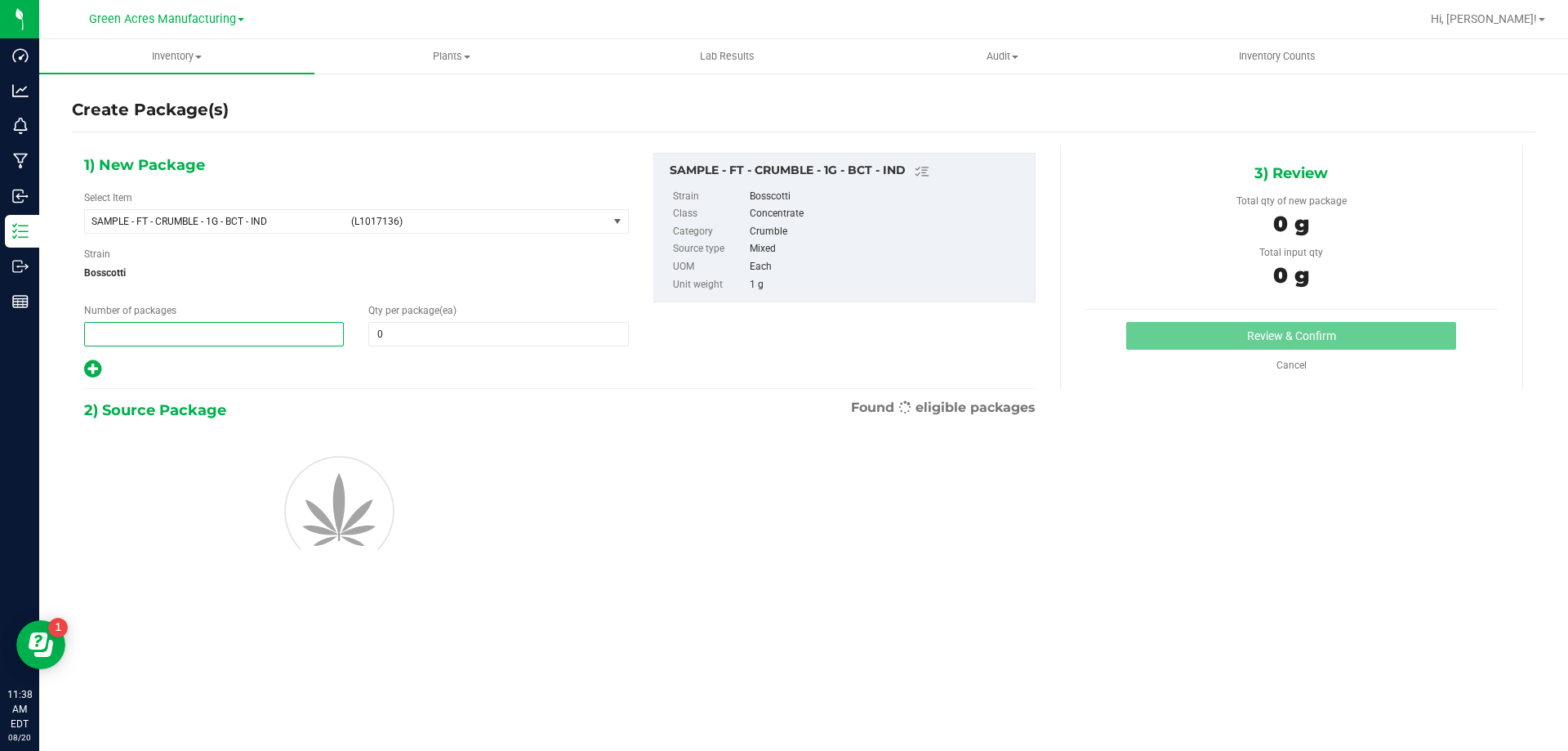
type input "2"
type input "1"
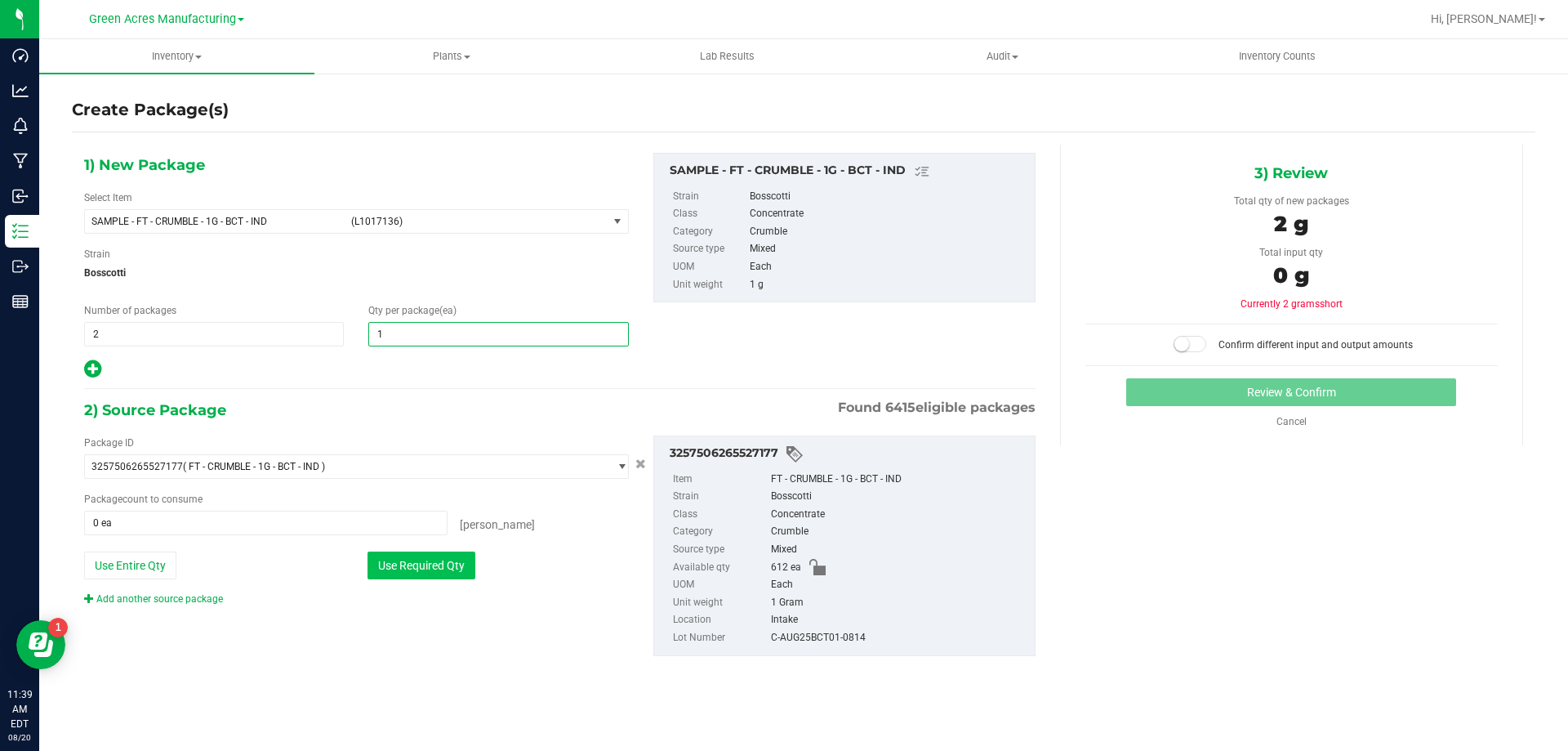
type input "1"
click at [373, 563] on button "Use Required Qty" at bounding box center [421, 566] width 108 height 28
type input "2 ea"
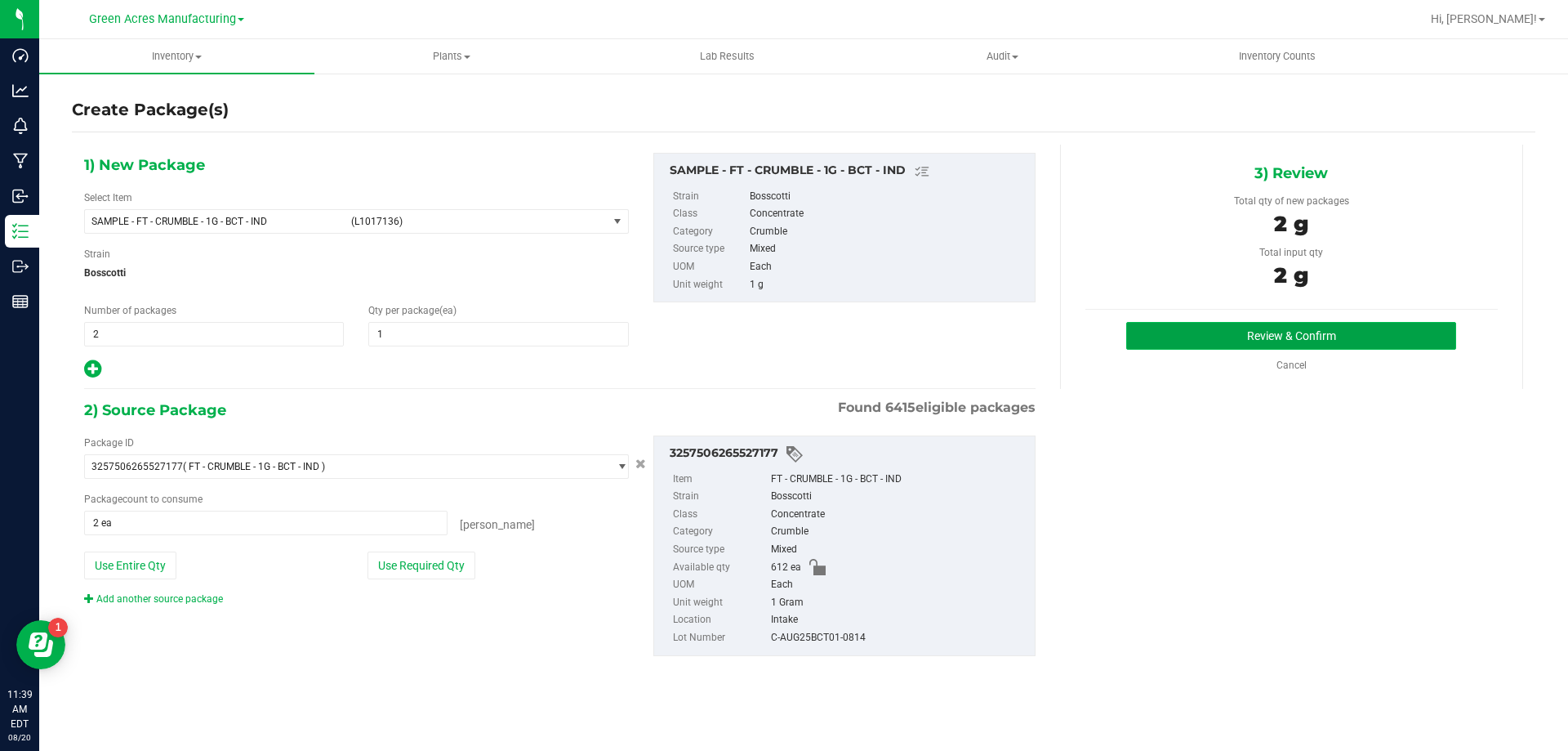
click at [1164, 323] on button "Review & Confirm" at bounding box center [1291, 336] width 330 height 28
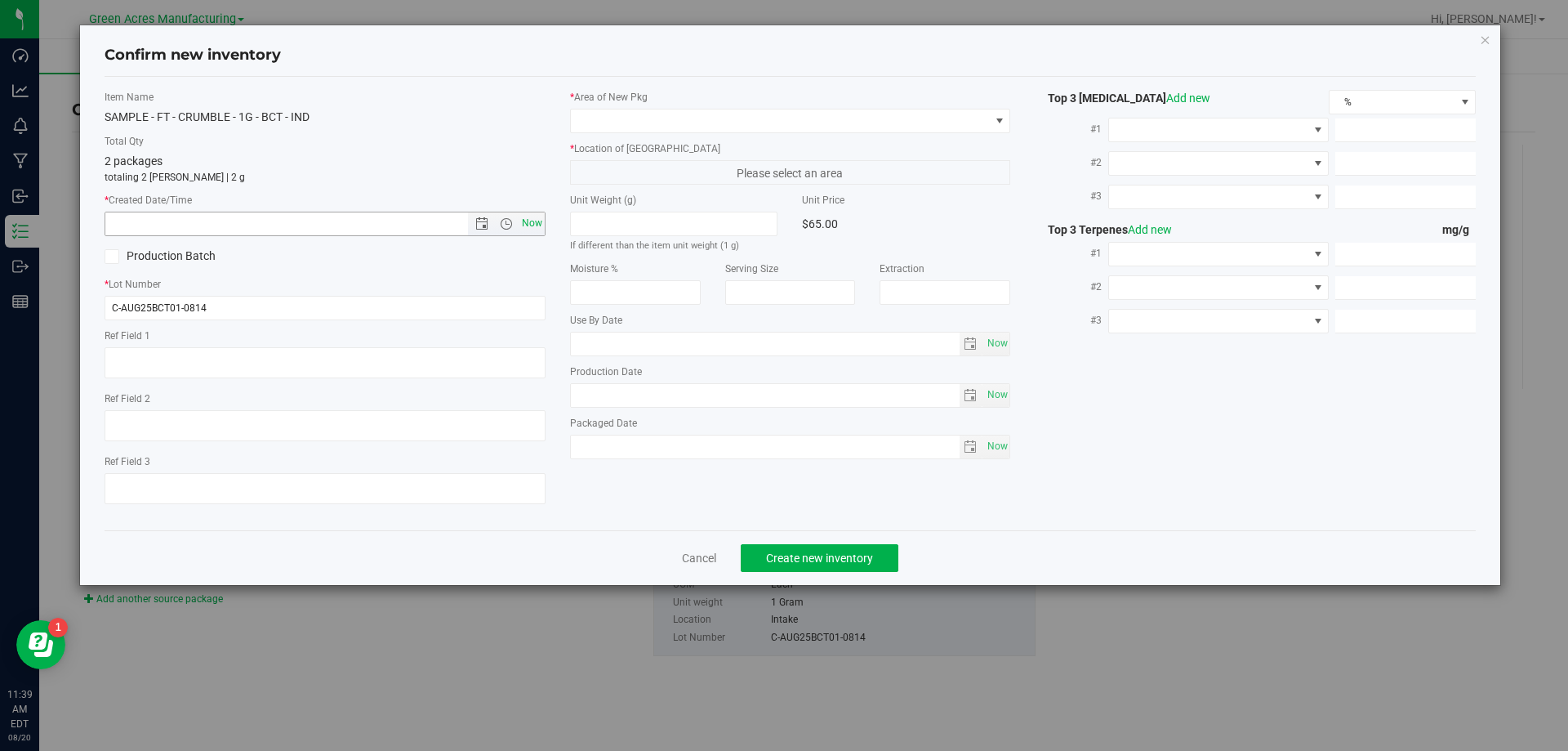
click at [537, 223] on span "Now" at bounding box center [532, 223] width 28 height 23
type input "[DATE] 11:39 AM"
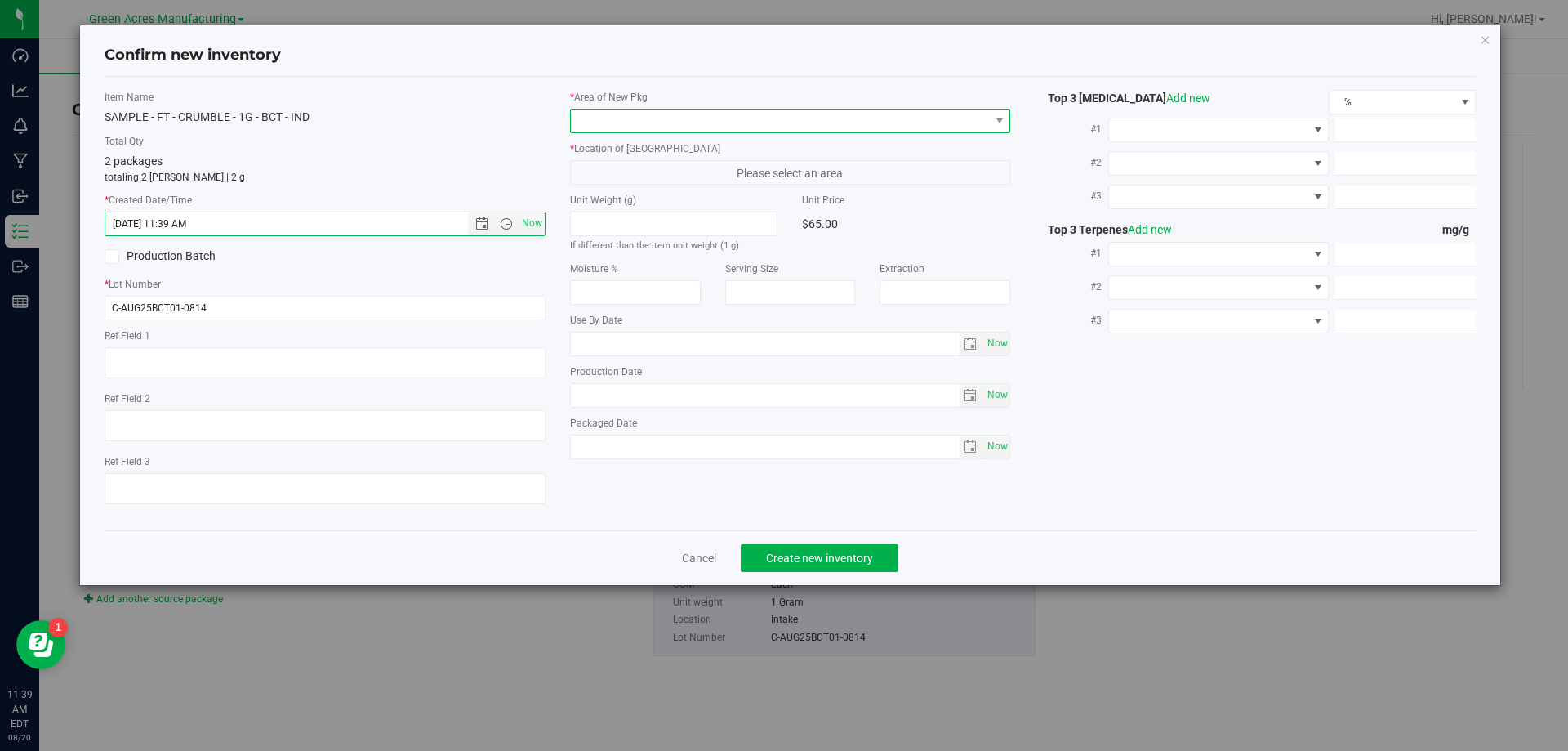
click at [752, 114] on span at bounding box center [780, 120] width 419 height 23
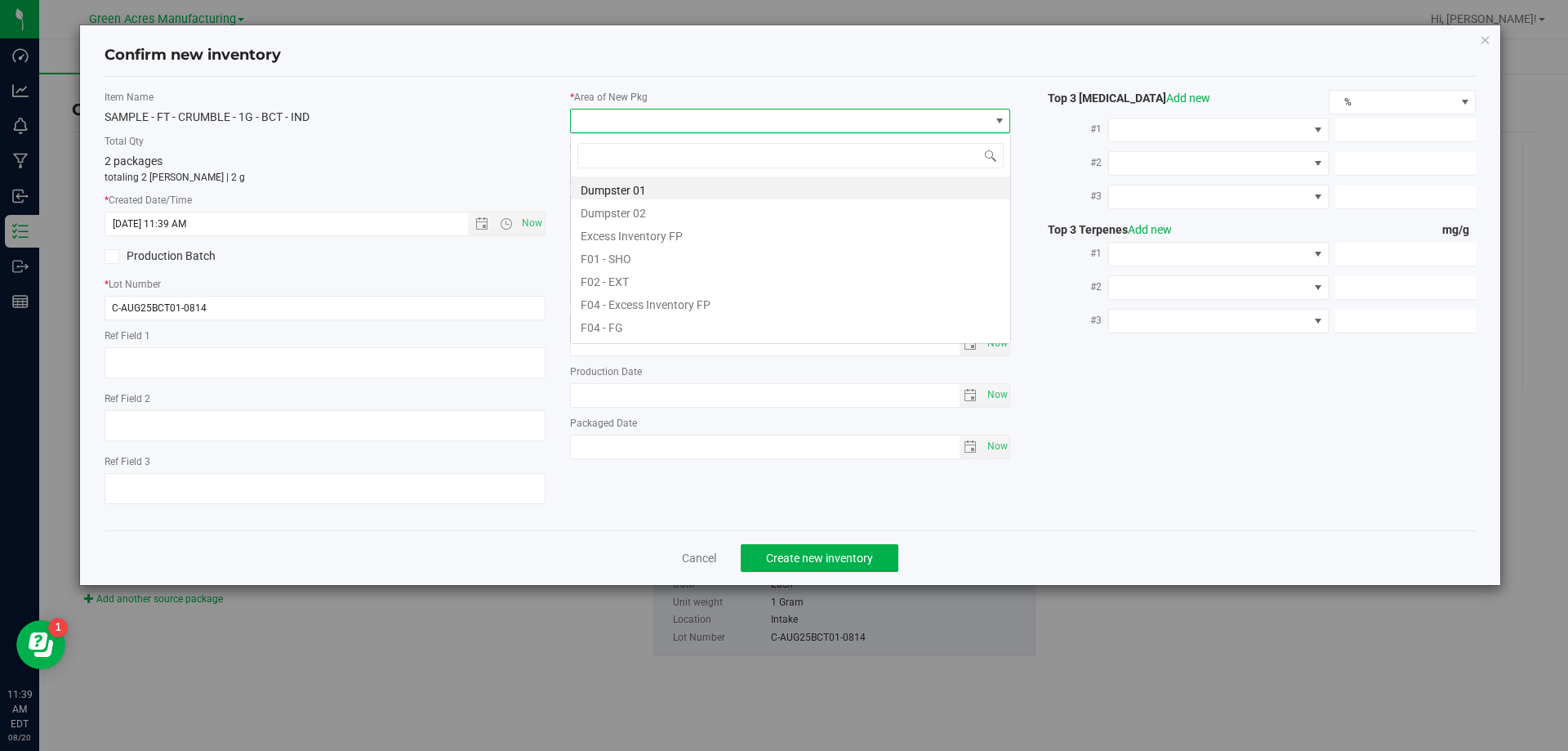
scroll to position [24, 441]
type input "pa"
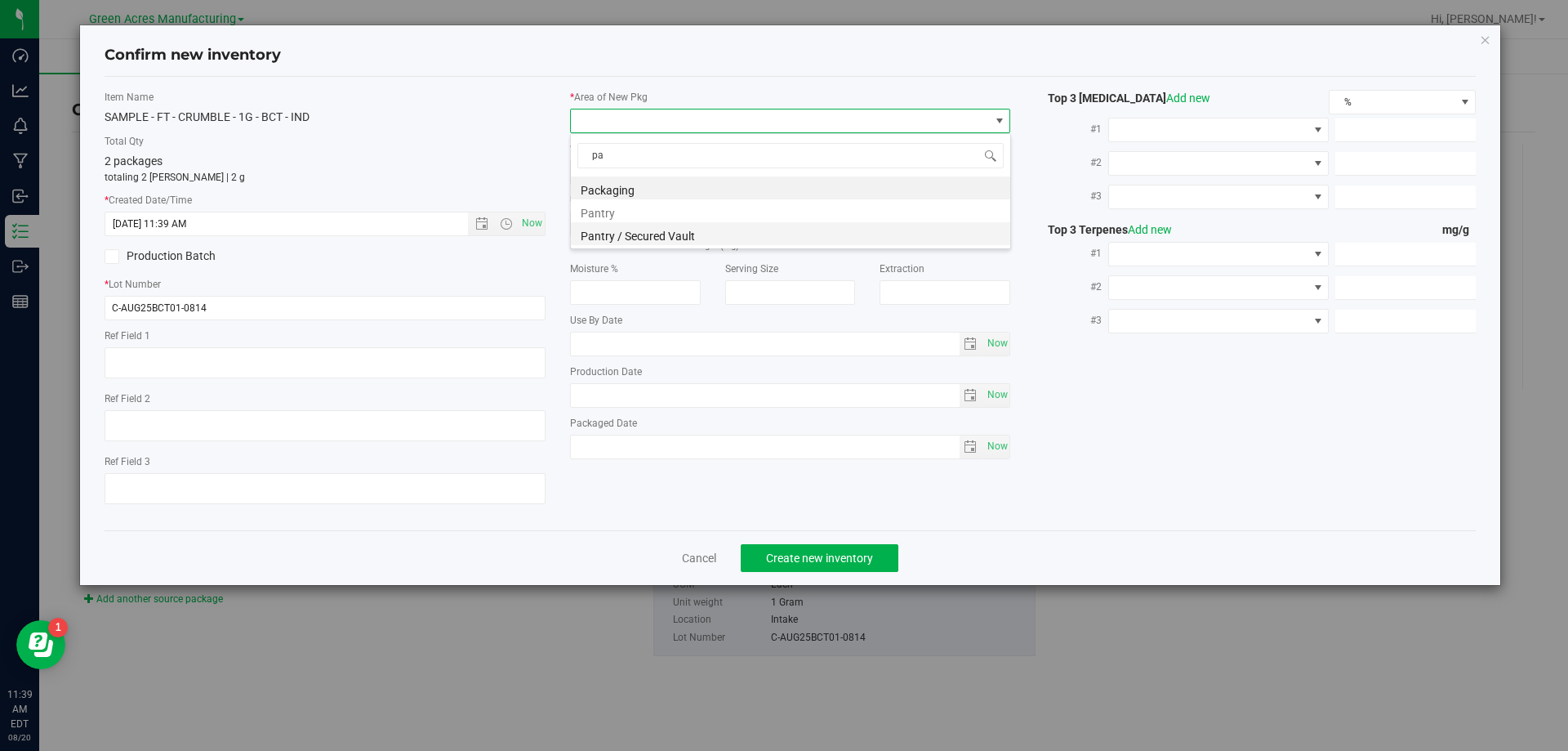
click at [663, 233] on li "Pantry / Secured Vault" at bounding box center [790, 234] width 440 height 23
click at [683, 180] on span "Freezer" at bounding box center [780, 172] width 419 height 23
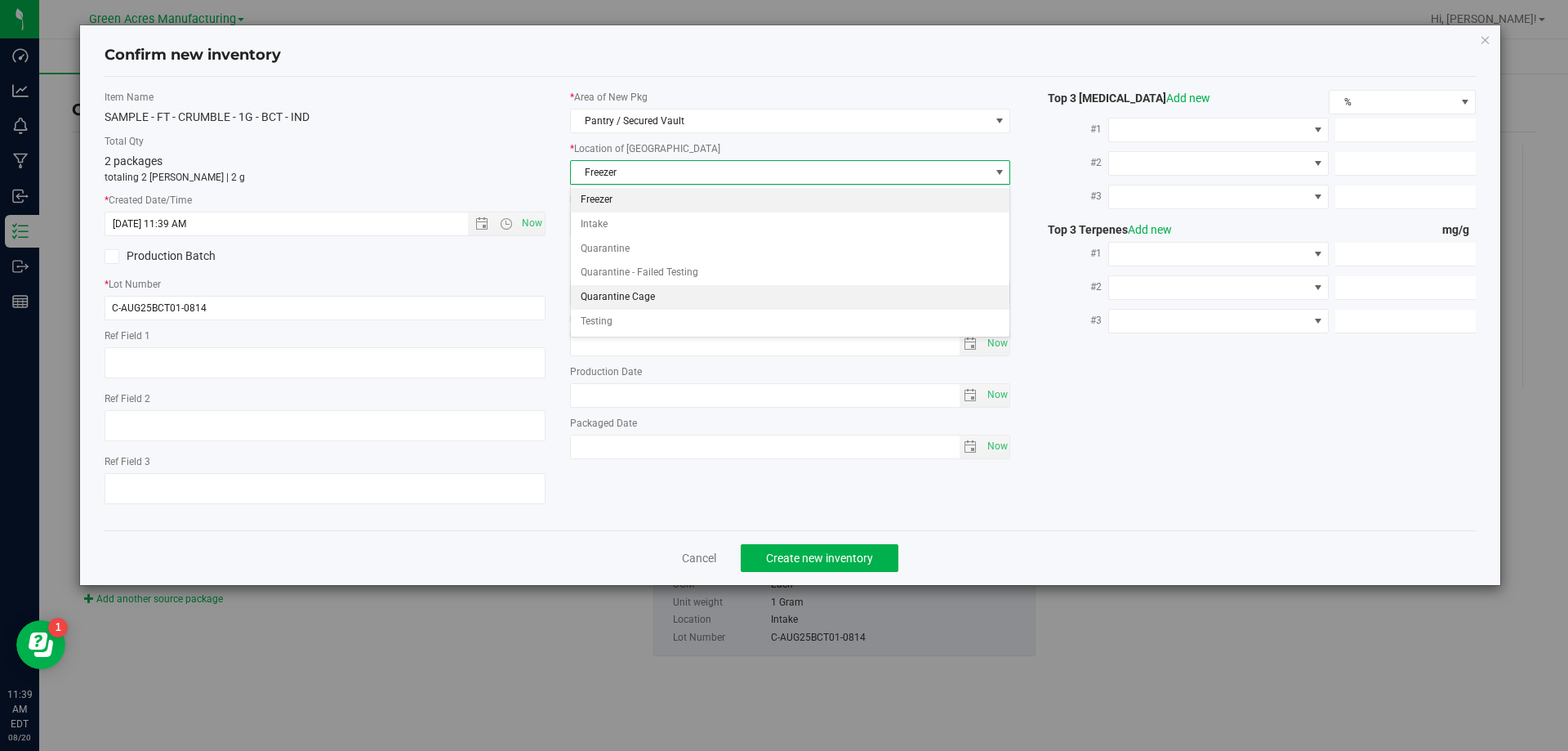
click at [644, 305] on li "Quarantine Cage" at bounding box center [790, 297] width 440 height 24
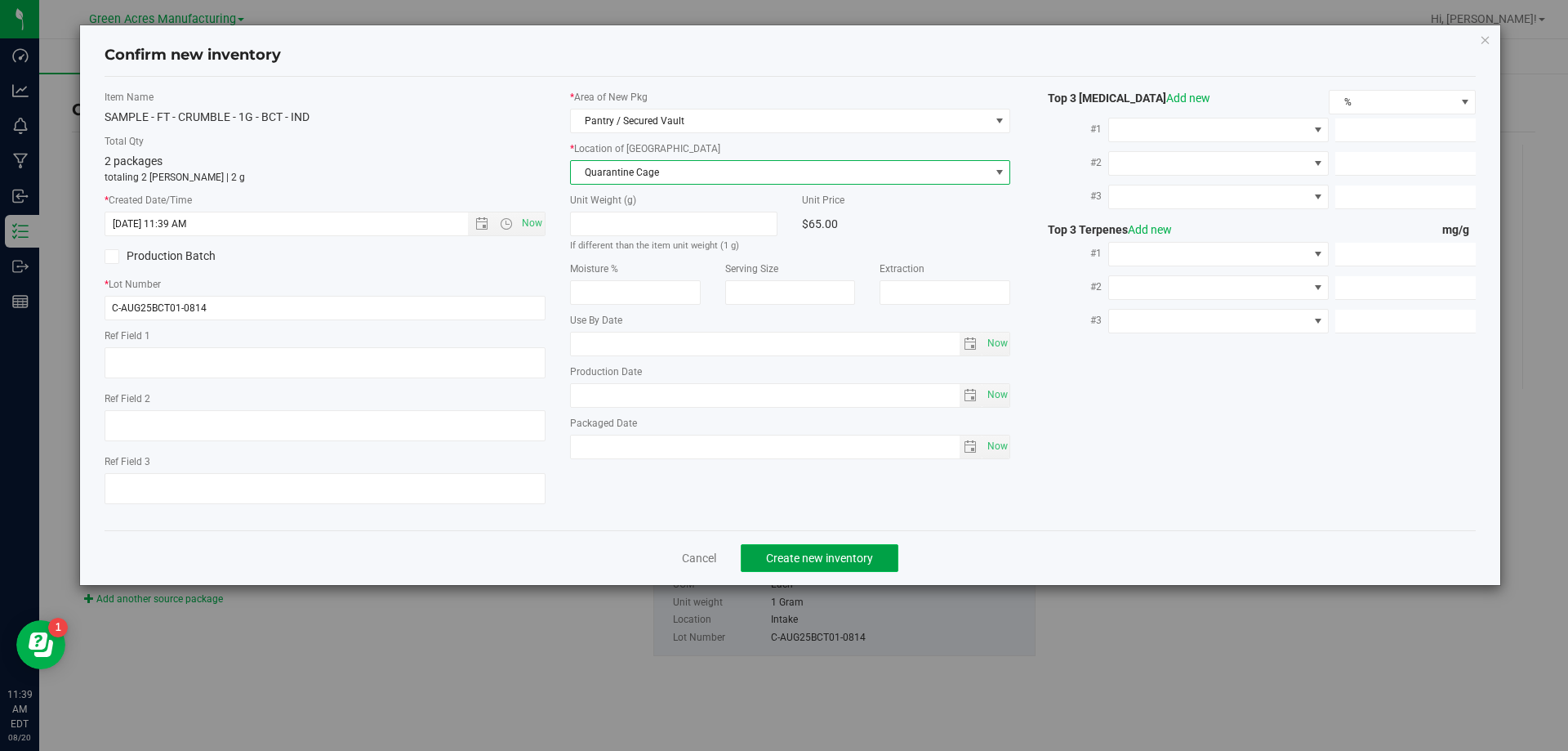
click at [810, 554] on span "Create new inventory" at bounding box center [820, 558] width 107 height 13
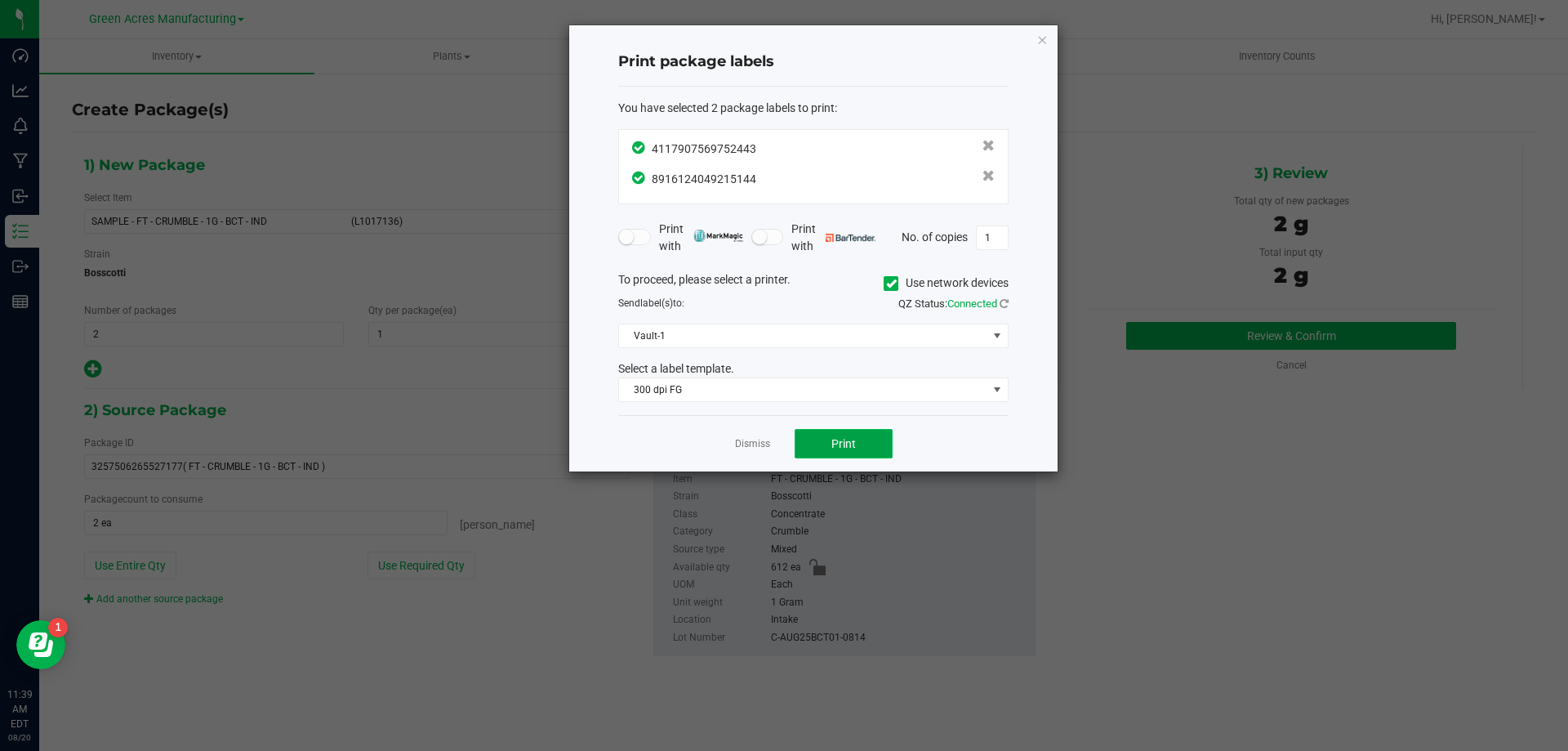
click at [818, 445] on button "Print" at bounding box center [843, 443] width 98 height 29
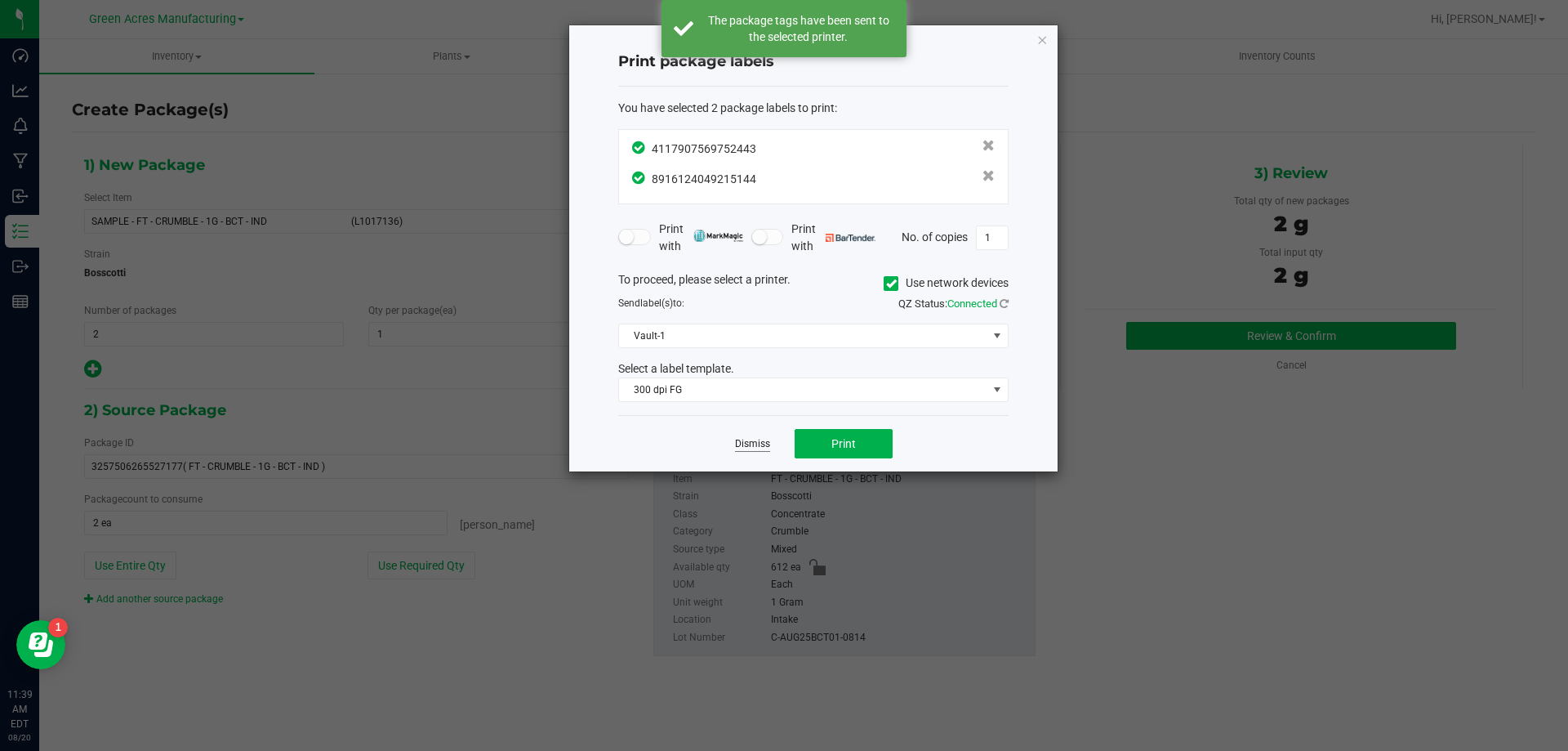
click at [760, 443] on link "Dismiss" at bounding box center [752, 444] width 35 height 14
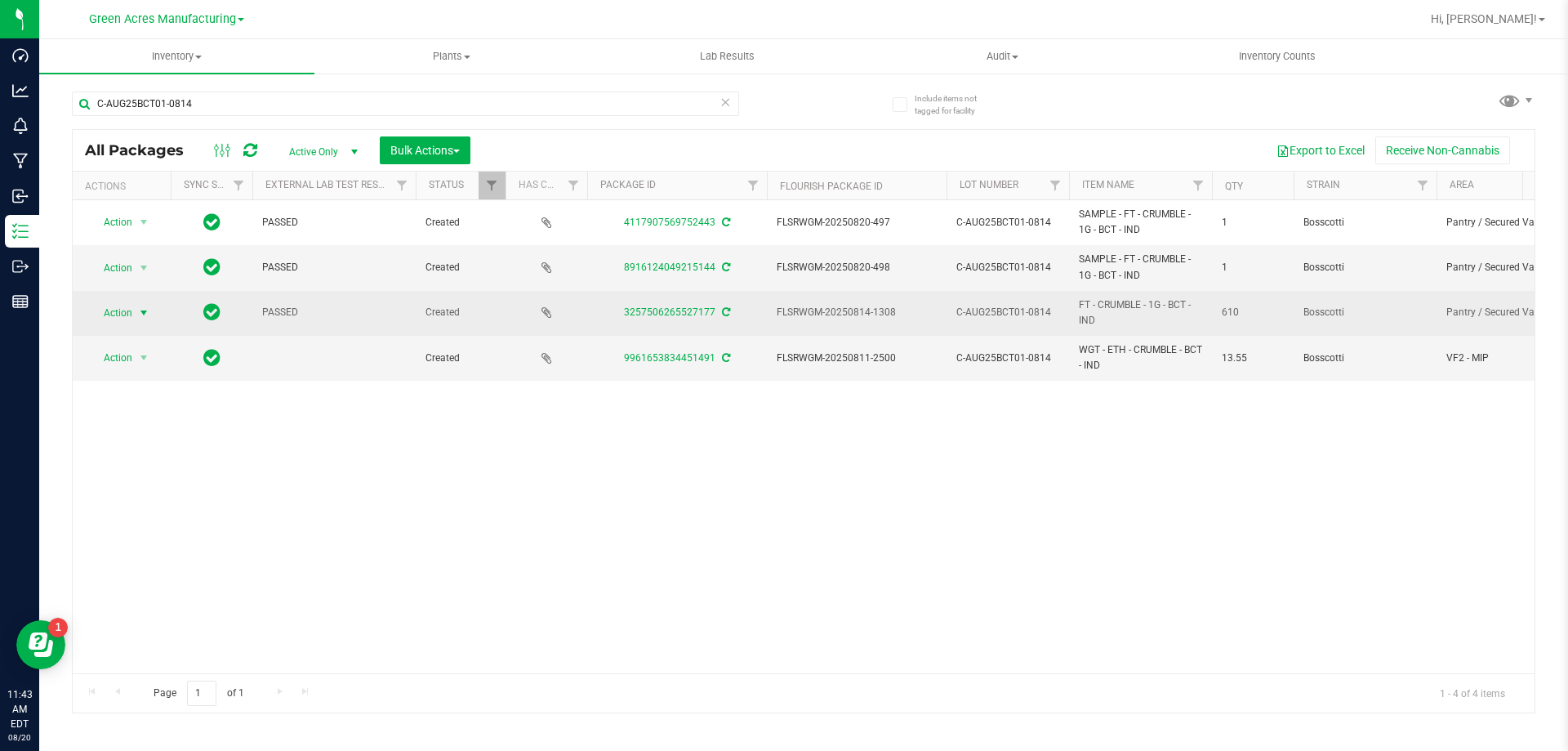
click at [130, 312] on span "Action" at bounding box center [111, 313] width 44 height 23
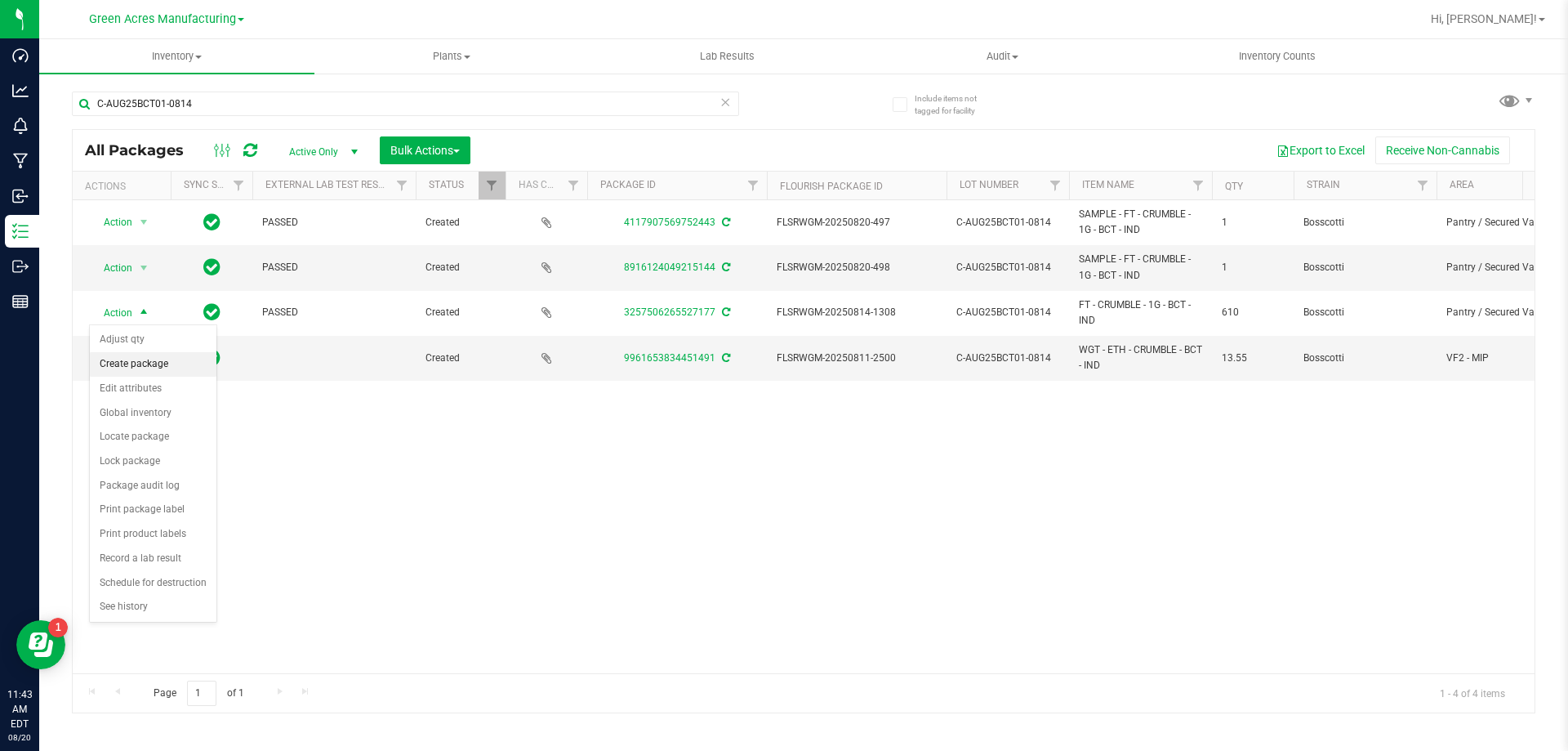
click at [146, 358] on li "Create package" at bounding box center [153, 365] width 126 height 24
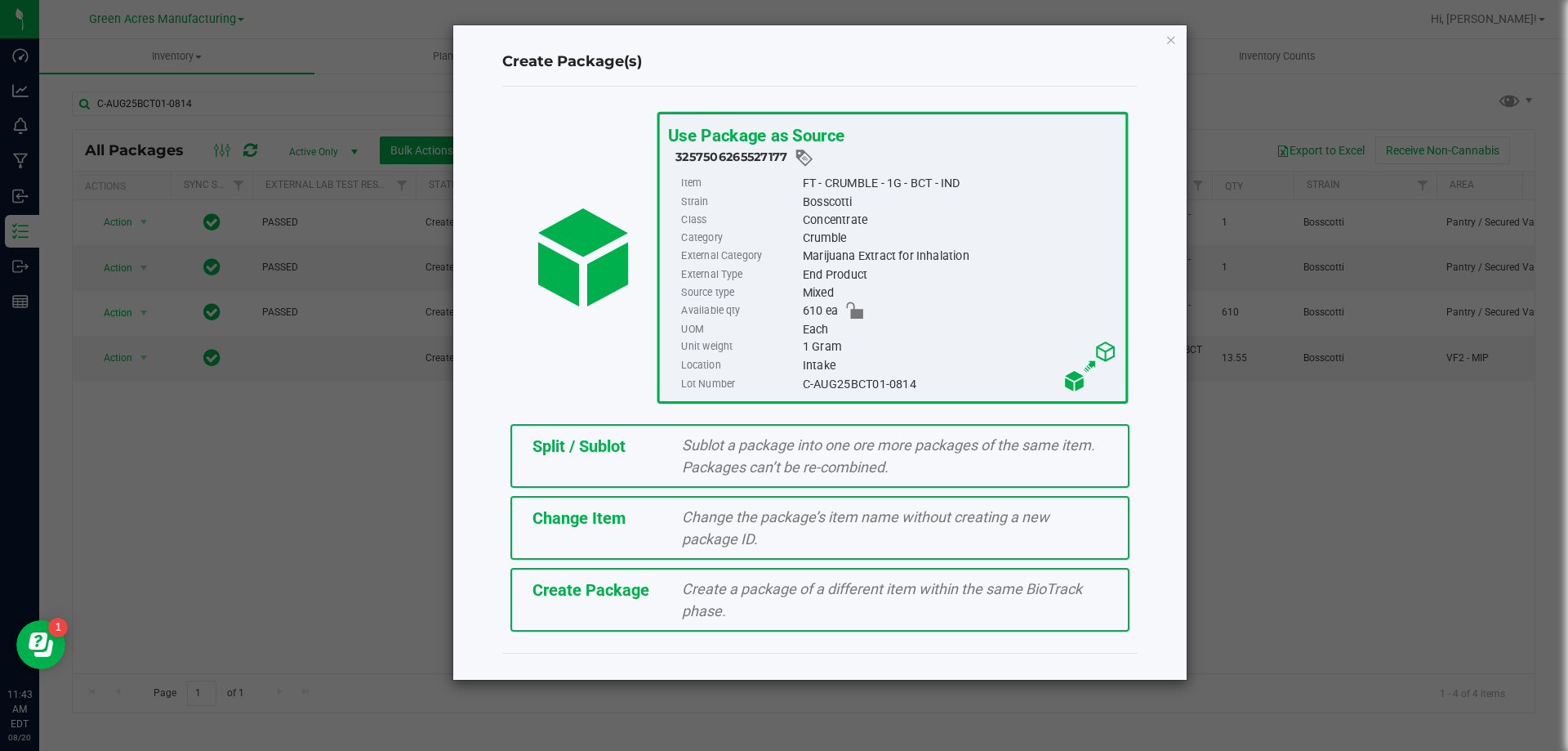
click at [587, 443] on span "Split / Sublot" at bounding box center [579, 446] width 94 height 20
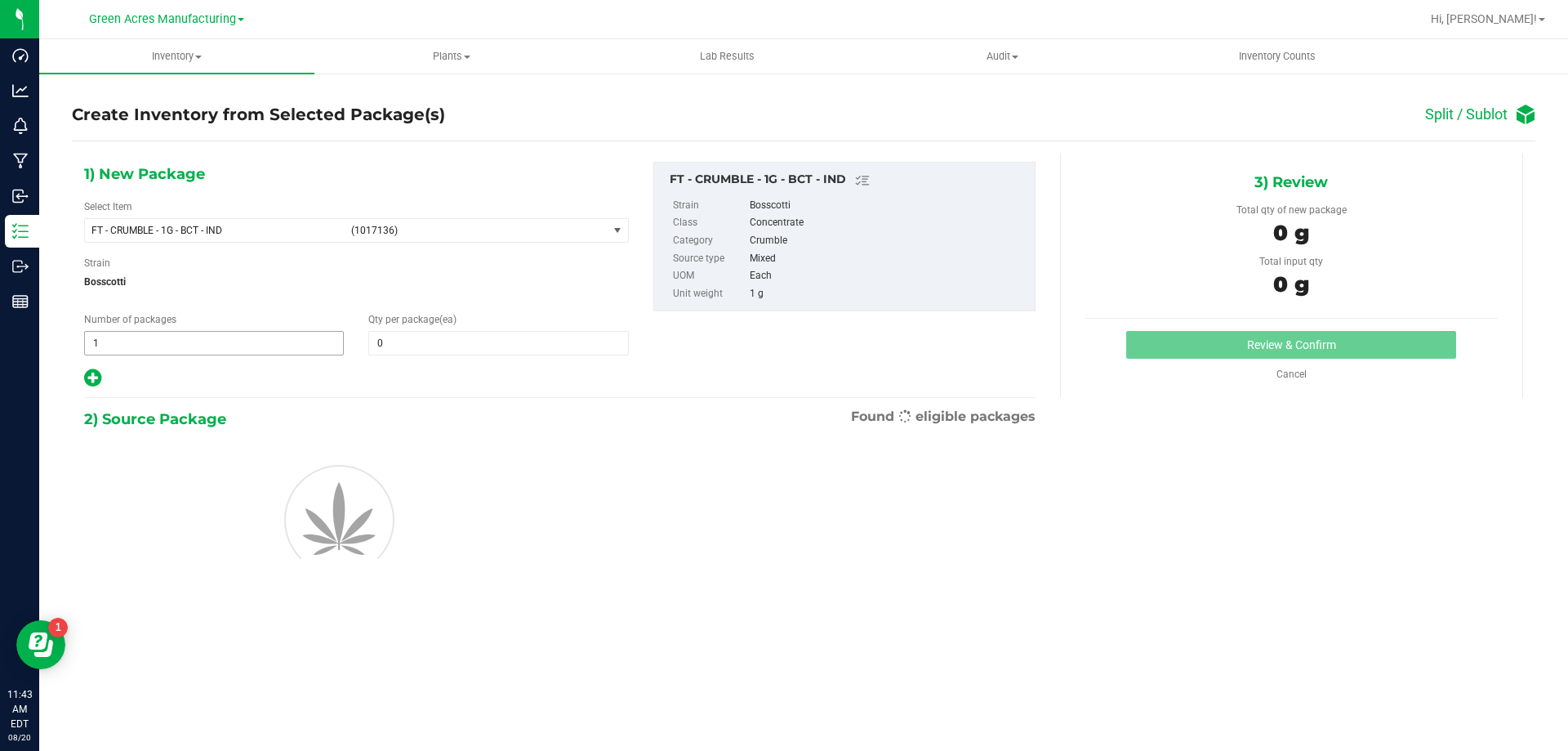
click at [283, 346] on span "1 1" at bounding box center [214, 343] width 260 height 24
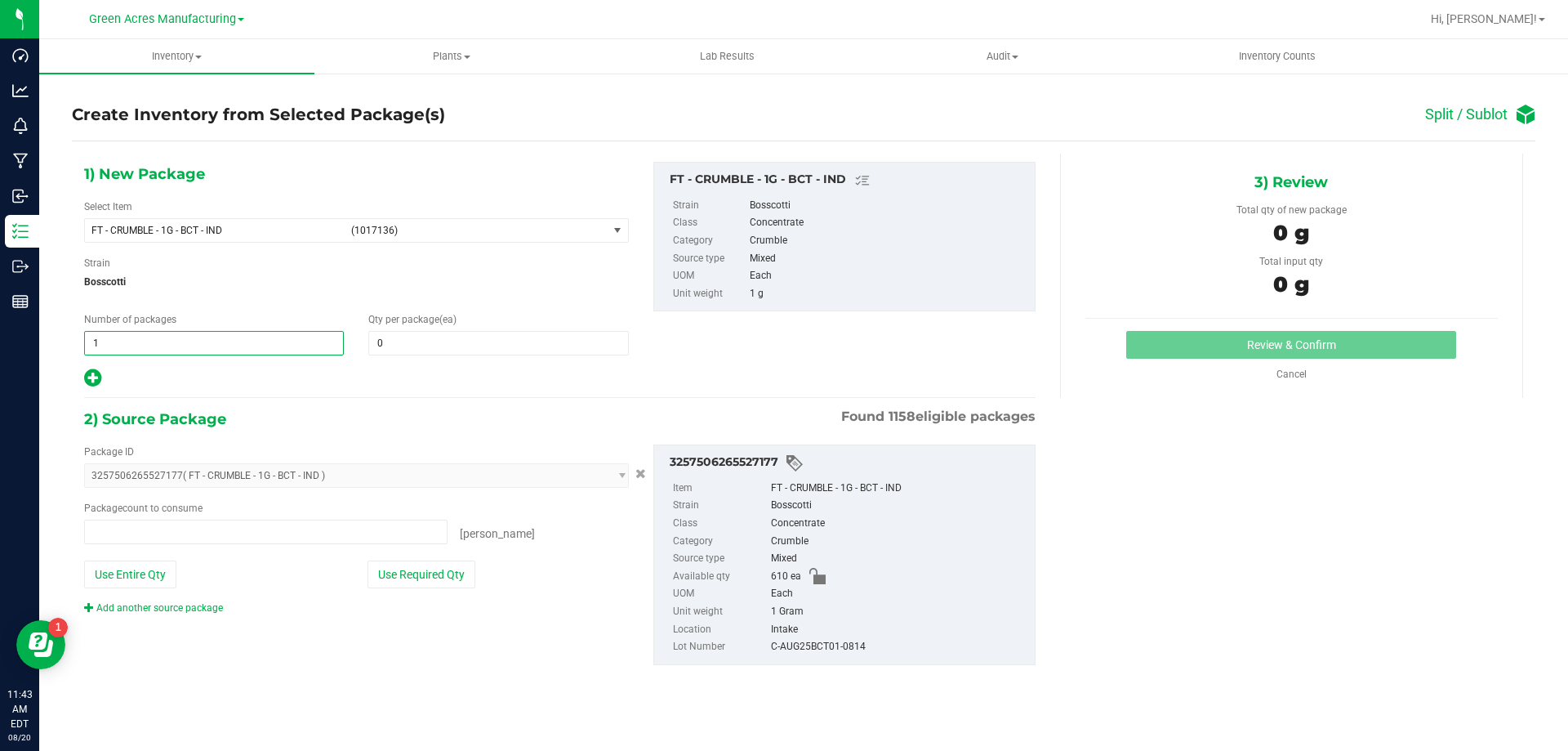
type input "0 ea"
type input "76"
type input "8"
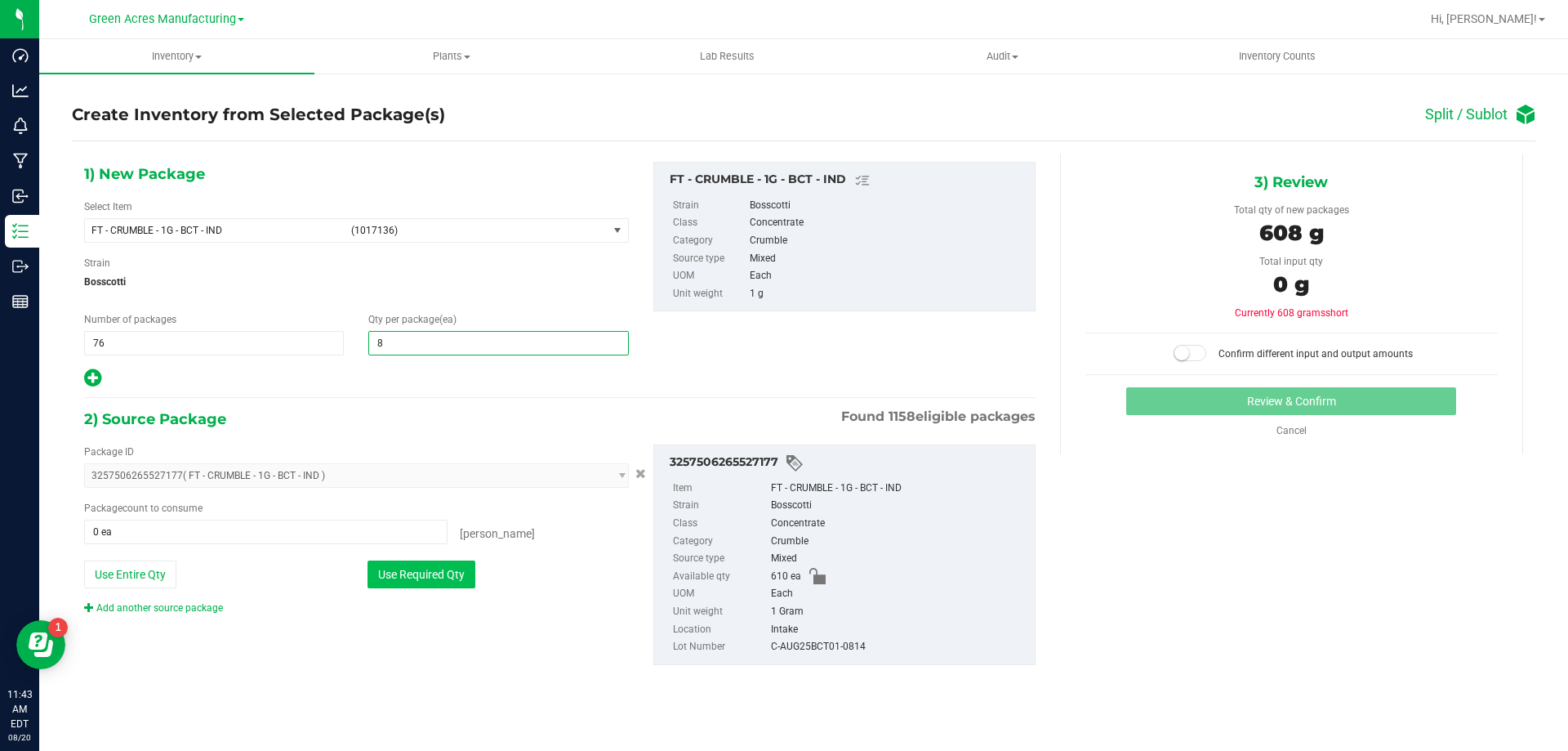
type input "8"
click at [456, 569] on button "Use Required Qty" at bounding box center [421, 574] width 108 height 28
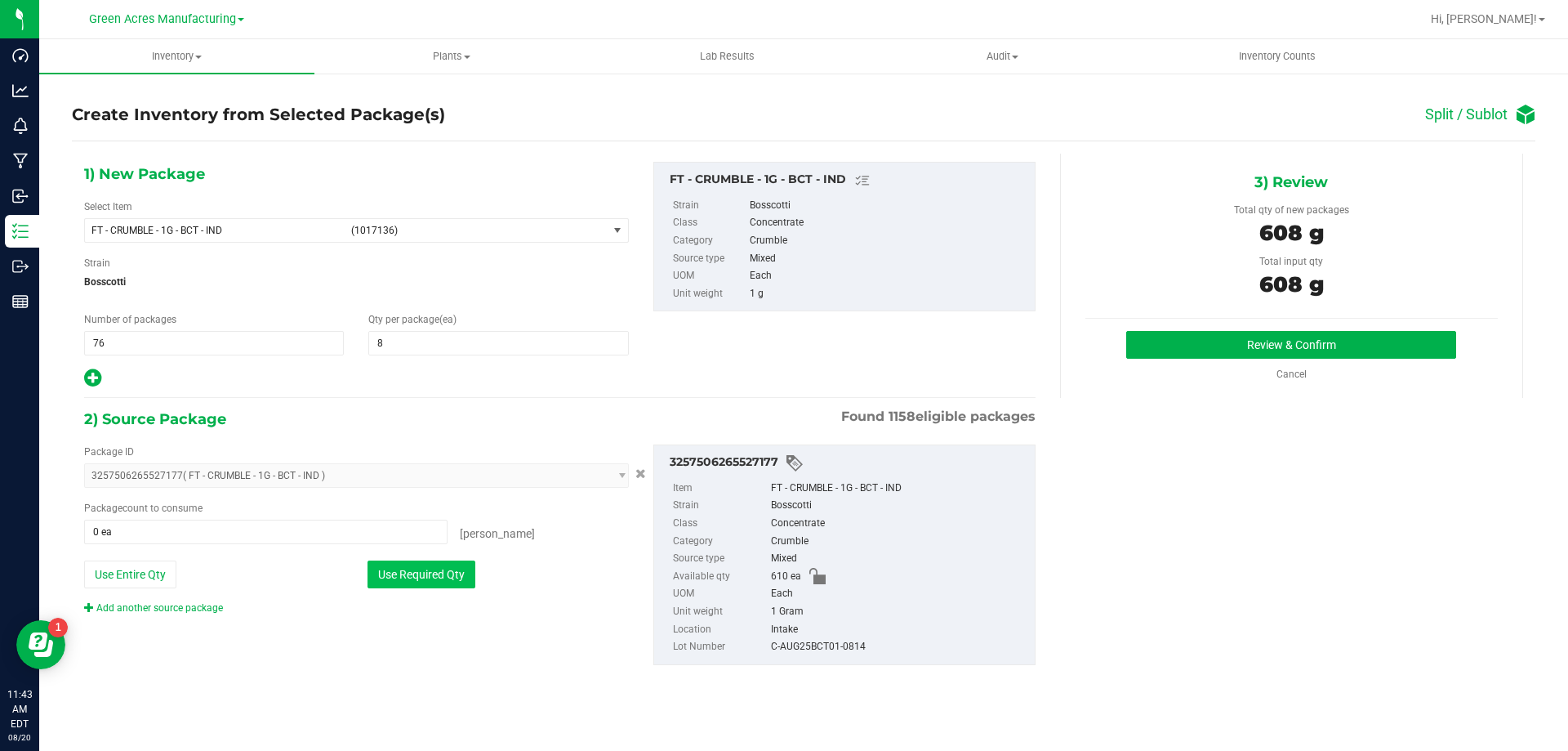
type input "608 ea"
click at [104, 378] on div at bounding box center [356, 378] width 545 height 22
click at [96, 382] on icon at bounding box center [93, 378] width 17 height 21
type input "8"
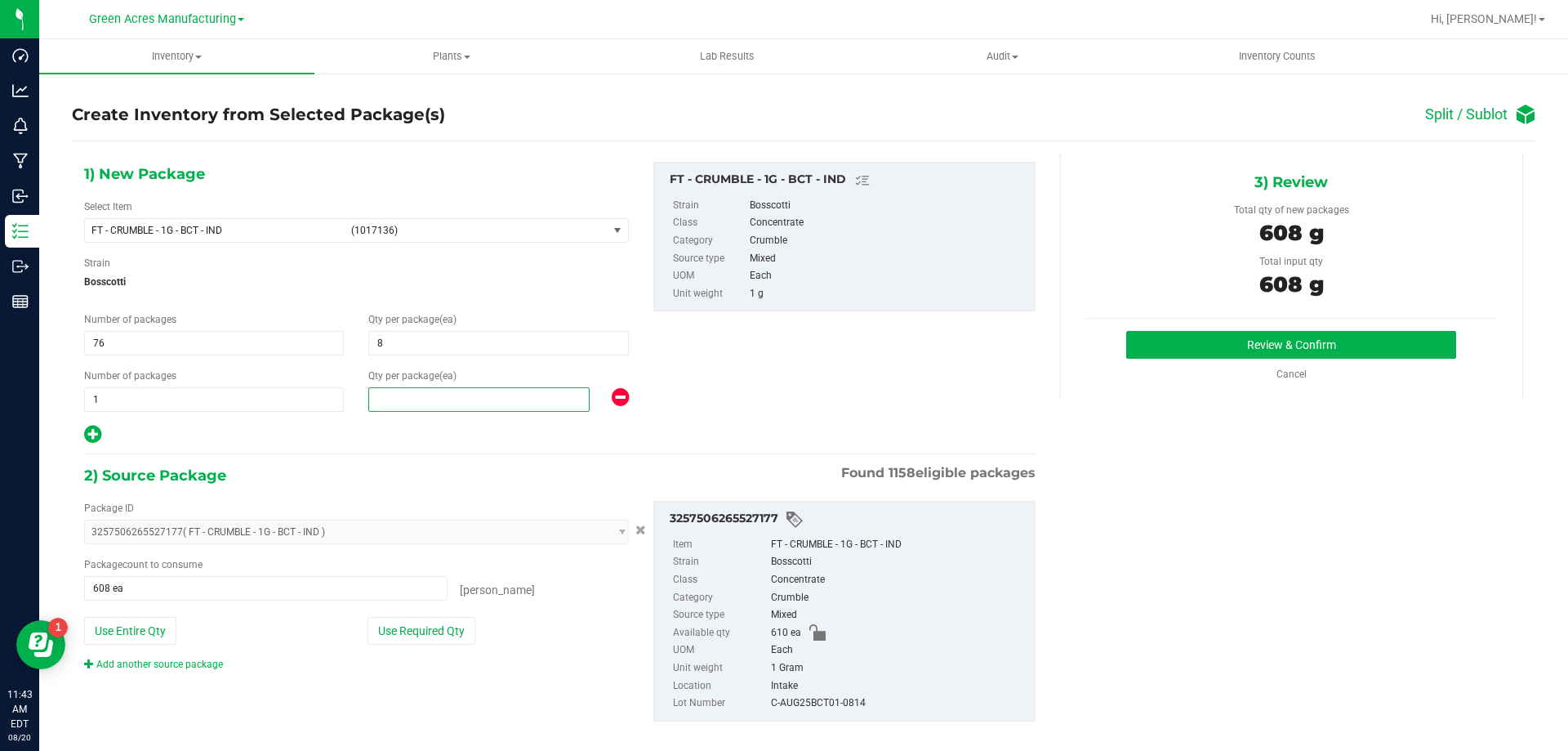
click at [492, 408] on span at bounding box center [479, 399] width 222 height 24
type input "2"
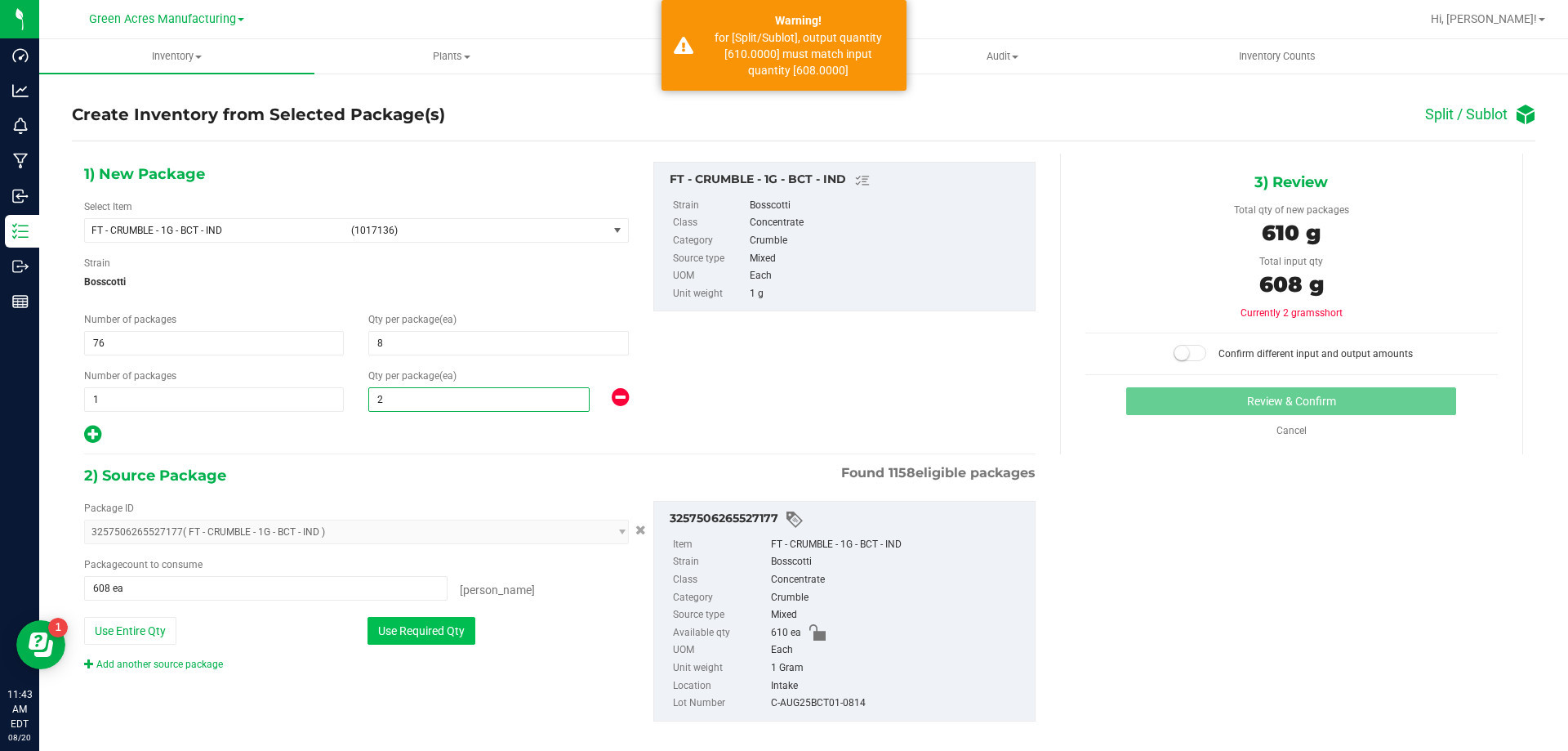
type input "2"
click at [442, 626] on button "Use Required Qty" at bounding box center [421, 631] width 108 height 28
type input "610 ea"
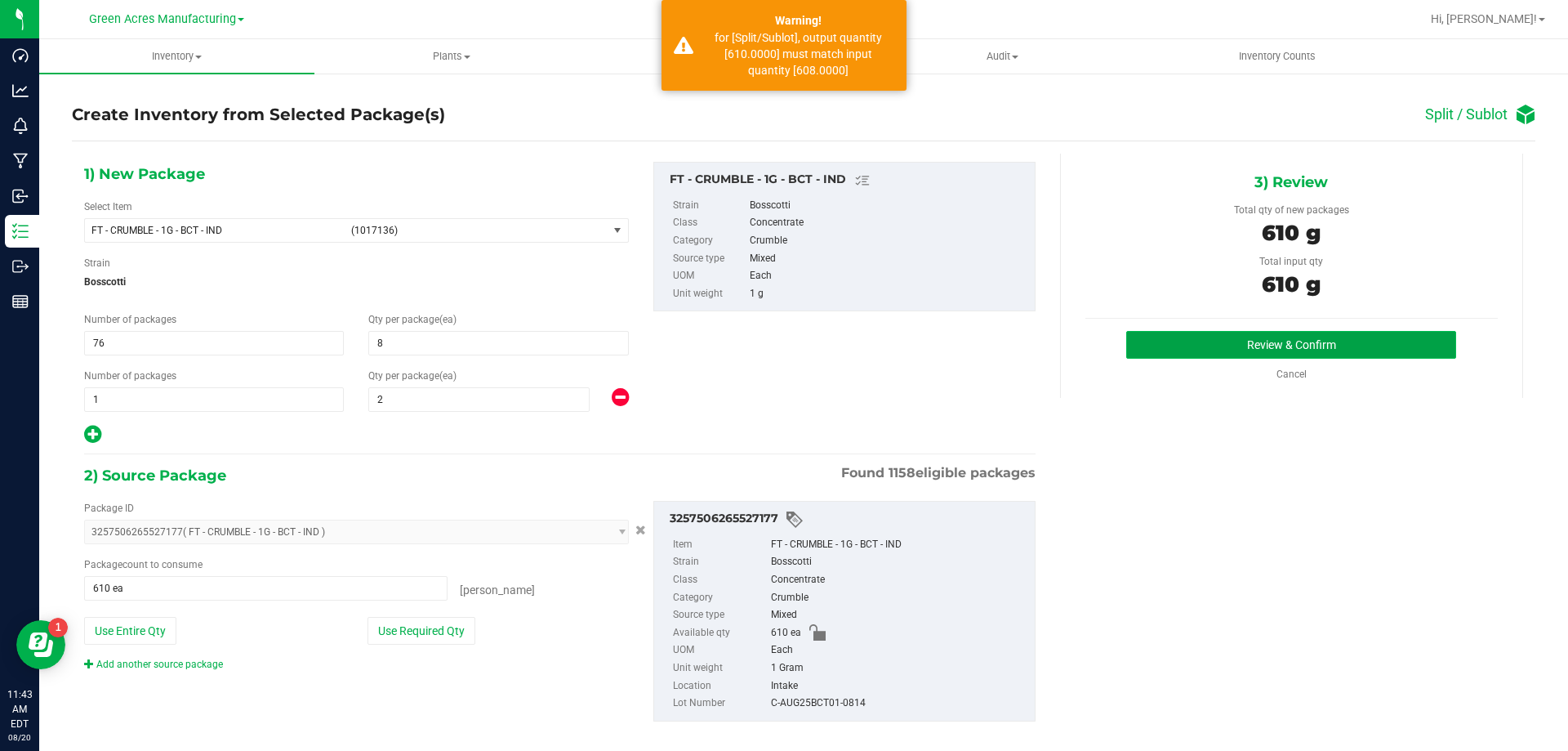
click at [1204, 340] on button "Review & Confirm" at bounding box center [1291, 345] width 330 height 28
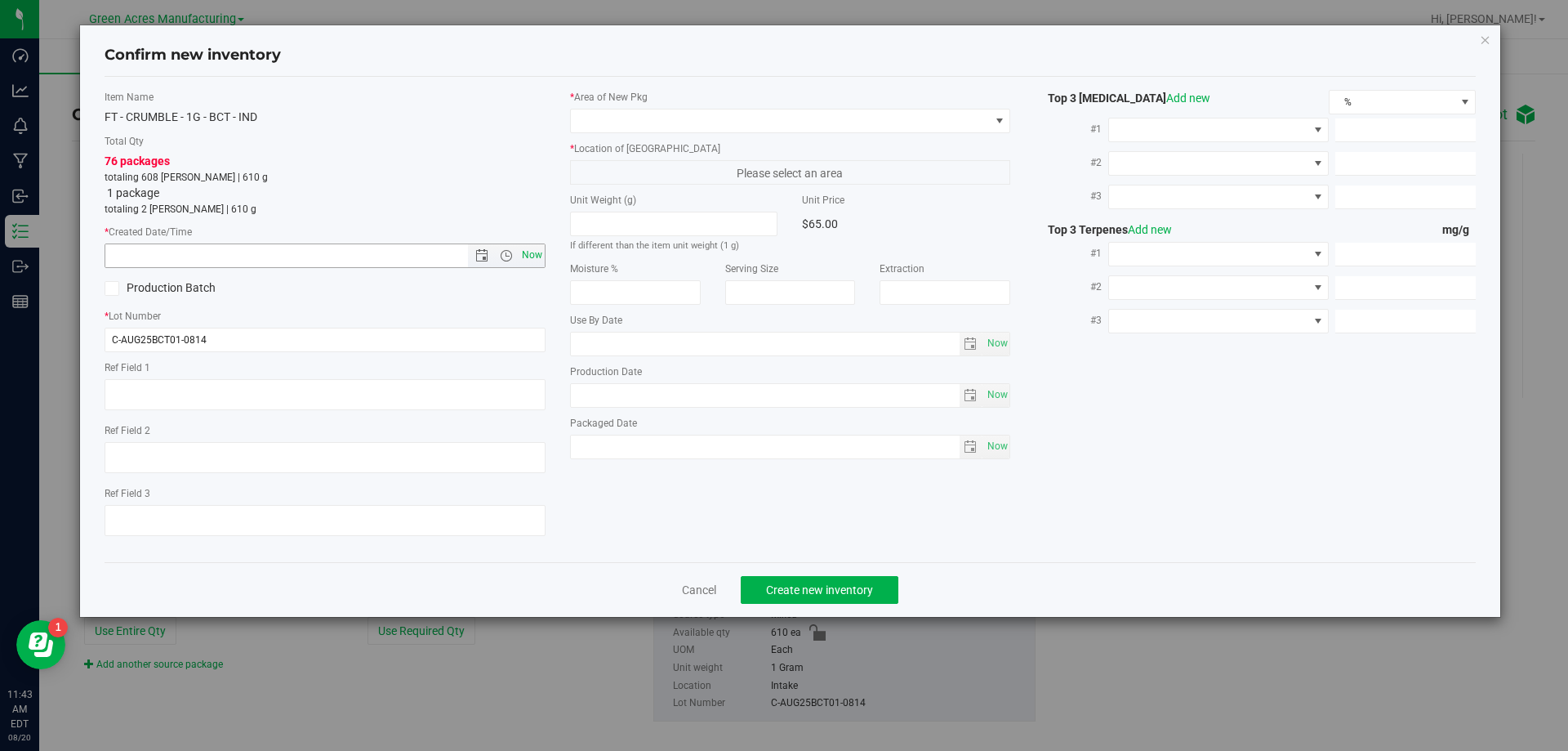
click at [532, 259] on span "Now" at bounding box center [532, 255] width 28 height 23
type input "[DATE] 11:43 AM"
click at [697, 101] on label "* Area of [GEOGRAPHIC_DATA]" at bounding box center [790, 97] width 441 height 15
click at [702, 120] on span at bounding box center [780, 120] width 419 height 23
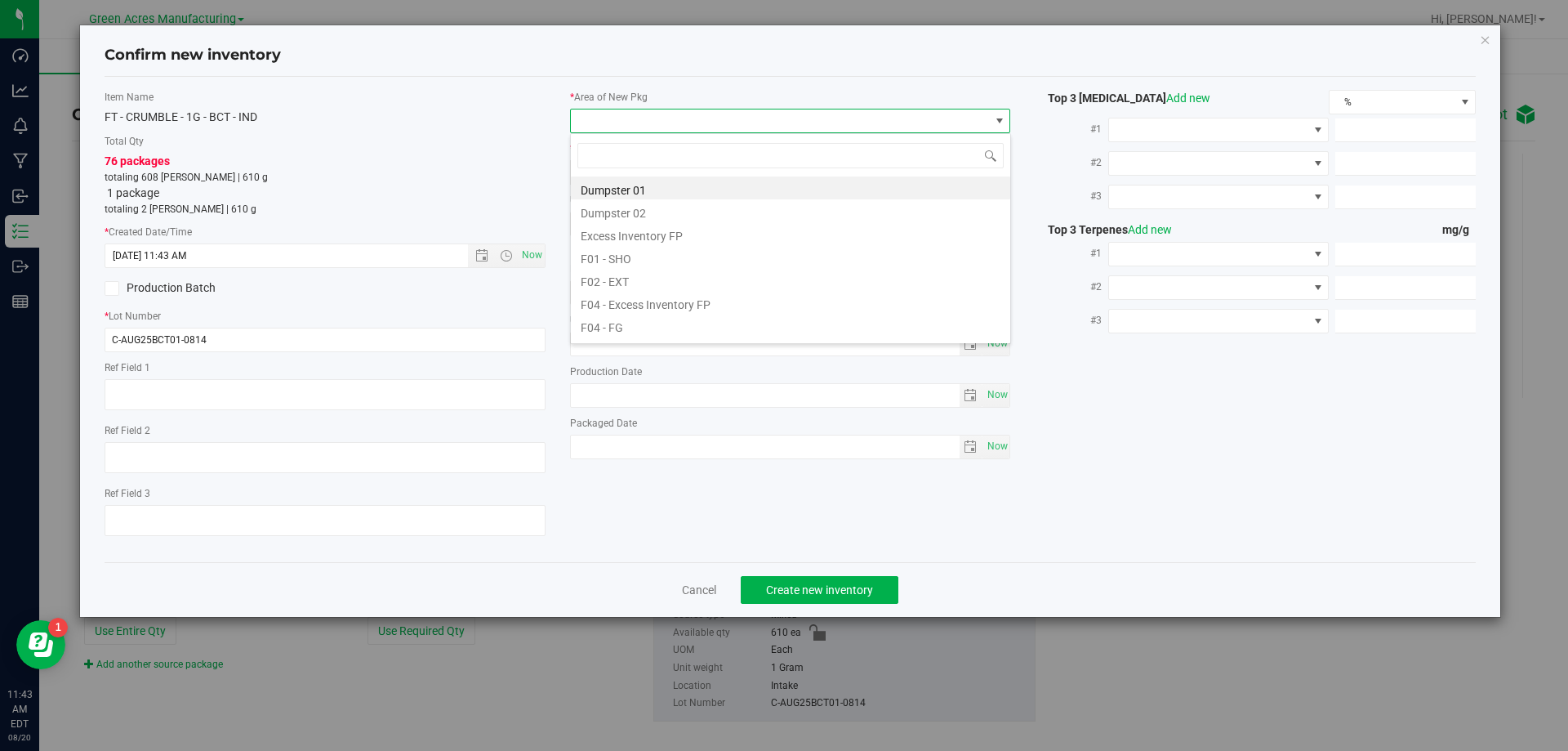
scroll to position [24, 441]
type input "vf2"
click at [646, 293] on li "VF2 - WHS" at bounding box center [790, 302] width 440 height 23
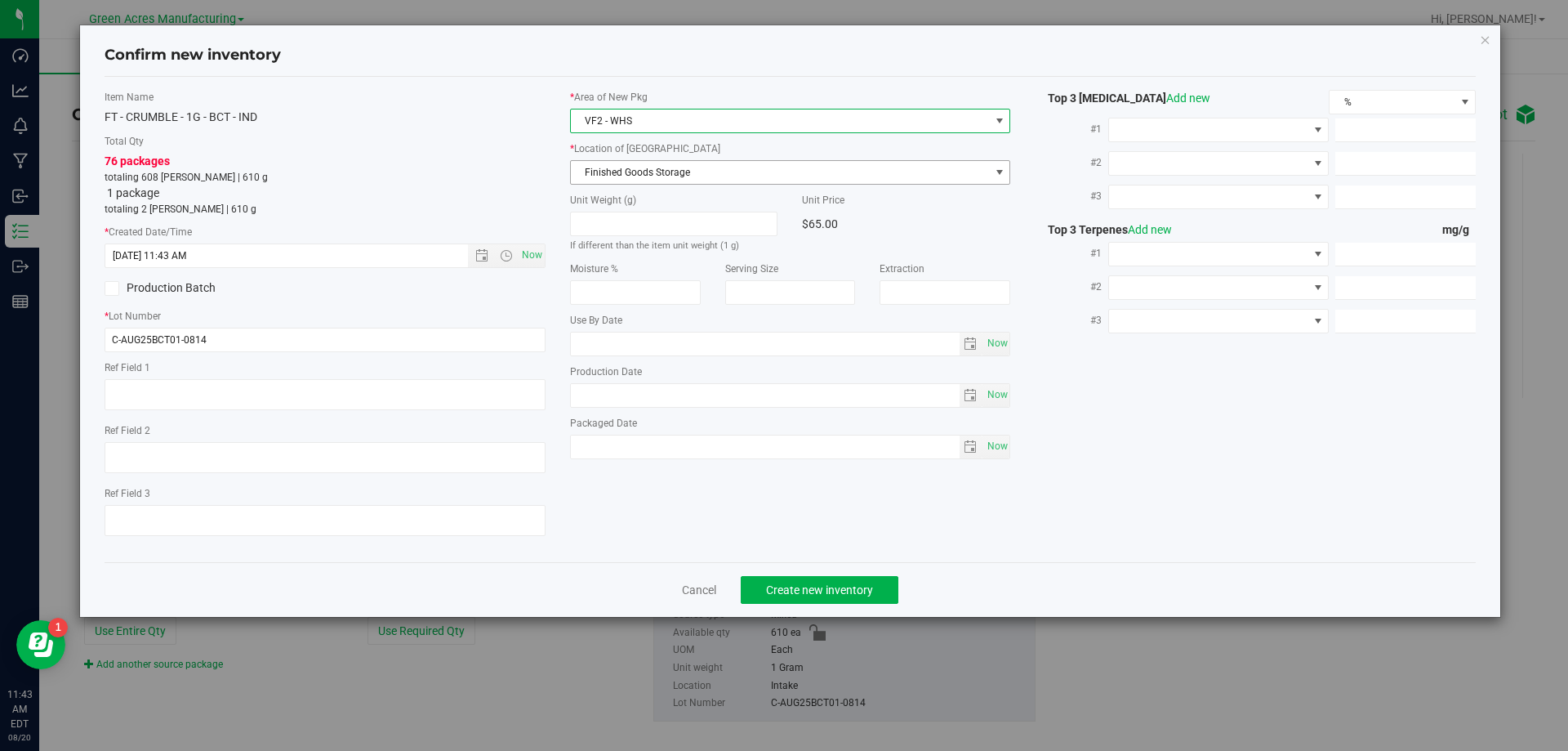
click at [749, 171] on span "Finished Goods Storage" at bounding box center [780, 172] width 419 height 23
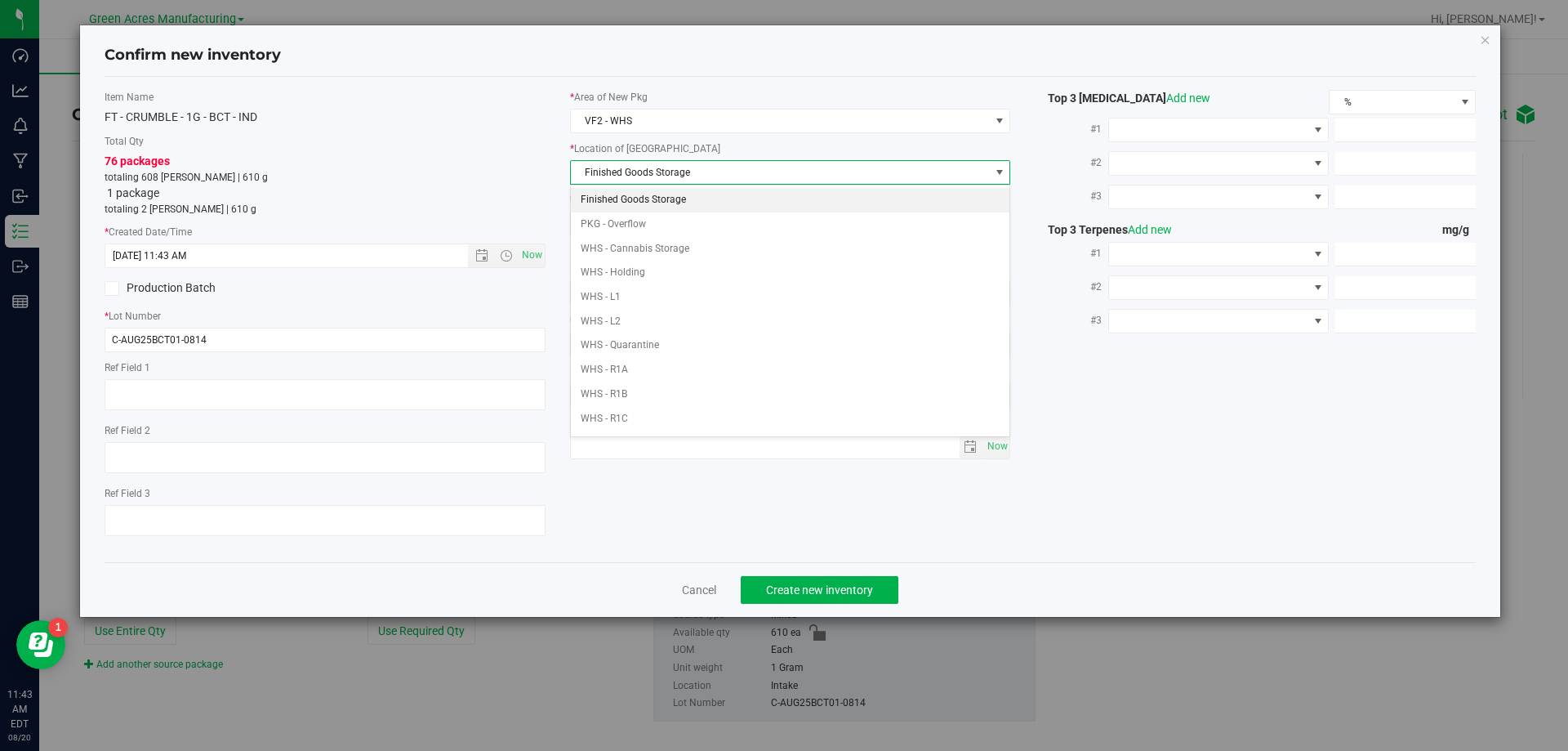
click at [719, 196] on li "Finished Goods Storage" at bounding box center [790, 200] width 440 height 24
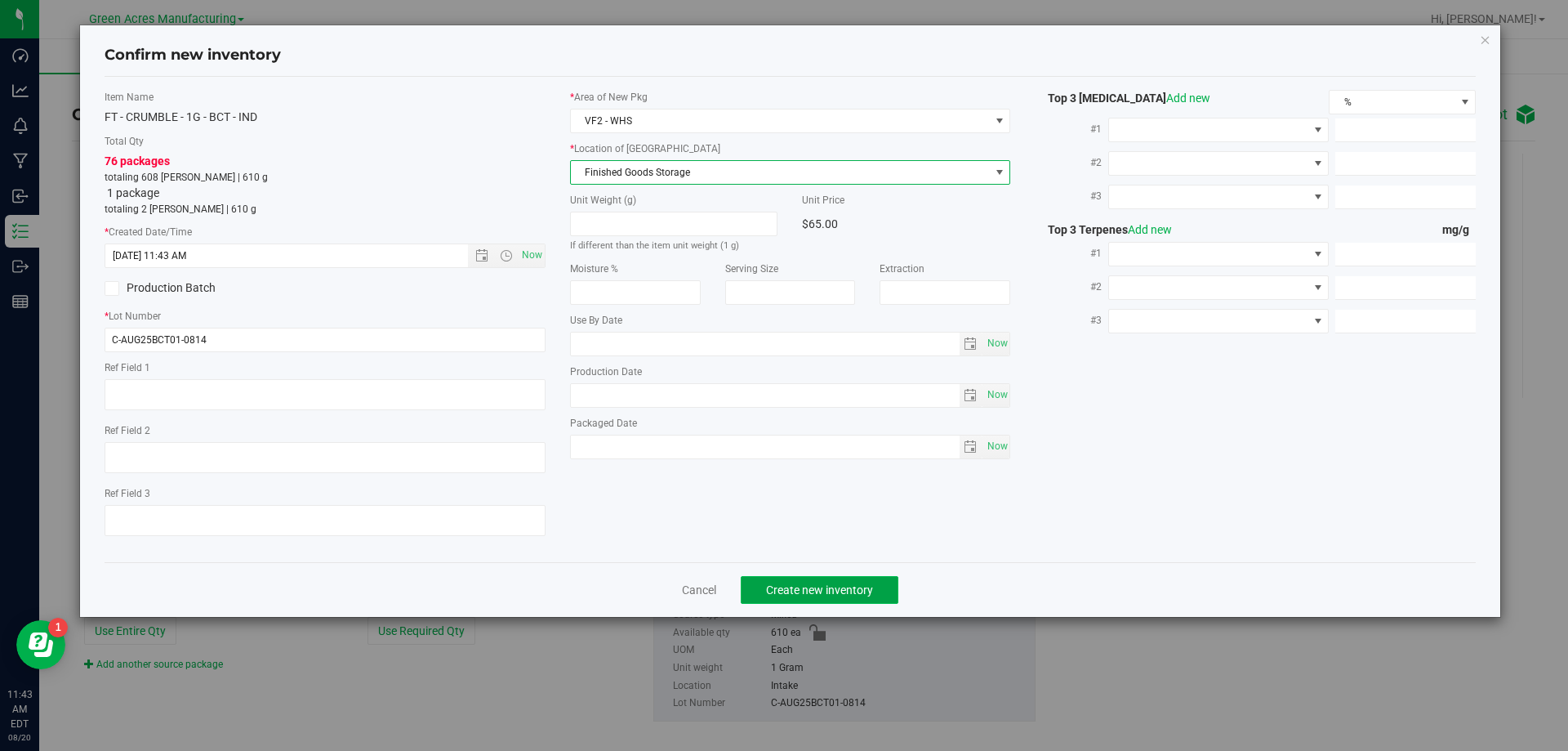
click at [822, 580] on button "Create new inventory" at bounding box center [820, 590] width 158 height 28
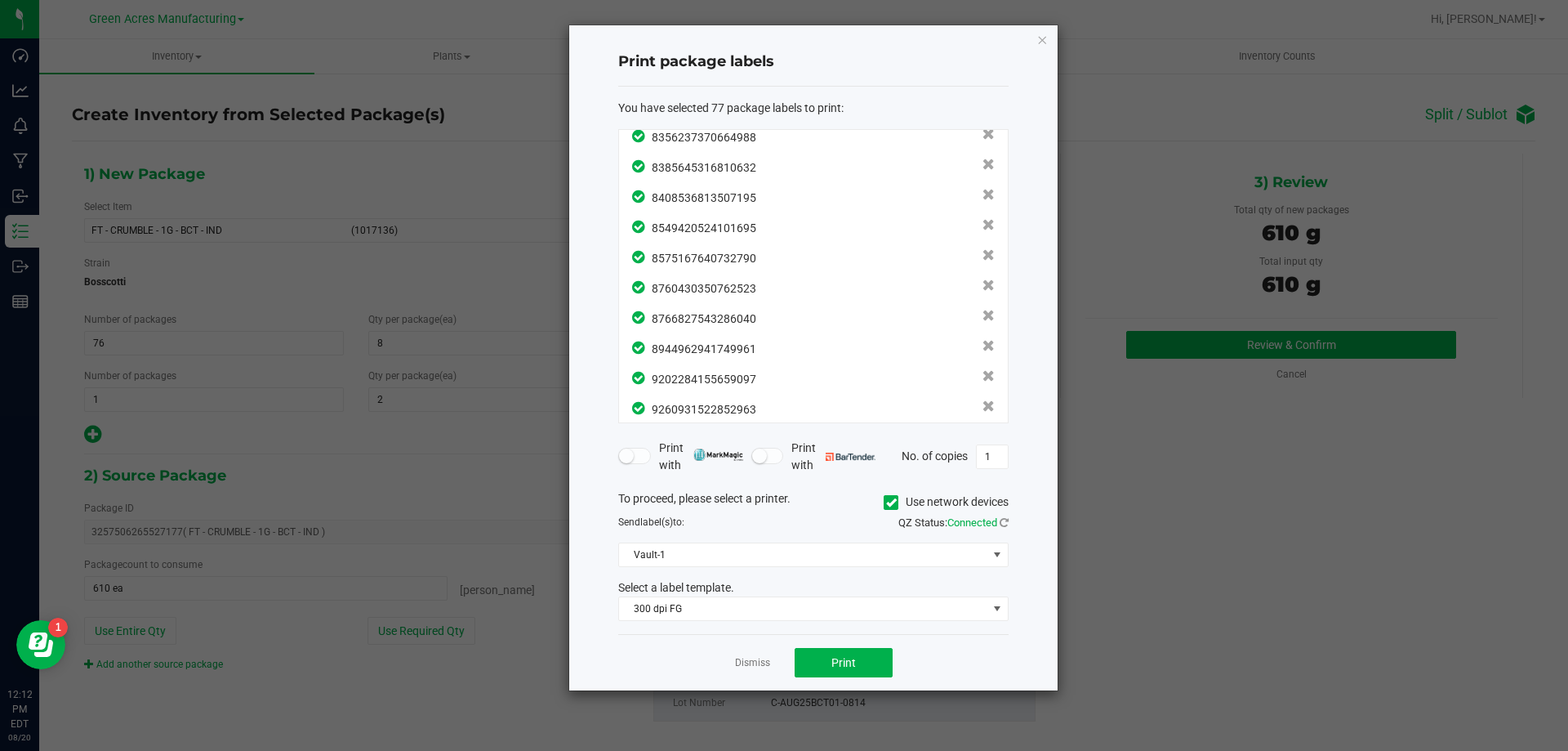
scroll to position [2049, 0]
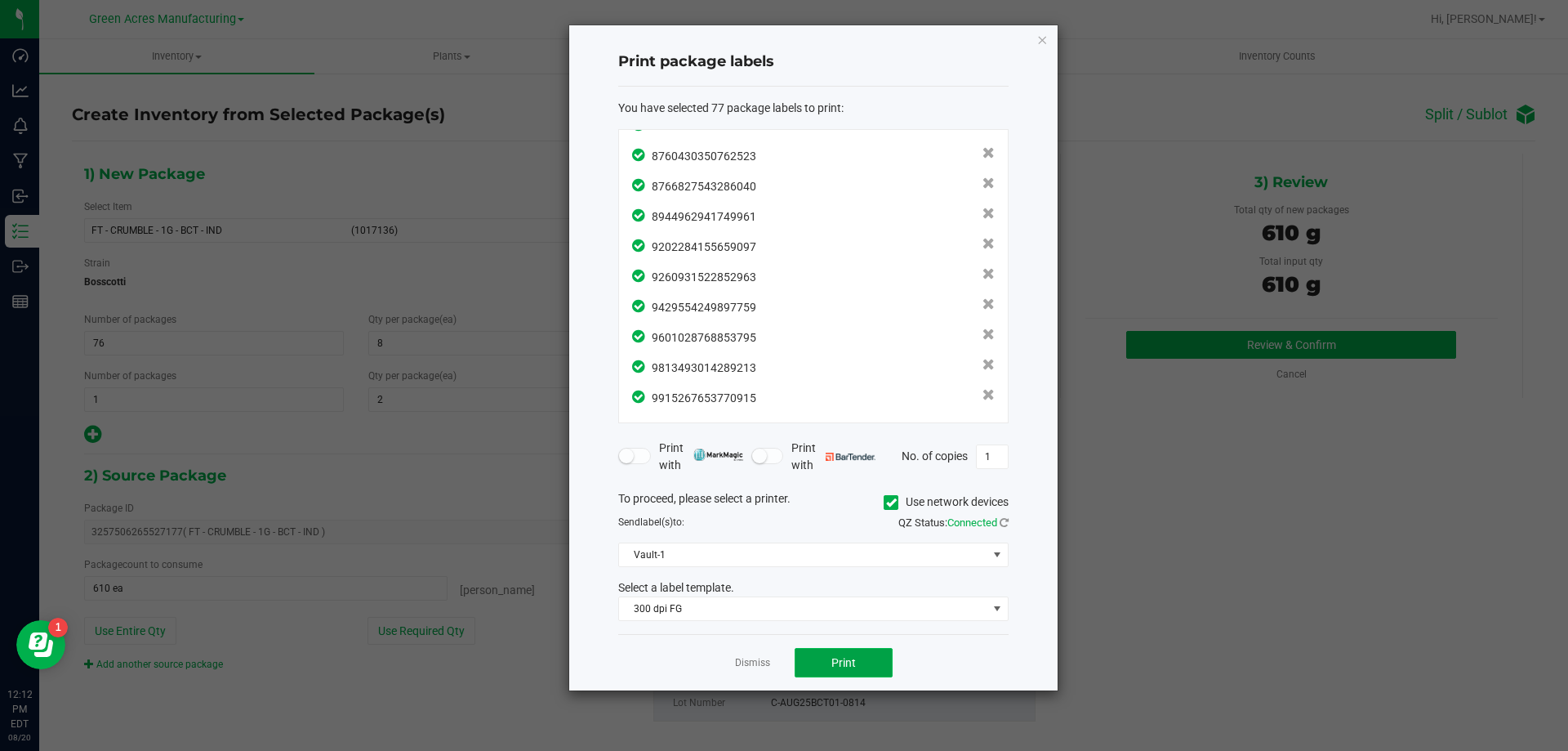
click at [833, 656] on span "Print" at bounding box center [843, 662] width 24 height 13
click at [752, 664] on link "Dismiss" at bounding box center [752, 663] width 35 height 14
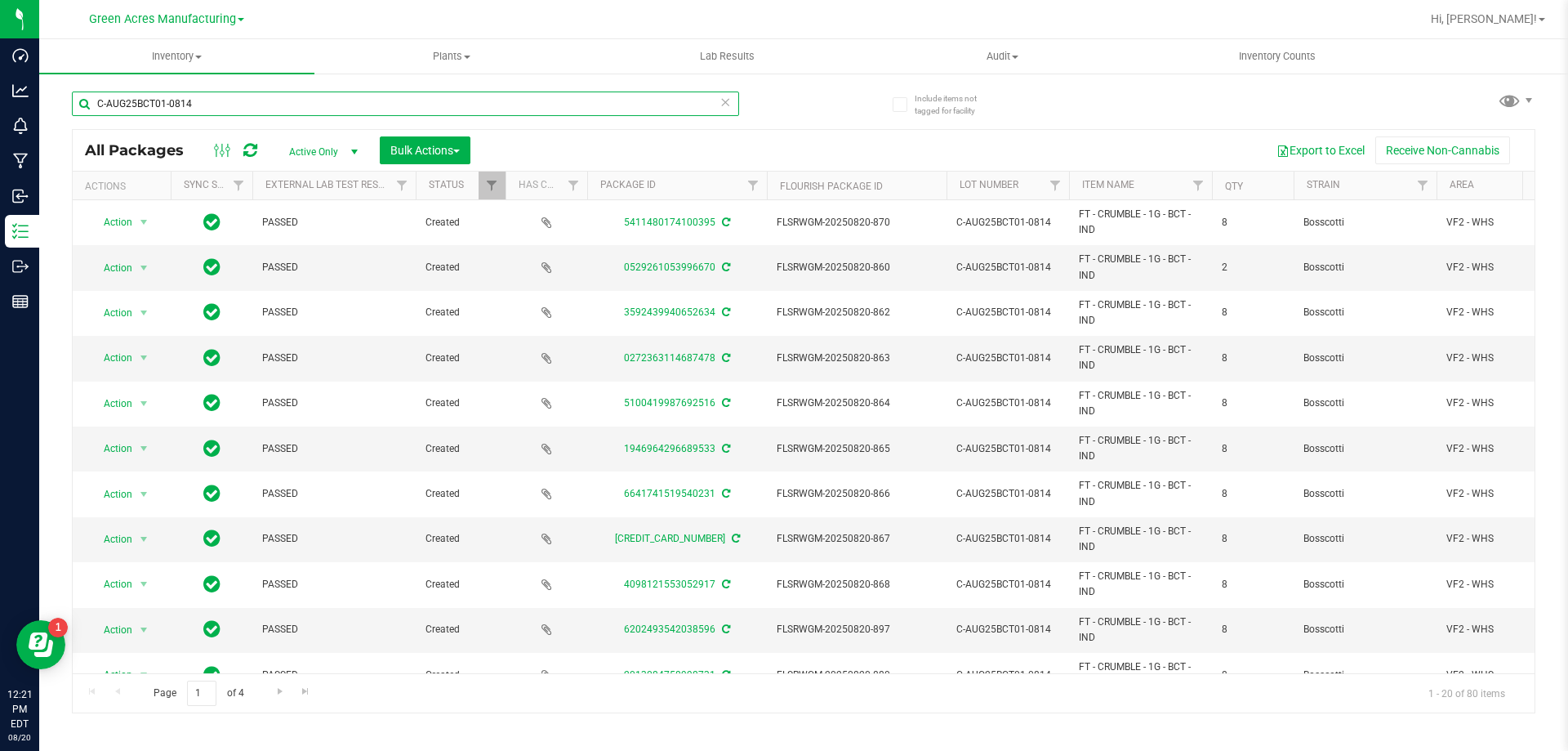
drag, startPoint x: 279, startPoint y: 104, endPoint x: -66, endPoint y: 104, distance: 345.0
click at [0, 104] on html "Dashboard Analytics Monitoring Manufacturing Inbound Inventory Outbound Reports…" at bounding box center [784, 375] width 1568 height 751
paste input "JUL25LYD02"
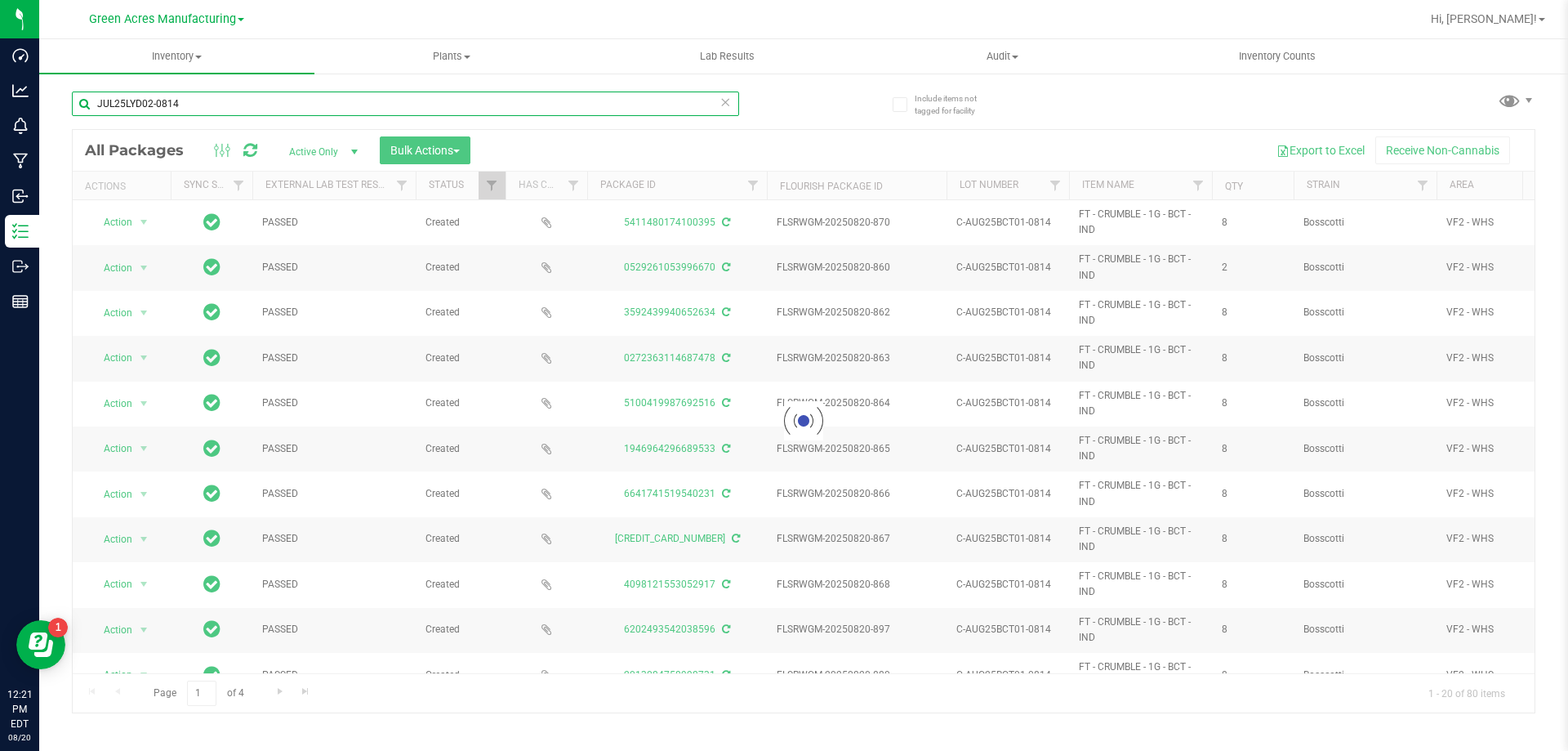
type input "JUL25LYD02-0814"
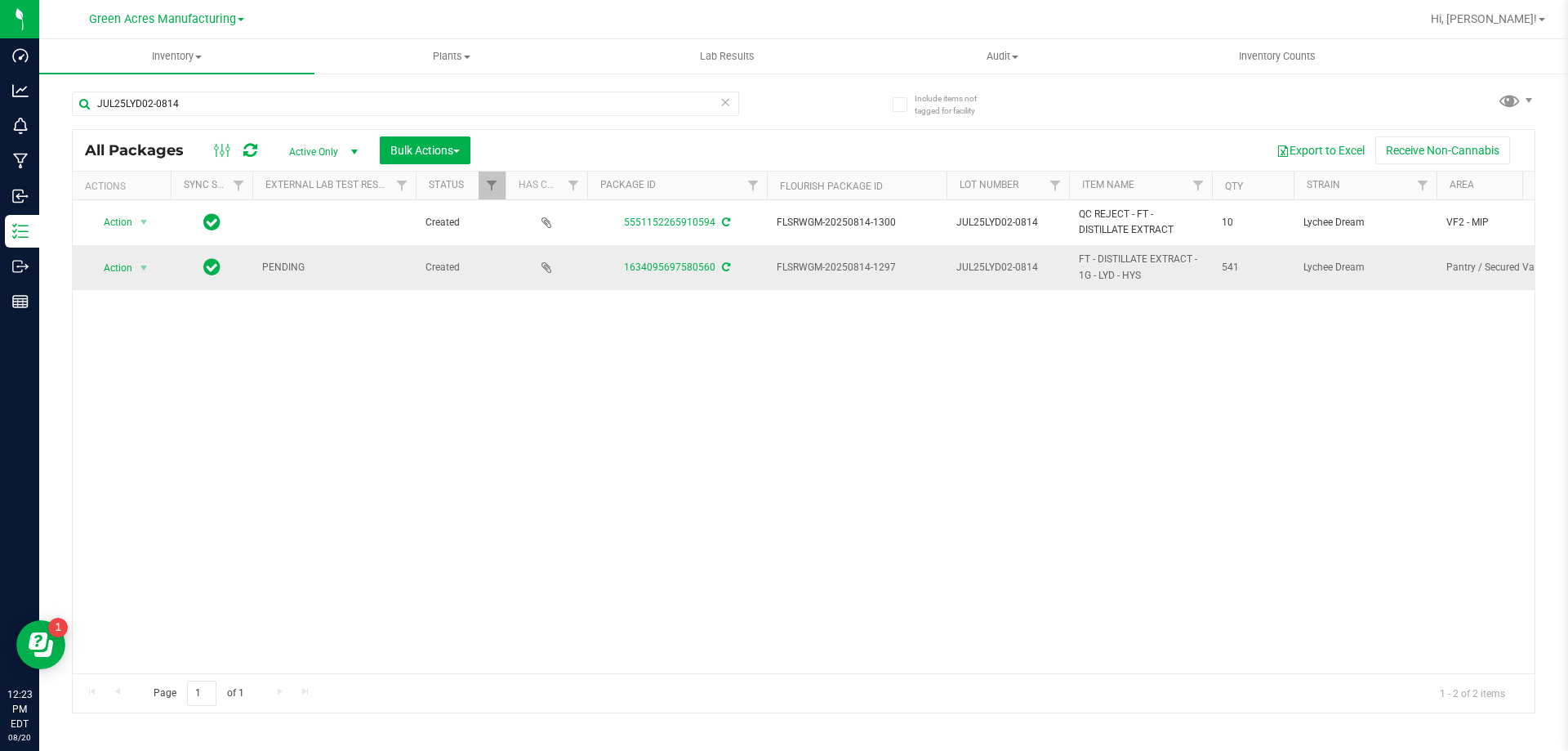
click at [724, 268] on icon at bounding box center [726, 267] width 8 height 10
click at [134, 271] on span "select" at bounding box center [145, 268] width 21 height 23
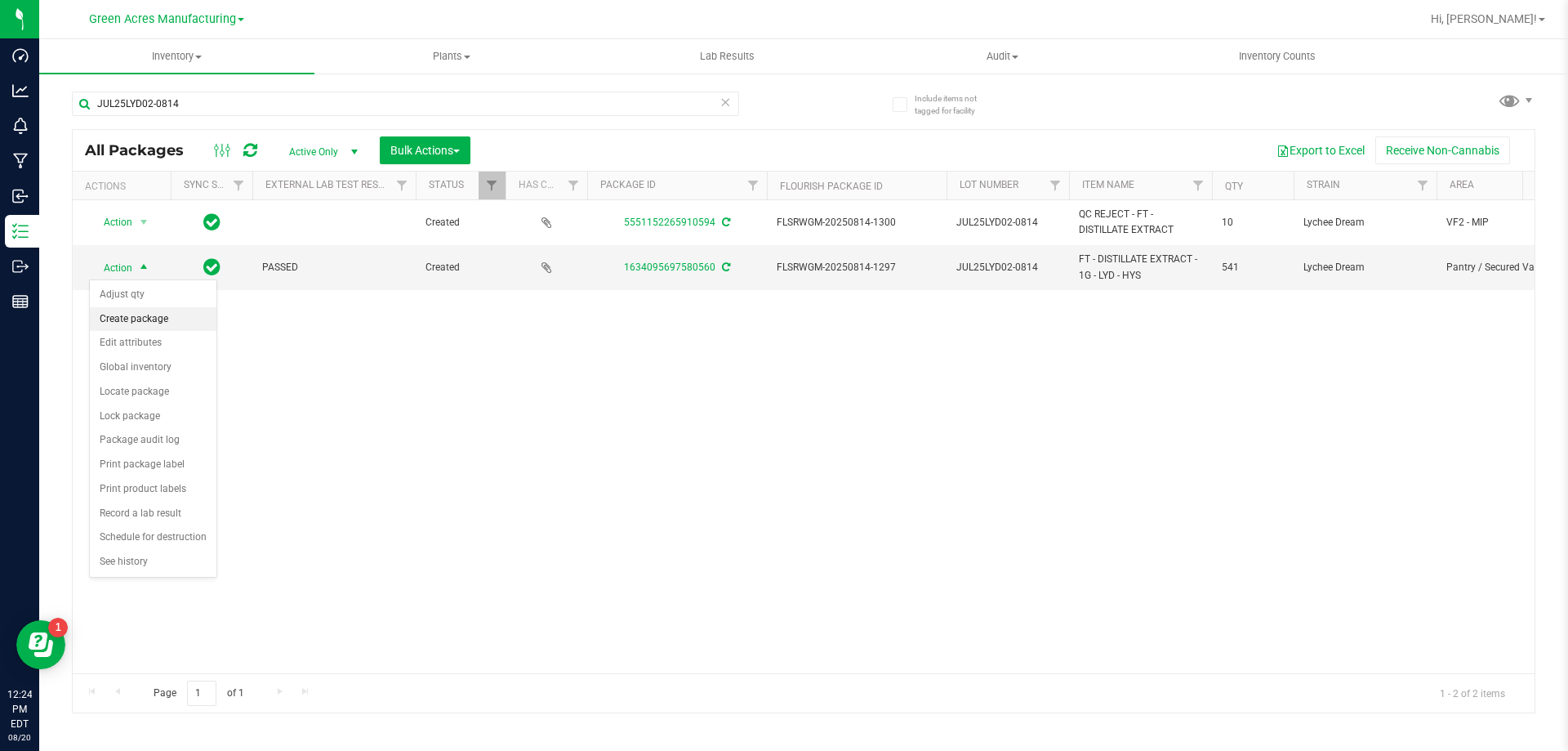
click at [176, 310] on li "Create package" at bounding box center [153, 320] width 126 height 24
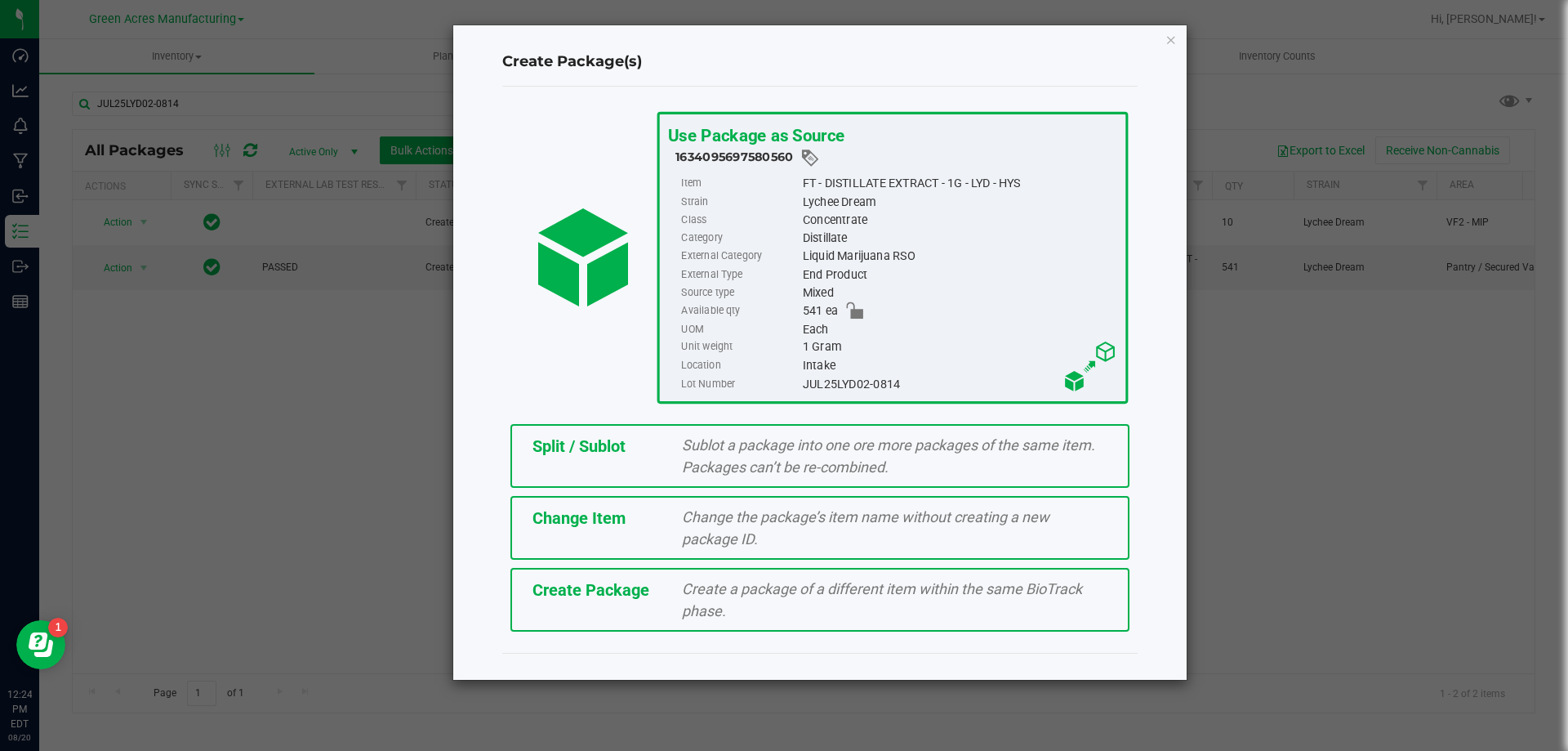
click at [616, 606] on div "Create Package Create a package of a different item within the same BioTrack ph…" at bounding box center [820, 600] width 619 height 64
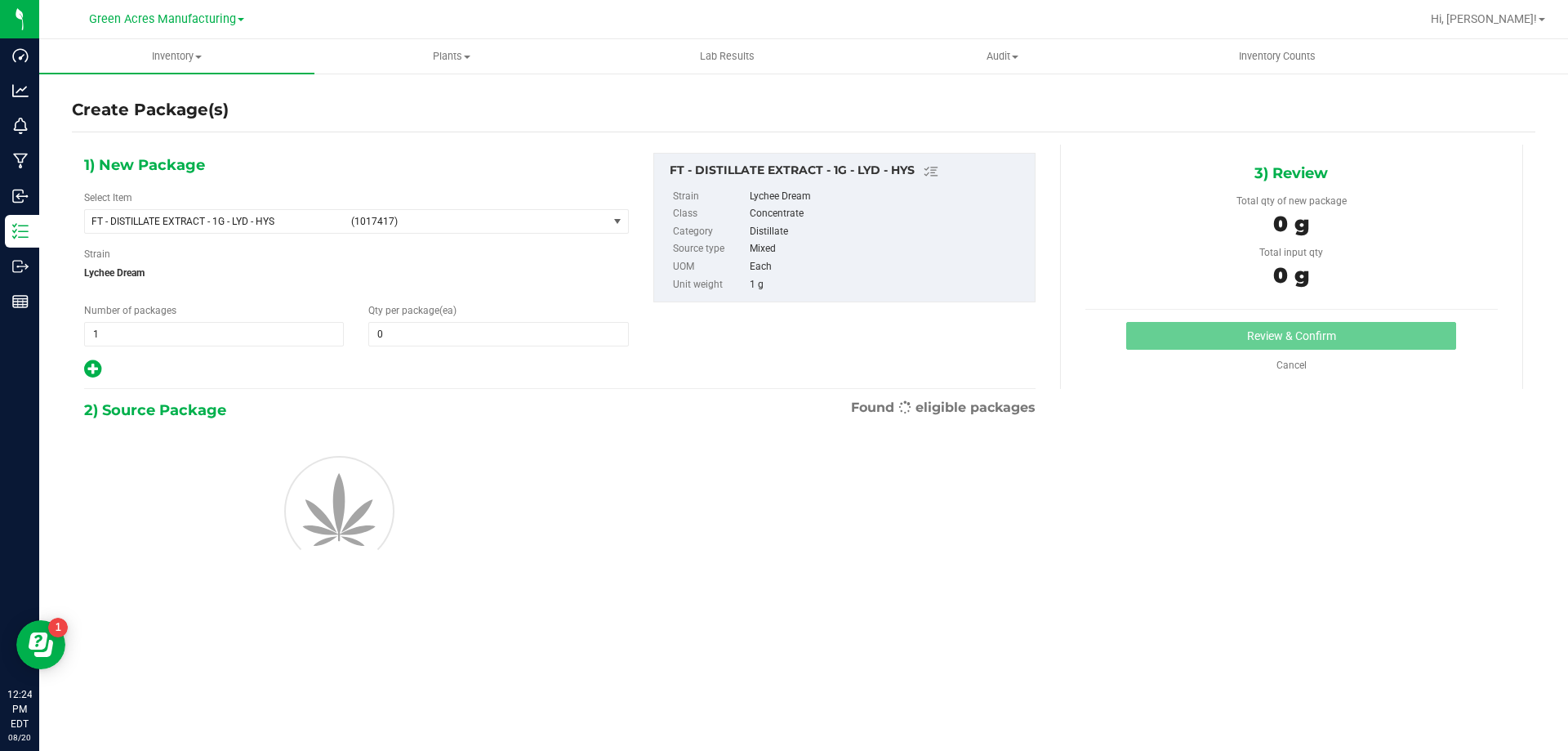
type input "0"
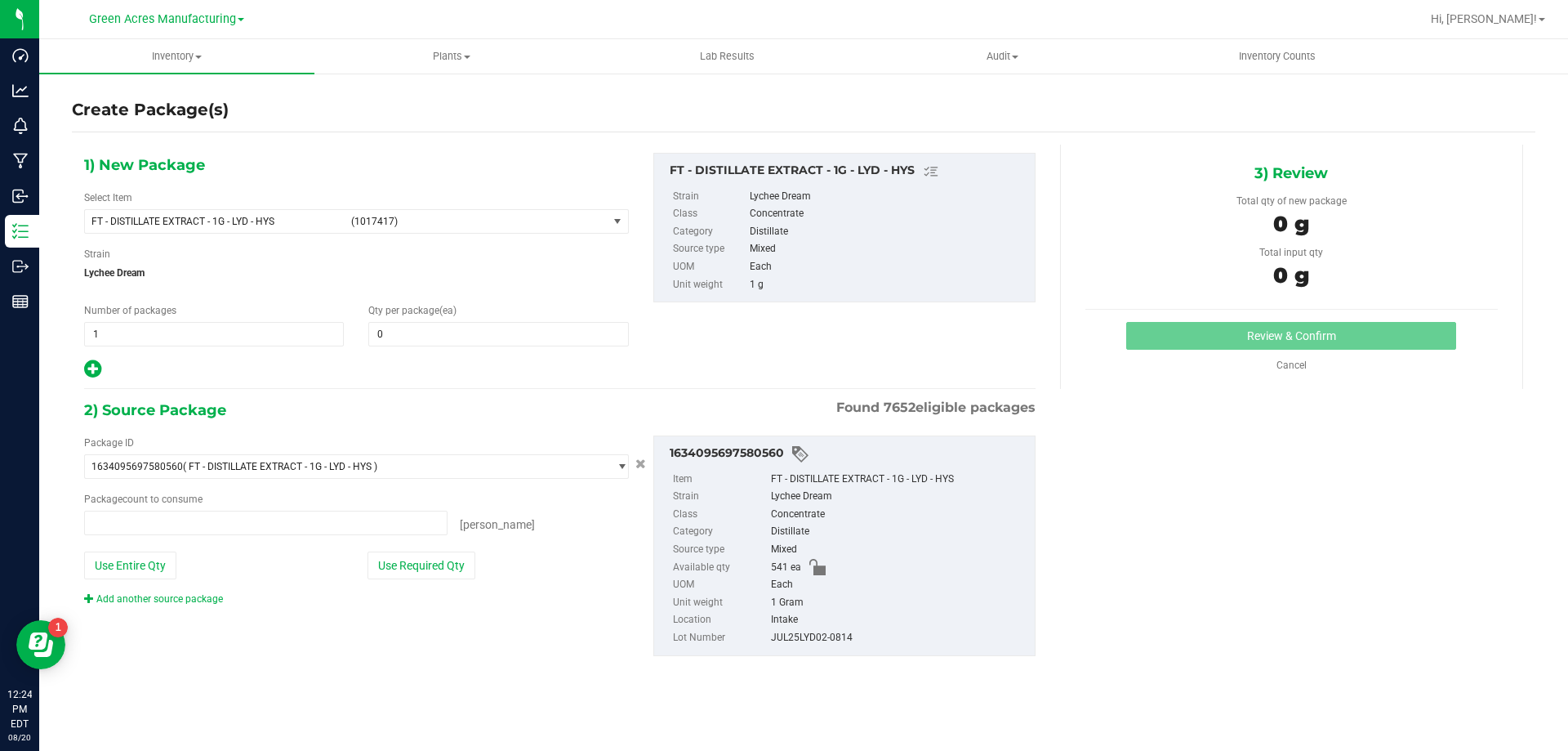
type input "0 ea"
click at [461, 210] on span "FT - DISTILLATE EXTRACT - 1G - LYD - HYS (1017417)" at bounding box center [346, 221] width 523 height 23
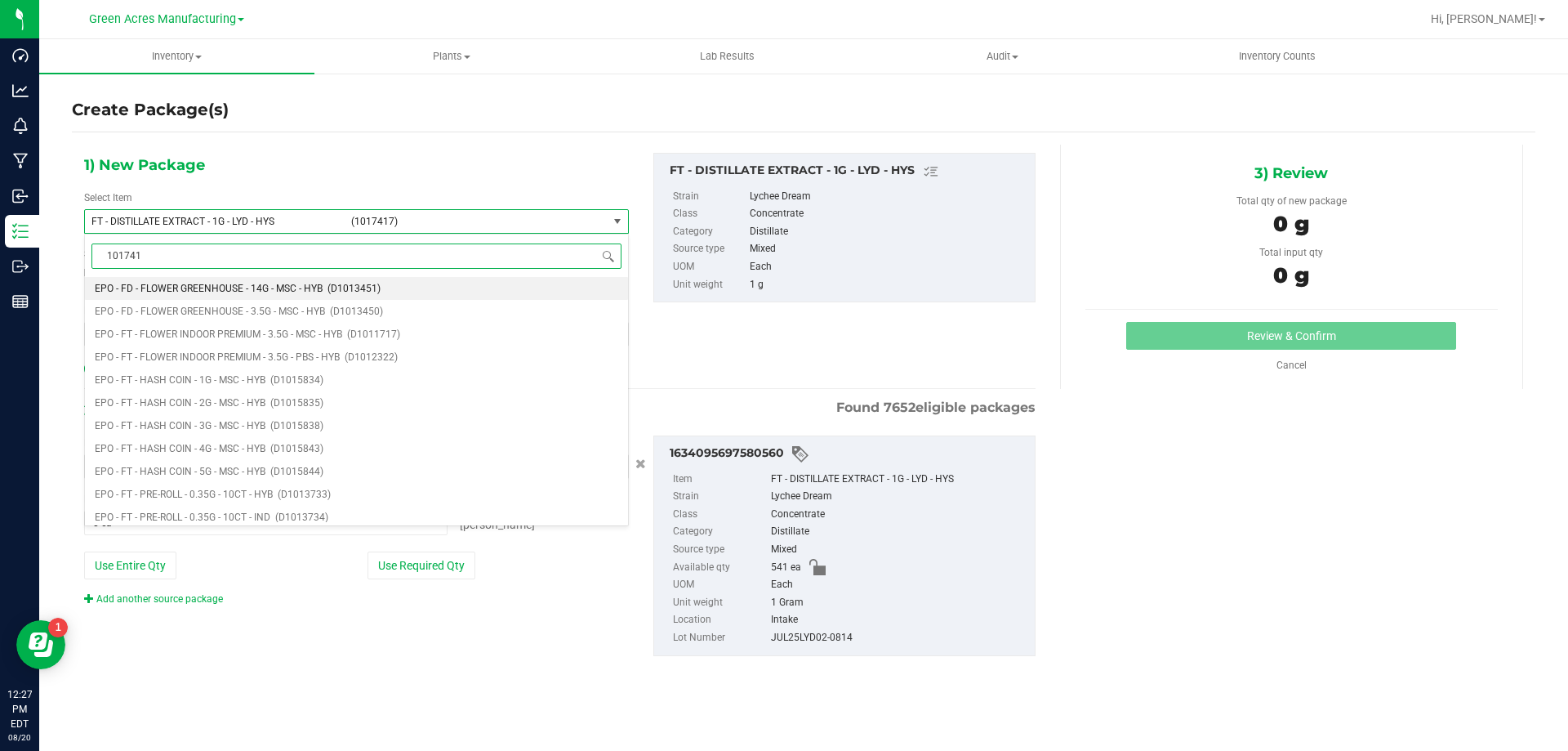
type input "1017417"
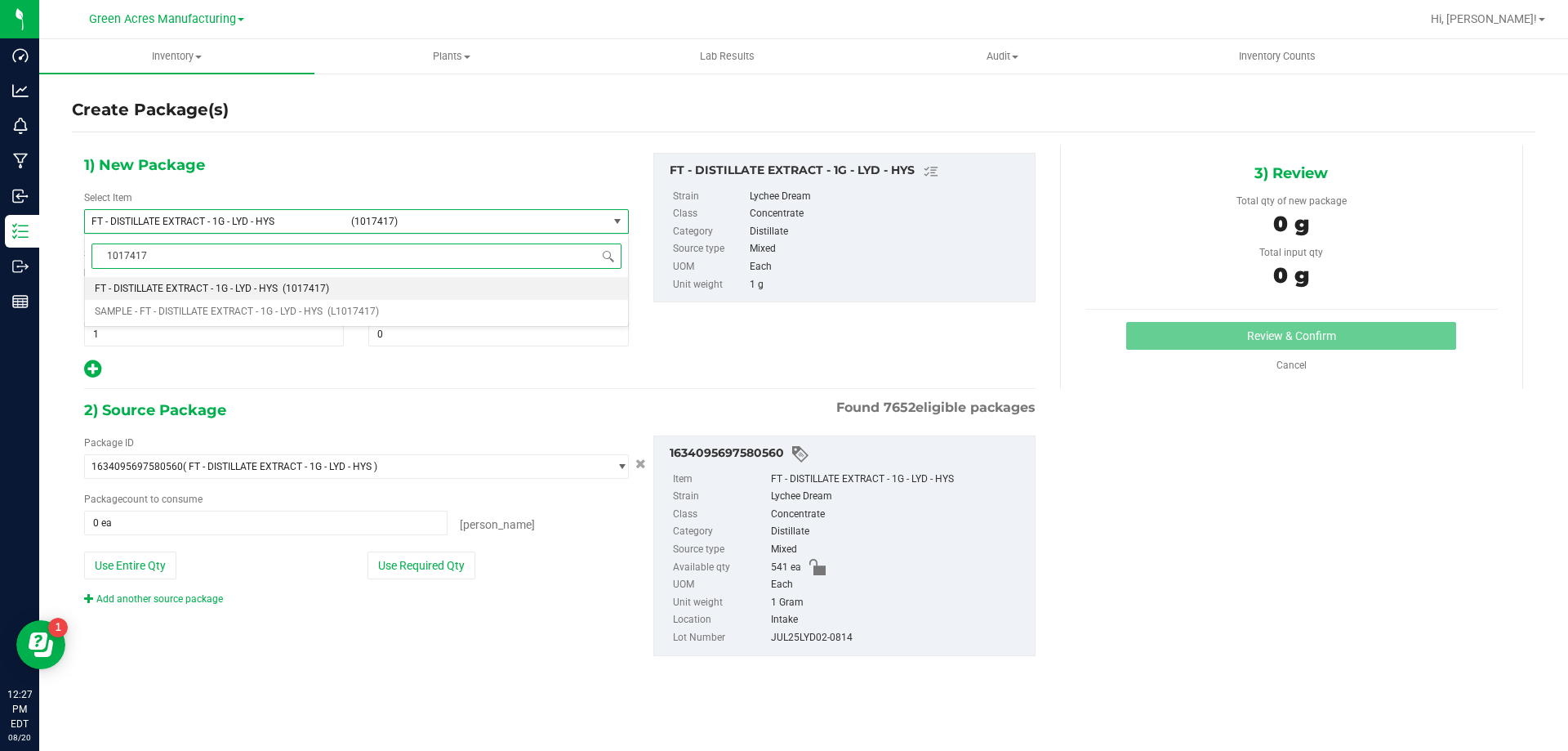
click at [267, 299] on li "FT - DISTILLATE EXTRACT - 1G - LYD - HYS (1017417)" at bounding box center [356, 288] width 543 height 23
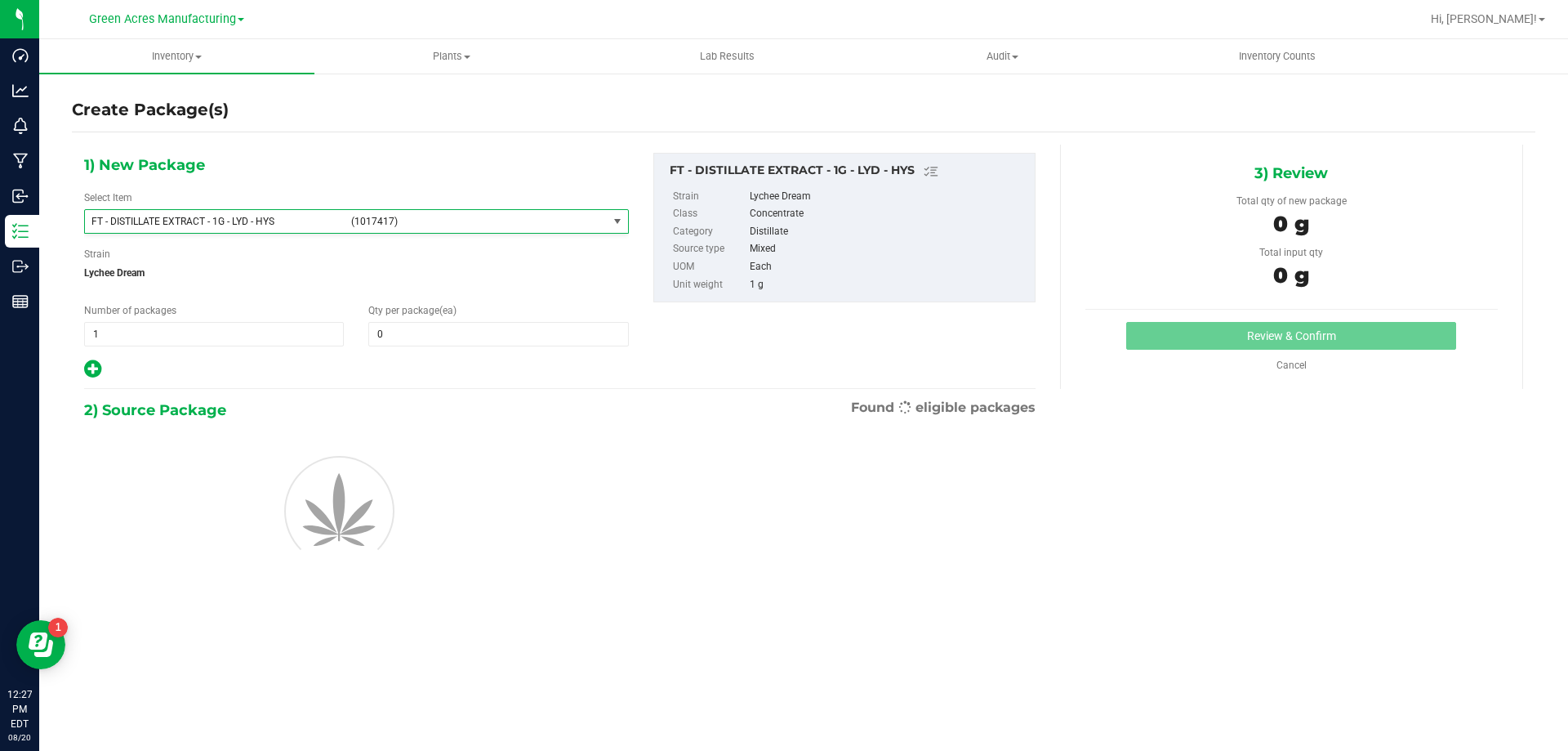
type input "0"
click at [268, 309] on div "Number of packages 1 1" at bounding box center [214, 325] width 284 height 43
click at [410, 217] on span "(1017417)" at bounding box center [476, 221] width 250 height 11
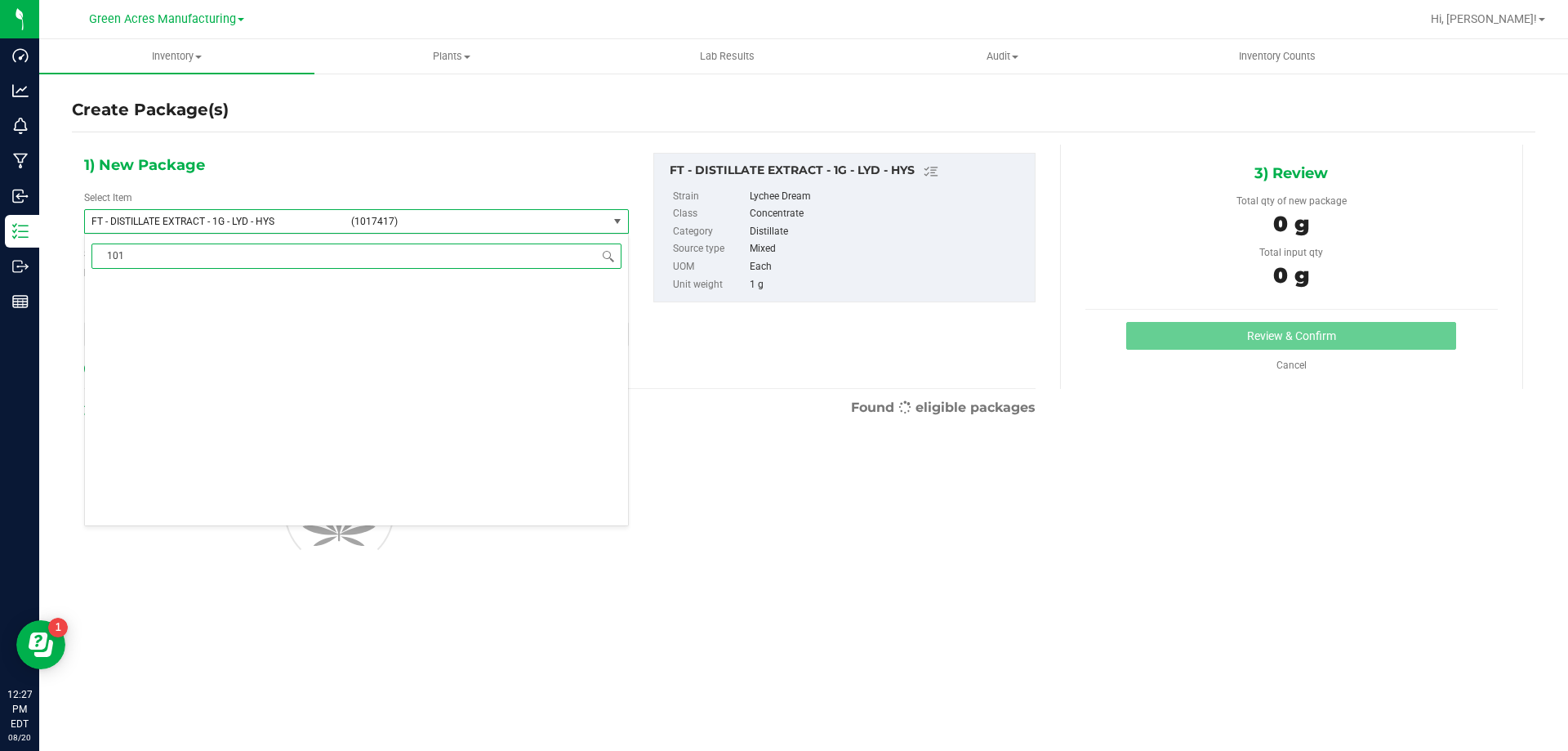
scroll to position [0, 0]
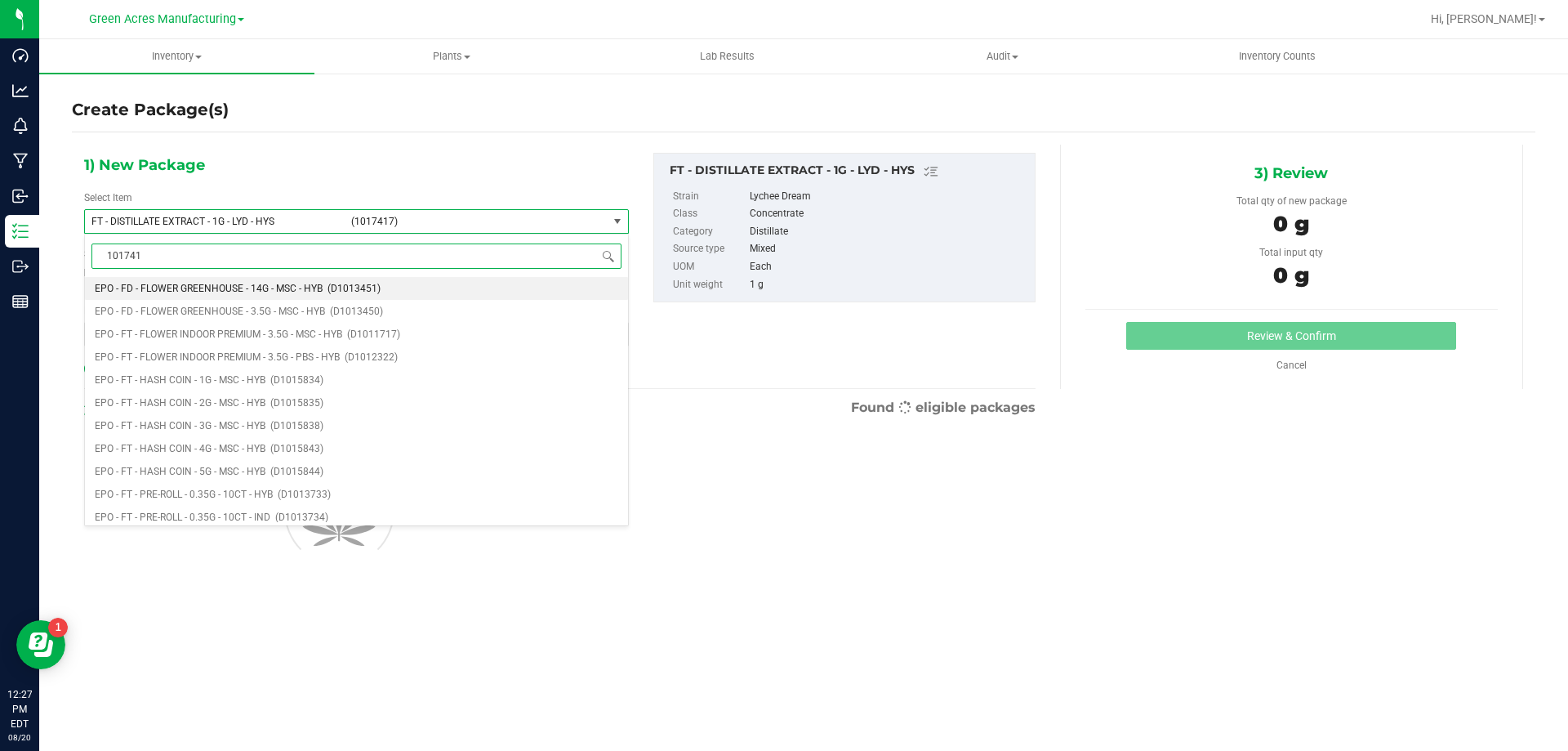
type input "1017417"
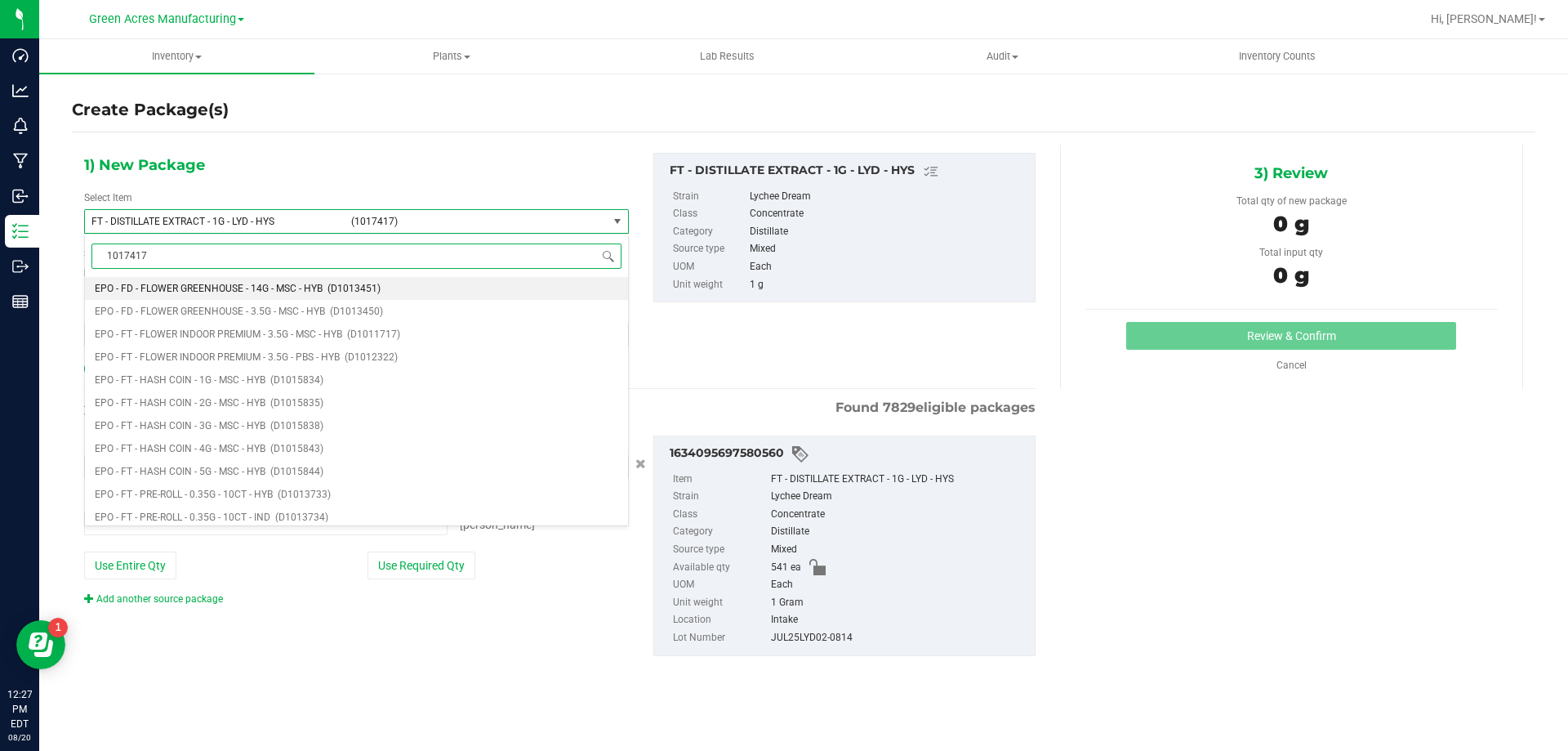
type input "0 ea"
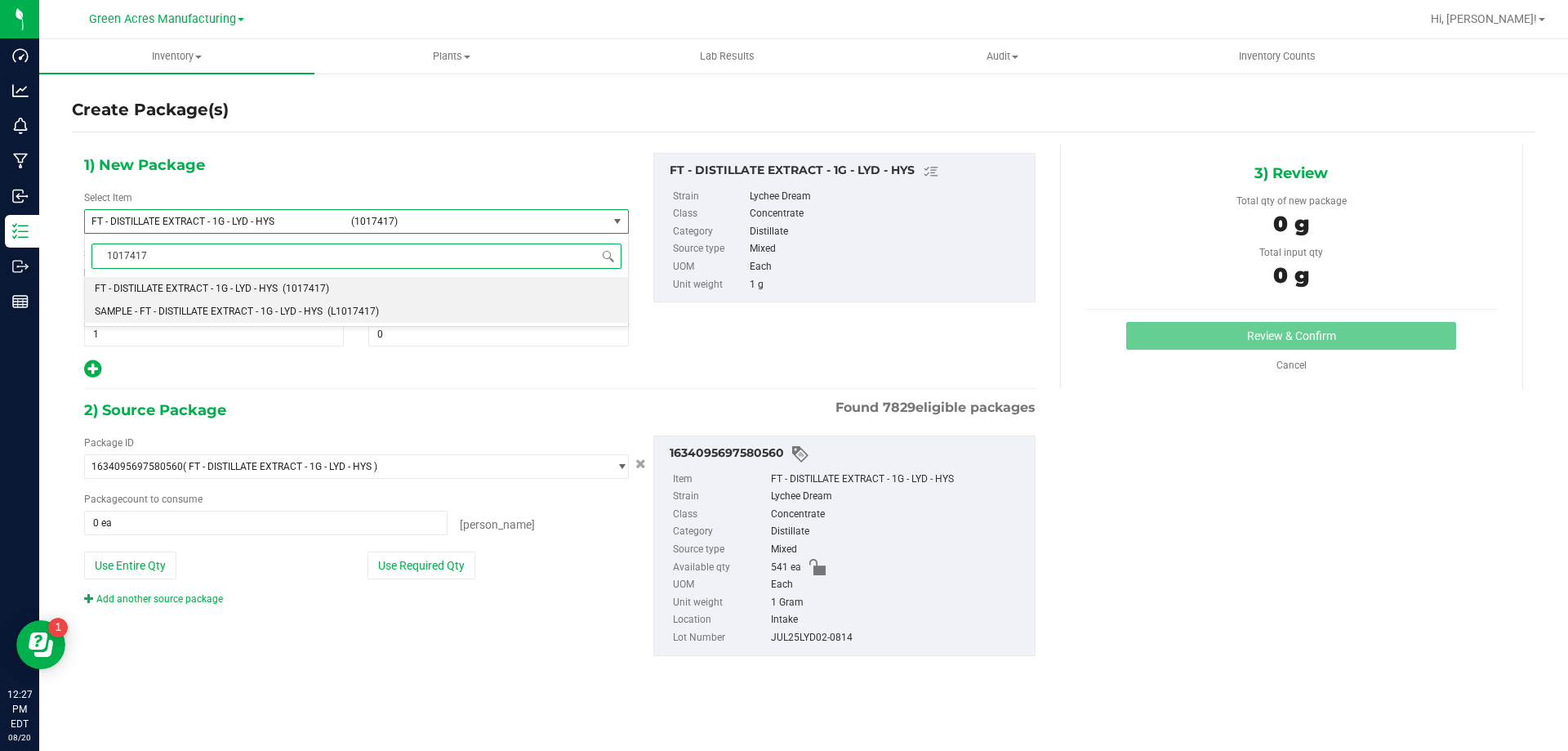
click at [180, 314] on span "SAMPLE - FT - DISTILLATE EXTRACT - 1G - LYD - HYS" at bounding box center [208, 311] width 228 height 11
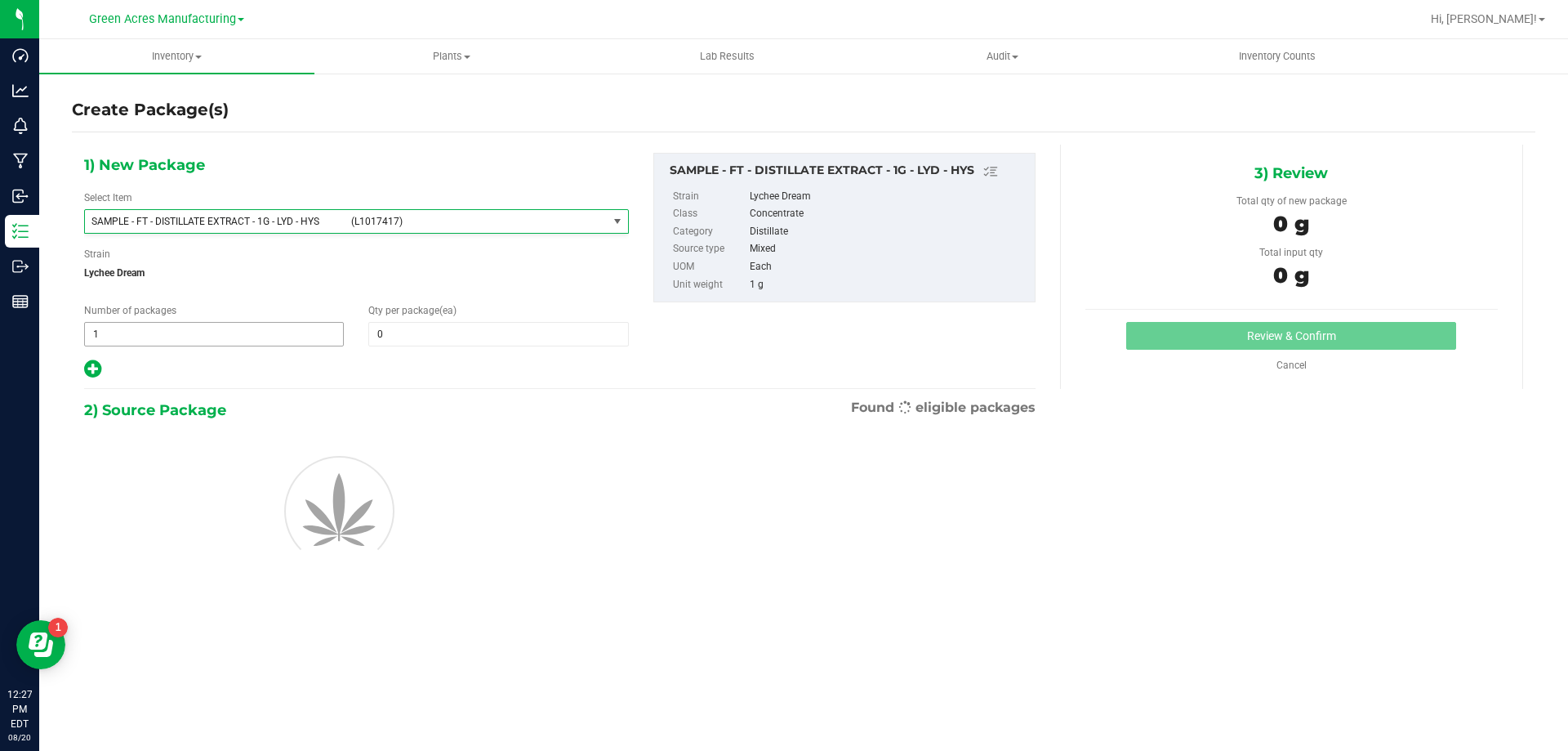
type input "0"
click at [177, 335] on span "1 1" at bounding box center [214, 334] width 260 height 24
type input "2"
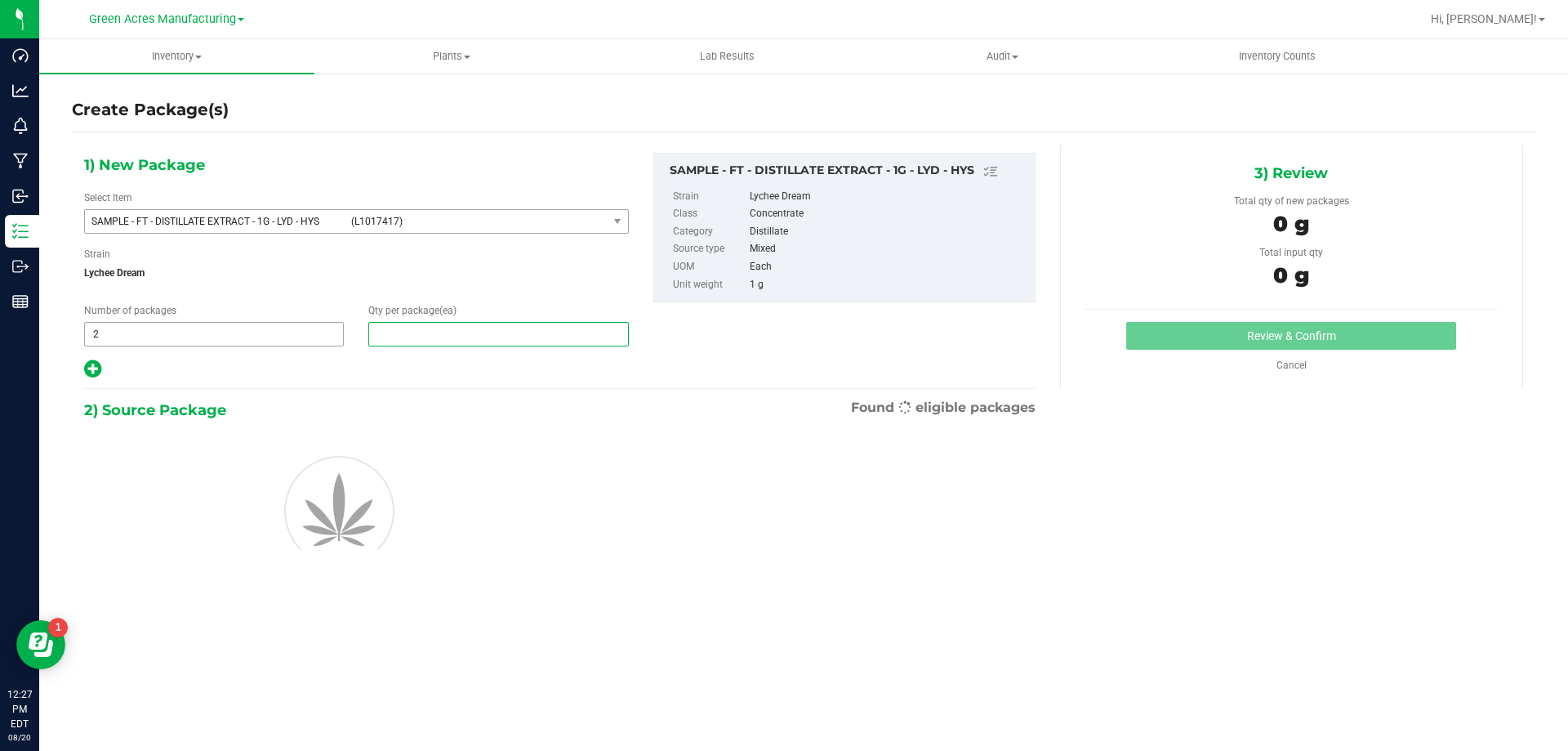
type input "1"
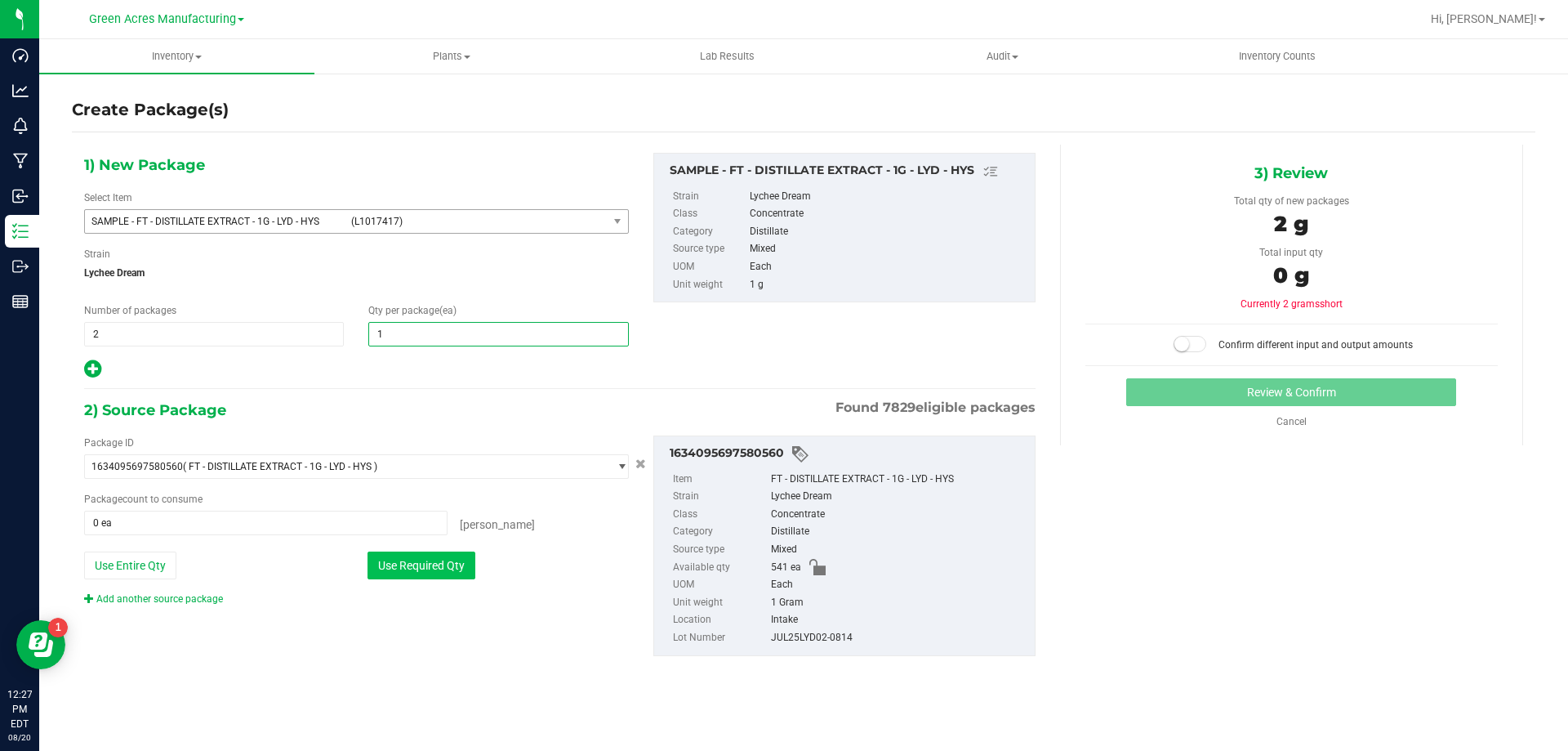
click at [412, 554] on button "Use Required Qty" at bounding box center [421, 566] width 108 height 28
type input "1"
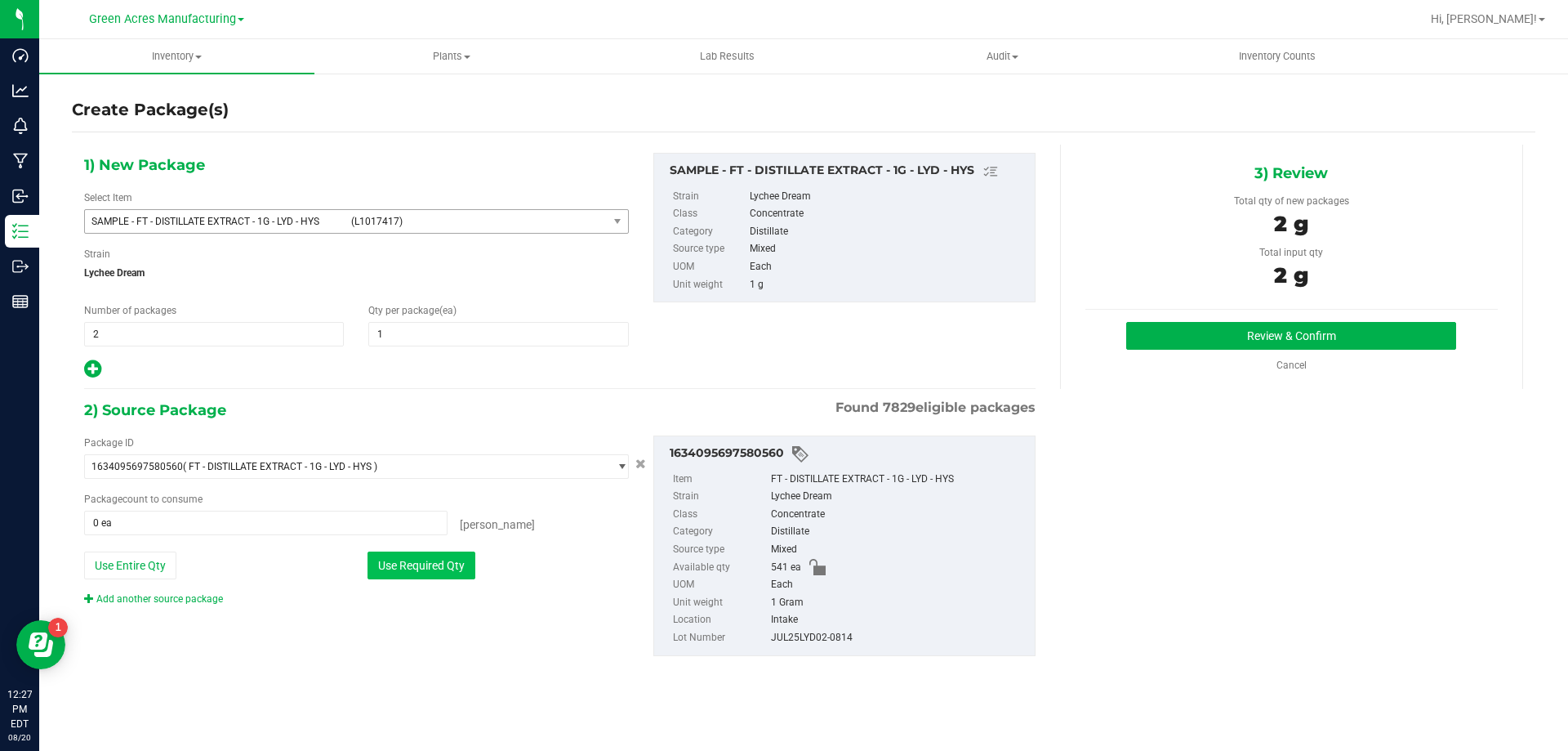
type input "2 ea"
click at [1178, 326] on button "Review & Confirm" at bounding box center [1291, 336] width 330 height 28
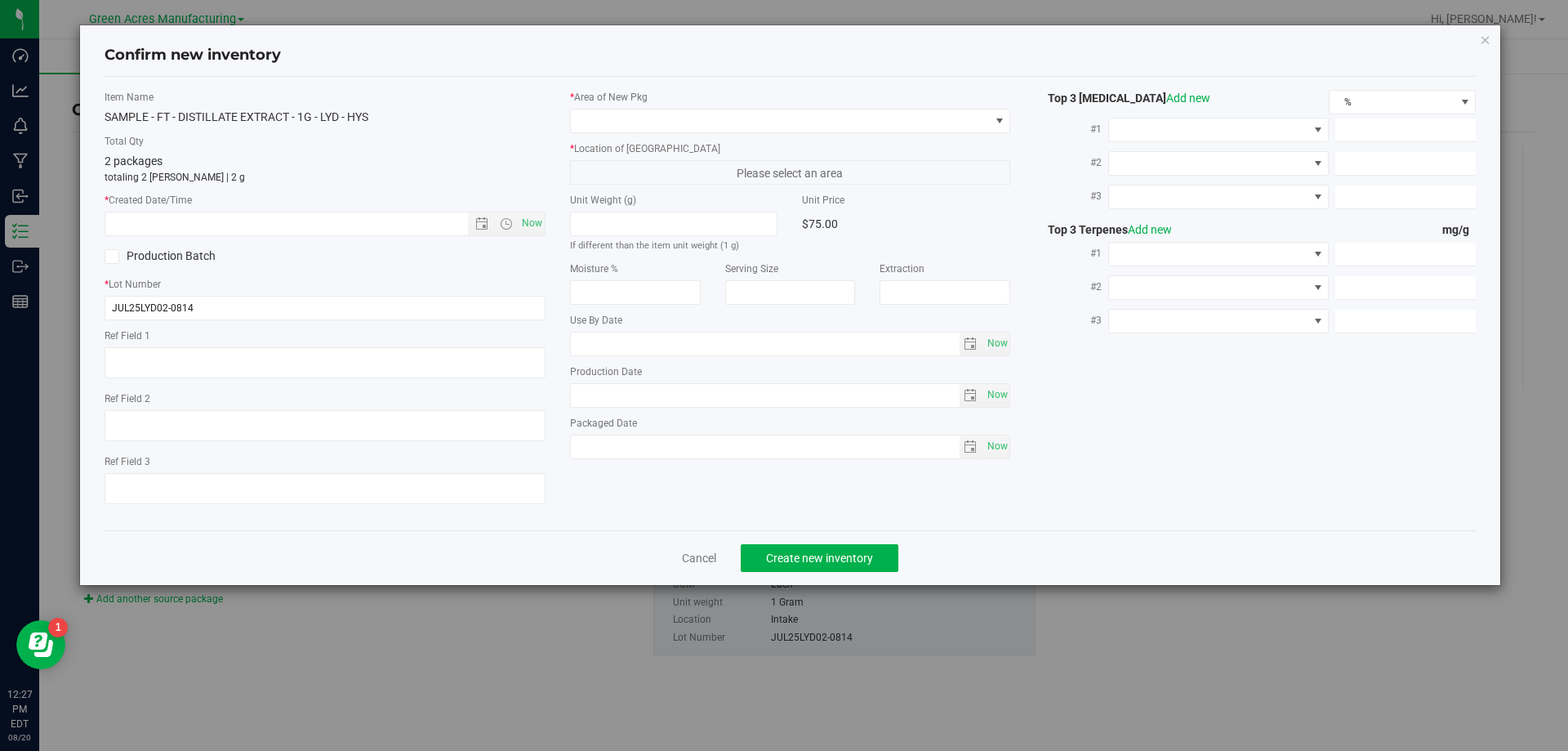
click at [529, 229] on span "Now" at bounding box center [532, 223] width 28 height 23
type input "[DATE] 12:27 PM"
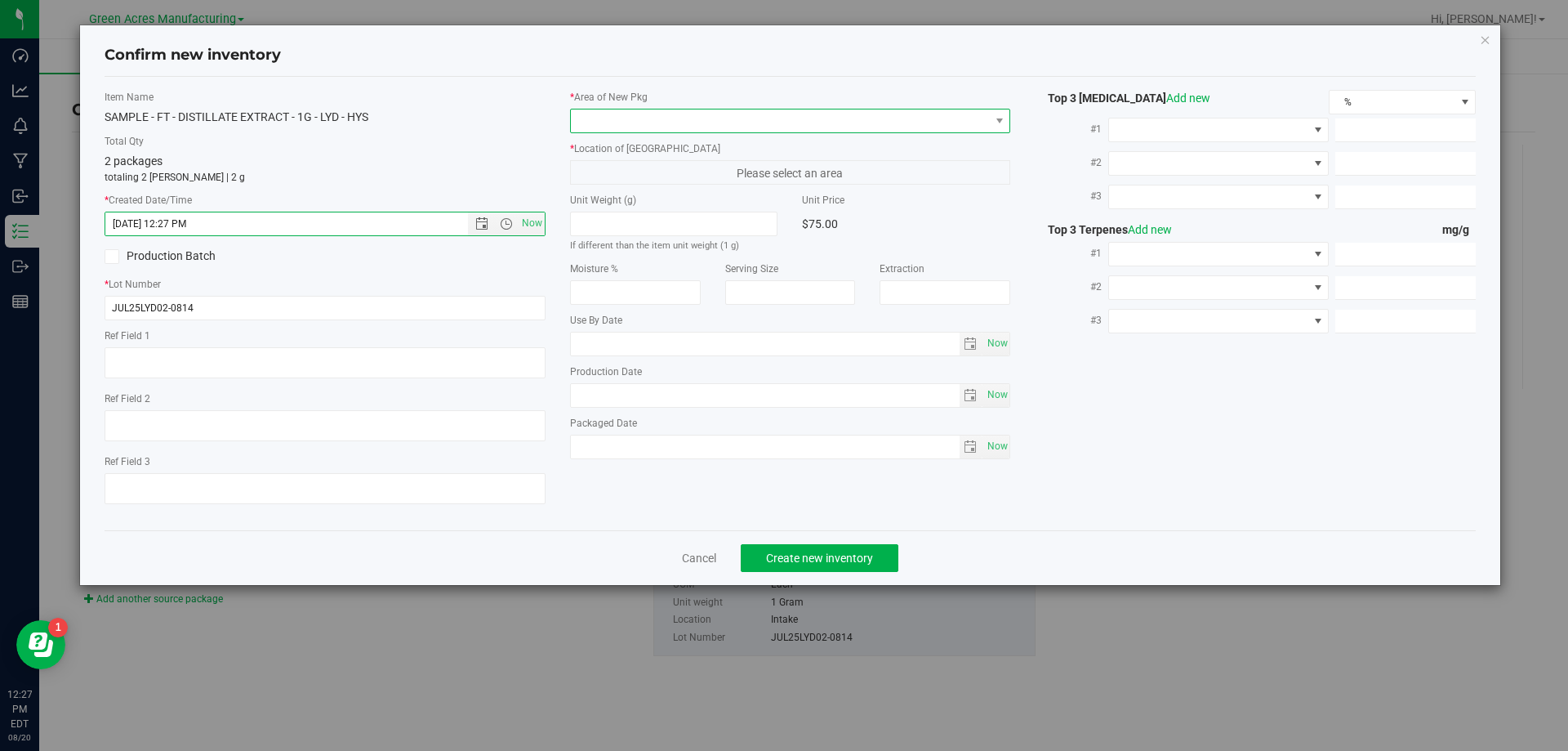
click at [701, 124] on span at bounding box center [780, 120] width 419 height 23
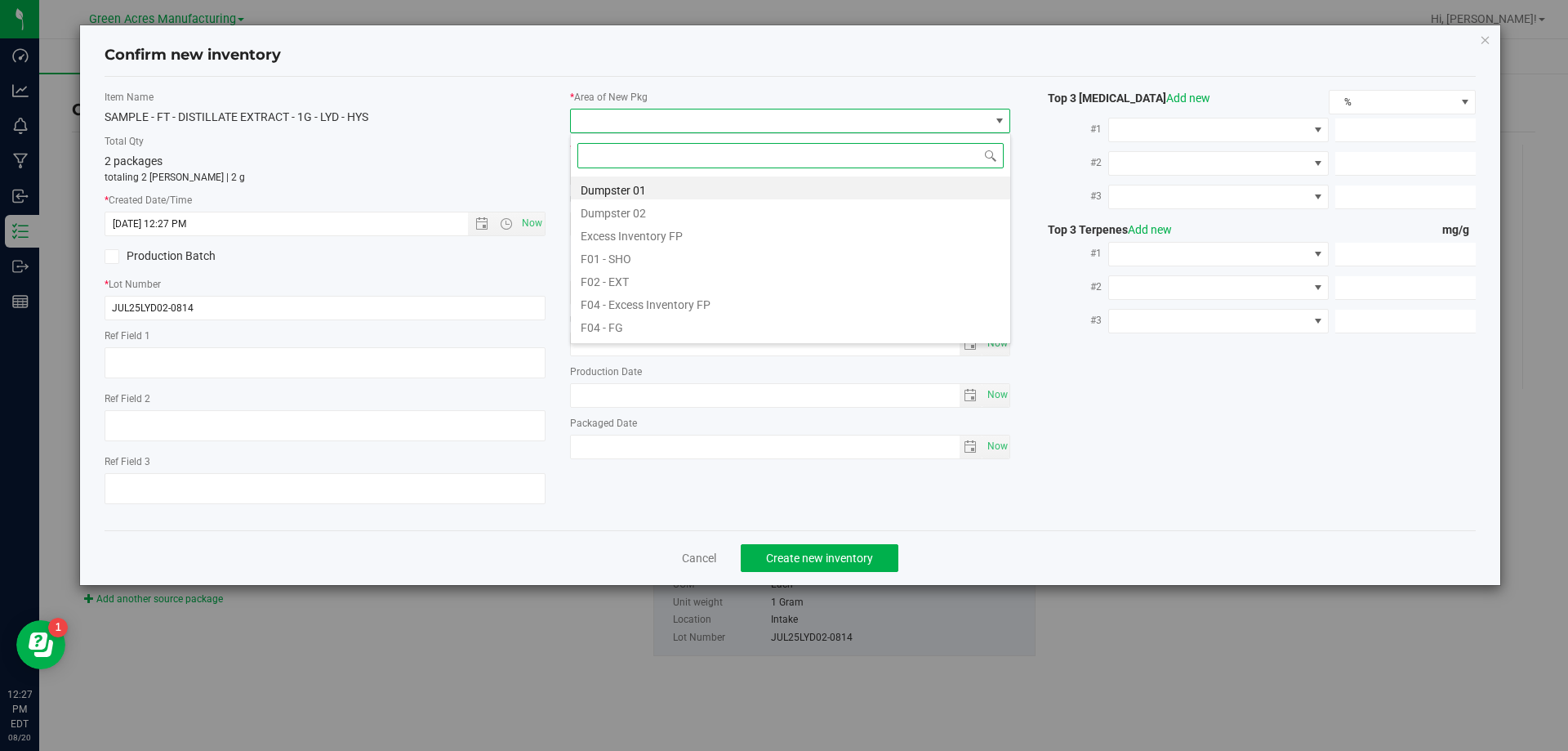
scroll to position [24, 441]
type input "pa"
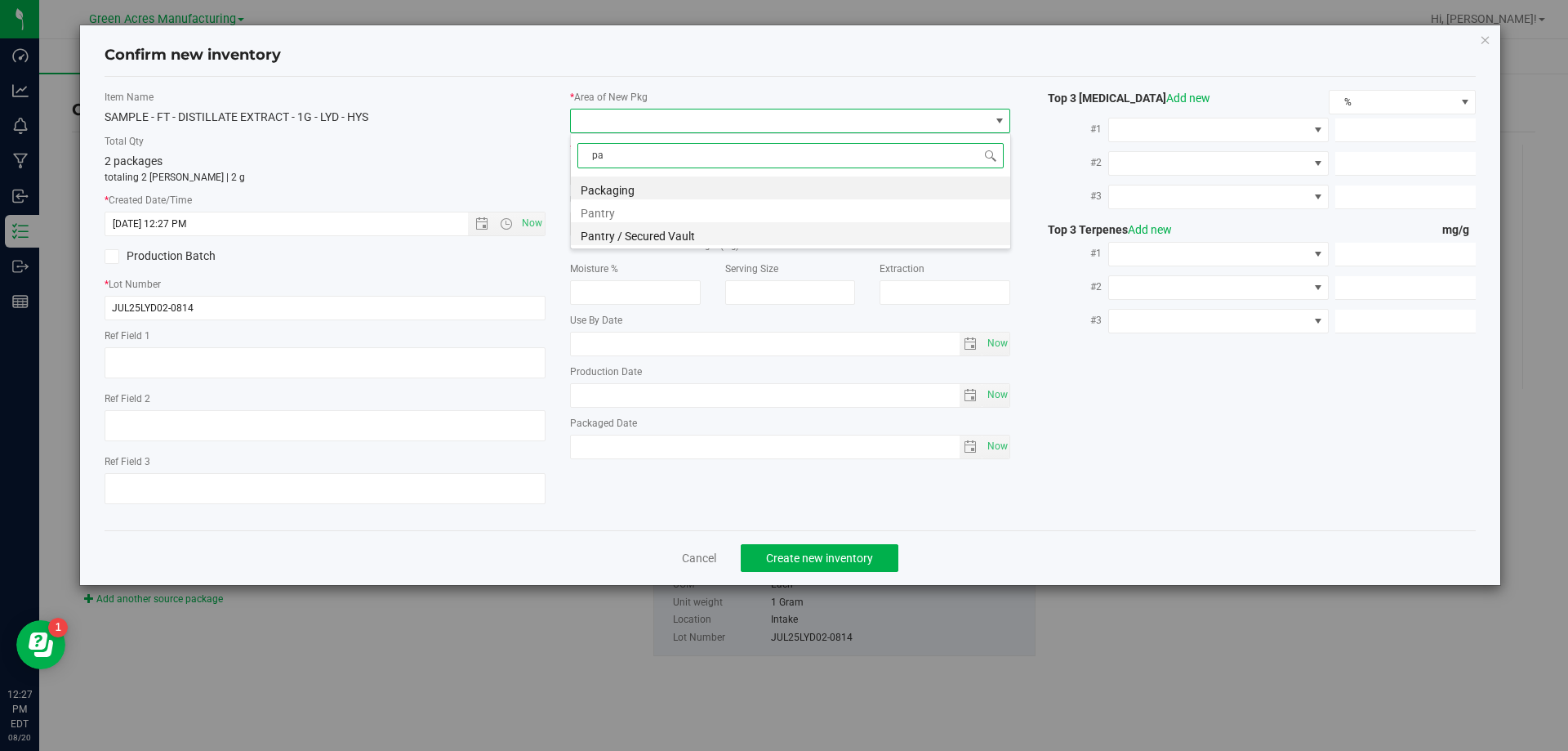
click at [697, 233] on li "Pantry / Secured Vault" at bounding box center [790, 234] width 440 height 23
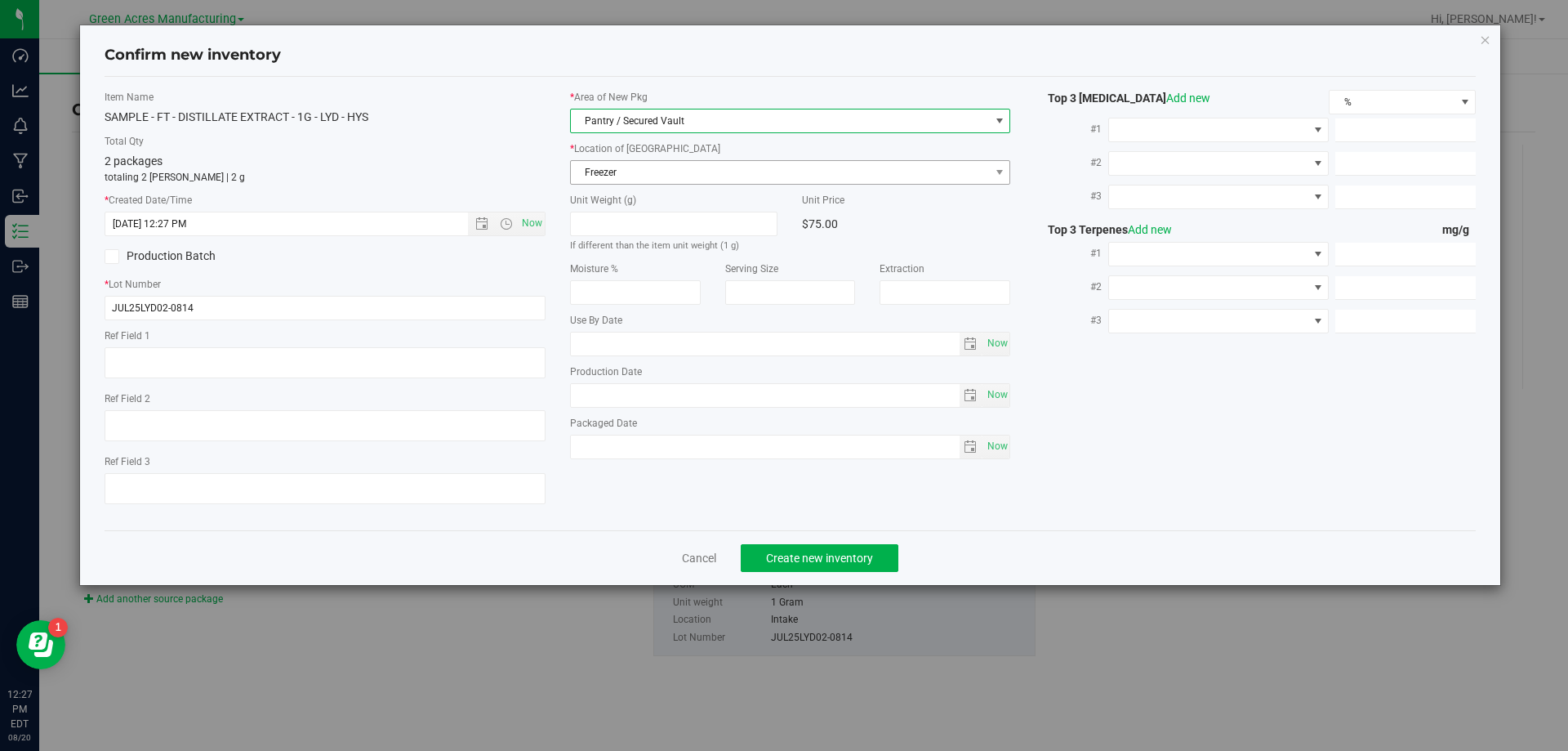
click at [758, 175] on span "Freezer" at bounding box center [780, 172] width 419 height 23
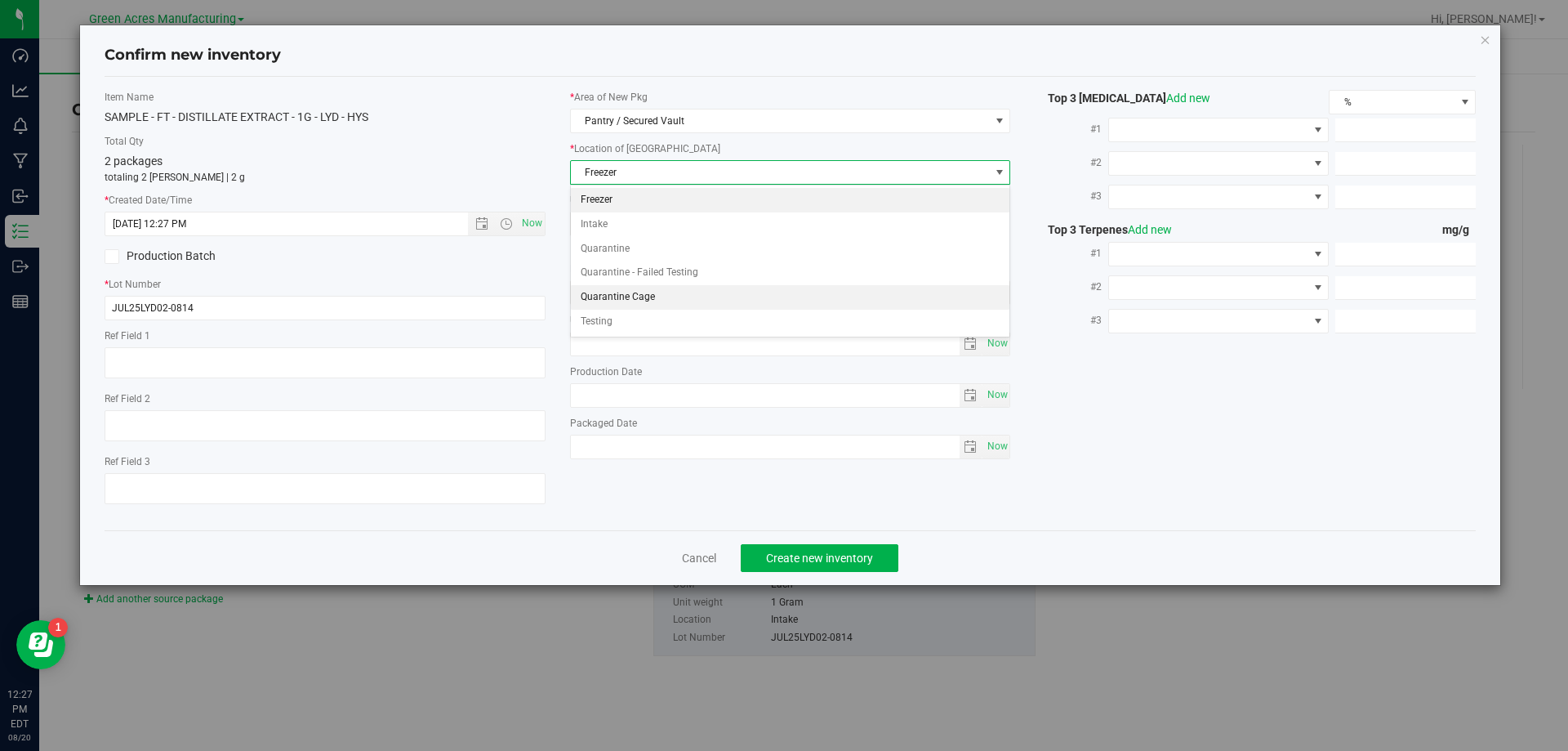
click at [666, 295] on li "Quarantine Cage" at bounding box center [790, 297] width 440 height 24
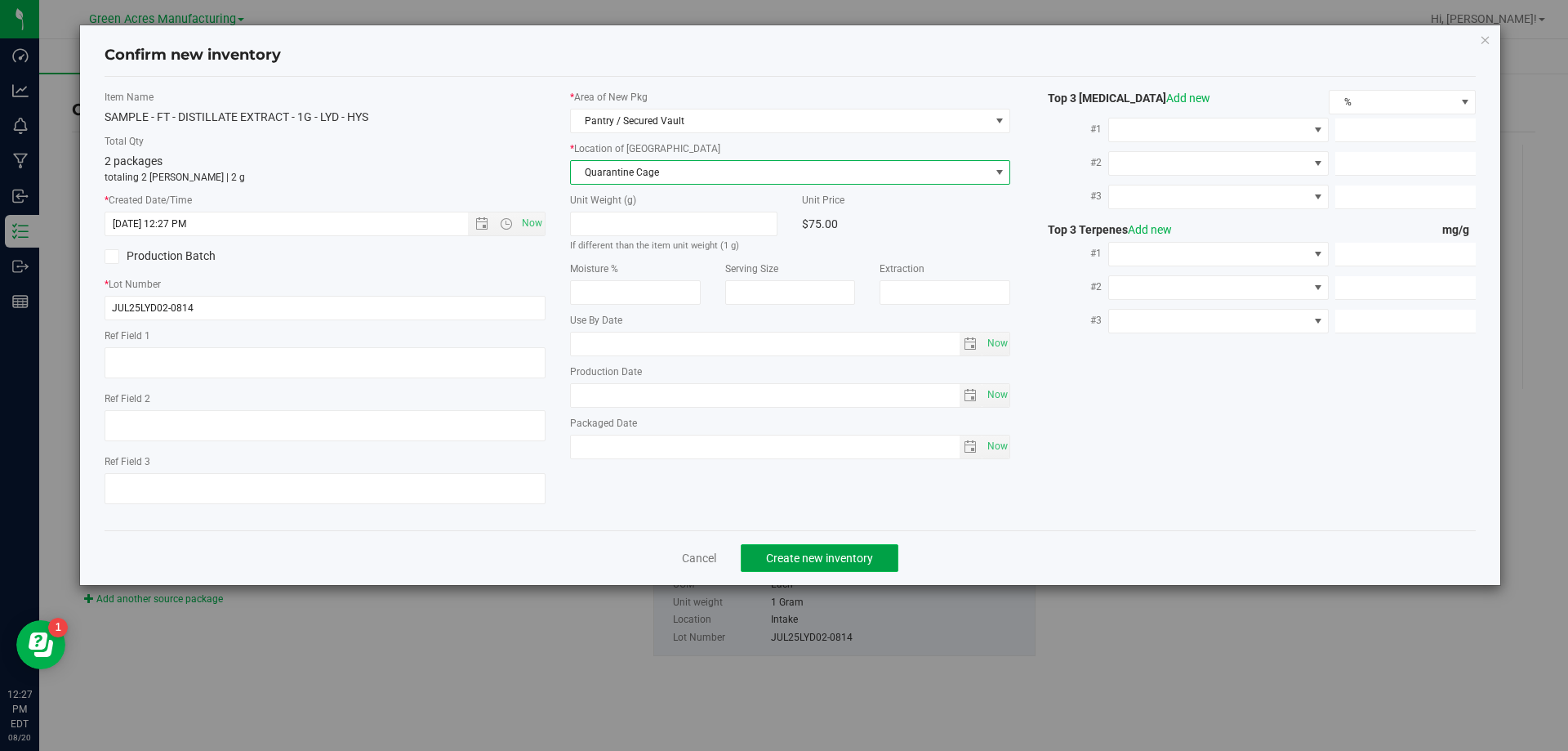
click at [843, 547] on button "Create new inventory" at bounding box center [820, 558] width 158 height 28
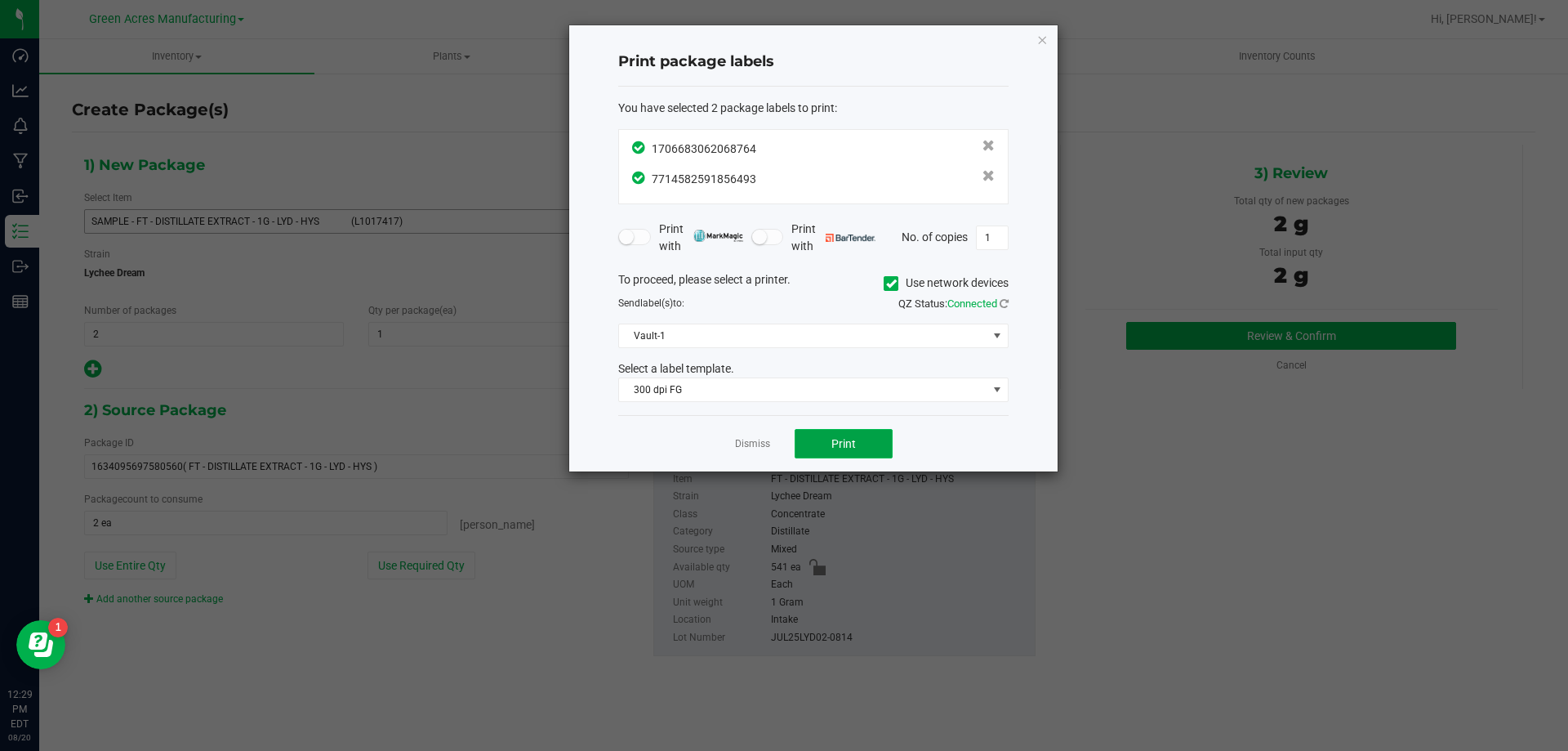
click at [843, 439] on span "Print" at bounding box center [843, 443] width 24 height 13
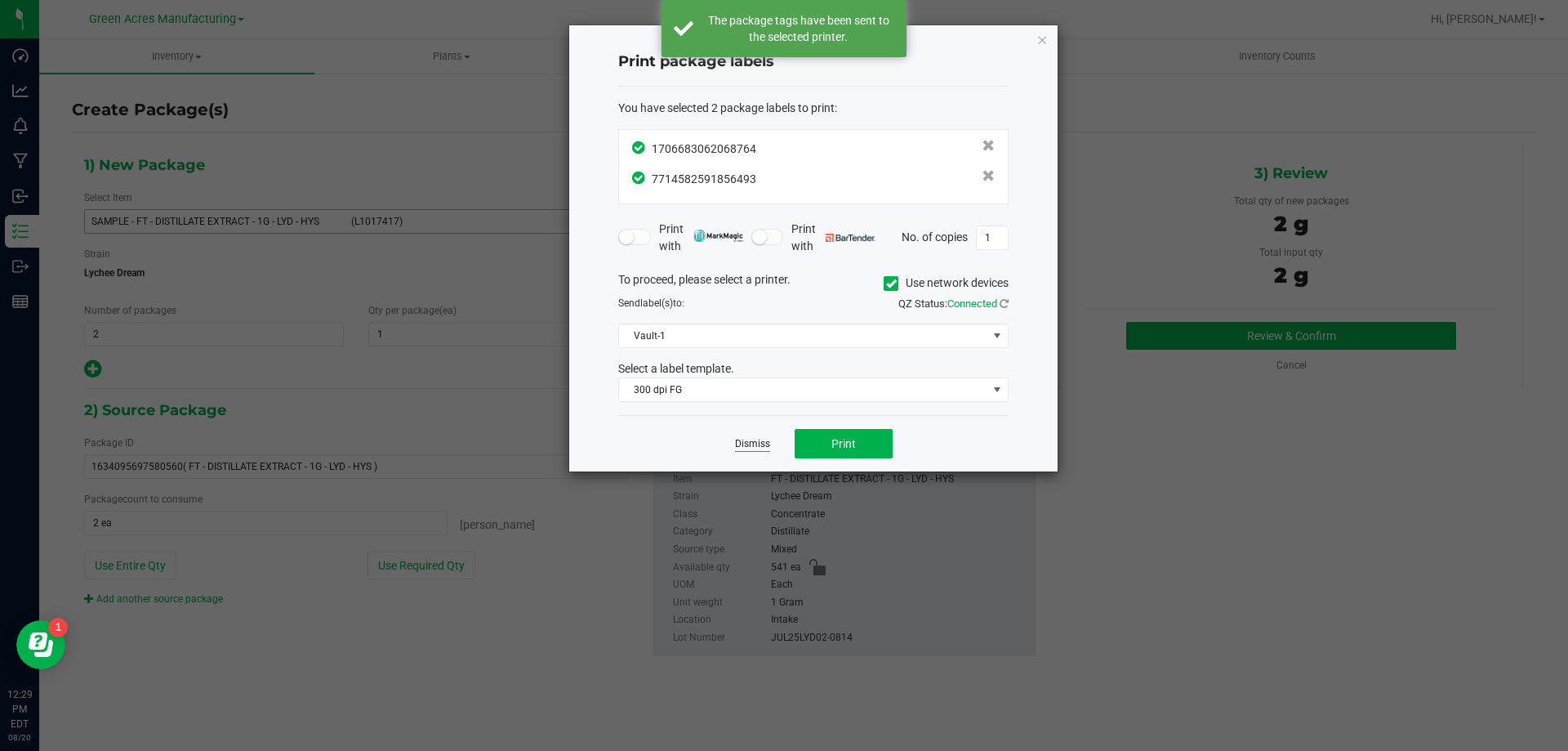
click at [762, 446] on link "Dismiss" at bounding box center [752, 444] width 35 height 14
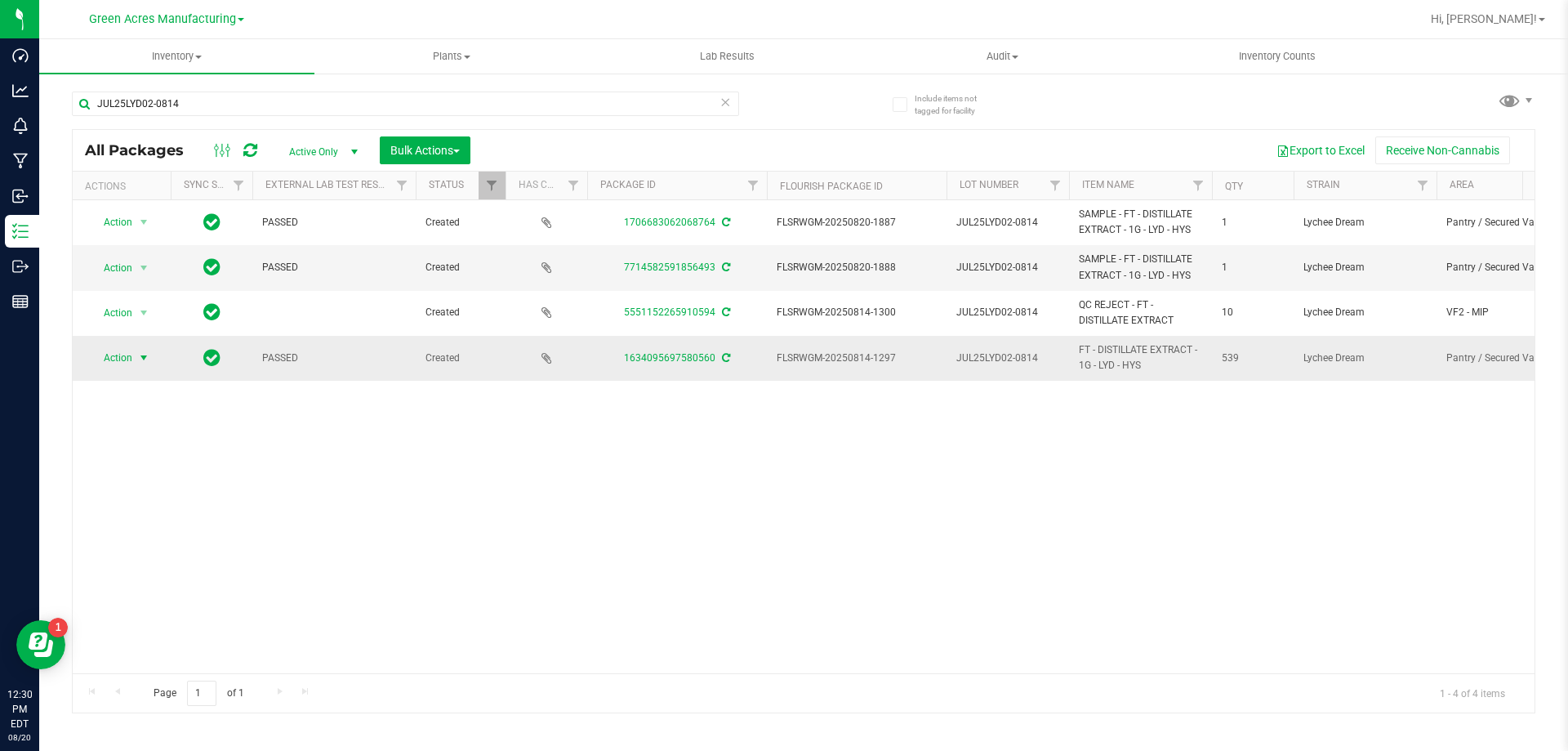
click at [126, 366] on span "Action" at bounding box center [111, 358] width 44 height 23
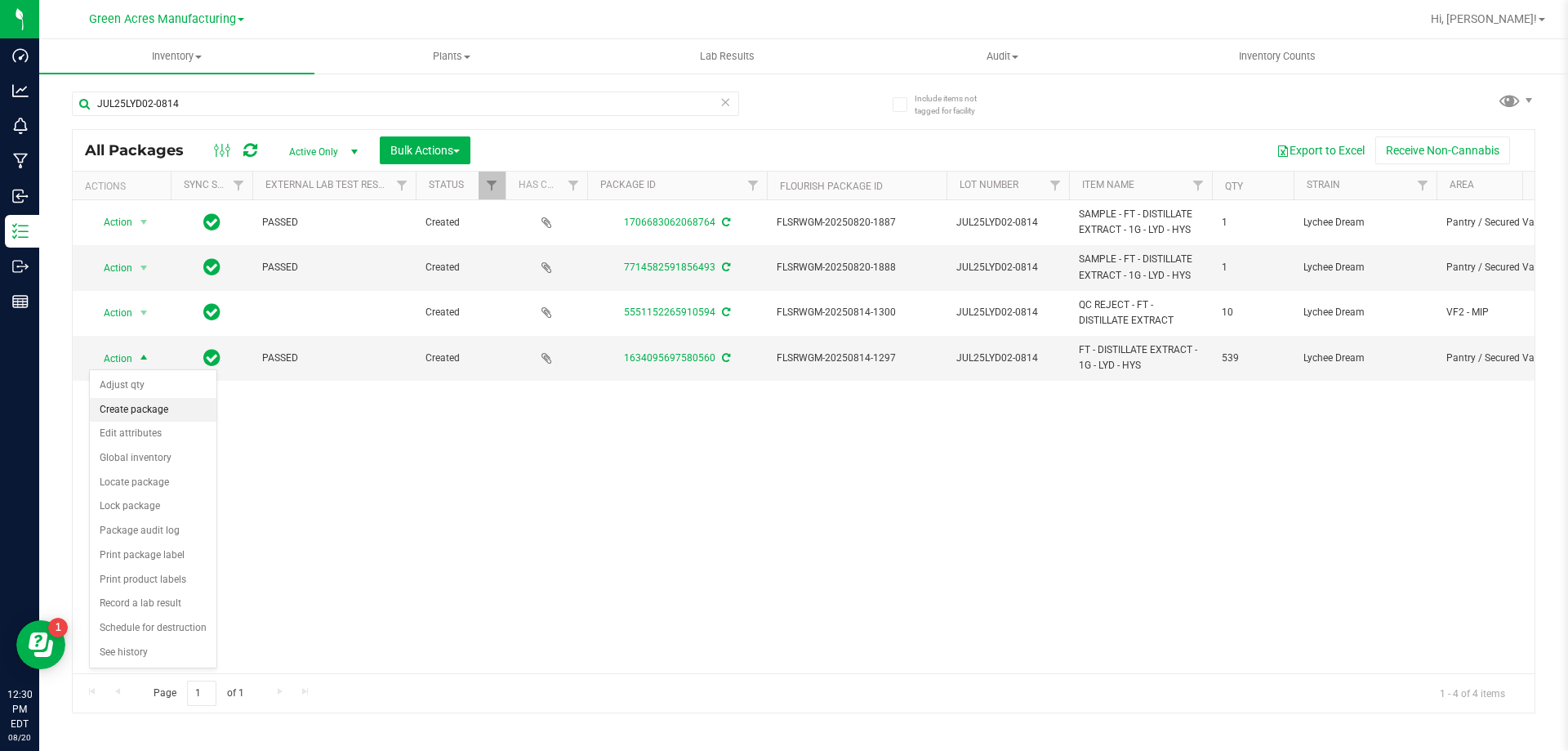
click at [177, 404] on li "Create package" at bounding box center [153, 410] width 126 height 24
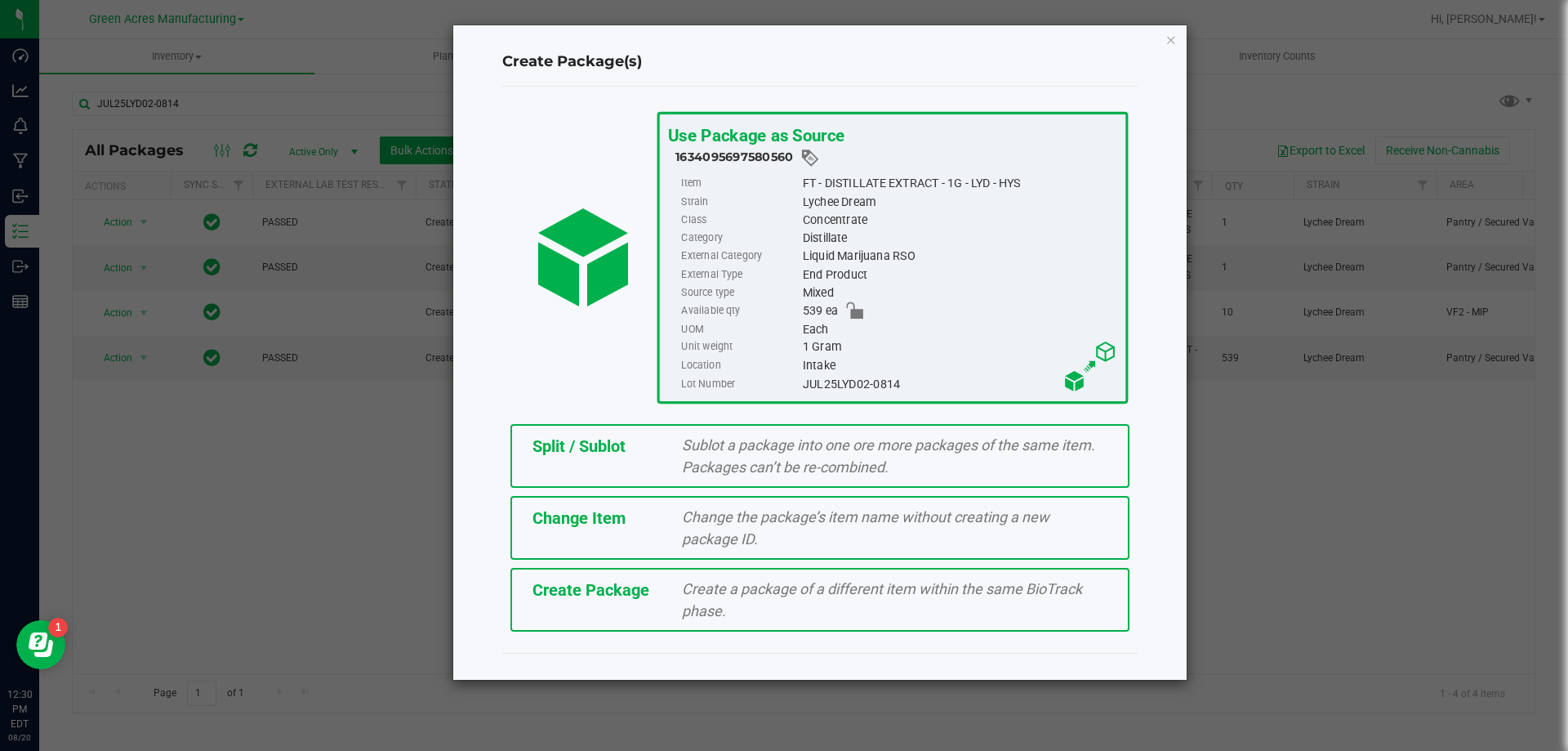
click at [533, 442] on span "Split / Sublot" at bounding box center [579, 446] width 94 height 20
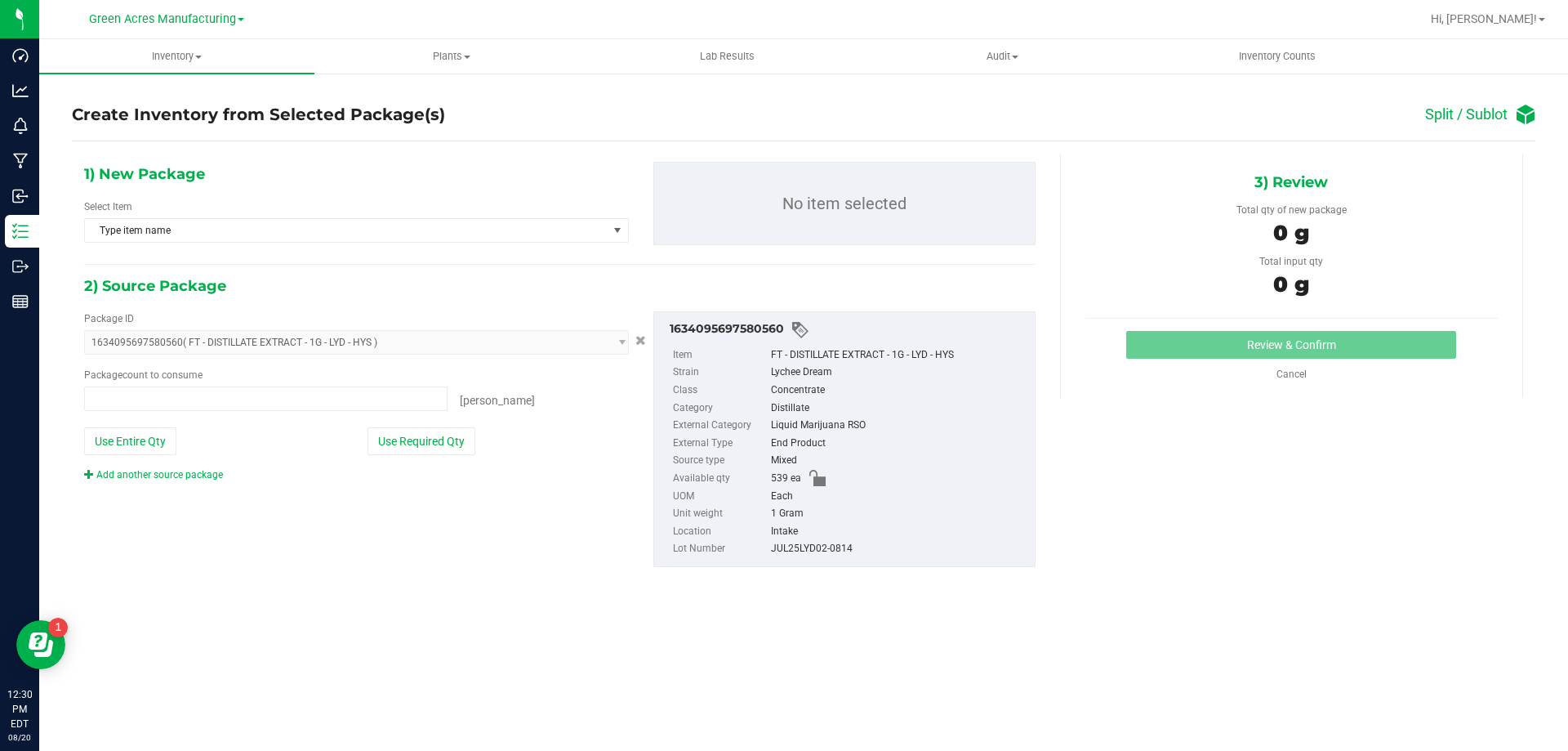
type input "0 ea"
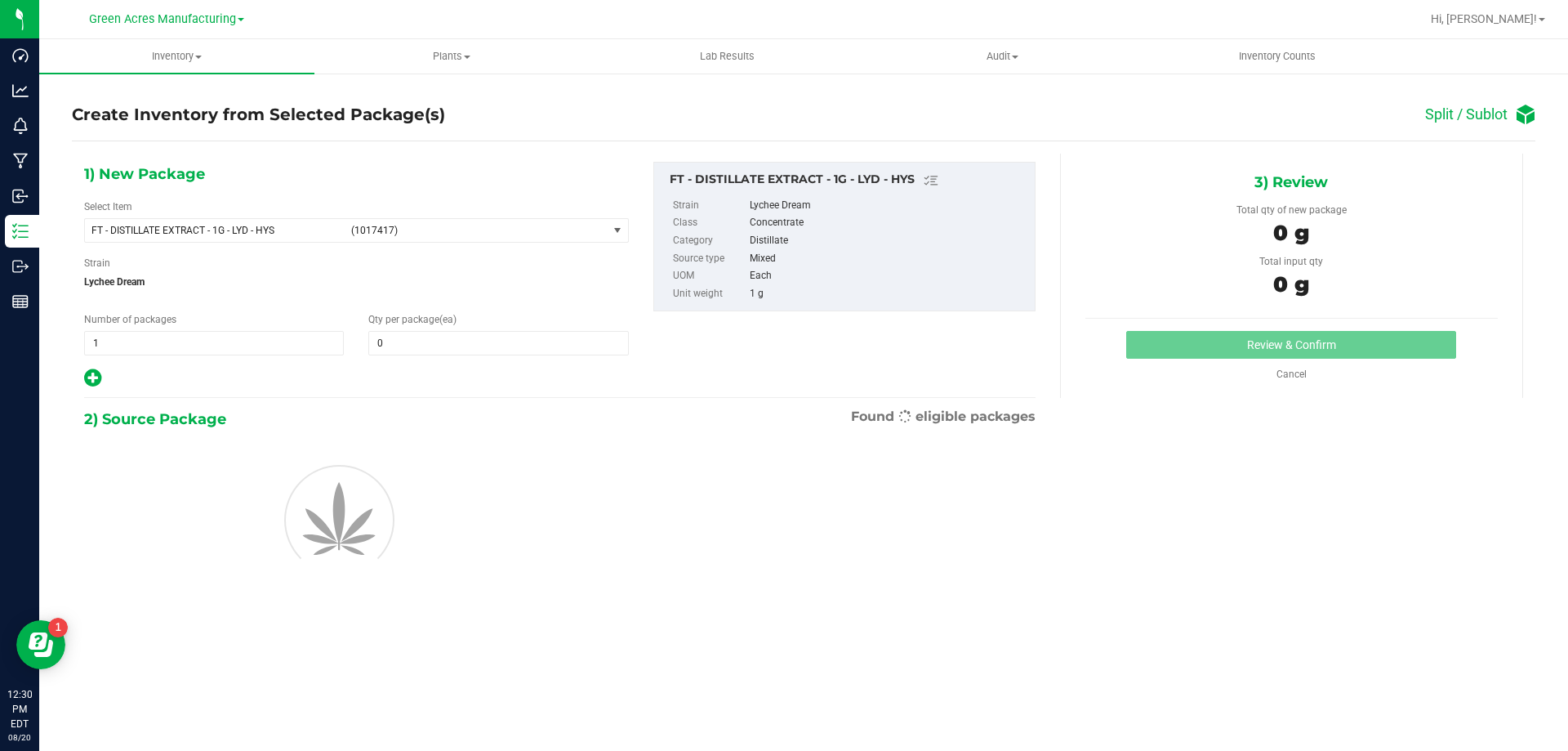
type input "0"
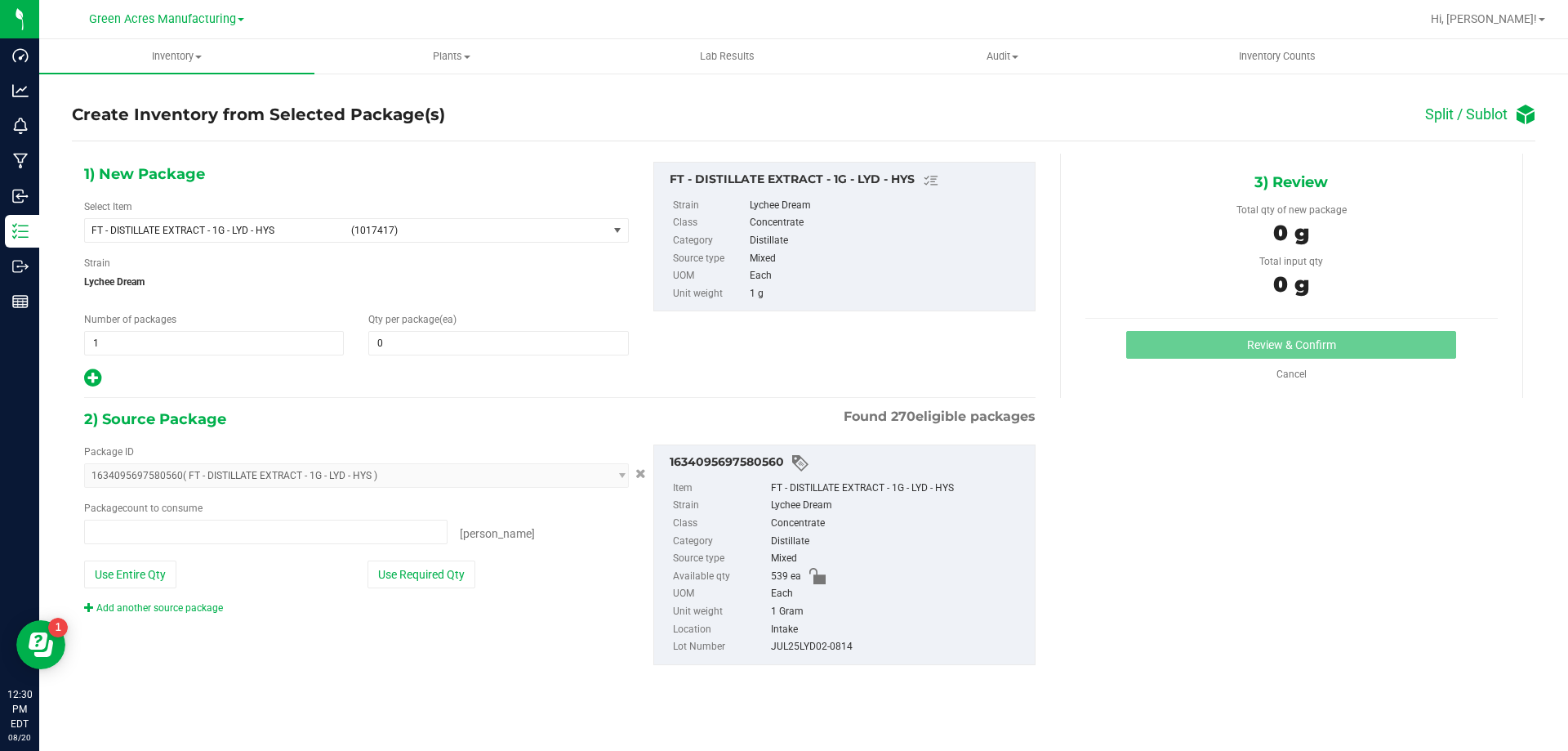
type input "0 ea"
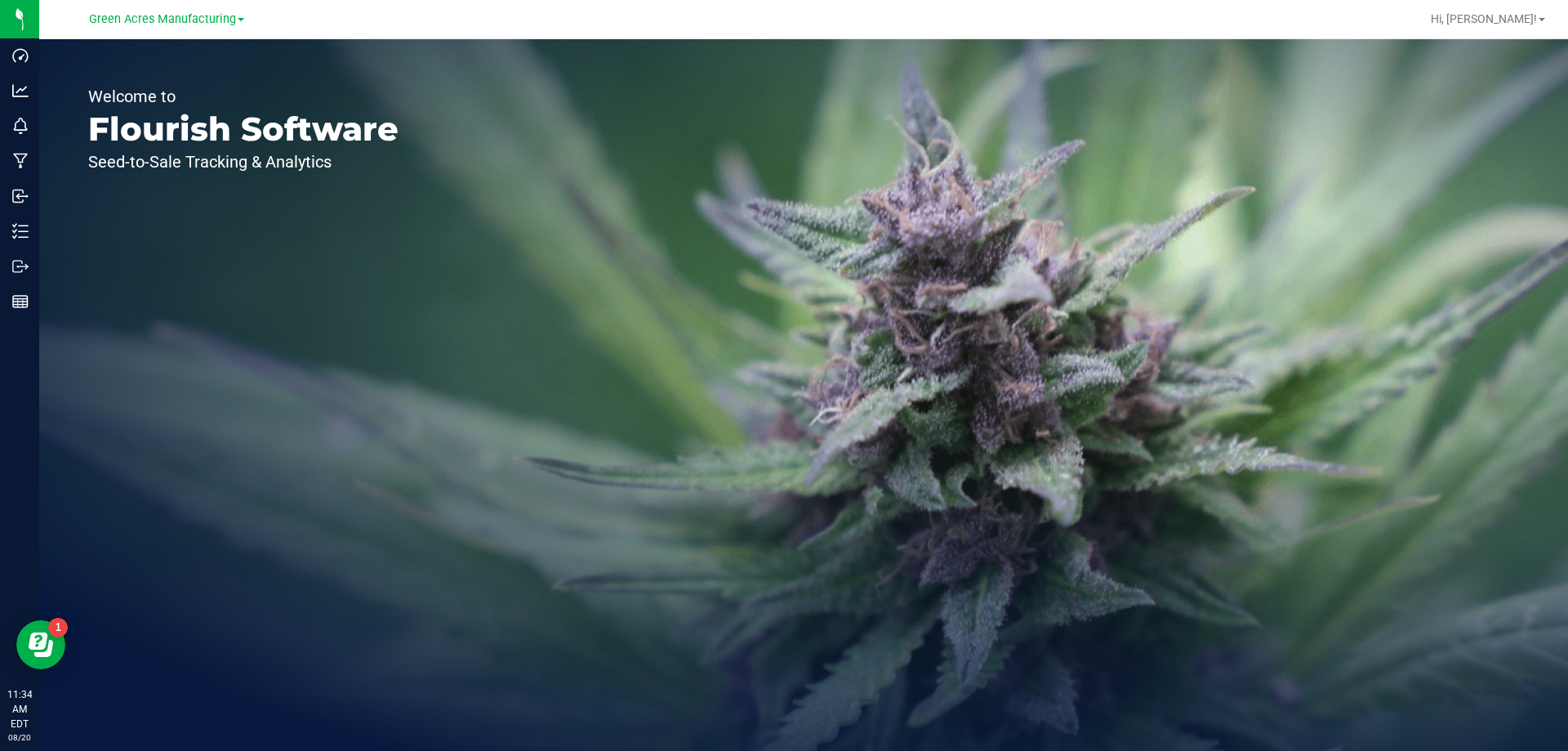
click at [251, 309] on div "Welcome to Flourish Software Seed-to-Sale Tracking & Analytics" at bounding box center [243, 395] width 409 height 712
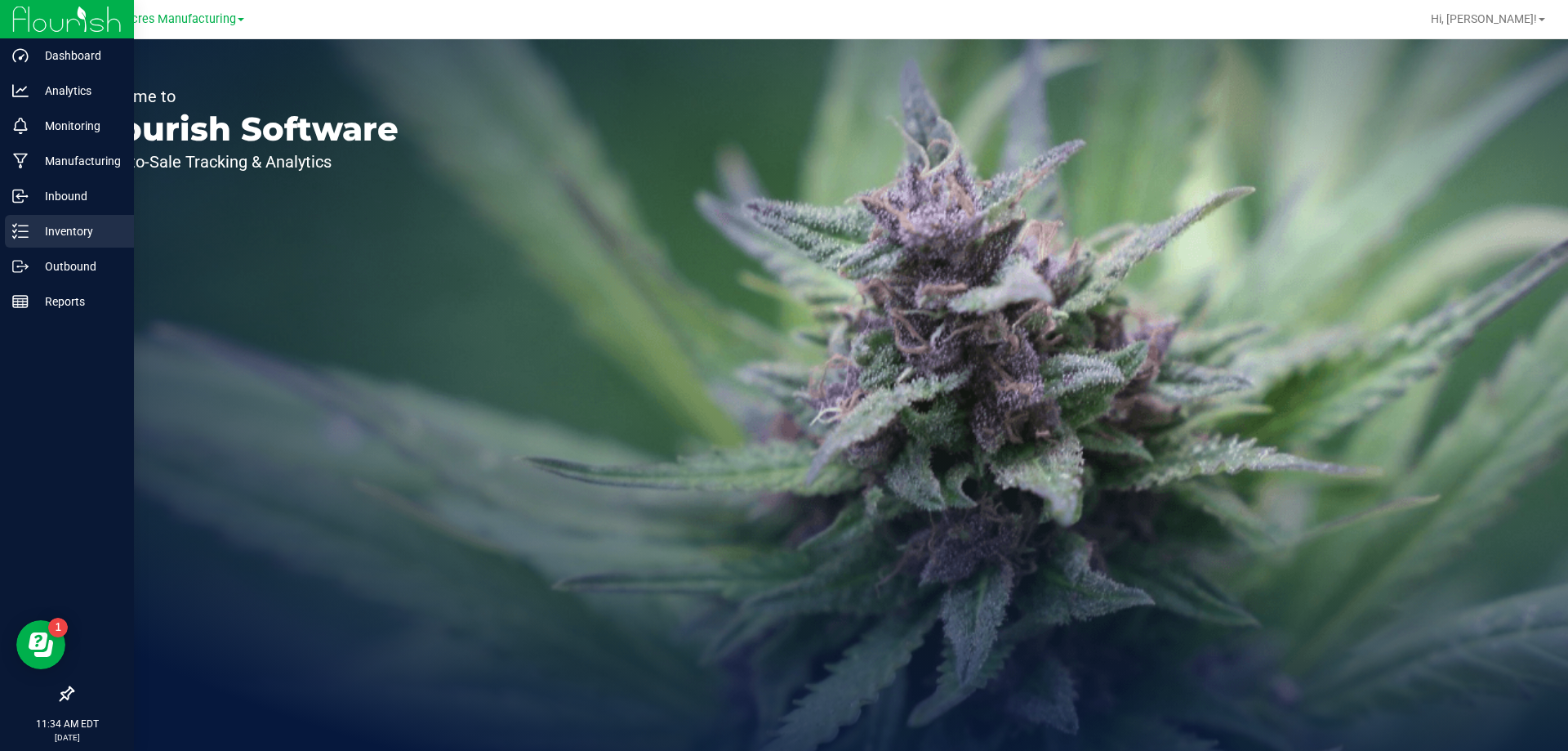
click at [21, 237] on line at bounding box center [23, 237] width 9 height 0
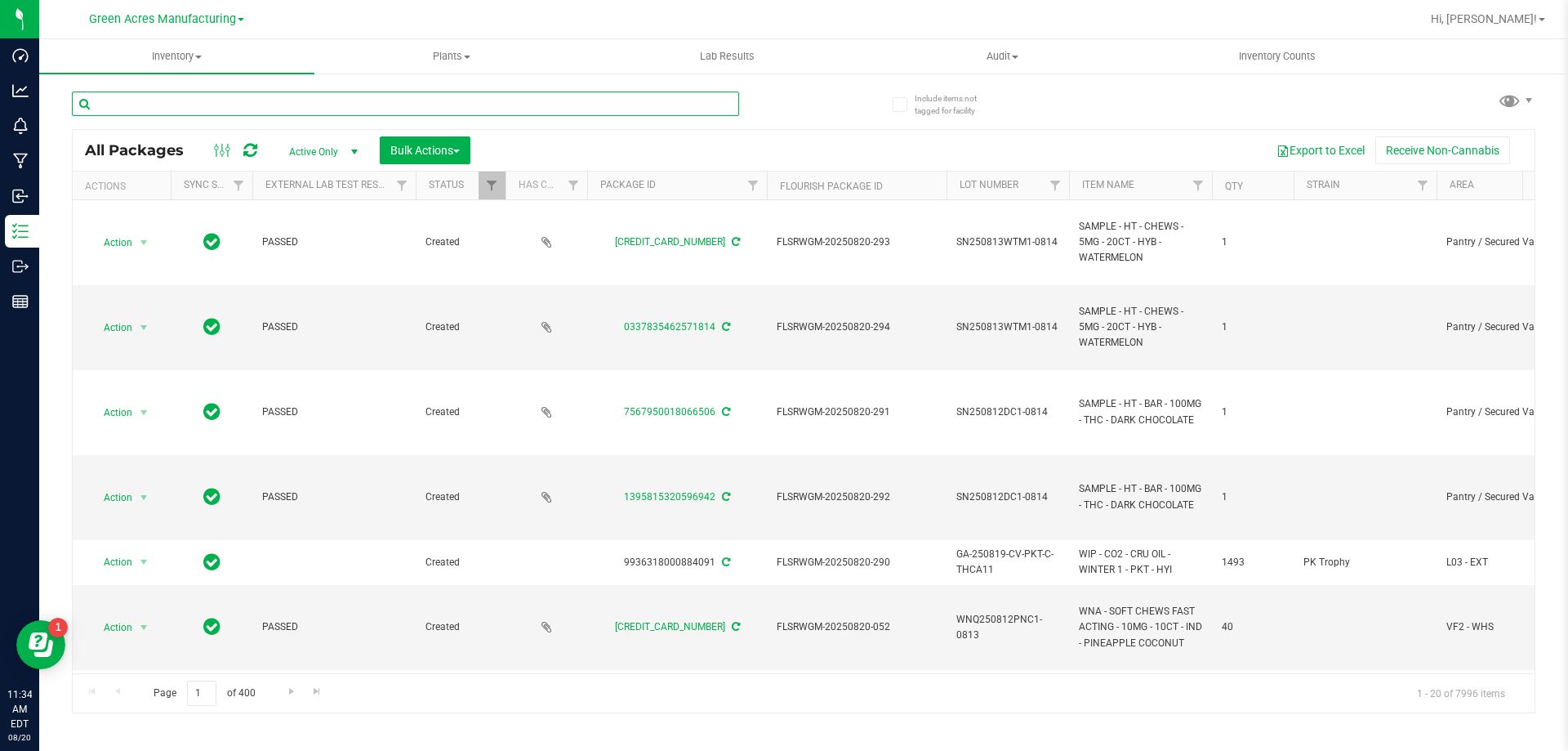
click at [515, 108] on input "text" at bounding box center [405, 104] width 668 height 24
paste input "C-AUG25JGN01-0814"
type input "C-AUG25JGN01-0814"
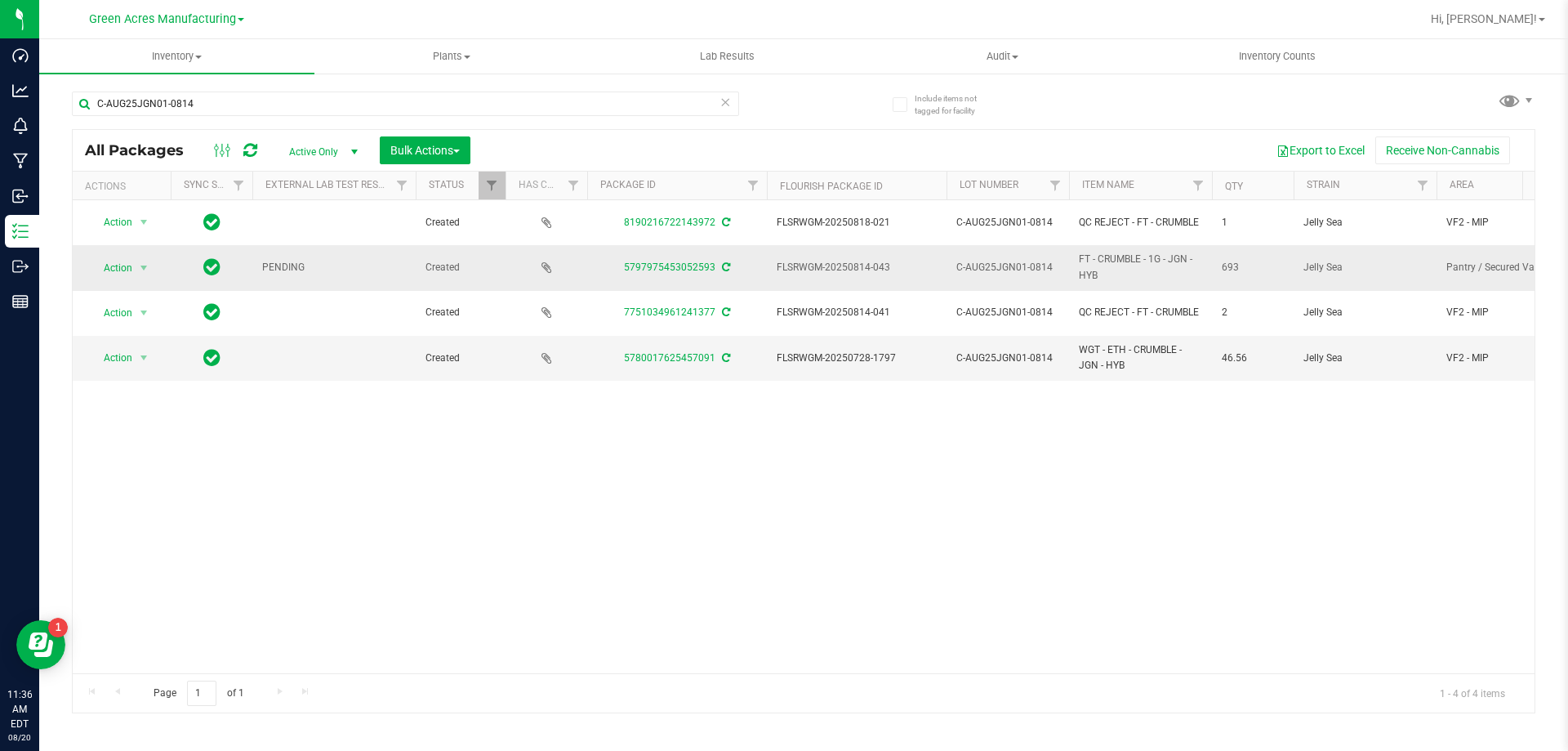
click at [726, 262] on icon at bounding box center [726, 267] width 8 height 10
click at [138, 262] on span "select" at bounding box center [143, 268] width 13 height 13
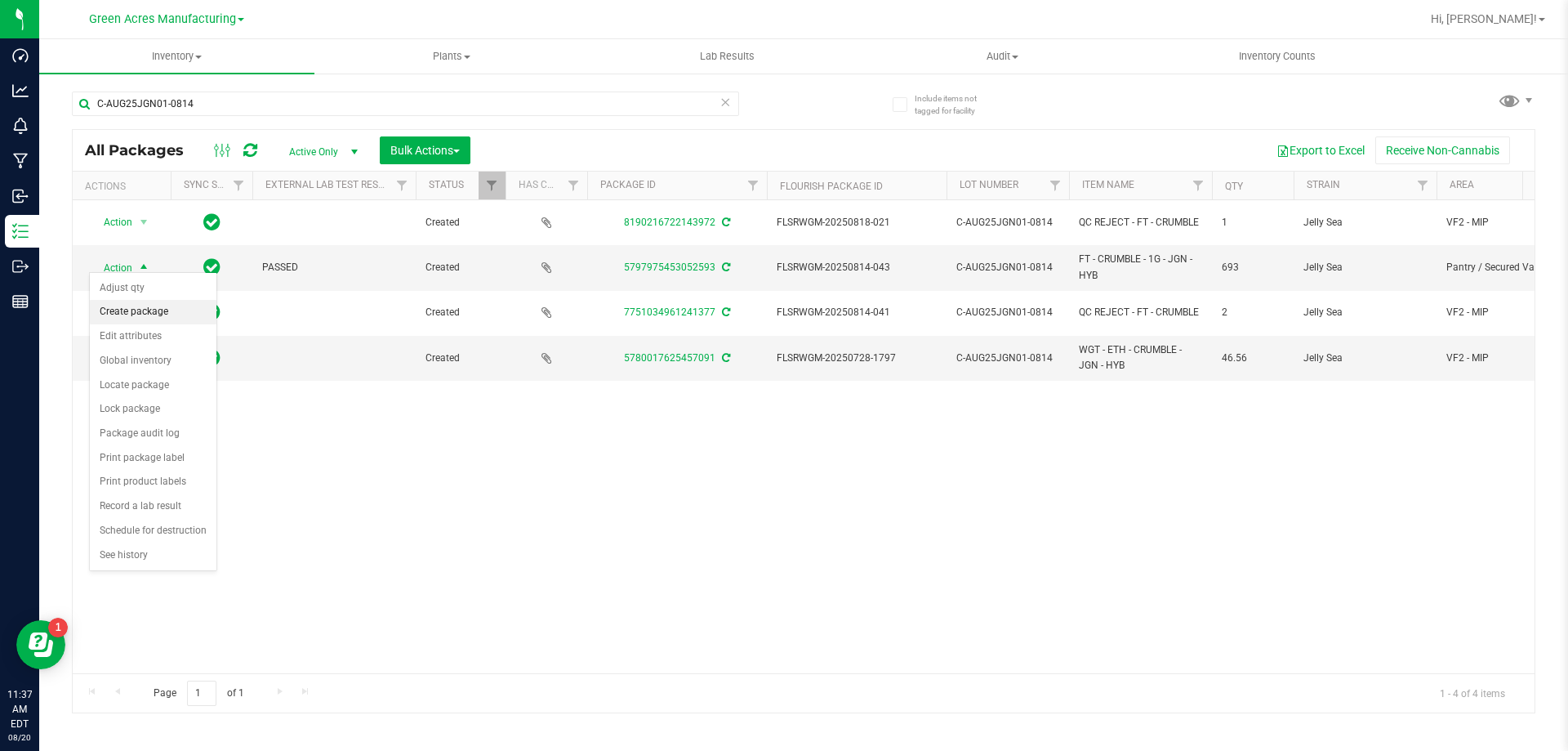
click at [152, 307] on li "Create package" at bounding box center [153, 312] width 126 height 24
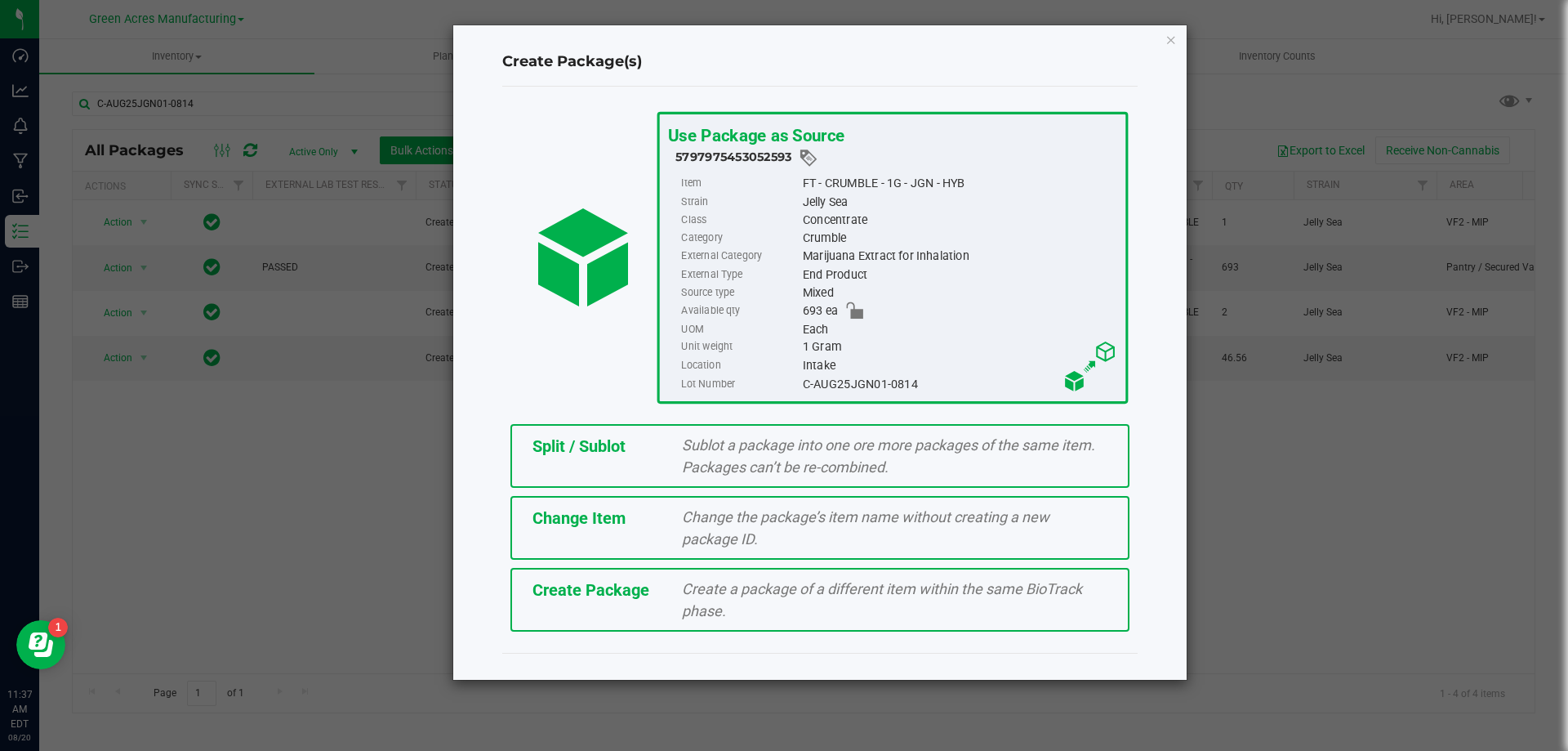
click at [665, 620] on div "Create Package Create a package of a different item within the same BioTrack ph…" at bounding box center [820, 600] width 619 height 64
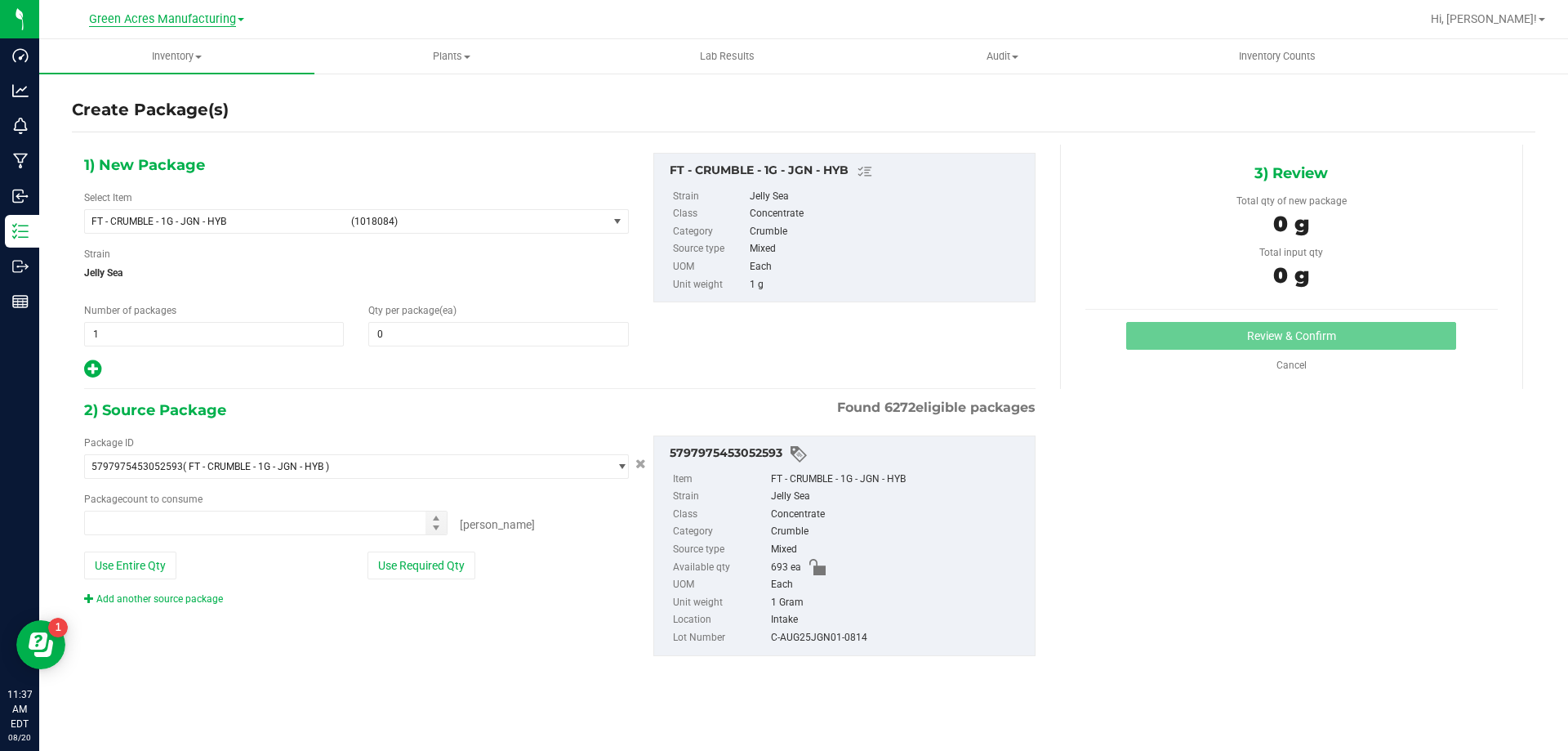
type input "0"
type input "0 ea"
click at [577, 211] on span "FT - CRUMBLE - 1G - JGN - HYB (1018084)" at bounding box center [346, 221] width 523 height 23
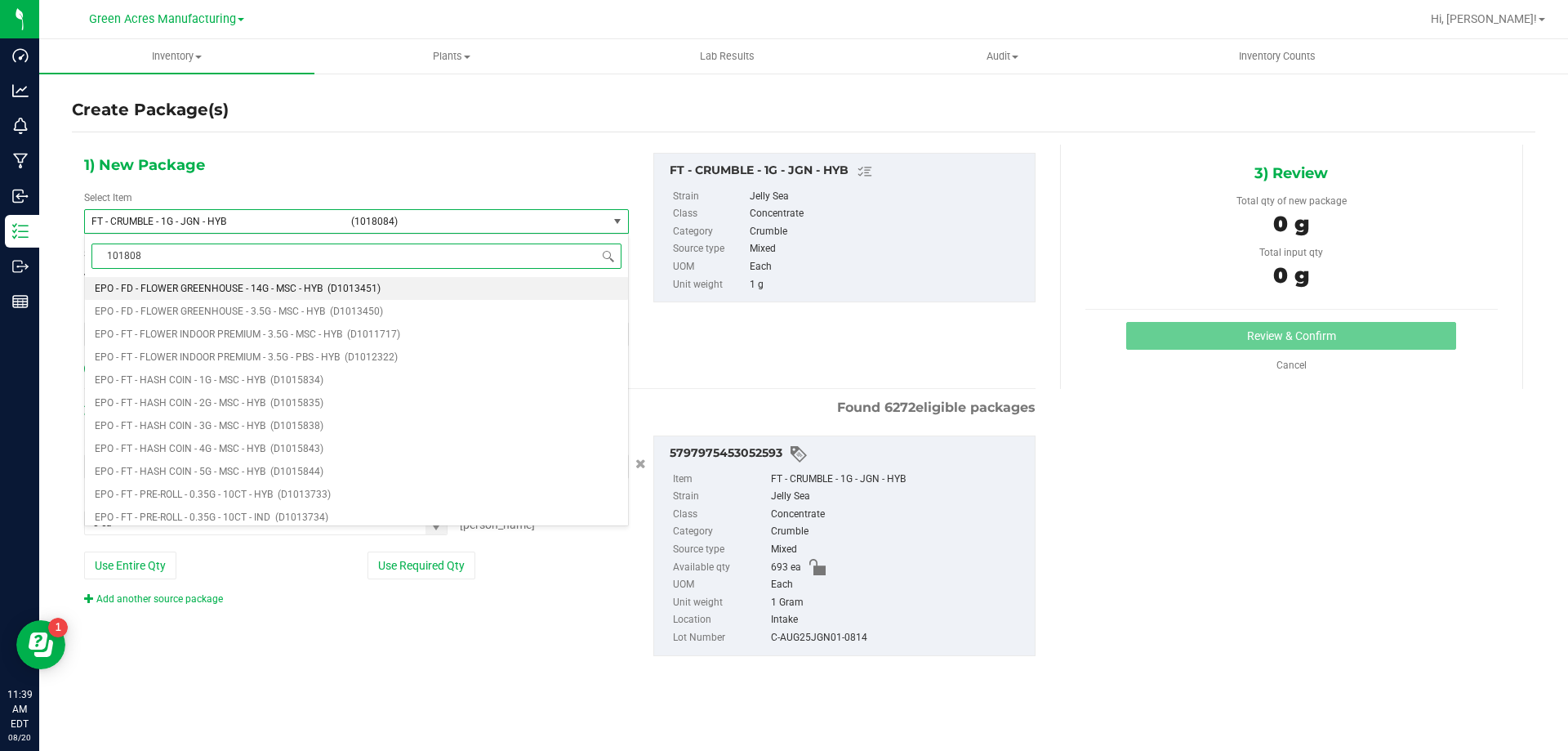
type input "1018084"
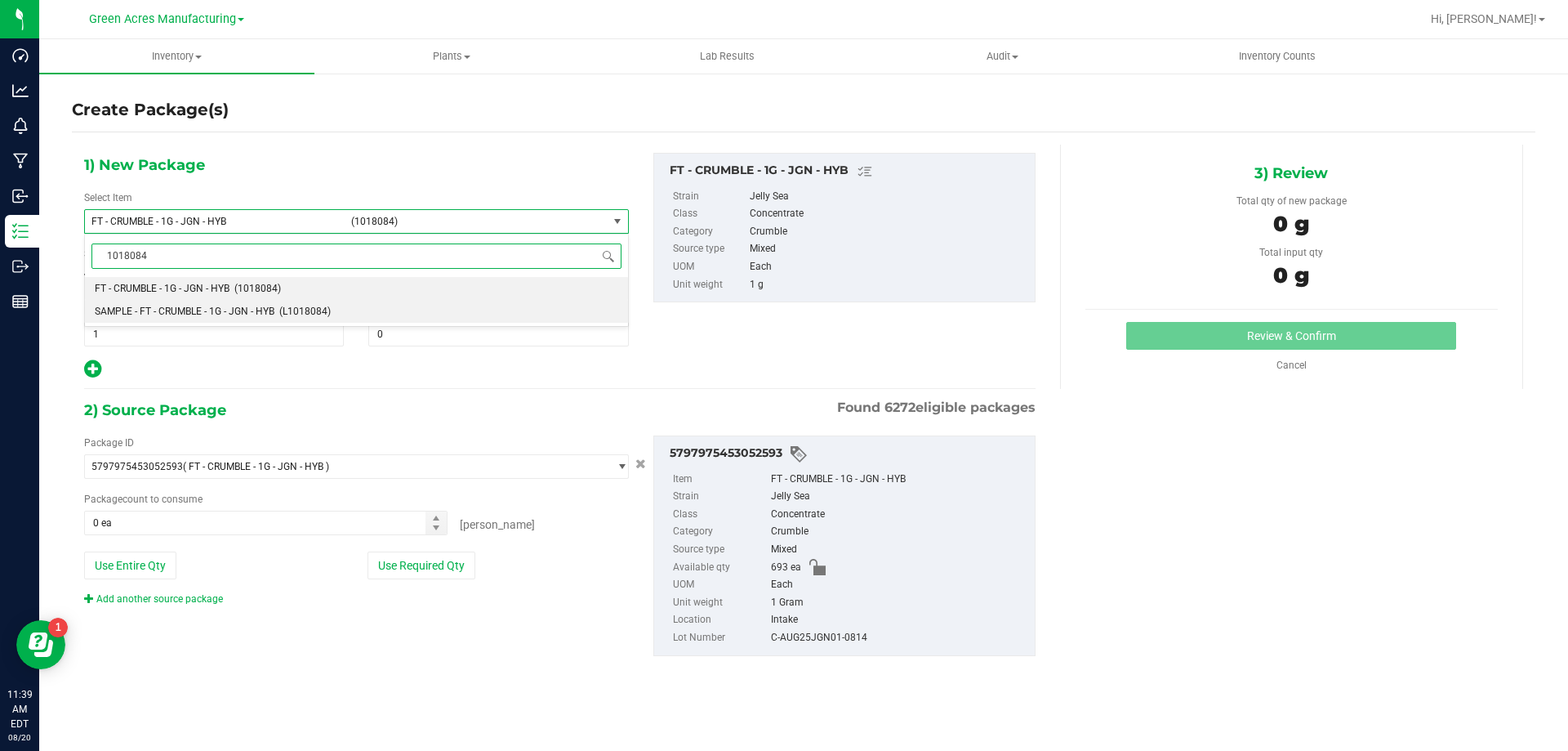
click at [219, 310] on span "SAMPLE - FT - CRUMBLE - 1G - JGN - HYB" at bounding box center [184, 311] width 180 height 11
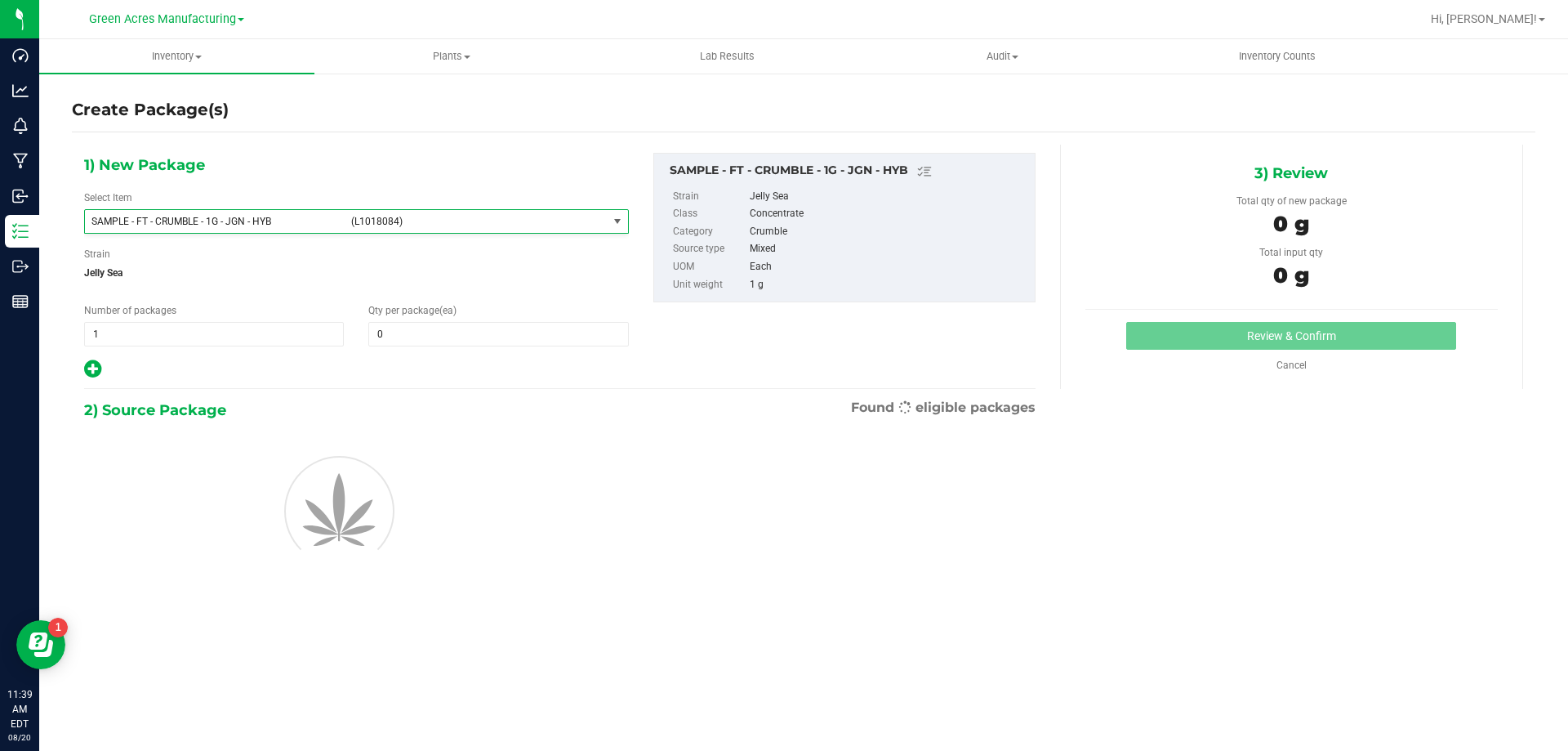
type input "0"
click at [230, 334] on span "1 1" at bounding box center [214, 334] width 260 height 24
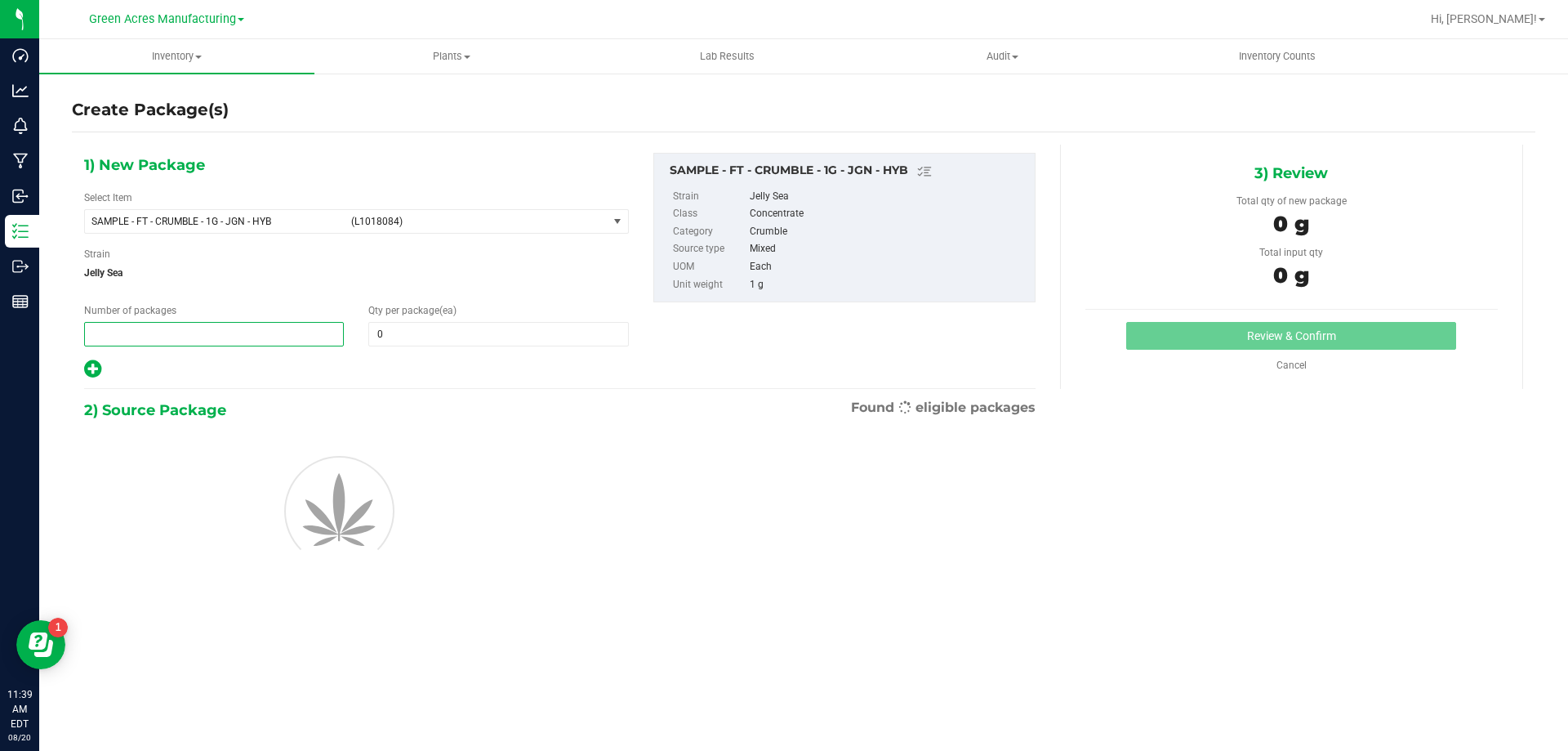
type input "2"
type input "1"
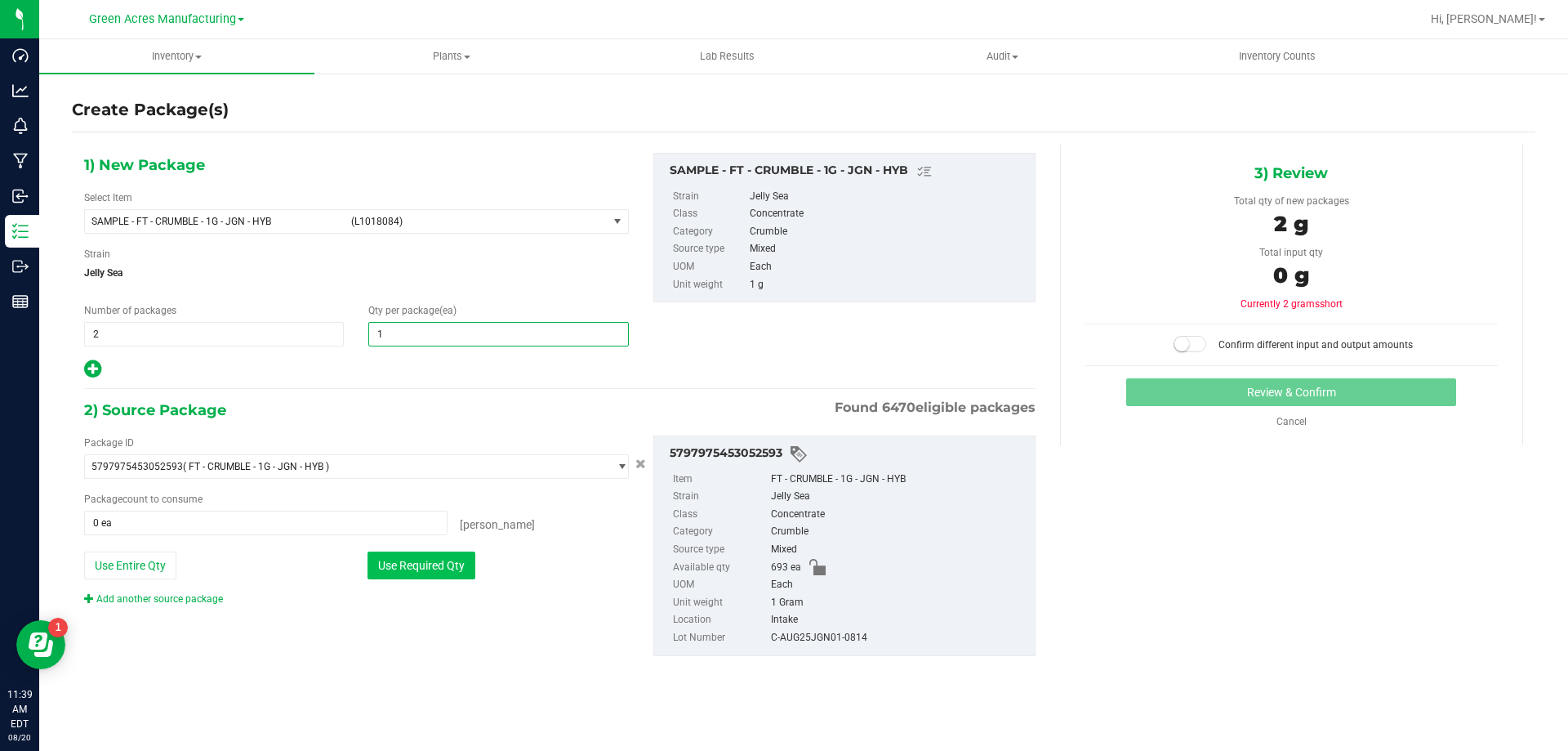
type input "1"
click at [394, 563] on button "Use Required Qty" at bounding box center [421, 566] width 108 height 28
type input "2 ea"
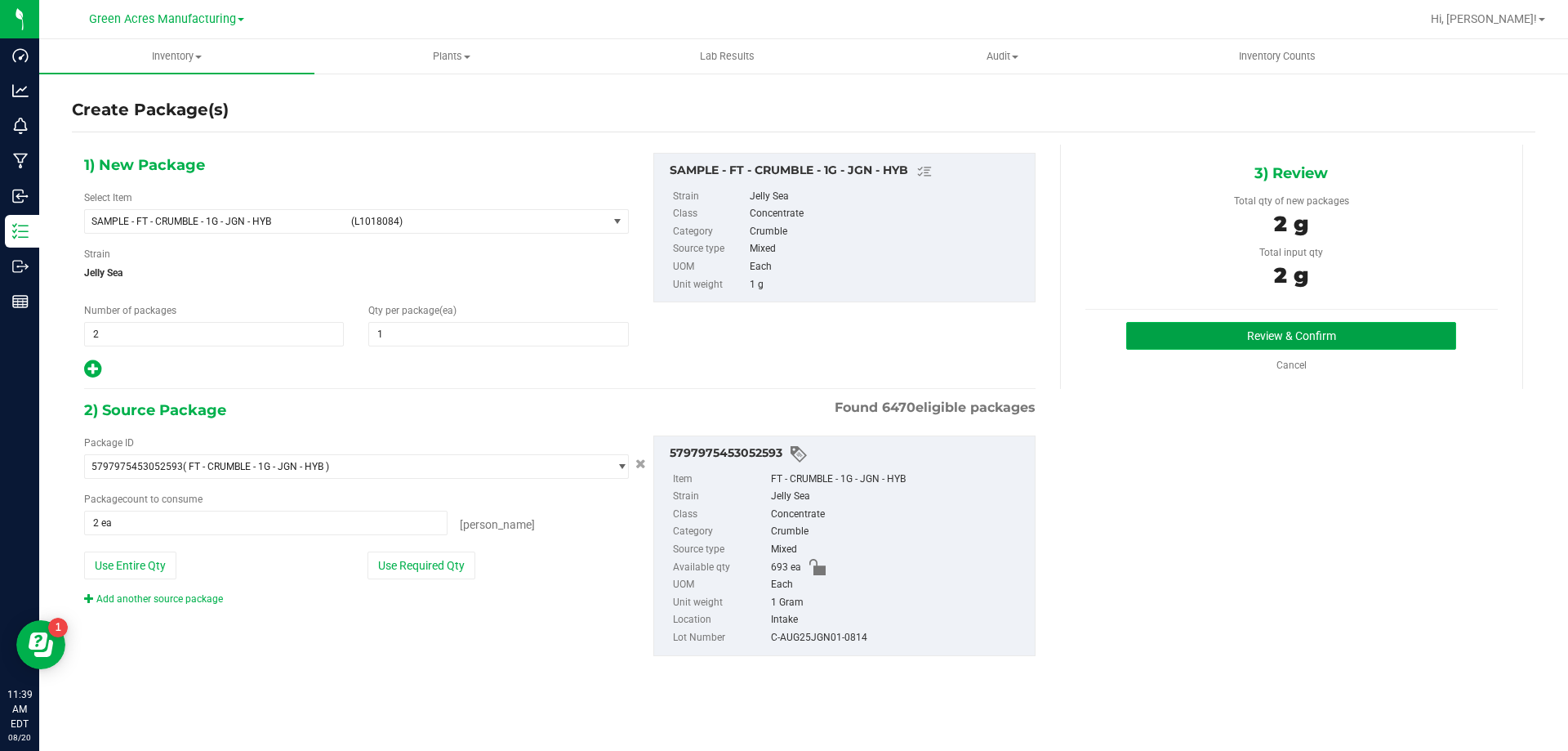
click at [1182, 344] on button "Review & Confirm" at bounding box center [1291, 336] width 330 height 28
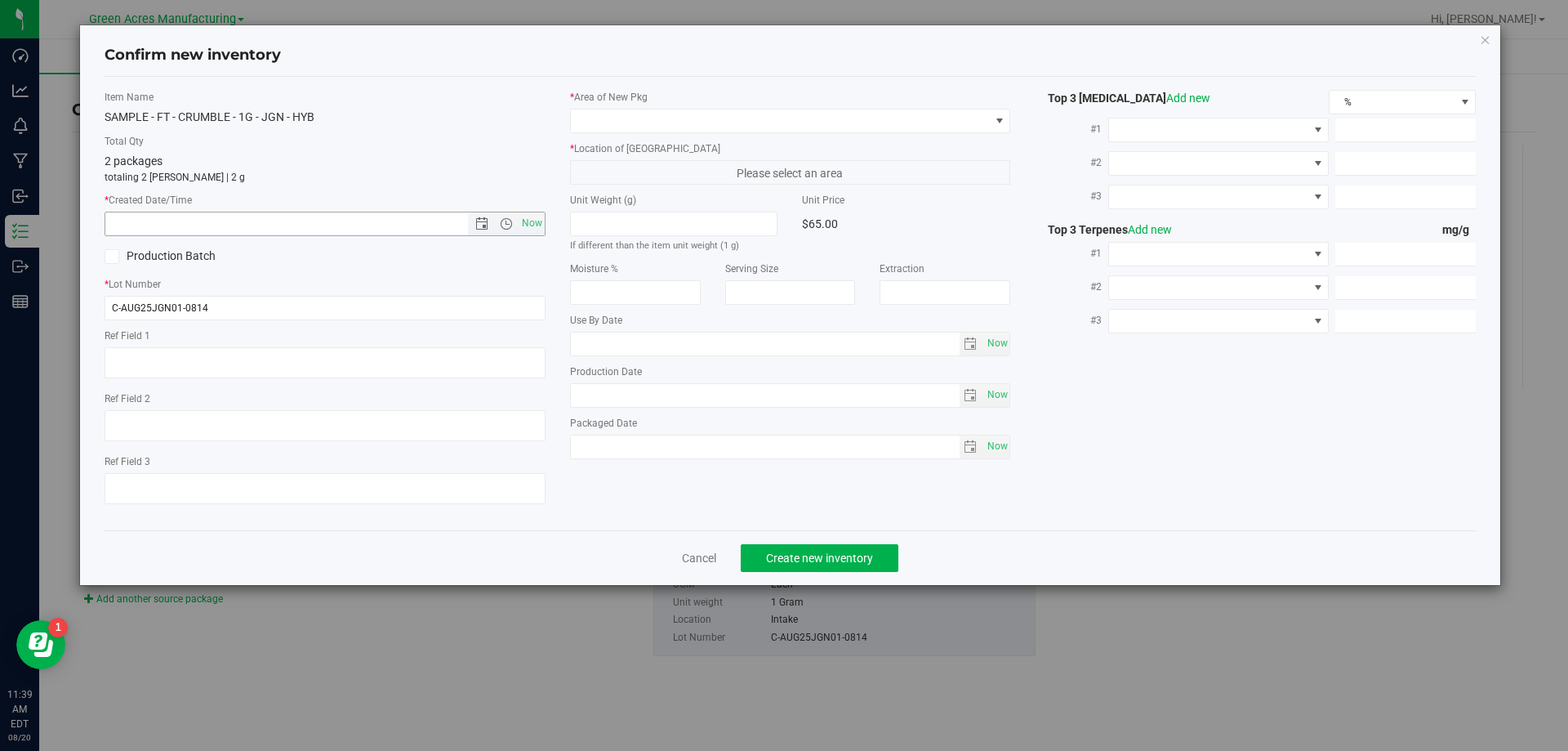
click at [545, 223] on span "Now" at bounding box center [325, 223] width 441 height 24
click at [538, 225] on span "Now" at bounding box center [532, 223] width 28 height 23
type input "[DATE] 11:39 AM"
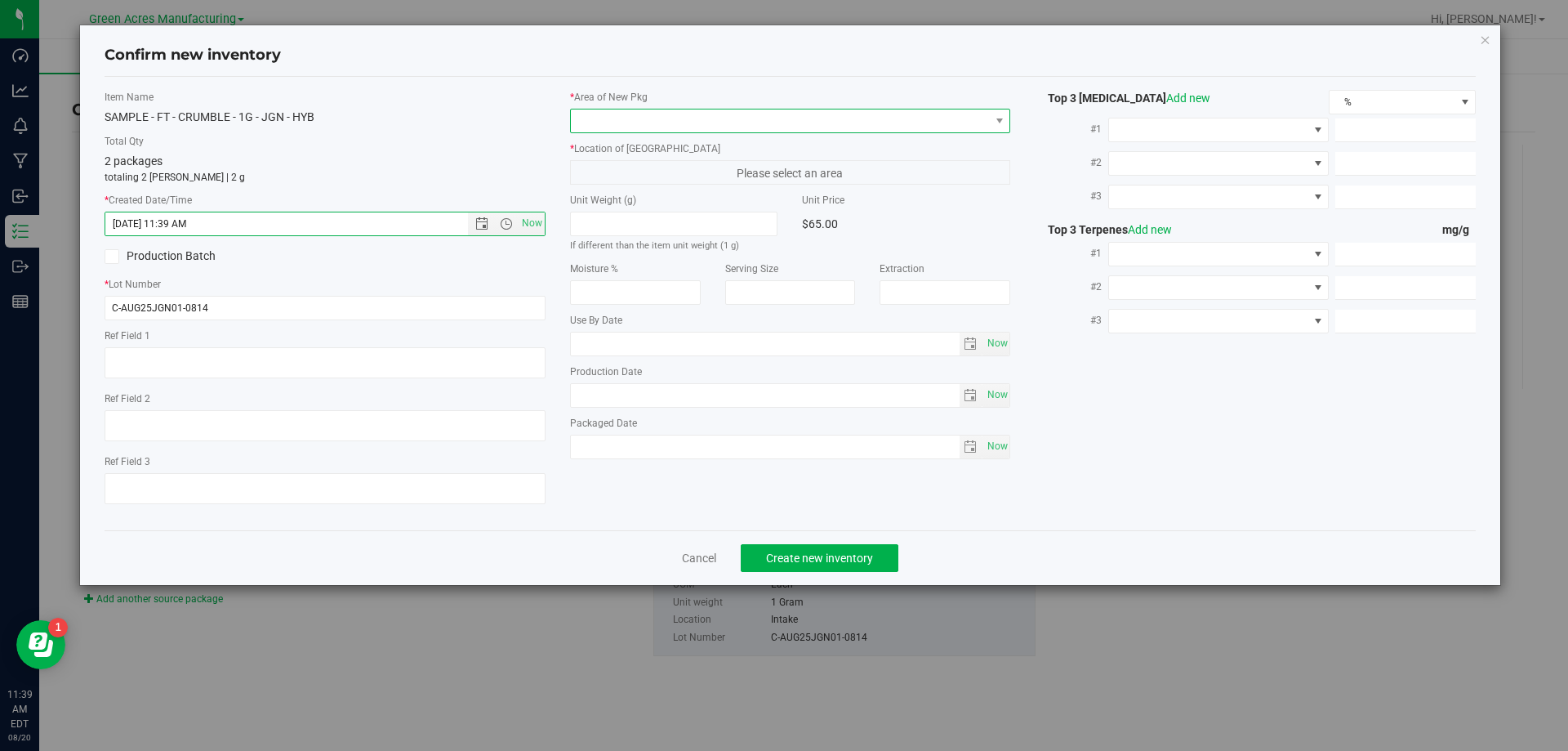
click at [615, 130] on span at bounding box center [780, 120] width 419 height 23
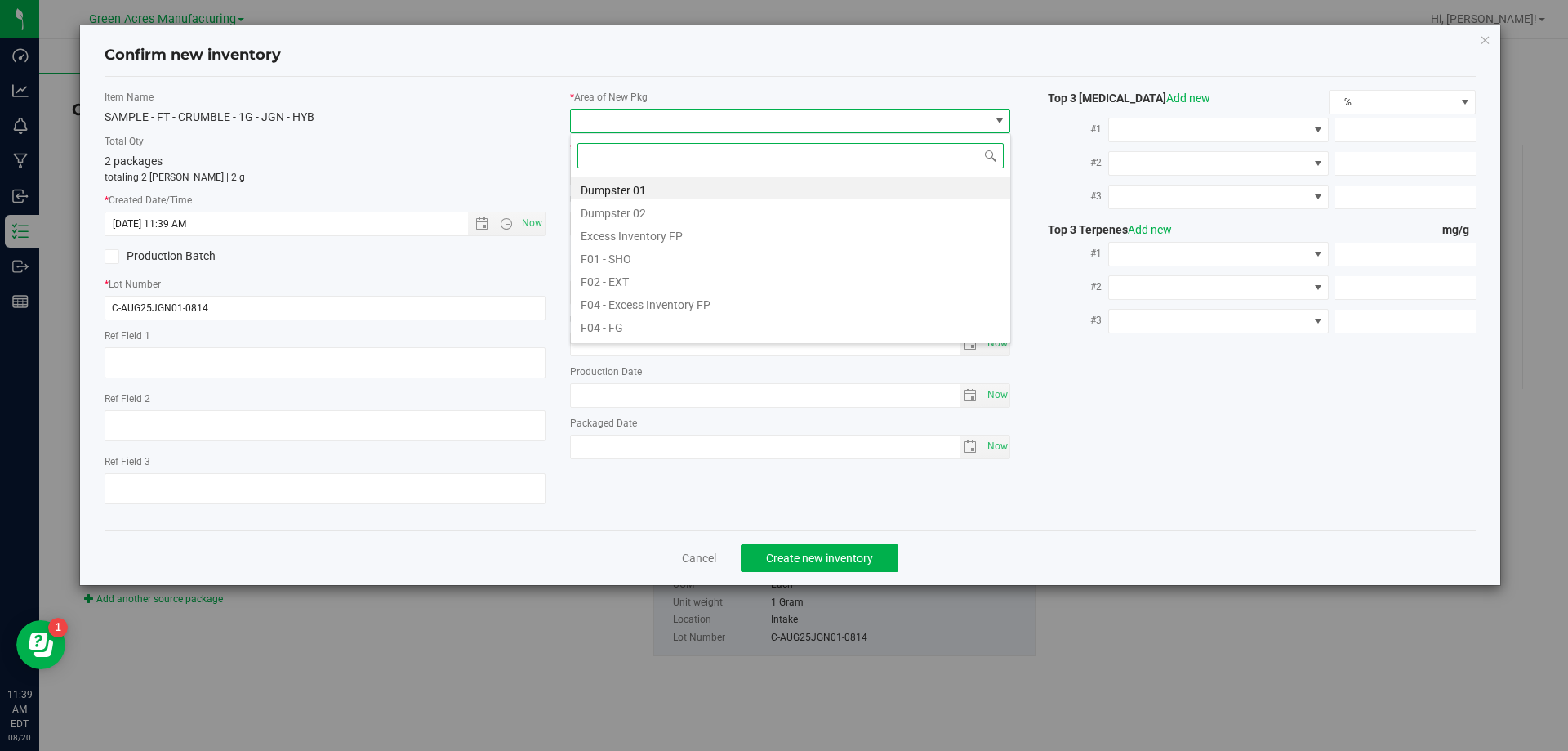
scroll to position [24, 441]
type input "pa"
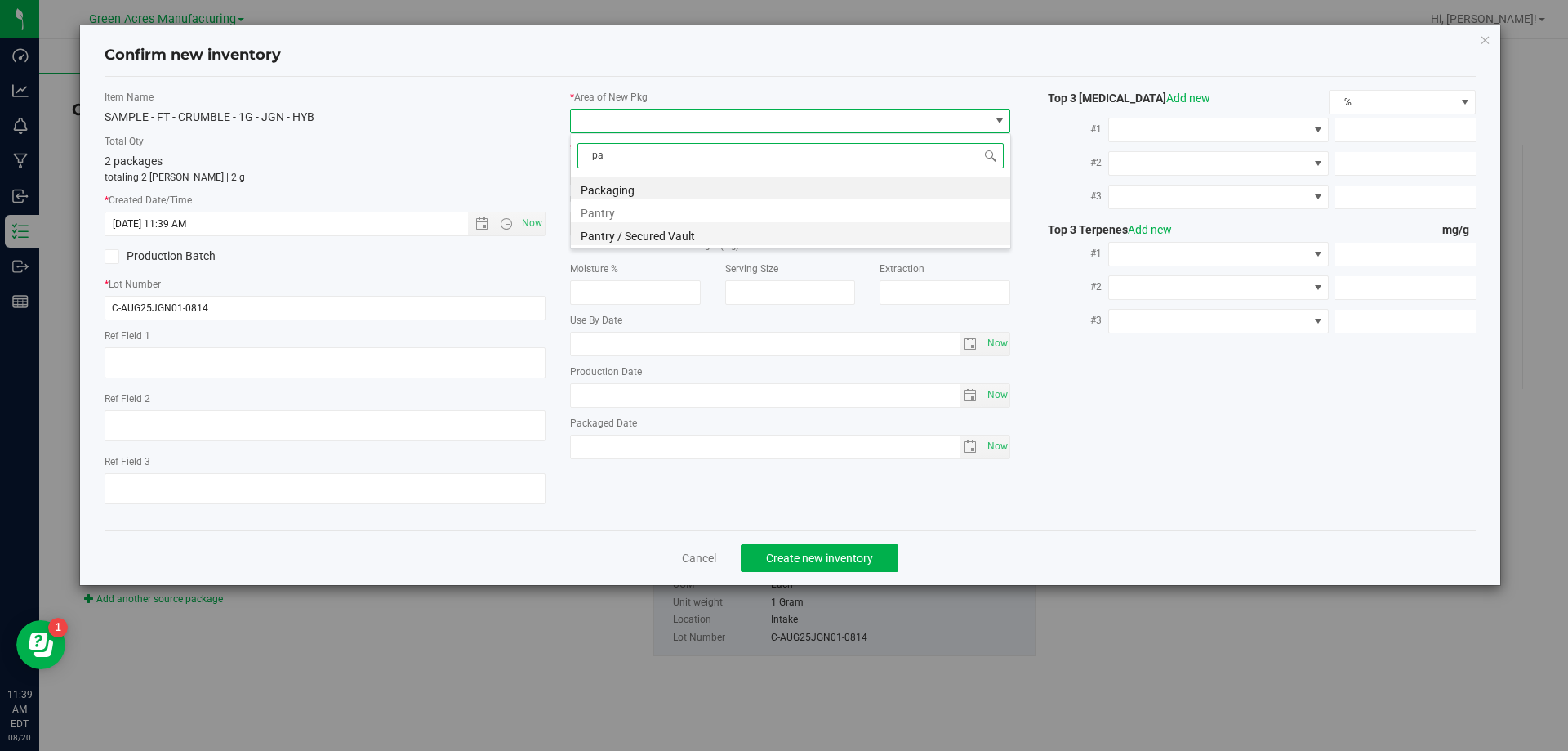
click at [658, 230] on li "Pantry / Secured Vault" at bounding box center [790, 234] width 440 height 23
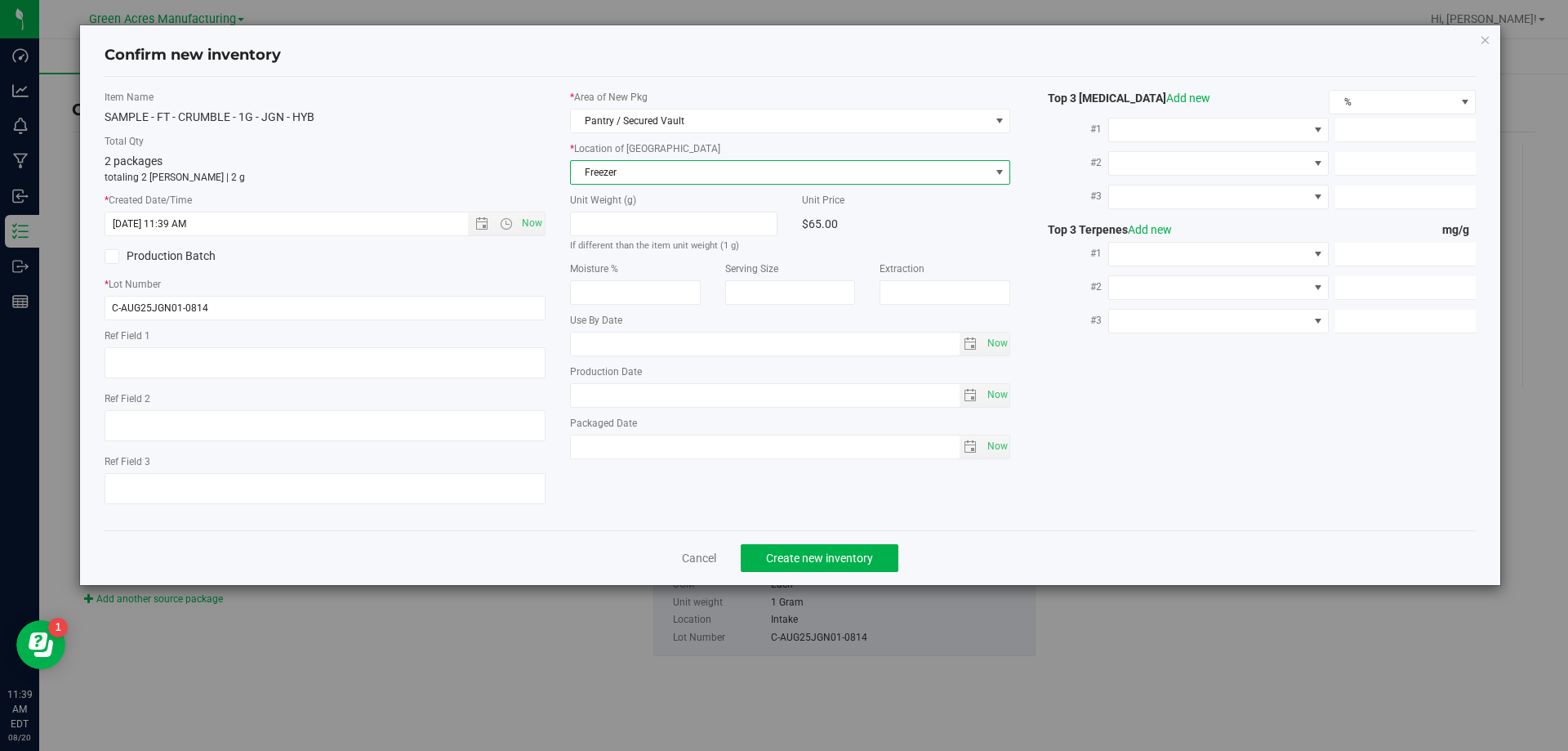
click at [695, 162] on span "Freezer" at bounding box center [780, 172] width 419 height 23
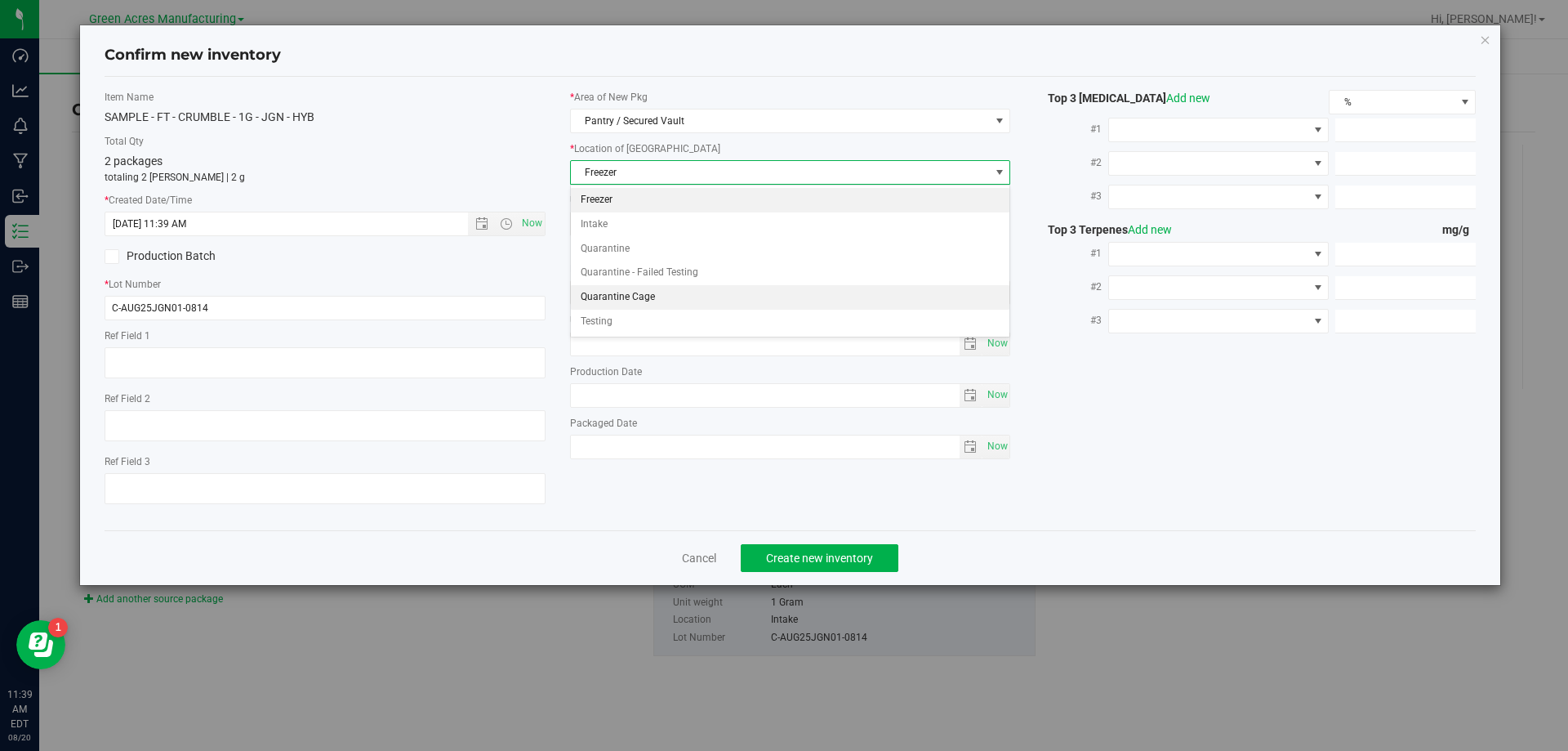
click at [669, 301] on li "Quarantine Cage" at bounding box center [790, 297] width 440 height 24
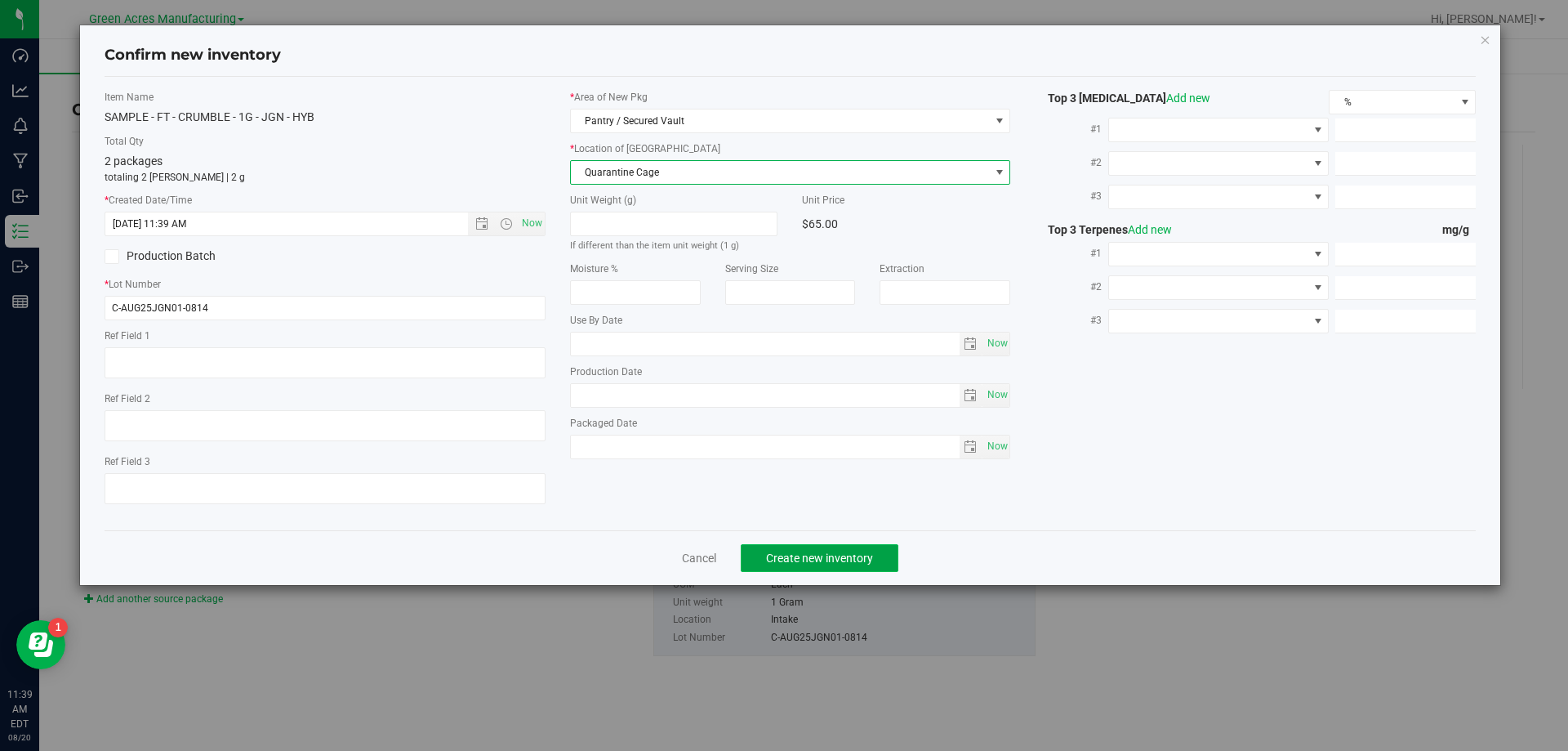
click at [797, 555] on span "Create new inventory" at bounding box center [820, 558] width 107 height 13
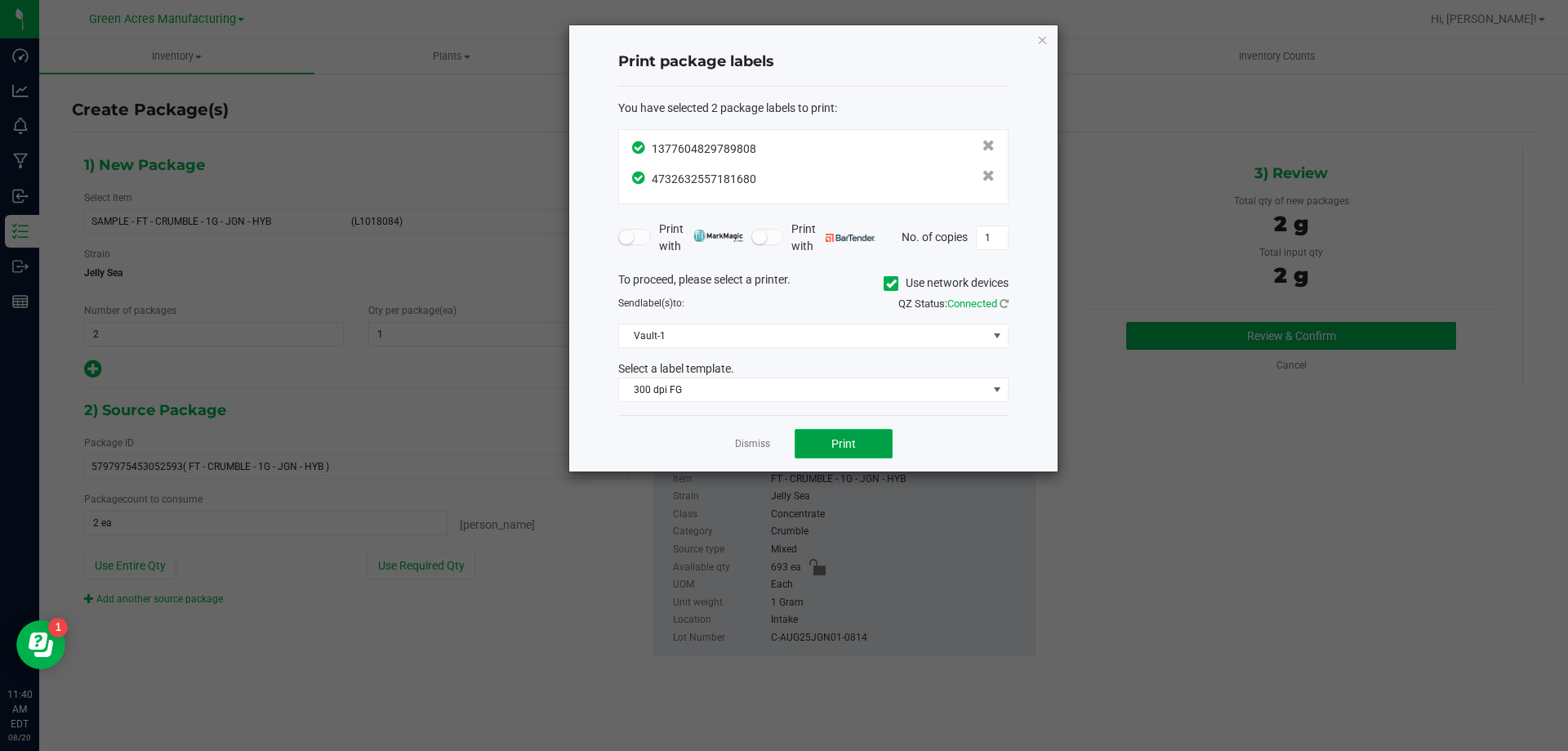
click at [838, 437] on span "Print" at bounding box center [843, 443] width 24 height 13
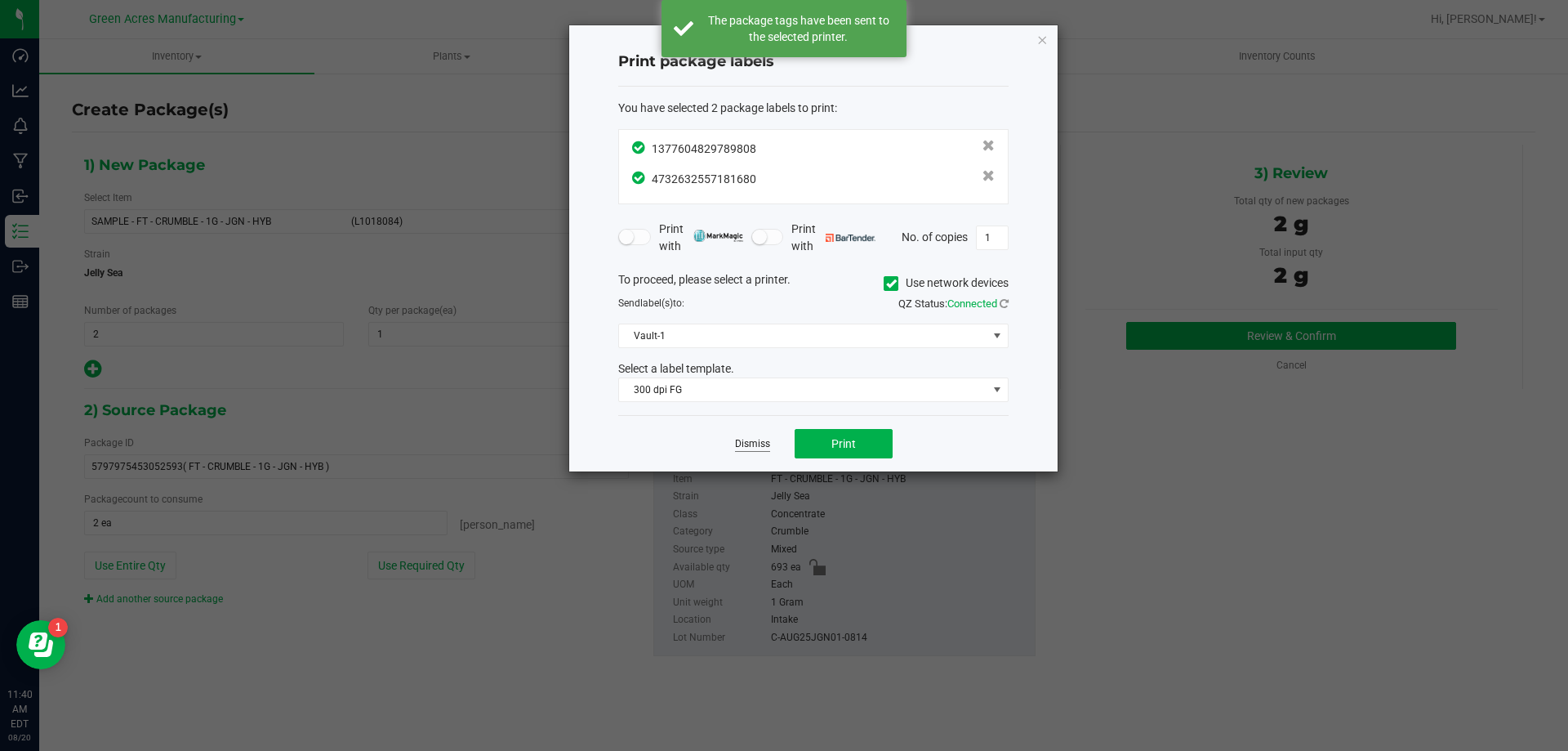
click at [761, 444] on link "Dismiss" at bounding box center [752, 444] width 35 height 14
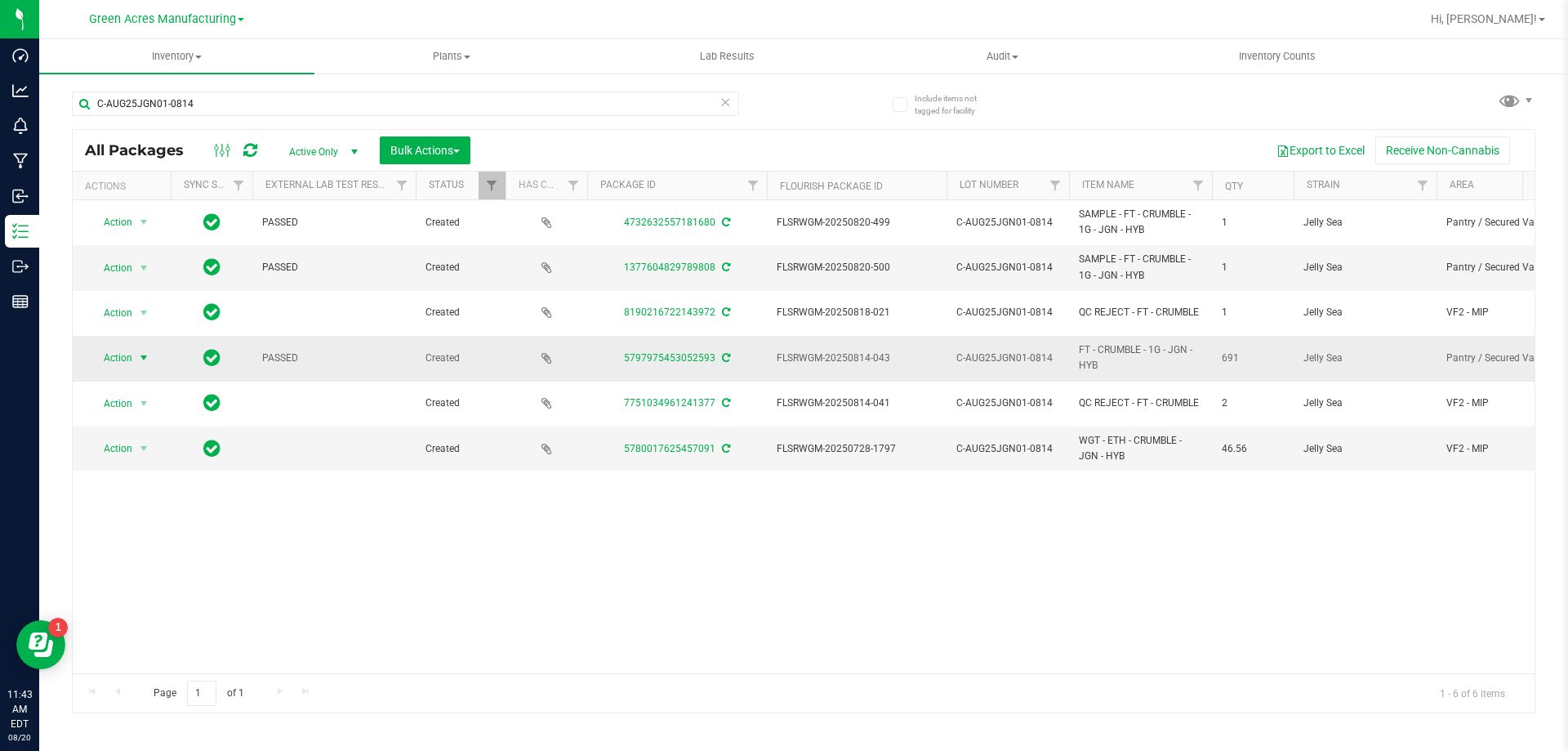
click at [148, 346] on span "select" at bounding box center [145, 358] width 21 height 23
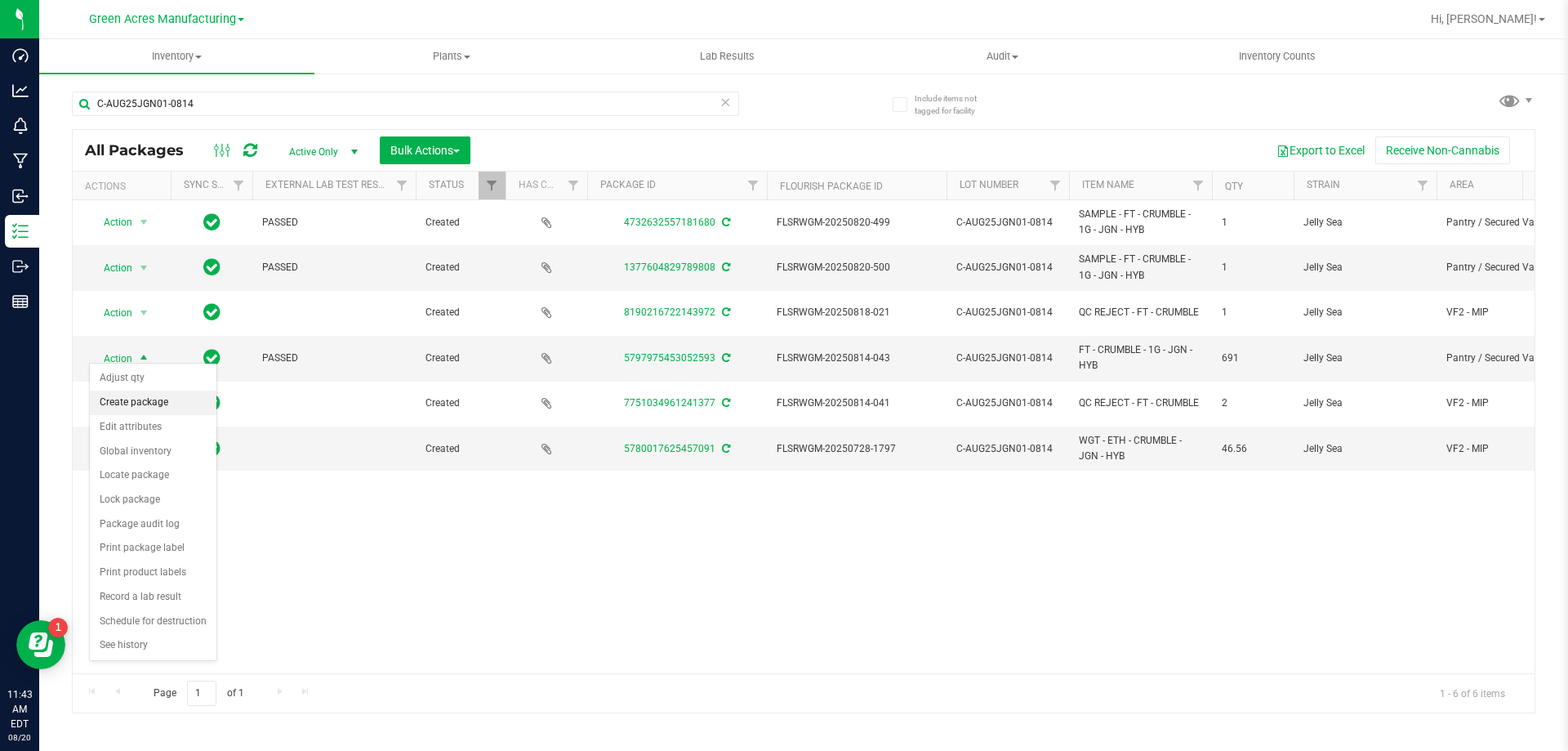
click at [152, 392] on li "Create package" at bounding box center [153, 403] width 126 height 24
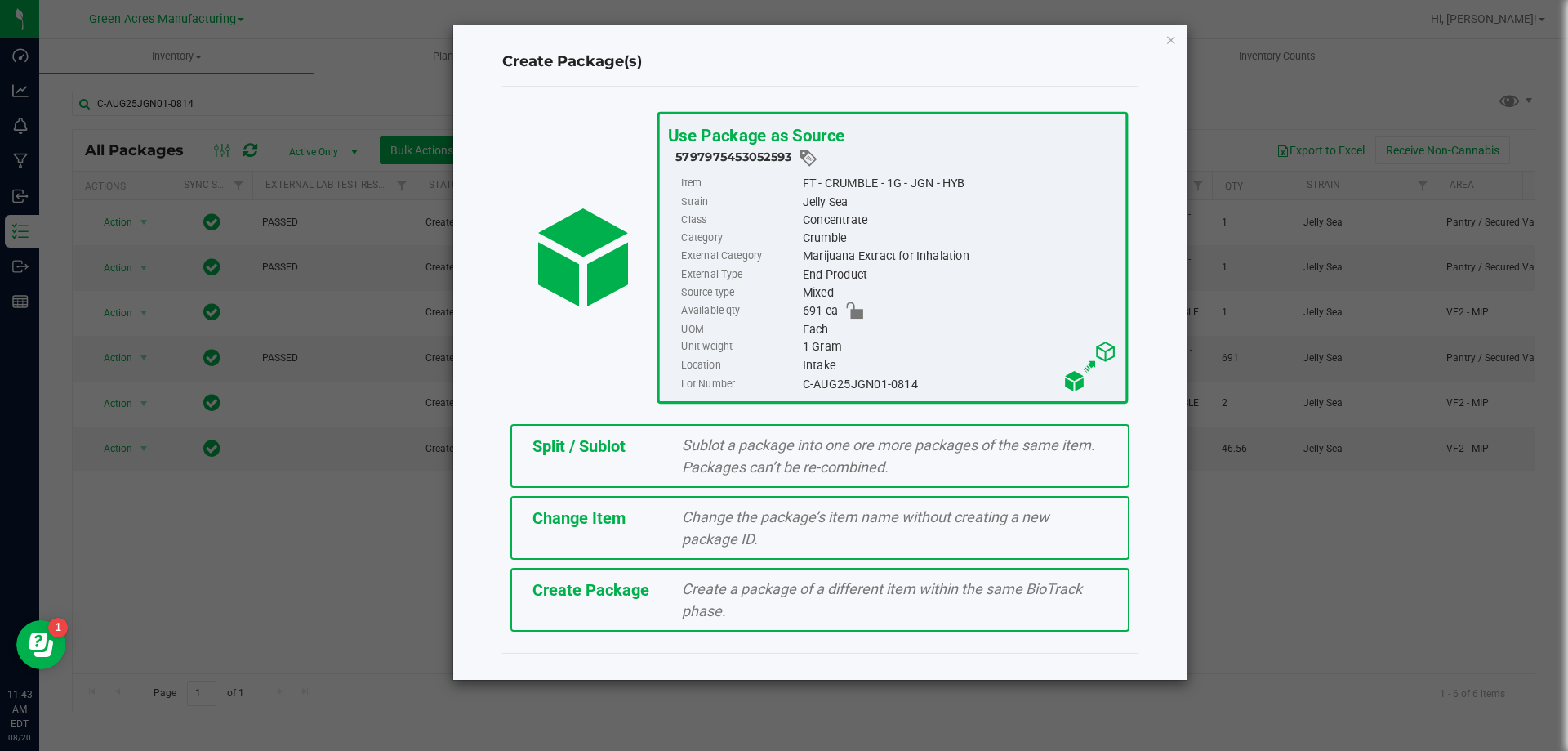
click at [636, 450] on div "Split / Sublot" at bounding box center [596, 446] width 151 height 24
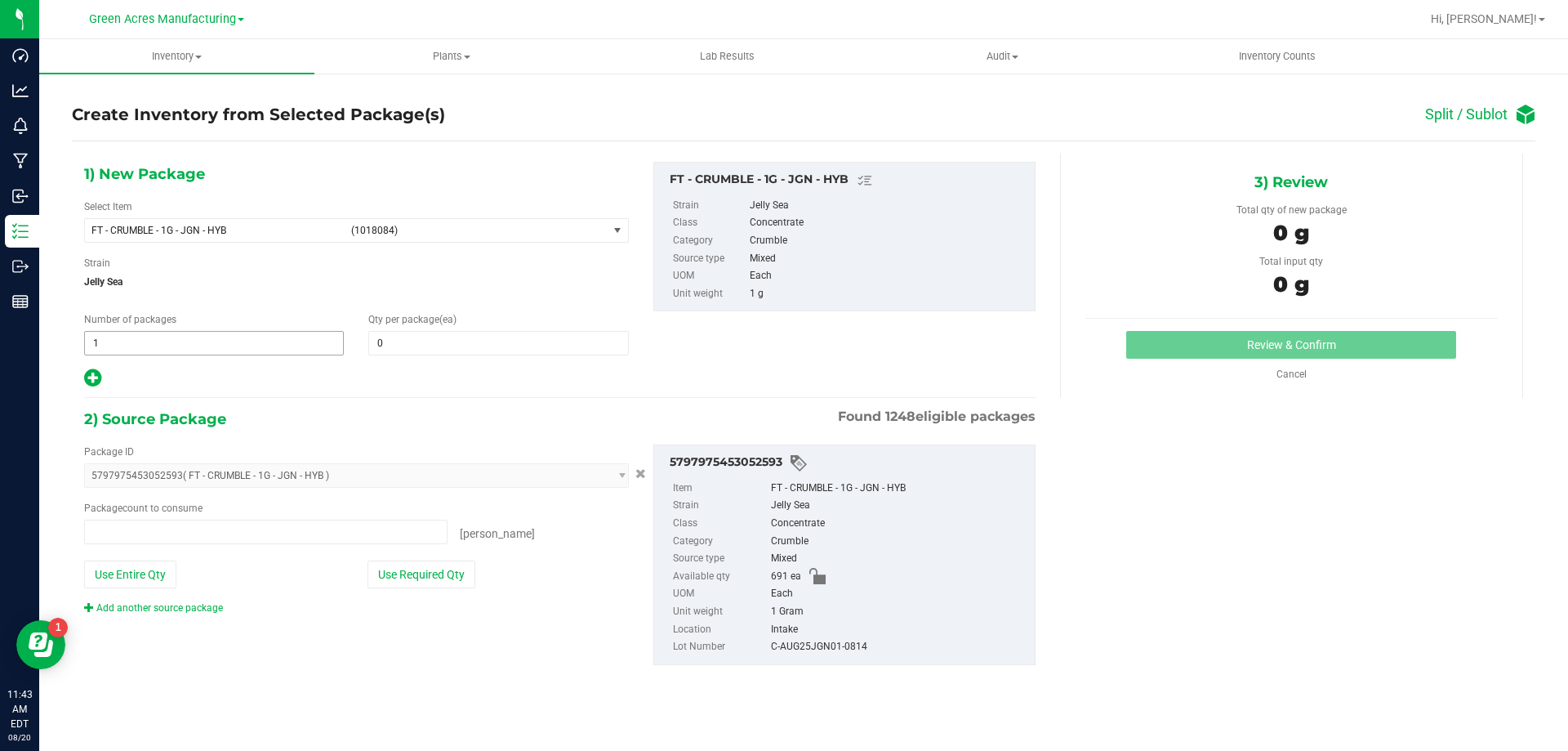
type input "0 ea"
click at [278, 340] on span "1 1" at bounding box center [214, 343] width 260 height 24
type input "86"
type input "8"
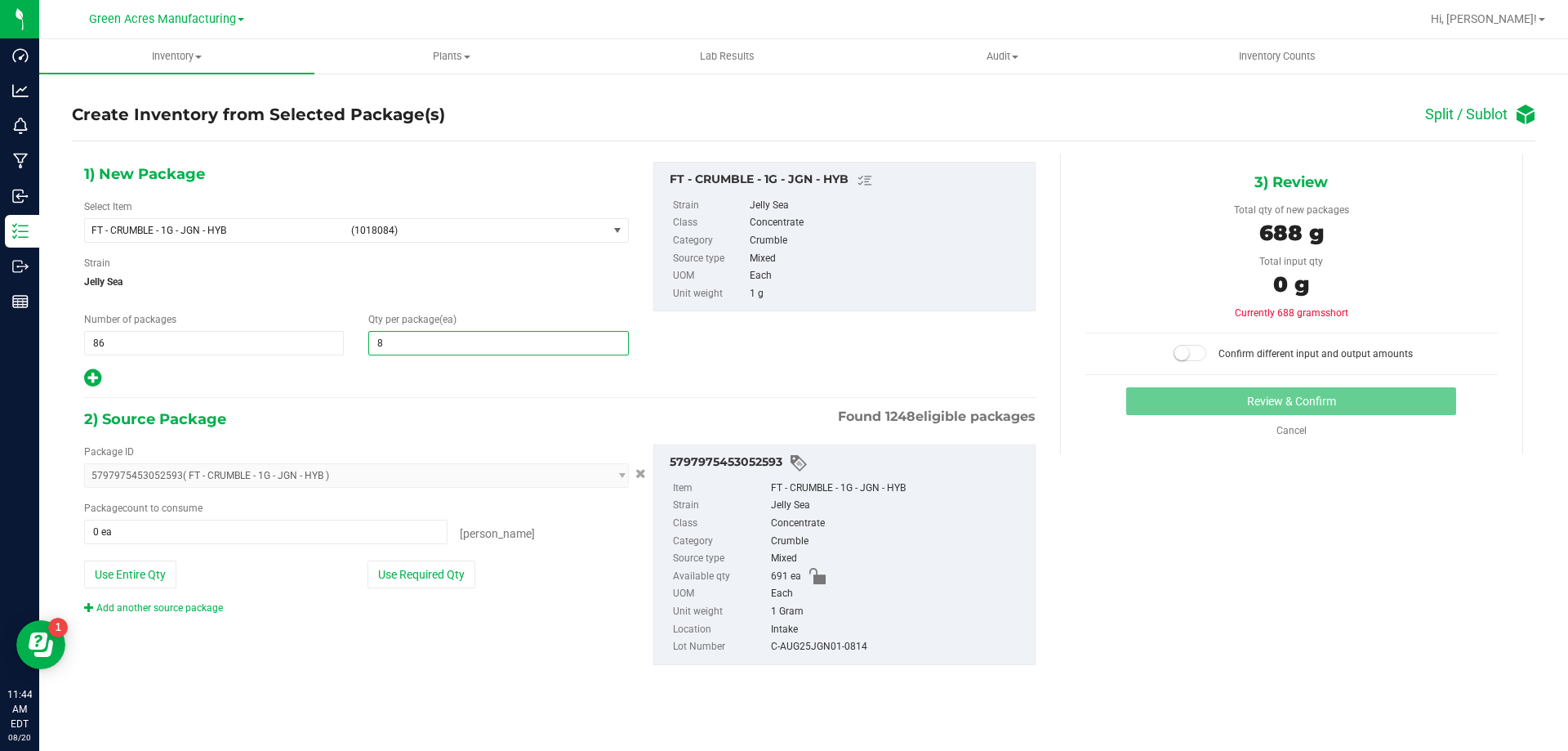
click at [88, 386] on icon at bounding box center [93, 378] width 17 height 21
type input "8"
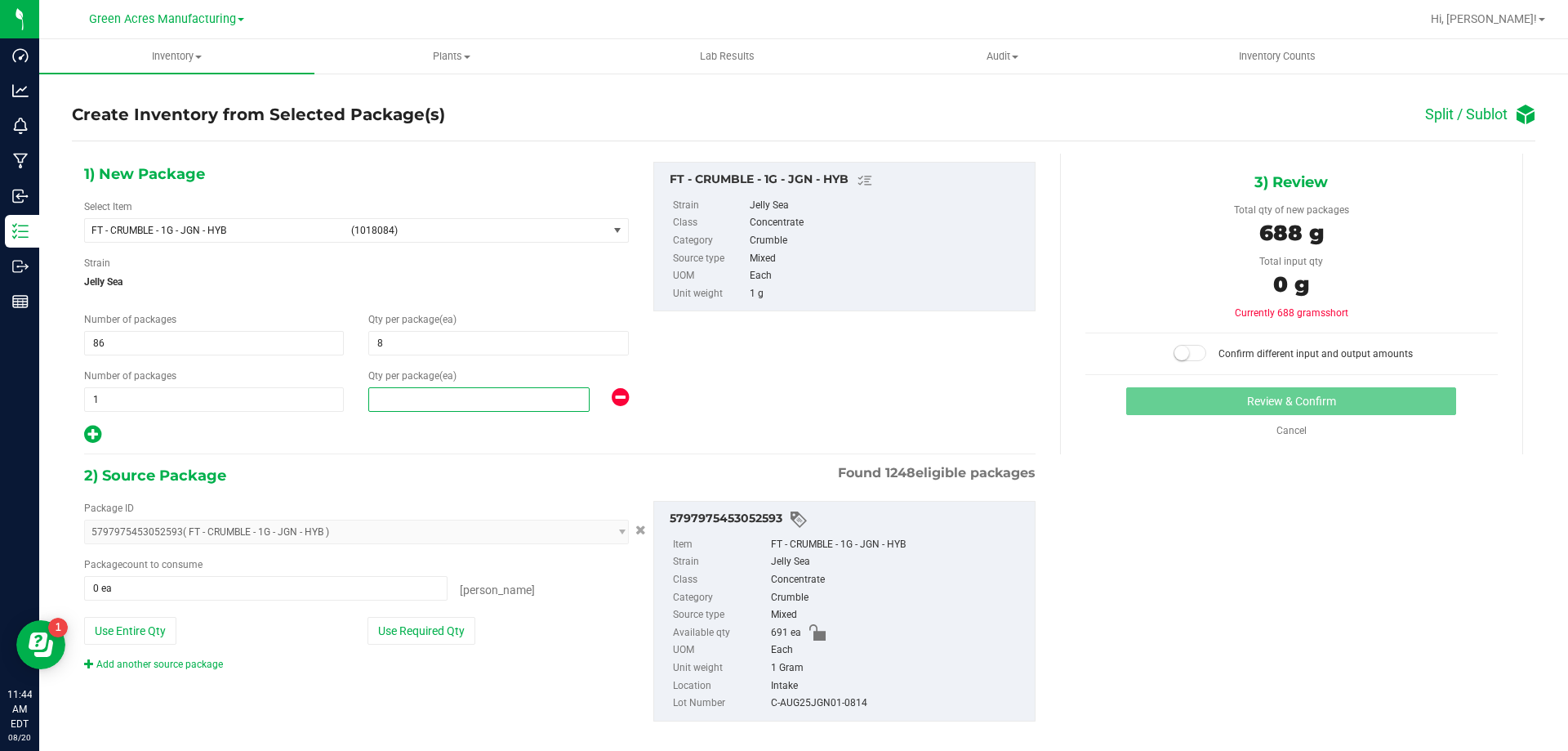
click at [424, 394] on span at bounding box center [479, 399] width 222 height 24
type input "4"
click at [441, 646] on div "Package ID 5797975453052593 ( FT - CRUMBLE - 1G - JGN - HYB ) 0000518841815896 …" at bounding box center [356, 586] width 569 height 171
click at [439, 644] on div "Package ID 5797975453052593 ( FT - CRUMBLE - 1G - JGN - HYB ) 0000518841815896 …" at bounding box center [356, 586] width 569 height 171
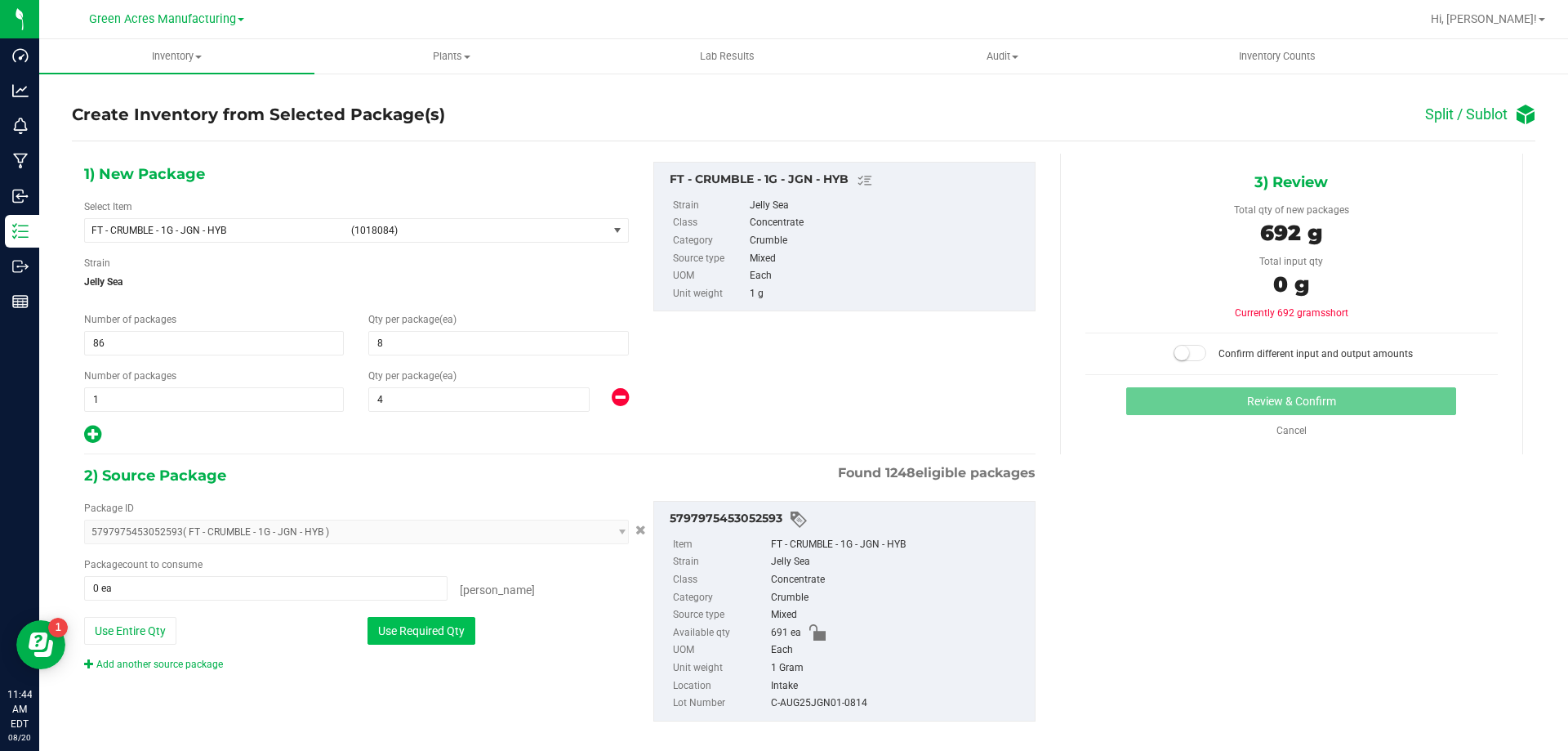
click at [445, 627] on button "Use Required Qty" at bounding box center [421, 631] width 108 height 28
type input "691 ea"
click at [490, 403] on span "4 4" at bounding box center [479, 399] width 222 height 24
type input "3"
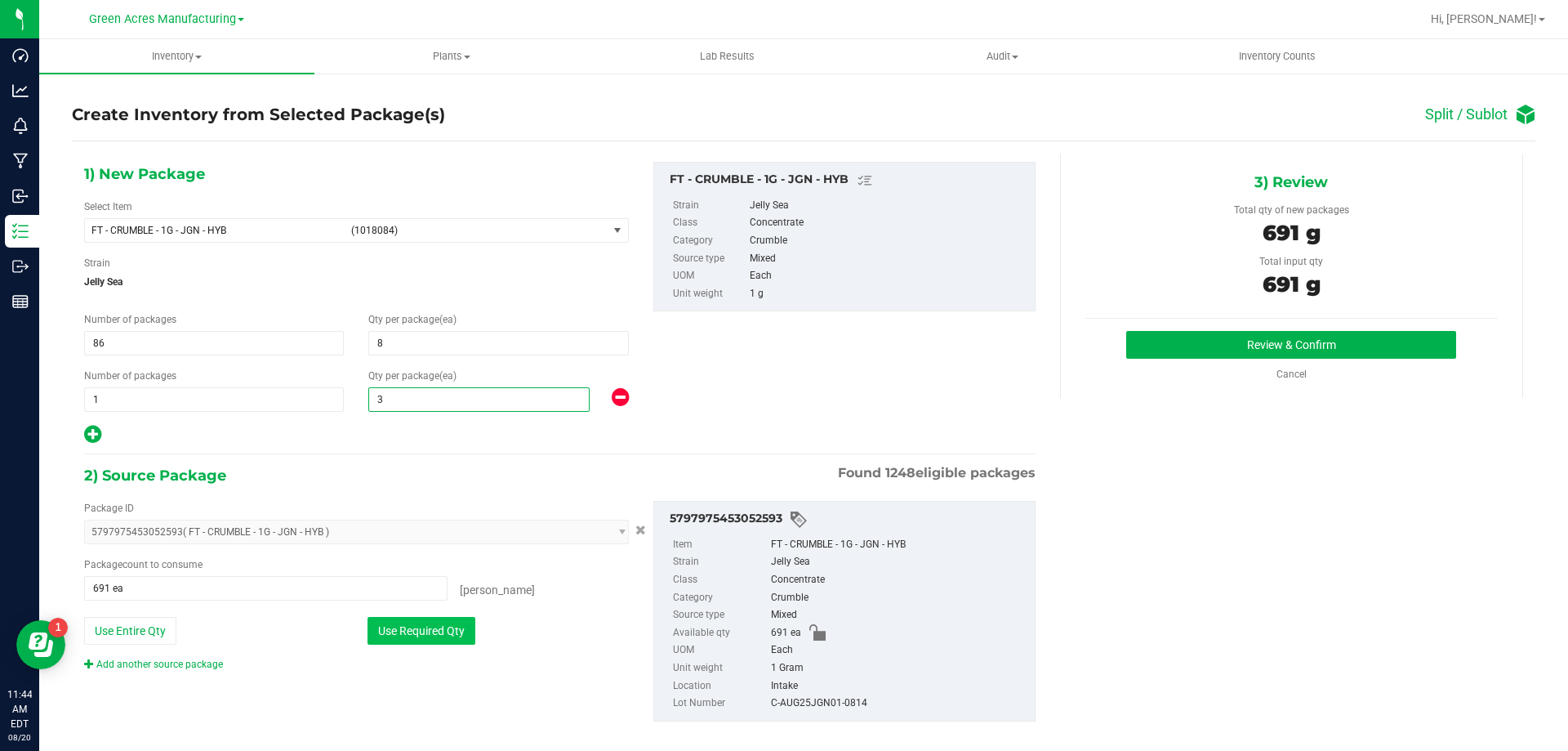
type input "3"
click at [421, 617] on button "Use Required Qty" at bounding box center [421, 631] width 108 height 28
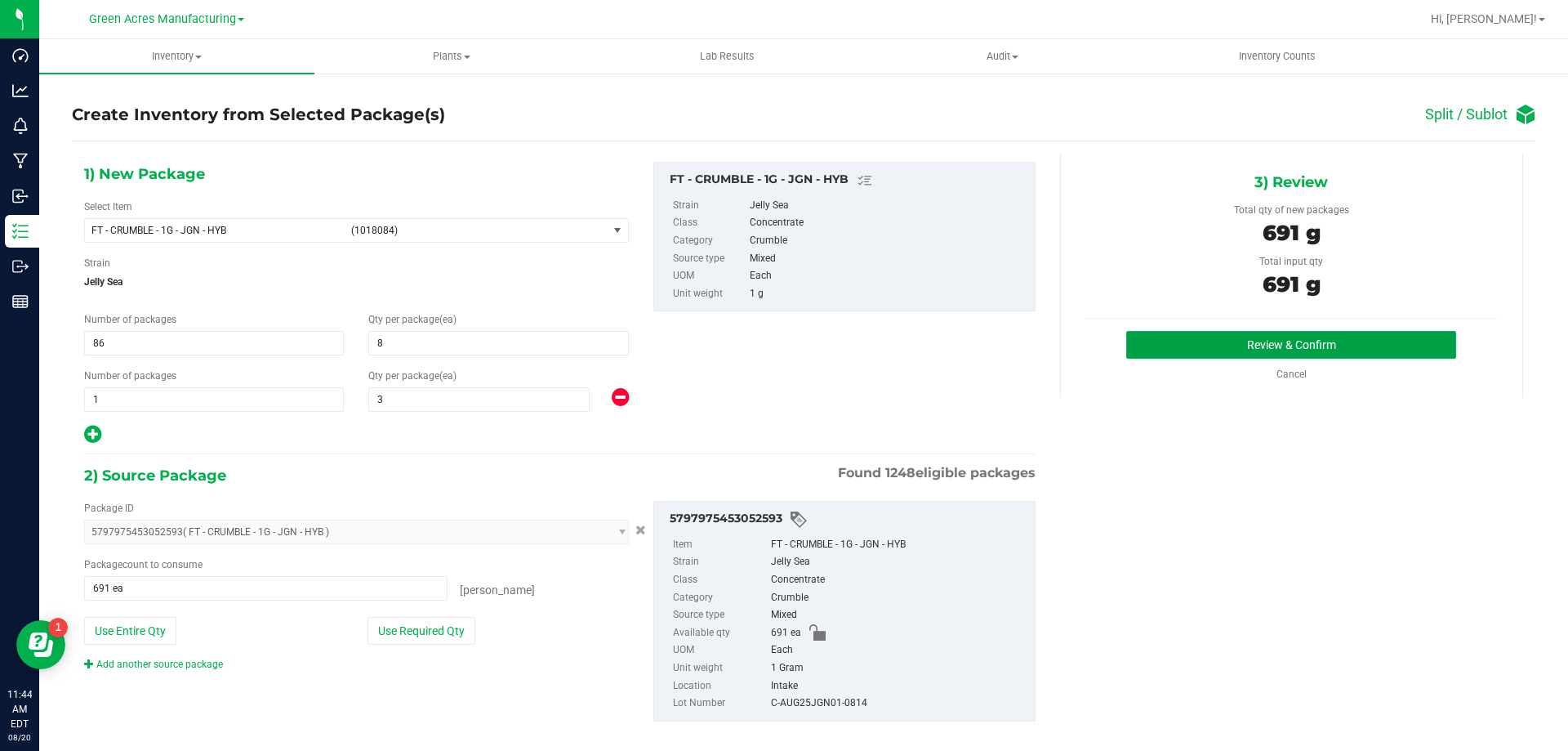
click at [1181, 346] on button "Review & Confirm" at bounding box center [1291, 345] width 330 height 28
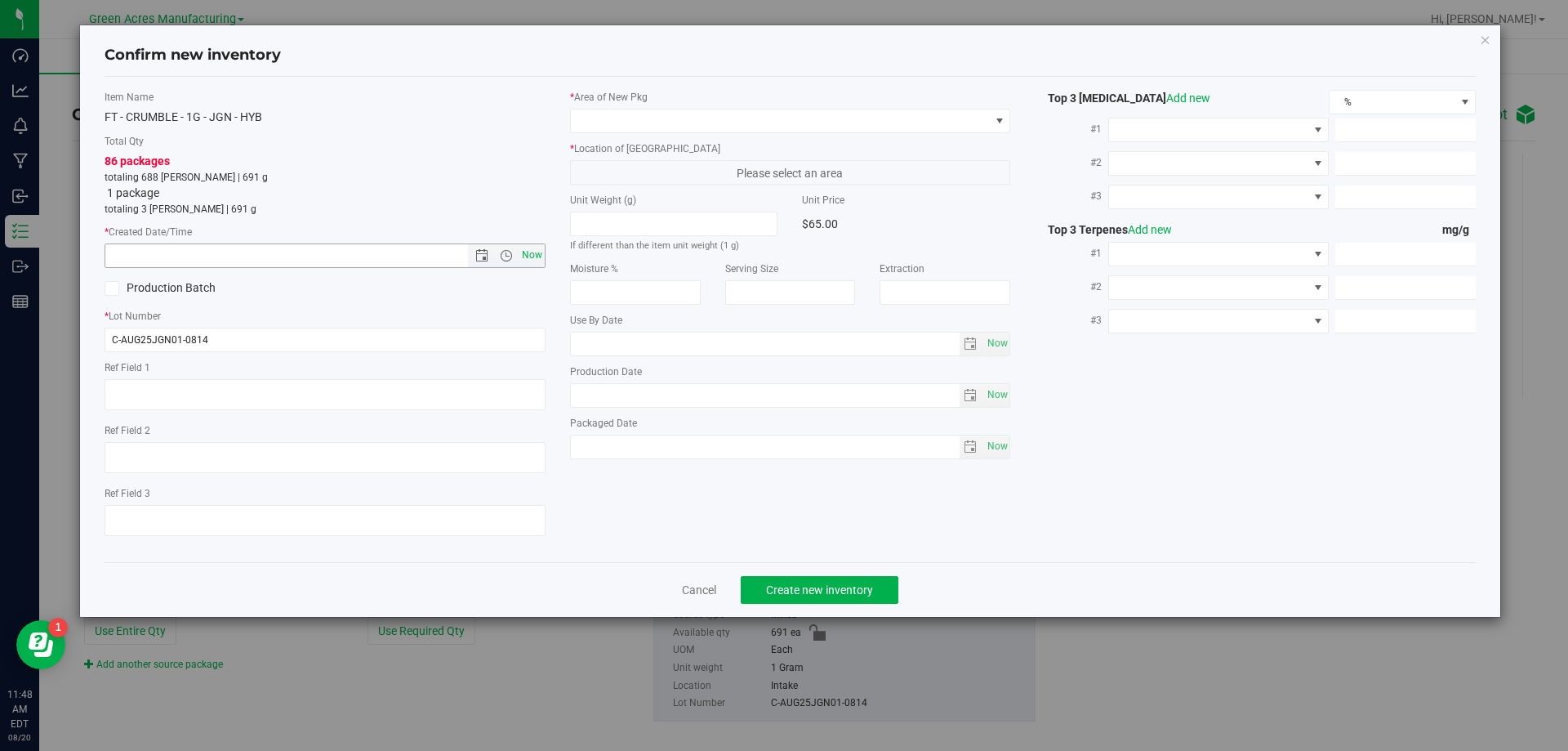
click at [526, 258] on span "Now" at bounding box center [532, 255] width 28 height 23
type input "[DATE] 11:48 AM"
click at [696, 130] on span at bounding box center [780, 120] width 419 height 23
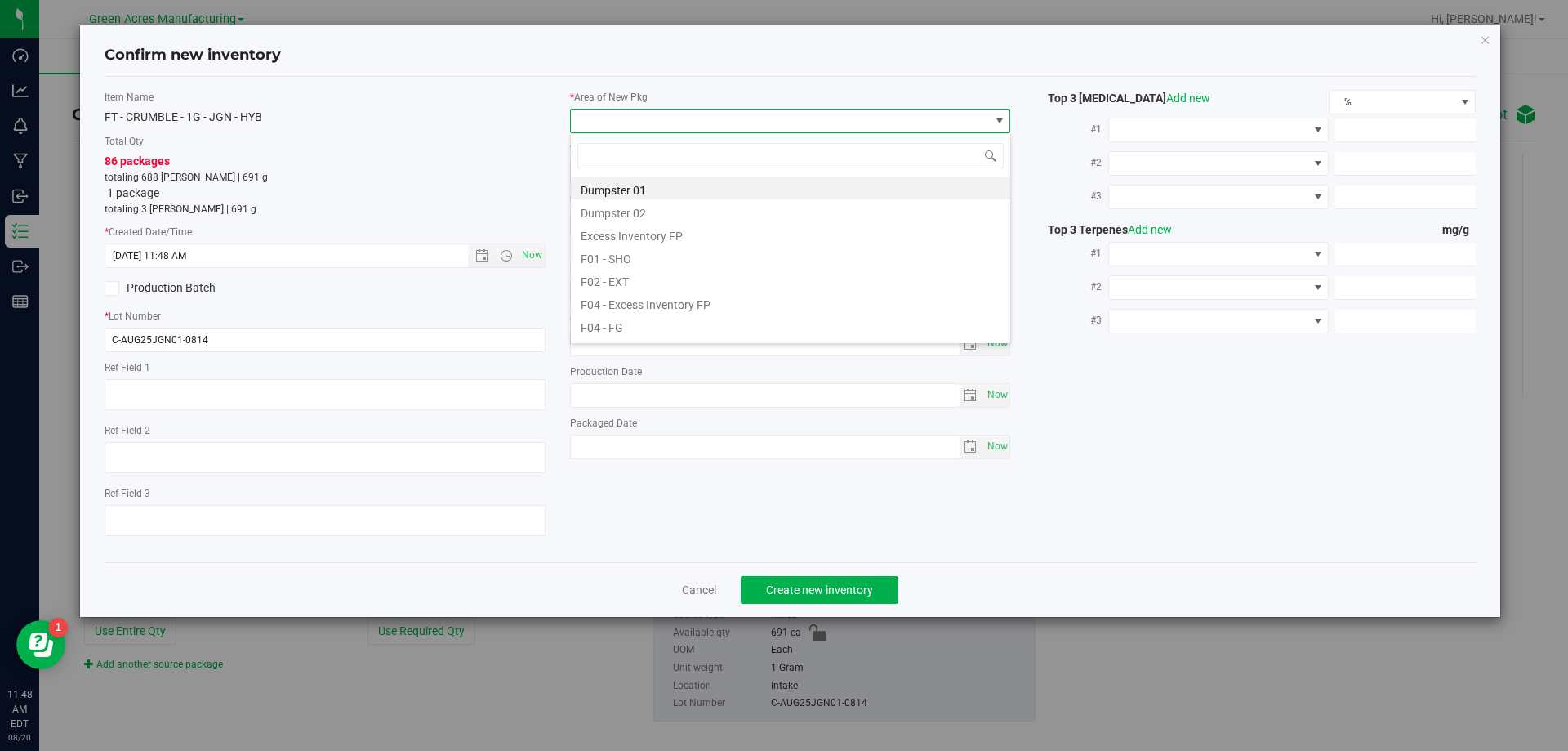
scroll to position [24, 441]
type input "p"
type input "vf2"
click at [692, 302] on li "VF2 - WHS" at bounding box center [790, 302] width 440 height 23
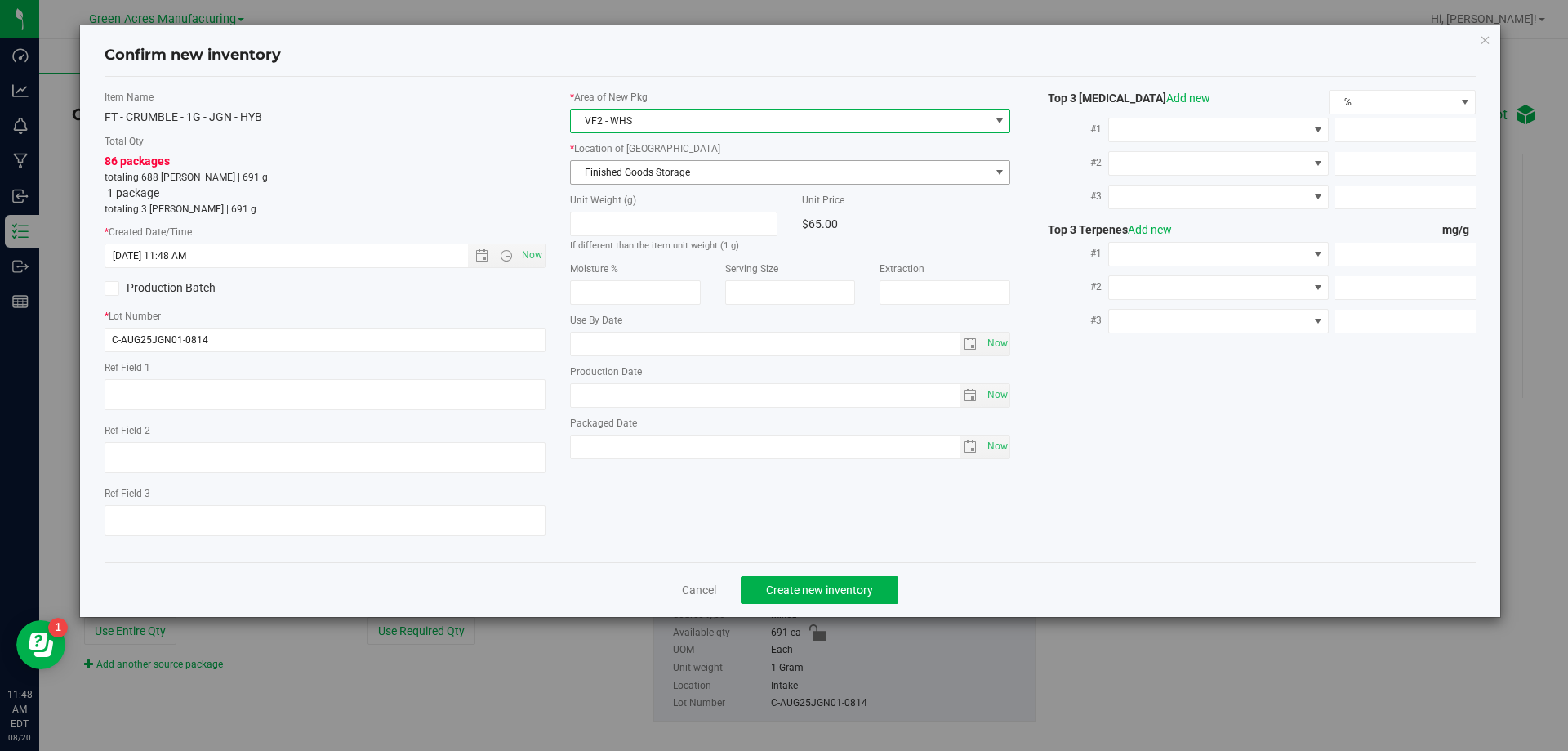
click at [766, 165] on span "Finished Goods Storage" at bounding box center [780, 172] width 419 height 23
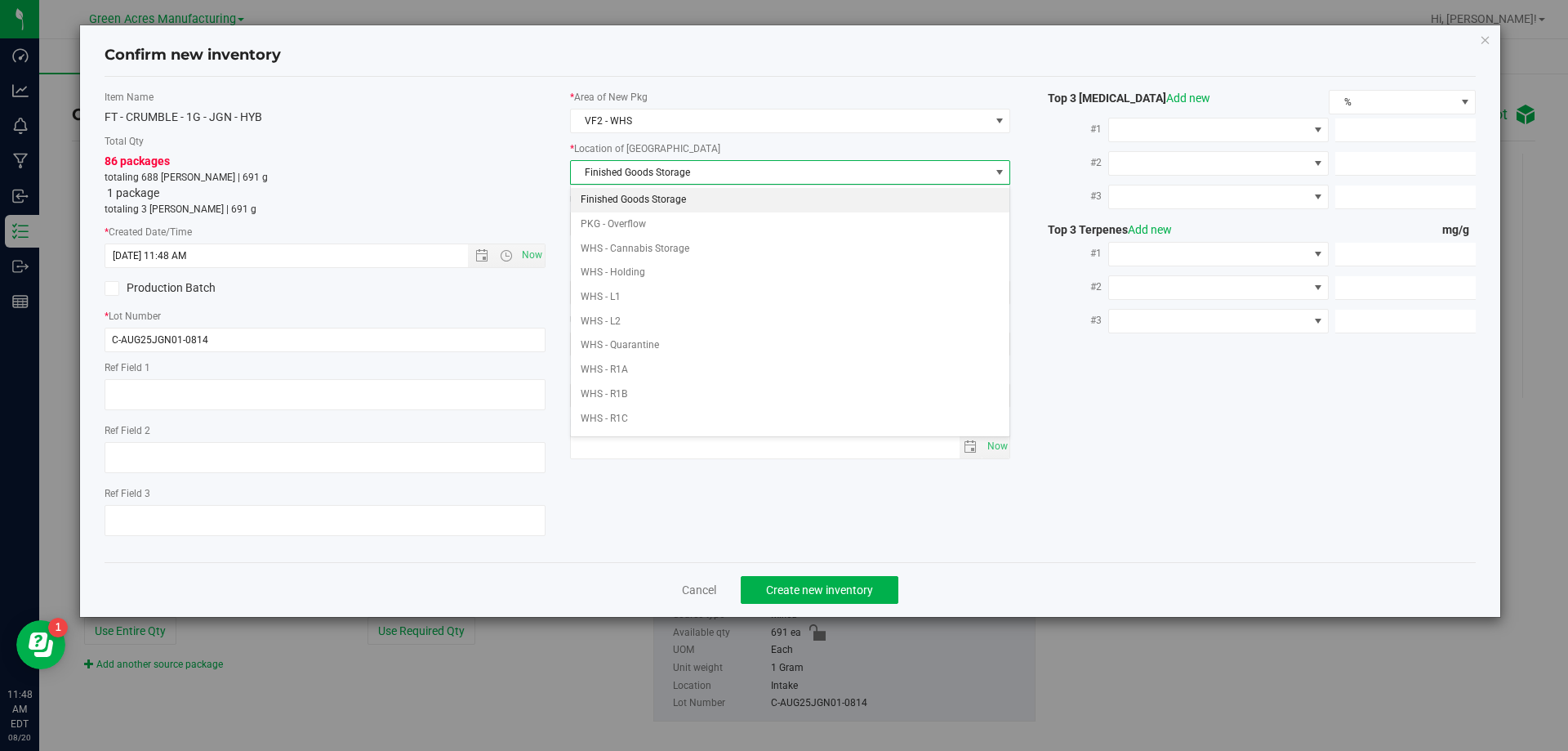
click at [739, 191] on li "Finished Goods Storage" at bounding box center [790, 200] width 440 height 24
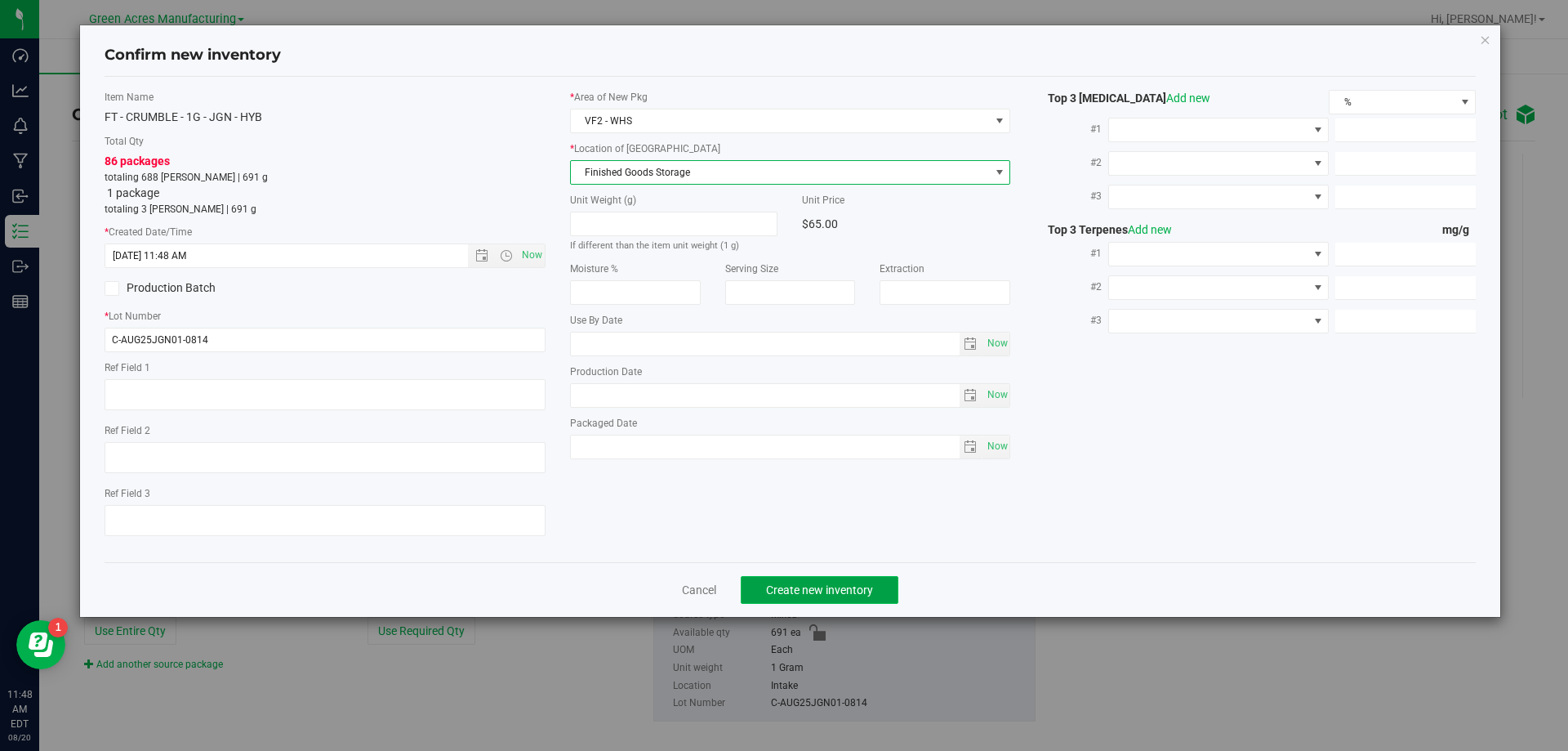
click at [863, 600] on button "Create new inventory" at bounding box center [820, 590] width 158 height 28
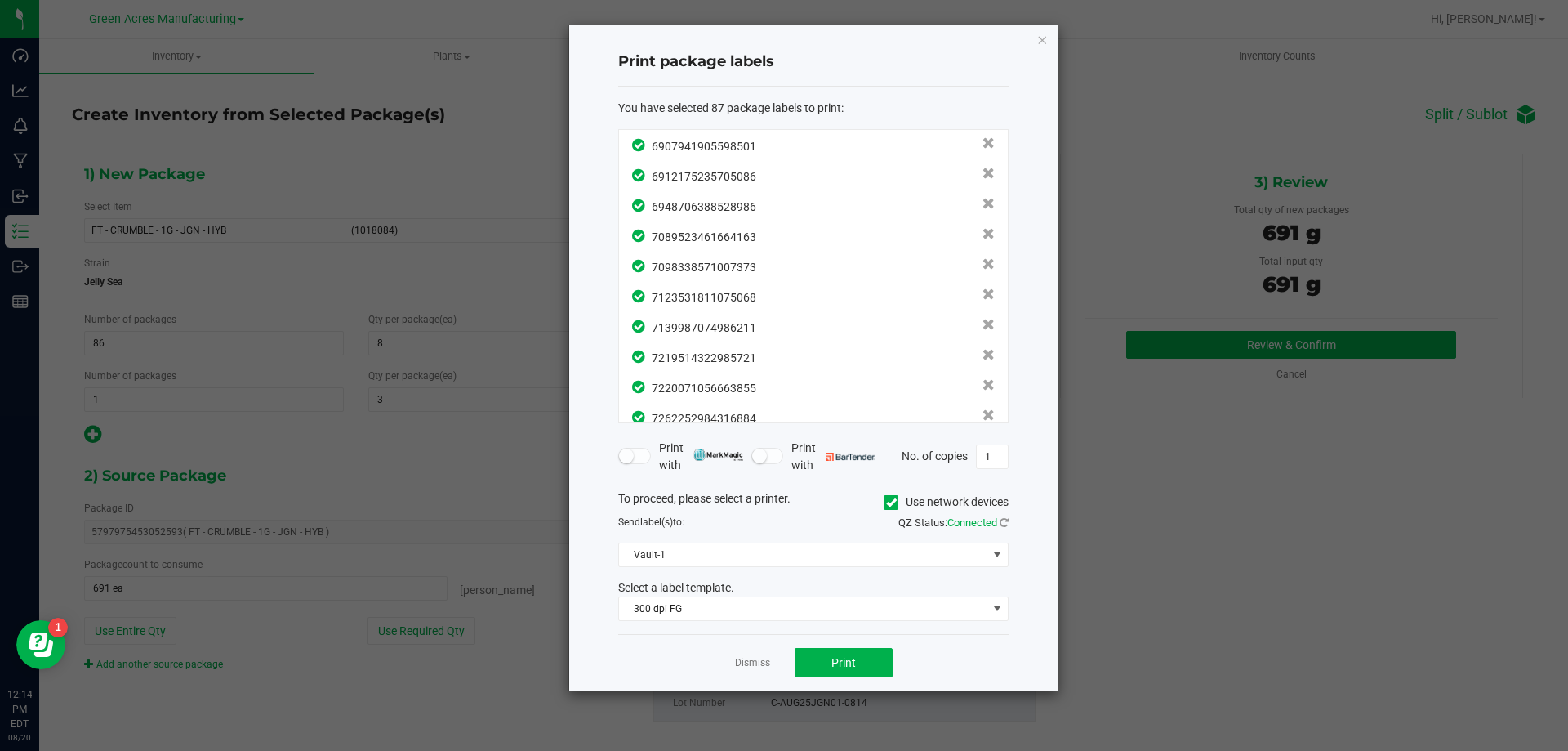
scroll to position [2351, 0]
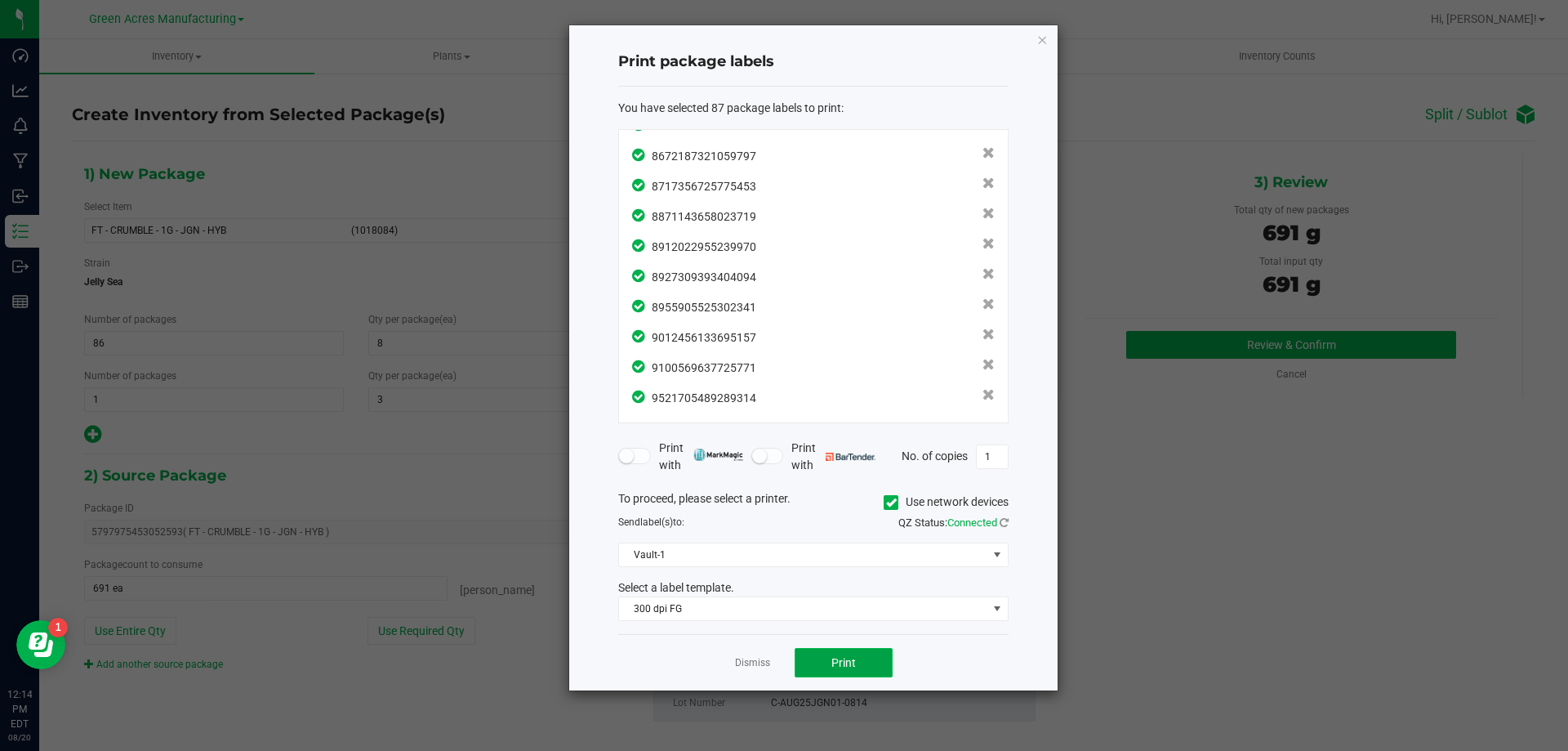
click at [881, 651] on button "Print" at bounding box center [843, 663] width 98 height 29
click at [769, 662] on link "Dismiss" at bounding box center [752, 663] width 35 height 14
